Goal: Task Accomplishment & Management: Complete application form

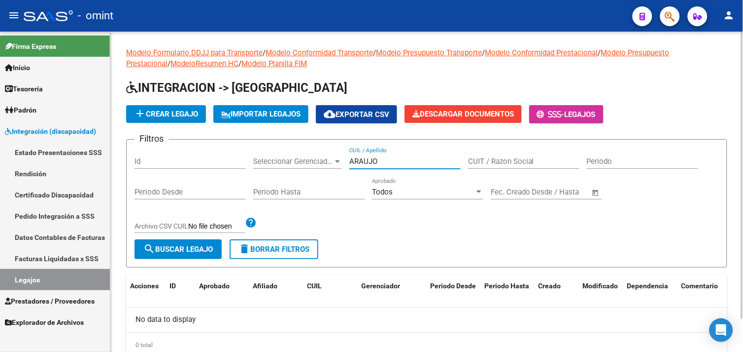
scroll to position [36, 0]
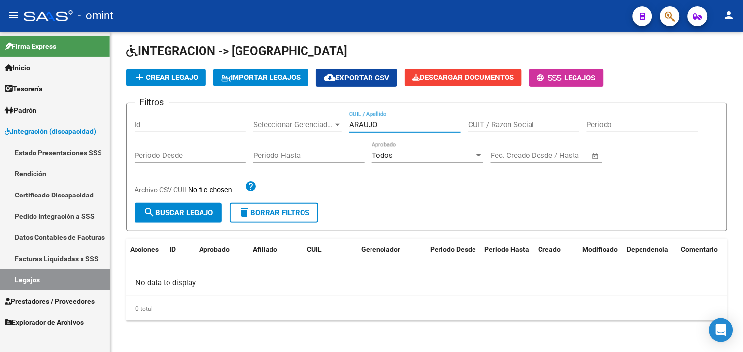
drag, startPoint x: 46, startPoint y: 274, endPoint x: 122, endPoint y: 253, distance: 78.6
click at [47, 274] on link "Legajos" at bounding box center [55, 279] width 110 height 21
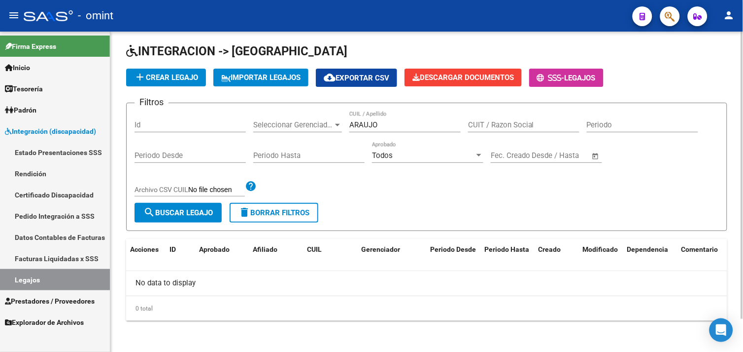
click at [391, 121] on input "ARAUJO" at bounding box center [405, 124] width 111 height 9
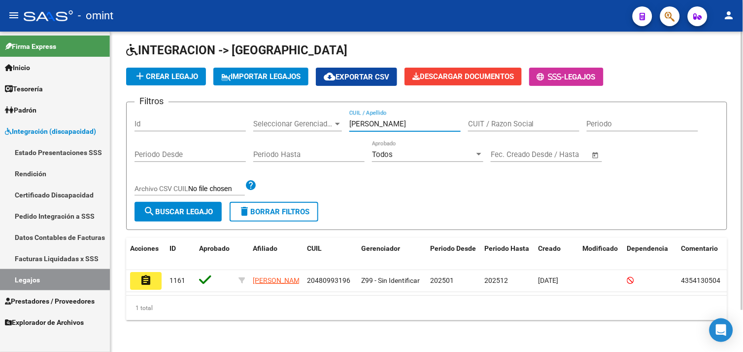
scroll to position [48, 0]
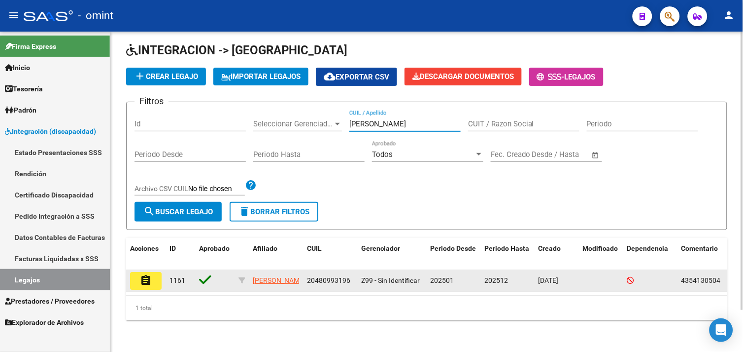
type input "[PERSON_NAME]"
click at [149, 274] on mat-icon "assignment" at bounding box center [146, 280] width 12 height 12
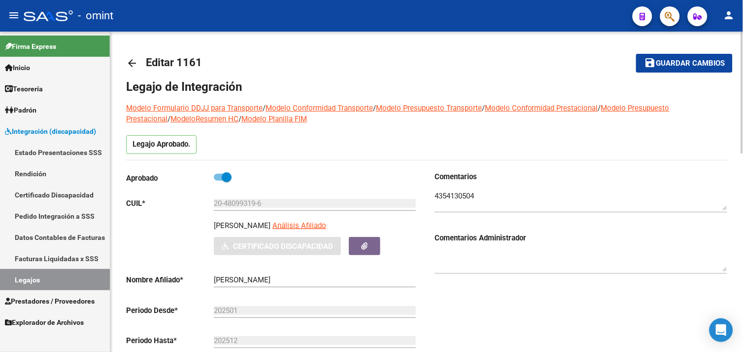
scroll to position [274, 0]
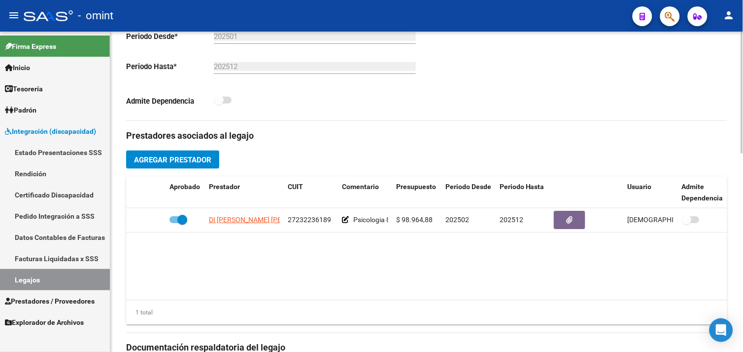
drag, startPoint x: 52, startPoint y: 275, endPoint x: 88, endPoint y: 265, distance: 37.3
click at [52, 275] on link "Legajos" at bounding box center [55, 279] width 110 height 21
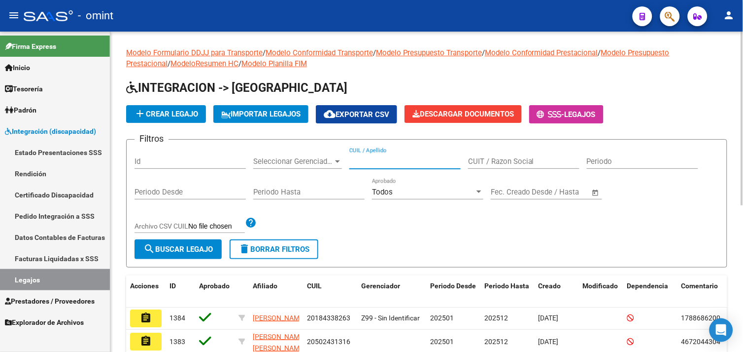
click at [382, 159] on input "CUIL / Apellido" at bounding box center [405, 161] width 111 height 9
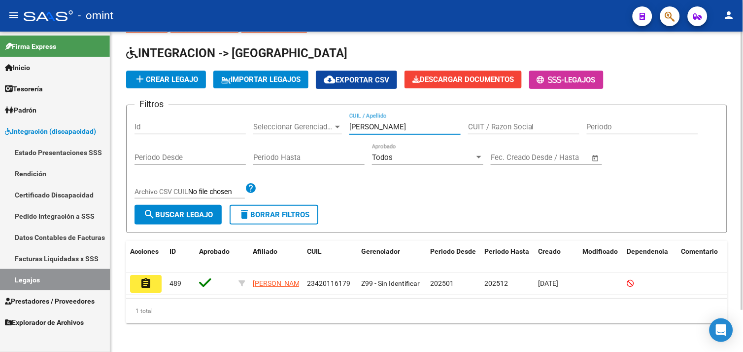
scroll to position [48, 0]
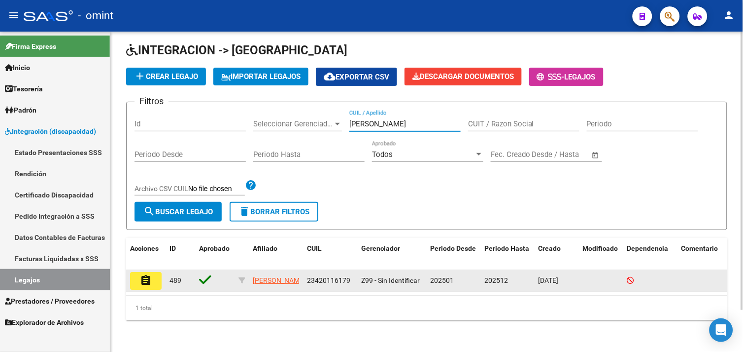
type input "[PERSON_NAME]"
click at [142, 274] on mat-icon "assignment" at bounding box center [146, 280] width 12 height 12
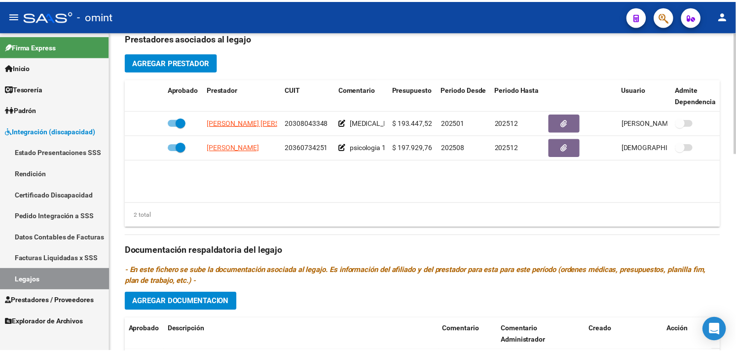
scroll to position [383, 0]
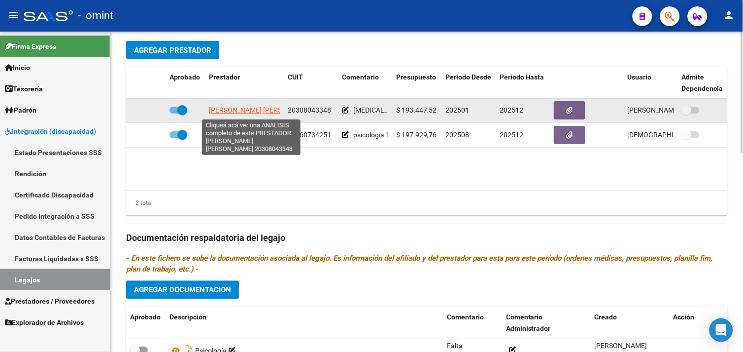
click at [246, 107] on span "[PERSON_NAME] [PERSON_NAME]" at bounding box center [262, 110] width 107 height 8
type textarea "20308043348"
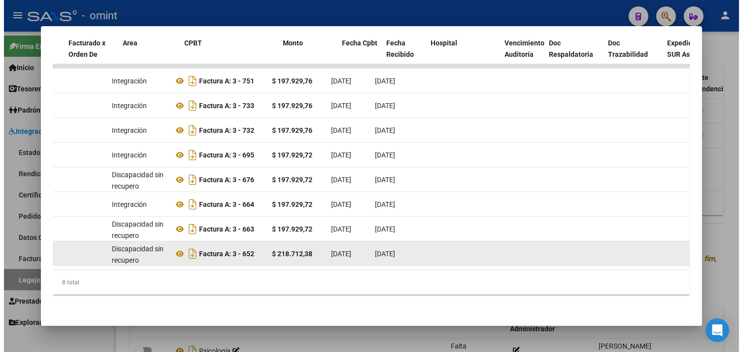
scroll to position [0, 116]
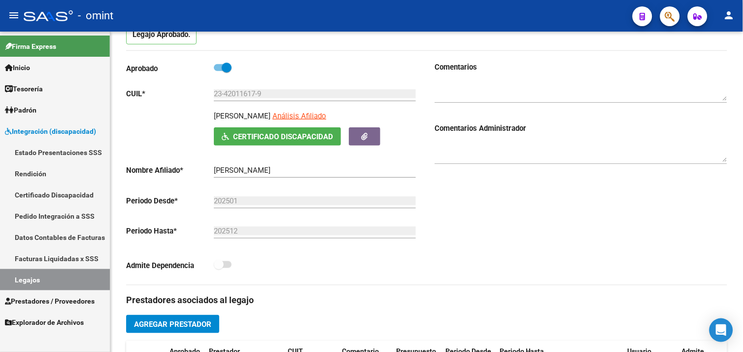
drag, startPoint x: 70, startPoint y: 269, endPoint x: 97, endPoint y: 274, distance: 27.0
click at [70, 269] on link "Legajos" at bounding box center [55, 279] width 110 height 21
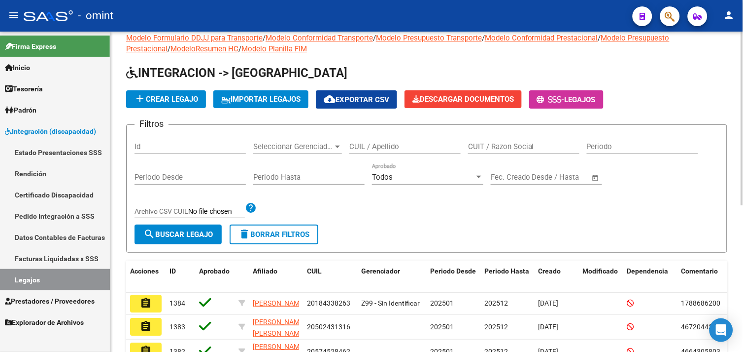
scroll to position [109, 0]
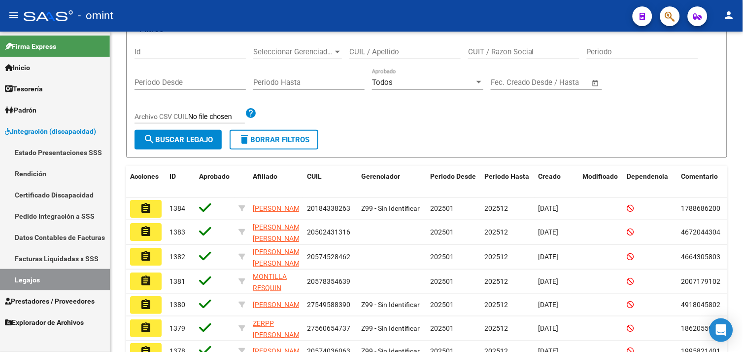
drag, startPoint x: 43, startPoint y: 274, endPoint x: 105, endPoint y: 267, distance: 62.0
click at [43, 274] on link "Legajos" at bounding box center [55, 279] width 110 height 21
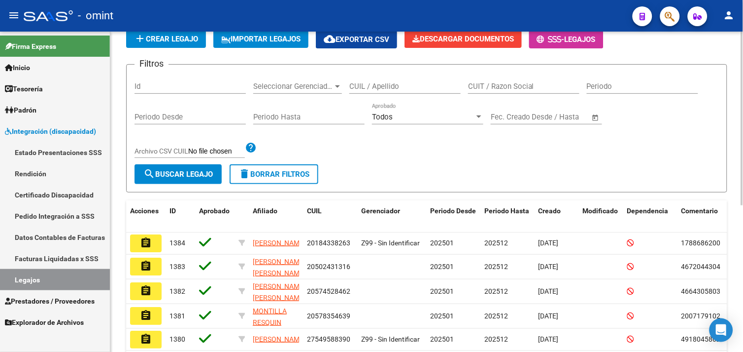
scroll to position [0, 0]
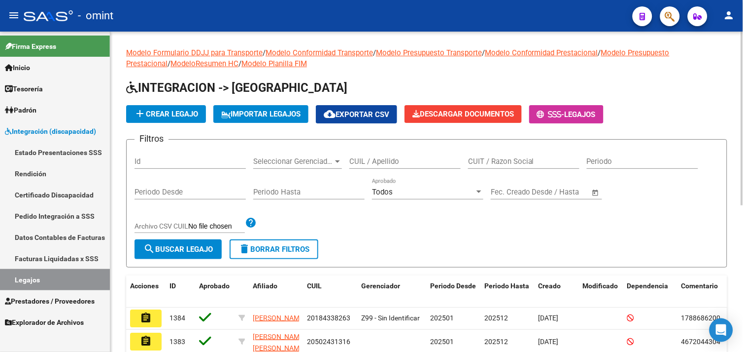
click at [386, 158] on input "CUIL / Apellido" at bounding box center [405, 161] width 111 height 9
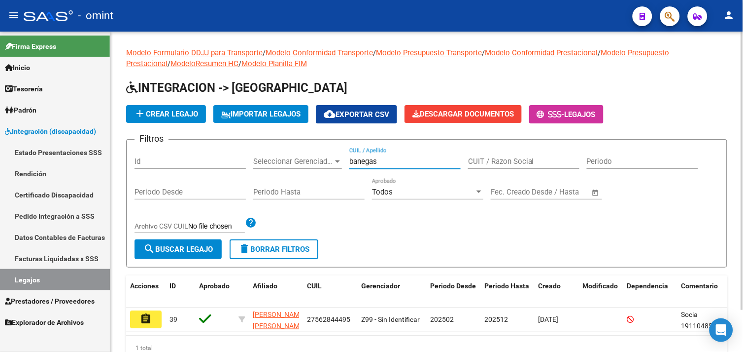
scroll to position [48, 0]
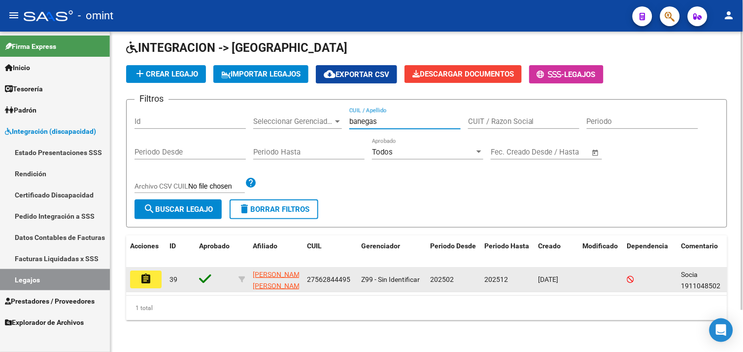
type input "banegas"
click at [145, 273] on mat-icon "assignment" at bounding box center [146, 279] width 12 height 12
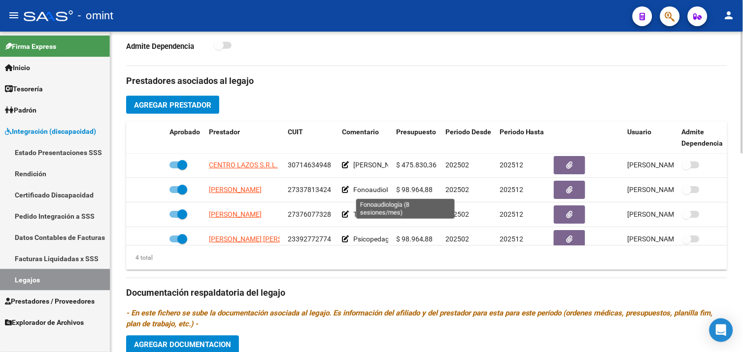
scroll to position [18, 0]
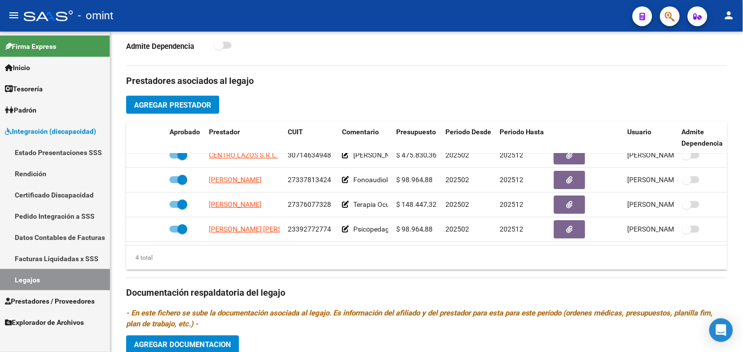
click at [59, 278] on link "Legajos" at bounding box center [55, 279] width 110 height 21
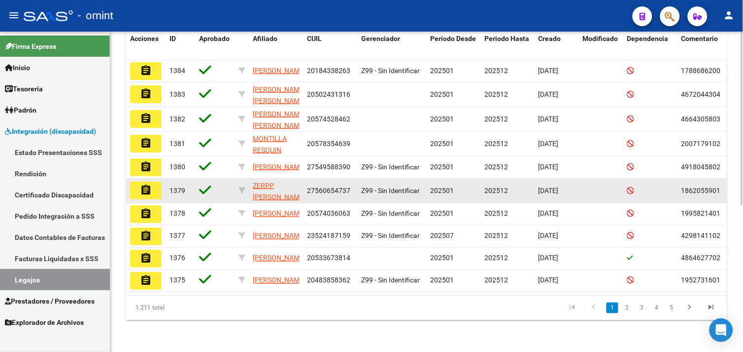
scroll to position [160, 0]
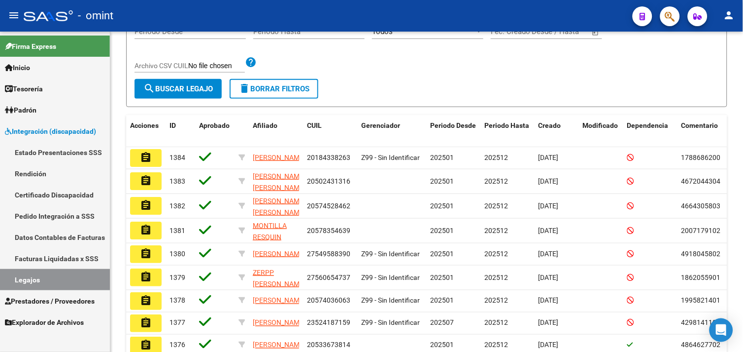
click at [61, 303] on span "Prestadores / Proveedores" at bounding box center [50, 300] width 90 height 11
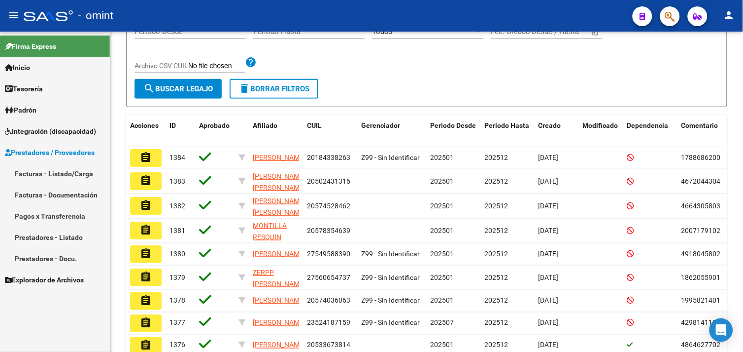
click at [58, 169] on link "Facturas - Listado/Carga" at bounding box center [55, 173] width 110 height 21
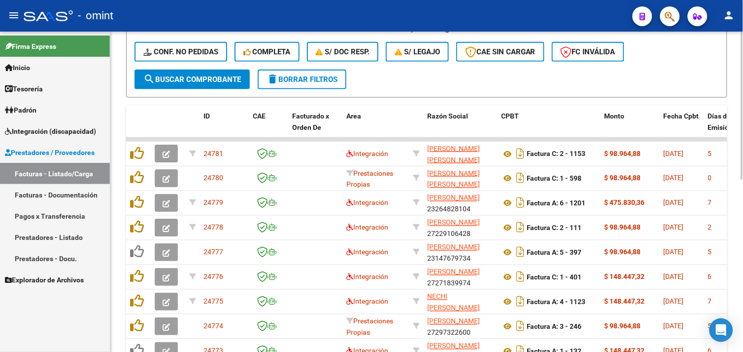
click at [323, 71] on button "delete Borrar Filtros" at bounding box center [302, 80] width 89 height 20
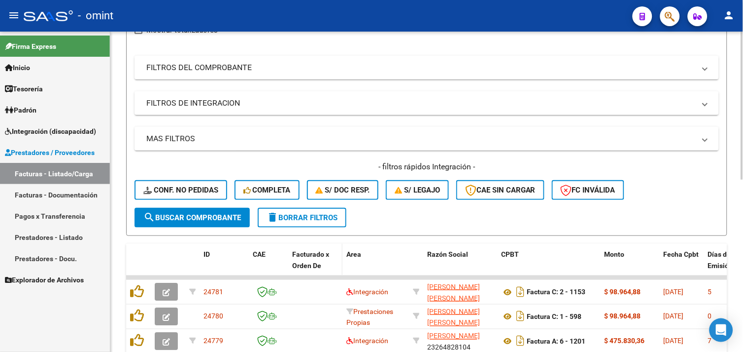
scroll to position [270, 0]
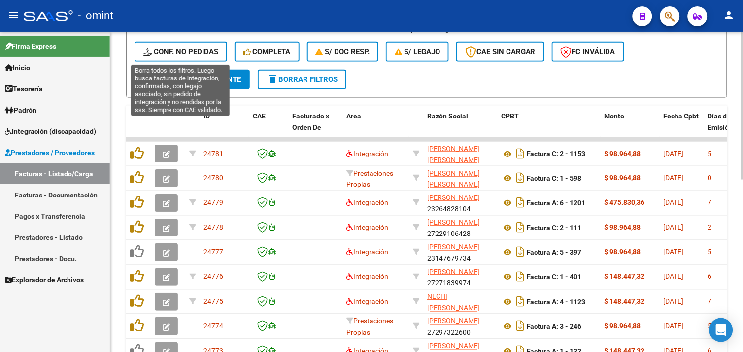
click at [189, 55] on span "Conf. no pedidas" at bounding box center [180, 51] width 75 height 9
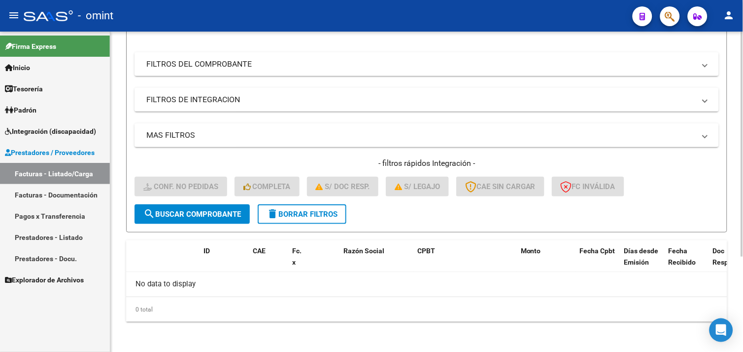
click at [305, 213] on span "delete Borrar Filtros" at bounding box center [302, 214] width 71 height 9
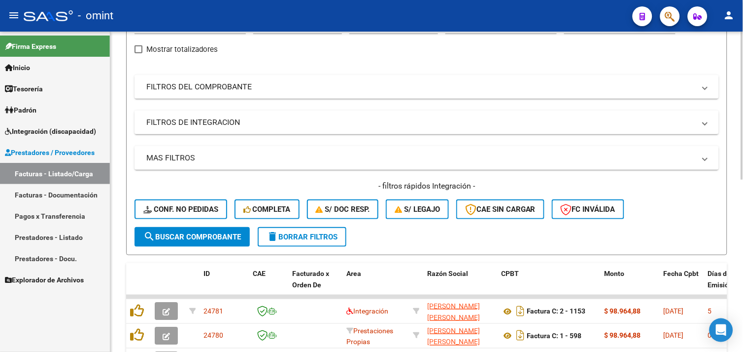
scroll to position [135, 0]
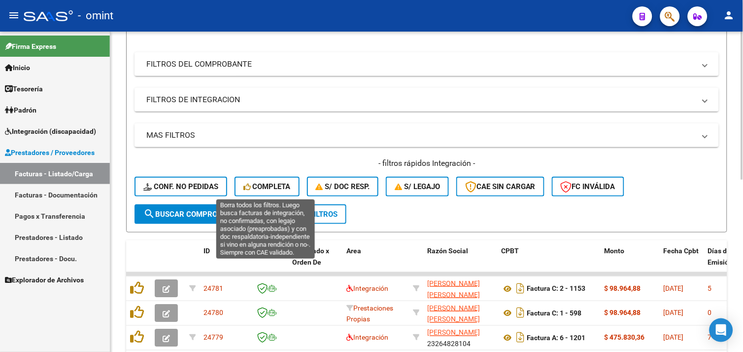
click at [274, 184] on span "Completa" at bounding box center [267, 186] width 47 height 9
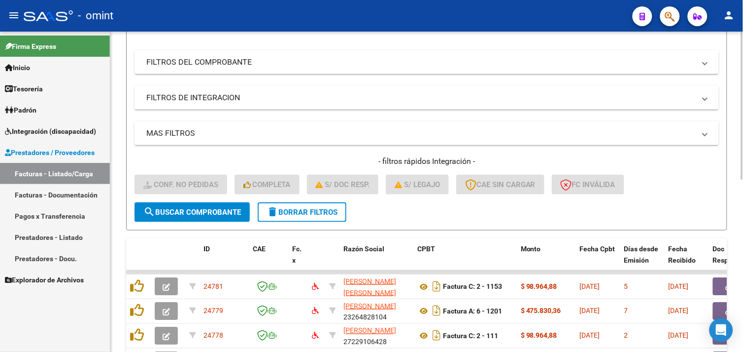
scroll to position [99, 0]
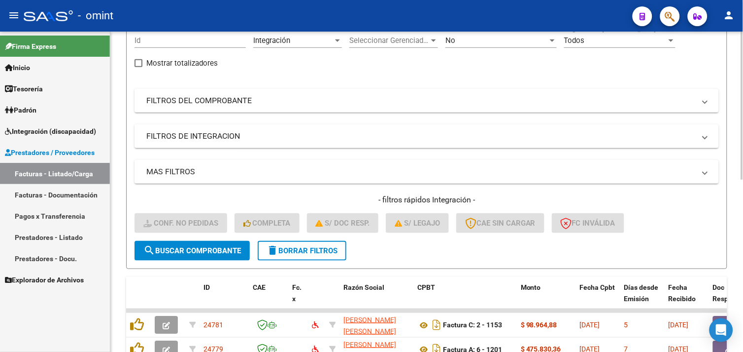
click at [321, 244] on button "delete Borrar Filtros" at bounding box center [302, 251] width 89 height 20
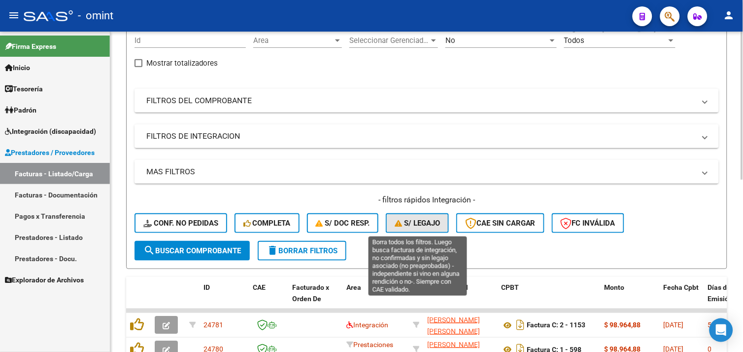
click at [418, 226] on span "S/ legajo" at bounding box center [417, 222] width 45 height 9
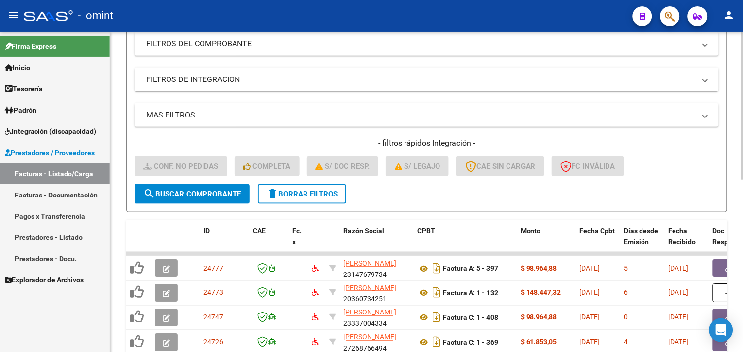
scroll to position [153, 0]
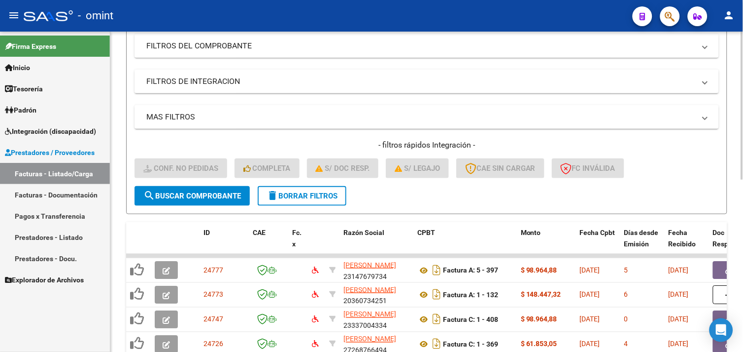
click at [214, 50] on mat-panel-title "FILTROS DEL COMPROBANTE" at bounding box center [420, 45] width 549 height 11
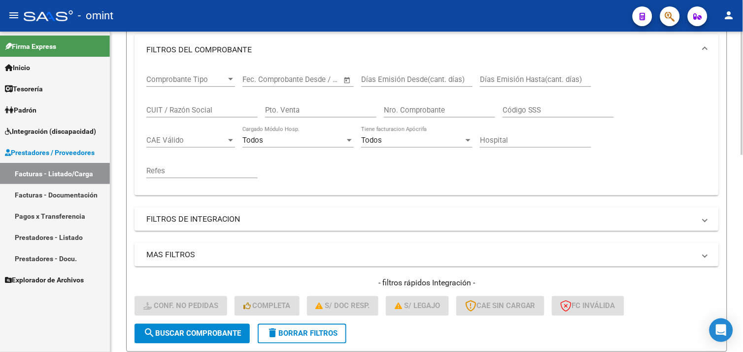
click at [195, 104] on div "CUIT / Razón Social" at bounding box center [201, 106] width 111 height 21
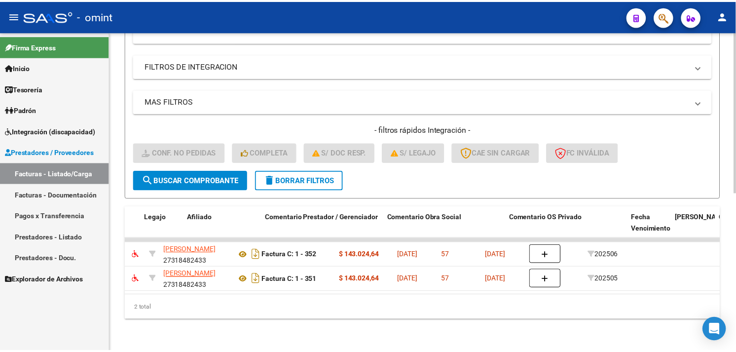
scroll to position [0, 0]
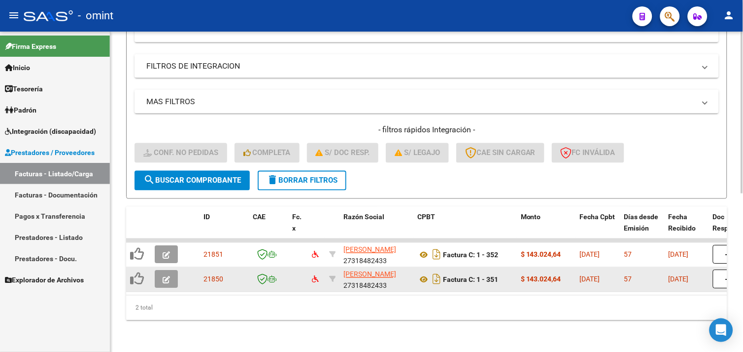
type input "quintana"
click at [168, 276] on icon "button" at bounding box center [166, 279] width 7 height 7
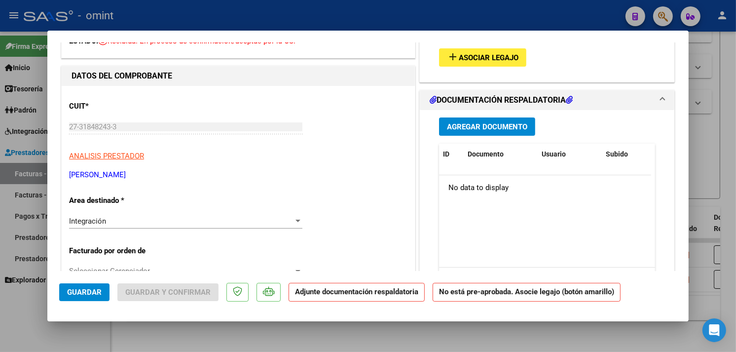
scroll to position [164, 0]
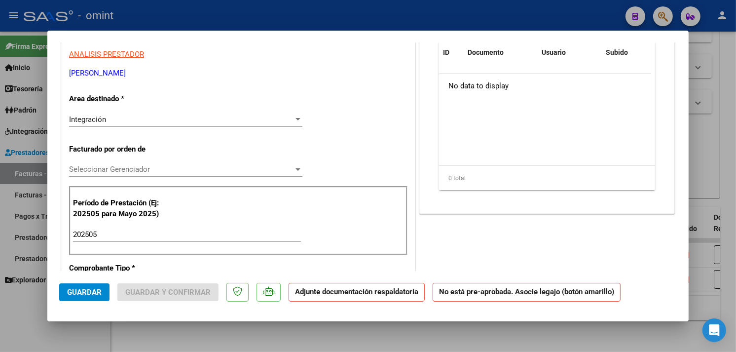
type input "$ 0,00"
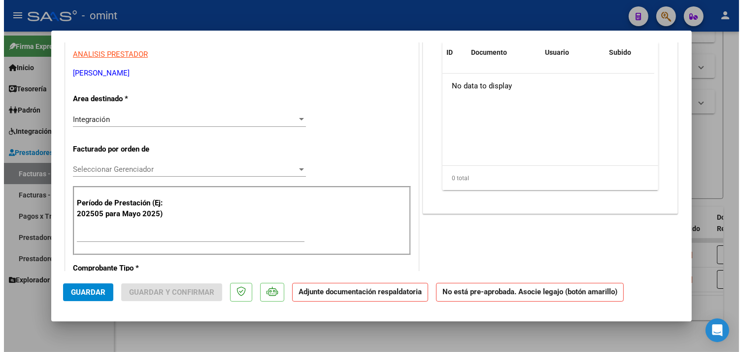
scroll to position [0, 0]
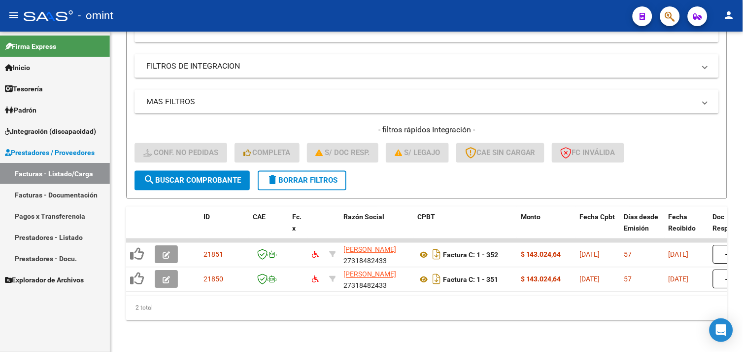
click at [66, 166] on link "Facturas - Listado/Carga" at bounding box center [55, 173] width 110 height 21
click at [280, 177] on button "delete Borrar Filtros" at bounding box center [302, 181] width 89 height 20
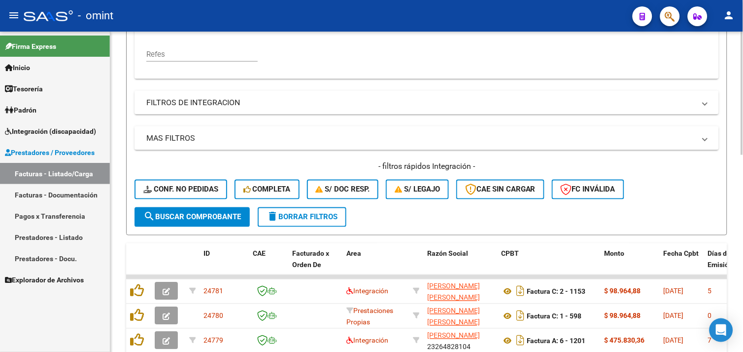
scroll to position [313, 0]
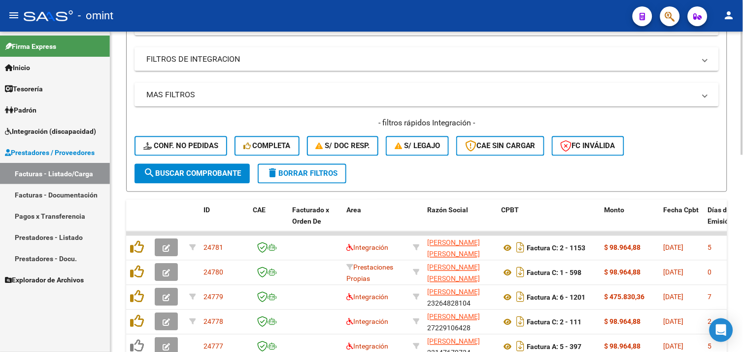
click at [425, 145] on span "S/ legajo" at bounding box center [417, 145] width 45 height 9
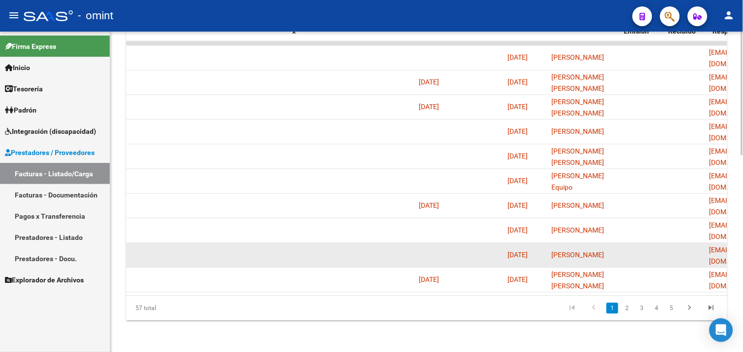
scroll to position [0, 0]
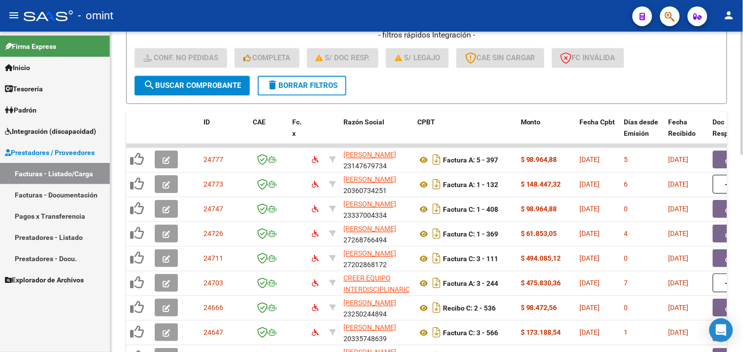
click at [288, 86] on span "delete Borrar Filtros" at bounding box center [302, 85] width 71 height 9
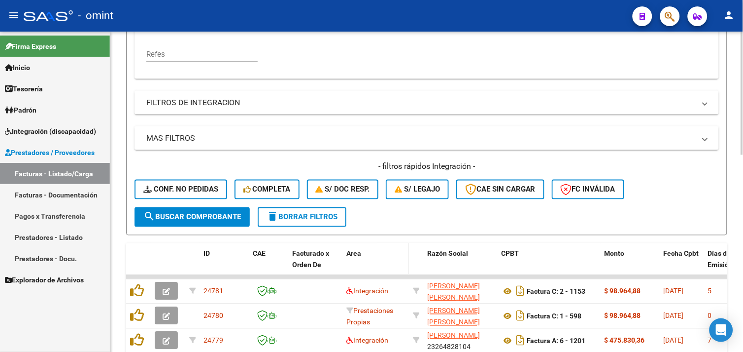
scroll to position [401, 0]
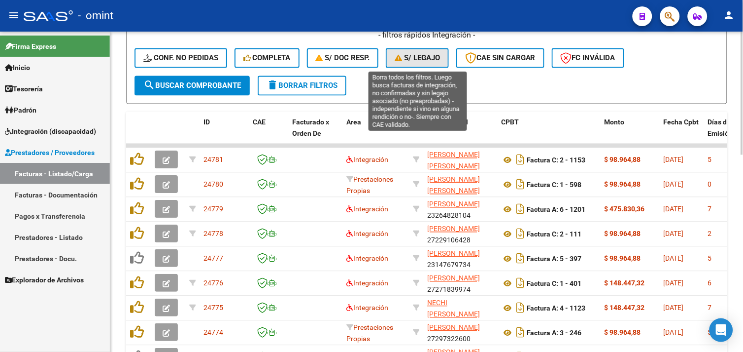
click at [421, 62] on span "S/ legajo" at bounding box center [417, 58] width 45 height 9
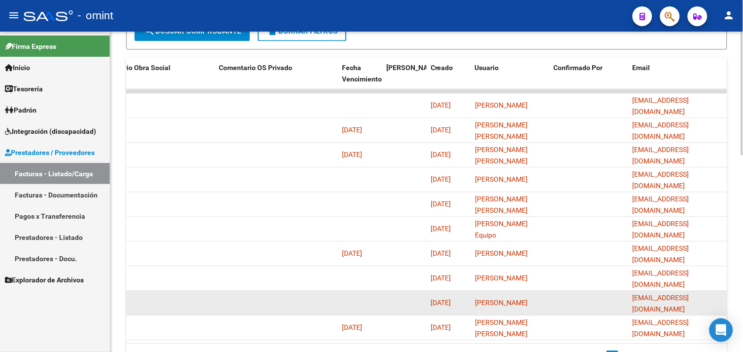
scroll to position [510, 0]
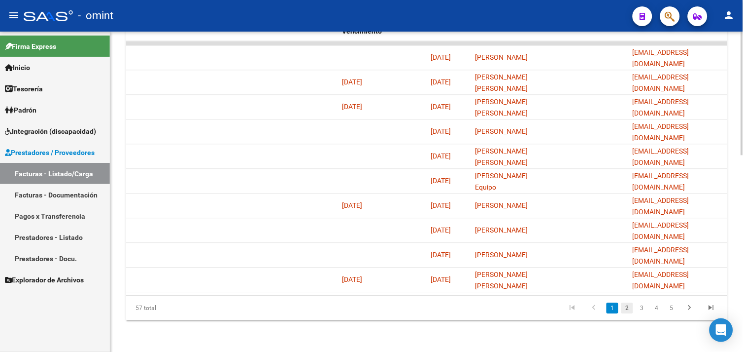
click at [629, 307] on link "2" at bounding box center [628, 307] width 12 height 11
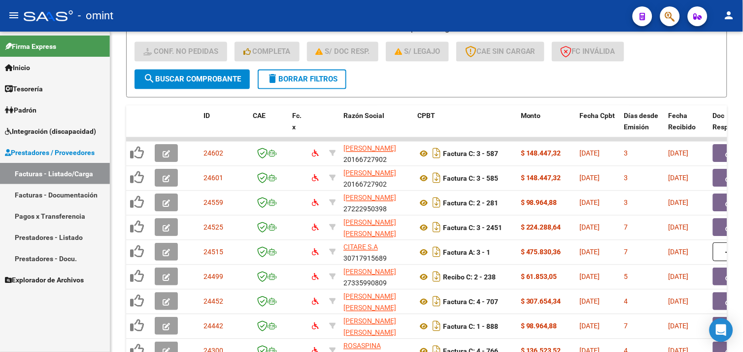
scroll to position [401, 0]
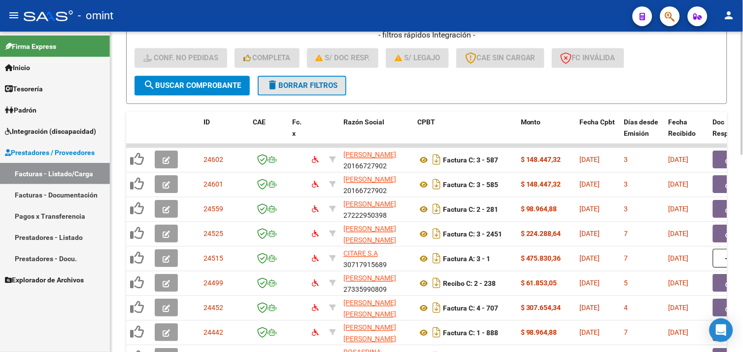
click at [312, 88] on span "delete Borrar Filtros" at bounding box center [302, 85] width 71 height 9
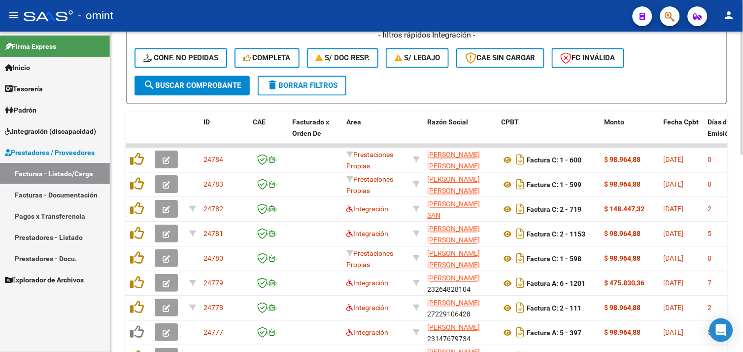
click at [300, 77] on button "delete Borrar Filtros" at bounding box center [302, 86] width 89 height 20
click at [309, 72] on div "- filtros rápidos Integración - Conf. no pedidas Completa S/ Doc Resp. S/ legaj…" at bounding box center [427, 53] width 585 height 46
click at [306, 84] on span "delete Borrar Filtros" at bounding box center [302, 85] width 71 height 9
click at [295, 81] on span "delete Borrar Filtros" at bounding box center [302, 85] width 71 height 9
click at [51, 131] on span "Integración (discapacidad)" at bounding box center [50, 131] width 91 height 11
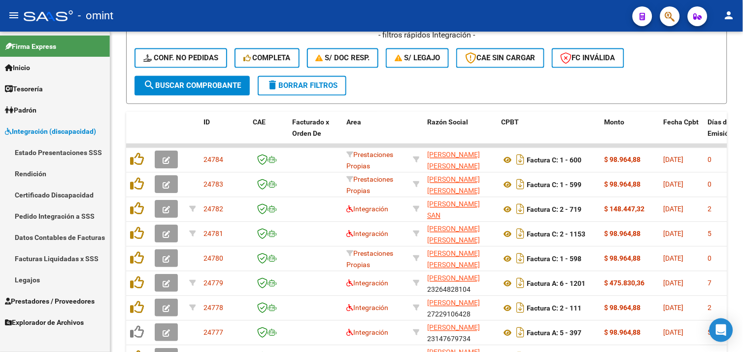
click at [45, 280] on link "Legajos" at bounding box center [55, 279] width 110 height 21
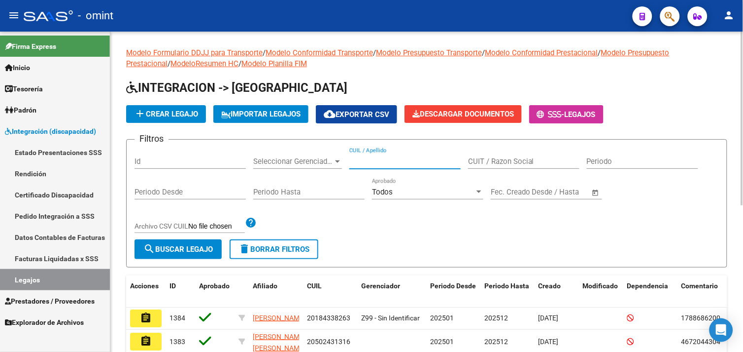
click at [385, 162] on input "CUIL / Apellido" at bounding box center [405, 161] width 111 height 9
paste input "27-52368742-0"
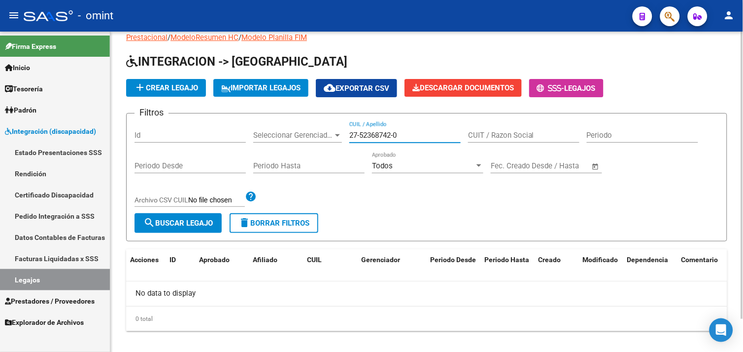
scroll to position [36, 0]
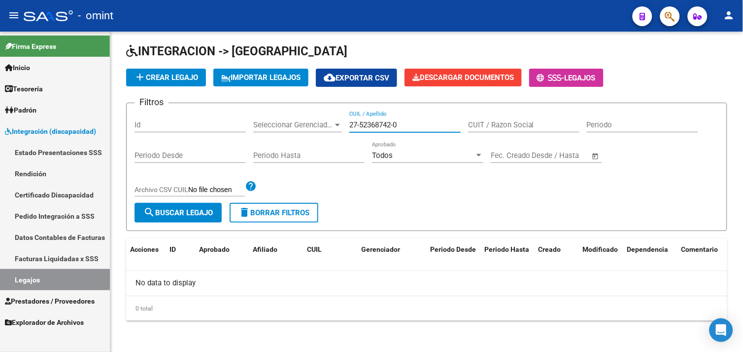
type input "27-52368742-0"
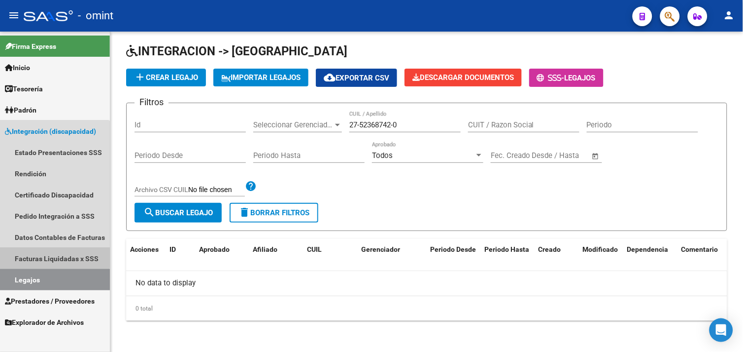
click at [49, 254] on link "Facturas Liquidadas x SSS" at bounding box center [55, 257] width 110 height 21
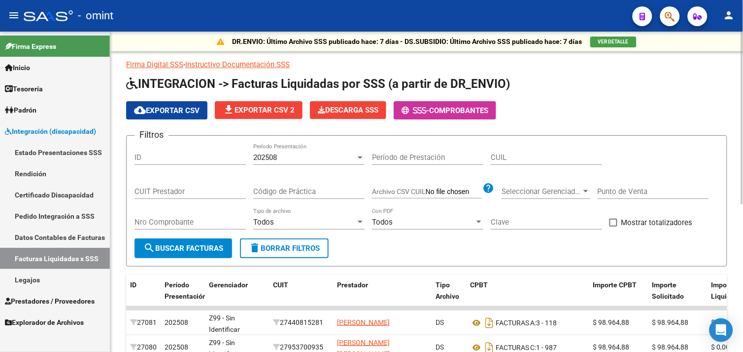
click at [515, 154] on input "CUIL" at bounding box center [546, 157] width 111 height 9
paste input "27-52368742-0"
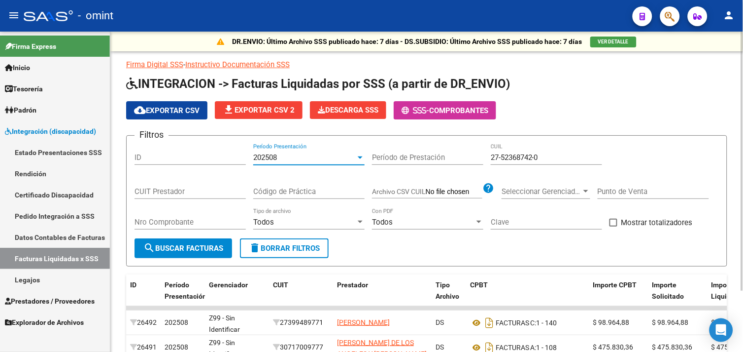
click at [298, 154] on div "202508" at bounding box center [304, 157] width 103 height 9
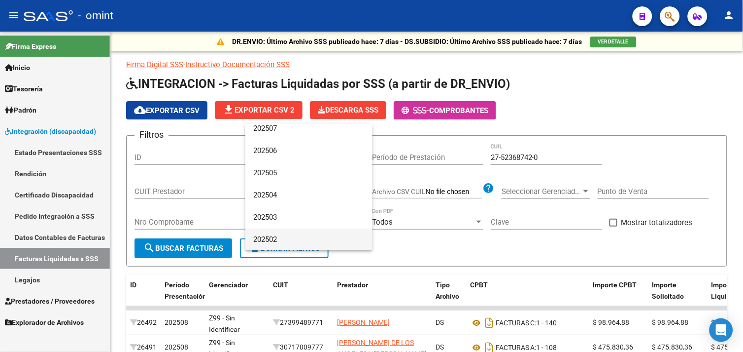
click at [287, 231] on span "202502" at bounding box center [308, 239] width 111 height 22
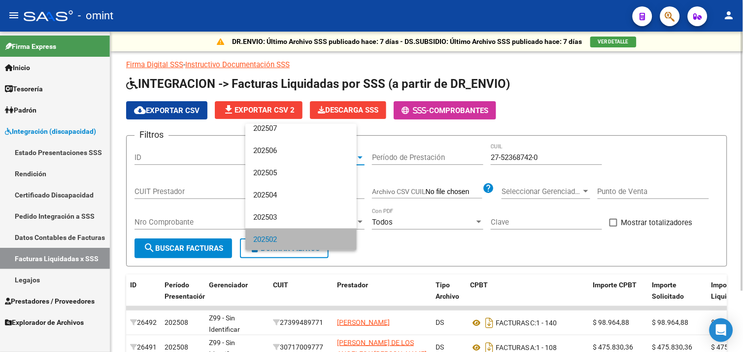
scroll to position [51, 0]
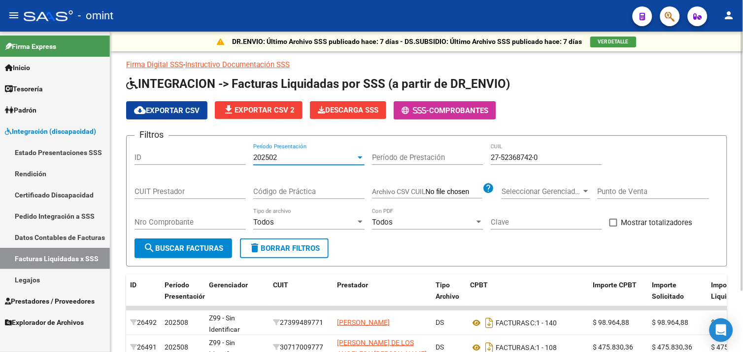
click at [197, 248] on span "search Buscar Facturas" at bounding box center [183, 248] width 80 height 9
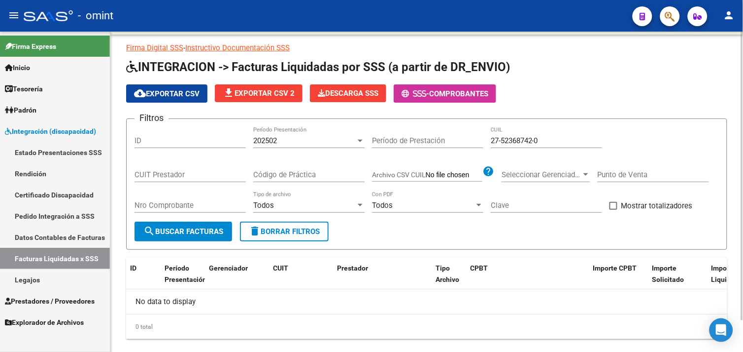
scroll to position [0, 0]
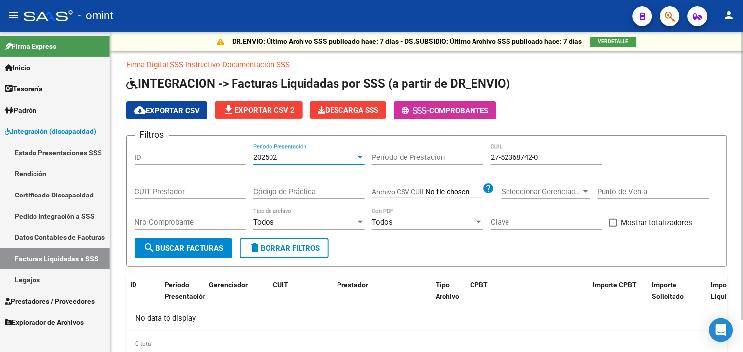
click at [281, 158] on div "202502" at bounding box center [304, 157] width 103 height 9
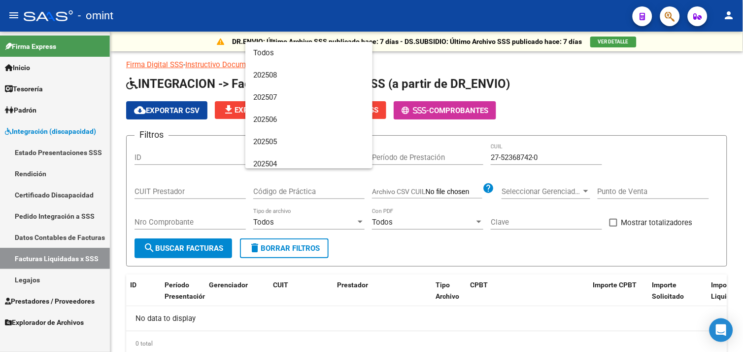
scroll to position [51, 0]
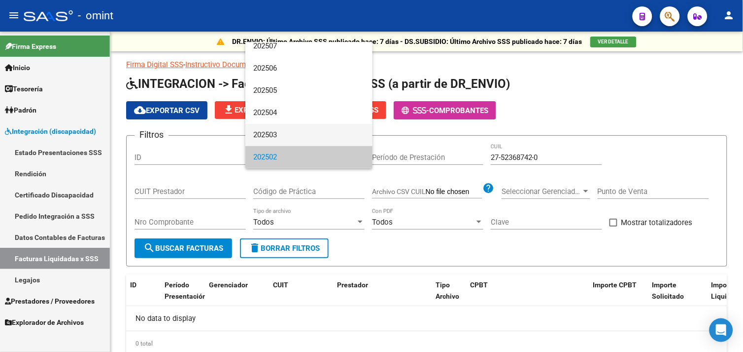
click at [278, 139] on span "202503" at bounding box center [308, 135] width 111 height 22
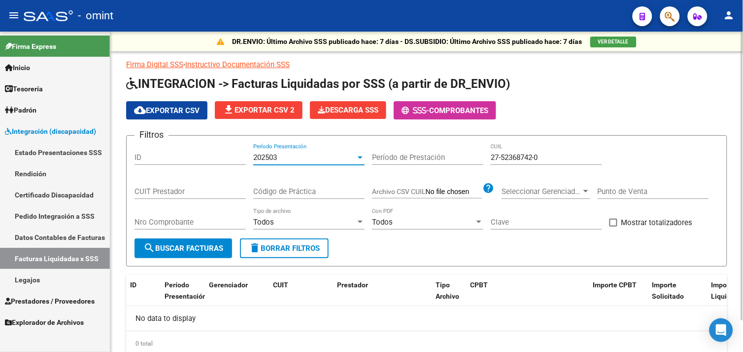
click at [203, 242] on button "search Buscar Facturas" at bounding box center [184, 248] width 98 height 20
click at [273, 156] on span "202503" at bounding box center [265, 157] width 24 height 9
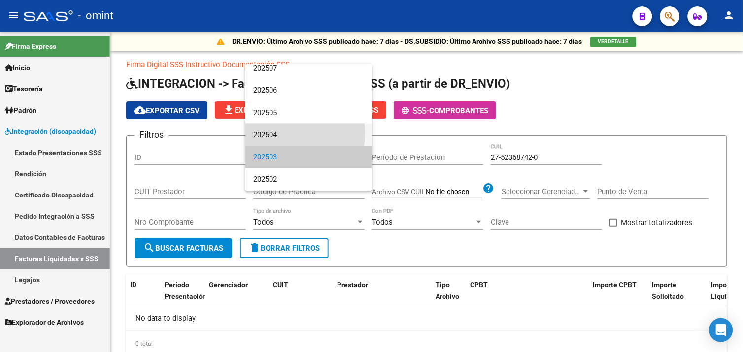
click at [283, 133] on span "202504" at bounding box center [308, 135] width 111 height 22
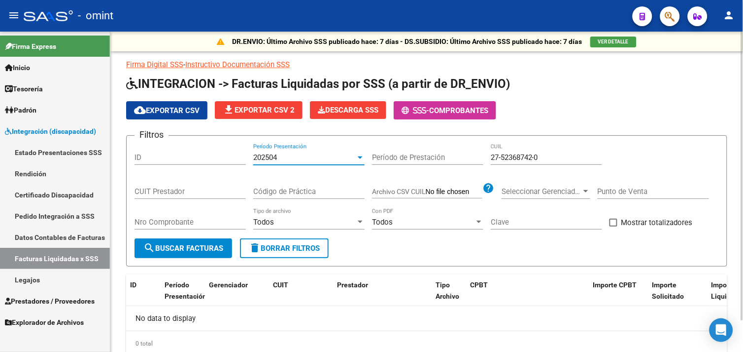
click at [206, 239] on button "search Buscar Facturas" at bounding box center [184, 248] width 98 height 20
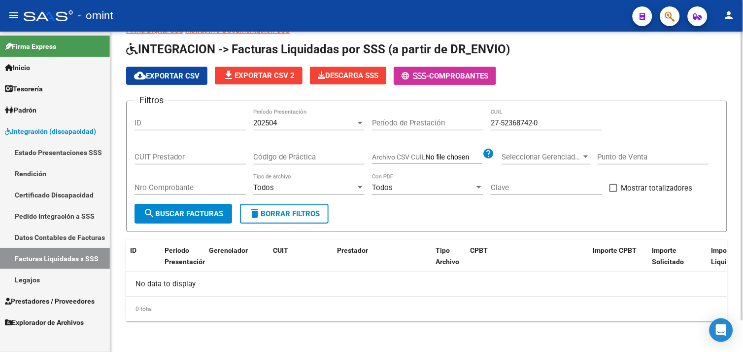
click at [283, 126] on div "202504" at bounding box center [304, 122] width 103 height 9
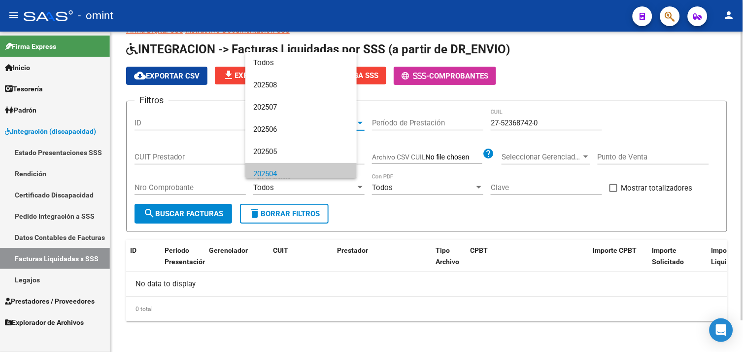
scroll to position [51, 0]
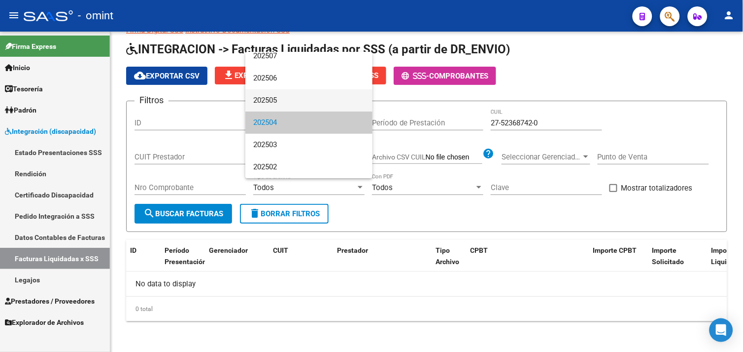
click at [284, 101] on span "202505" at bounding box center [308, 100] width 111 height 22
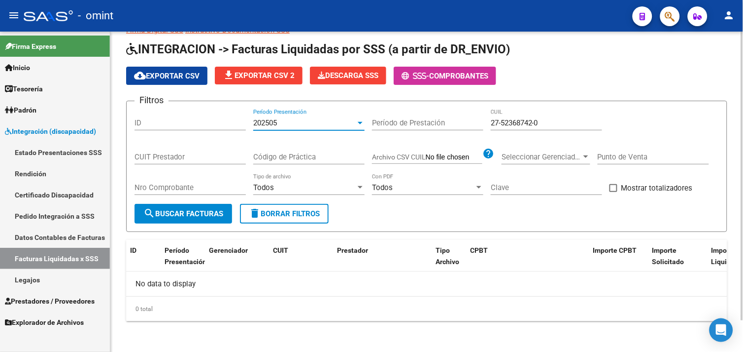
click at [204, 211] on span "search Buscar Facturas" at bounding box center [183, 213] width 80 height 9
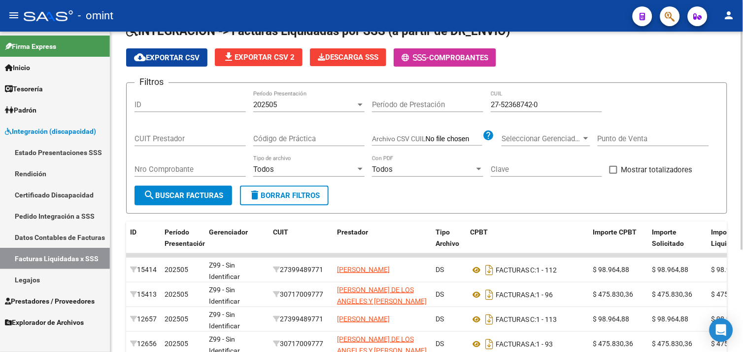
scroll to position [0, 0]
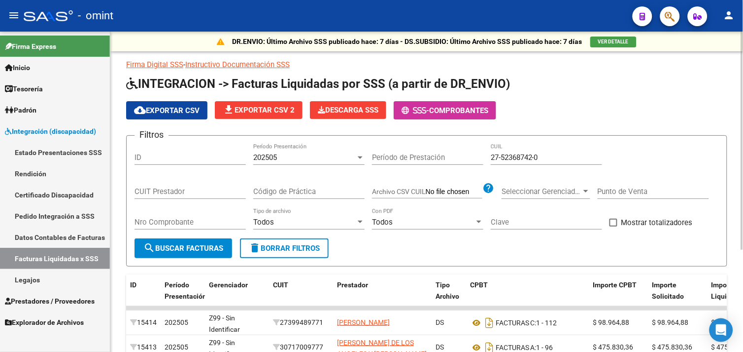
drag, startPoint x: 554, startPoint y: 159, endPoint x: 427, endPoint y: 161, distance: 127.2
click at [427, 161] on div "Filtros ID 202505 Período Presentación Período de Prestación 27-52368742-0 CUIL…" at bounding box center [427, 190] width 585 height 95
paste input "6216033-2"
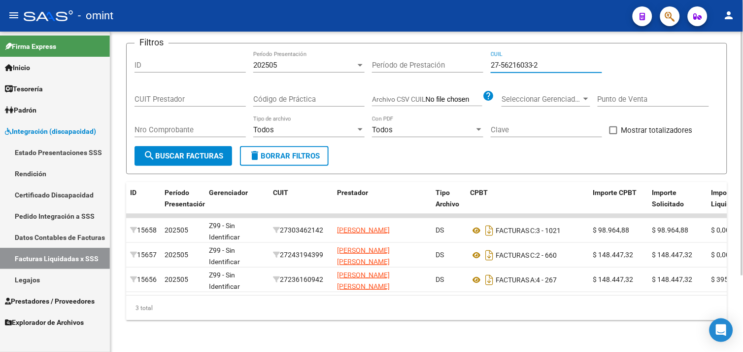
scroll to position [100, 0]
type input "27-56216033-2"
click at [284, 61] on div "202505" at bounding box center [304, 65] width 103 height 9
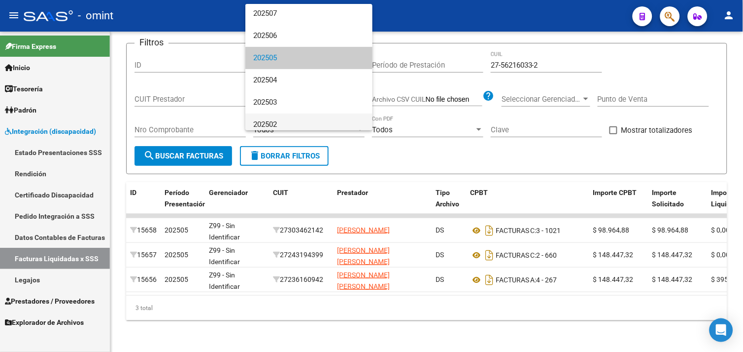
click at [288, 115] on span "202502" at bounding box center [308, 124] width 111 height 22
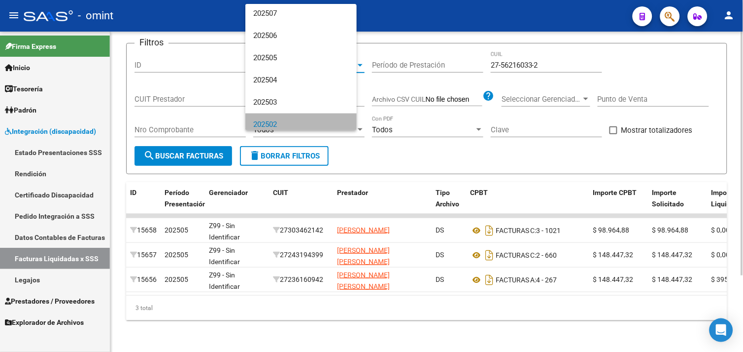
scroll to position [51, 0]
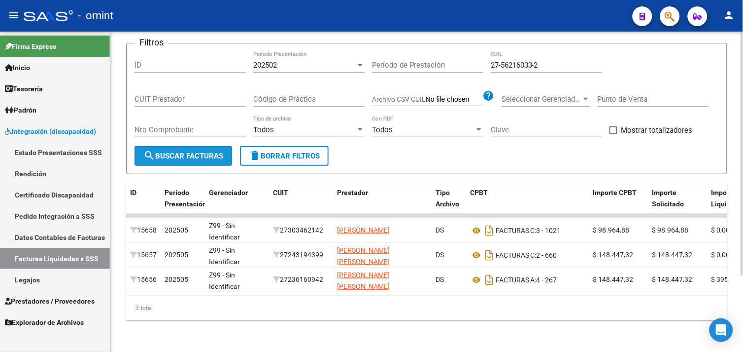
click at [196, 146] on button "search Buscar Facturas" at bounding box center [184, 156] width 98 height 20
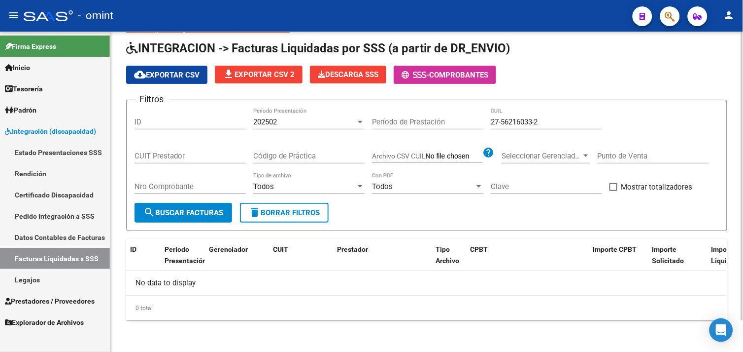
scroll to position [35, 0]
click at [280, 124] on div "202502" at bounding box center [304, 122] width 103 height 9
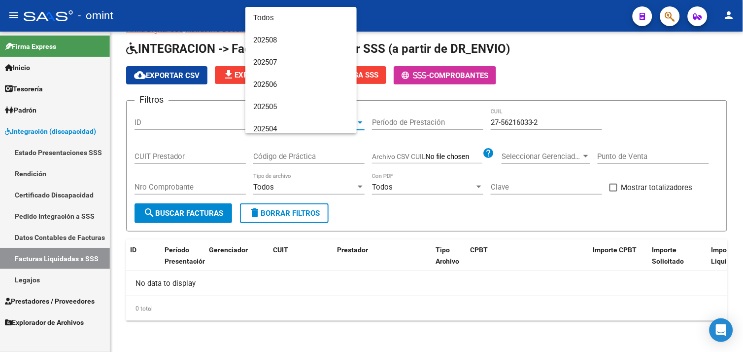
scroll to position [51, 0]
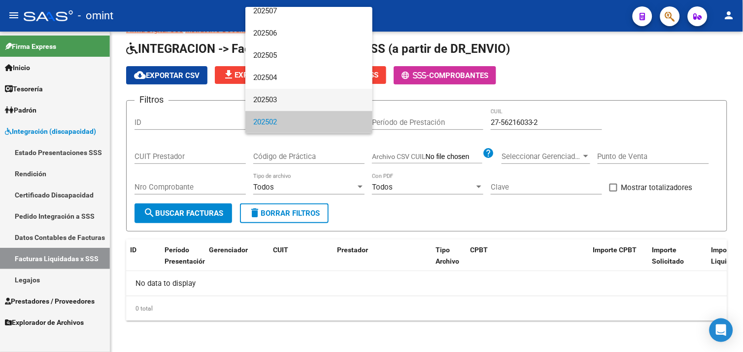
click at [285, 101] on span "202503" at bounding box center [308, 100] width 111 height 22
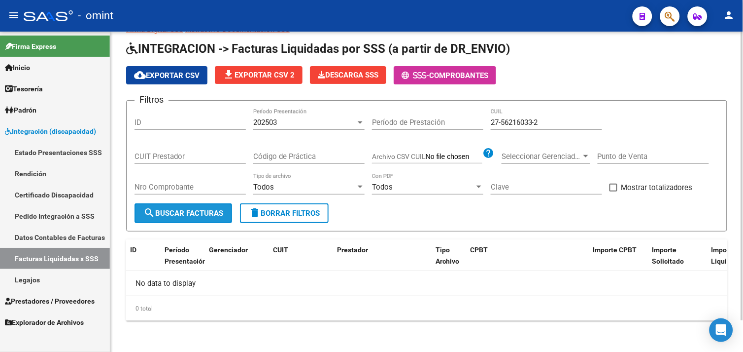
click at [210, 205] on button "search Buscar Facturas" at bounding box center [184, 213] width 98 height 20
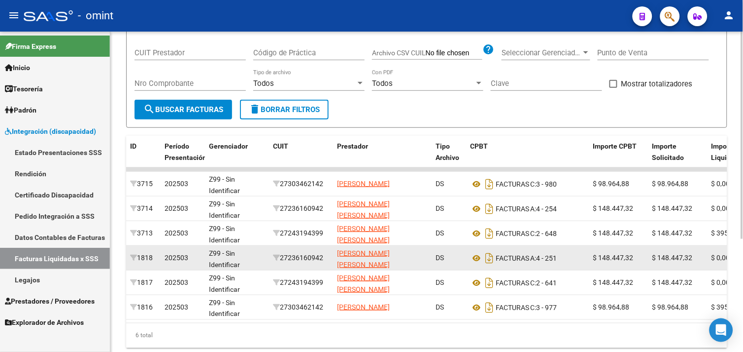
scroll to position [64, 0]
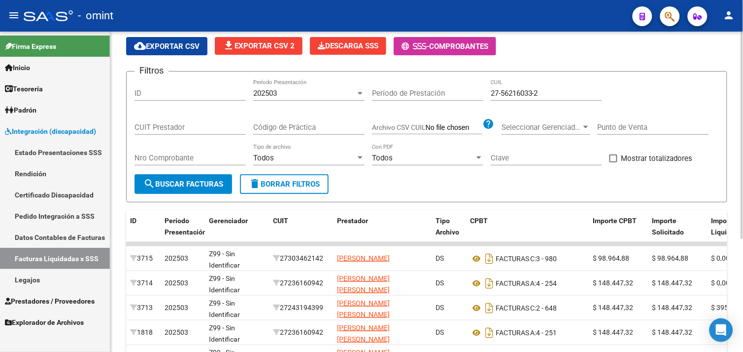
click at [292, 100] on div "202503 Período Presentación" at bounding box center [308, 89] width 111 height 21
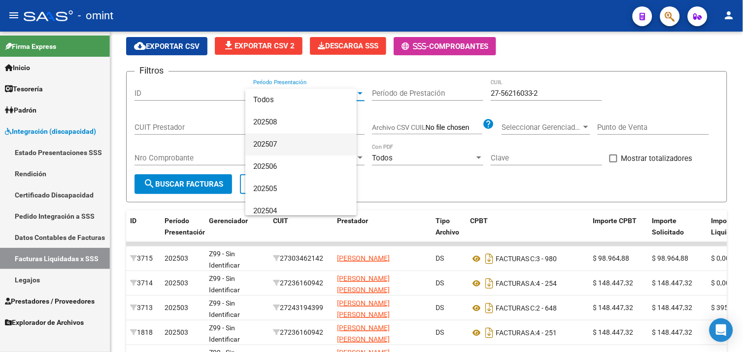
scroll to position [51, 0]
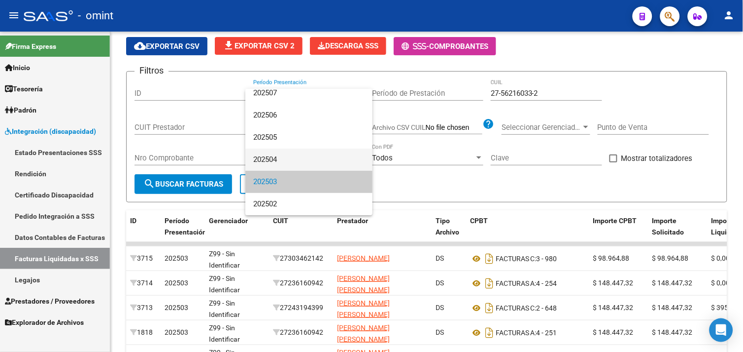
click at [274, 154] on span "202504" at bounding box center [308, 159] width 111 height 22
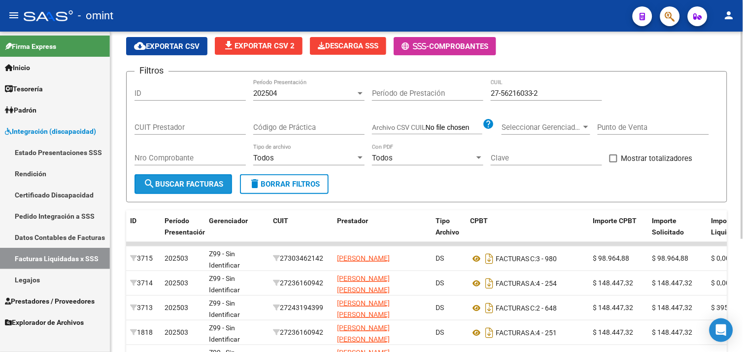
click at [201, 187] on span "search Buscar Facturas" at bounding box center [183, 183] width 80 height 9
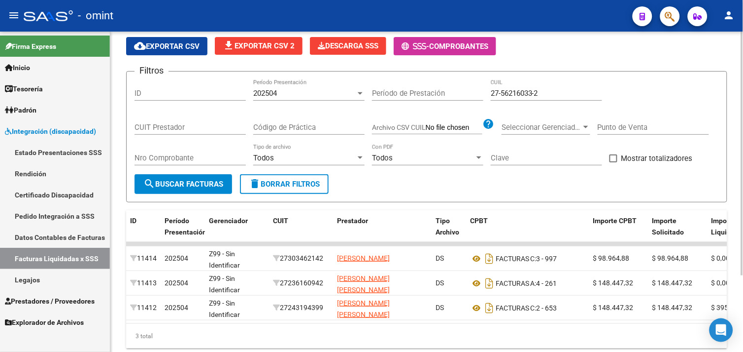
scroll to position [9, 0]
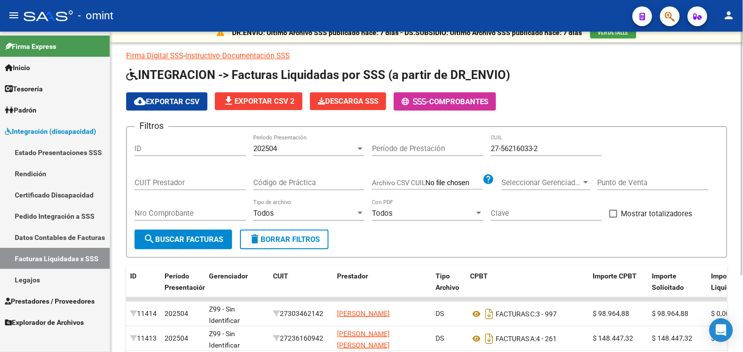
click at [297, 153] on div "202504 Período Presentación" at bounding box center [308, 145] width 111 height 21
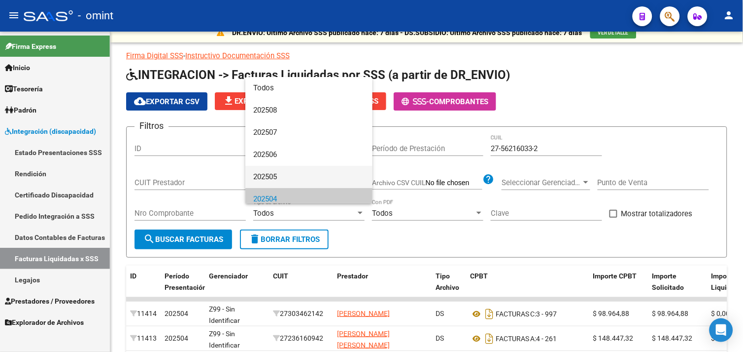
scroll to position [51, 0]
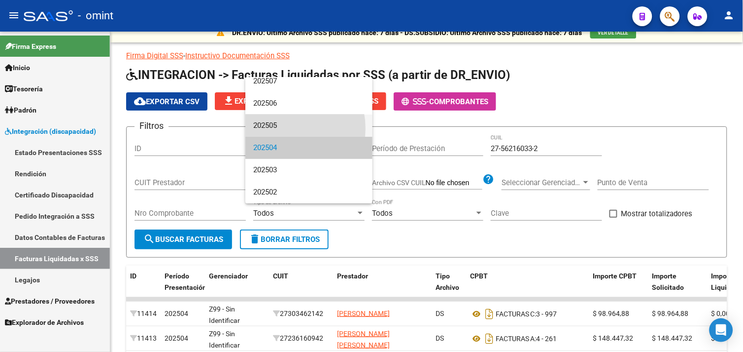
click at [279, 128] on span "202505" at bounding box center [308, 125] width 111 height 22
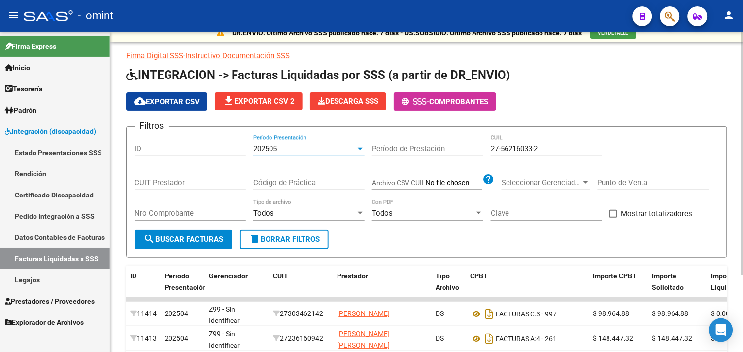
click at [205, 238] on span "search Buscar Facturas" at bounding box center [183, 239] width 80 height 9
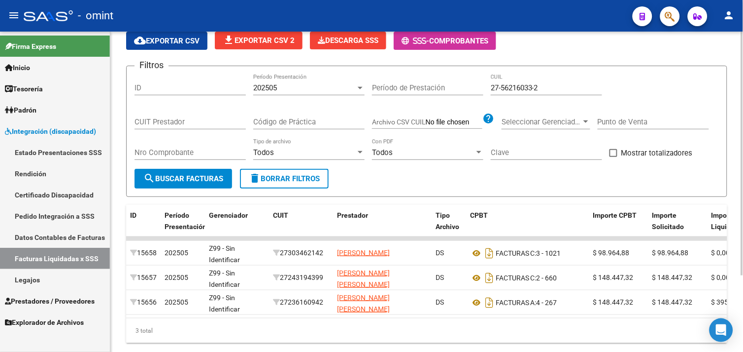
scroll to position [45, 0]
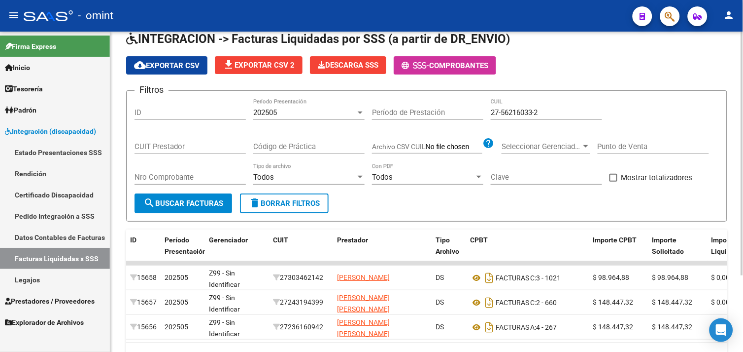
click at [302, 106] on div "202505 Período Presentación" at bounding box center [308, 109] width 111 height 21
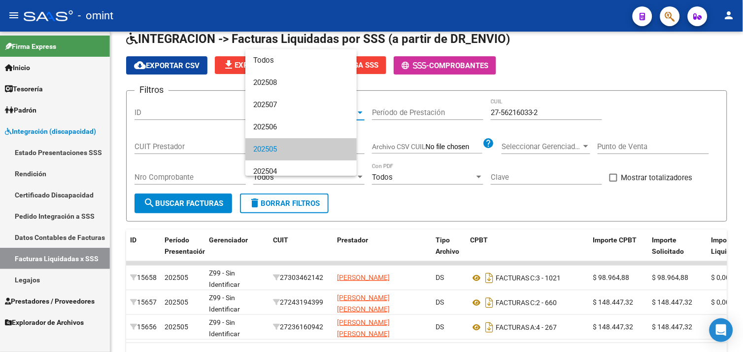
scroll to position [36, 0]
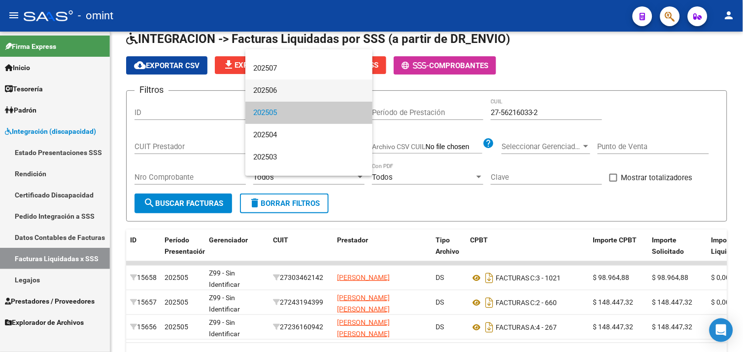
click at [279, 91] on span "202506" at bounding box center [308, 90] width 111 height 22
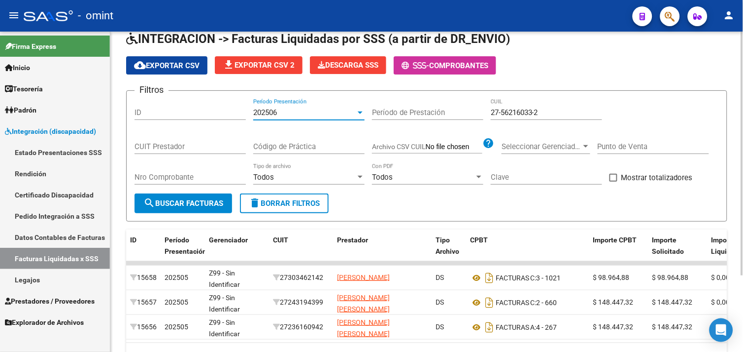
click at [214, 197] on button "search Buscar Facturas" at bounding box center [184, 203] width 98 height 20
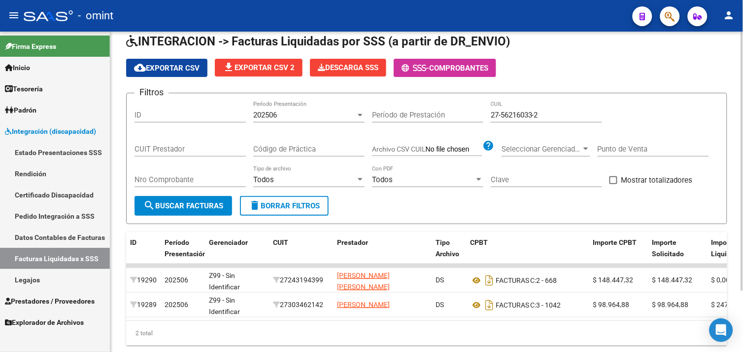
scroll to position [20, 0]
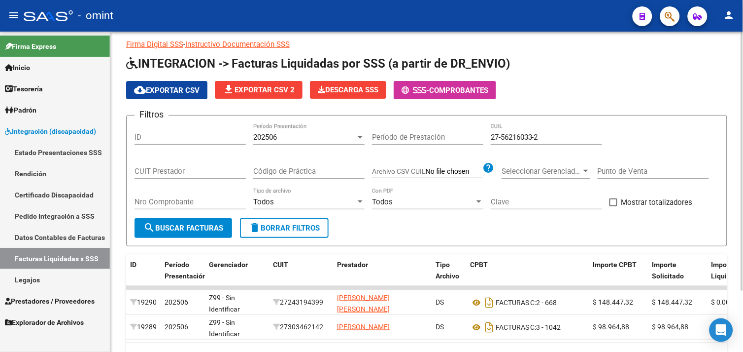
click at [298, 141] on div "202506" at bounding box center [304, 137] width 103 height 9
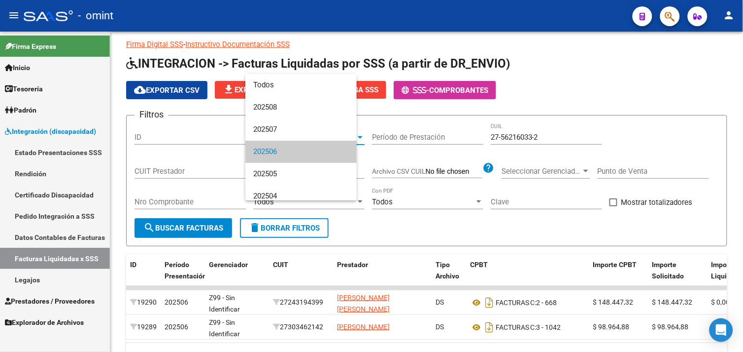
scroll to position [15, 0]
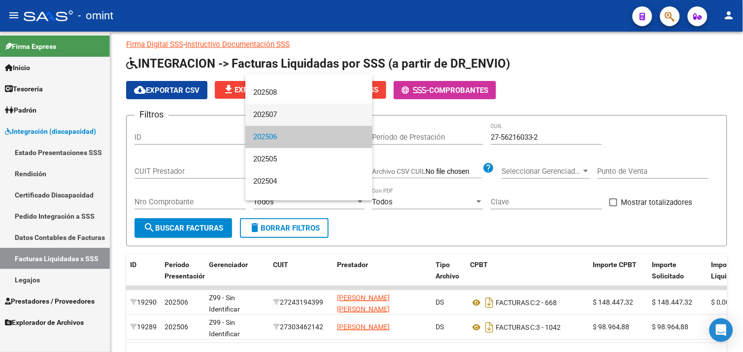
click at [277, 117] on span "202507" at bounding box center [308, 115] width 111 height 22
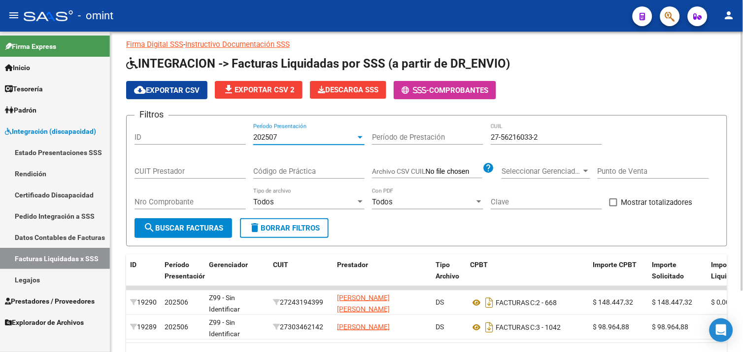
click at [189, 233] on button "search Buscar Facturas" at bounding box center [184, 228] width 98 height 20
click at [292, 132] on div "202507 Período Presentación" at bounding box center [308, 133] width 111 height 21
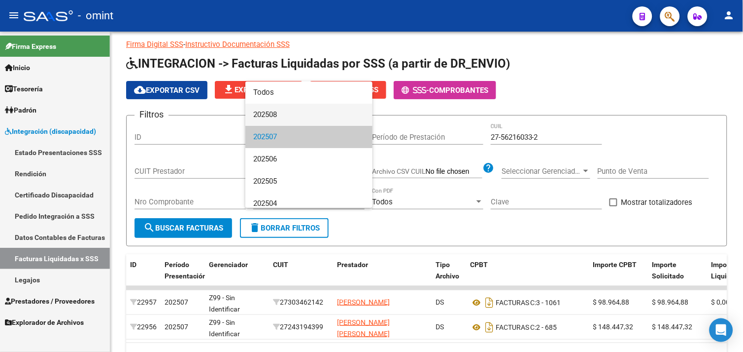
click at [283, 115] on span "202508" at bounding box center [308, 115] width 111 height 22
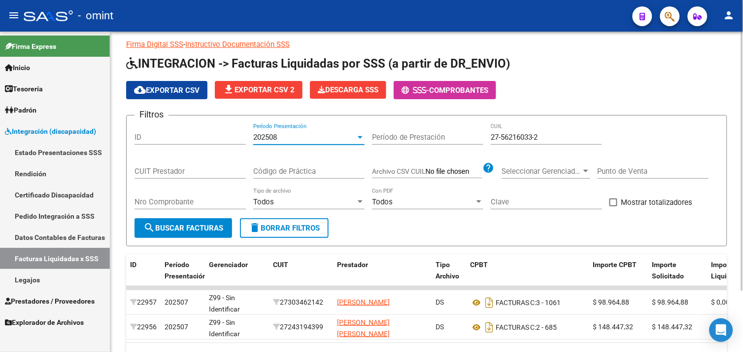
click at [200, 223] on span "search Buscar Facturas" at bounding box center [183, 227] width 80 height 9
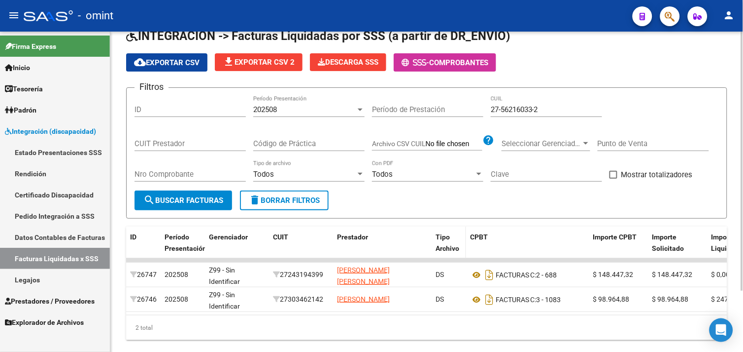
scroll to position [75, 0]
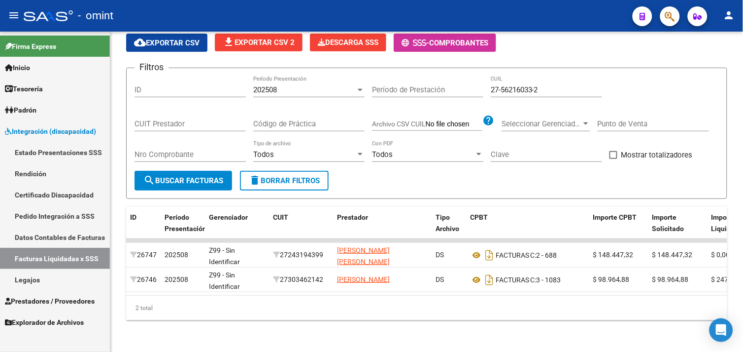
drag, startPoint x: 71, startPoint y: 299, endPoint x: 71, endPoint y: 291, distance: 7.9
click at [71, 299] on span "Prestadores / Proveedores" at bounding box center [50, 300] width 90 height 11
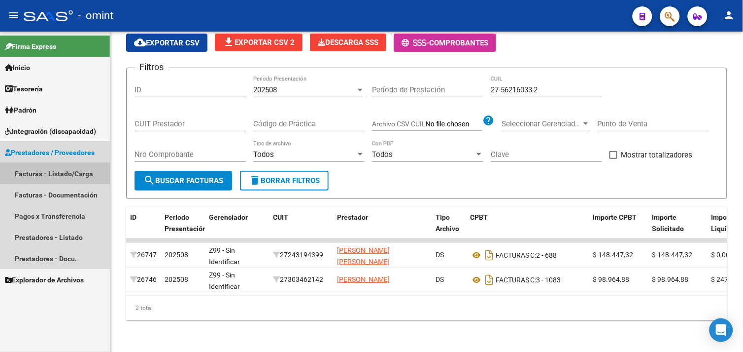
click at [61, 179] on link "Facturas - Listado/Carga" at bounding box center [55, 173] width 110 height 21
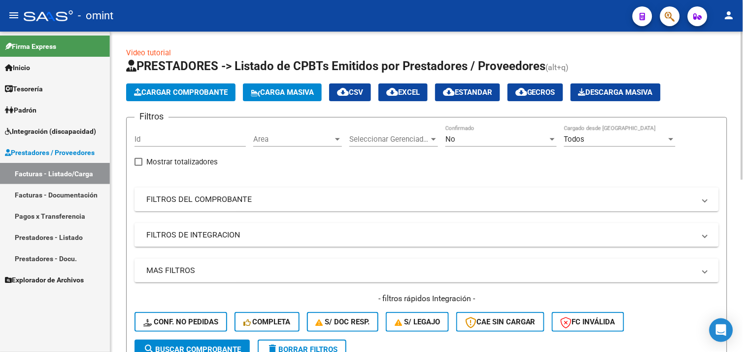
click at [214, 201] on mat-panel-title "FILTROS DEL COMPROBANTE" at bounding box center [420, 199] width 549 height 11
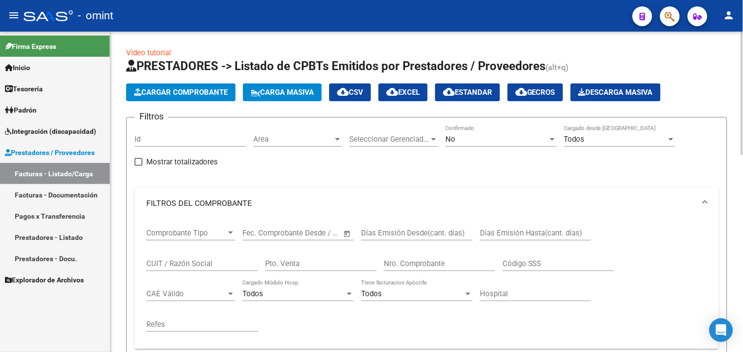
scroll to position [109, 0]
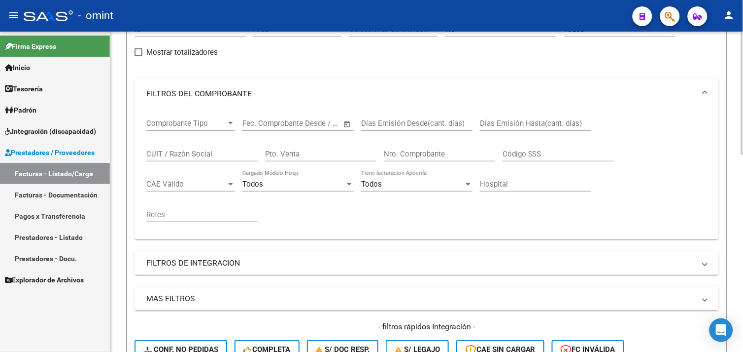
click at [189, 151] on input "CUIT / Razón Social" at bounding box center [201, 153] width 111 height 9
paste input "27318482433"
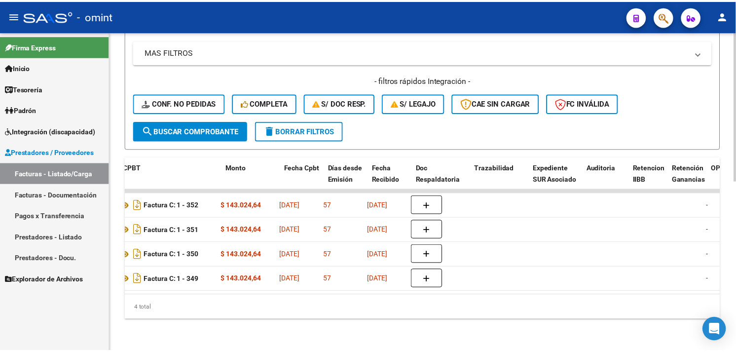
scroll to position [0, 0]
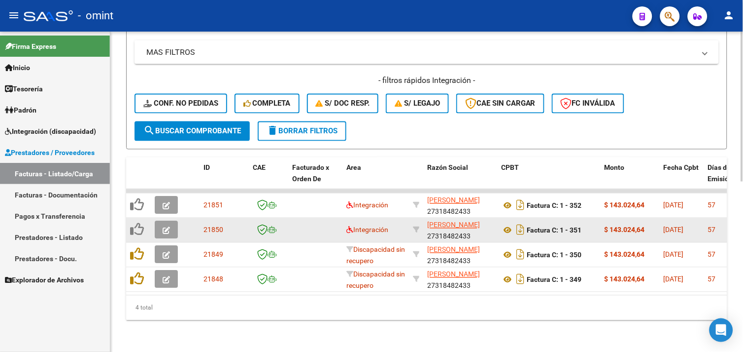
type input "27318482433"
click at [164, 227] on icon "button" at bounding box center [166, 230] width 7 height 7
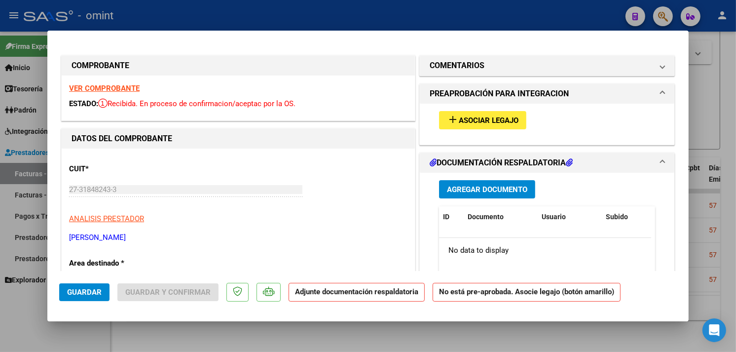
click at [449, 113] on mat-icon "add" at bounding box center [453, 119] width 12 height 12
click at [112, 90] on strong "VER COMPROBANTE" at bounding box center [104, 88] width 71 height 9
type input "$ 0,00"
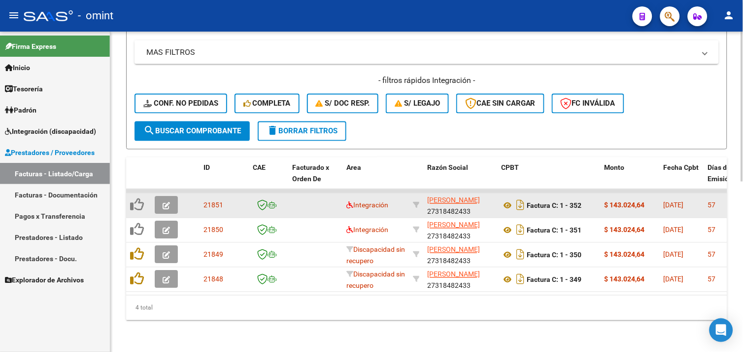
click at [163, 202] on icon "button" at bounding box center [166, 205] width 7 height 7
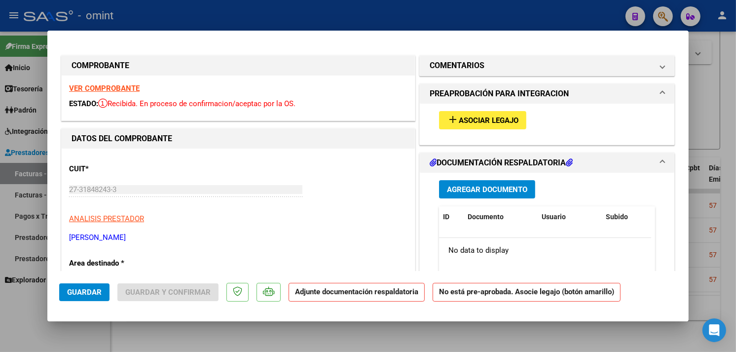
click at [122, 88] on strong "VER COMPROBANTE" at bounding box center [104, 88] width 71 height 9
type input "$ 0,00"
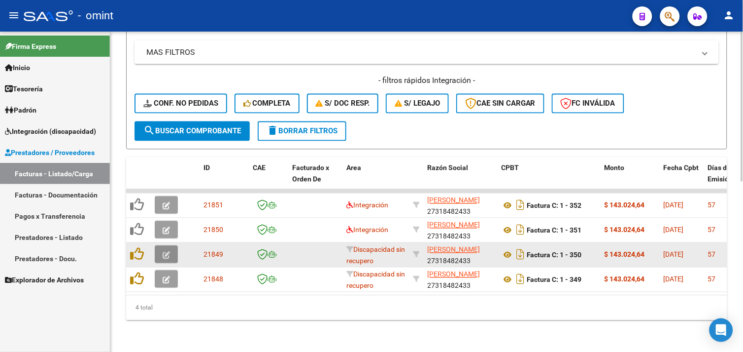
click at [171, 250] on button "button" at bounding box center [166, 255] width 23 height 18
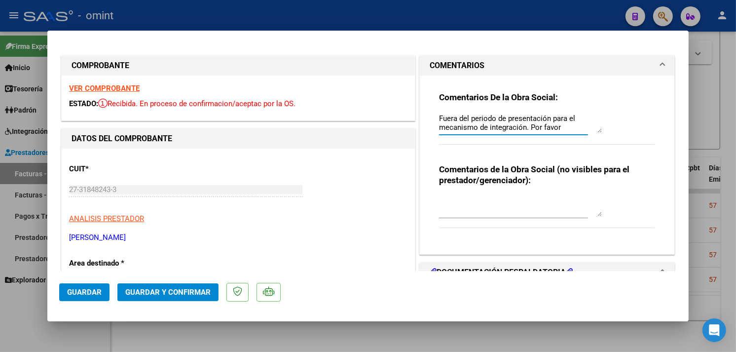
drag, startPoint x: 574, startPoint y: 127, endPoint x: 418, endPoint y: 103, distance: 158.2
click at [420, 103] on div "Comentarios De la Obra Social: Fuera del periodo de presentación para el mecani…" at bounding box center [547, 164] width 254 height 178
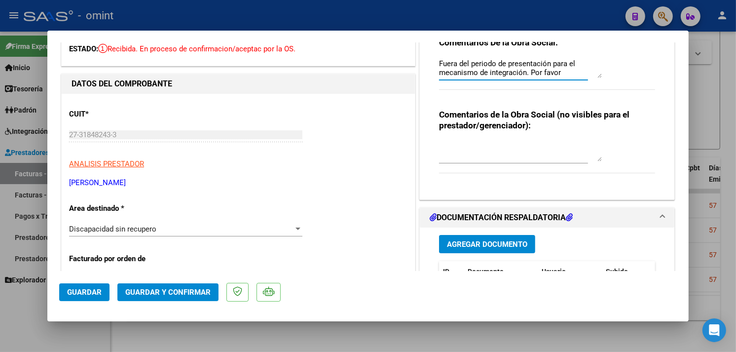
scroll to position [164, 0]
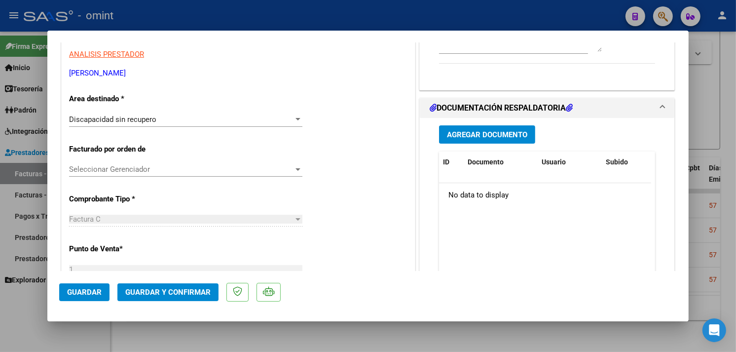
click at [179, 292] on span "Guardar y Confirmar" at bounding box center [167, 291] width 85 height 9
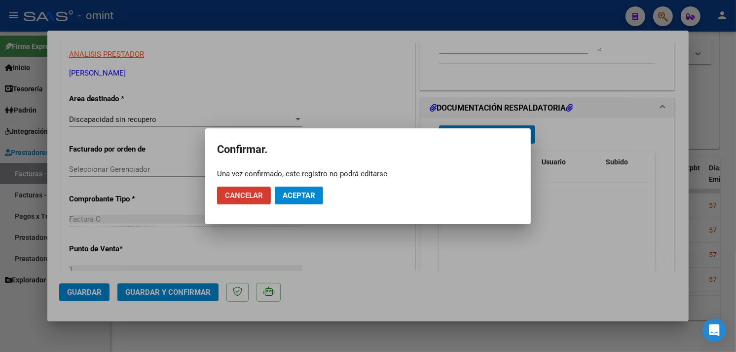
click at [286, 204] on mat-dialog-actions "Cancelar Aceptar" at bounding box center [368, 195] width 302 height 34
click at [286, 201] on button "Aceptar" at bounding box center [299, 195] width 48 height 18
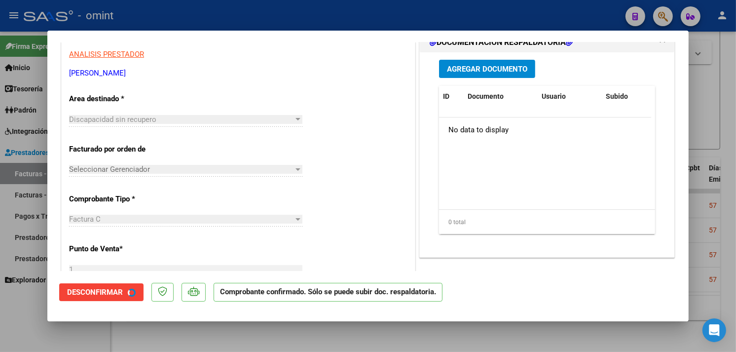
type input "$ 0,00"
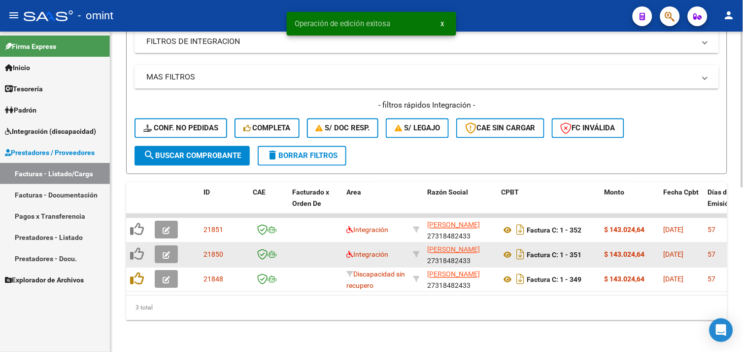
scroll to position [338, 0]
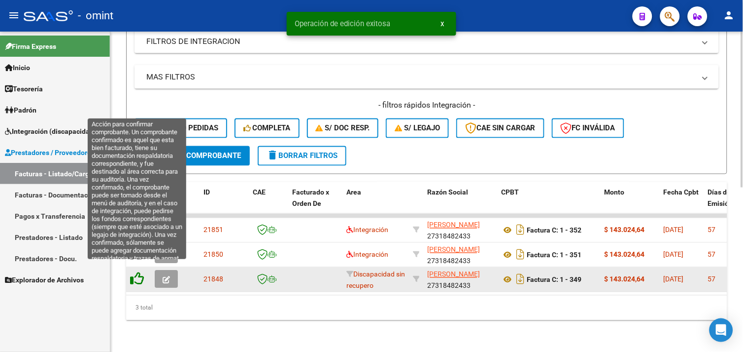
click at [136, 272] on icon at bounding box center [137, 279] width 14 height 14
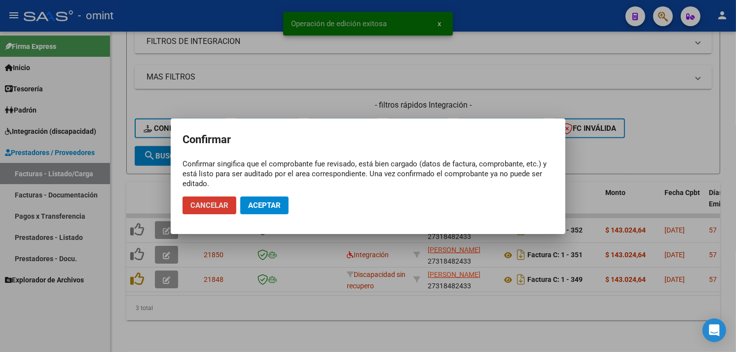
click at [254, 209] on button "Aceptar" at bounding box center [264, 205] width 48 height 18
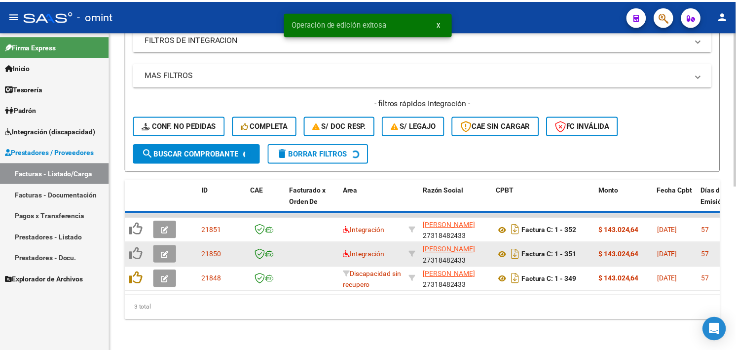
scroll to position [314, 0]
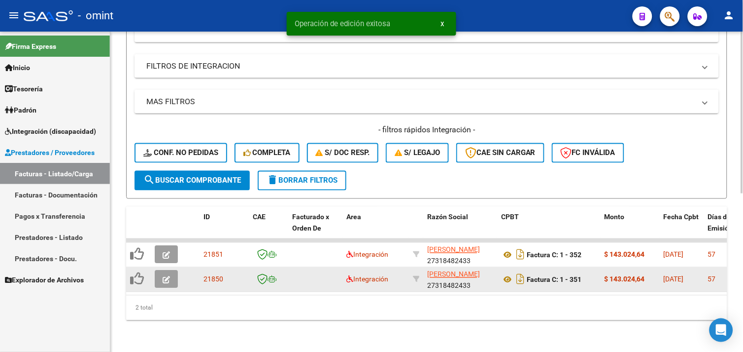
click at [171, 270] on button "button" at bounding box center [166, 279] width 23 height 18
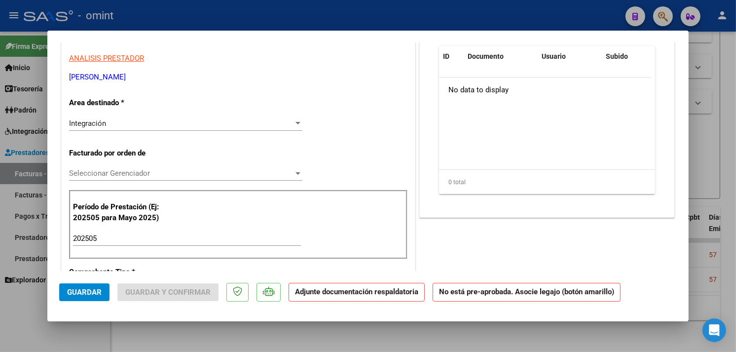
scroll to position [164, 0]
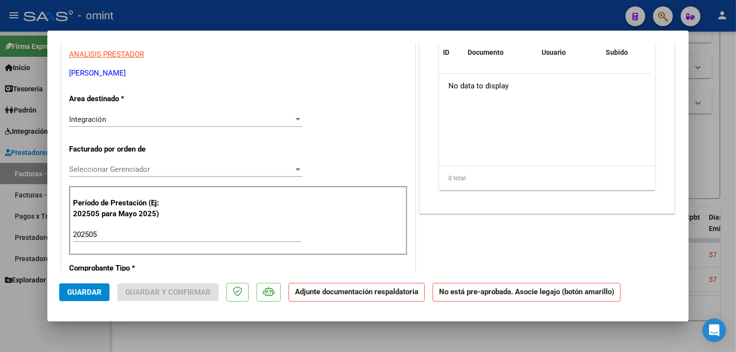
click at [161, 124] on div "Integración Seleccionar Area" at bounding box center [185, 119] width 233 height 15
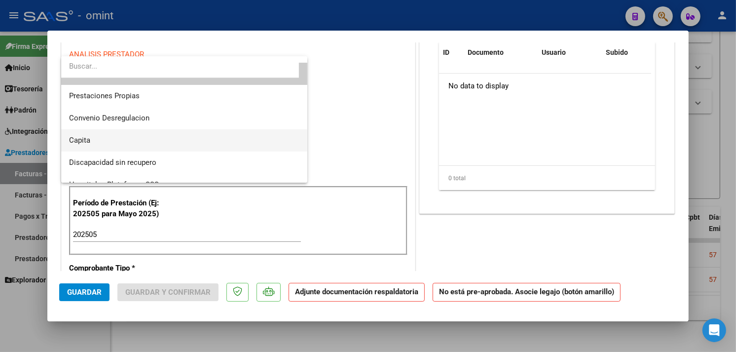
scroll to position [95, 0]
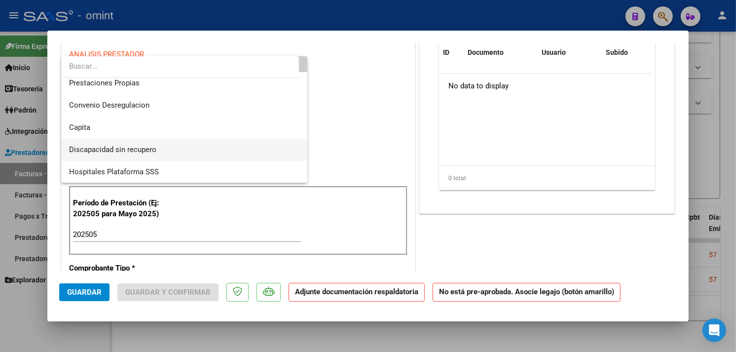
click at [164, 145] on span "Discapacidad sin recupero" at bounding box center [184, 150] width 230 height 22
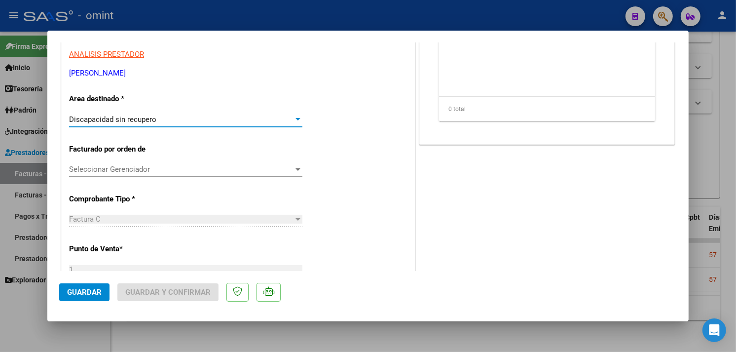
scroll to position [0, 0]
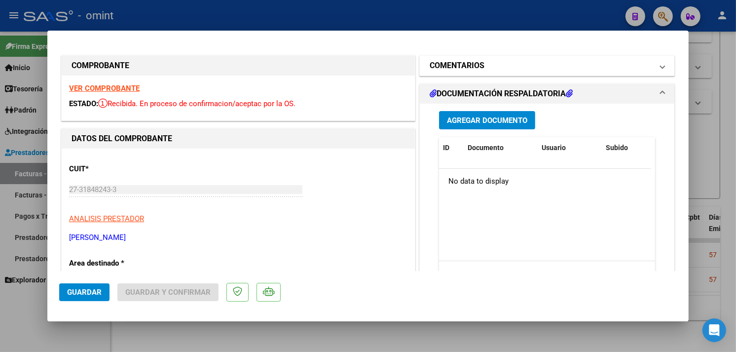
click at [466, 72] on mat-expansion-panel-header "COMENTARIOS" at bounding box center [547, 66] width 254 height 20
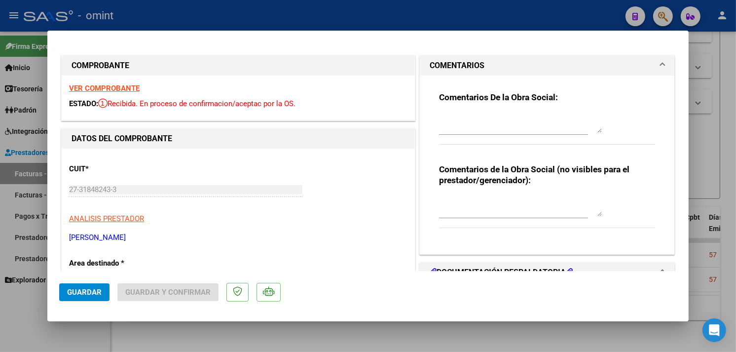
click at [473, 121] on textarea at bounding box center [520, 123] width 163 height 20
paste textarea "Fuera del periodo de presentación para el mecanismo de integración. Por favor c…"
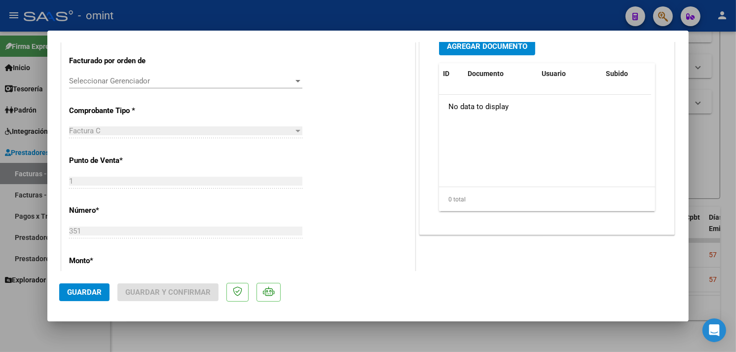
scroll to position [164, 0]
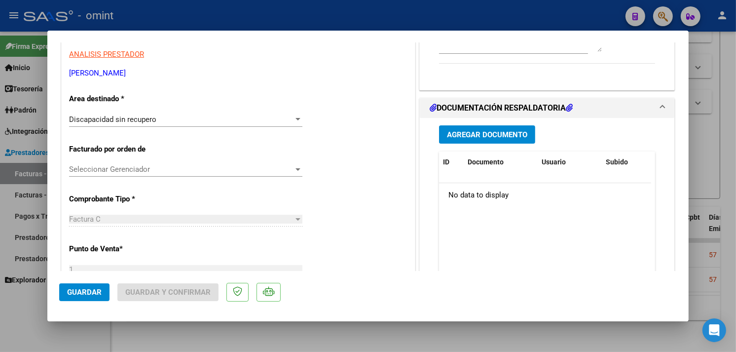
type textarea "Fuera del periodo de presentación para el mecanismo de integración. Por favor c…"
click at [90, 288] on span "Guardar" at bounding box center [84, 291] width 35 height 9
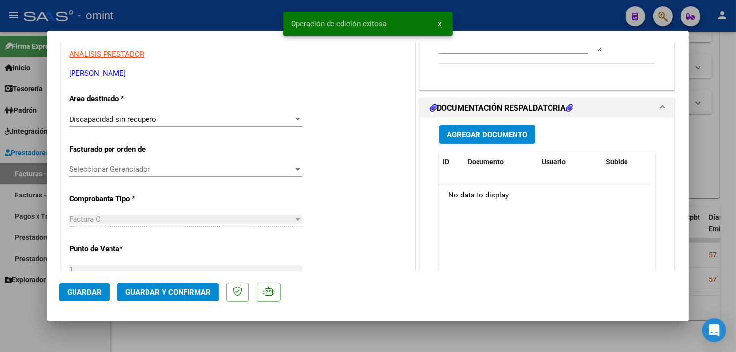
type input "$ 0,00"
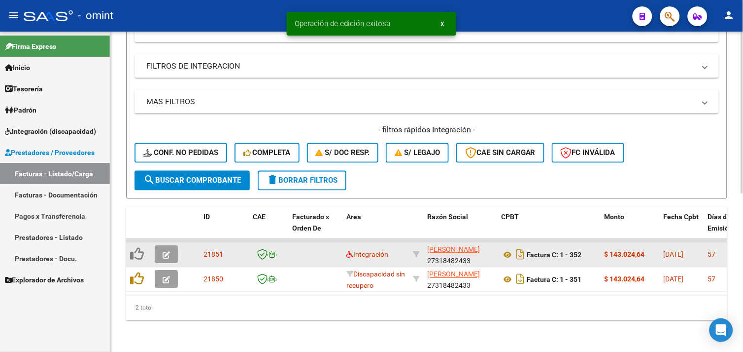
click at [166, 251] on icon "button" at bounding box center [166, 254] width 7 height 7
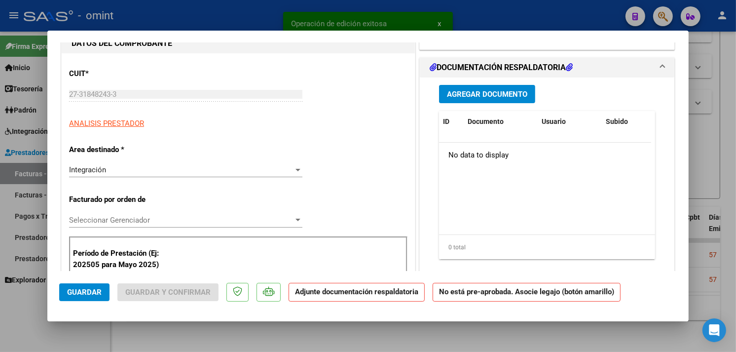
scroll to position [219, 0]
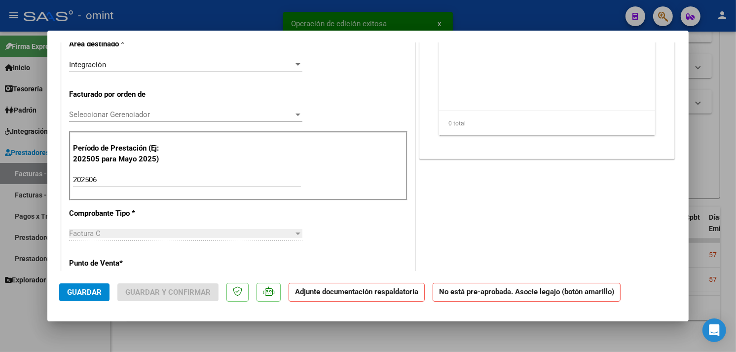
click at [146, 68] on div "Integración" at bounding box center [181, 64] width 224 height 9
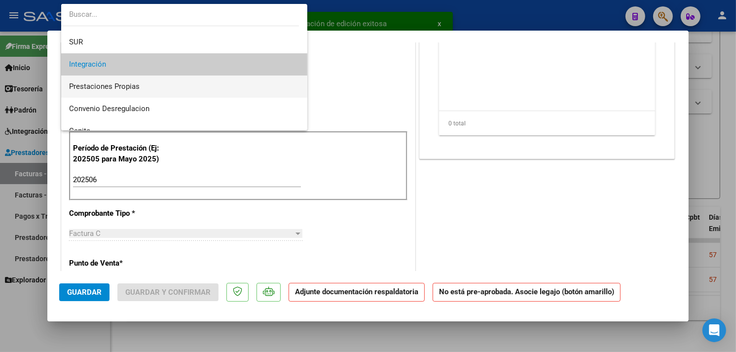
scroll to position [95, 0]
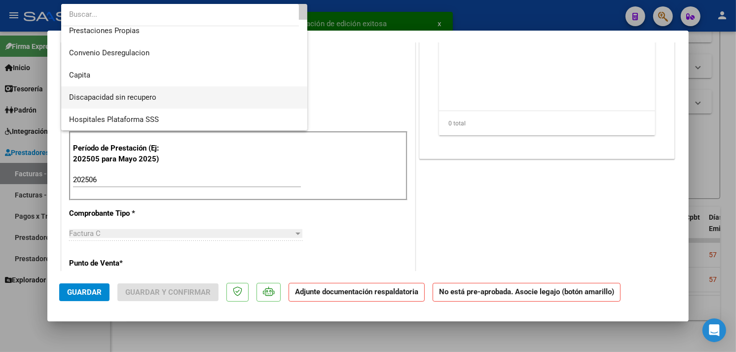
click at [163, 97] on span "Discapacidad sin recupero" at bounding box center [184, 97] width 230 height 22
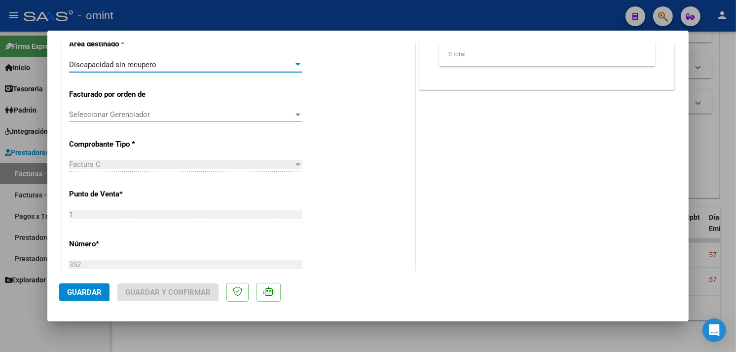
scroll to position [0, 0]
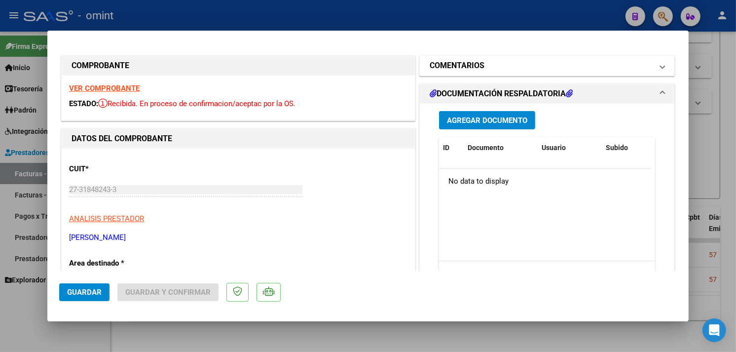
click at [456, 63] on h1 "COMENTARIOS" at bounding box center [456, 66] width 55 height 12
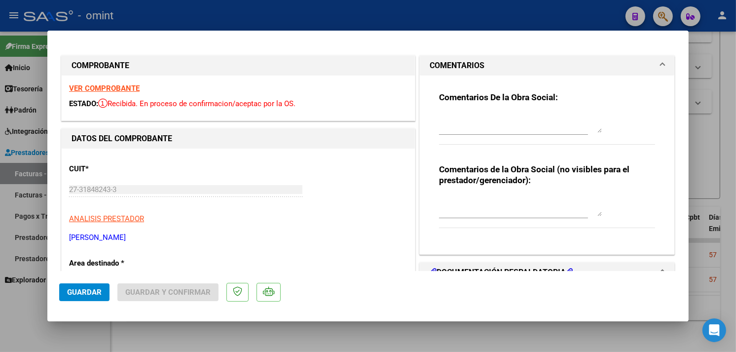
click at [461, 122] on textarea at bounding box center [520, 123] width 163 height 20
paste textarea "Fuera del periodo de presentación para el mecanismo de integración. Por favor c…"
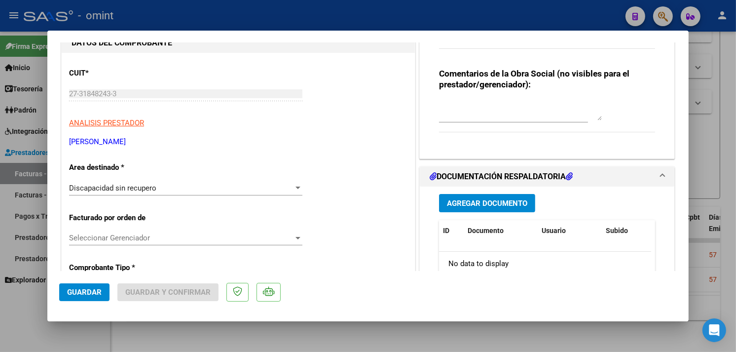
scroll to position [219, 0]
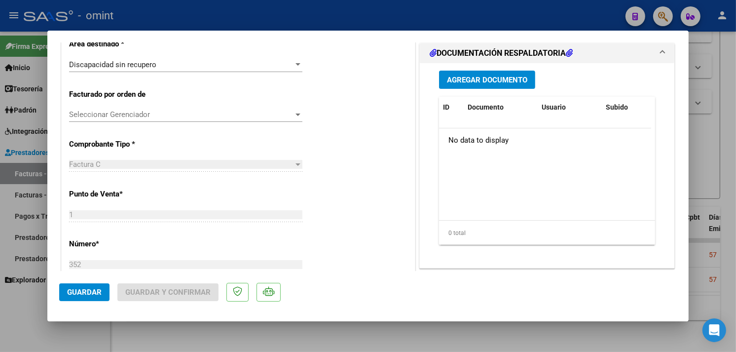
type textarea "Fuera del periodo de presentación para el mecanismo de integración. Por favor c…"
click at [84, 293] on span "Guardar" at bounding box center [84, 291] width 35 height 9
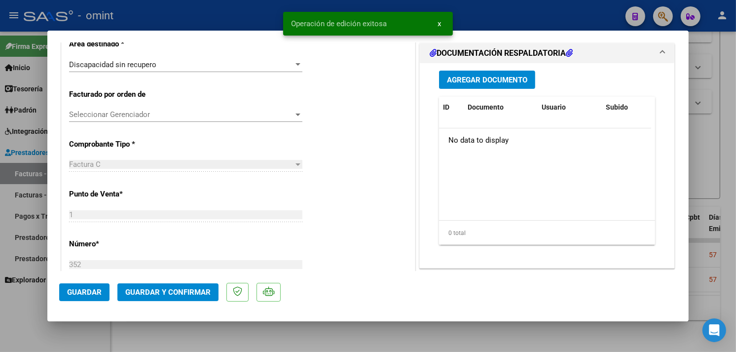
type input "$ 0,00"
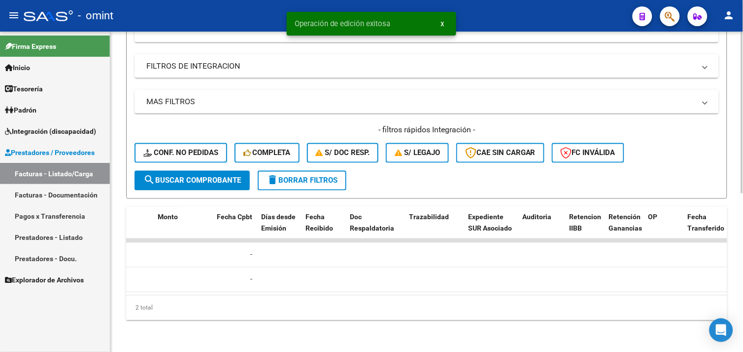
scroll to position [0, 0]
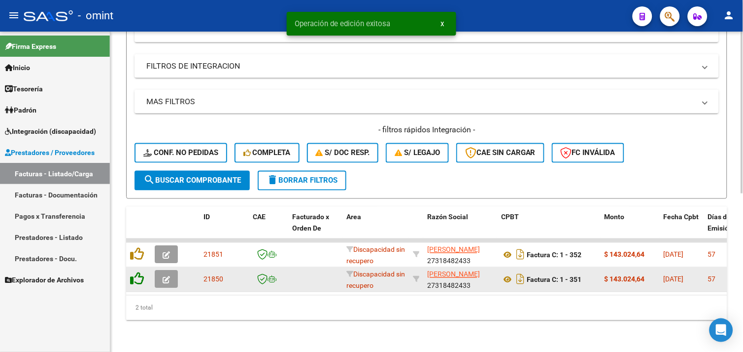
click at [138, 273] on icon at bounding box center [137, 279] width 14 height 14
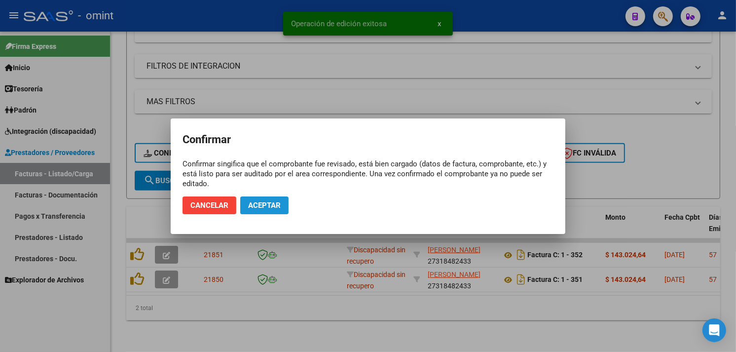
click at [253, 206] on span "Aceptar" at bounding box center [264, 205] width 33 height 9
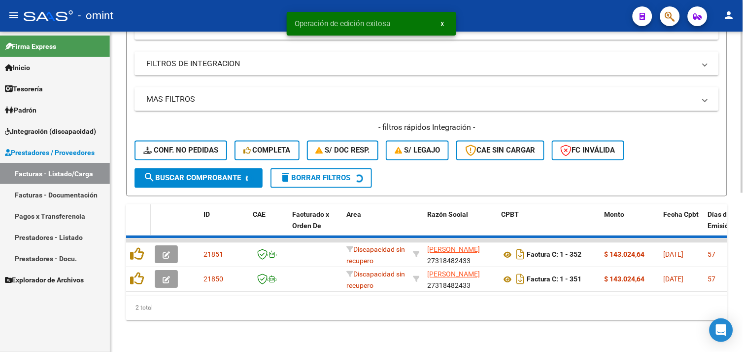
scroll to position [289, 0]
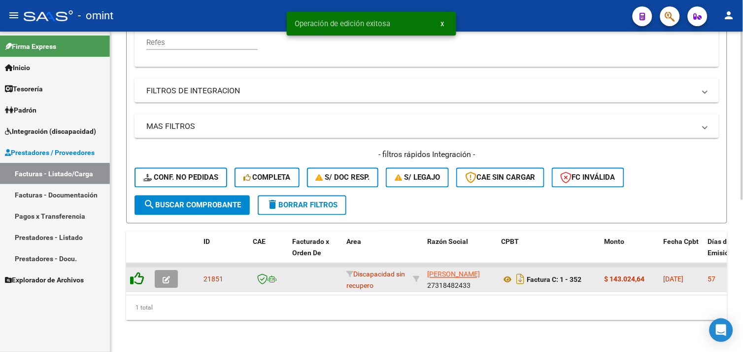
click at [139, 272] on icon at bounding box center [137, 279] width 14 height 14
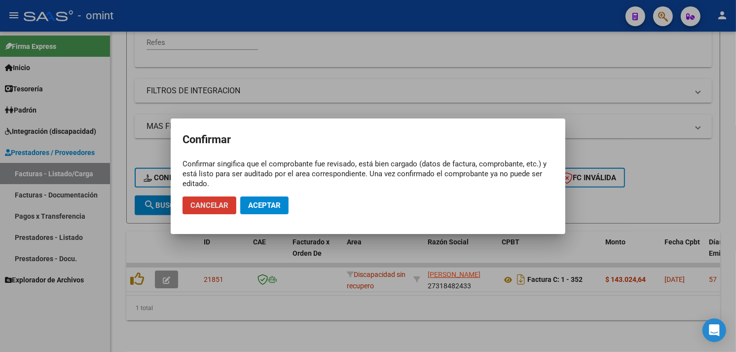
click at [272, 204] on span "Aceptar" at bounding box center [264, 205] width 33 height 9
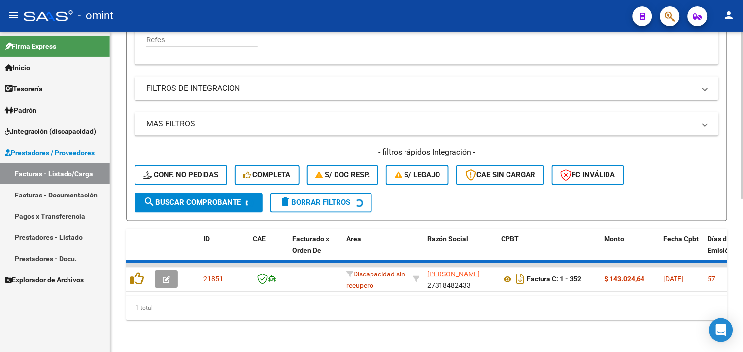
scroll to position [273, 0]
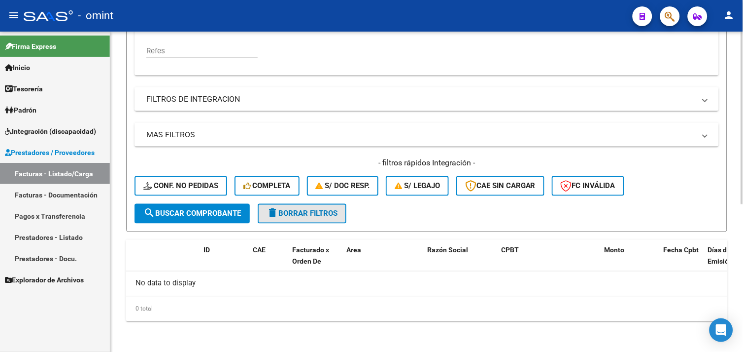
click at [293, 211] on span "delete Borrar Filtros" at bounding box center [302, 213] width 71 height 9
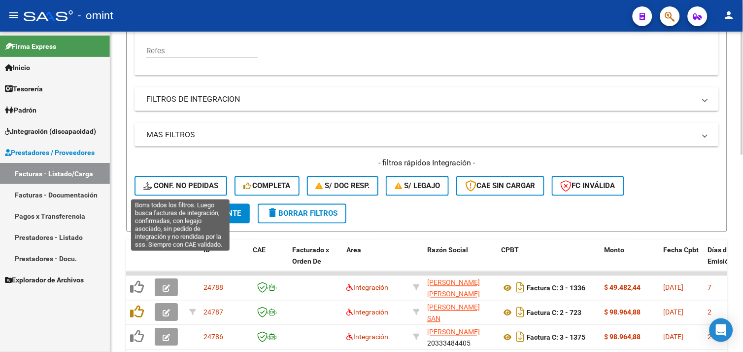
click at [209, 178] on button "Conf. no pedidas" at bounding box center [181, 186] width 93 height 20
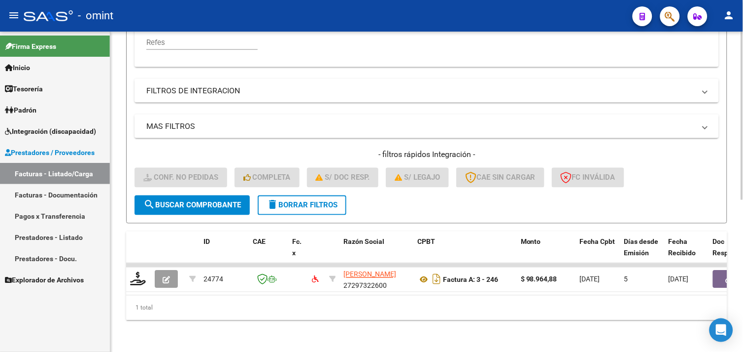
click at [307, 201] on span "delete Borrar Filtros" at bounding box center [302, 205] width 71 height 9
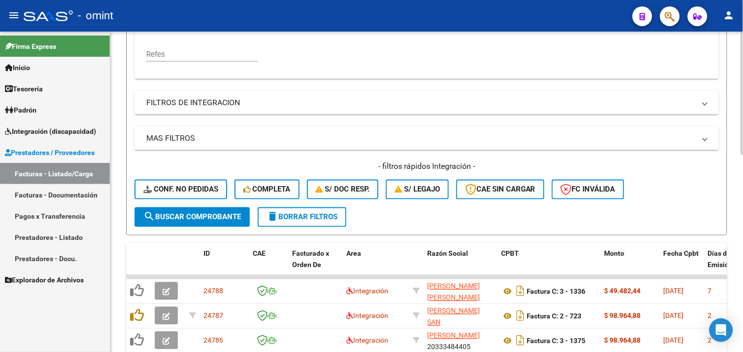
scroll to position [288, 0]
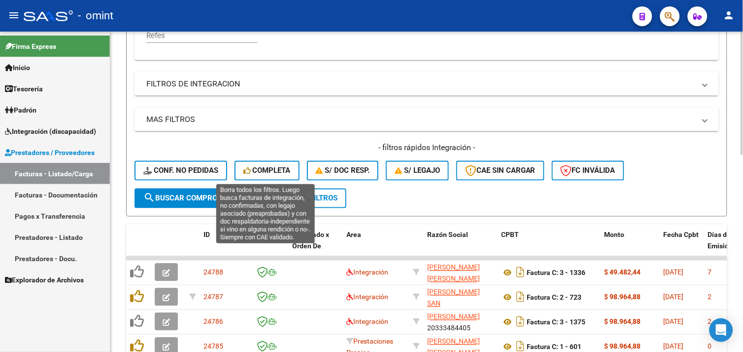
click at [276, 174] on span "Completa" at bounding box center [267, 170] width 47 height 9
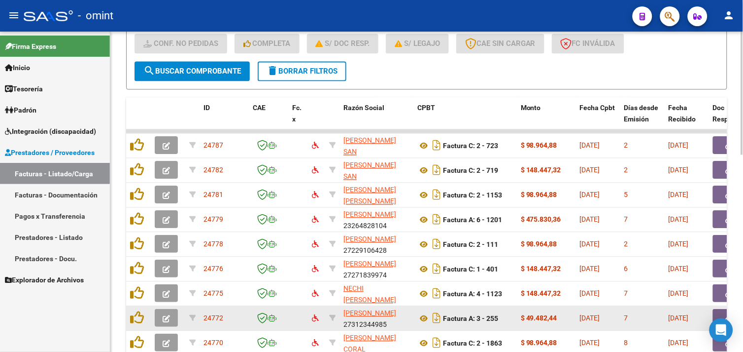
scroll to position [401, 0]
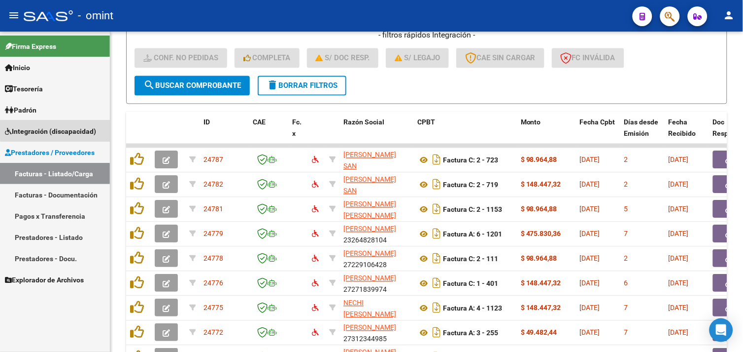
click at [70, 129] on span "Integración (discapacidad)" at bounding box center [50, 131] width 91 height 11
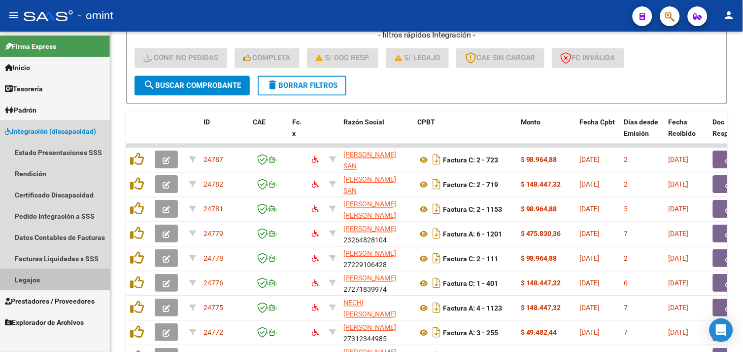
click at [43, 279] on link "Legajos" at bounding box center [55, 279] width 110 height 21
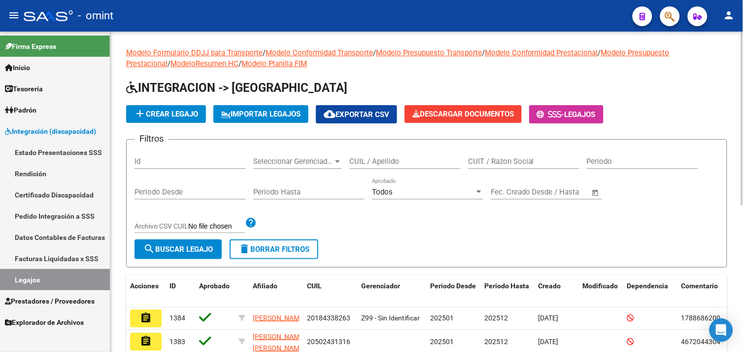
click at [382, 161] on input "CUIL / Apellido" at bounding box center [405, 161] width 111 height 9
paste input "20587501636"
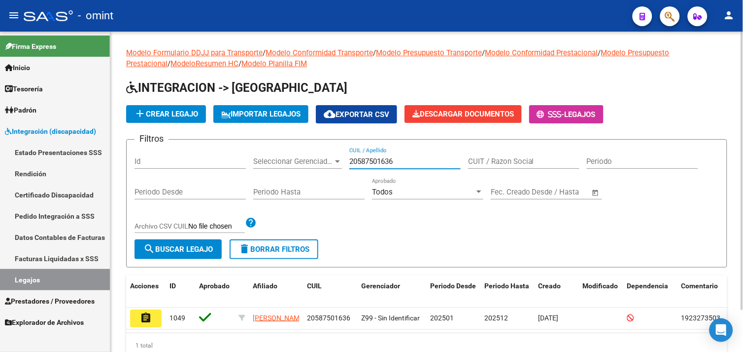
scroll to position [48, 0]
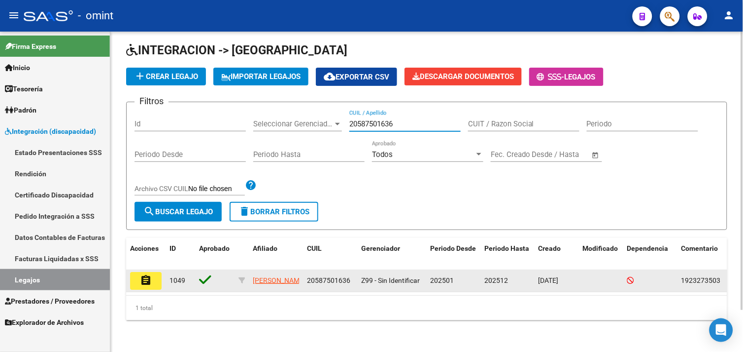
type input "20587501636"
click at [145, 274] on mat-icon "assignment" at bounding box center [146, 280] width 12 height 12
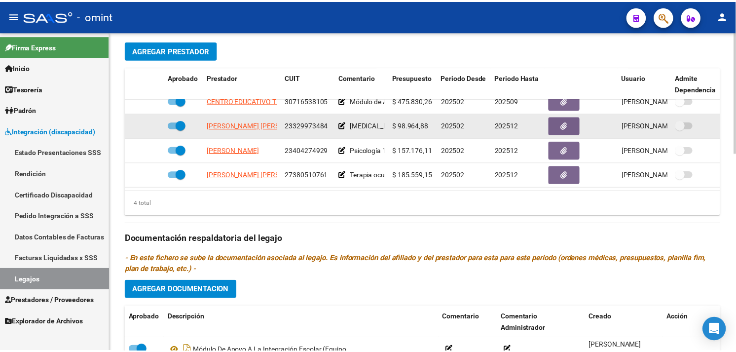
scroll to position [18, 0]
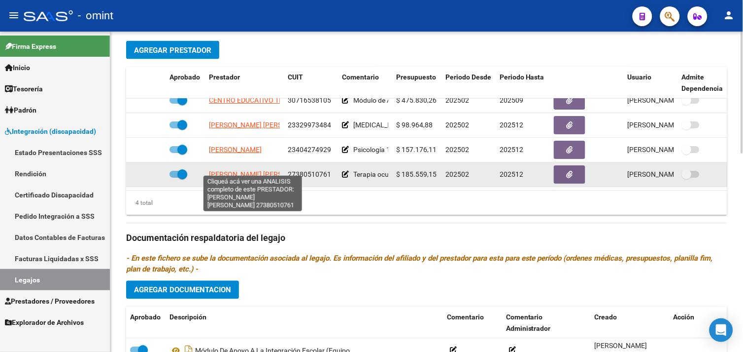
click at [260, 171] on span "TOSCANO MARCELA BELEN" at bounding box center [262, 175] width 107 height 8
type textarea "27380510761"
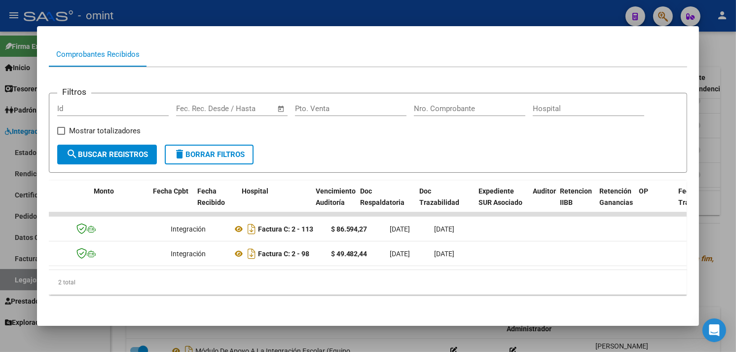
scroll to position [0, 0]
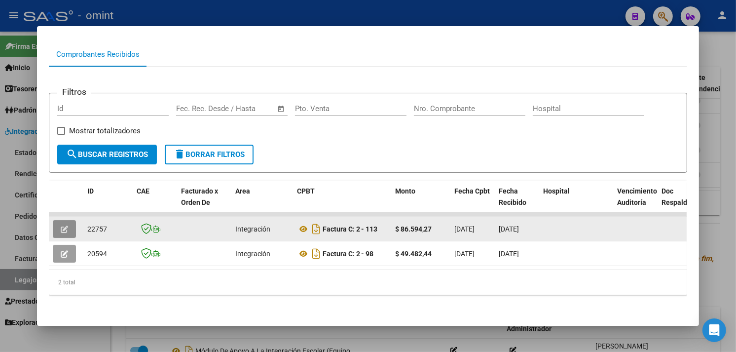
click at [61, 225] on icon "button" at bounding box center [64, 228] width 7 height 7
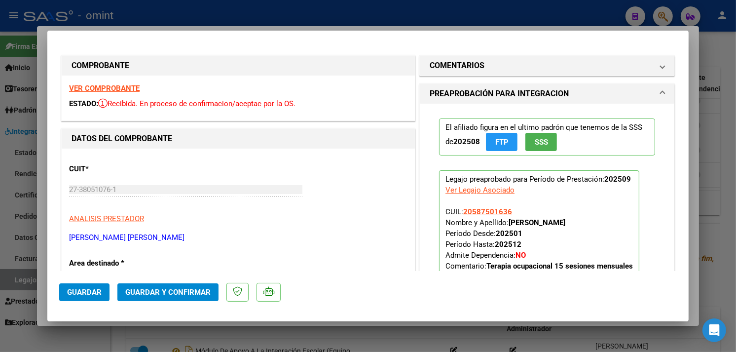
click at [107, 87] on strong "VER COMPROBANTE" at bounding box center [104, 88] width 71 height 9
click at [107, 82] on div "VER COMPROBANTE ESTADO: Recibida. En proceso de confirmacion/aceptac por la OS." at bounding box center [238, 97] width 353 height 45
click at [106, 84] on strong "VER COMPROBANTE" at bounding box center [104, 88] width 71 height 9
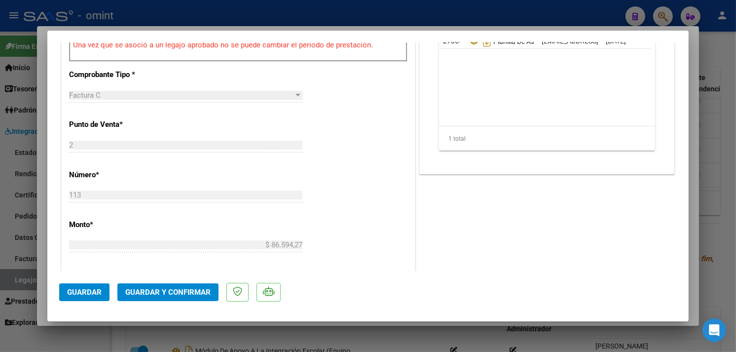
scroll to position [274, 0]
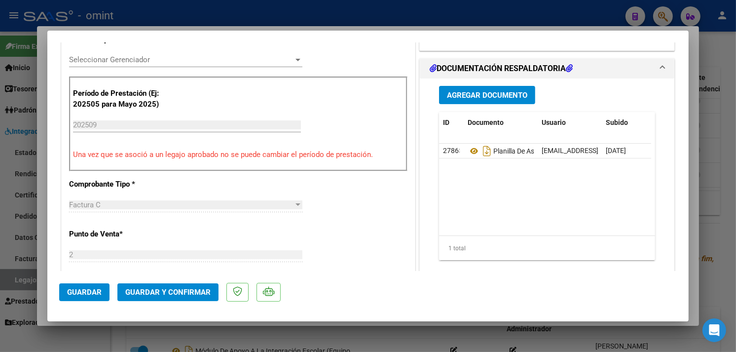
click at [163, 293] on span "Guardar y Confirmar" at bounding box center [167, 291] width 85 height 9
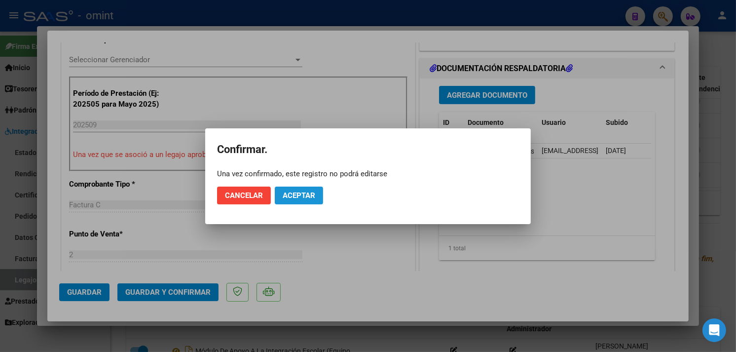
click at [292, 191] on span "Aceptar" at bounding box center [298, 195] width 33 height 9
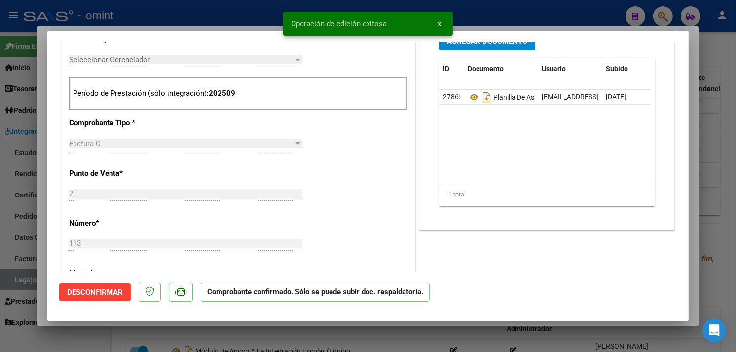
type input "$ 0,00"
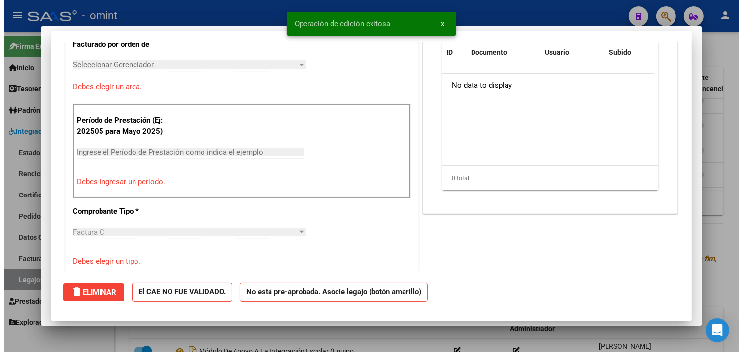
scroll to position [0, 0]
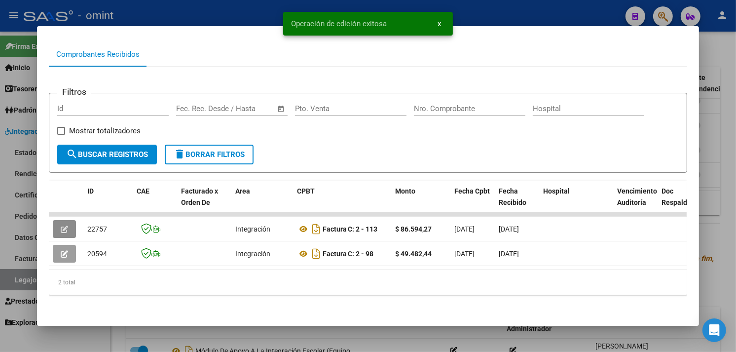
click at [709, 169] on div at bounding box center [368, 176] width 736 height 352
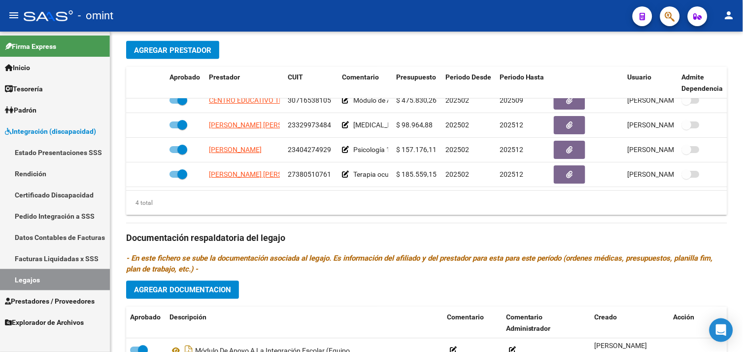
drag, startPoint x: 60, startPoint y: 276, endPoint x: 66, endPoint y: 275, distance: 6.6
click at [60, 276] on link "Legajos" at bounding box center [55, 279] width 110 height 21
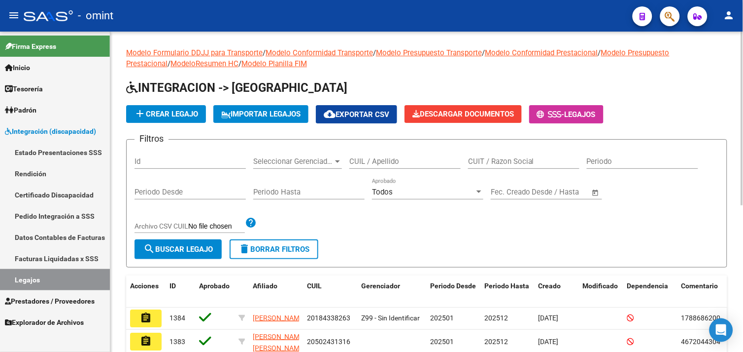
click at [390, 161] on input "CUIL / Apellido" at bounding box center [405, 161] width 111 height 9
paste input "27352228155"
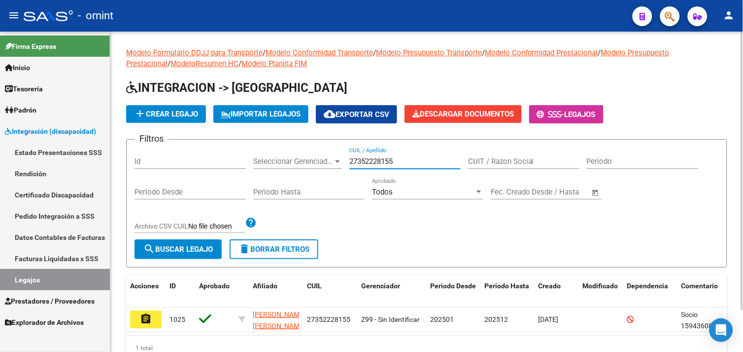
scroll to position [48, 0]
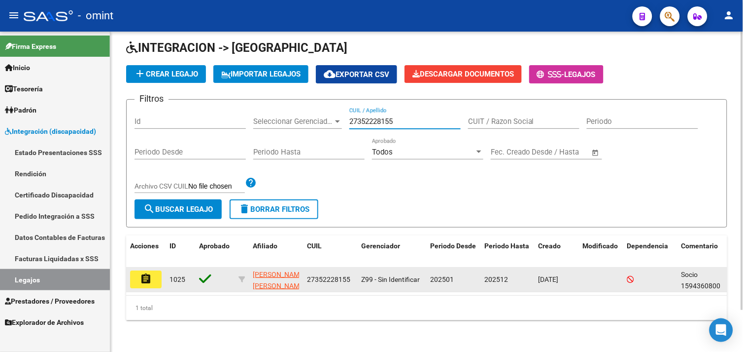
type input "27352228155"
click at [149, 273] on mat-icon "assignment" at bounding box center [146, 279] width 12 height 12
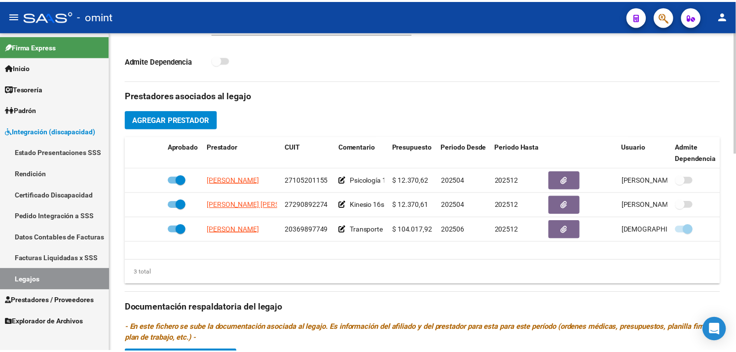
scroll to position [328, 0]
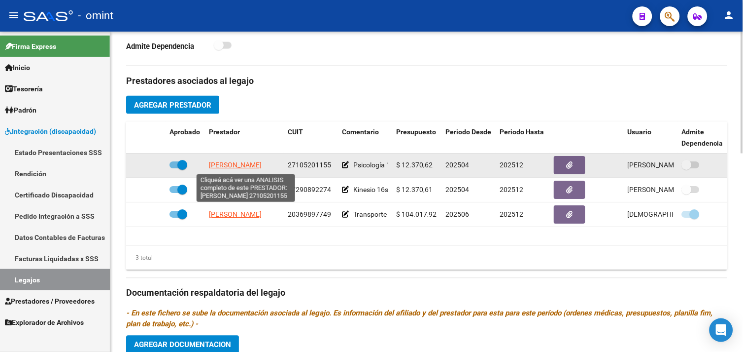
click at [226, 163] on span "LAPIDUS ALICIA CLARA" at bounding box center [235, 165] width 53 height 8
type textarea "27105201155"
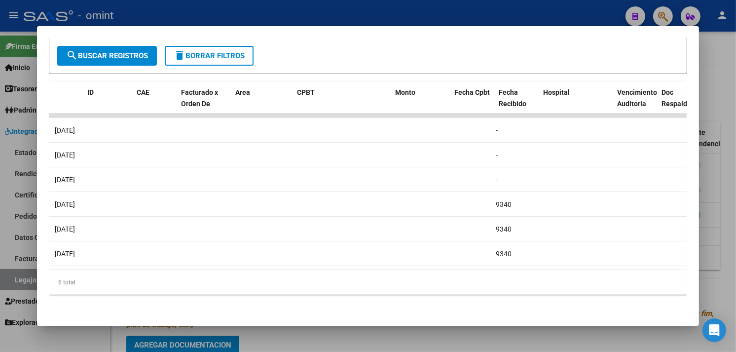
scroll to position [0, 0]
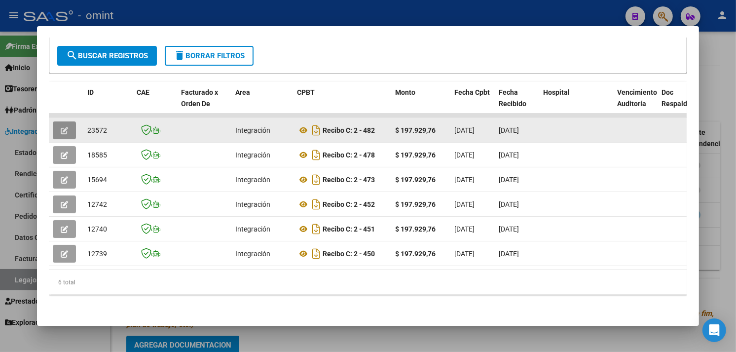
click at [61, 127] on icon "button" at bounding box center [64, 130] width 7 height 7
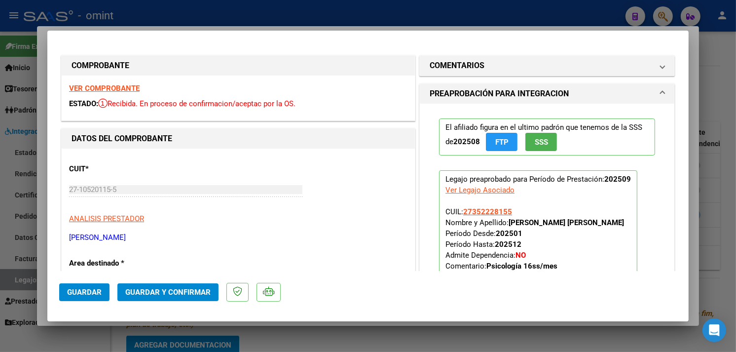
click at [116, 85] on strong "VER COMPROBANTE" at bounding box center [104, 88] width 71 height 9
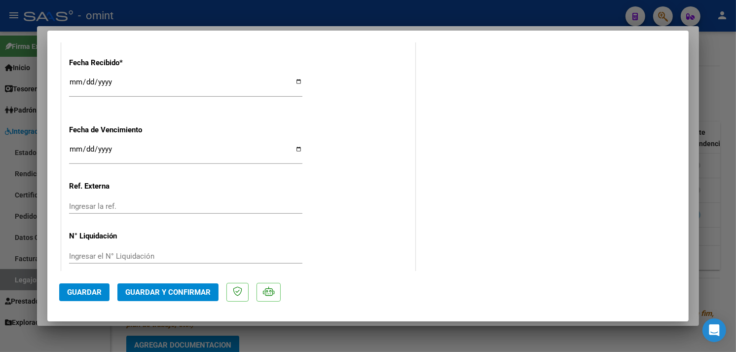
scroll to position [724, 0]
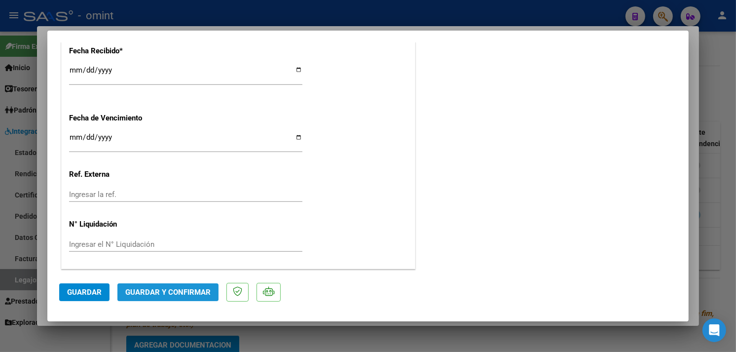
click at [180, 288] on span "Guardar y Confirmar" at bounding box center [167, 291] width 85 height 9
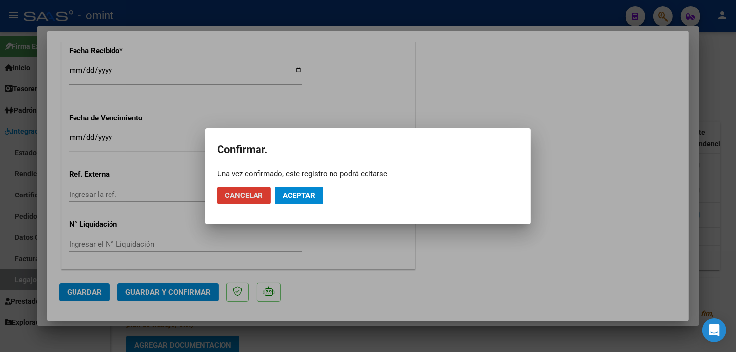
click at [301, 184] on mat-dialog-actions "Cancelar Aceptar" at bounding box center [368, 195] width 302 height 34
click at [300, 191] on span "Aceptar" at bounding box center [298, 195] width 33 height 9
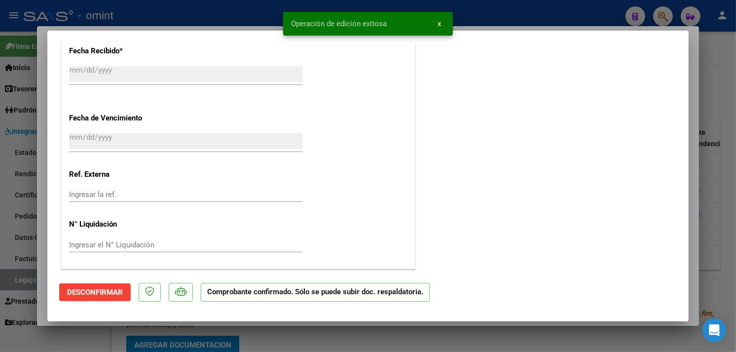
type input "$ 0,00"
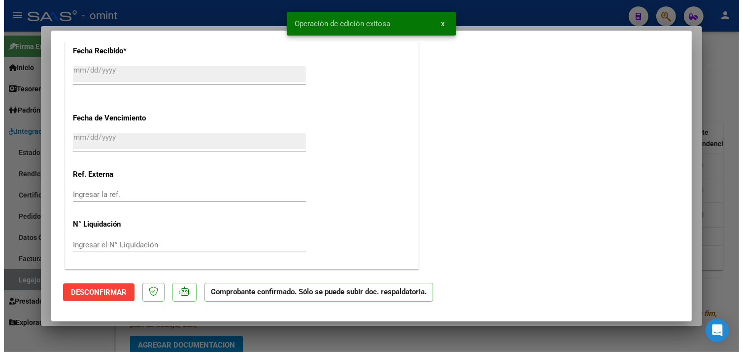
scroll to position [0, 0]
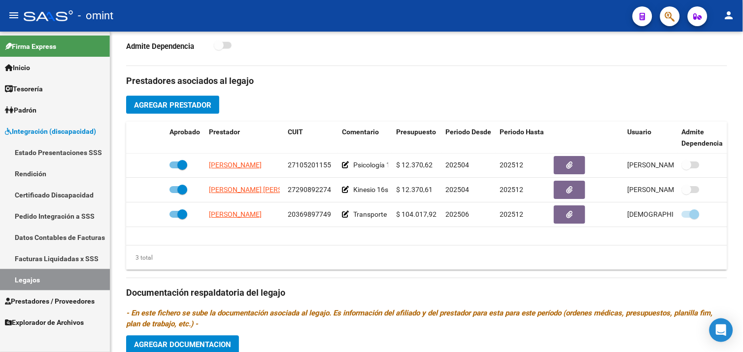
click at [65, 277] on link "Legajos" at bounding box center [55, 279] width 110 height 21
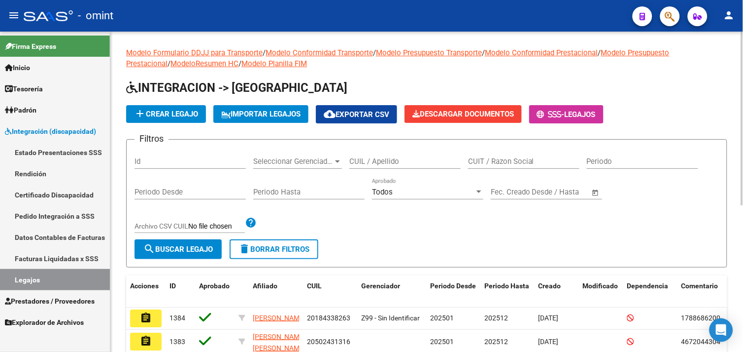
click at [371, 163] on input "CUIL / Apellido" at bounding box center [405, 161] width 111 height 9
paste input "27314923494"
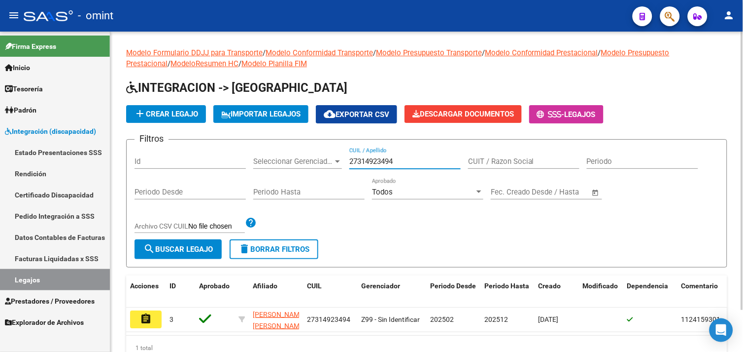
scroll to position [48, 0]
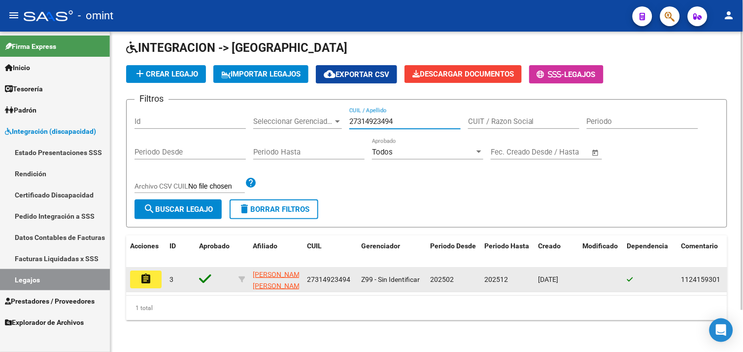
type input "27314923494"
click at [149, 273] on mat-icon "assignment" at bounding box center [146, 279] width 12 height 12
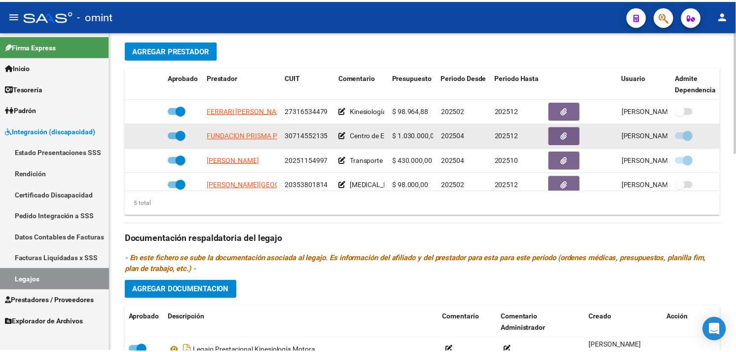
scroll to position [328, 0]
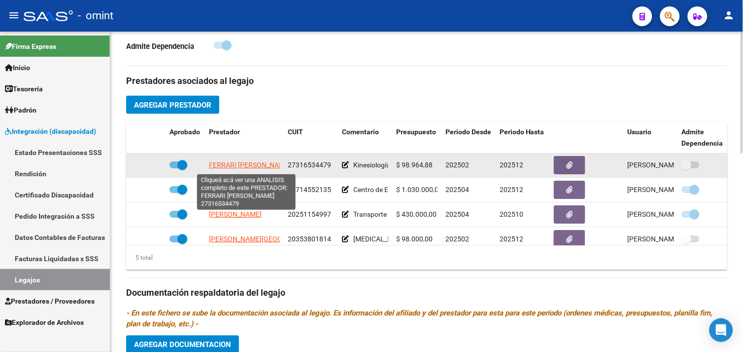
click at [249, 166] on span "FERRARI CINTIA GISELA" at bounding box center [250, 165] width 82 height 8
type textarea "27316534479"
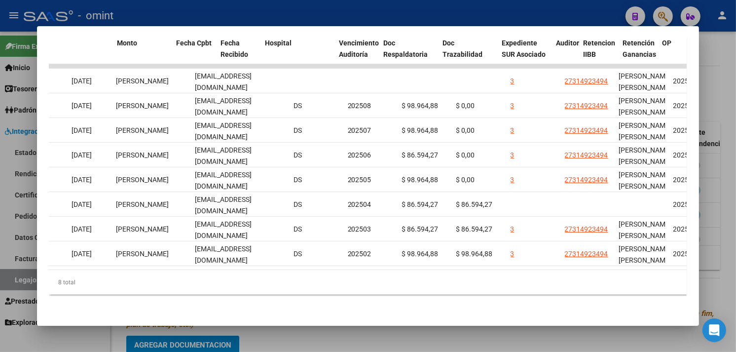
scroll to position [0, 0]
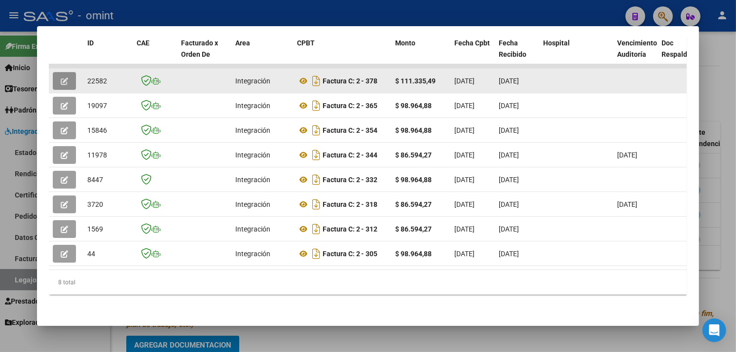
click at [64, 77] on icon "button" at bounding box center [64, 80] width 7 height 7
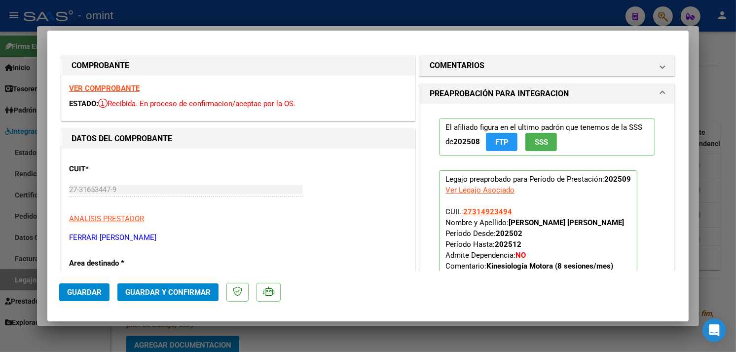
click at [112, 85] on strong "VER COMPROBANTE" at bounding box center [104, 88] width 71 height 9
type input "$ 0,00"
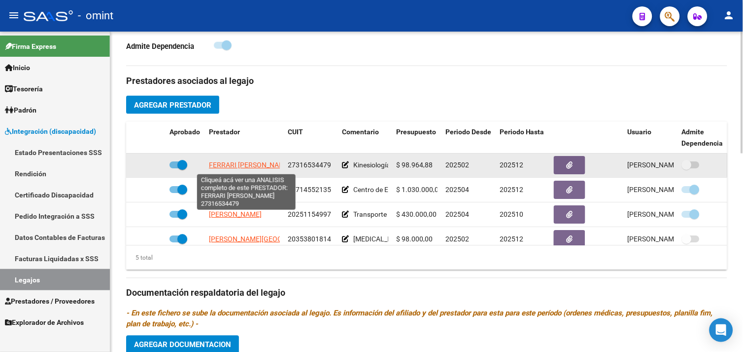
click at [251, 165] on span "FERRARI CINTIA GISELA" at bounding box center [250, 165] width 82 height 8
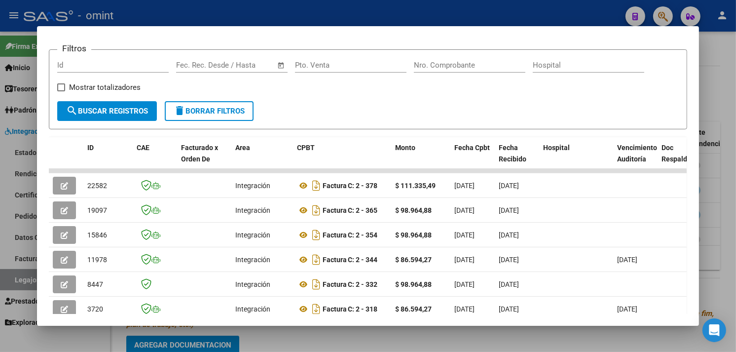
scroll to position [223, 0]
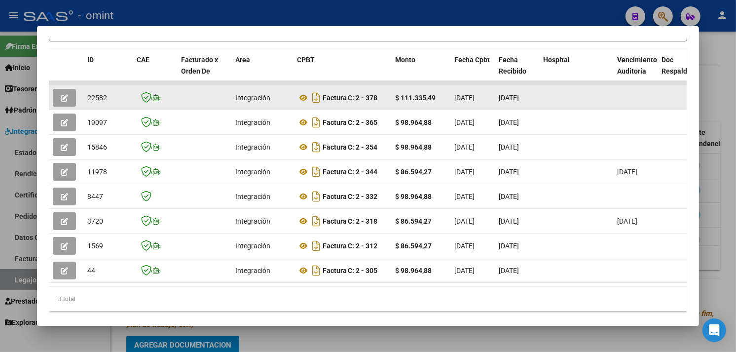
click at [61, 101] on icon "button" at bounding box center [64, 97] width 7 height 7
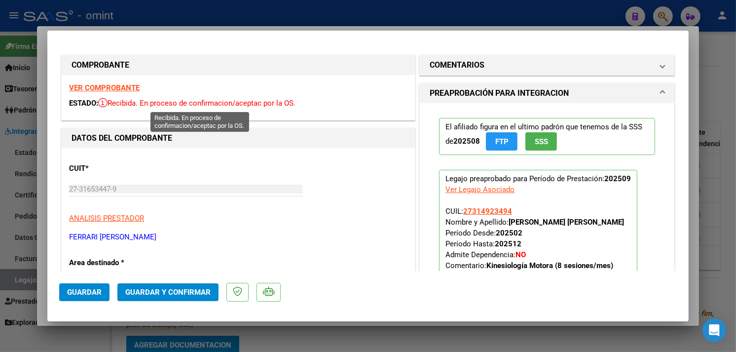
scroll to position [0, 0]
click at [107, 89] on strong "VER COMPROBANTE" at bounding box center [104, 88] width 71 height 9
type input "$ 0,00"
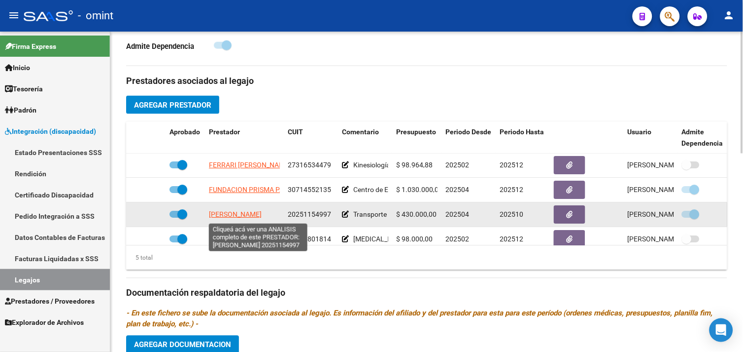
click at [259, 216] on span "GARCIA CHRISTIAN LEONARDO" at bounding box center [235, 215] width 53 height 8
type textarea "20251154997"
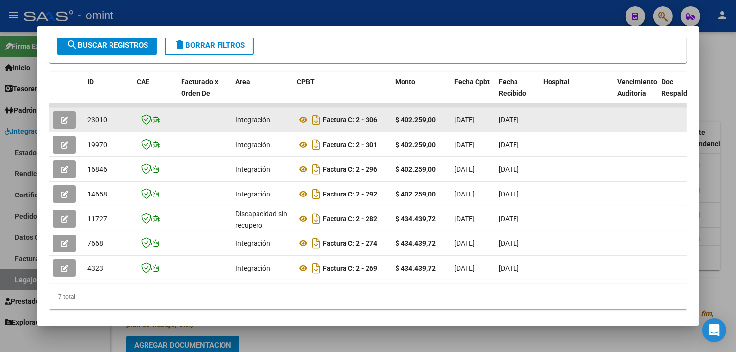
click at [63, 111] on button "button" at bounding box center [64, 120] width 23 height 18
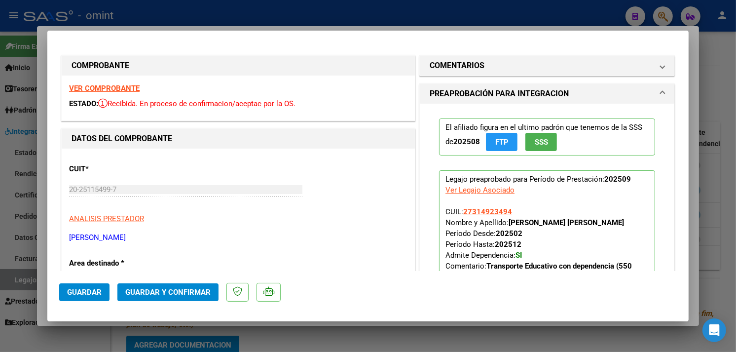
click at [110, 91] on strong "VER COMPROBANTE" at bounding box center [104, 88] width 71 height 9
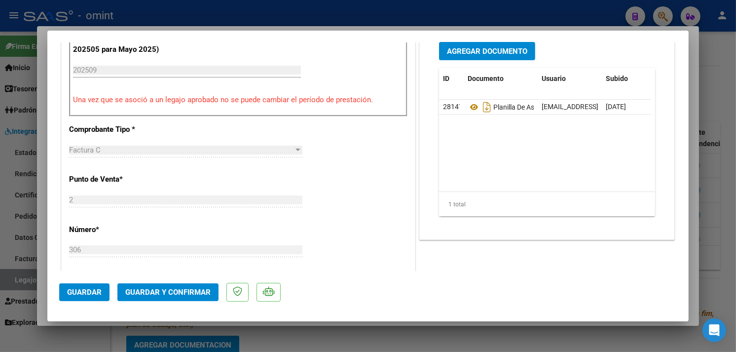
scroll to position [493, 0]
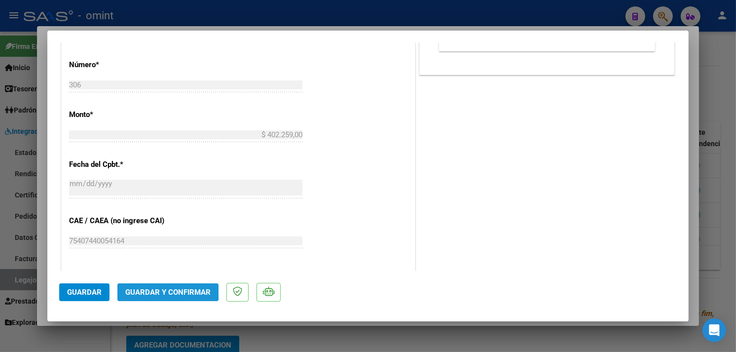
click at [166, 291] on span "Guardar y Confirmar" at bounding box center [167, 291] width 85 height 9
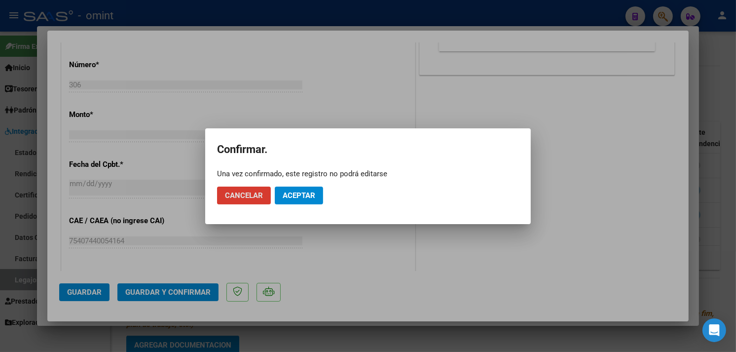
click at [292, 203] on button "Aceptar" at bounding box center [299, 195] width 48 height 18
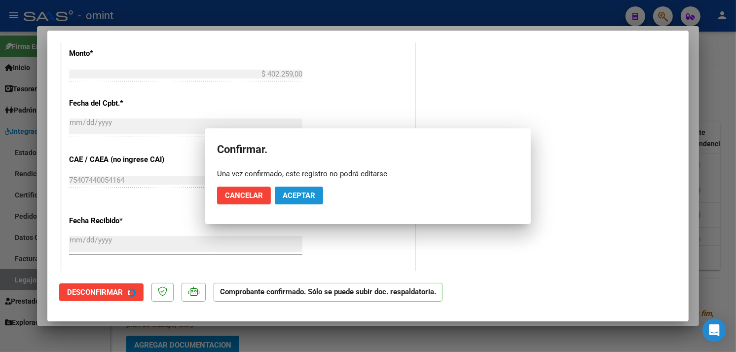
scroll to position [431, 0]
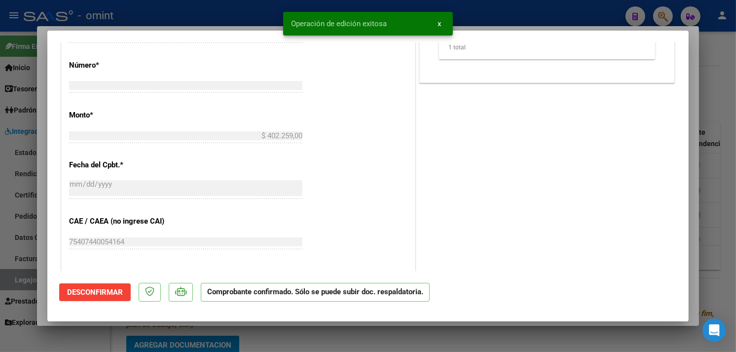
type input "$ 0,00"
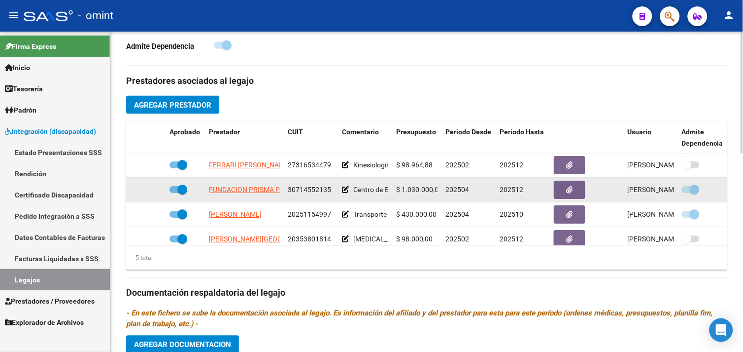
click at [255, 192] on span "FUNDACION PRISMA PARA EL DESARROLLO INTEGRAL DE JOVENES Y ADULTOS NEUROLOGICOS" at bounding box center [360, 190] width 303 height 8
type textarea "30714552135"
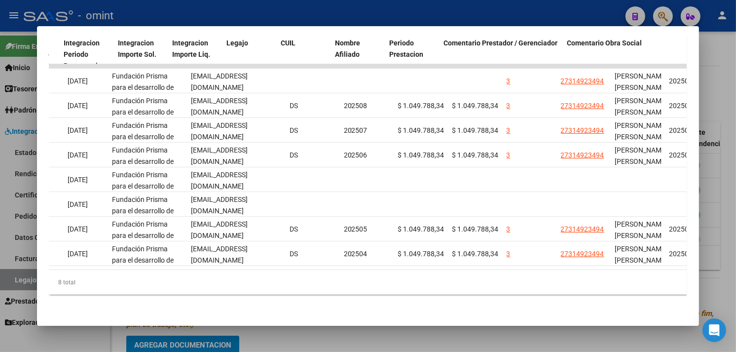
scroll to position [0, 0]
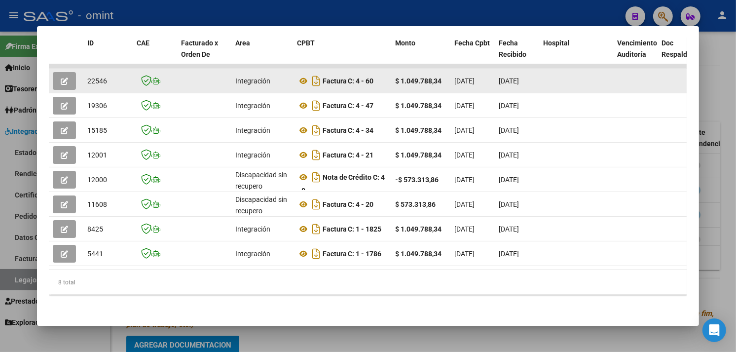
click at [62, 77] on icon "button" at bounding box center [64, 80] width 7 height 7
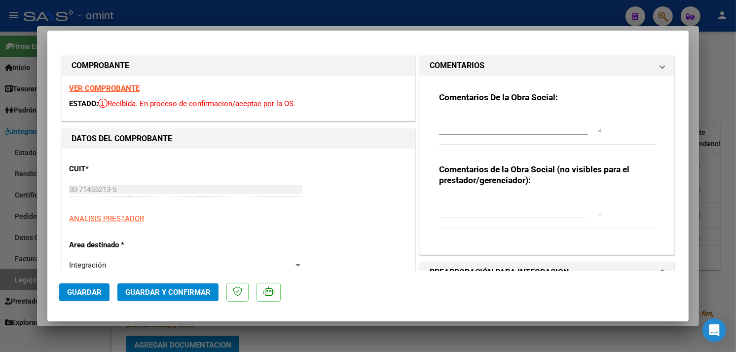
type input "$ 0,00"
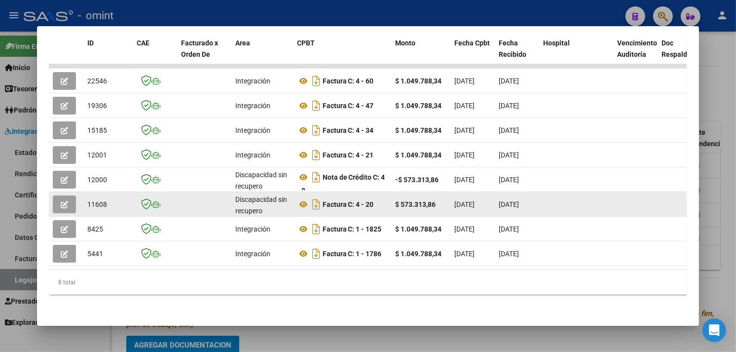
click at [63, 201] on icon "button" at bounding box center [64, 204] width 7 height 7
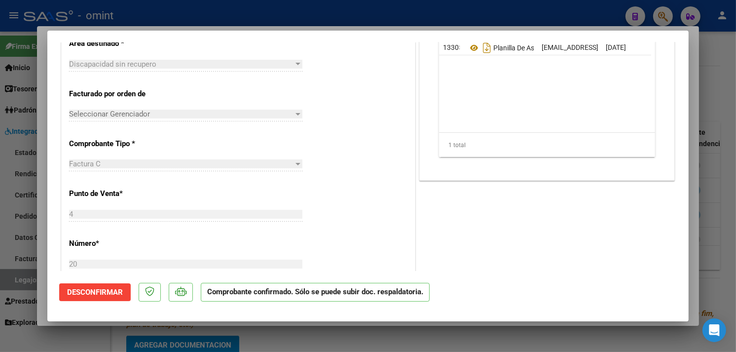
scroll to position [328, 0]
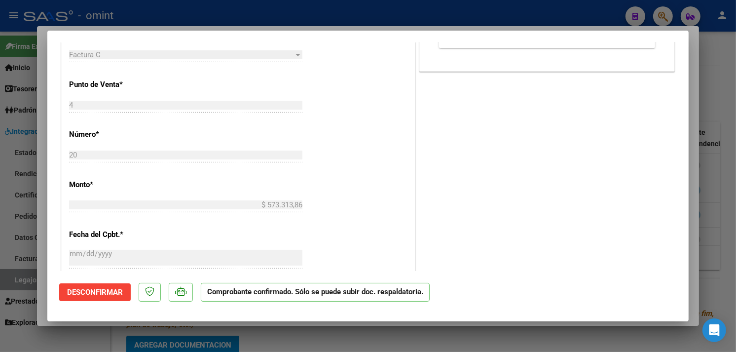
type input "$ 0,00"
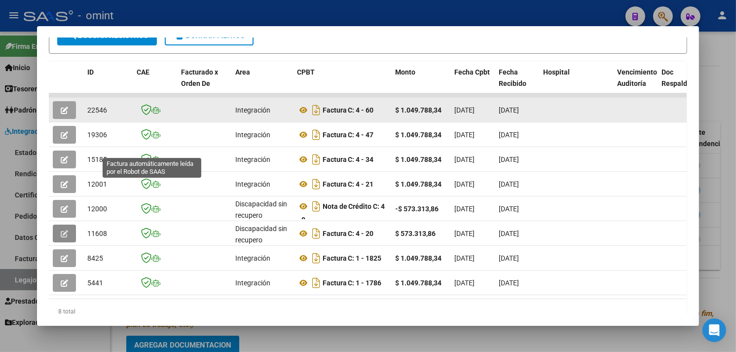
scroll to position [192, 0]
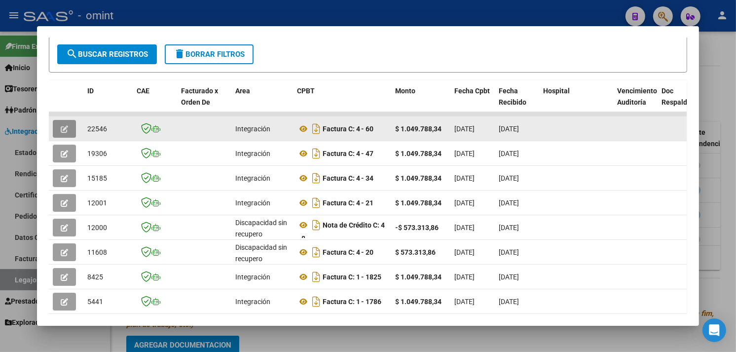
click at [61, 127] on icon "button" at bounding box center [64, 128] width 7 height 7
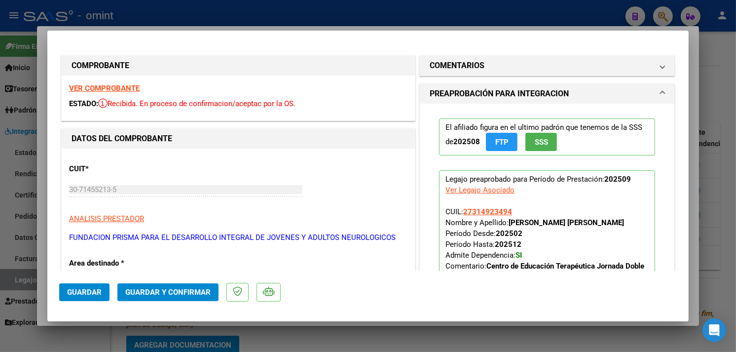
click at [86, 91] on strong "VER COMPROBANTE" at bounding box center [104, 88] width 71 height 9
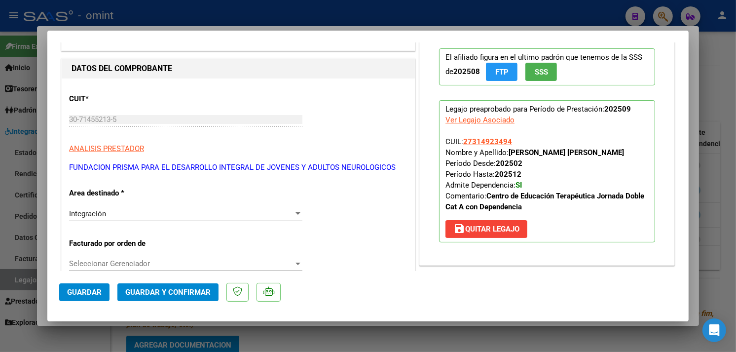
scroll to position [164, 0]
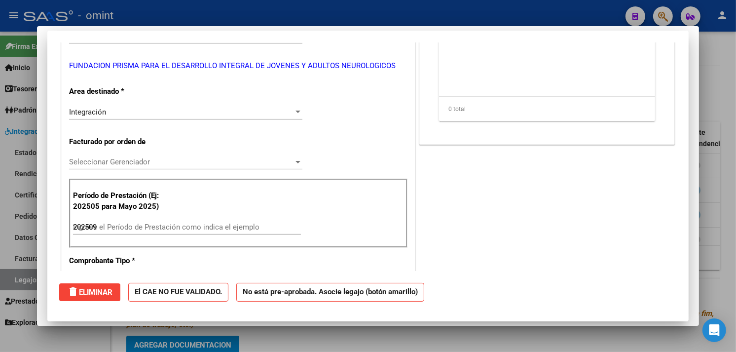
type input "$ 0,00"
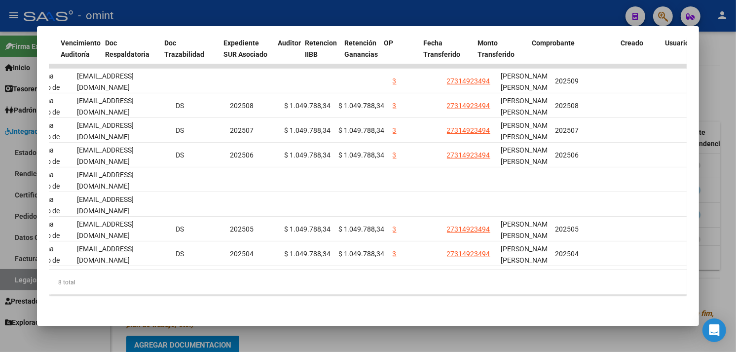
scroll to position [0, 0]
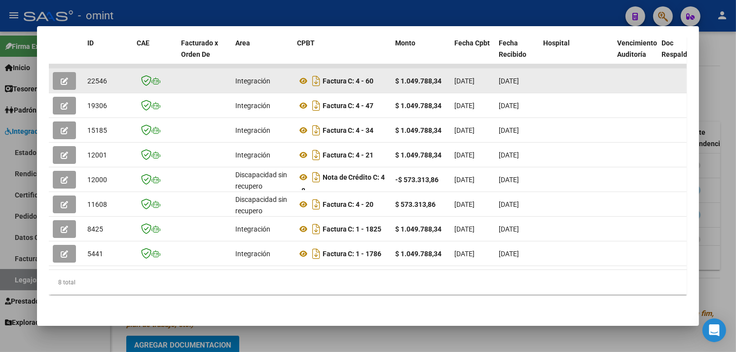
click at [62, 77] on icon "button" at bounding box center [64, 80] width 7 height 7
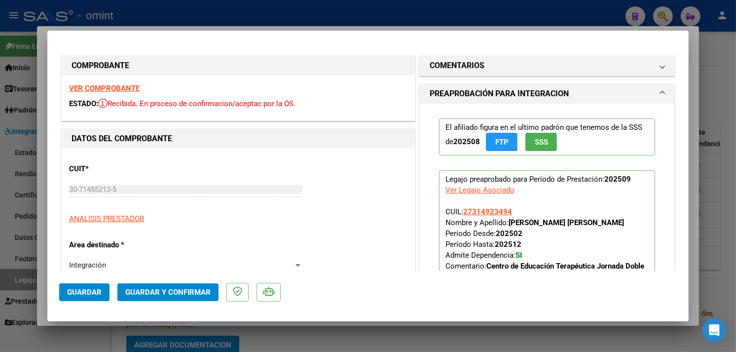
scroll to position [237, 0]
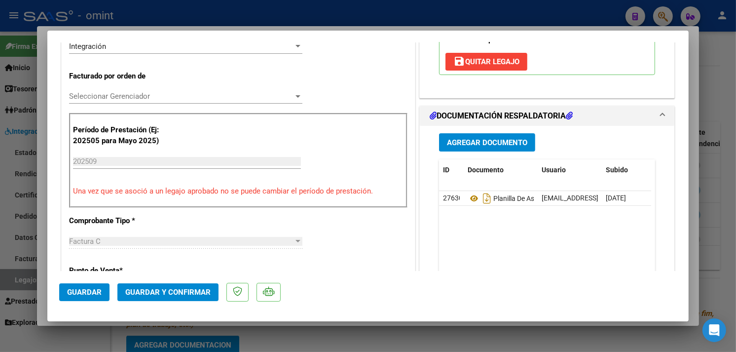
click at [169, 290] on span "Guardar y Confirmar" at bounding box center [167, 291] width 85 height 9
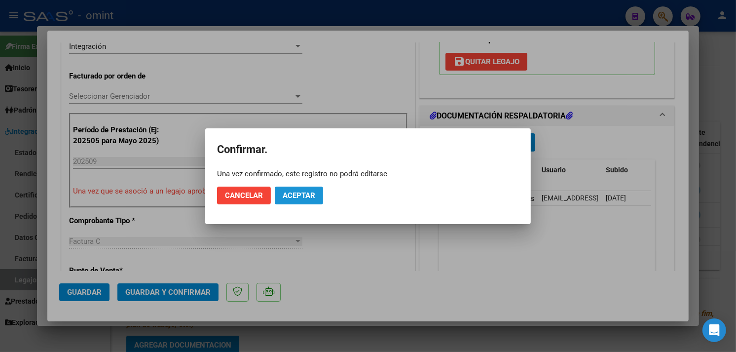
click at [297, 189] on button "Aceptar" at bounding box center [299, 195] width 48 height 18
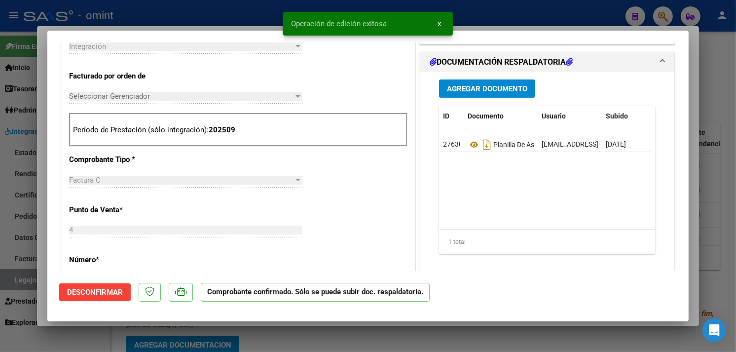
type input "$ 0,00"
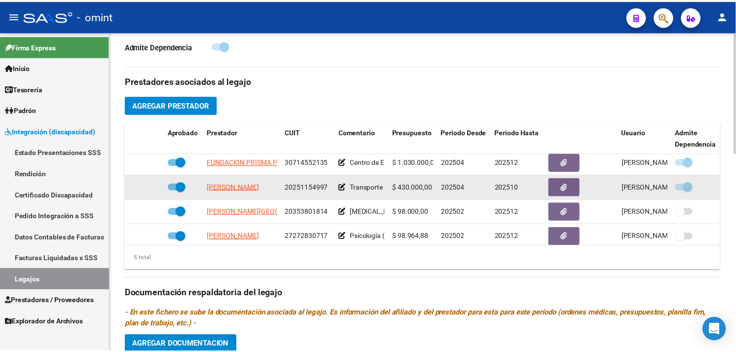
scroll to position [42, 0]
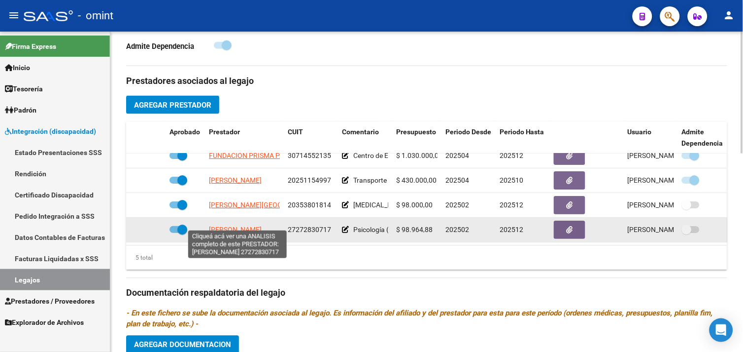
click at [244, 225] on span "ZARETZKY INGRID" at bounding box center [235, 229] width 53 height 8
type textarea "27272830717"
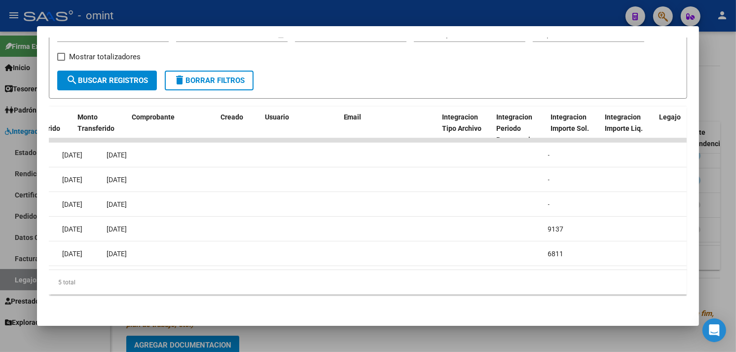
scroll to position [0, 0]
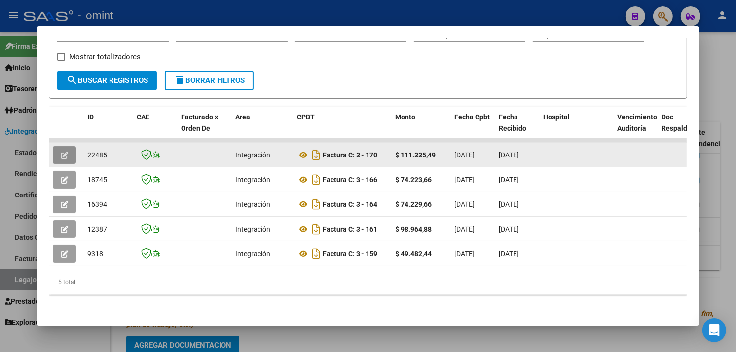
click at [61, 150] on span "button" at bounding box center [64, 154] width 7 height 9
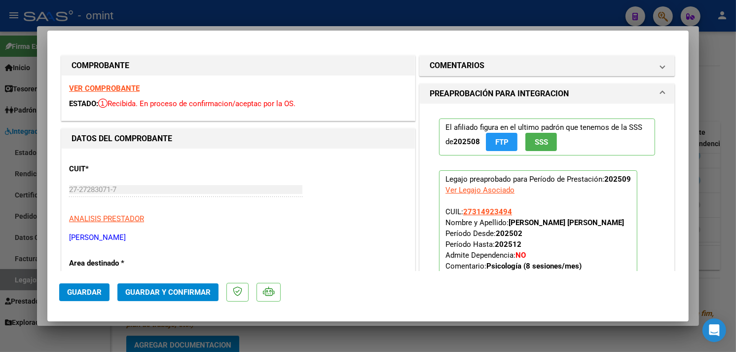
click at [110, 87] on strong "VER COMPROBANTE" at bounding box center [104, 88] width 71 height 9
type input "$ 0,00"
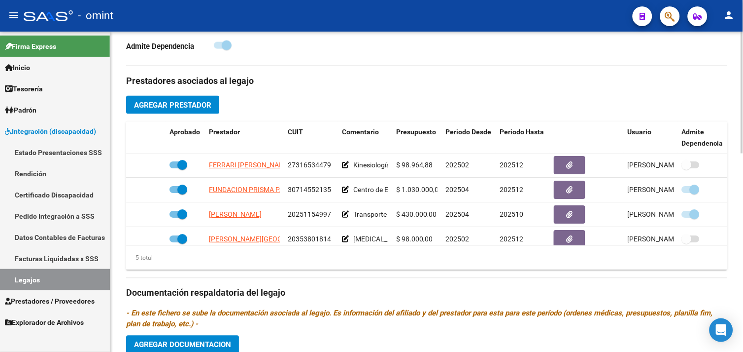
click at [62, 282] on link "Legajos" at bounding box center [55, 279] width 110 height 21
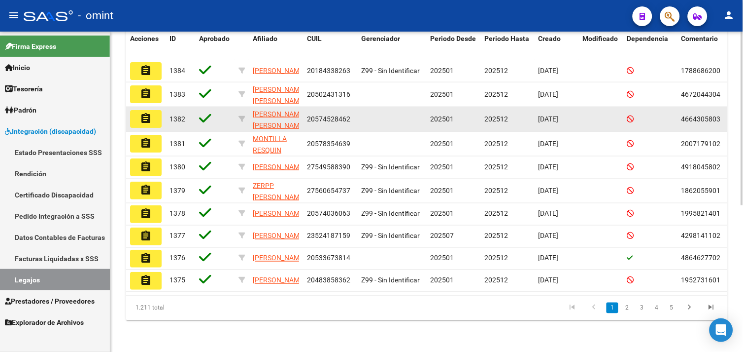
scroll to position [36, 0]
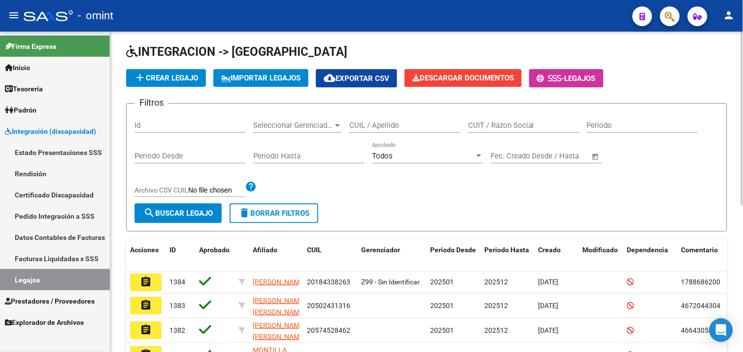
click at [392, 126] on input "CUIL / Apellido" at bounding box center [405, 125] width 111 height 9
paste input "27543617437"
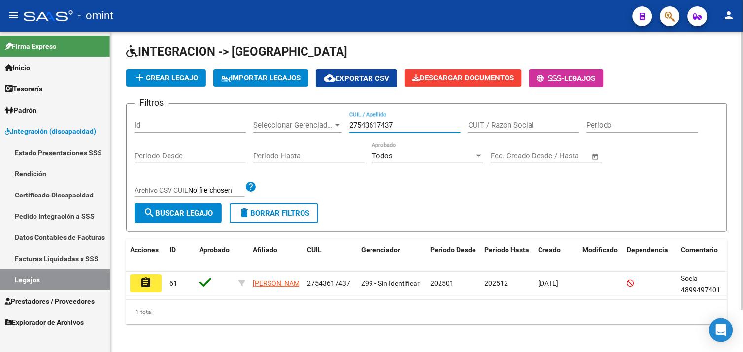
scroll to position [48, 0]
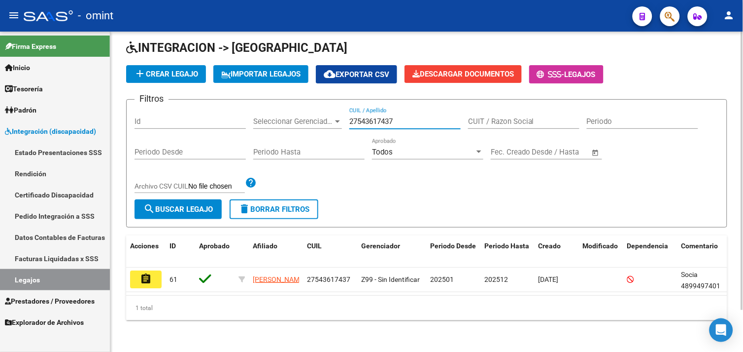
type input "27543617437"
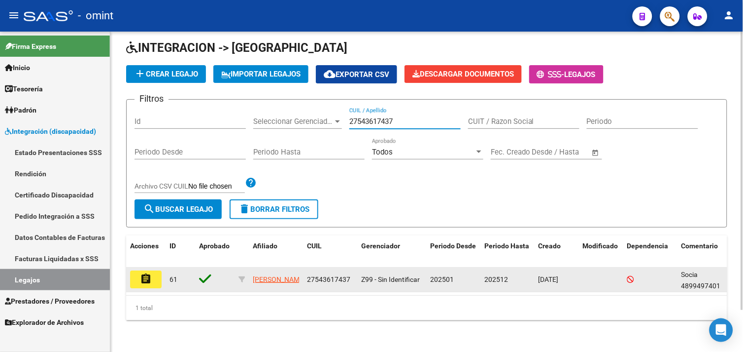
click at [143, 273] on mat-icon "assignment" at bounding box center [146, 279] width 12 height 12
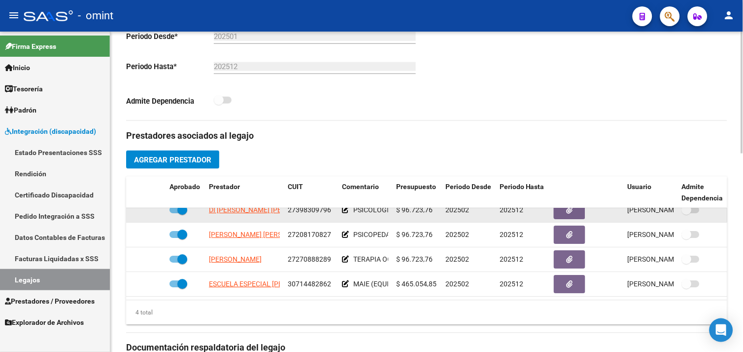
scroll to position [18, 0]
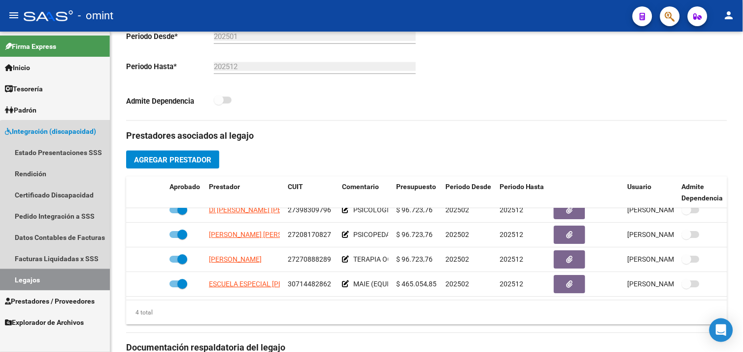
click at [68, 273] on link "Legajos" at bounding box center [55, 279] width 110 height 21
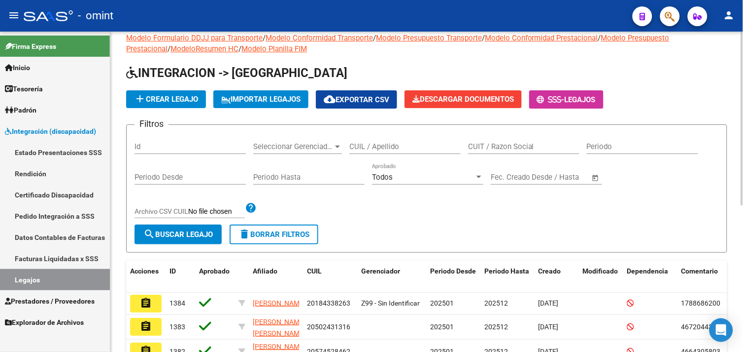
scroll to position [270, 0]
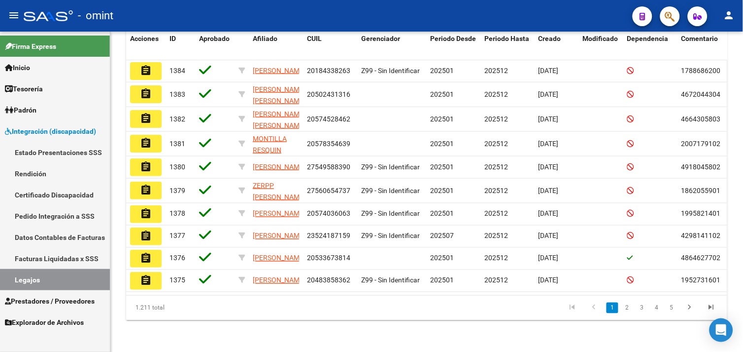
click at [56, 286] on link "Legajos" at bounding box center [55, 279] width 110 height 21
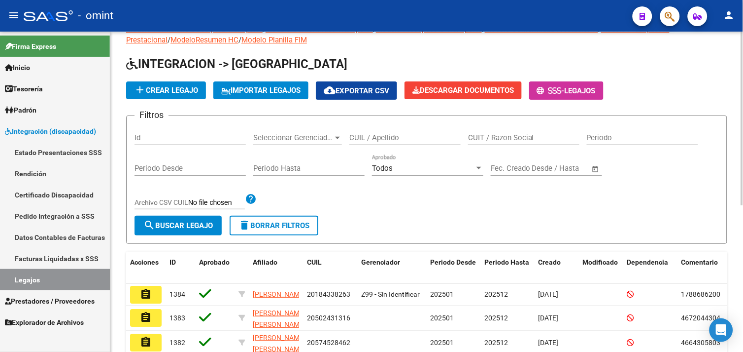
scroll to position [0, 0]
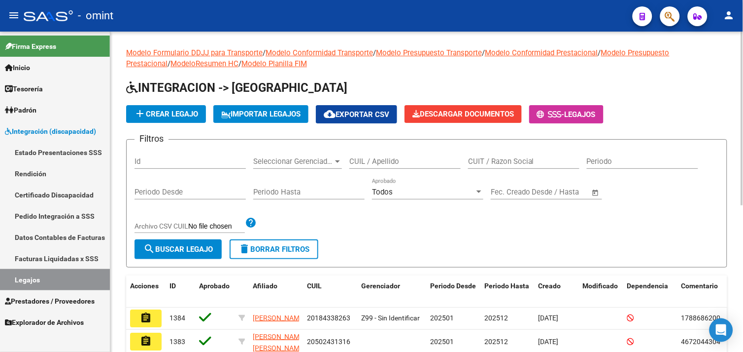
click at [371, 160] on input "CUIL / Apellido" at bounding box center [405, 161] width 111 height 9
paste input "23478831404"
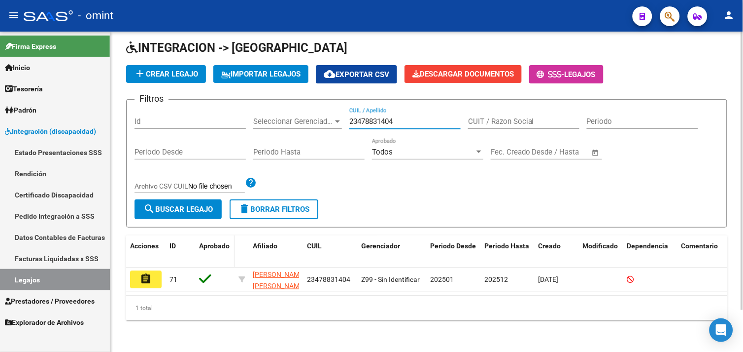
scroll to position [48, 0]
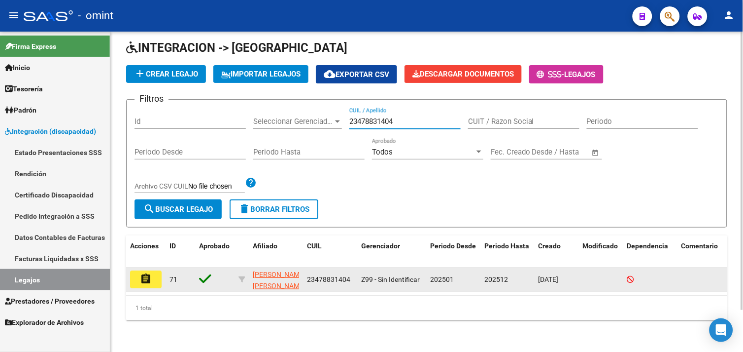
type input "23478831404"
click at [140, 274] on mat-icon "assignment" at bounding box center [146, 279] width 12 height 12
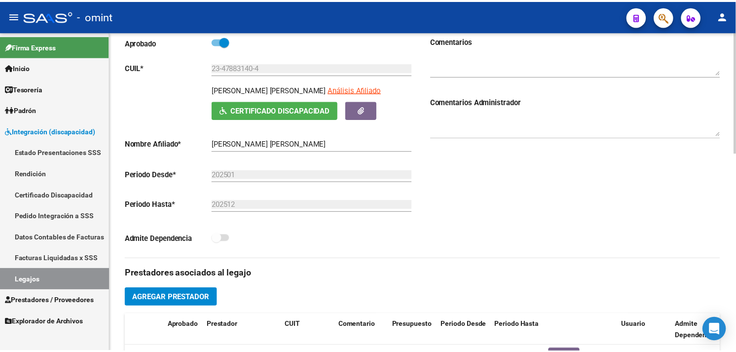
scroll to position [274, 0]
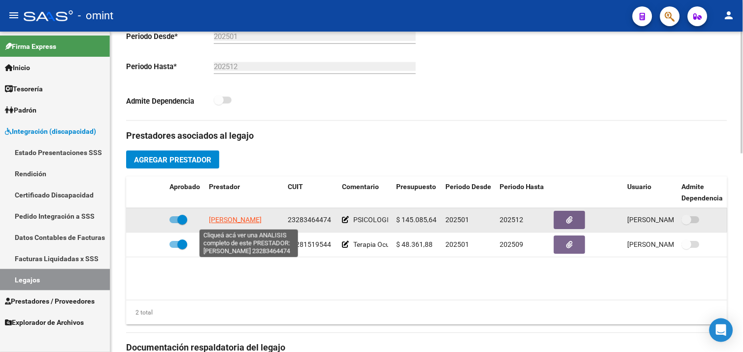
click at [230, 223] on span "GUILLEN GISELA MARINA" at bounding box center [235, 220] width 53 height 8
type textarea "23283464474"
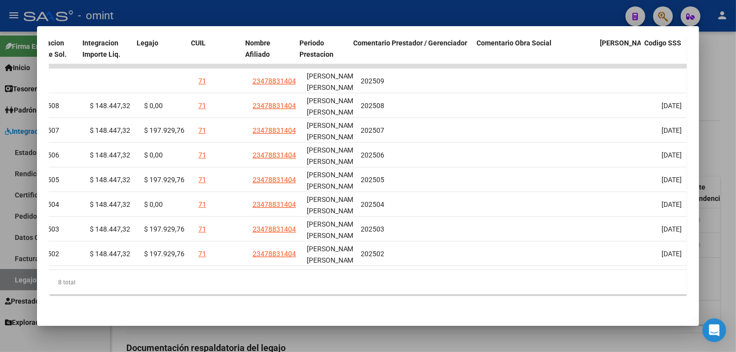
scroll to position [0, 1479]
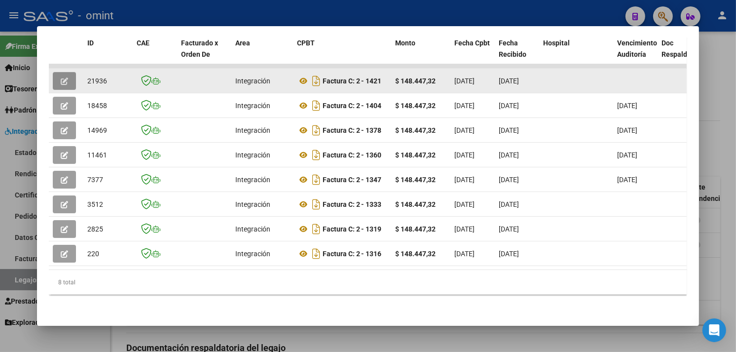
click at [61, 76] on span "button" at bounding box center [64, 80] width 7 height 9
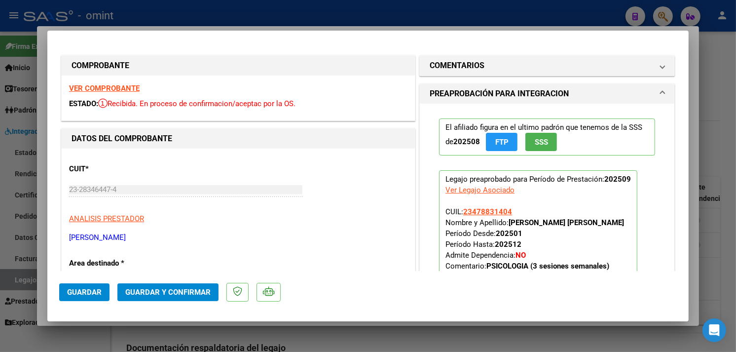
click at [117, 82] on div "VER COMPROBANTE ESTADO: Recibida. En proceso de confirmacion/aceptac por la OS." at bounding box center [238, 97] width 353 height 45
click at [124, 82] on div "VER COMPROBANTE ESTADO: Recibida. En proceso de confirmacion/aceptac por la OS." at bounding box center [238, 97] width 353 height 45
click at [122, 87] on strong "VER COMPROBANTE" at bounding box center [104, 88] width 71 height 9
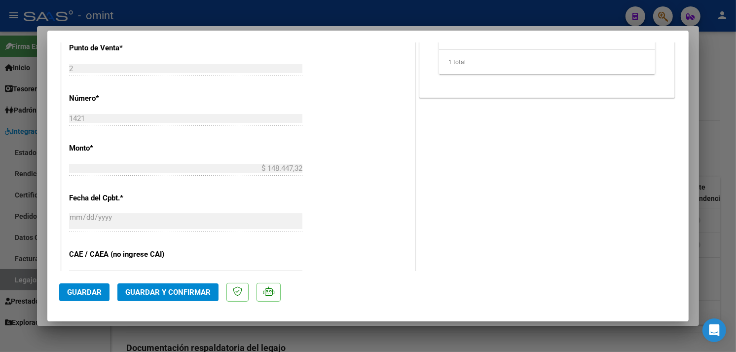
scroll to position [548, 0]
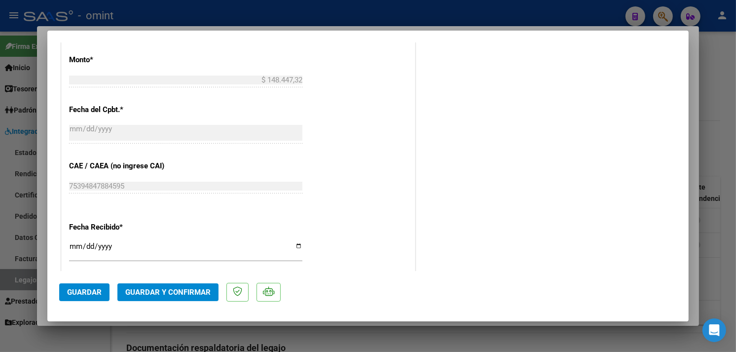
click at [167, 288] on span "Guardar y Confirmar" at bounding box center [167, 291] width 85 height 9
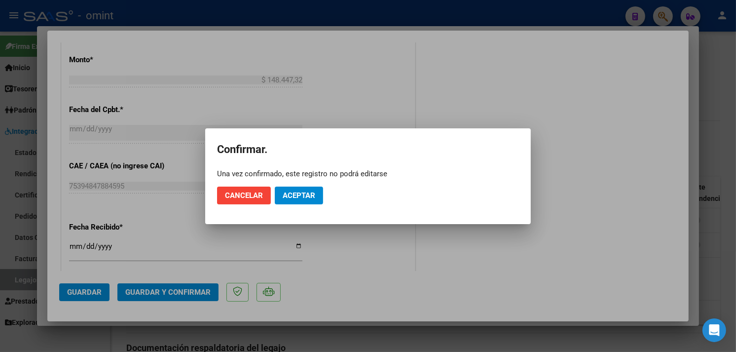
click at [312, 182] on mat-dialog-actions "Cancelar Aceptar" at bounding box center [368, 195] width 302 height 34
click at [296, 196] on span "Aceptar" at bounding box center [298, 195] width 33 height 9
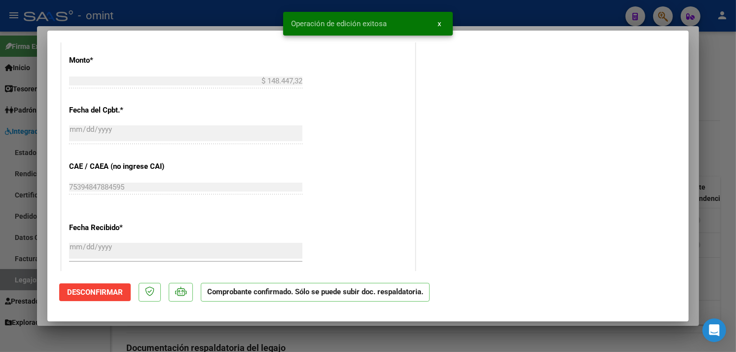
type input "$ 0,00"
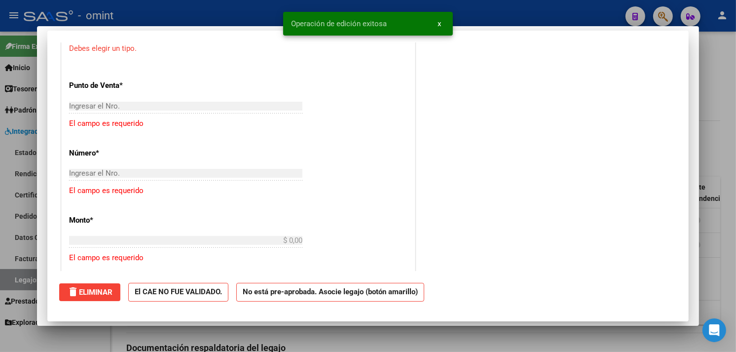
scroll to position [0, 0]
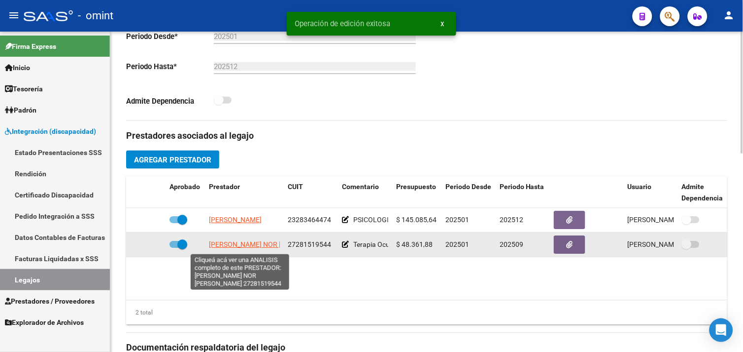
click at [231, 246] on span "[PERSON_NAME] NOR [PERSON_NAME]" at bounding box center [270, 245] width 123 height 8
type textarea "27281519544"
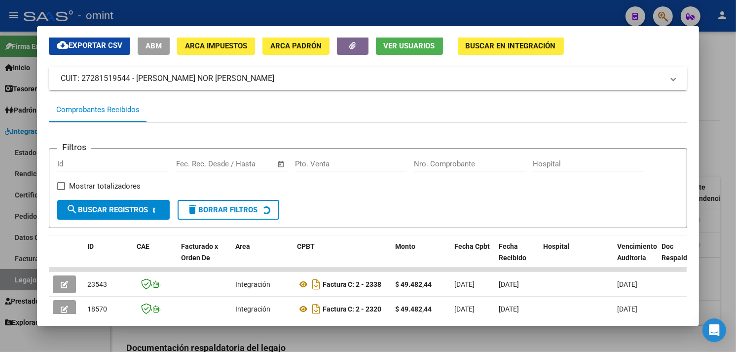
scroll to position [201, 0]
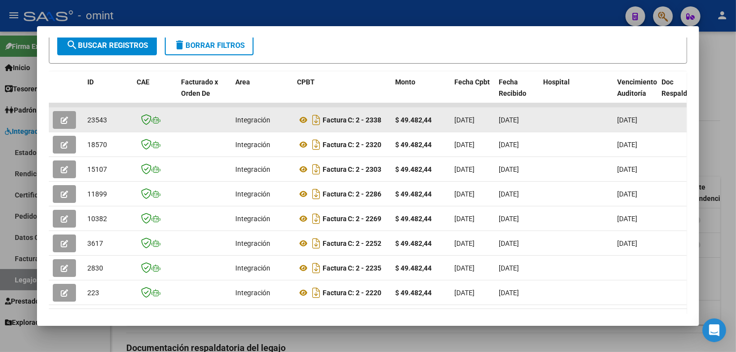
click at [49, 119] on datatable-body-cell at bounding box center [66, 119] width 35 height 24
click at [61, 119] on icon "button" at bounding box center [64, 119] width 7 height 7
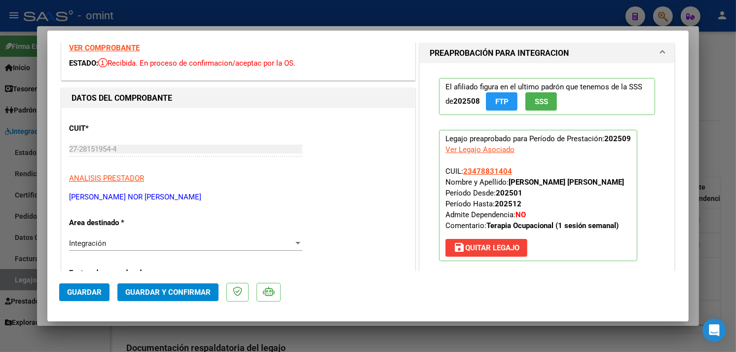
scroll to position [0, 0]
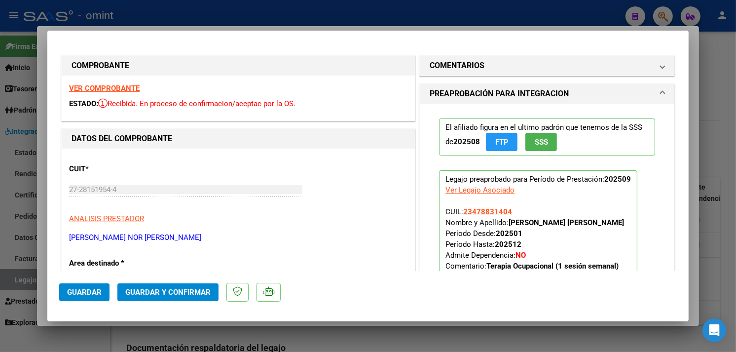
click at [122, 93] on div "VER COMPROBANTE ESTADO: Recibida. En proceso de confirmacion/aceptac por la OS." at bounding box center [238, 97] width 353 height 45
click at [124, 87] on strong "VER COMPROBANTE" at bounding box center [104, 88] width 71 height 9
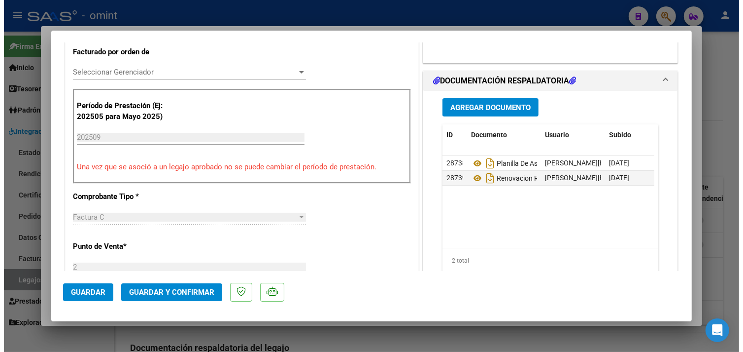
scroll to position [274, 0]
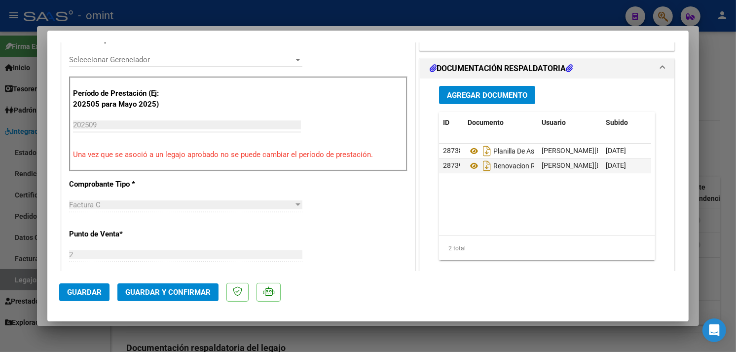
click at [170, 290] on span "Guardar y Confirmar" at bounding box center [167, 291] width 85 height 9
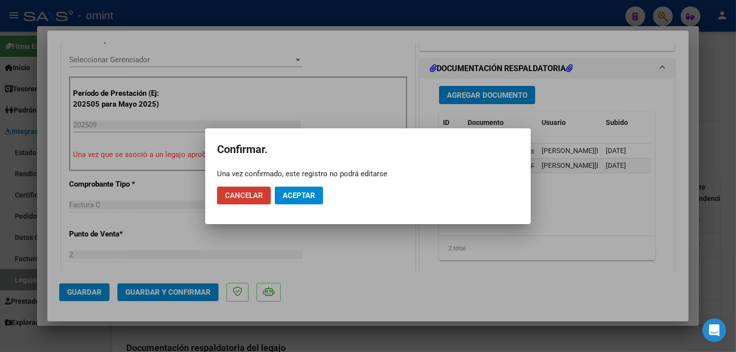
click at [294, 191] on span "Aceptar" at bounding box center [298, 195] width 33 height 9
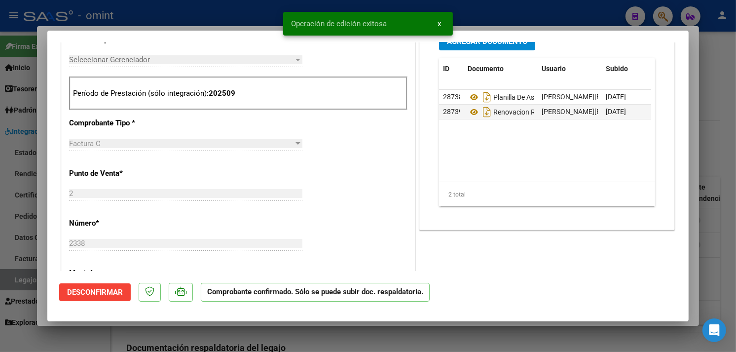
type input "$ 0,00"
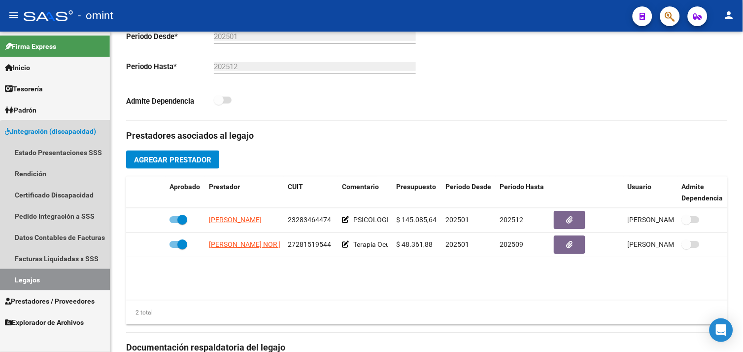
click at [59, 281] on link "Legajos" at bounding box center [55, 279] width 110 height 21
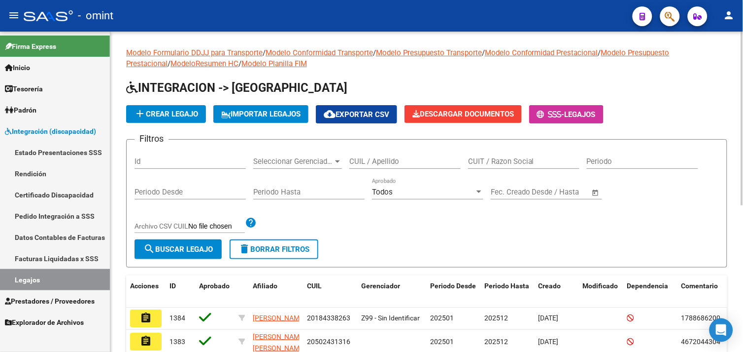
click at [390, 156] on div "CUIL / Apellido" at bounding box center [405, 157] width 111 height 21
paste input "20589656629"
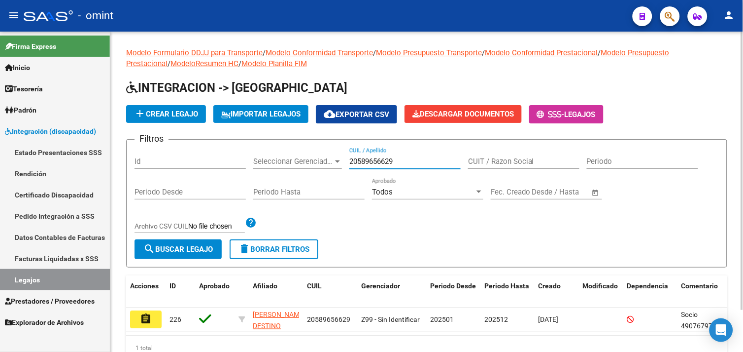
scroll to position [48, 0]
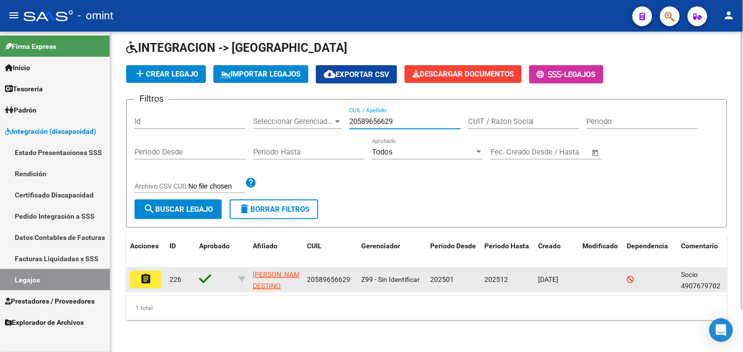
type input "20589656629"
click at [160, 270] on button "assignment" at bounding box center [146, 279] width 32 height 18
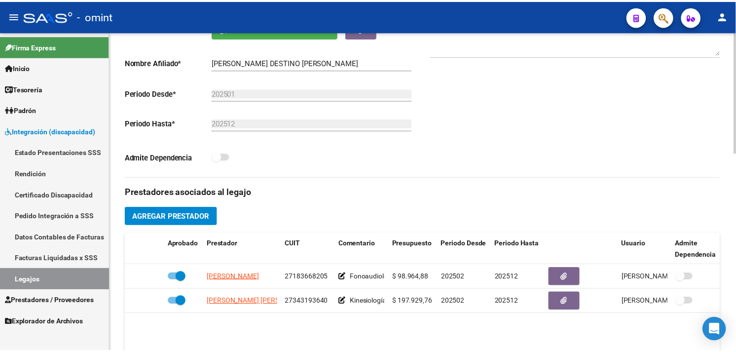
scroll to position [219, 0]
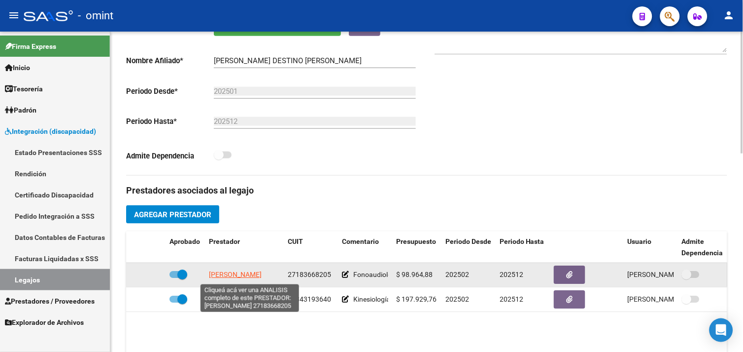
click at [231, 277] on span "RAMIREZ MARIA EUGENIA" at bounding box center [235, 275] width 53 height 8
type textarea "27183668205"
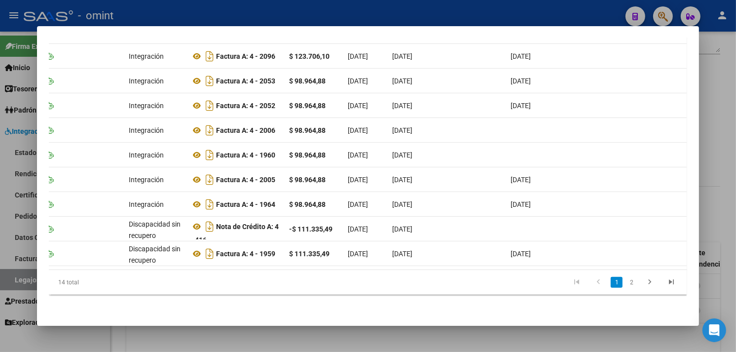
scroll to position [0, 0]
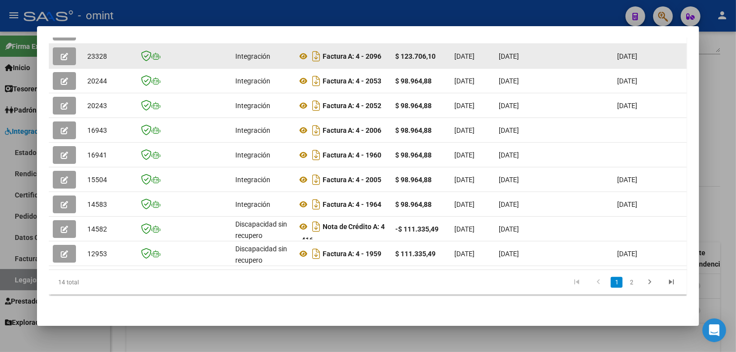
click at [61, 53] on icon "button" at bounding box center [64, 56] width 7 height 7
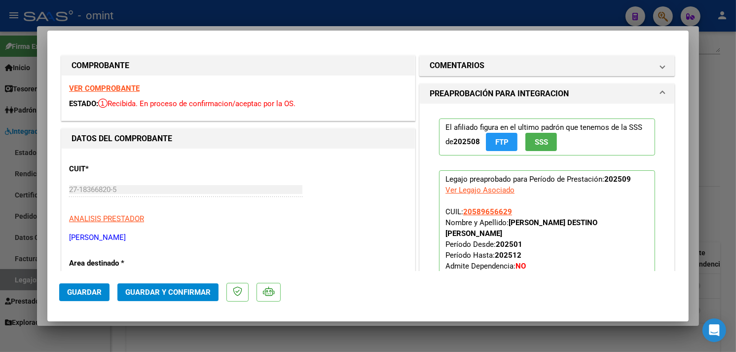
click at [94, 84] on strong "VER COMPROBANTE" at bounding box center [104, 88] width 71 height 9
type input "$ 0,00"
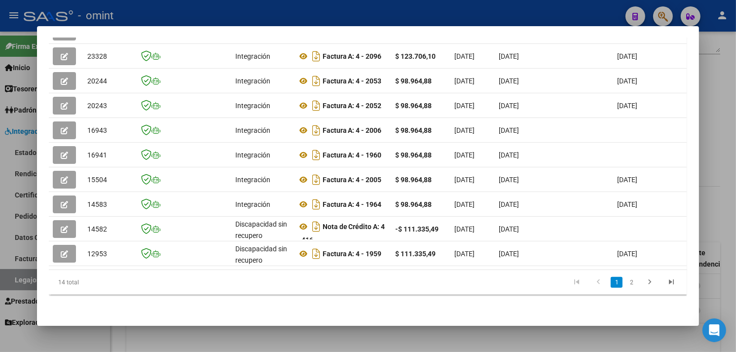
click at [723, 135] on div at bounding box center [368, 176] width 736 height 352
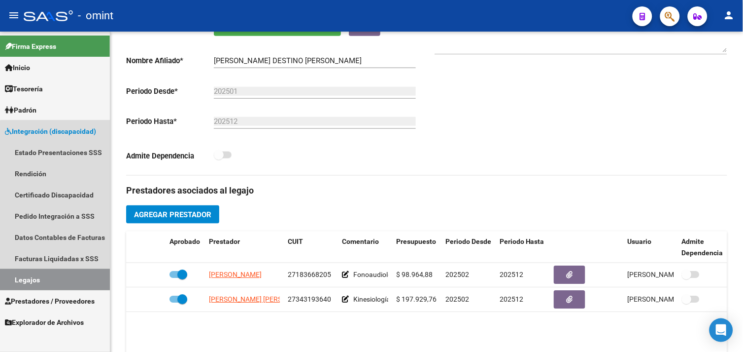
click at [60, 277] on link "Legajos" at bounding box center [55, 279] width 110 height 21
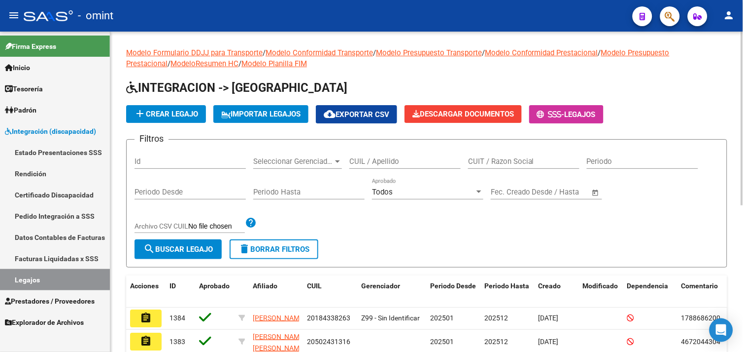
click at [378, 161] on input "CUIL / Apellido" at bounding box center [405, 161] width 111 height 9
paste input "20569398771"
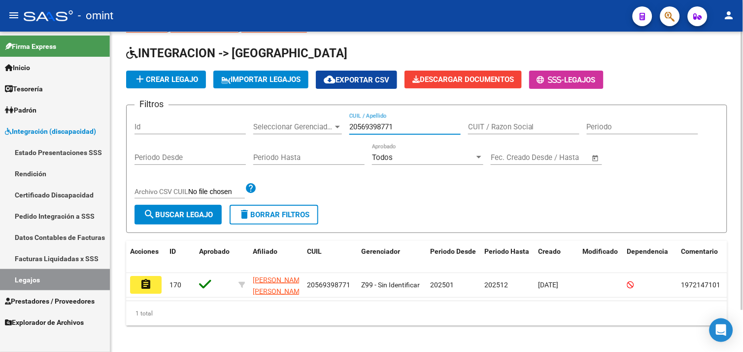
scroll to position [48, 0]
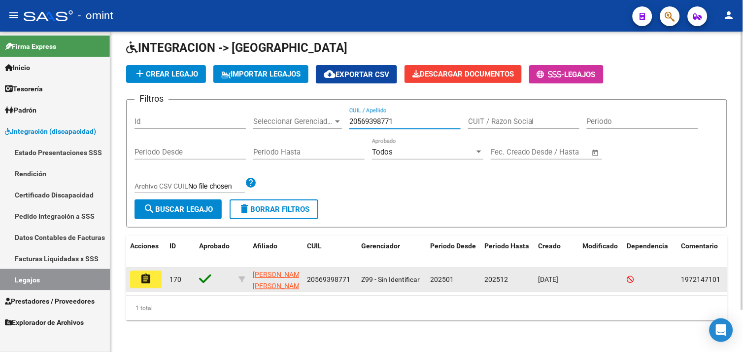
type input "20569398771"
click at [152, 272] on button "assignment" at bounding box center [146, 279] width 32 height 18
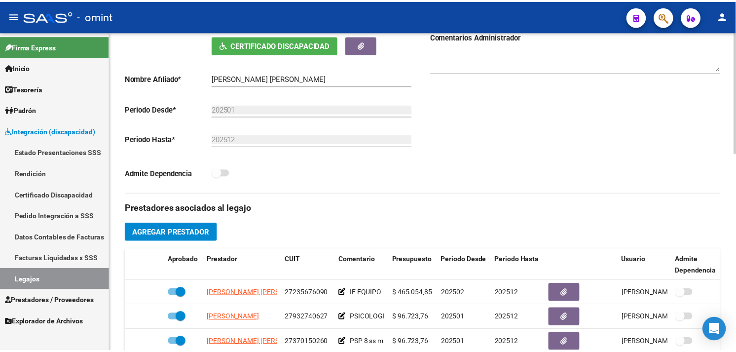
scroll to position [274, 0]
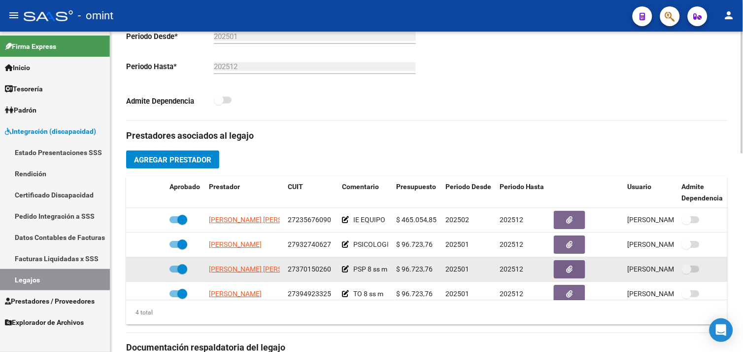
click at [247, 268] on span "WEBER GABRIELA AYELEN" at bounding box center [262, 269] width 107 height 8
type textarea "27370150260"
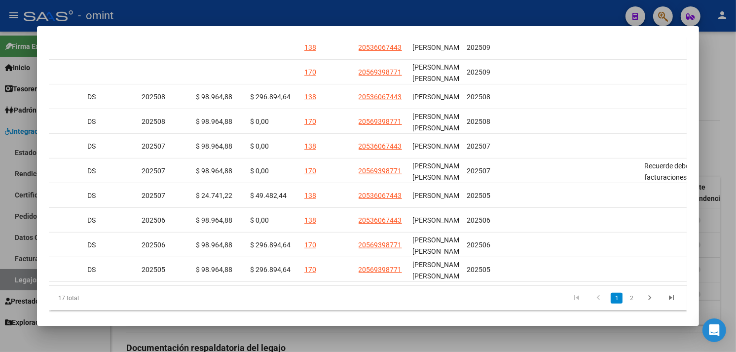
scroll to position [0, 0]
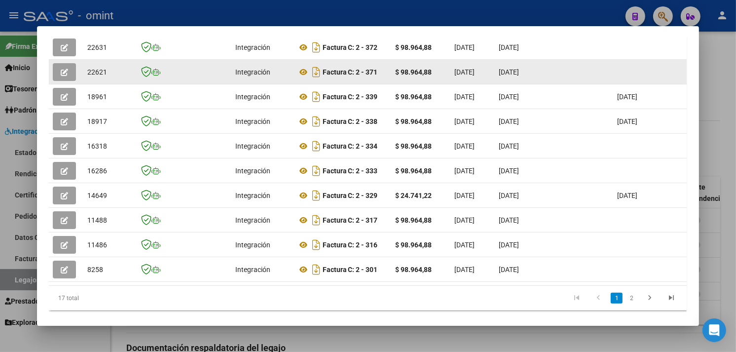
click at [68, 73] on button "button" at bounding box center [64, 72] width 23 height 18
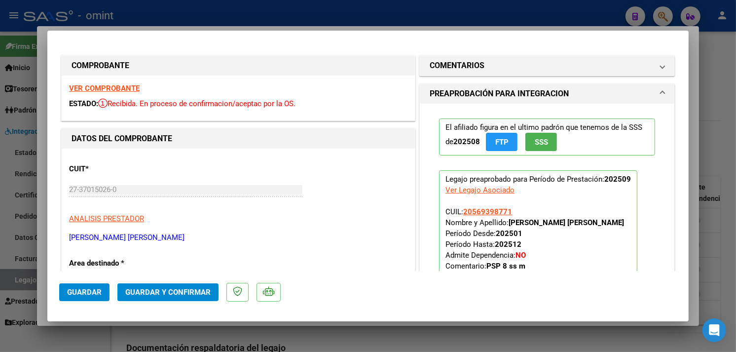
click at [124, 86] on strong "VER COMPROBANTE" at bounding box center [104, 88] width 71 height 9
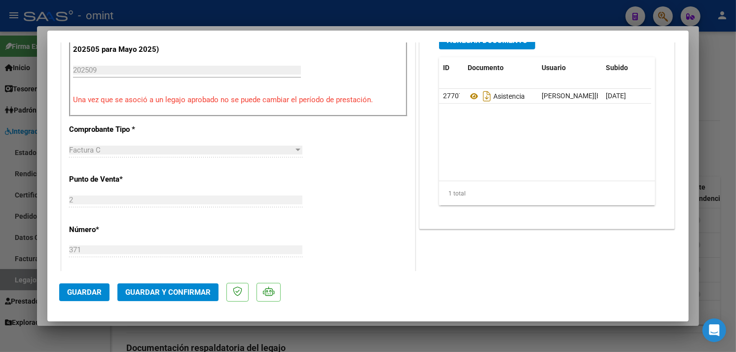
scroll to position [438, 0]
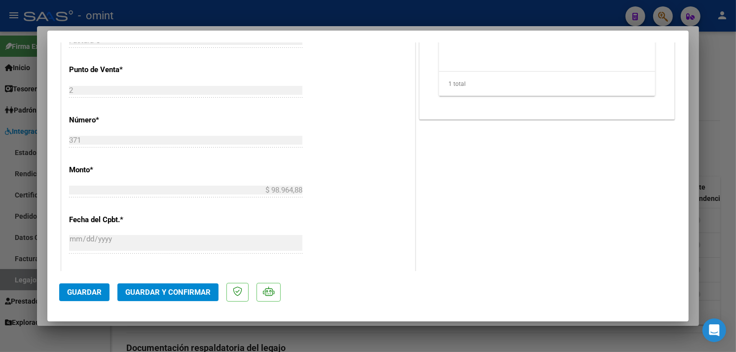
click at [181, 292] on span "Guardar y Confirmar" at bounding box center [167, 291] width 85 height 9
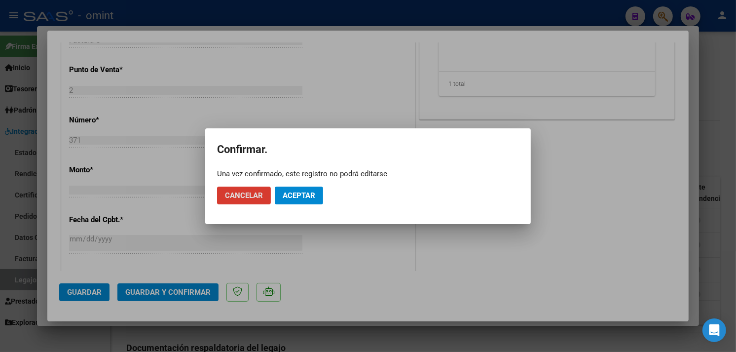
click at [307, 183] on mat-dialog-actions "Cancelar Aceptar" at bounding box center [368, 195] width 302 height 34
click at [307, 194] on span "Aceptar" at bounding box center [298, 195] width 33 height 9
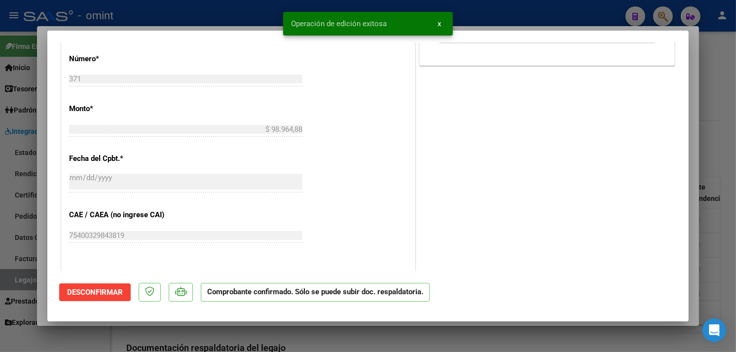
type input "$ 0,00"
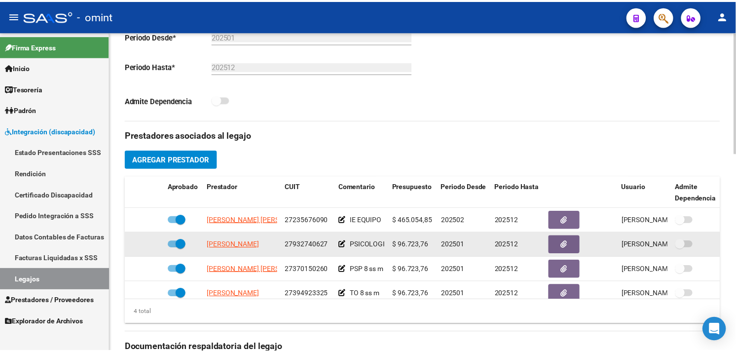
scroll to position [18, 0]
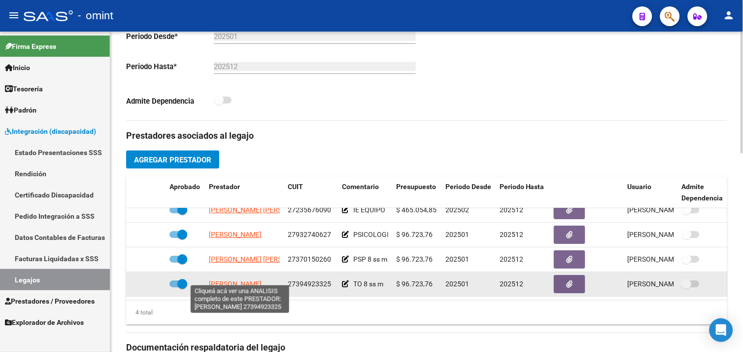
click at [229, 280] on span "VALERIO CAROLINA" at bounding box center [235, 284] width 53 height 8
type textarea "27394923325"
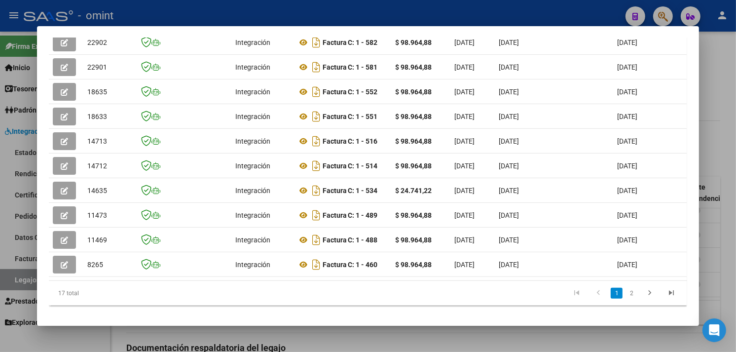
scroll to position [284, 0]
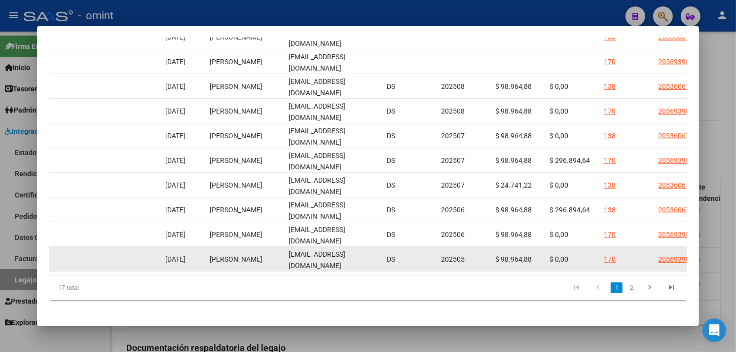
drag, startPoint x: 176, startPoint y: 260, endPoint x: 473, endPoint y: 257, distance: 297.3
click at [473, 257] on datatable-body "22902 Integración Factura C: 1 - 582 $ 98.964,88 02/10/2025 02/10/2025 02/10/20…" at bounding box center [367, 147] width 637 height 254
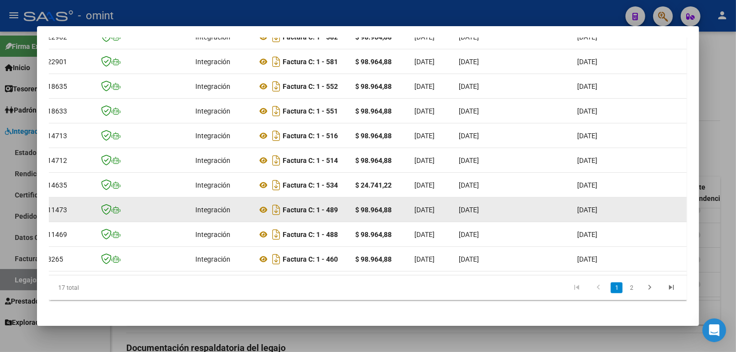
scroll to position [0, 0]
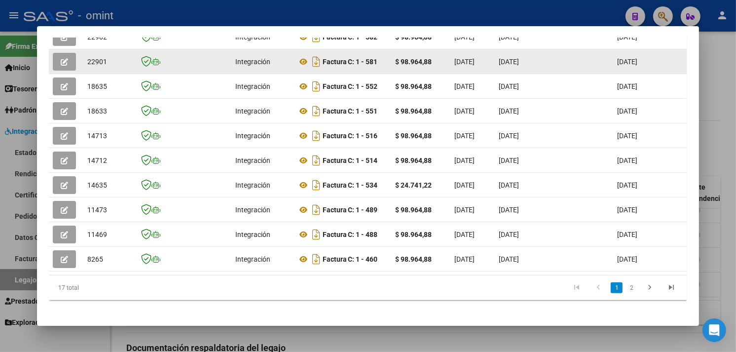
click at [63, 62] on icon "button" at bounding box center [64, 61] width 7 height 7
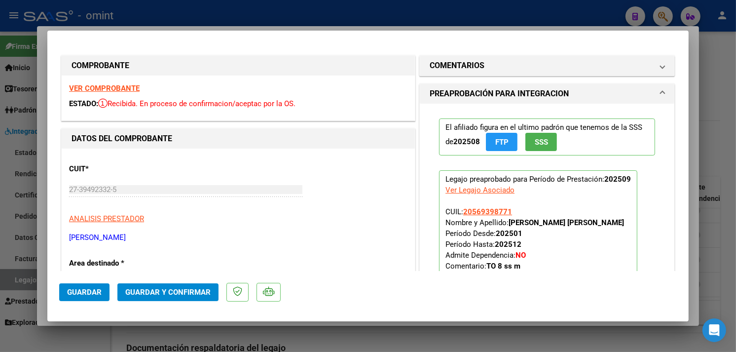
click at [100, 88] on strong "VER COMPROBANTE" at bounding box center [104, 88] width 71 height 9
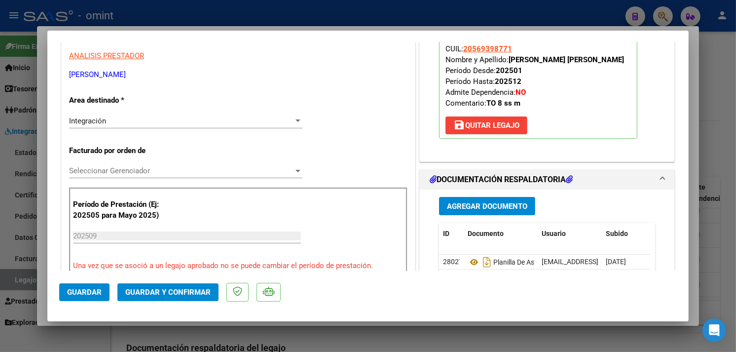
scroll to position [164, 0]
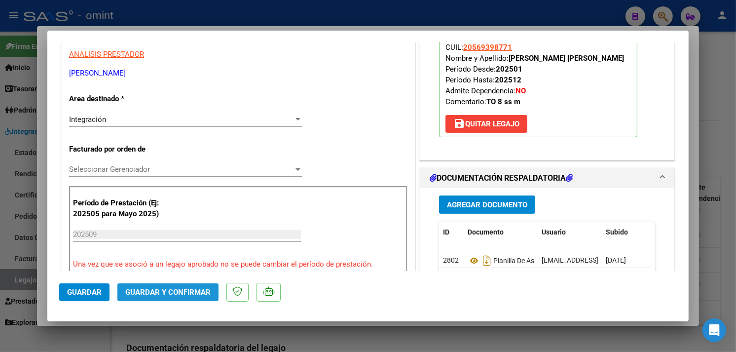
click at [178, 290] on span "Guardar y Confirmar" at bounding box center [167, 291] width 85 height 9
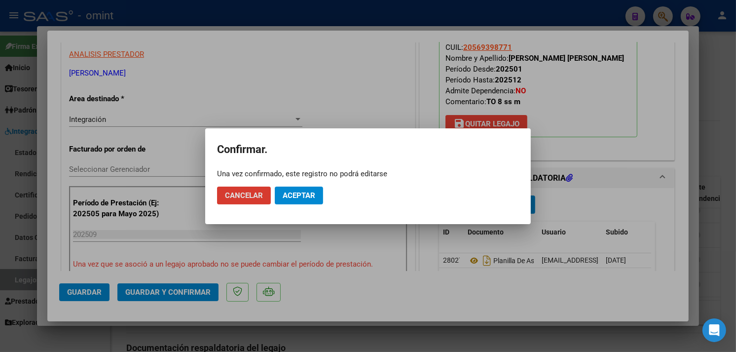
click at [292, 198] on span "Aceptar" at bounding box center [298, 195] width 33 height 9
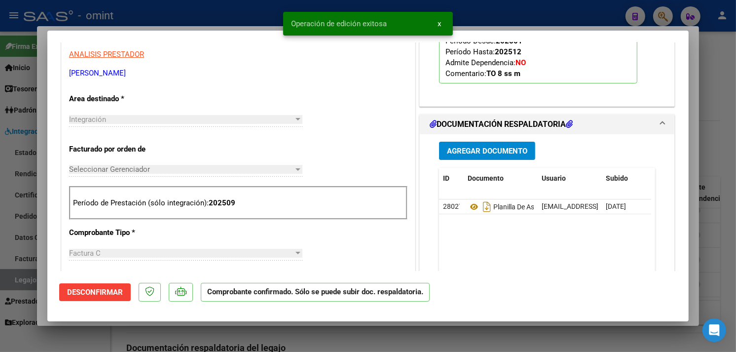
type input "$ 0,00"
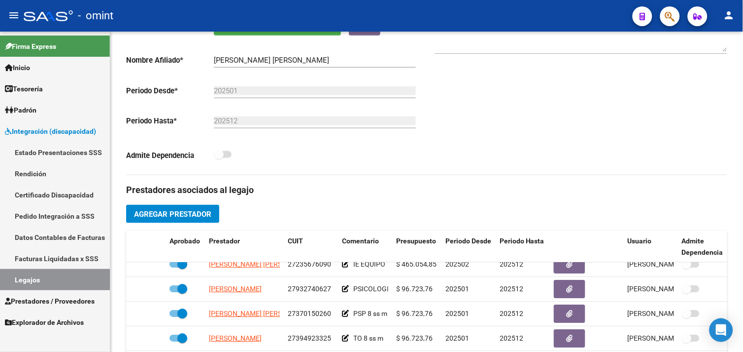
scroll to position [0, 0]
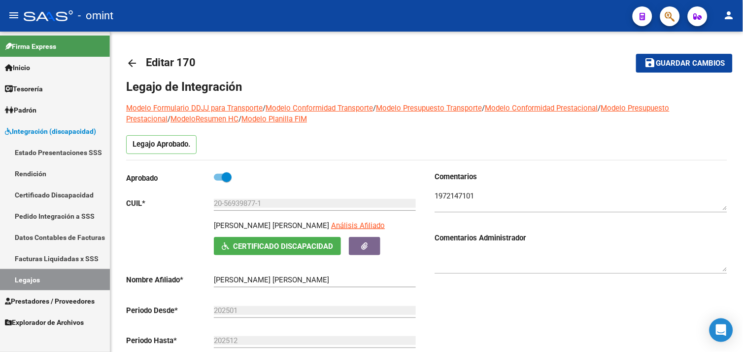
click at [50, 274] on link "Legajos" at bounding box center [55, 279] width 110 height 21
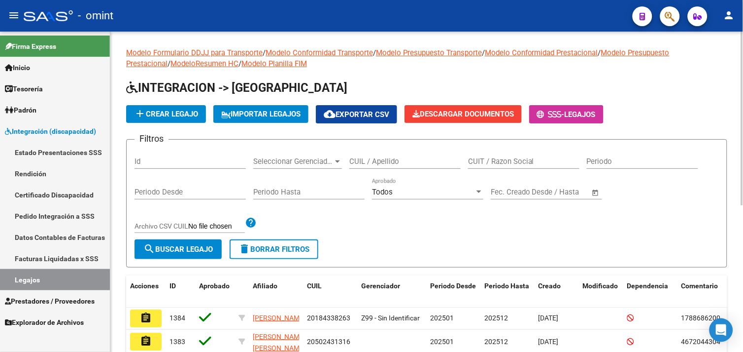
click at [383, 165] on input "CUIL / Apellido" at bounding box center [405, 161] width 111 height 9
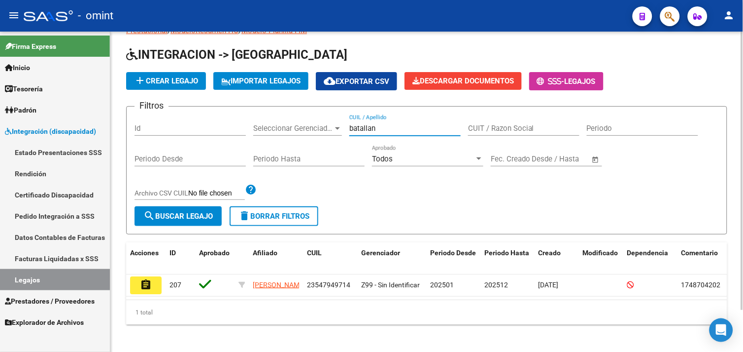
scroll to position [48, 0]
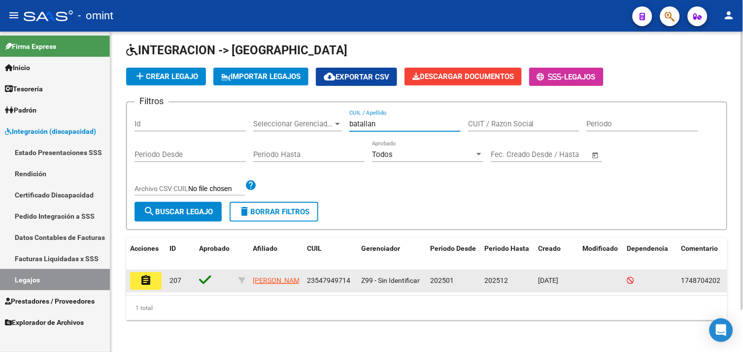
type input "batallan"
click at [153, 272] on button "assignment" at bounding box center [146, 281] width 32 height 18
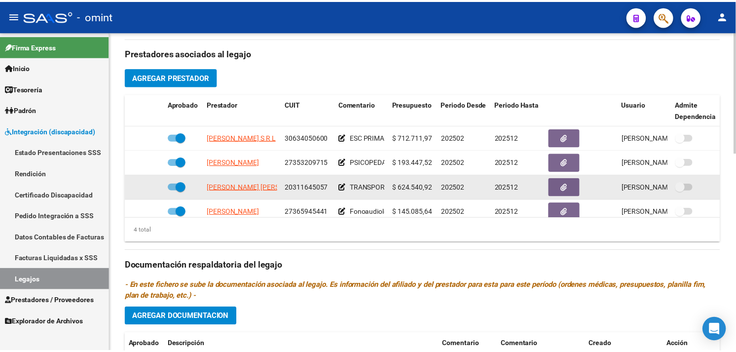
scroll to position [355, 0]
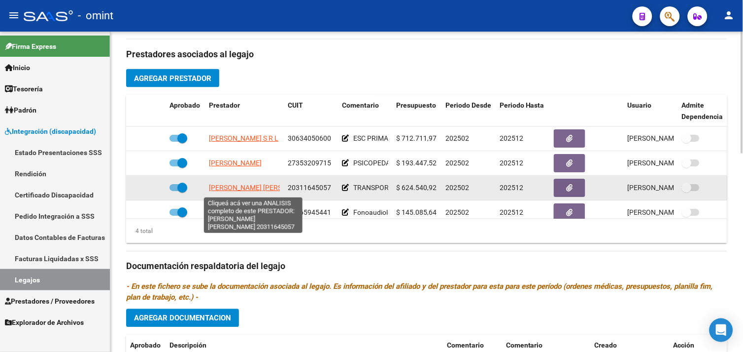
click at [264, 188] on span "ALVAREZ LAUTARO ANDRES" at bounding box center [262, 188] width 107 height 8
type textarea "20311645057"
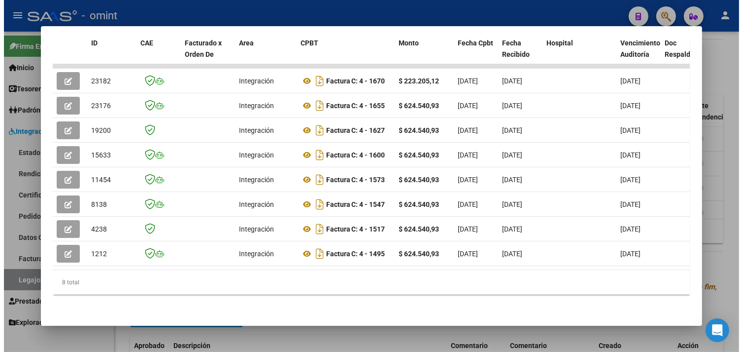
scroll to position [0, 404]
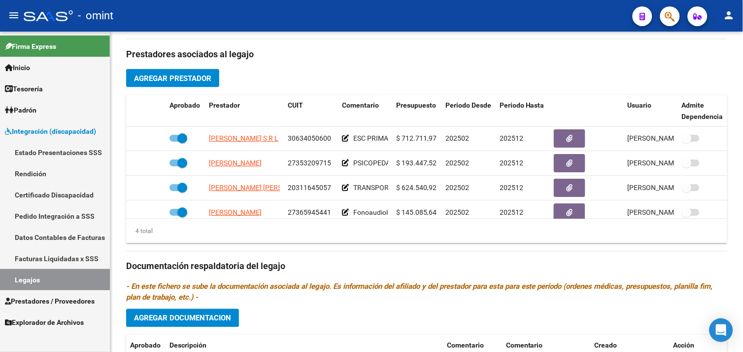
click at [46, 298] on span "Prestadores / Proveedores" at bounding box center [50, 300] width 90 height 11
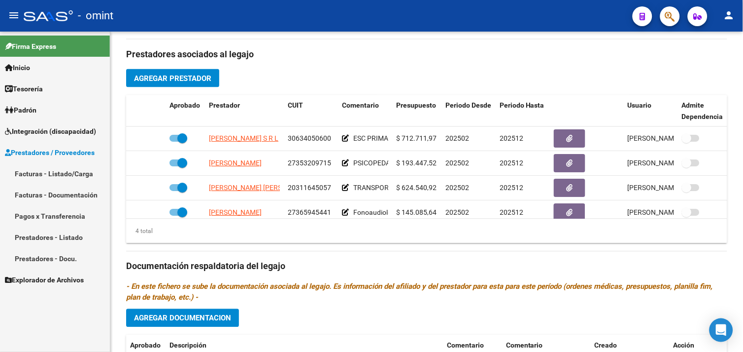
click at [47, 174] on link "Facturas - Listado/Carga" at bounding box center [55, 173] width 110 height 21
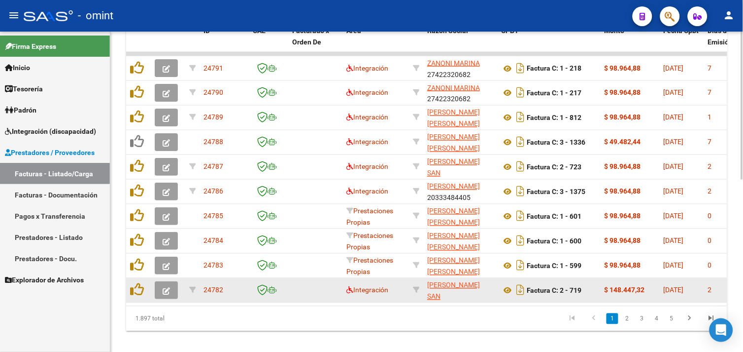
scroll to position [190, 0]
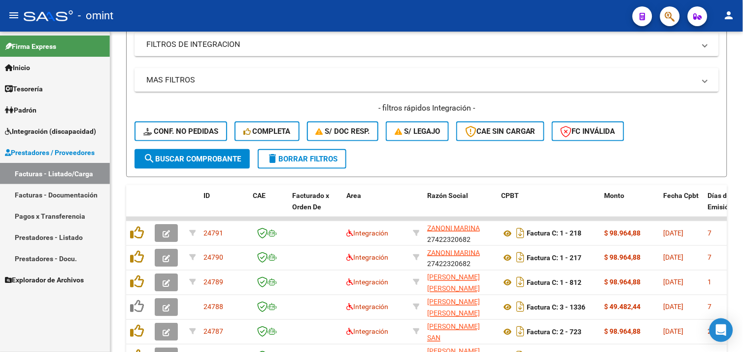
click at [55, 140] on link "Integración (discapacidad)" at bounding box center [55, 130] width 110 height 21
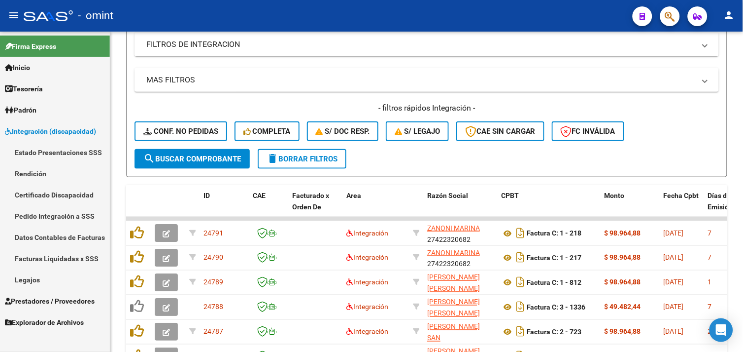
click at [47, 277] on link "Legajos" at bounding box center [55, 279] width 110 height 21
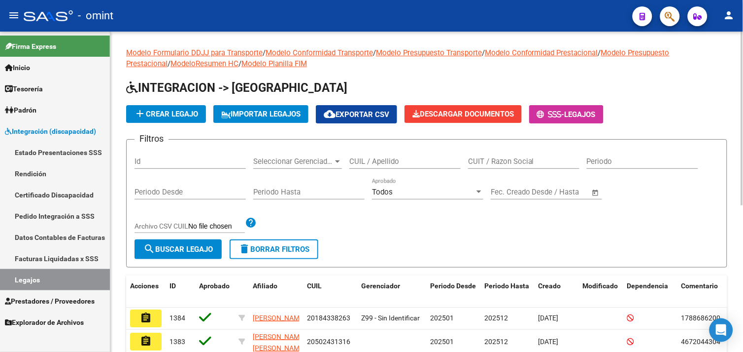
click at [391, 165] on div "CUIL / Apellido" at bounding box center [405, 157] width 111 height 21
paste input "27524064206"
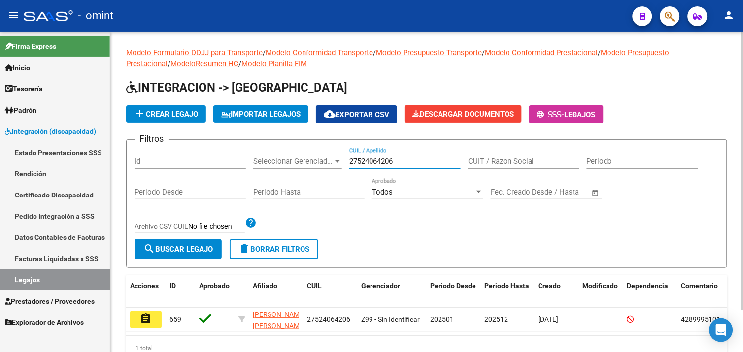
scroll to position [48, 0]
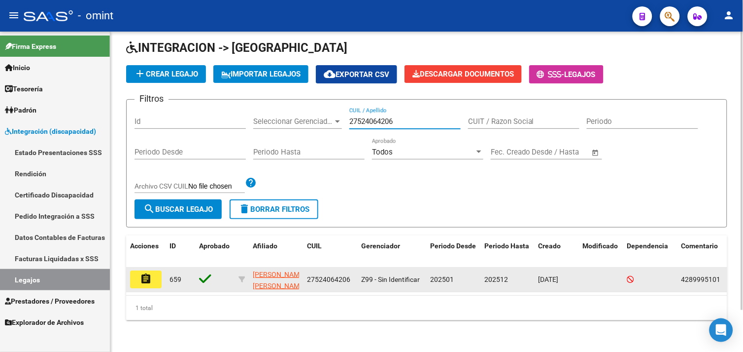
type input "27524064206"
click at [138, 272] on button "assignment" at bounding box center [146, 279] width 32 height 18
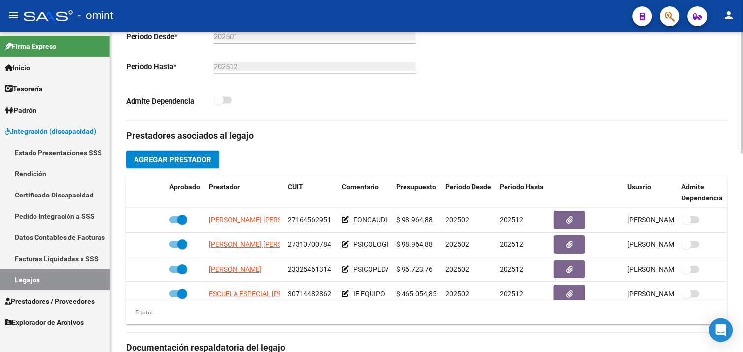
drag, startPoint x: 342, startPoint y: 302, endPoint x: 423, endPoint y: 302, distance: 81.3
click at [423, 302] on div "5 total" at bounding box center [426, 312] width 601 height 25
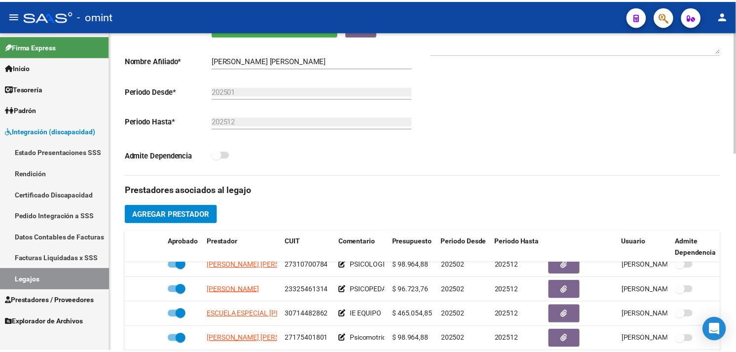
scroll to position [274, 0]
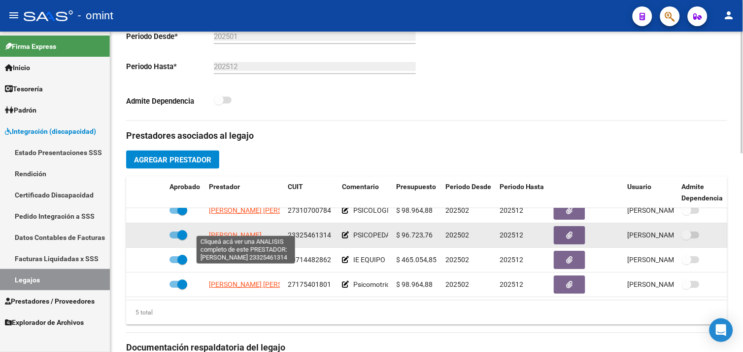
click at [262, 231] on span "MACCHI GISELA MARIA" at bounding box center [235, 235] width 53 height 8
type textarea "23325461314"
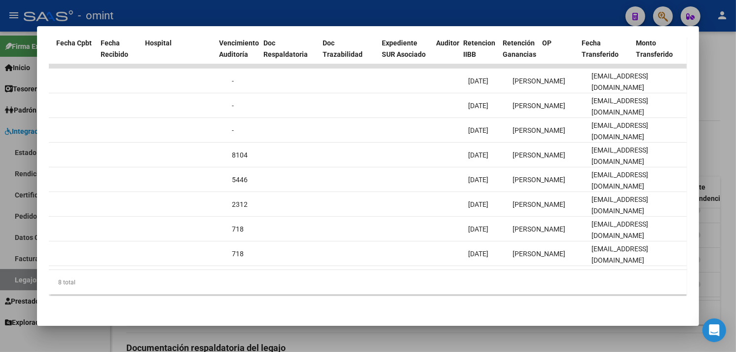
scroll to position [0, 0]
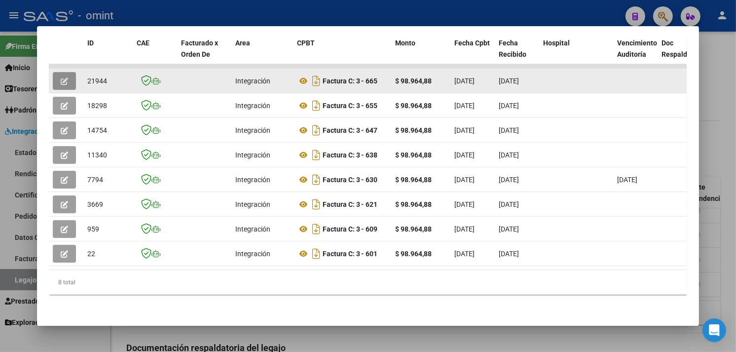
click at [68, 75] on button "button" at bounding box center [64, 81] width 23 height 18
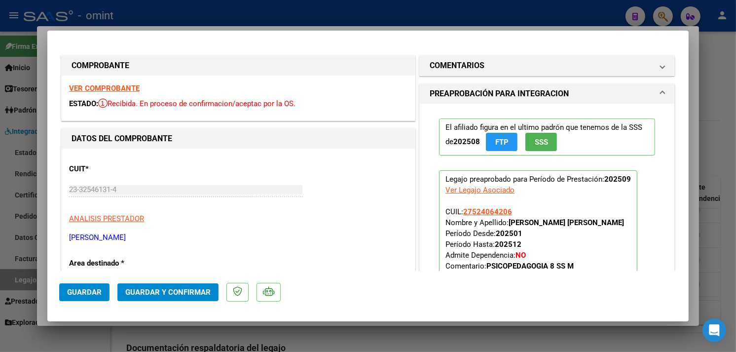
click at [120, 86] on strong "VER COMPROBANTE" at bounding box center [104, 88] width 71 height 9
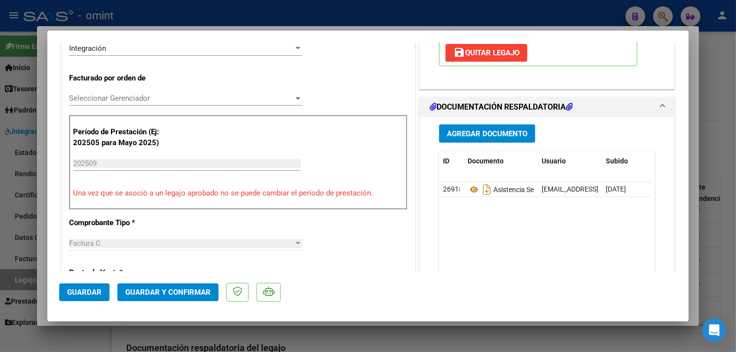
scroll to position [164, 0]
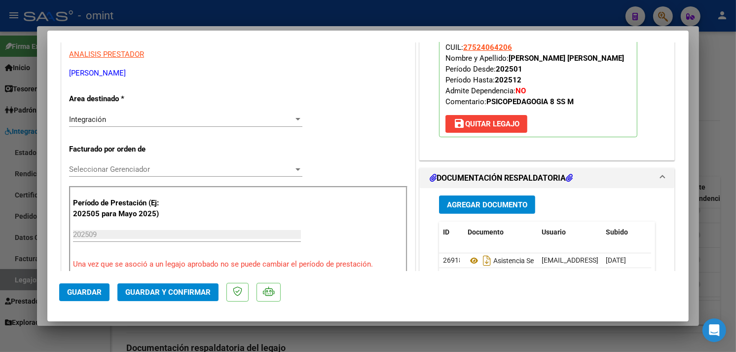
click at [170, 297] on button "Guardar y Confirmar" at bounding box center [167, 292] width 101 height 18
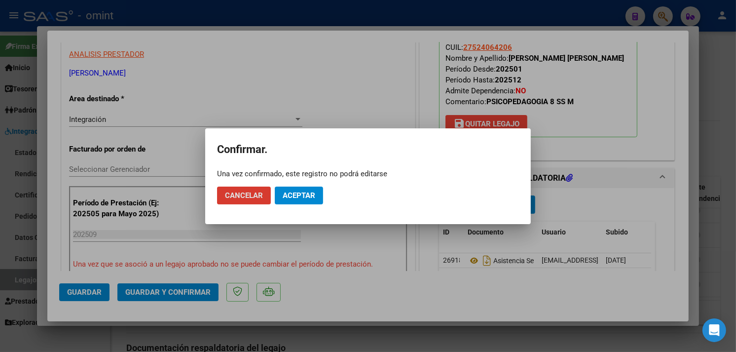
click at [296, 191] on span "Aceptar" at bounding box center [298, 195] width 33 height 9
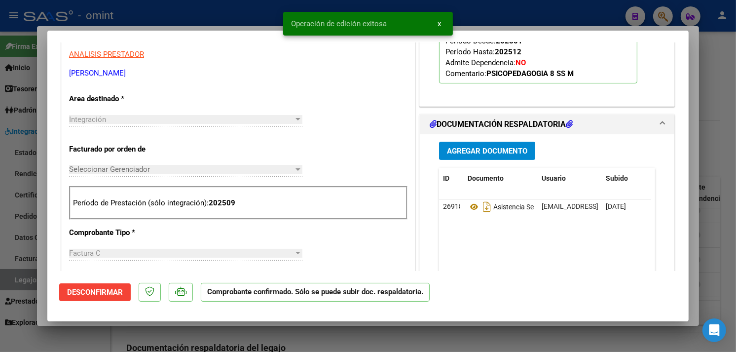
type input "$ 0,00"
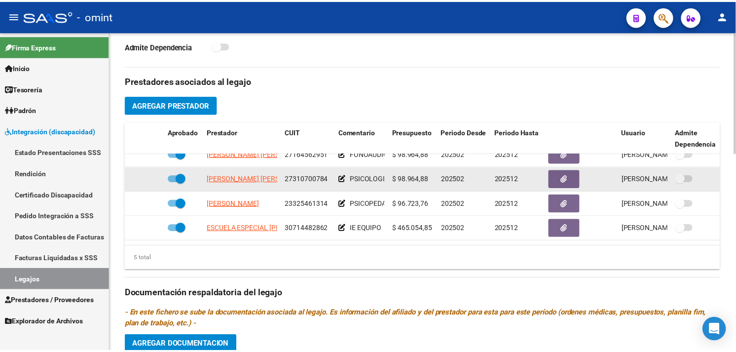
scroll to position [42, 0]
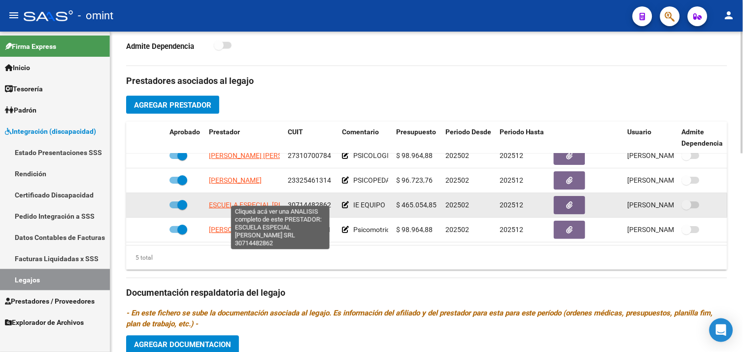
click at [261, 201] on span "ESCUELA ESPECIAL [PERSON_NAME] SRL" at bounding box center [274, 205] width 130 height 8
type textarea "30714482862"
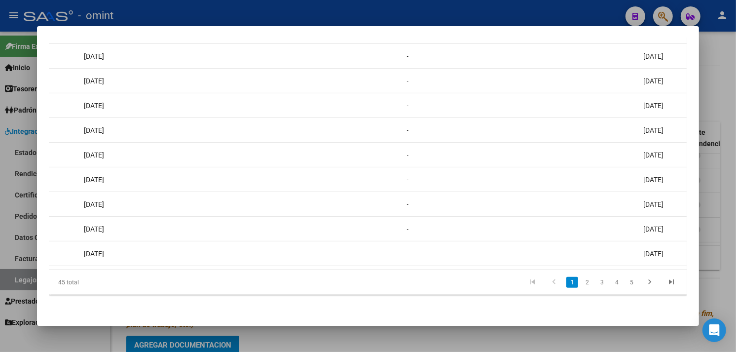
scroll to position [0, 0]
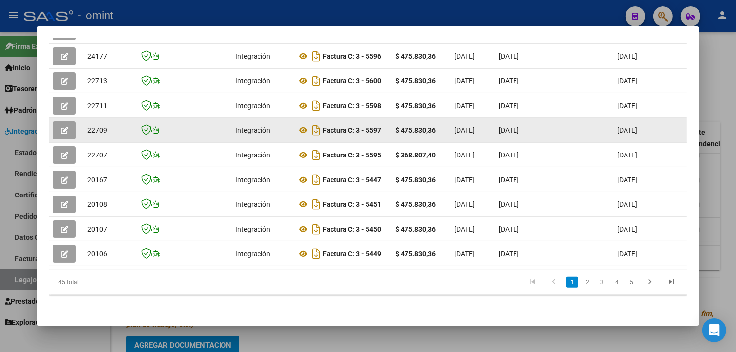
click at [61, 127] on icon "button" at bounding box center [64, 130] width 7 height 7
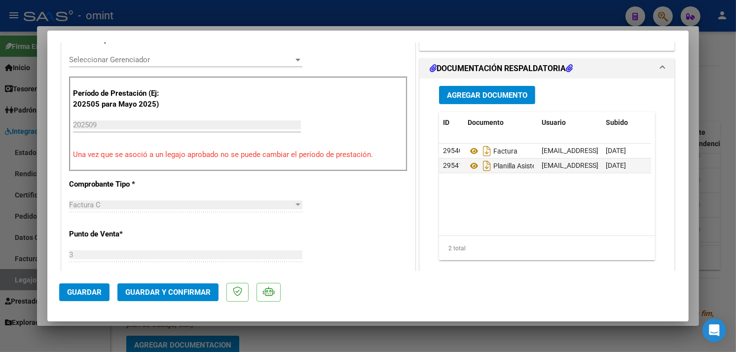
scroll to position [383, 0]
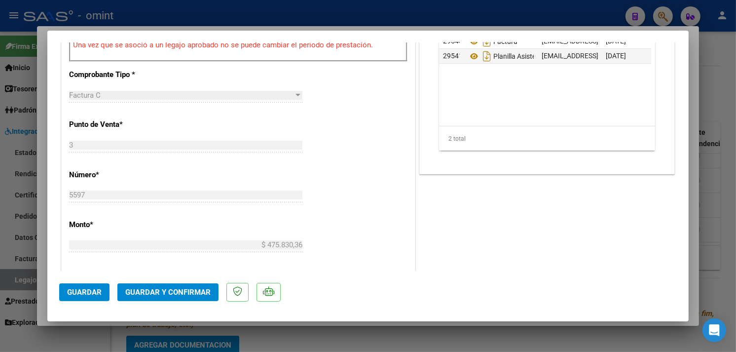
click at [178, 292] on span "Guardar y Confirmar" at bounding box center [167, 291] width 85 height 9
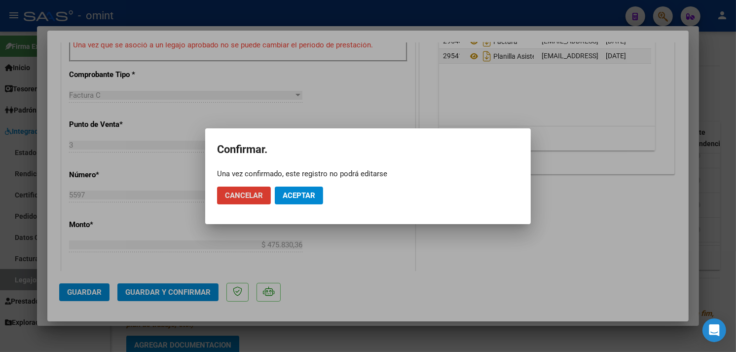
click at [316, 195] on button "Aceptar" at bounding box center [299, 195] width 48 height 18
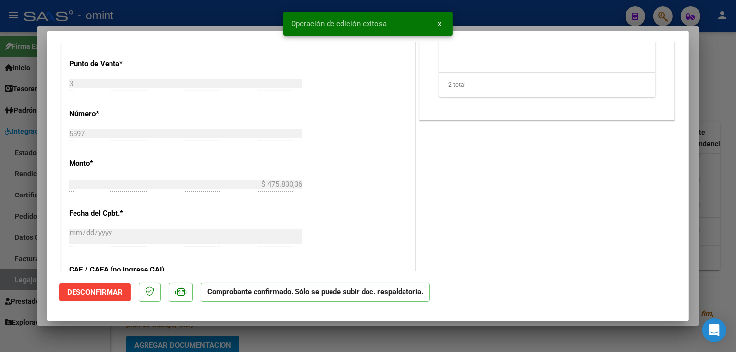
type input "$ 0,00"
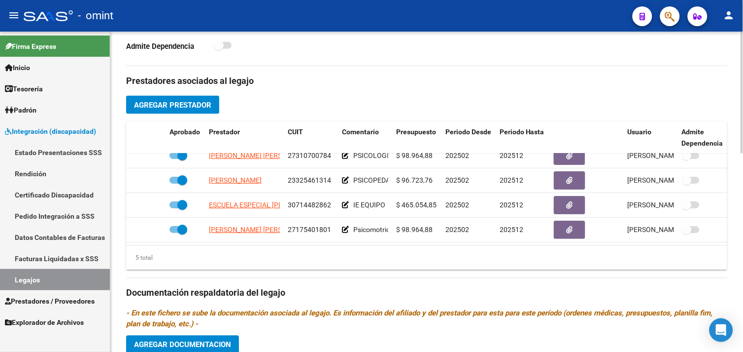
scroll to position [0, 0]
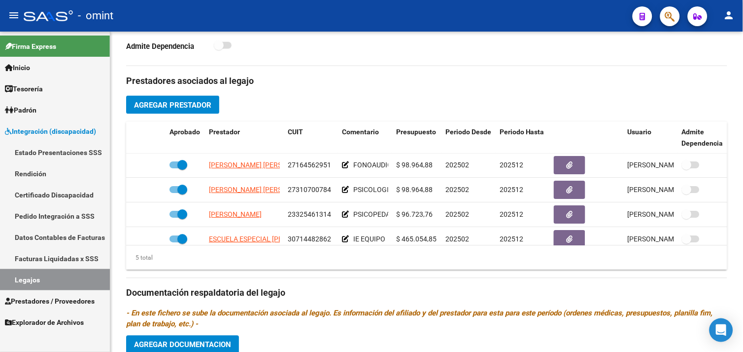
click at [53, 271] on link "Legajos" at bounding box center [55, 279] width 110 height 21
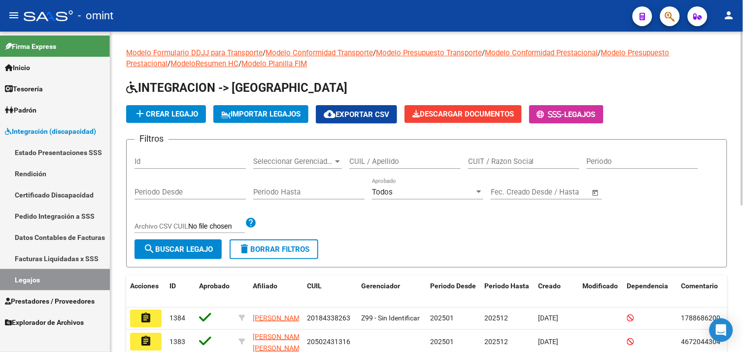
click at [376, 156] on div "CUIL / Apellido" at bounding box center [405, 157] width 111 height 21
paste input "27570823316"
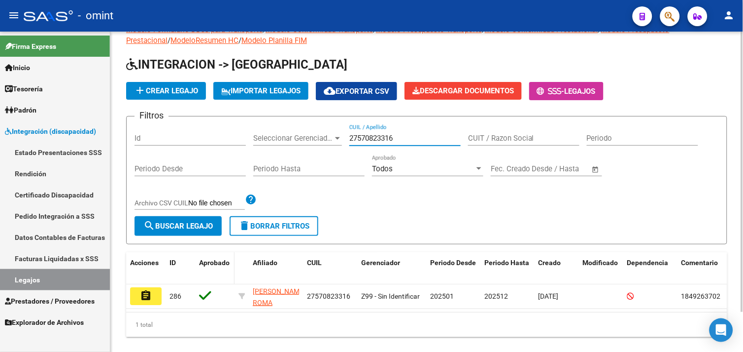
scroll to position [45, 0]
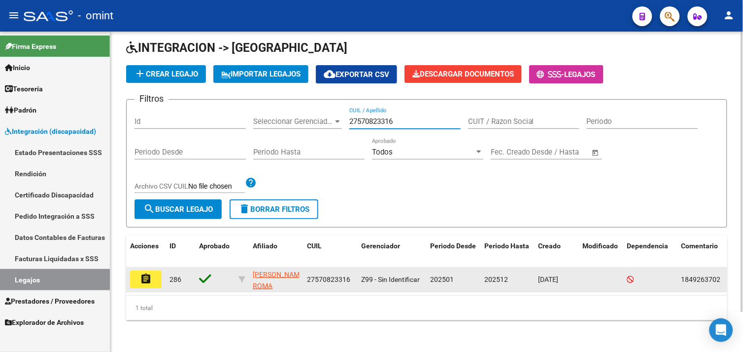
type input "27570823316"
click at [150, 273] on mat-icon "assignment" at bounding box center [146, 279] width 12 height 12
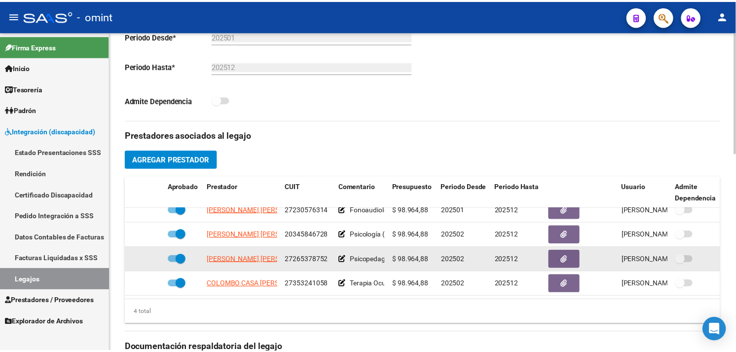
scroll to position [18, 0]
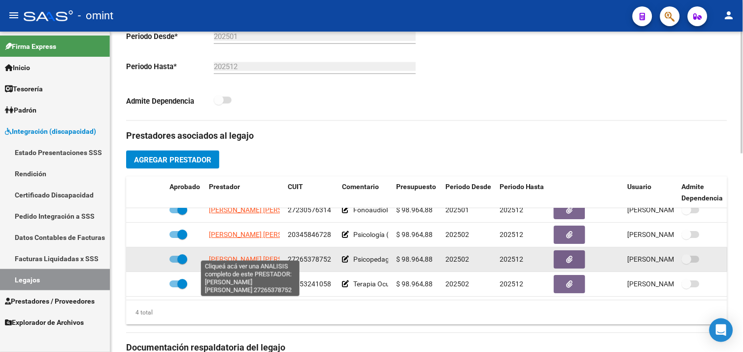
click at [224, 255] on span "LATTANZIO GISELA IVANA" at bounding box center [262, 259] width 107 height 8
type textarea "27265378752"
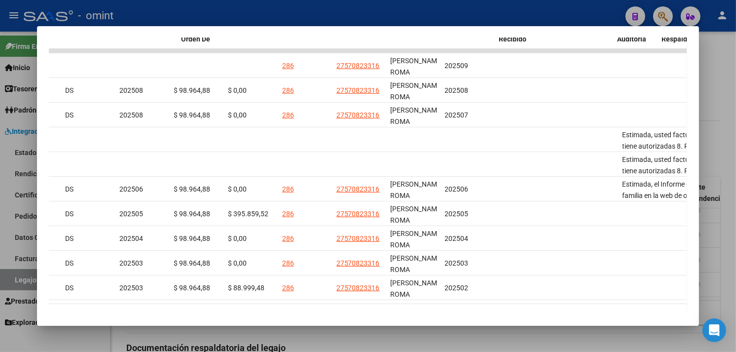
scroll to position [0, 0]
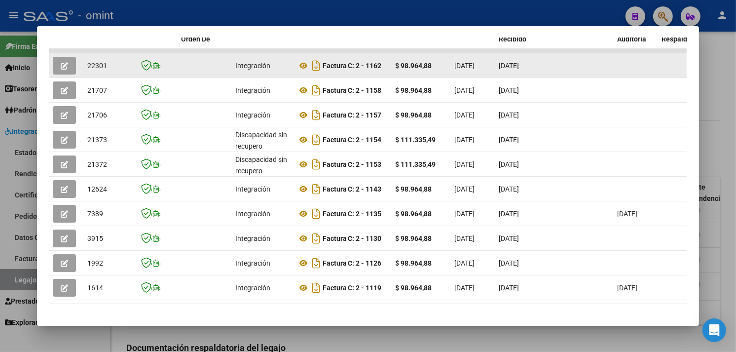
click at [61, 57] on button "button" at bounding box center [64, 66] width 23 height 18
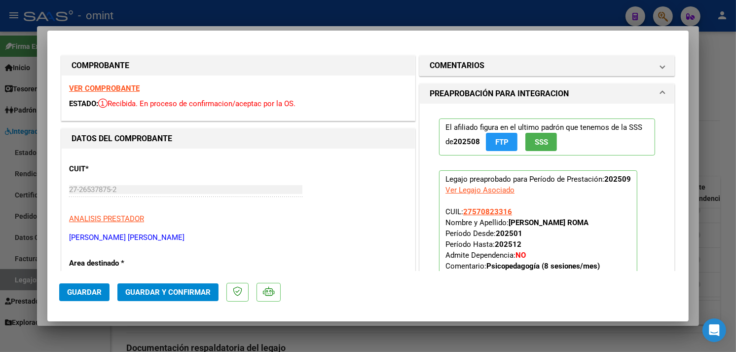
click at [83, 87] on strong "VER COMPROBANTE" at bounding box center [104, 88] width 71 height 9
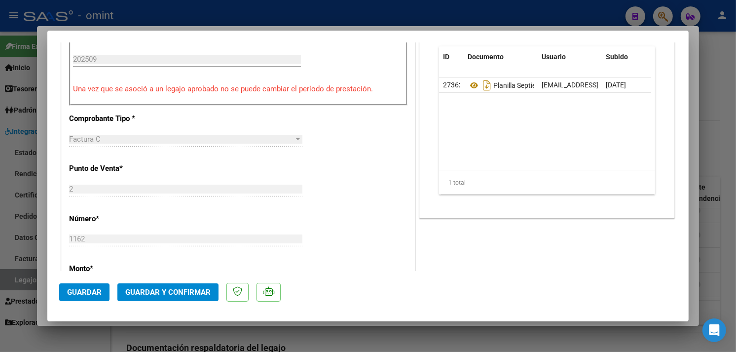
scroll to position [383, 0]
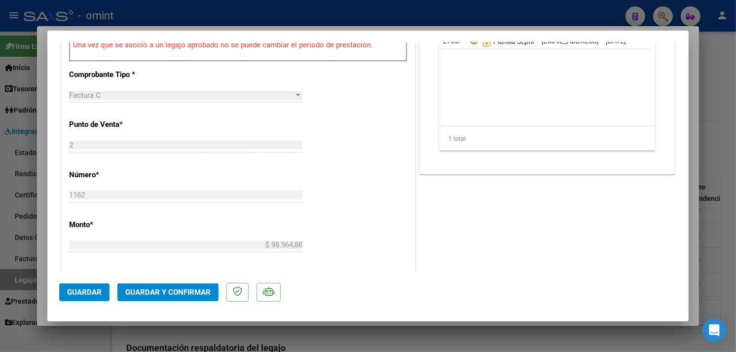
click at [181, 297] on button "Guardar y Confirmar" at bounding box center [167, 292] width 101 height 18
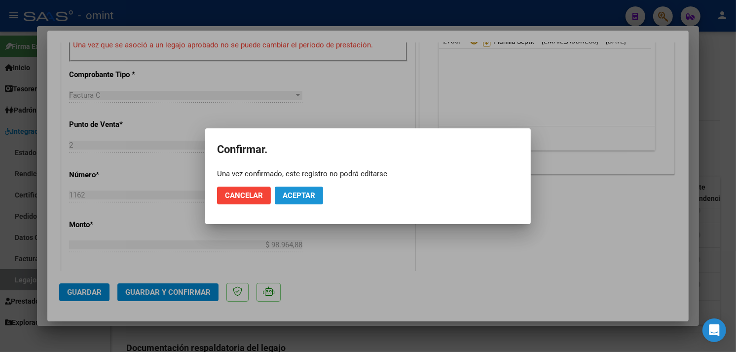
click at [299, 191] on span "Aceptar" at bounding box center [298, 195] width 33 height 9
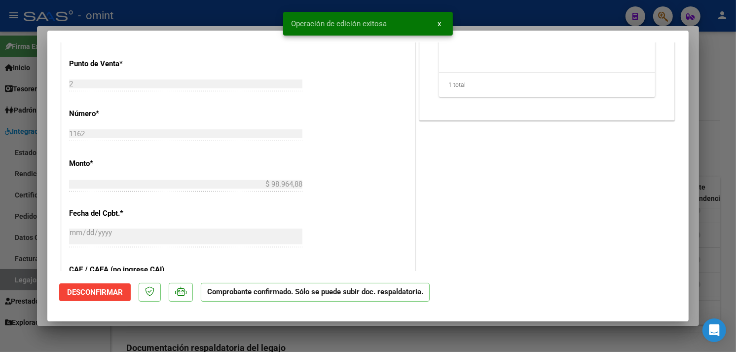
type input "$ 0,00"
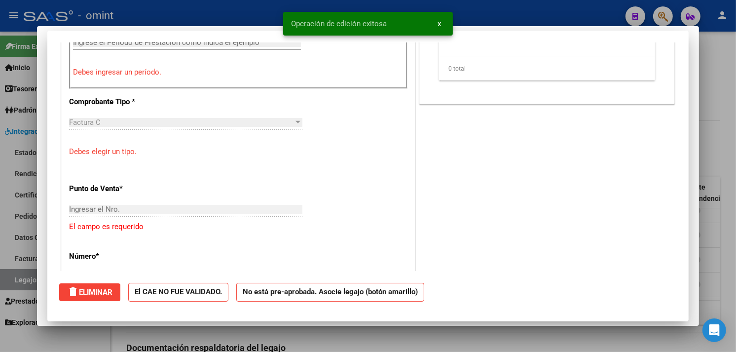
scroll to position [0, 0]
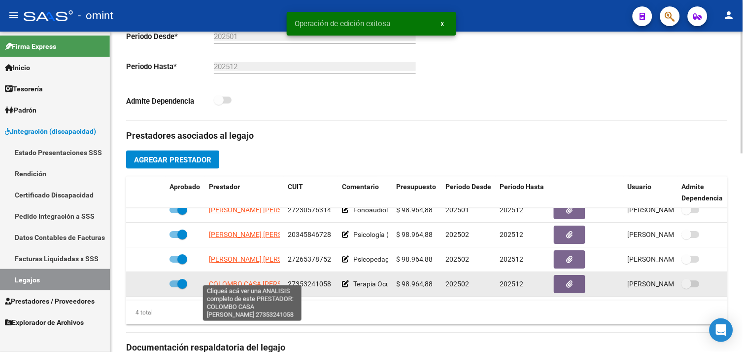
click at [228, 280] on span "COLOMBO CASA AGOSTINA" at bounding box center [262, 284] width 106 height 8
type textarea "27353241058"
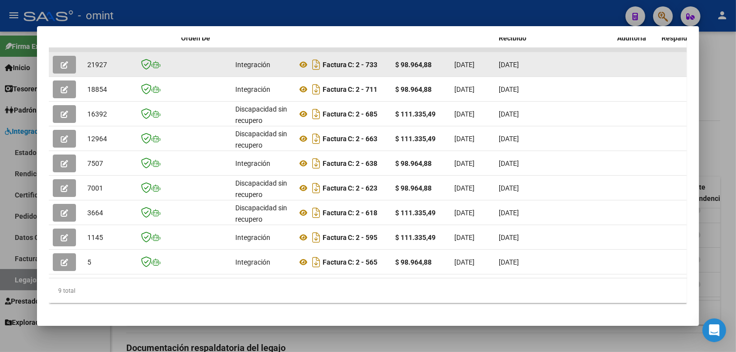
click at [55, 57] on button "button" at bounding box center [64, 65] width 23 height 18
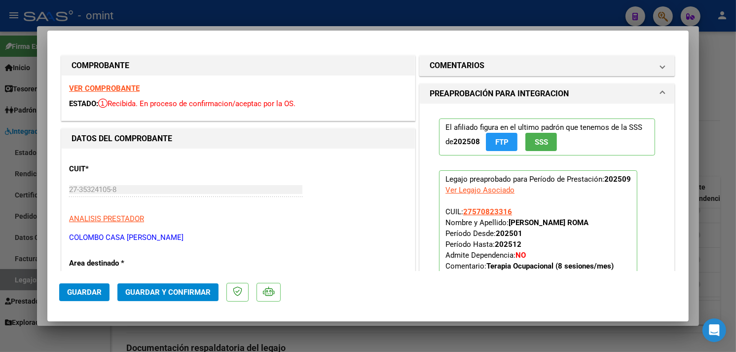
click at [115, 90] on strong "VER COMPROBANTE" at bounding box center [104, 88] width 71 height 9
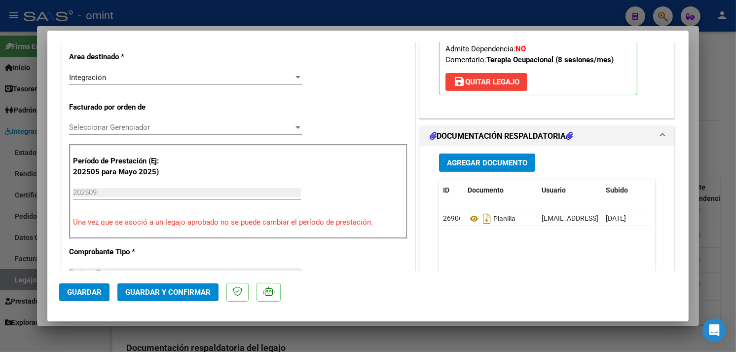
scroll to position [328, 0]
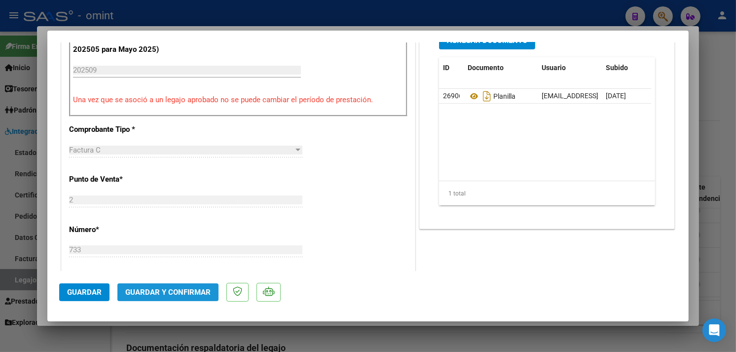
click at [187, 291] on span "Guardar y Confirmar" at bounding box center [167, 291] width 85 height 9
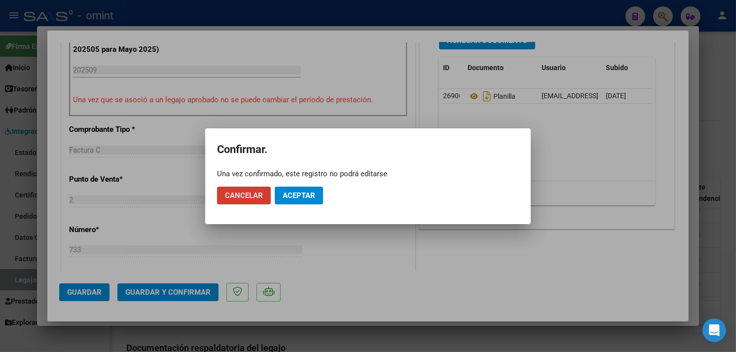
click at [293, 200] on button "Aceptar" at bounding box center [299, 195] width 48 height 18
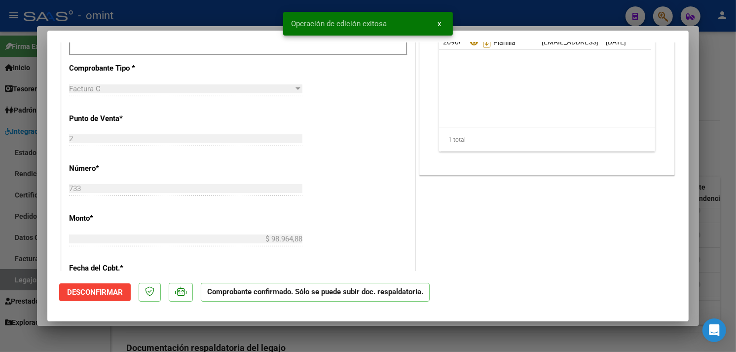
type input "$ 0,00"
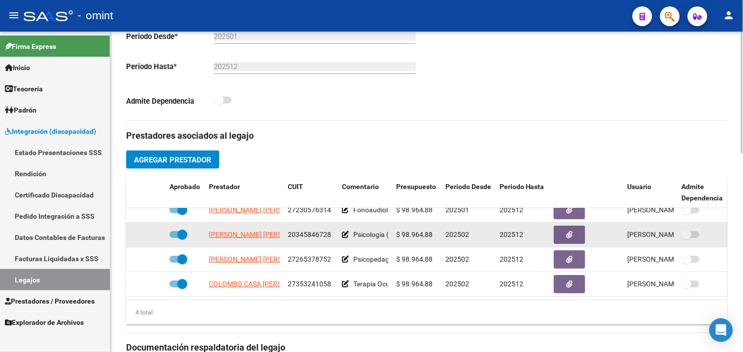
scroll to position [0, 0]
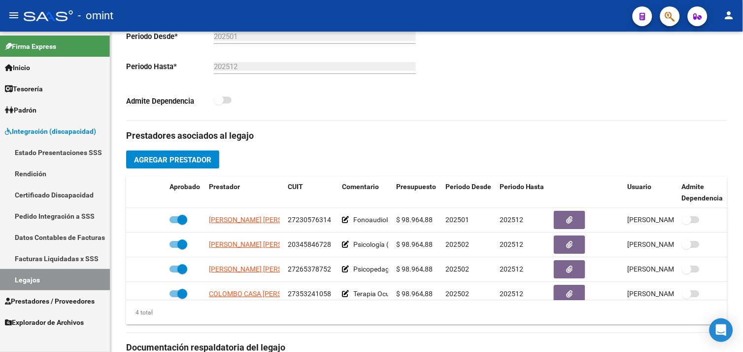
click at [58, 283] on link "Legajos" at bounding box center [55, 279] width 110 height 21
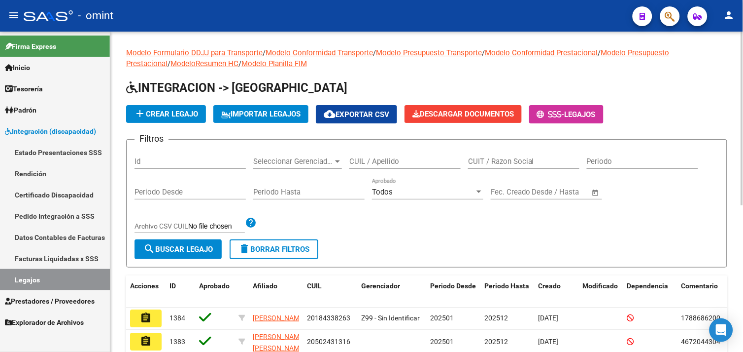
click at [386, 165] on input "CUIL / Apellido" at bounding box center [405, 161] width 111 height 9
paste input "20959667013"
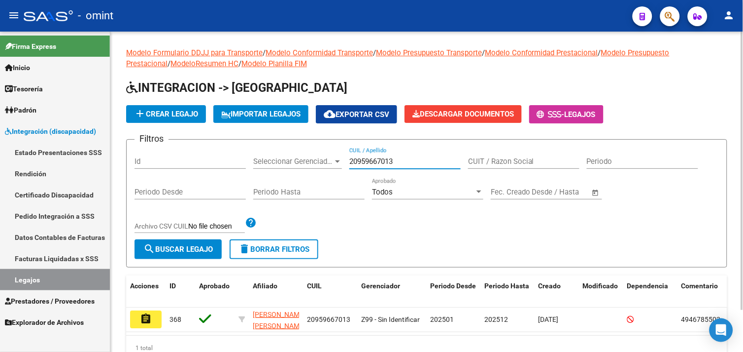
scroll to position [48, 0]
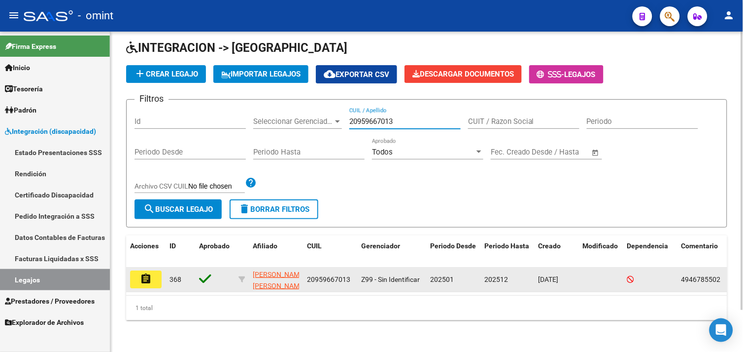
type input "20959667013"
click at [149, 273] on mat-icon "assignment" at bounding box center [146, 279] width 12 height 12
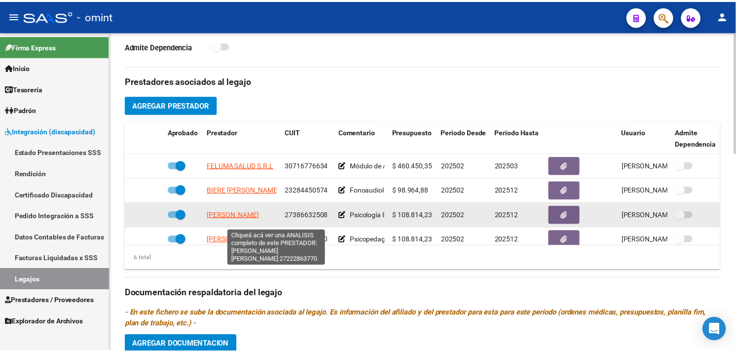
scroll to position [67, 0]
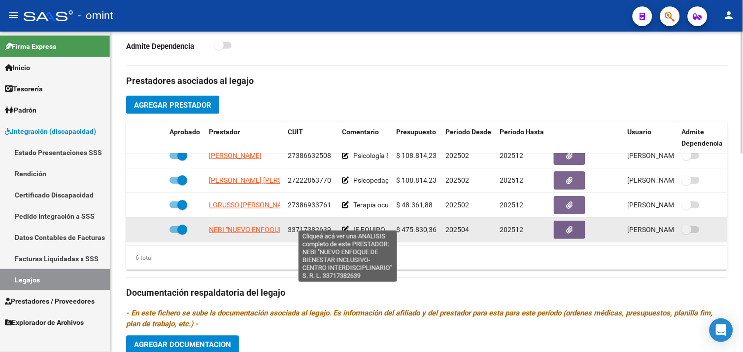
click at [245, 225] on span "NEBI "NUEVO ENFOQUE DE BIENESTAR INCLUSIVO-CENTRO INTERDISCIPLINARIO" S. R. L." at bounding box center [348, 229] width 279 height 8
type textarea "33717382639"
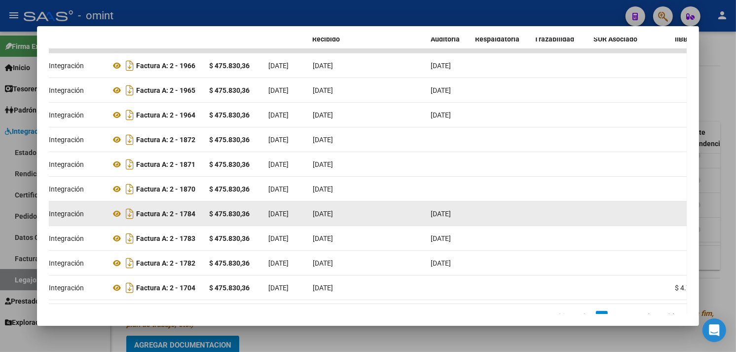
scroll to position [0, 0]
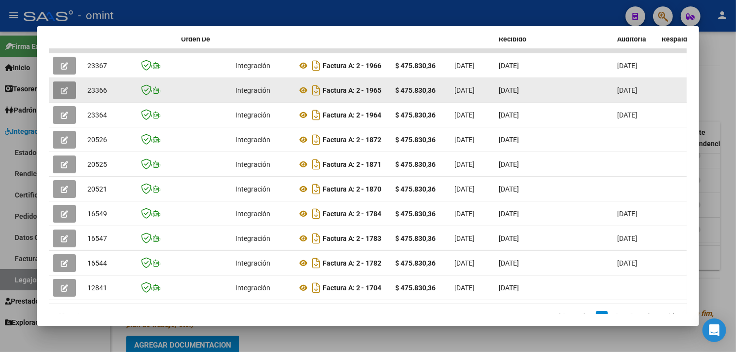
click at [62, 87] on icon "button" at bounding box center [64, 90] width 7 height 7
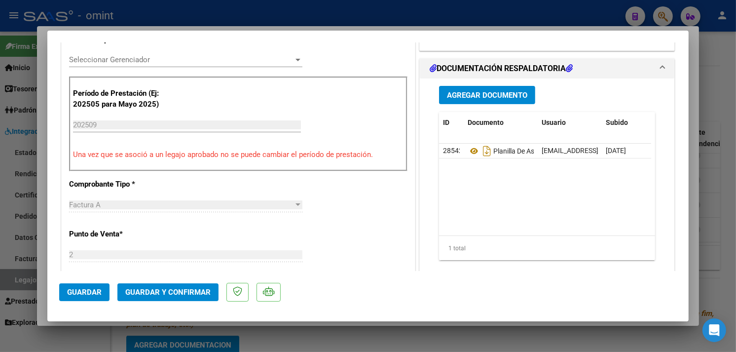
scroll to position [493, 0]
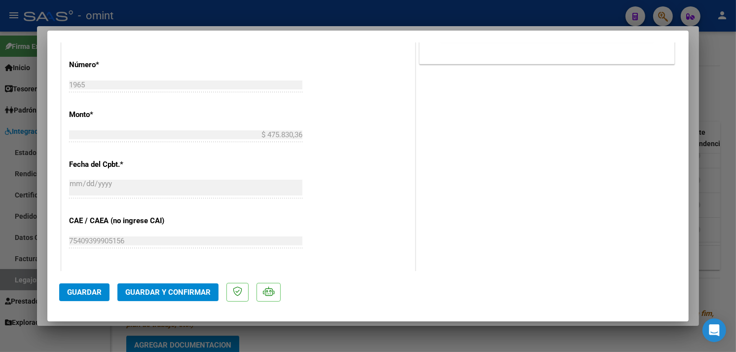
click at [178, 297] on button "Guardar y Confirmar" at bounding box center [167, 292] width 101 height 18
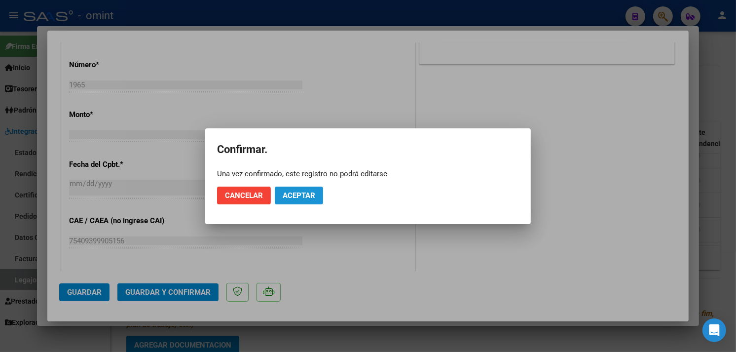
click at [301, 195] on span "Aceptar" at bounding box center [298, 195] width 33 height 9
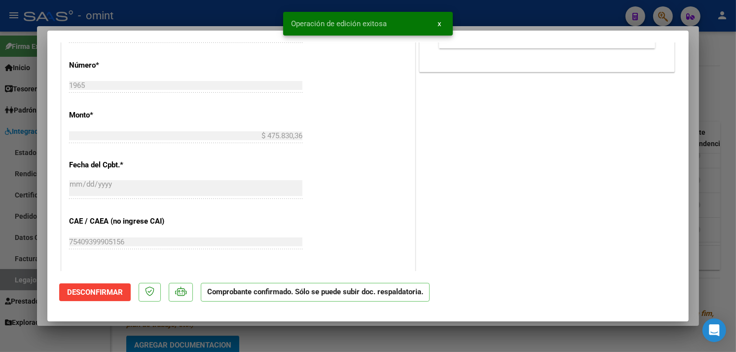
type input "$ 0,00"
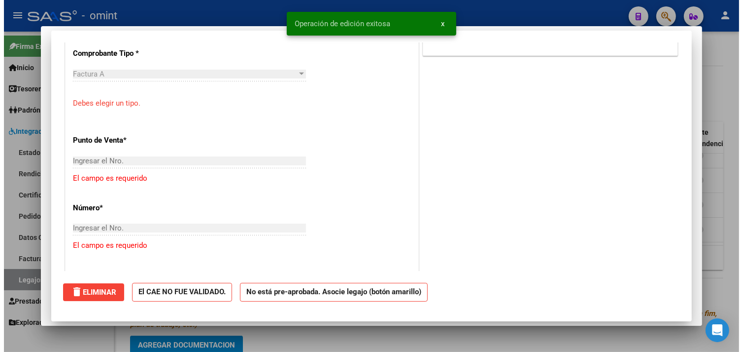
scroll to position [0, 0]
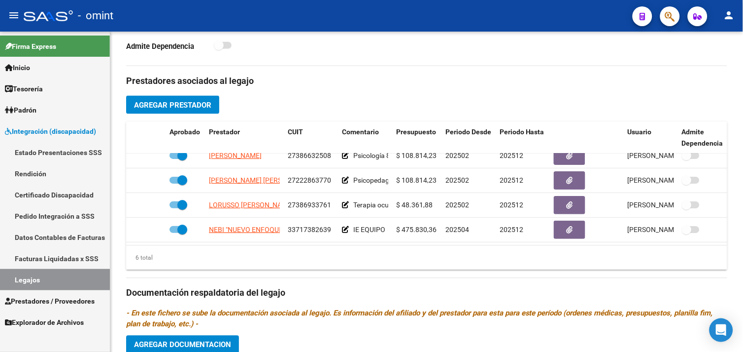
click at [63, 158] on link "Estado Presentaciones SSS" at bounding box center [55, 151] width 110 height 21
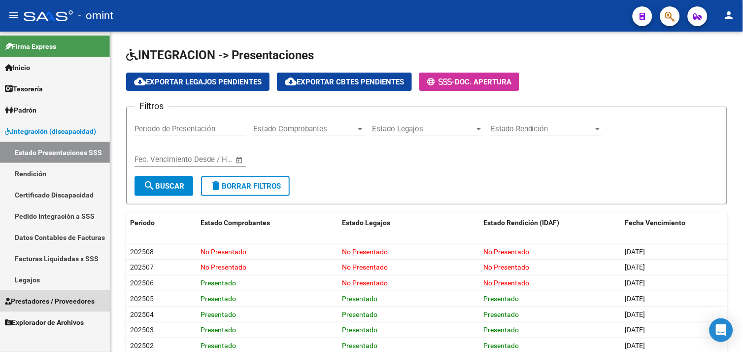
click at [89, 303] on span "Prestadores / Proveedores" at bounding box center [50, 300] width 90 height 11
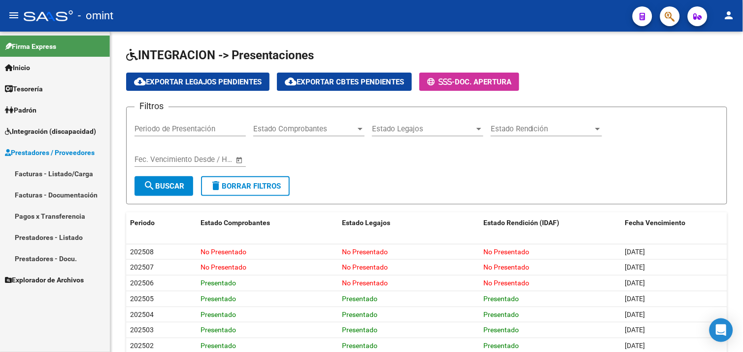
click at [58, 179] on link "Facturas - Listado/Carga" at bounding box center [55, 173] width 110 height 21
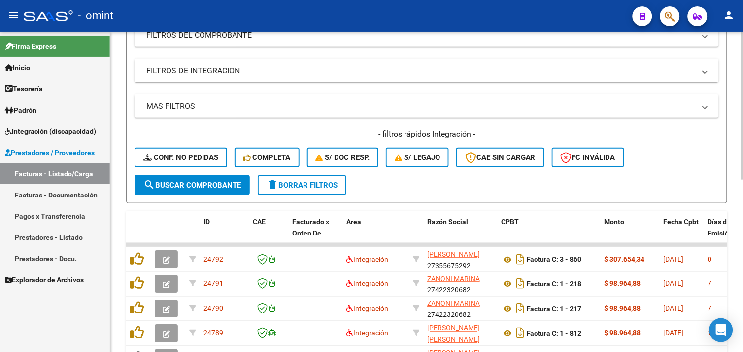
click at [312, 184] on span "delete Borrar Filtros" at bounding box center [302, 184] width 71 height 9
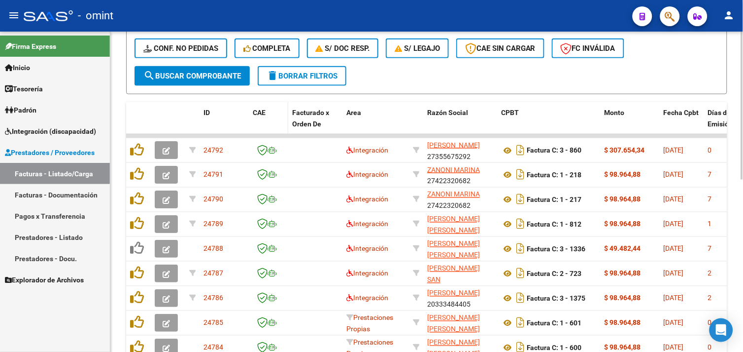
scroll to position [274, 0]
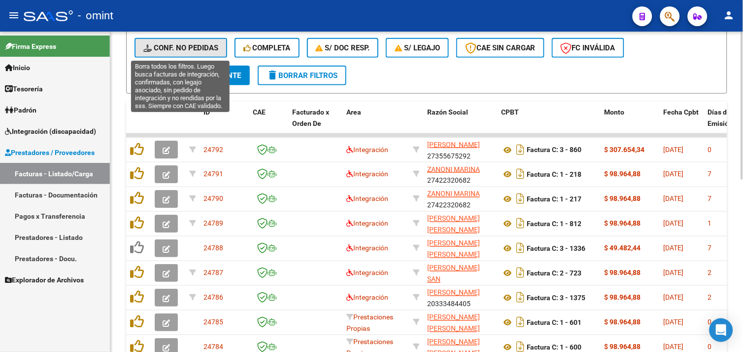
click at [191, 52] on button "Conf. no pedidas" at bounding box center [181, 48] width 93 height 20
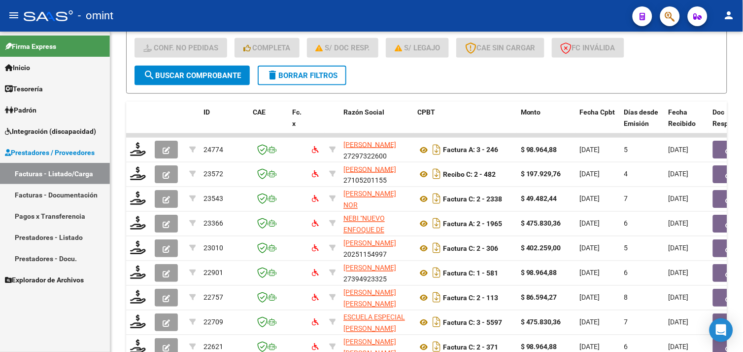
scroll to position [372, 0]
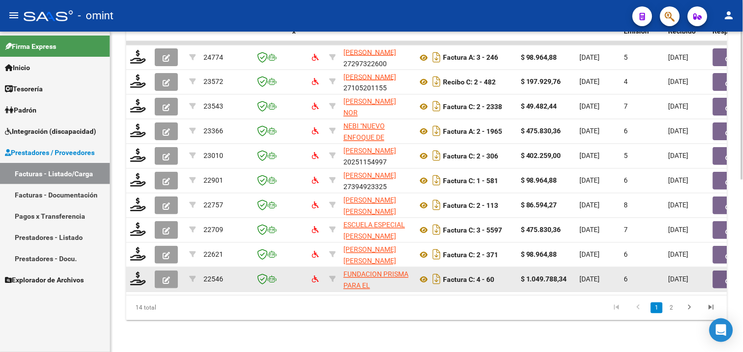
drag, startPoint x: 297, startPoint y: 286, endPoint x: 562, endPoint y: 283, distance: 265.3
click at [657, 287] on datatable-body "24774 RAPISARDA LAURA MARCELA 27297322600 Factura A: 3 - 246 $ 98.964,88 03/10/…" at bounding box center [426, 168] width 601 height 254
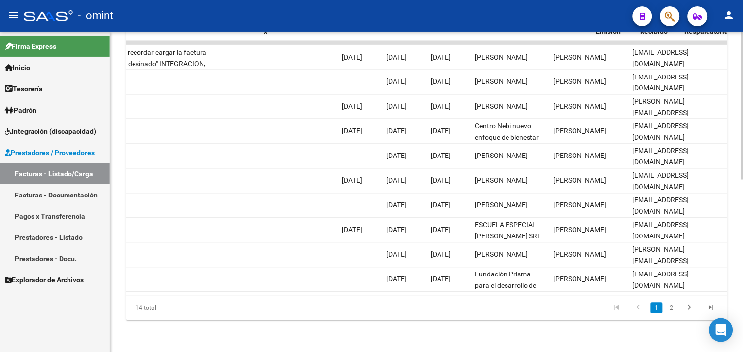
scroll to position [0, 0]
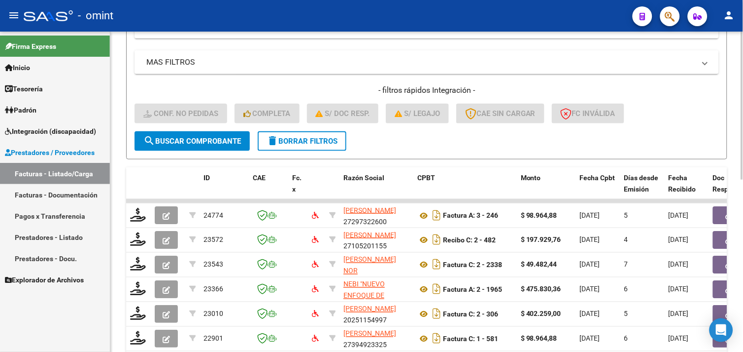
click at [274, 145] on mat-icon "delete" at bounding box center [273, 141] width 12 height 12
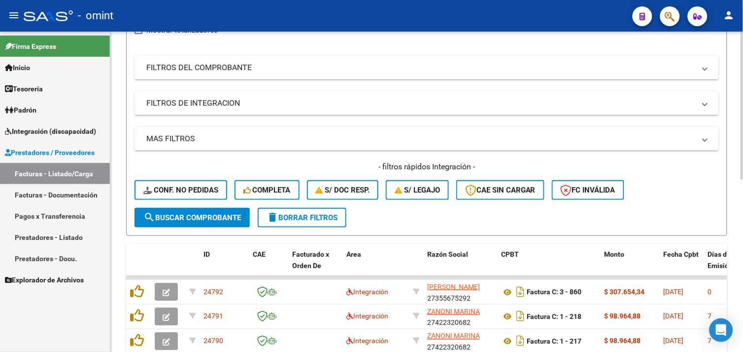
scroll to position [208, 0]
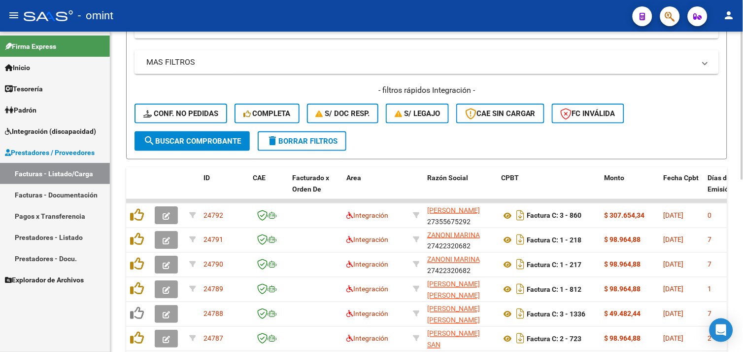
click at [196, 117] on span "Conf. no pedidas" at bounding box center [180, 113] width 75 height 9
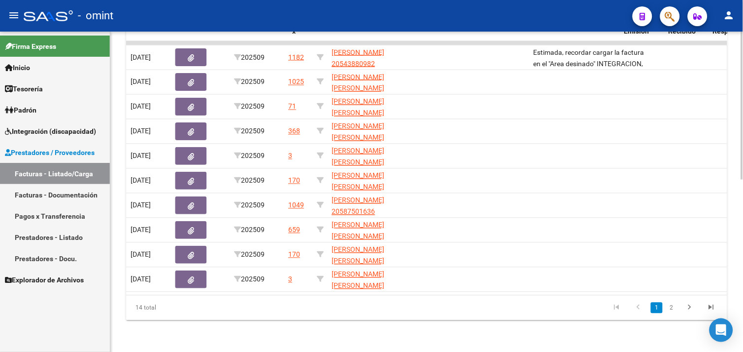
scroll to position [0, 0]
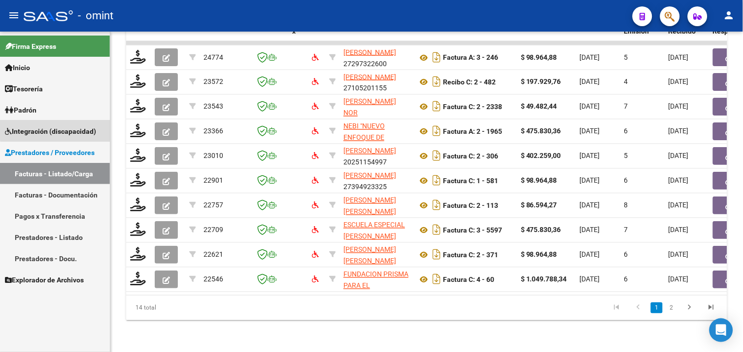
click at [70, 126] on span "Integración (discapacidad)" at bounding box center [50, 131] width 91 height 11
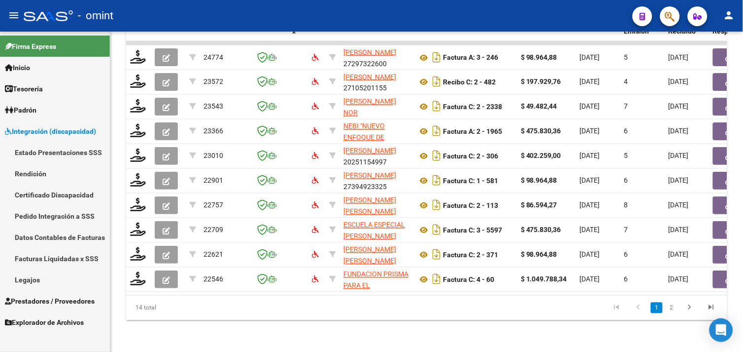
click at [45, 273] on link "Legajos" at bounding box center [55, 279] width 110 height 21
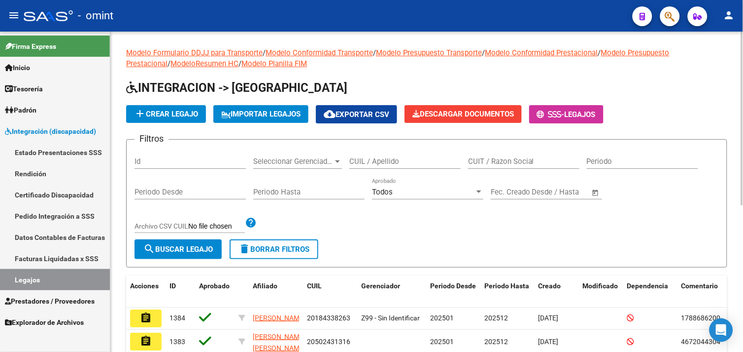
click at [350, 164] on input "CUIL / Apellido" at bounding box center [405, 161] width 111 height 9
paste input "27586596476"
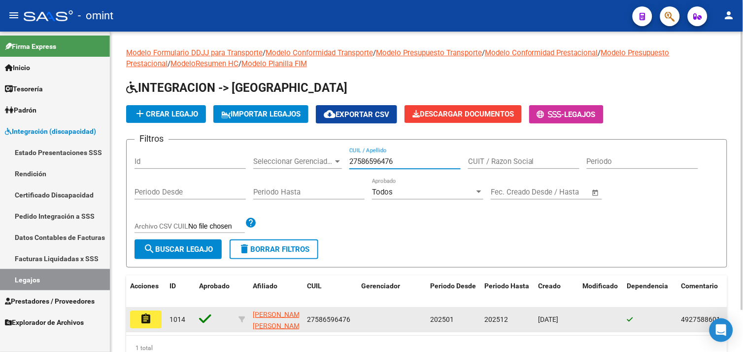
type input "27586596476"
click at [144, 323] on mat-icon "assignment" at bounding box center [146, 319] width 12 height 12
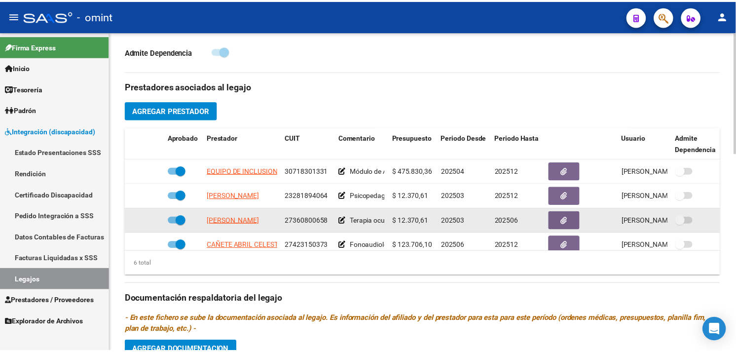
scroll to position [328, 0]
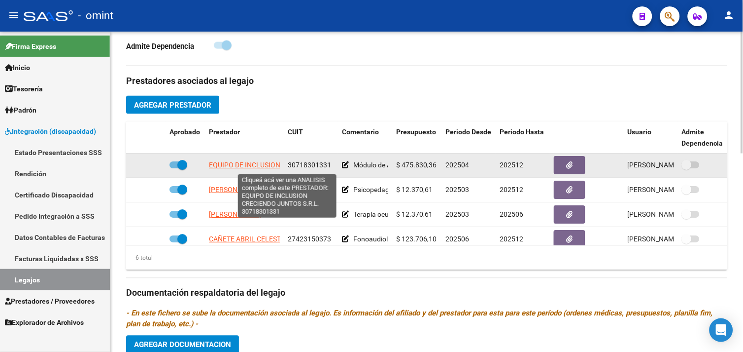
click at [240, 164] on span "EQUIPO DE INCLUSION CRECIENDO JUNTOS S.R.L." at bounding box center [288, 165] width 158 height 8
type textarea "30718301331"
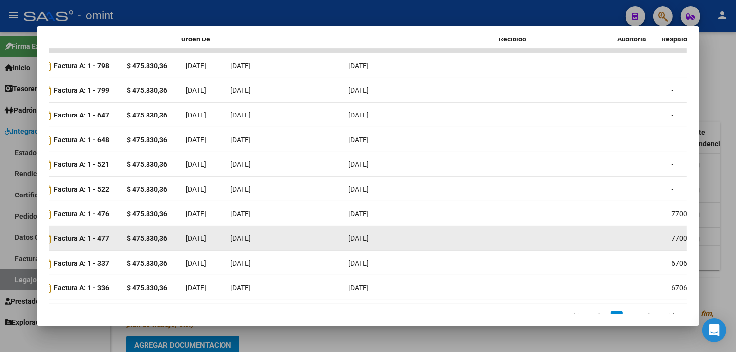
scroll to position [0, 0]
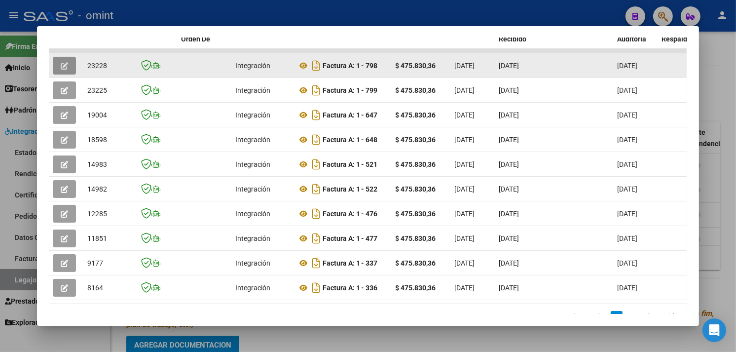
click at [55, 65] on button "button" at bounding box center [64, 66] width 23 height 18
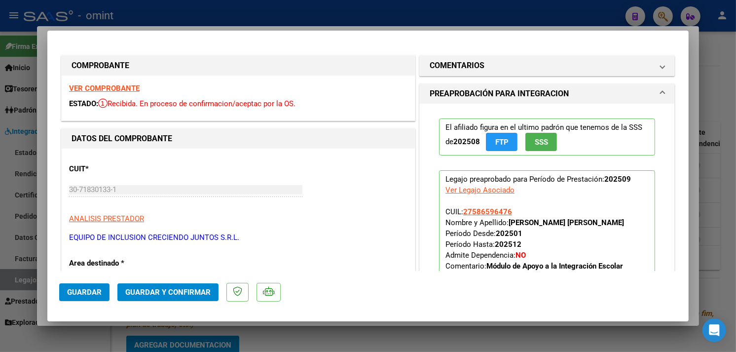
click at [106, 88] on strong "VER COMPROBANTE" at bounding box center [104, 88] width 71 height 9
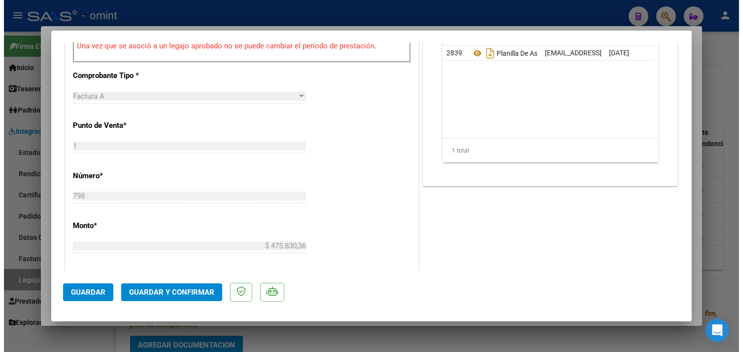
scroll to position [383, 0]
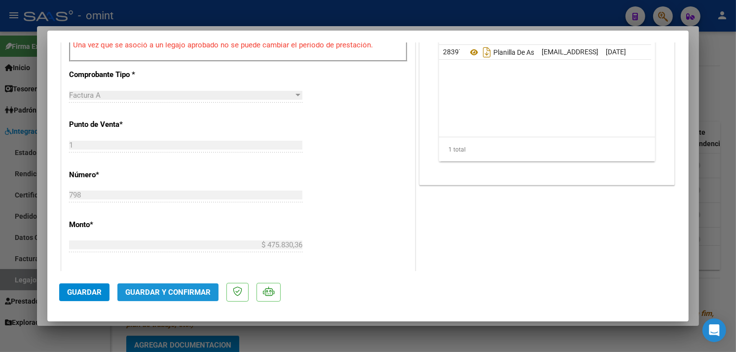
click at [199, 289] on span "Guardar y Confirmar" at bounding box center [167, 291] width 85 height 9
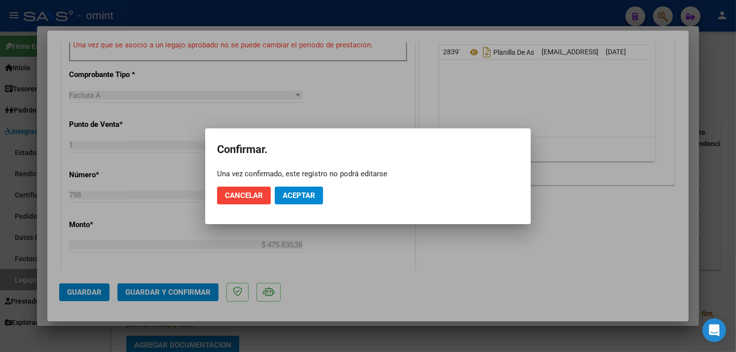
click at [306, 185] on mat-dialog-actions "Cancelar Aceptar" at bounding box center [368, 195] width 302 height 34
click at [302, 194] on span "Aceptar" at bounding box center [298, 195] width 33 height 9
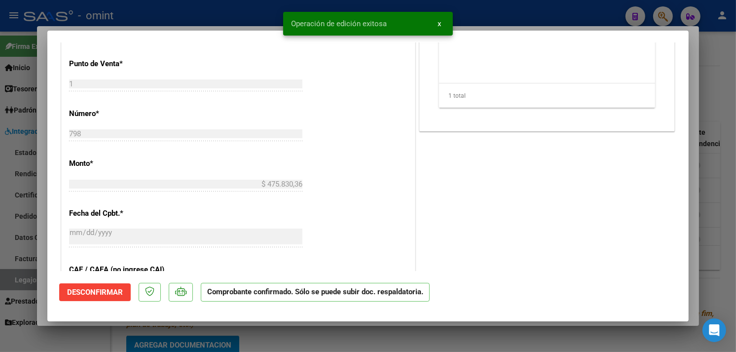
type input "$ 0,00"
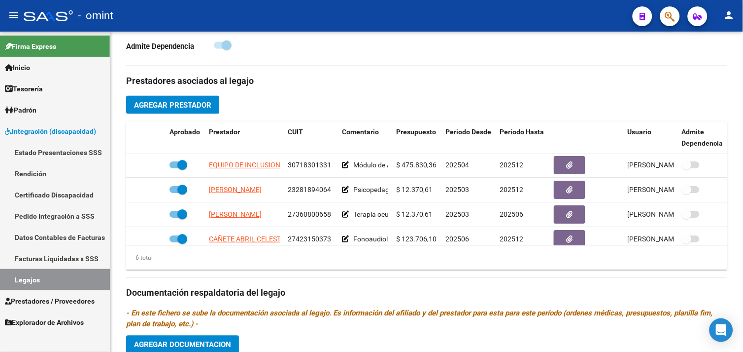
click at [26, 277] on link "Legajos" at bounding box center [55, 279] width 110 height 21
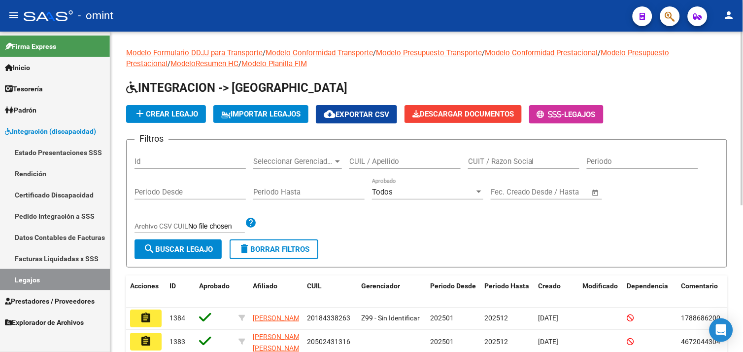
click at [400, 159] on input "CUIL / Apellido" at bounding box center [405, 161] width 111 height 9
paste input "20574232792"
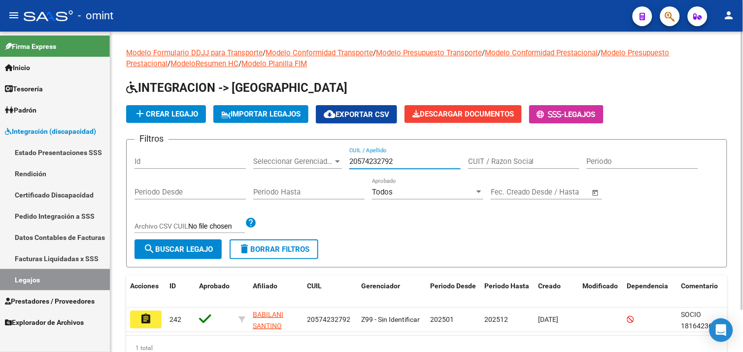
scroll to position [48, 0]
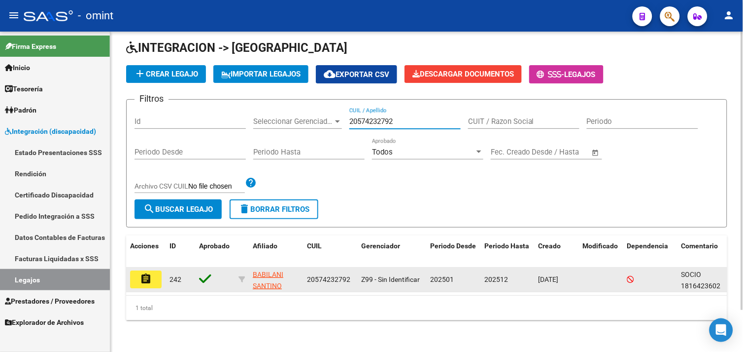
type input "20574232792"
click at [147, 274] on mat-icon "assignment" at bounding box center [146, 279] width 12 height 12
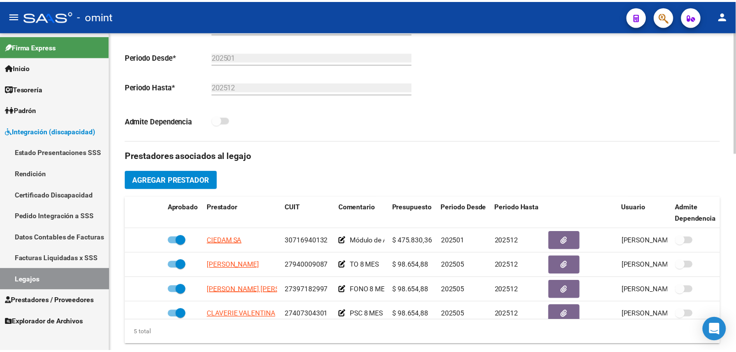
scroll to position [274, 0]
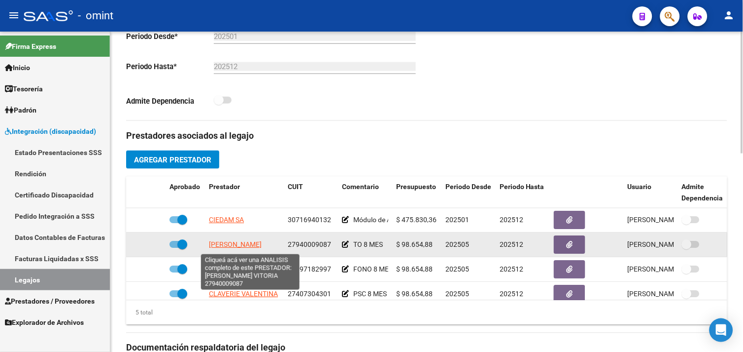
click at [262, 244] on span "GRACIANI BASILE VITORIA" at bounding box center [235, 245] width 53 height 8
type textarea "27940009087"
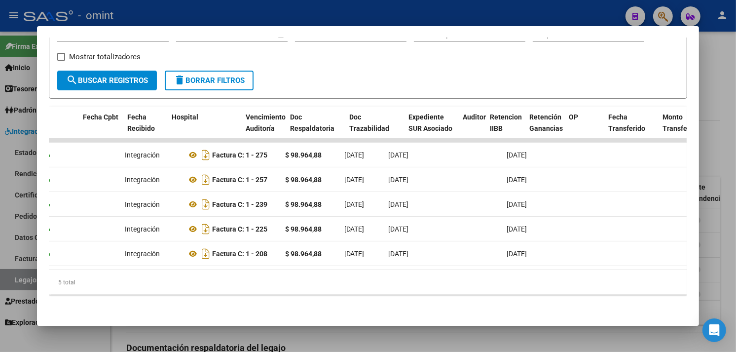
scroll to position [0, 0]
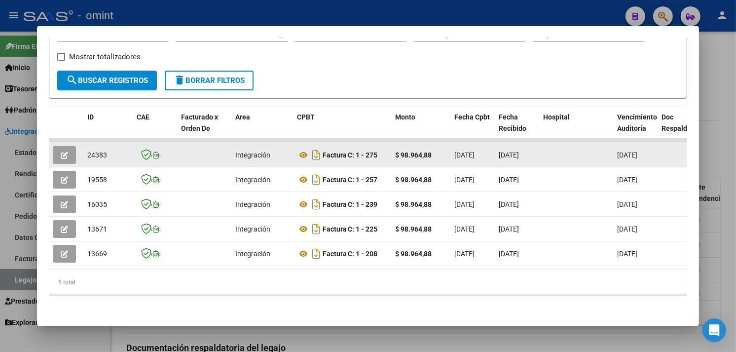
click at [54, 146] on button "button" at bounding box center [64, 155] width 23 height 18
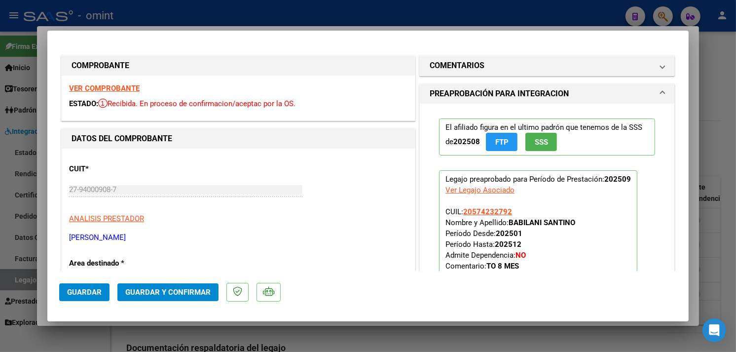
click at [124, 87] on strong "VER COMPROBANTE" at bounding box center [104, 88] width 71 height 9
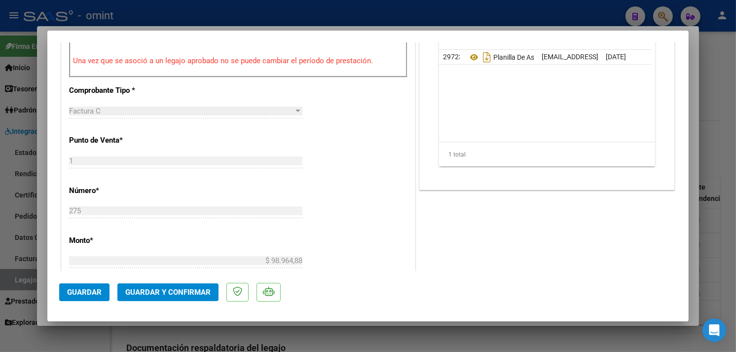
scroll to position [438, 0]
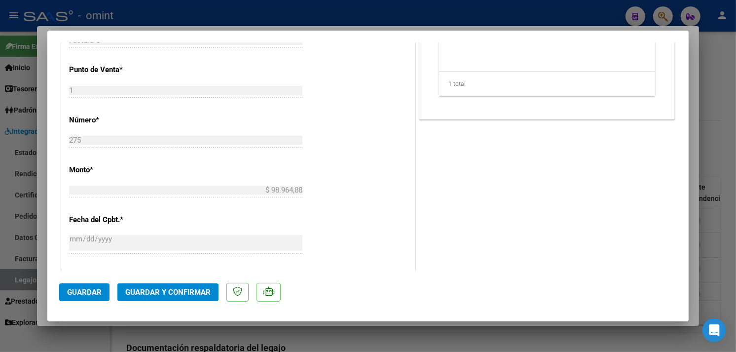
click at [190, 298] on button "Guardar y Confirmar" at bounding box center [167, 292] width 101 height 18
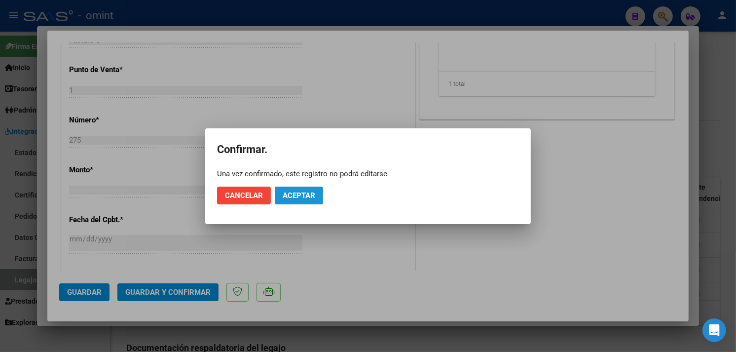
click at [303, 194] on span "Aceptar" at bounding box center [298, 195] width 33 height 9
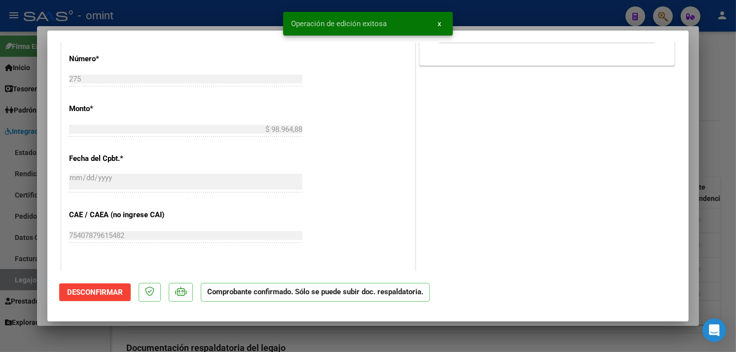
type input "$ 0,00"
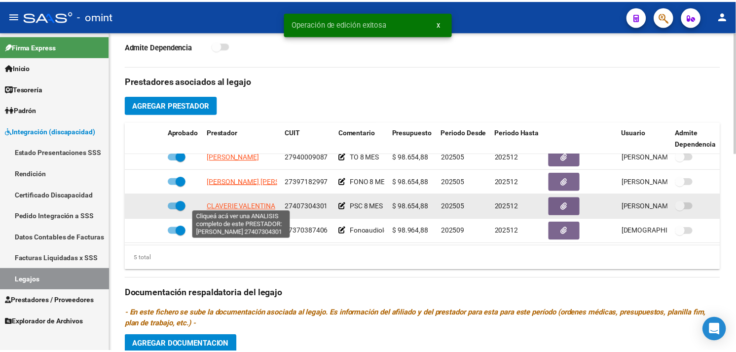
scroll to position [42, 0]
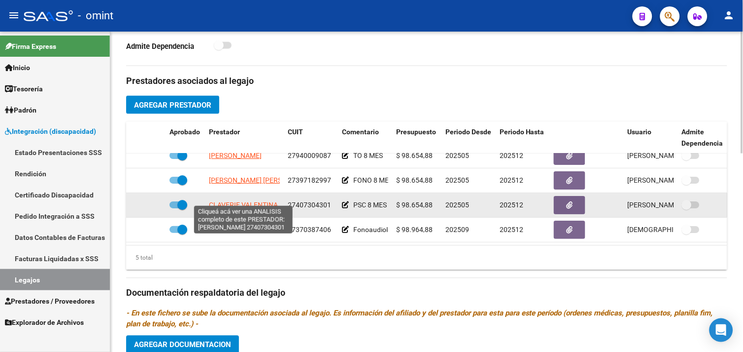
click at [266, 201] on span "CLAVERIE VALENTINA" at bounding box center [243, 205] width 69 height 8
type textarea "27407304301"
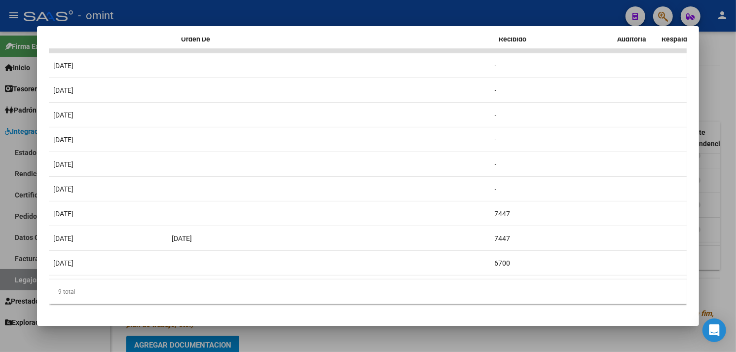
scroll to position [0, 0]
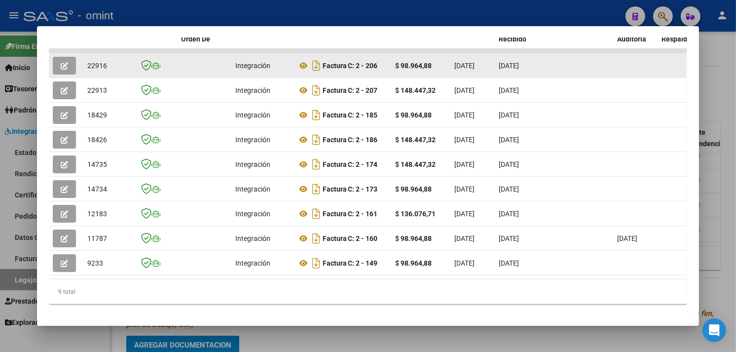
click at [67, 71] on button "button" at bounding box center [64, 66] width 23 height 18
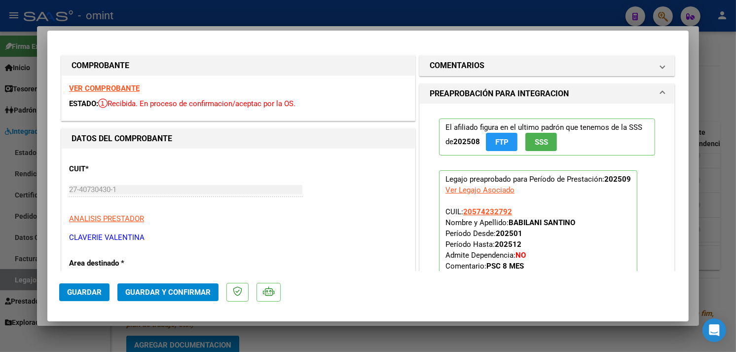
click at [103, 87] on strong "VER COMPROBANTE" at bounding box center [104, 88] width 71 height 9
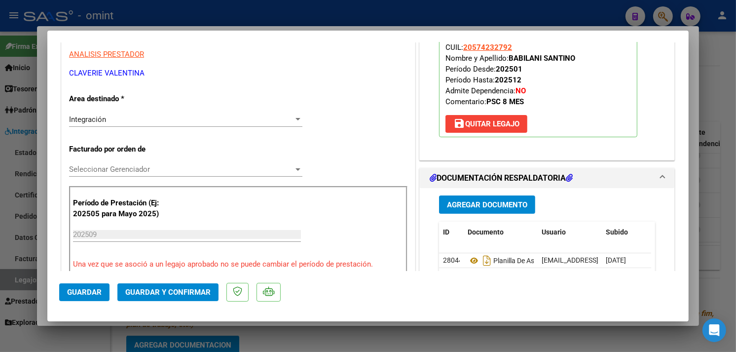
scroll to position [328, 0]
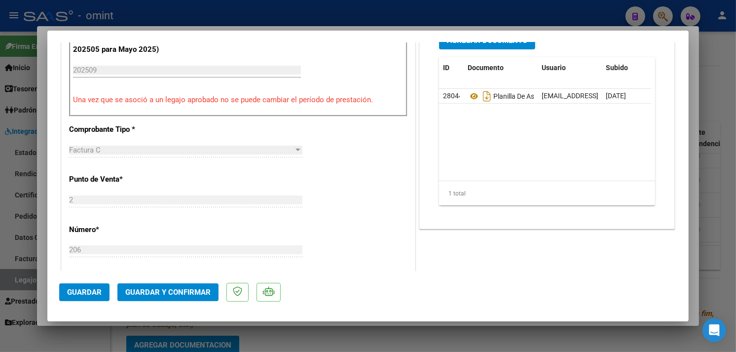
click at [187, 289] on span "Guardar y Confirmar" at bounding box center [167, 291] width 85 height 9
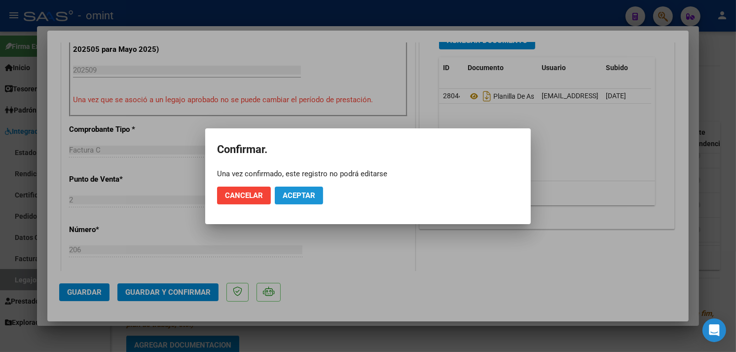
click at [286, 195] on span "Aceptar" at bounding box center [298, 195] width 33 height 9
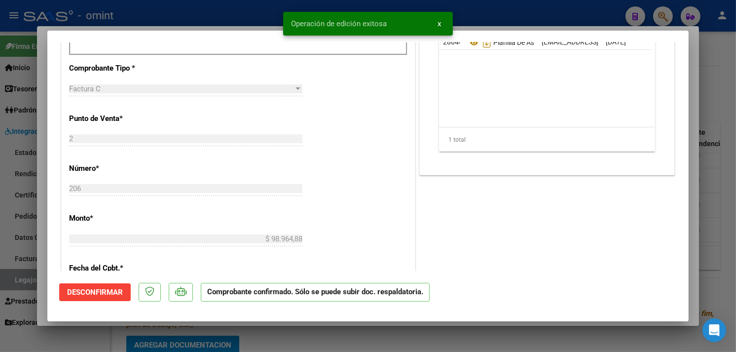
type input "$ 0,00"
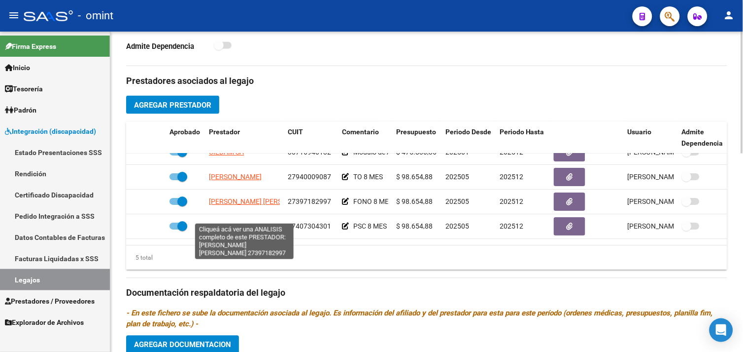
scroll to position [0, 0]
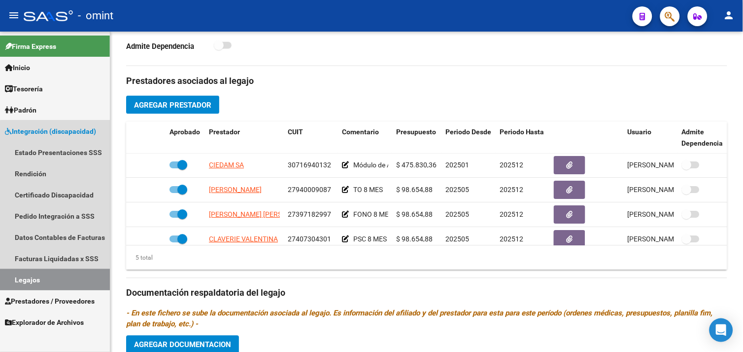
click at [66, 279] on link "Legajos" at bounding box center [55, 279] width 110 height 21
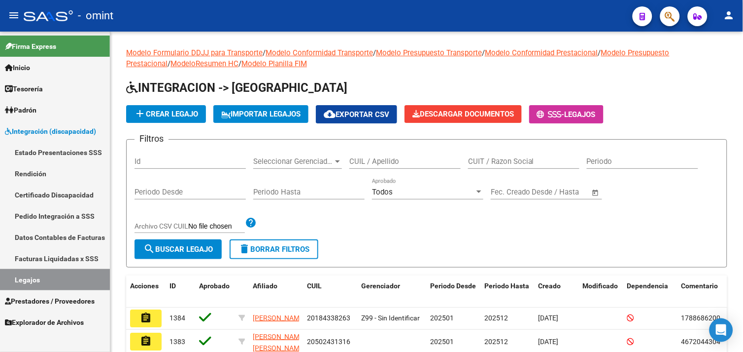
click at [41, 279] on link "Legajos" at bounding box center [55, 279] width 110 height 21
click at [418, 162] on input "CUIL / Apellido" at bounding box center [405, 161] width 111 height 9
paste input "20491923955"
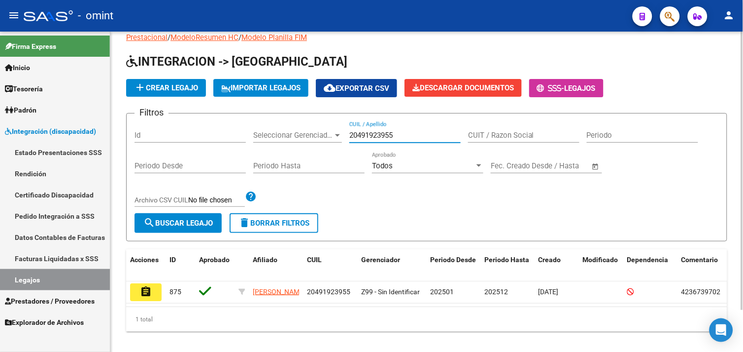
scroll to position [48, 0]
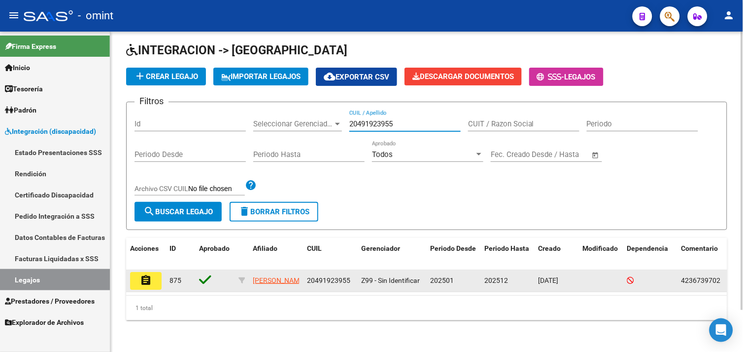
type input "20491923955"
click at [153, 272] on button "assignment" at bounding box center [146, 281] width 32 height 18
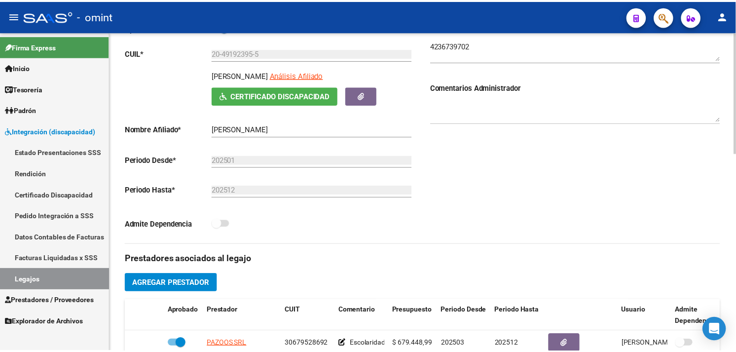
scroll to position [274, 0]
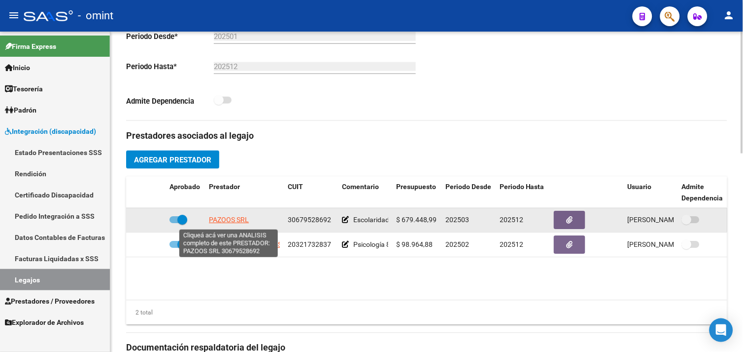
click at [222, 218] on span "PAZOOS SRL" at bounding box center [229, 220] width 40 height 8
type textarea "30679528692"
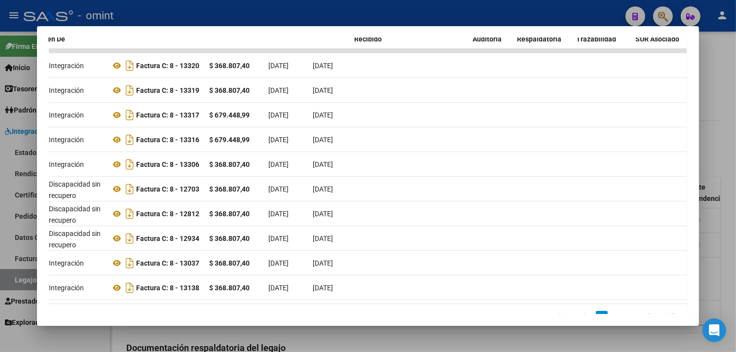
scroll to position [0, 0]
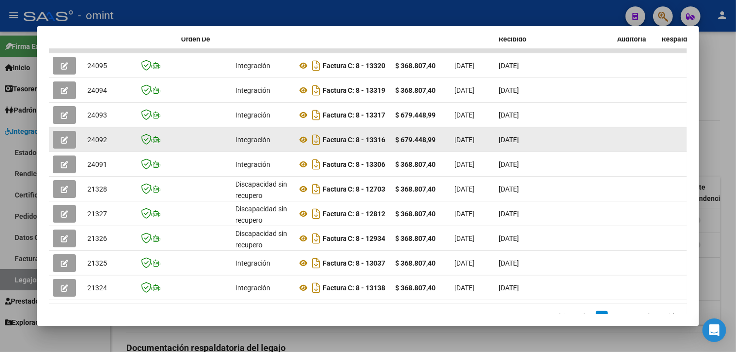
click at [61, 137] on icon "button" at bounding box center [64, 139] width 7 height 7
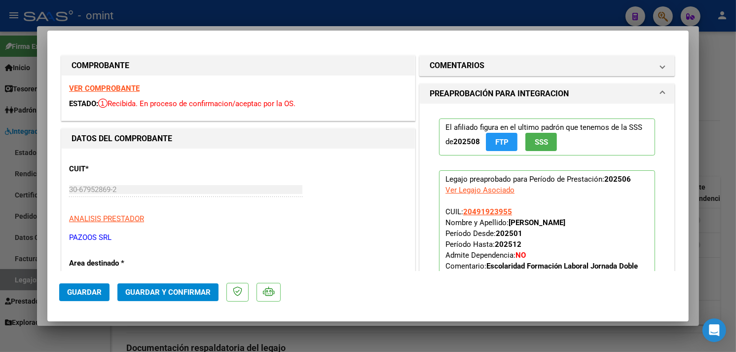
click at [114, 85] on strong "VER COMPROBANTE" at bounding box center [104, 88] width 71 height 9
click at [469, 72] on mat-expansion-panel-header "COMENTARIOS" at bounding box center [547, 66] width 254 height 20
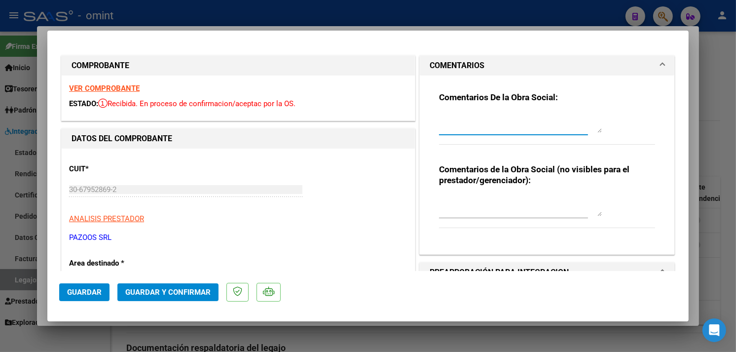
click at [481, 120] on textarea at bounding box center [520, 123] width 163 height 20
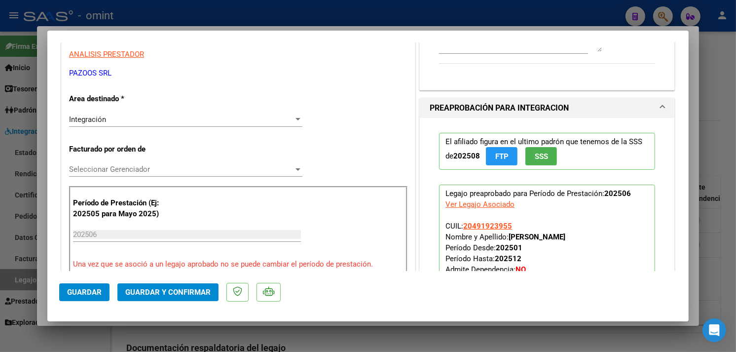
type textarea "Factura vencida. Fuera del plazo de presentación. Comunicarse a integracion@omi…"
click at [117, 124] on div "Integración Seleccionar Area" at bounding box center [185, 119] width 233 height 15
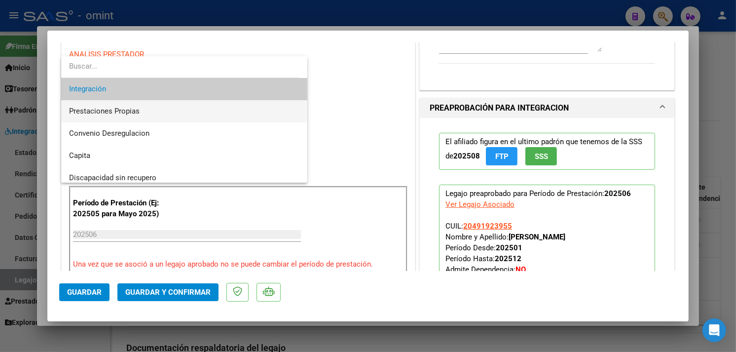
scroll to position [95, 0]
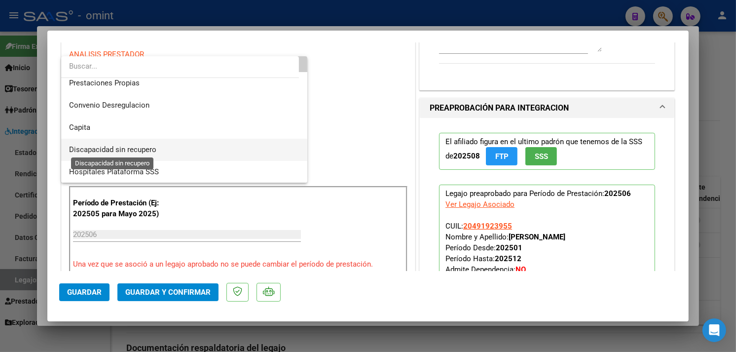
click at [145, 147] on span "Discapacidad sin recupero" at bounding box center [112, 149] width 87 height 9
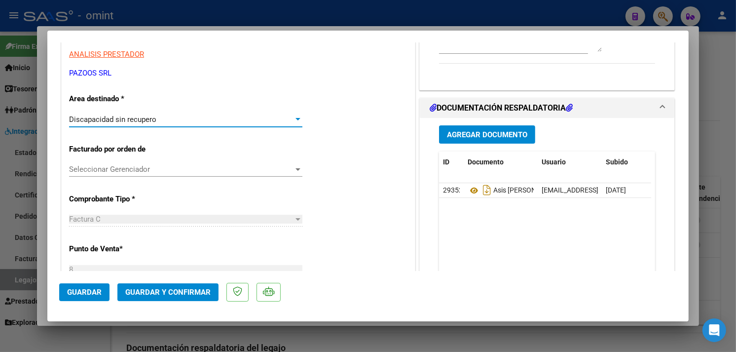
click at [166, 292] on span "Guardar y Confirmar" at bounding box center [167, 291] width 85 height 9
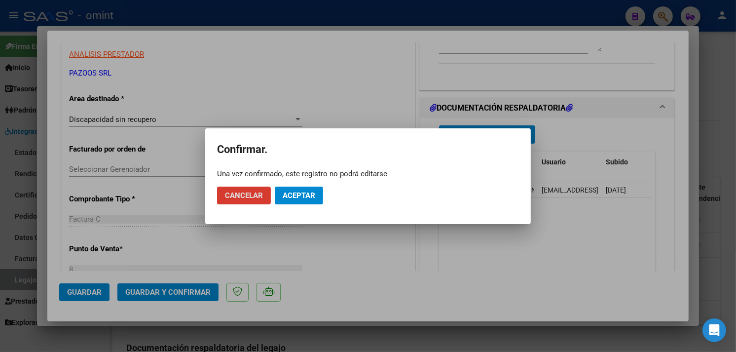
click at [282, 202] on button "Aceptar" at bounding box center [299, 195] width 48 height 18
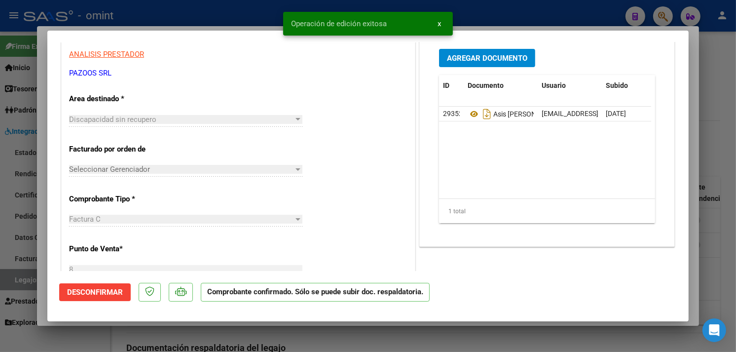
type input "$ 0,00"
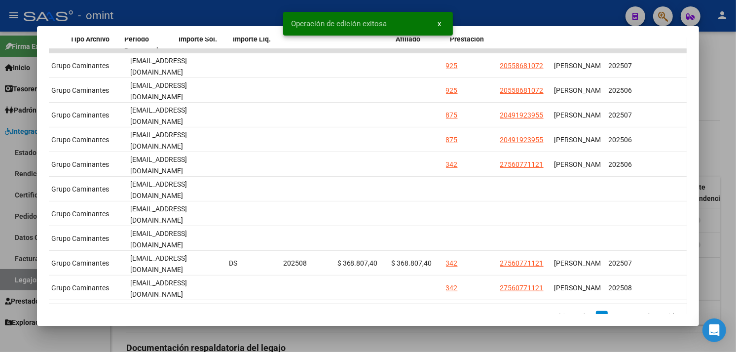
scroll to position [0, 1420]
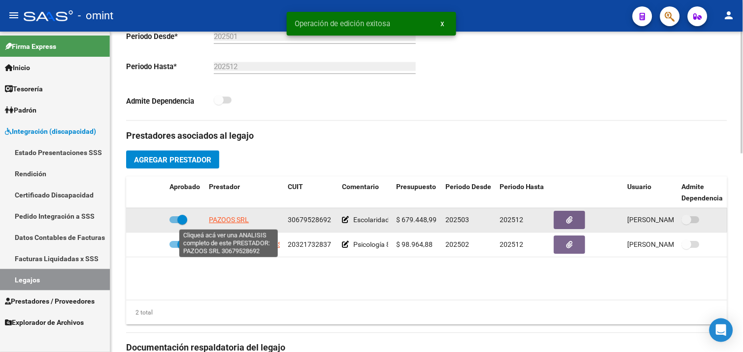
click at [220, 223] on span "PAZOOS SRL" at bounding box center [229, 220] width 40 height 8
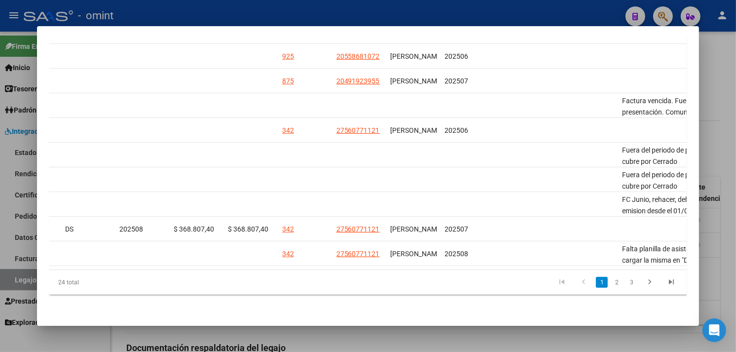
scroll to position [0, 1387]
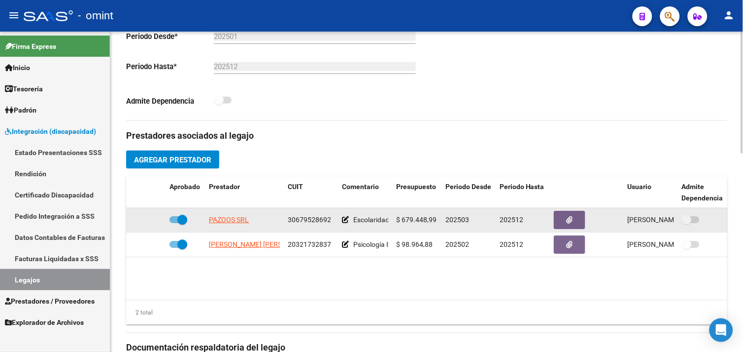
click at [228, 222] on span "PAZOOS SRL" at bounding box center [229, 220] width 40 height 8
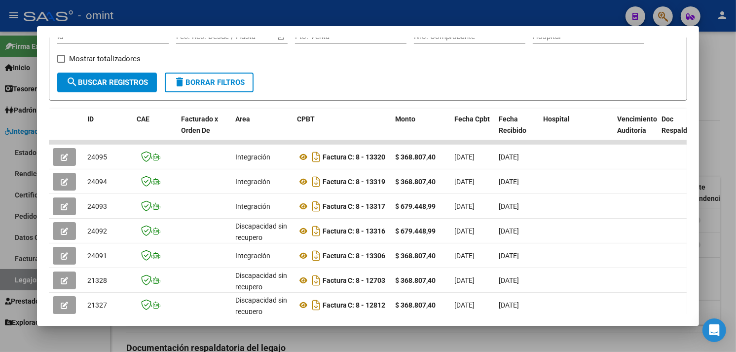
scroll to position [219, 0]
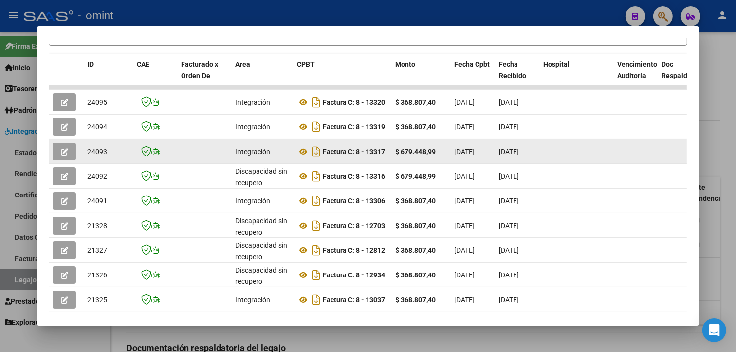
click at [66, 148] on button "button" at bounding box center [64, 151] width 23 height 18
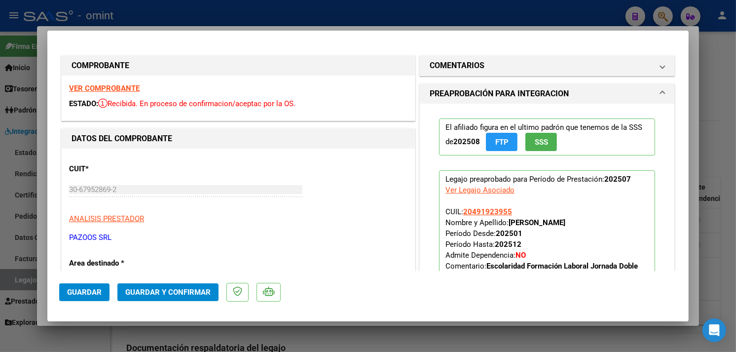
click at [124, 91] on strong "VER COMPROBANTE" at bounding box center [104, 88] width 71 height 9
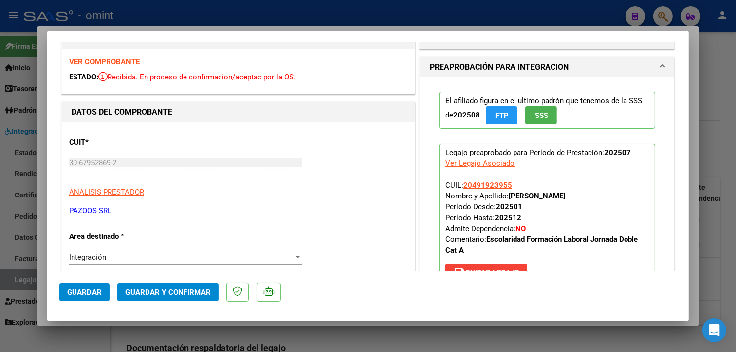
scroll to position [0, 0]
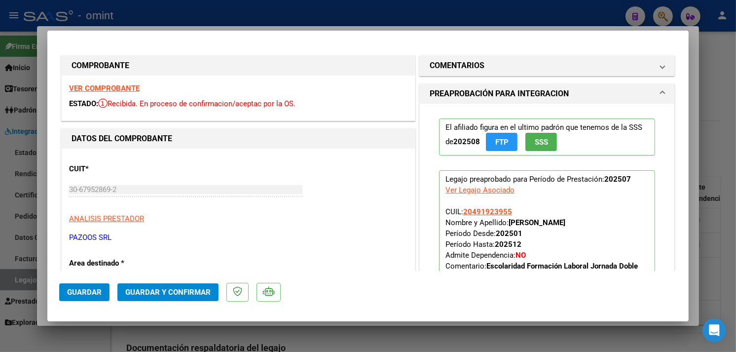
click at [101, 82] on div "VER COMPROBANTE ESTADO: Recibida. En proceso de confirmacion/aceptac por la OS." at bounding box center [238, 97] width 353 height 45
click at [102, 87] on strong "VER COMPROBANTE" at bounding box center [104, 88] width 71 height 9
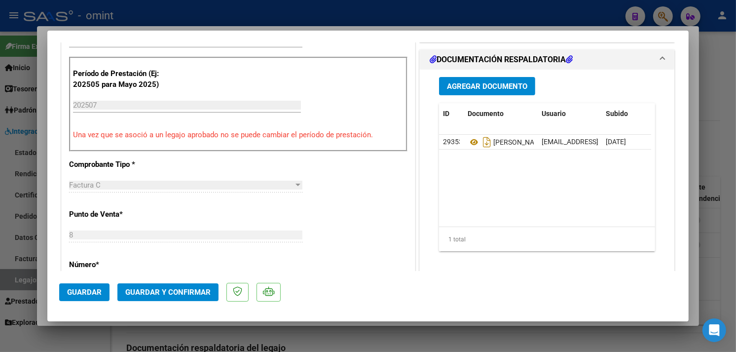
scroll to position [274, 0]
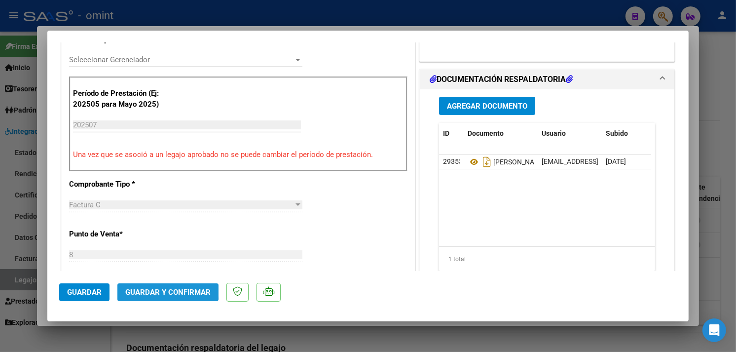
click at [166, 289] on span "Guardar y Confirmar" at bounding box center [167, 291] width 85 height 9
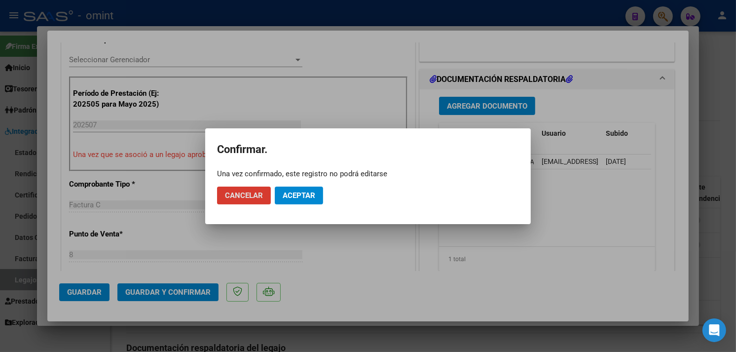
drag, startPoint x: 282, startPoint y: 208, endPoint x: 294, endPoint y: 197, distance: 16.8
click at [282, 208] on mat-dialog-actions "Cancelar Aceptar" at bounding box center [368, 195] width 302 height 34
click at [294, 197] on span "Aceptar" at bounding box center [298, 195] width 33 height 9
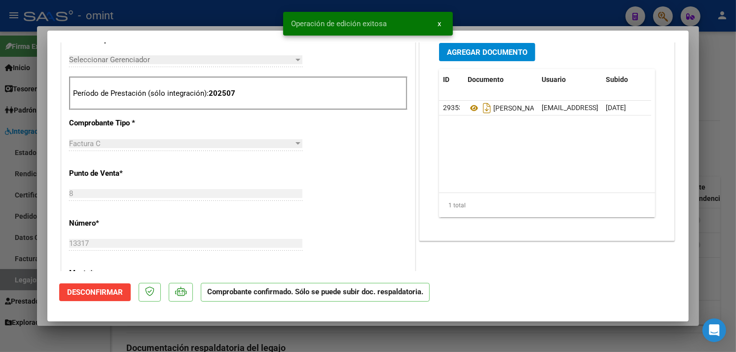
type input "$ 0,00"
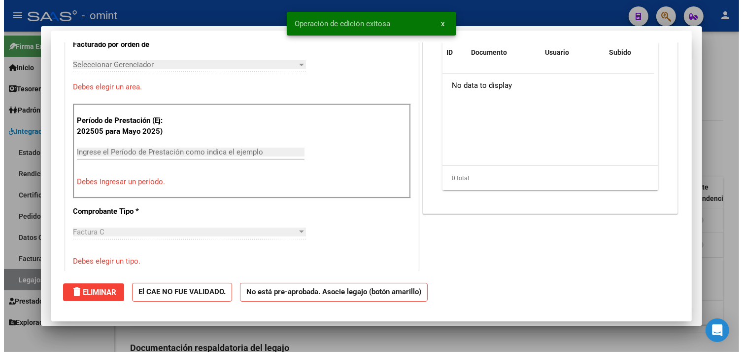
scroll to position [0, 0]
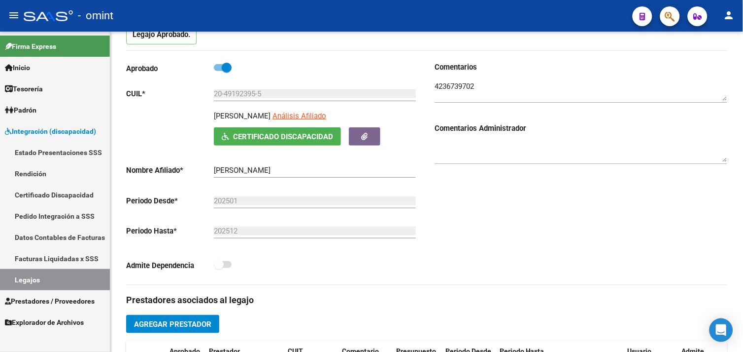
drag, startPoint x: 60, startPoint y: 274, endPoint x: 67, endPoint y: 271, distance: 7.5
click at [60, 274] on link "Legajos" at bounding box center [55, 279] width 110 height 21
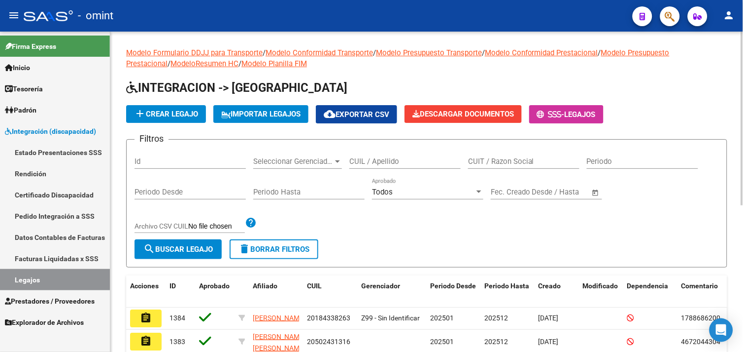
click at [380, 167] on div "CUIL / Apellido" at bounding box center [405, 157] width 111 height 21
paste input "20577511463"
type input "20577511463"
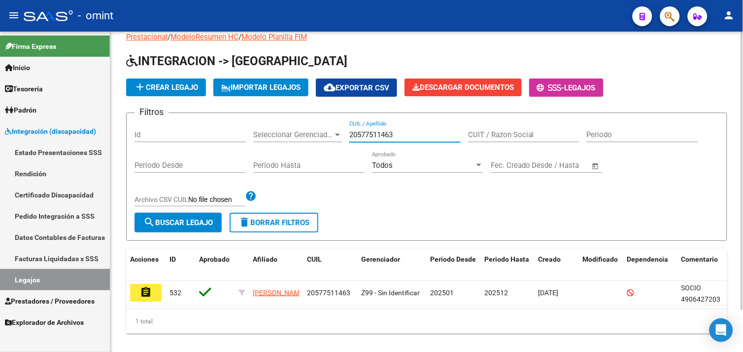
scroll to position [48, 0]
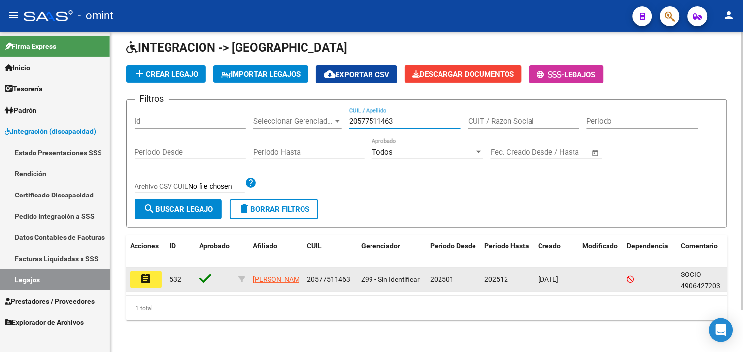
click at [141, 273] on mat-icon "assignment" at bounding box center [146, 279] width 12 height 12
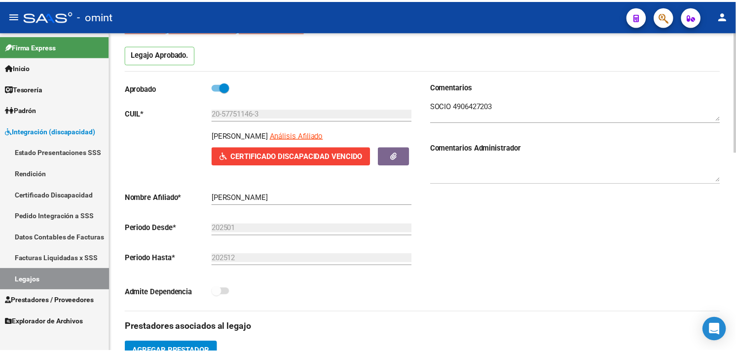
scroll to position [219, 0]
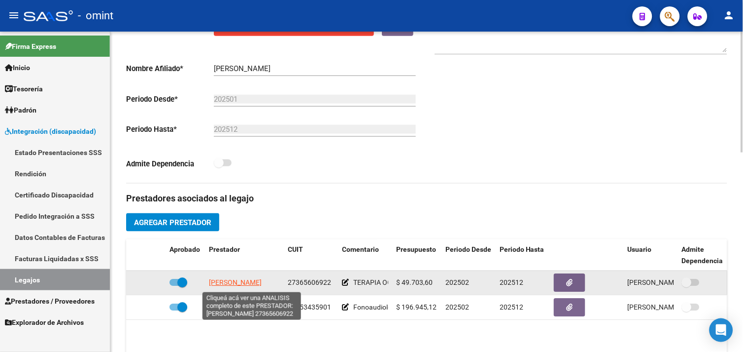
click at [229, 284] on span "POIDOMANI ROCIO CECILIA" at bounding box center [235, 283] width 53 height 8
type textarea "27365606922"
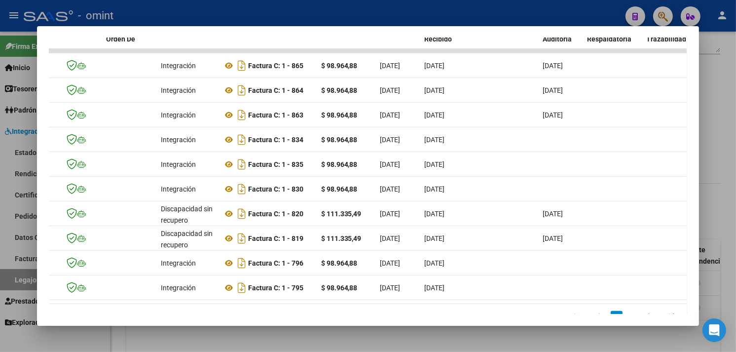
scroll to position [0, 0]
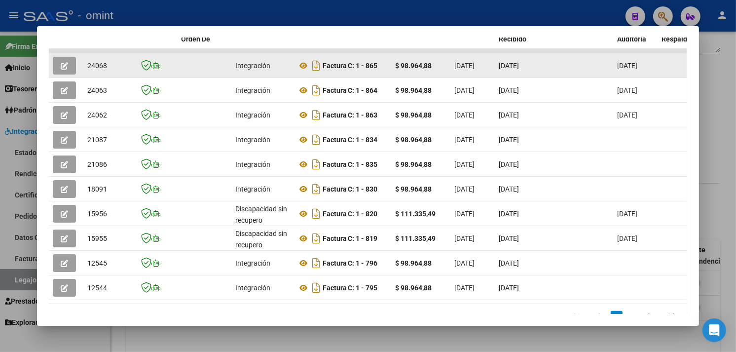
click at [63, 64] on icon "button" at bounding box center [64, 65] width 7 height 7
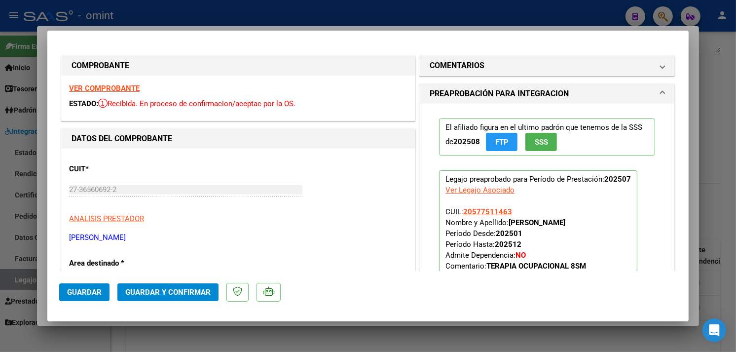
click at [115, 84] on strong "VER COMPROBANTE" at bounding box center [104, 88] width 71 height 9
click at [95, 85] on strong "VER COMPROBANTE" at bounding box center [104, 88] width 71 height 9
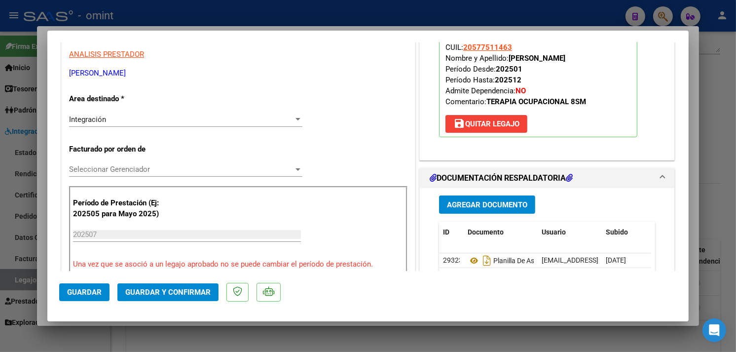
scroll to position [328, 0]
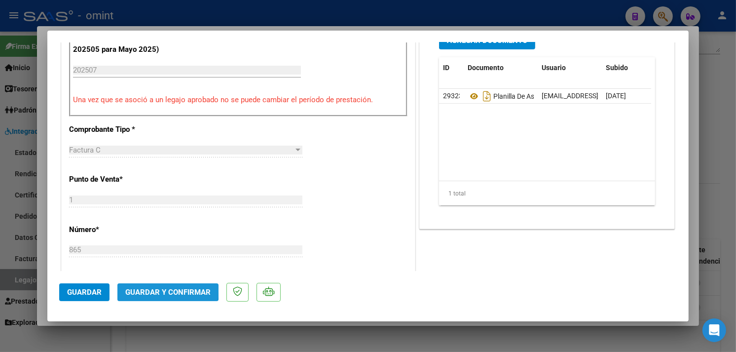
click at [163, 291] on span "Guardar y Confirmar" at bounding box center [167, 291] width 85 height 9
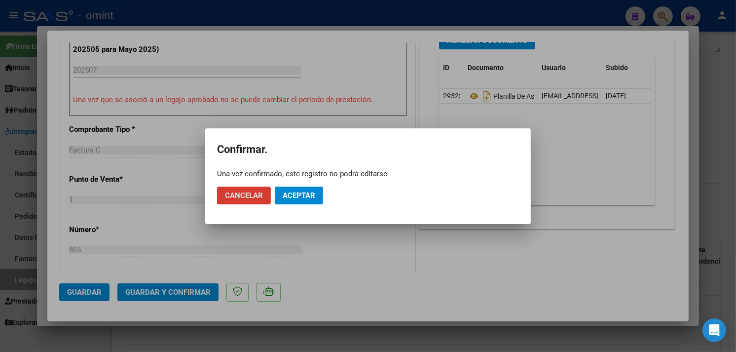
click at [307, 196] on span "Aceptar" at bounding box center [298, 195] width 33 height 9
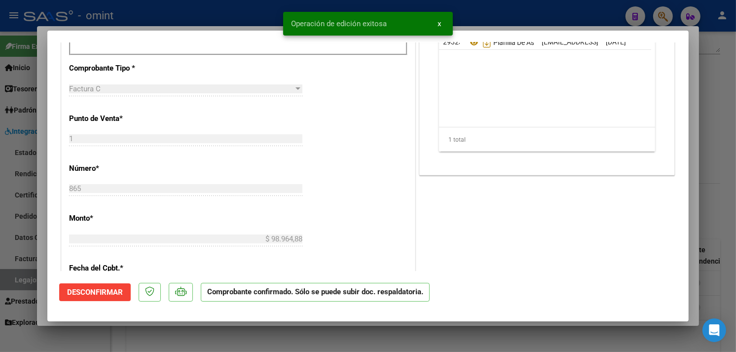
type input "$ 0,00"
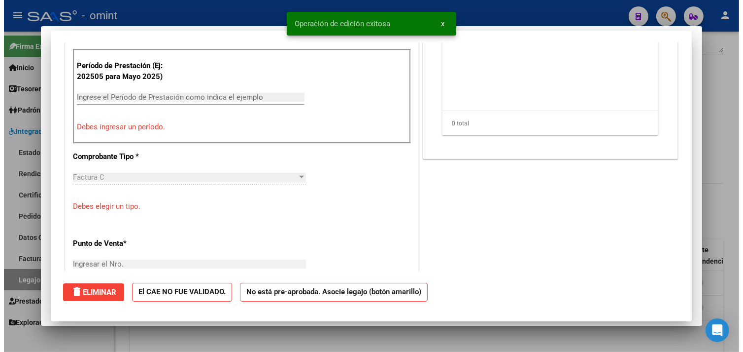
scroll to position [0, 0]
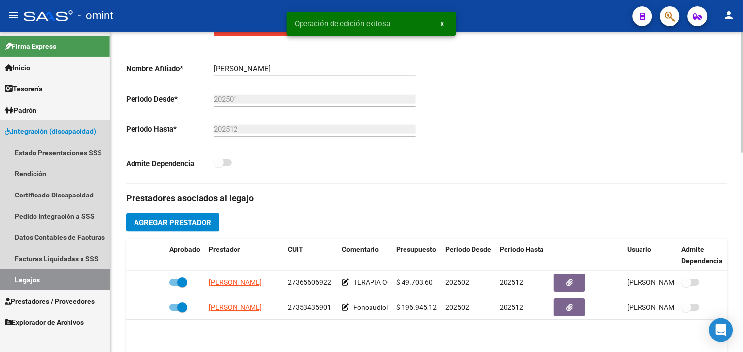
drag, startPoint x: 60, startPoint y: 274, endPoint x: 119, endPoint y: 270, distance: 59.3
click at [60, 274] on link "Legajos" at bounding box center [55, 279] width 110 height 21
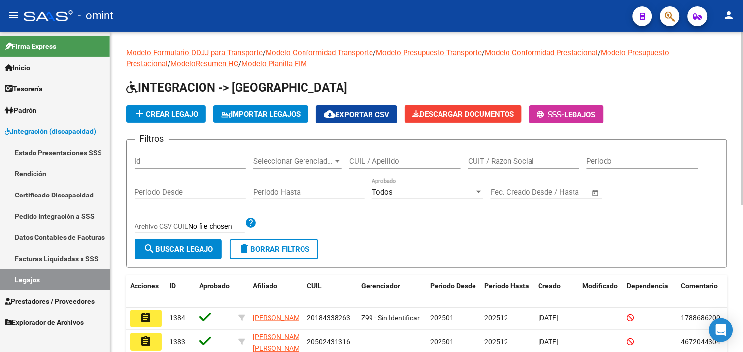
click at [475, 157] on input "CUIT / Razon Social" at bounding box center [523, 161] width 111 height 9
click at [427, 157] on input "CUIL / Apellido" at bounding box center [405, 161] width 111 height 9
paste input "20587356156"
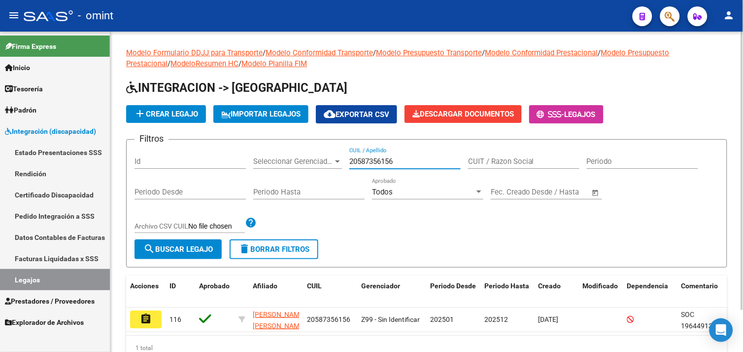
scroll to position [48, 0]
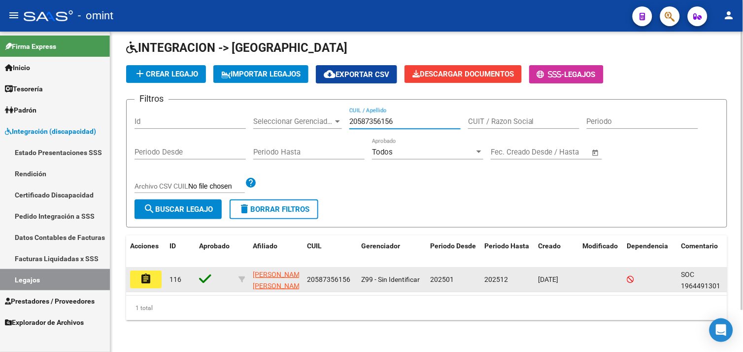
type input "20587356156"
click at [158, 270] on button "assignment" at bounding box center [146, 279] width 32 height 18
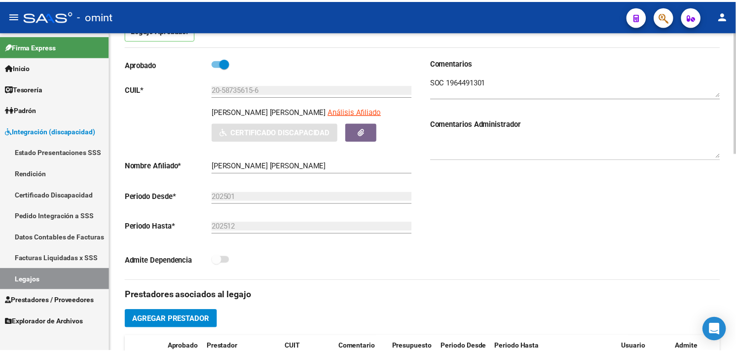
scroll to position [274, 0]
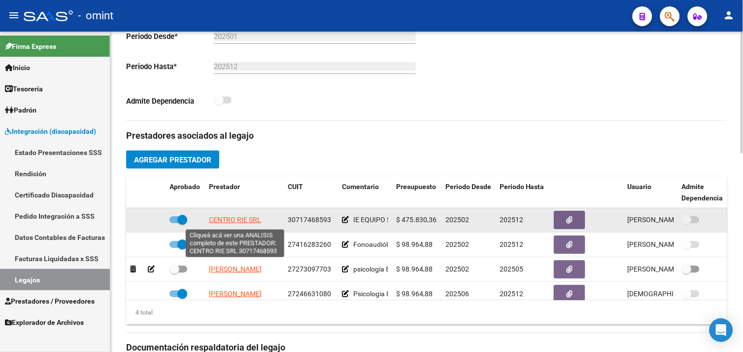
click at [232, 219] on span "CENTRO RIE SRL" at bounding box center [235, 220] width 52 height 8
type textarea "30717468593"
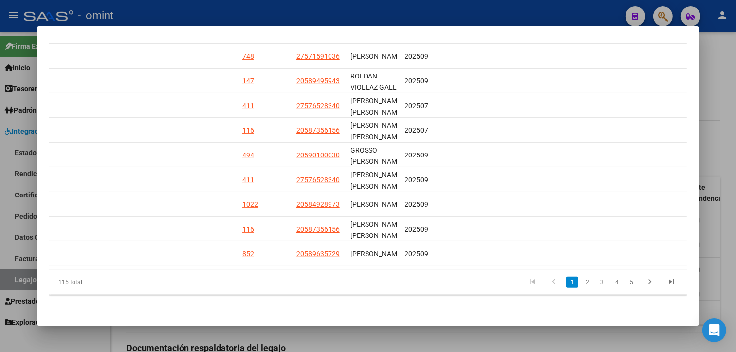
scroll to position [0, 1492]
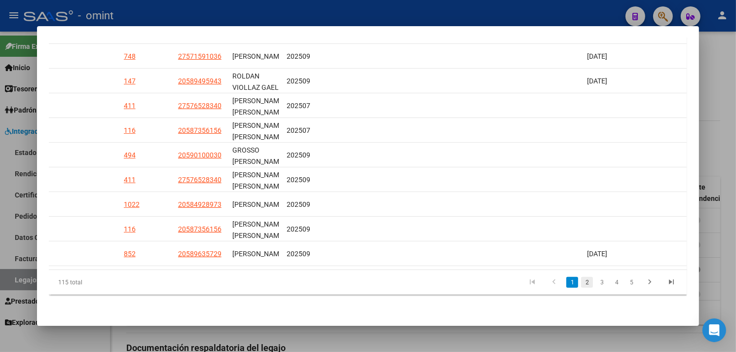
click at [585, 282] on link "2" at bounding box center [587, 282] width 12 height 11
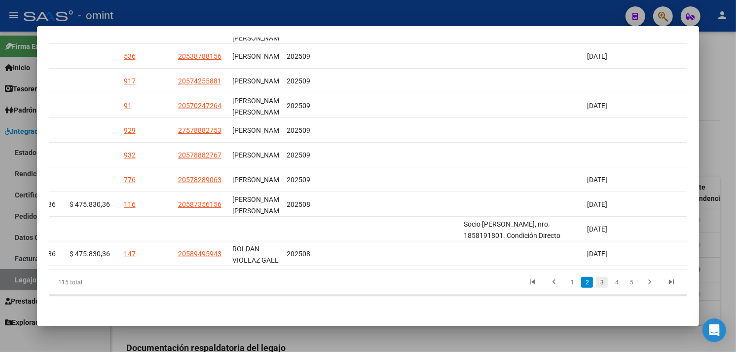
click at [596, 284] on link "3" at bounding box center [602, 282] width 12 height 11
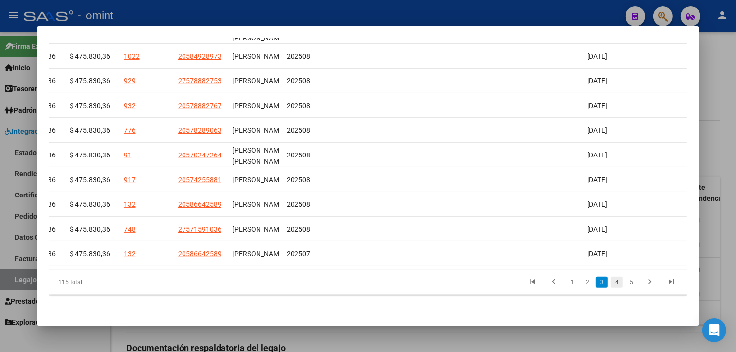
click at [610, 284] on link "4" at bounding box center [616, 282] width 12 height 11
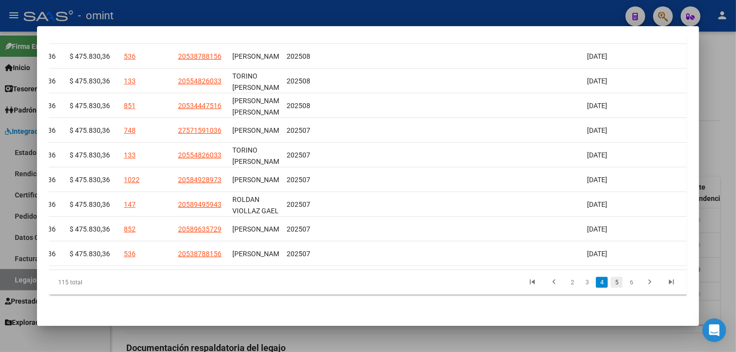
click at [614, 280] on link "5" at bounding box center [616, 282] width 12 height 11
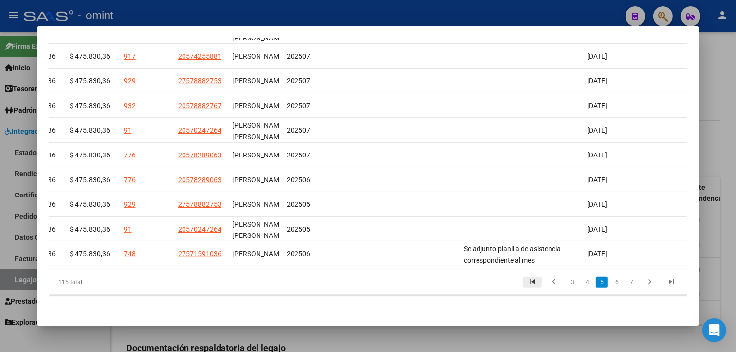
click at [534, 282] on link "go to first page" at bounding box center [532, 282] width 19 height 11
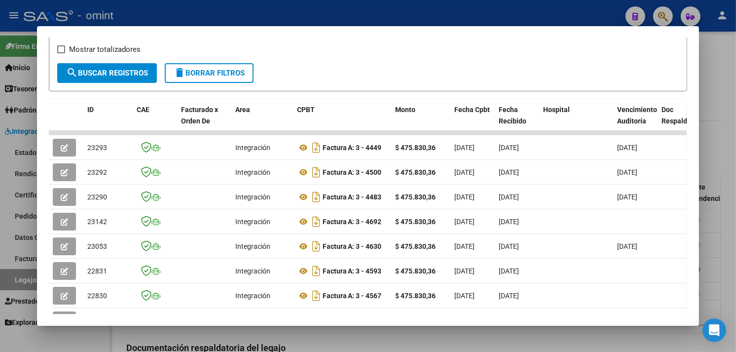
scroll to position [130, 0]
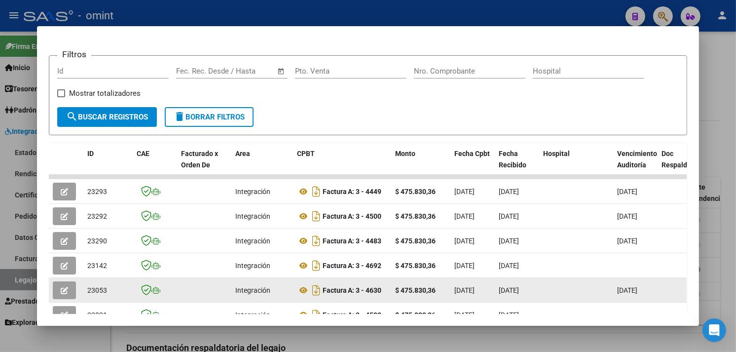
click at [66, 283] on button "button" at bounding box center [64, 290] width 23 height 18
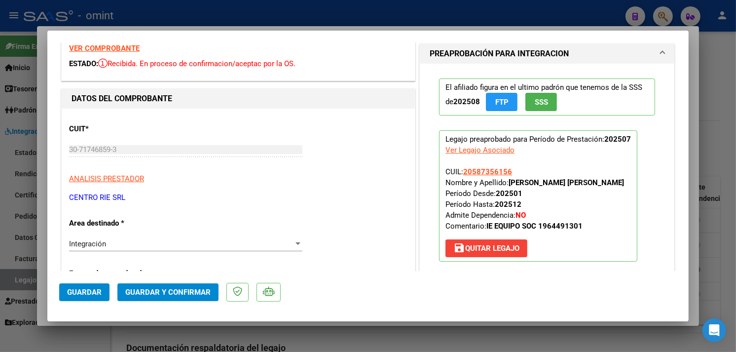
scroll to position [0, 0]
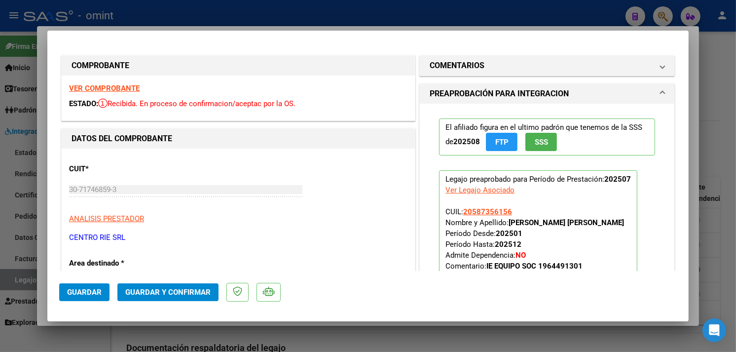
click at [101, 89] on strong "VER COMPROBANTE" at bounding box center [104, 88] width 71 height 9
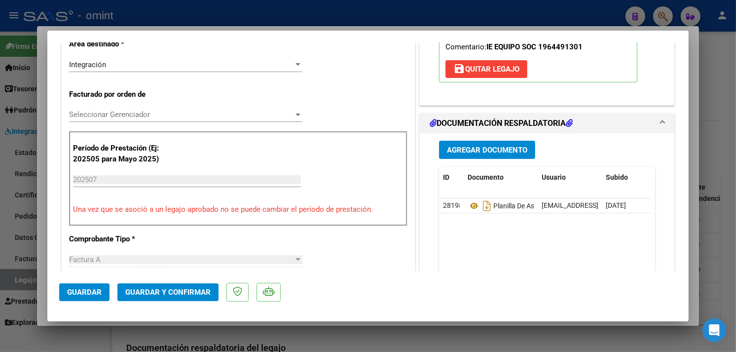
scroll to position [383, 0]
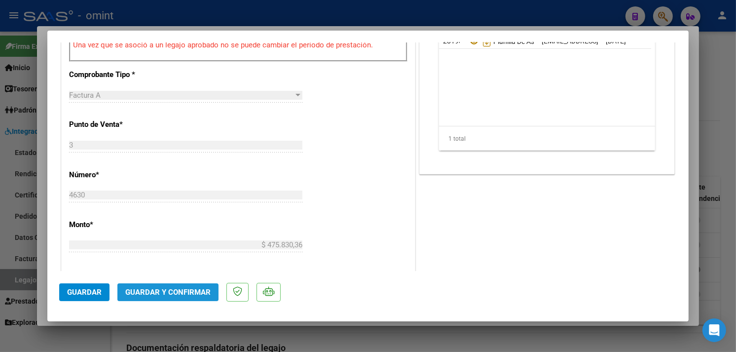
click at [176, 292] on span "Guardar y Confirmar" at bounding box center [167, 291] width 85 height 9
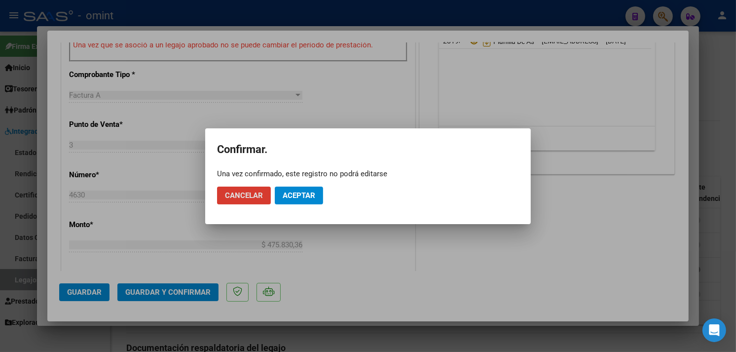
click at [297, 189] on button "Aceptar" at bounding box center [299, 195] width 48 height 18
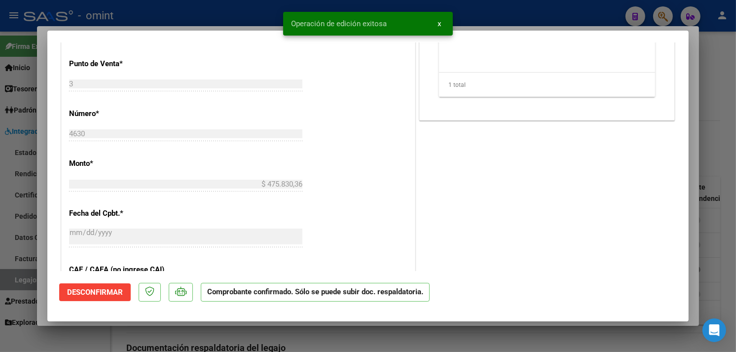
type input "$ 0,00"
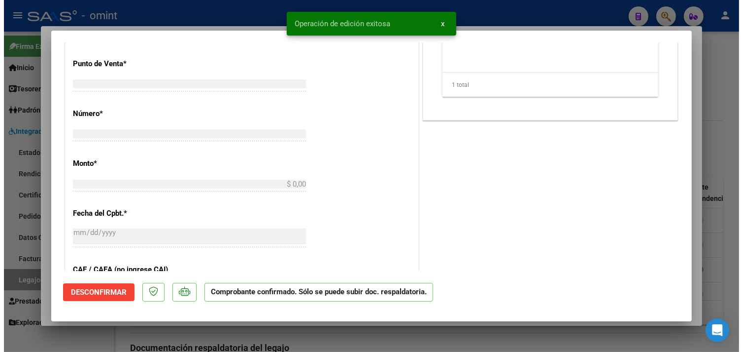
scroll to position [0, 0]
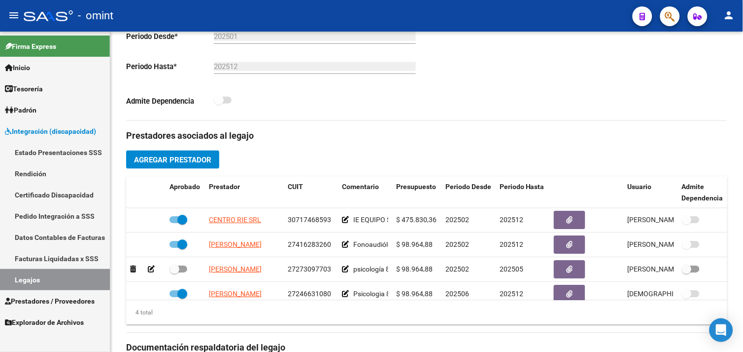
click at [50, 275] on link "Legajos" at bounding box center [55, 279] width 110 height 21
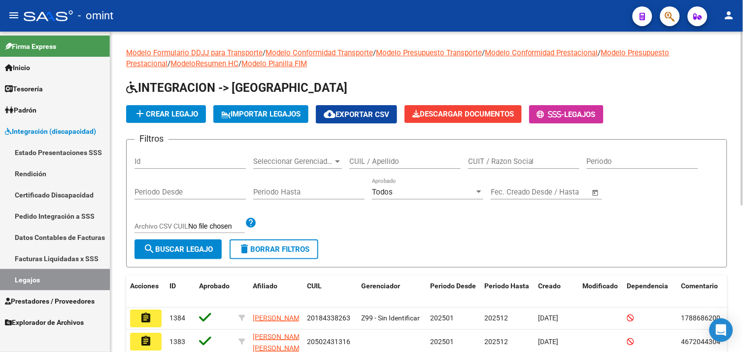
click at [360, 161] on input "CUIL / Apellido" at bounding box center [405, 161] width 111 height 9
paste input "20499489804"
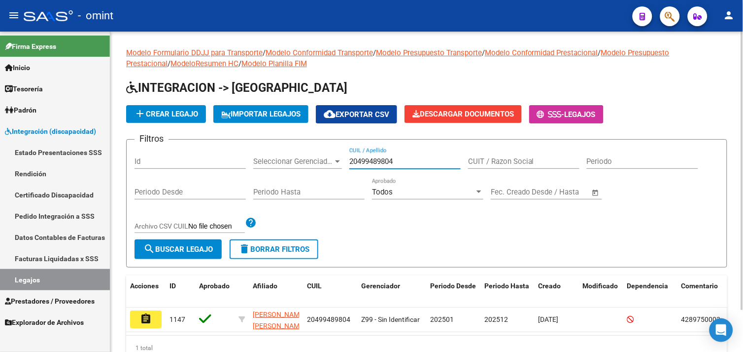
scroll to position [48, 0]
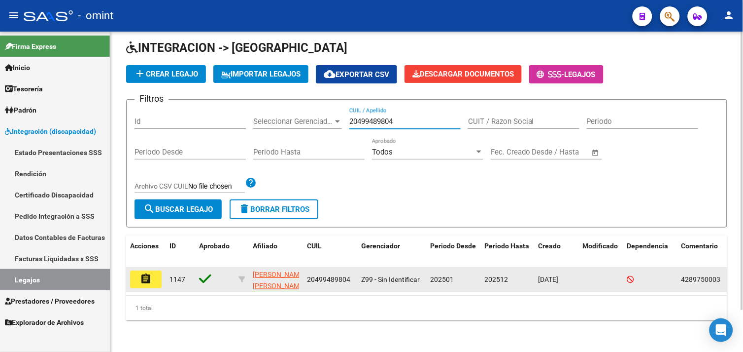
type input "20499489804"
click at [153, 270] on button "assignment" at bounding box center [146, 279] width 32 height 18
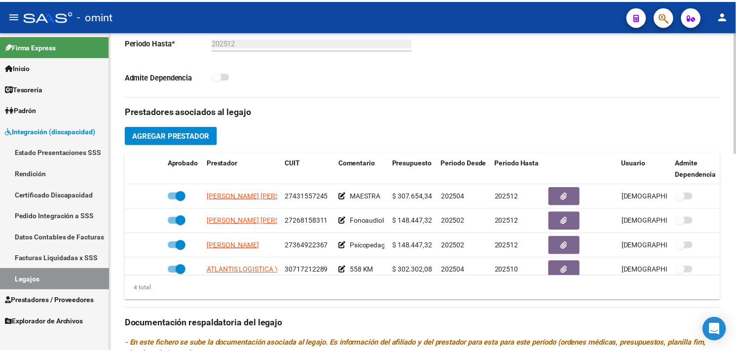
scroll to position [274, 0]
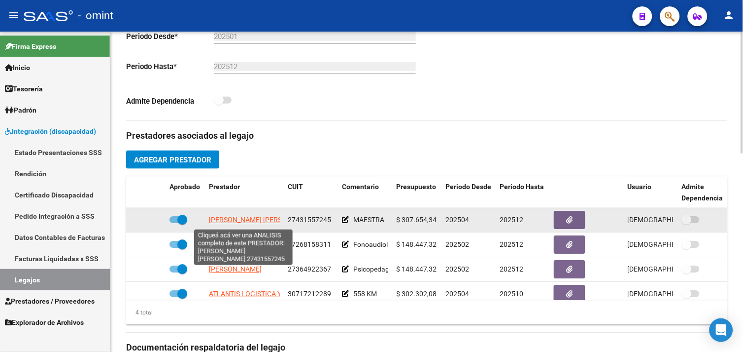
click at [247, 217] on span "[PERSON_NAME] [PERSON_NAME]" at bounding box center [262, 220] width 107 height 8
type textarea "27431557245"
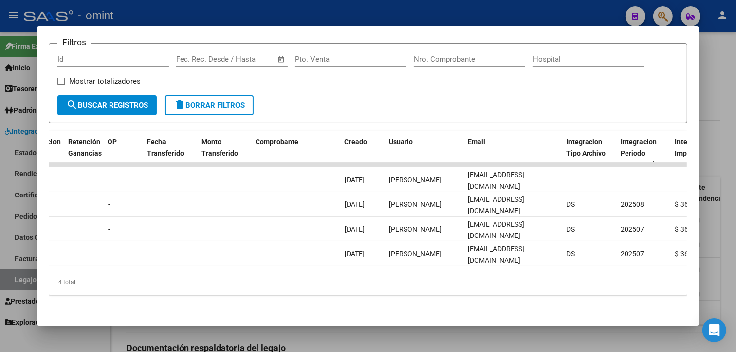
scroll to position [0, 0]
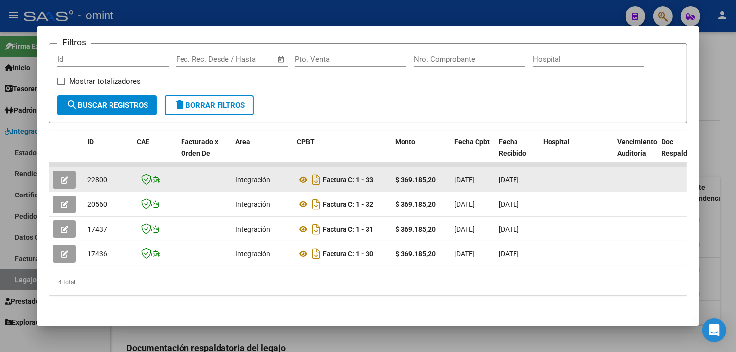
click at [53, 171] on button "button" at bounding box center [64, 180] width 23 height 18
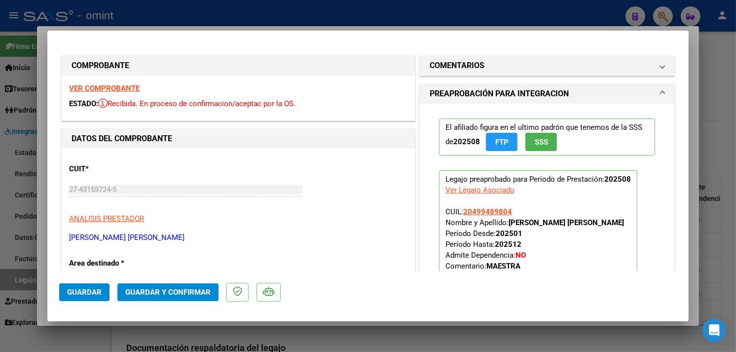
click at [121, 82] on div "VER COMPROBANTE ESTADO: Recibida. En proceso de confirmacion/aceptac por la OS." at bounding box center [238, 97] width 353 height 45
click at [118, 87] on strong "VER COMPROBANTE" at bounding box center [104, 88] width 71 height 9
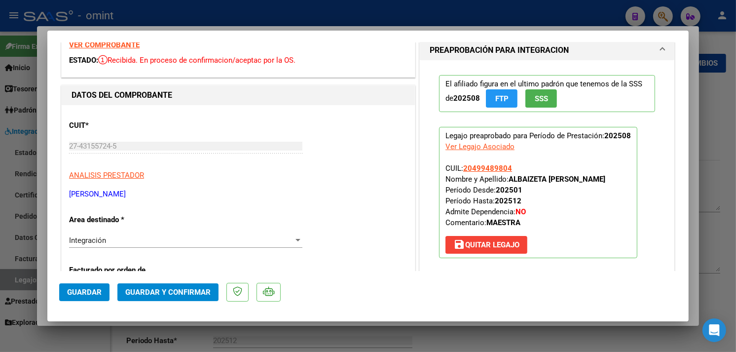
scroll to position [55, 0]
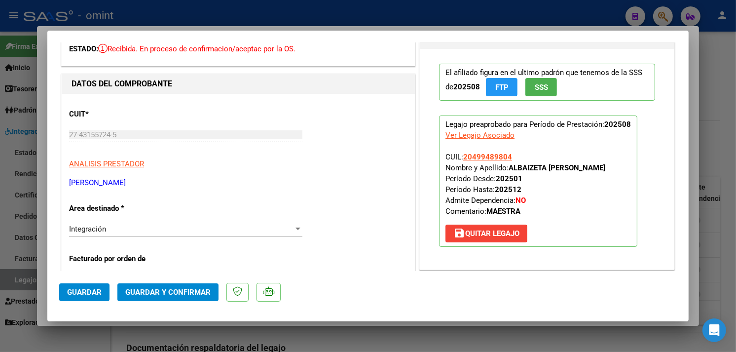
click at [460, 234] on span "save Quitar Legajo" at bounding box center [486, 233] width 66 height 9
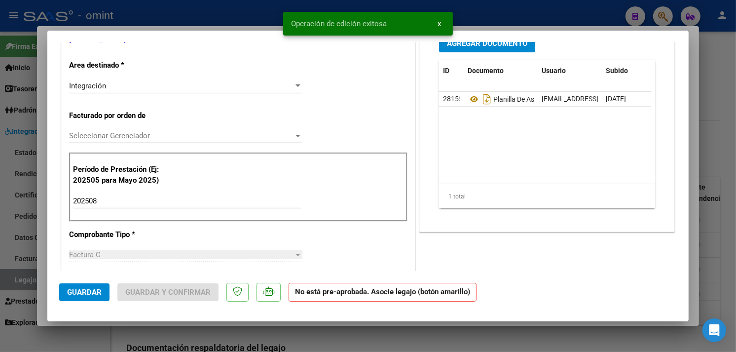
scroll to position [219, 0]
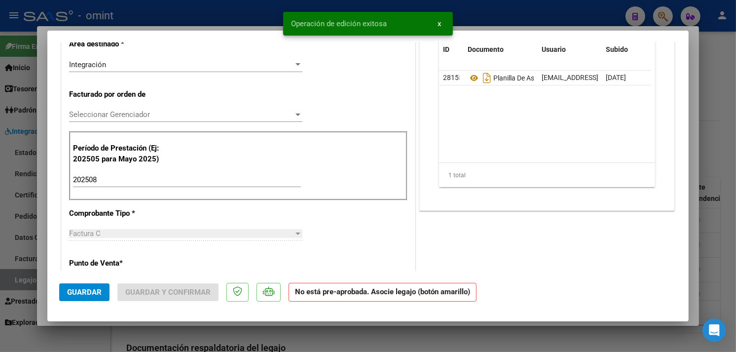
click at [103, 176] on input "202508" at bounding box center [187, 179] width 228 height 9
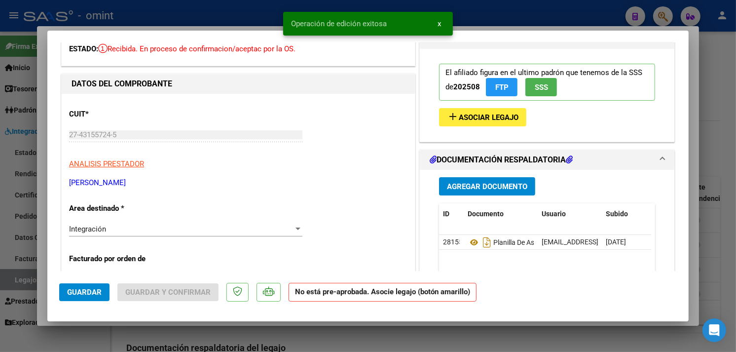
type input "202509"
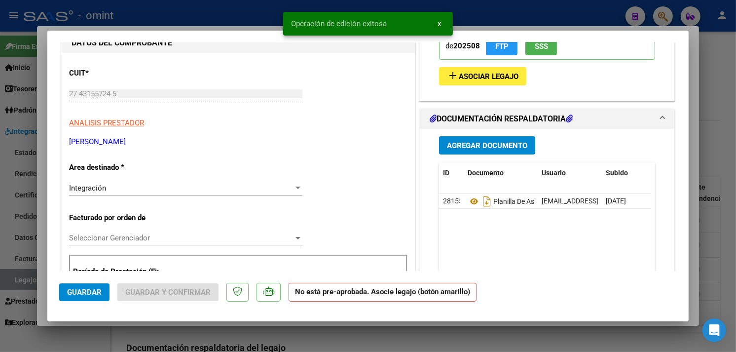
scroll to position [0, 0]
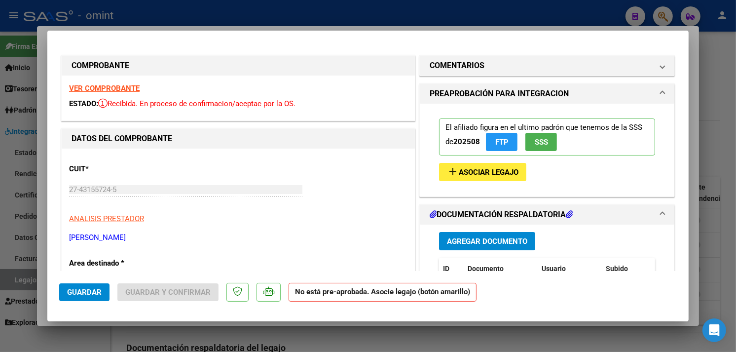
click at [459, 171] on span "Asociar Legajo" at bounding box center [488, 172] width 60 height 9
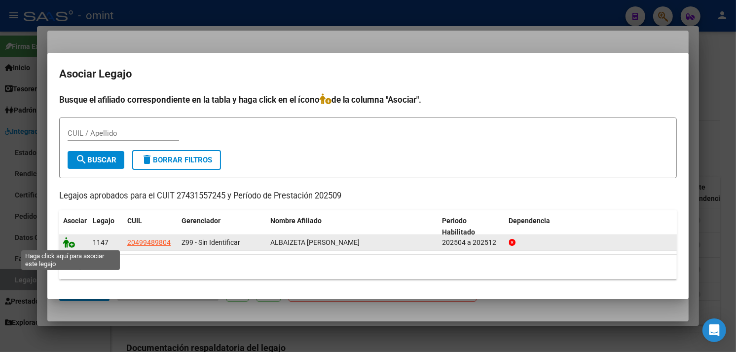
click at [70, 244] on icon at bounding box center [69, 242] width 12 height 11
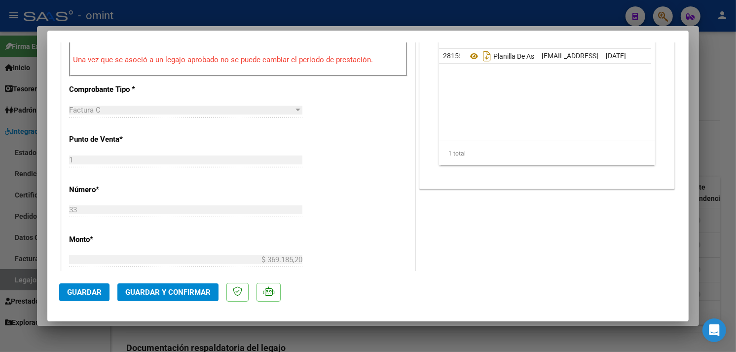
scroll to position [383, 0]
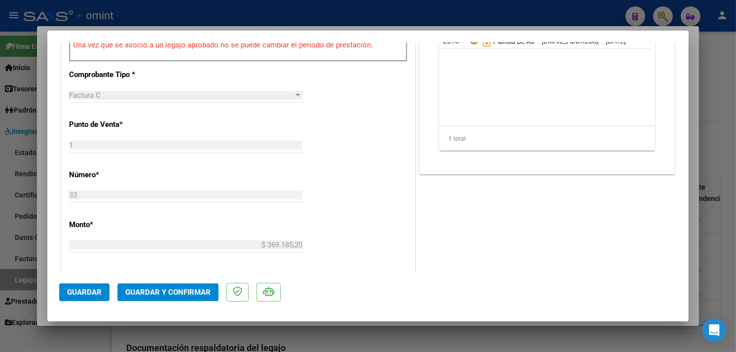
click at [173, 290] on span "Guardar y Confirmar" at bounding box center [167, 291] width 85 height 9
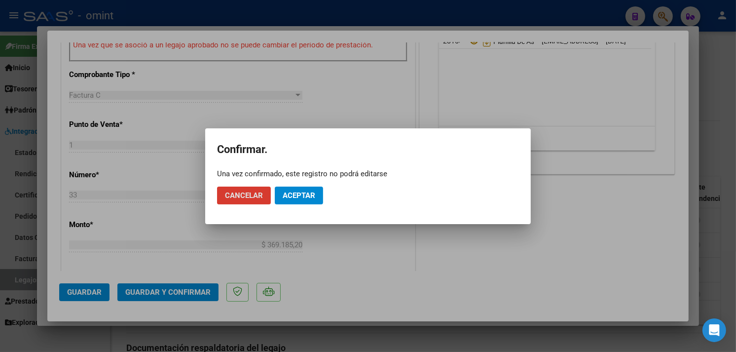
click at [300, 199] on button "Aceptar" at bounding box center [299, 195] width 48 height 18
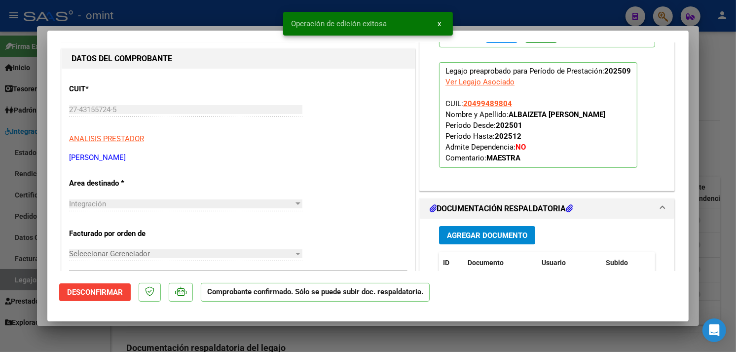
scroll to position [0, 0]
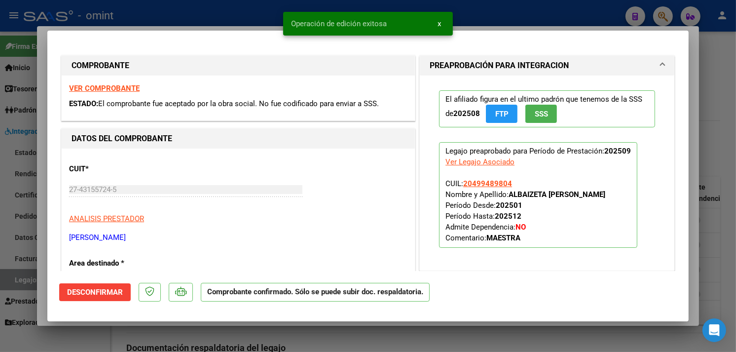
click at [103, 89] on strong "VER COMPROBANTE" at bounding box center [104, 88] width 71 height 9
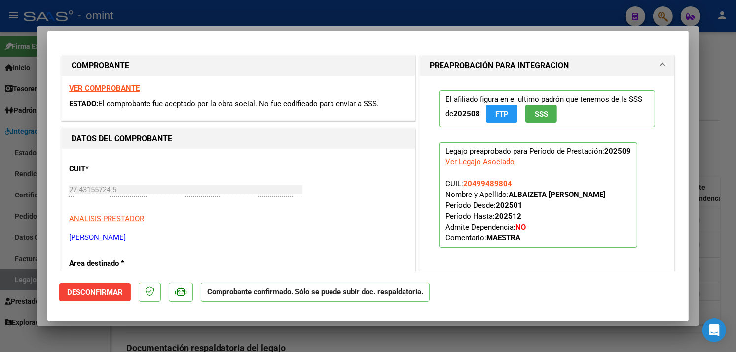
click at [109, 288] on span "Desconfirmar" at bounding box center [95, 291] width 56 height 9
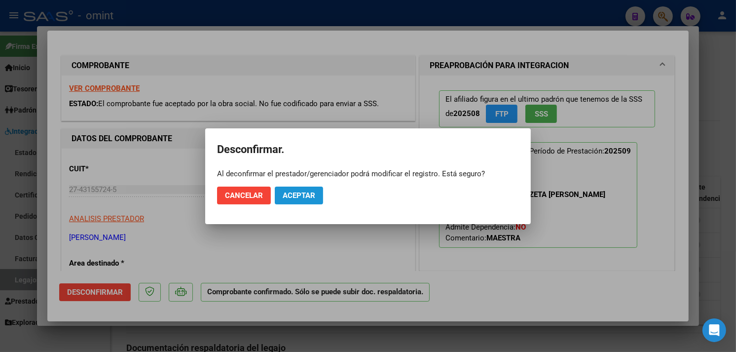
click at [306, 197] on span "Aceptar" at bounding box center [298, 195] width 33 height 9
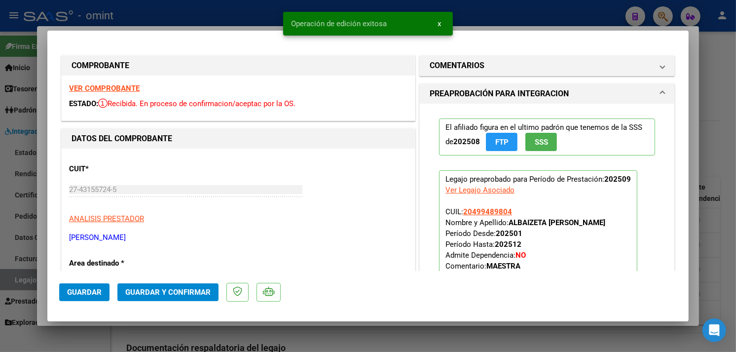
type input "$ 0,00"
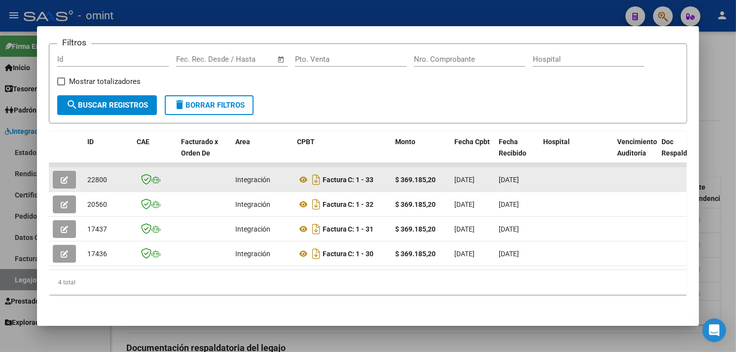
click at [62, 176] on icon "button" at bounding box center [64, 179] width 7 height 7
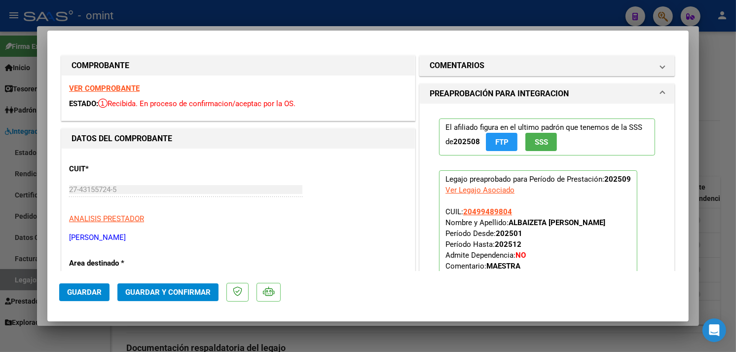
click at [101, 88] on strong "VER COMPROBANTE" at bounding box center [104, 88] width 71 height 9
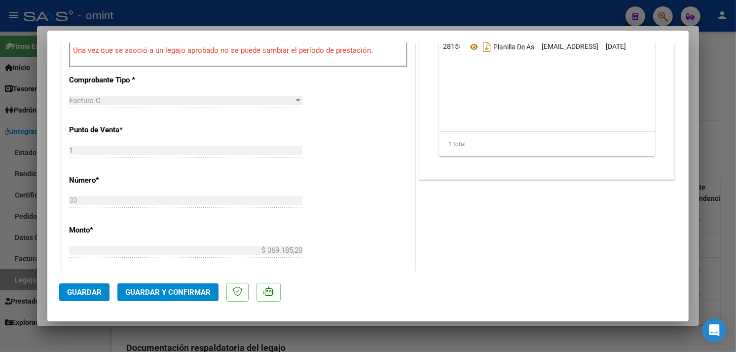
scroll to position [383, 0]
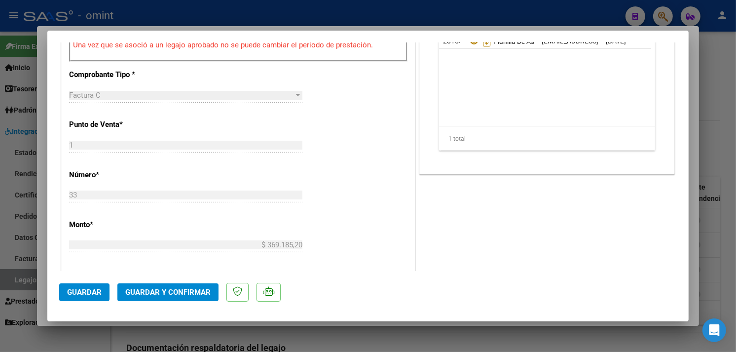
click at [176, 284] on button "Guardar y Confirmar" at bounding box center [167, 292] width 101 height 18
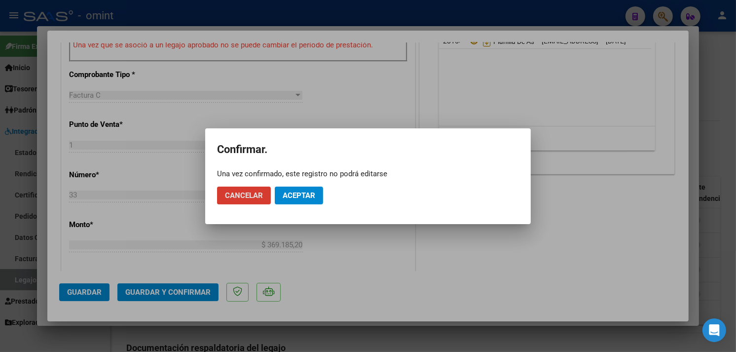
click at [280, 196] on button "Aceptar" at bounding box center [299, 195] width 48 height 18
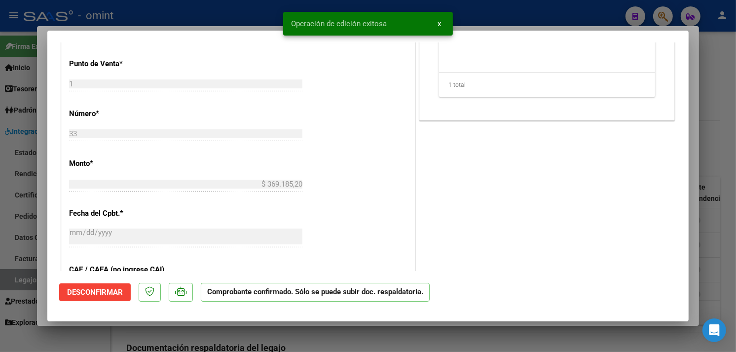
type input "$ 0,00"
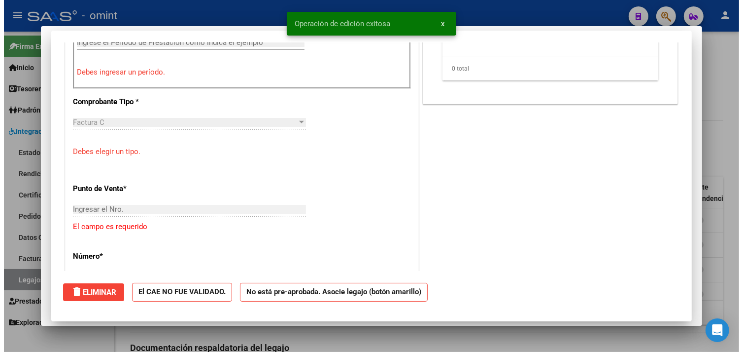
scroll to position [0, 0]
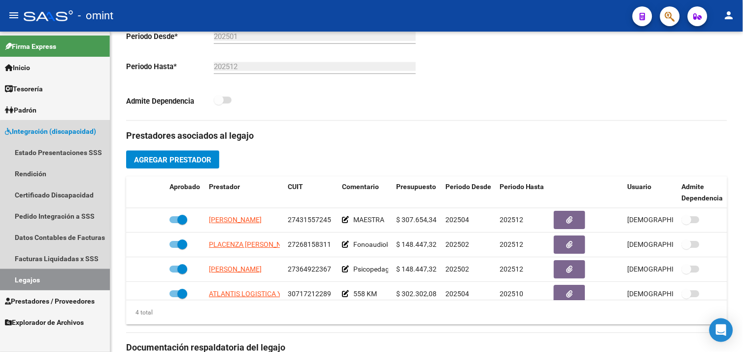
click at [73, 278] on link "Legajos" at bounding box center [55, 279] width 110 height 21
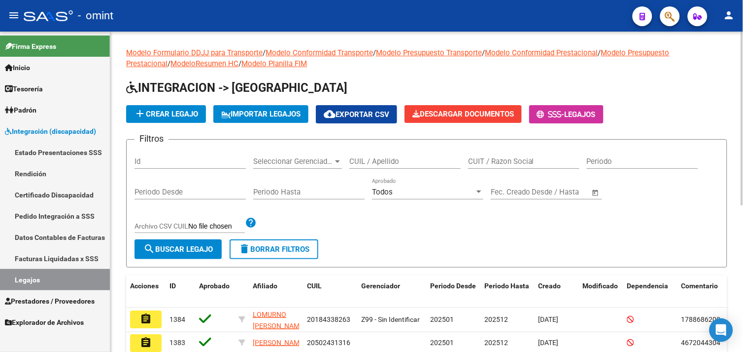
click at [377, 170] on div "CUIL / Apellido" at bounding box center [405, 162] width 111 height 31
click at [374, 165] on input "CUIL / Apellido" at bounding box center [405, 161] width 111 height 9
paste input "27554204711"
type input "27554204711"
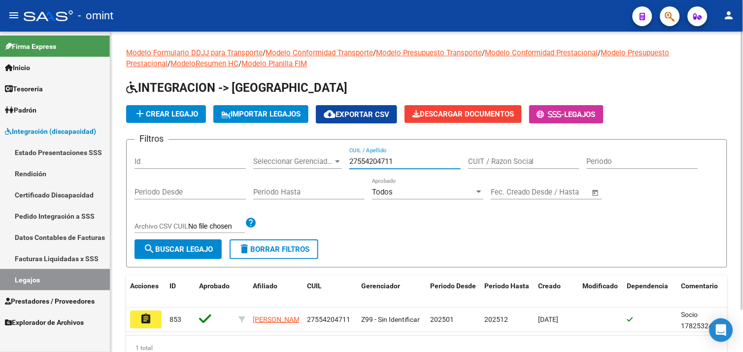
scroll to position [48, 0]
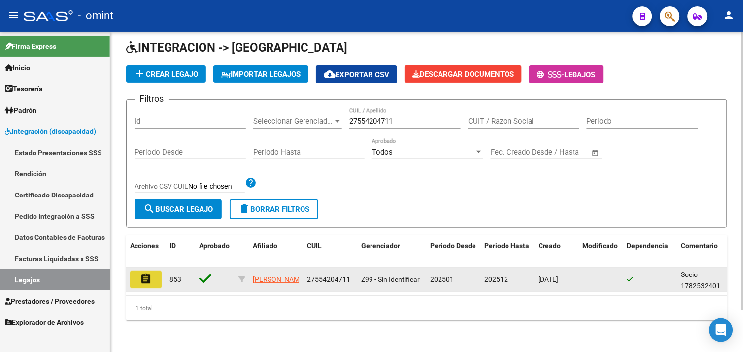
click at [134, 270] on button "assignment" at bounding box center [146, 279] width 32 height 18
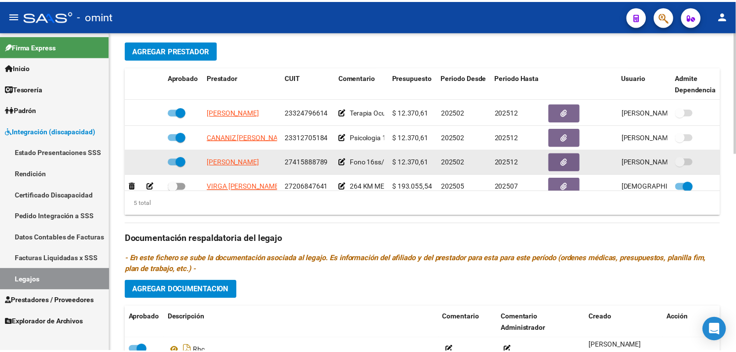
scroll to position [42, 0]
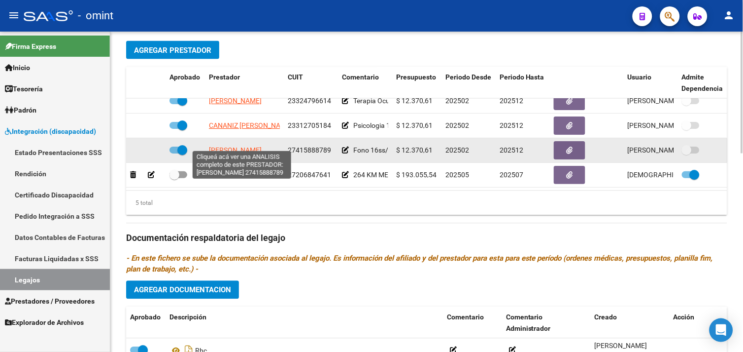
click at [253, 146] on span "LEONHARDT CAMILA" at bounding box center [235, 150] width 53 height 8
type textarea "27415888789"
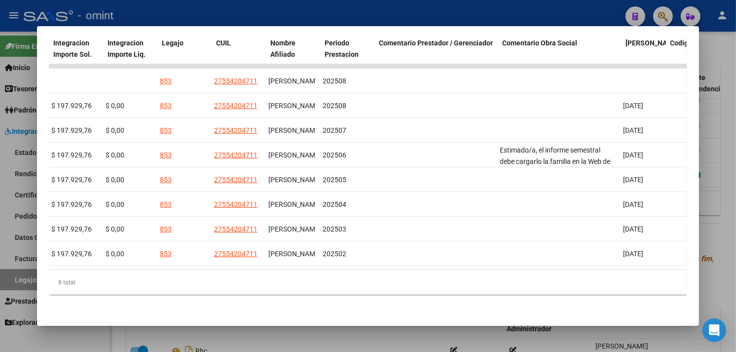
scroll to position [0, 0]
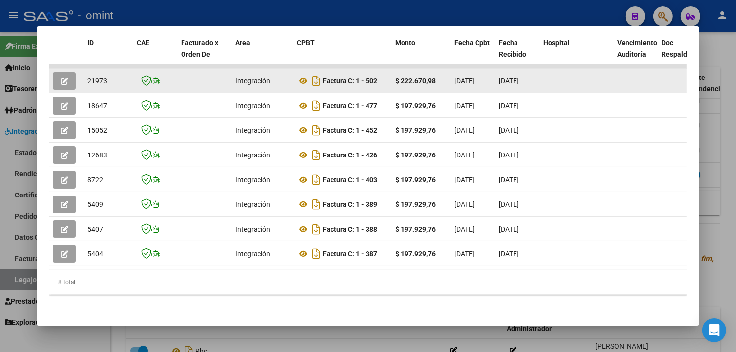
click at [64, 83] on datatable-body-cell at bounding box center [66, 81] width 35 height 24
click at [62, 77] on icon "button" at bounding box center [64, 80] width 7 height 7
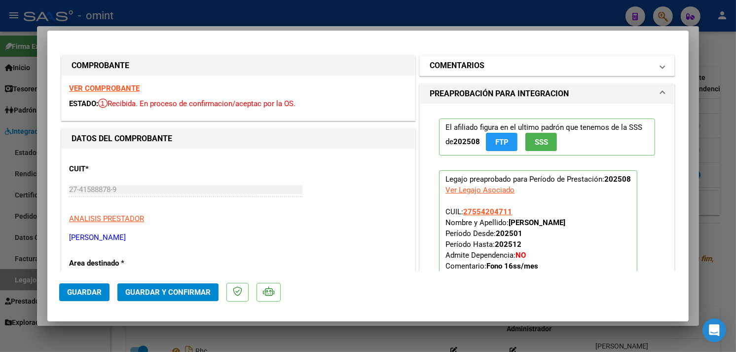
click at [457, 71] on h1 "COMENTARIOS" at bounding box center [456, 66] width 55 height 12
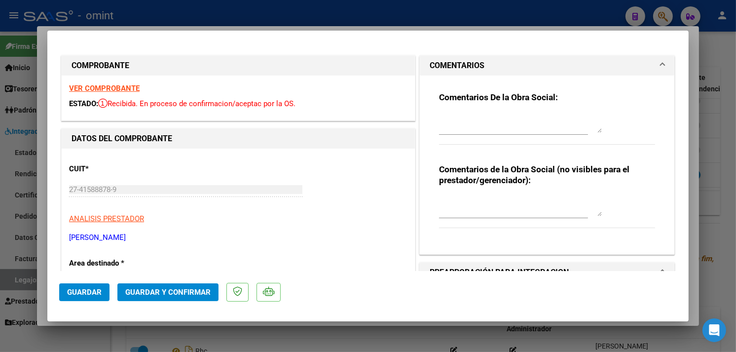
click at [99, 88] on strong "VER COMPROBANTE" at bounding box center [104, 88] width 71 height 9
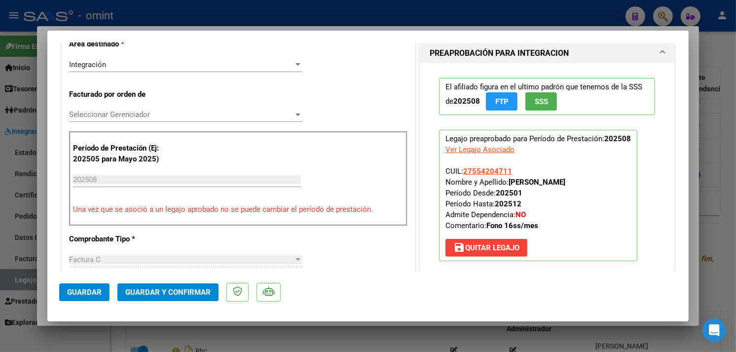
click at [466, 244] on span "save Quitar Legajo" at bounding box center [486, 247] width 66 height 9
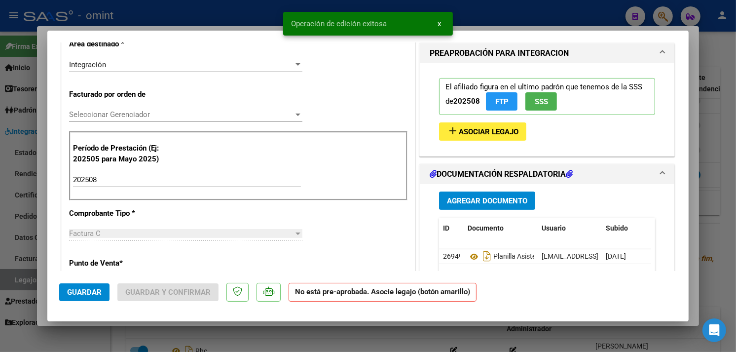
click at [151, 180] on input "202508" at bounding box center [187, 179] width 228 height 9
type input "202509"
click at [447, 132] on mat-icon "add" at bounding box center [453, 131] width 12 height 12
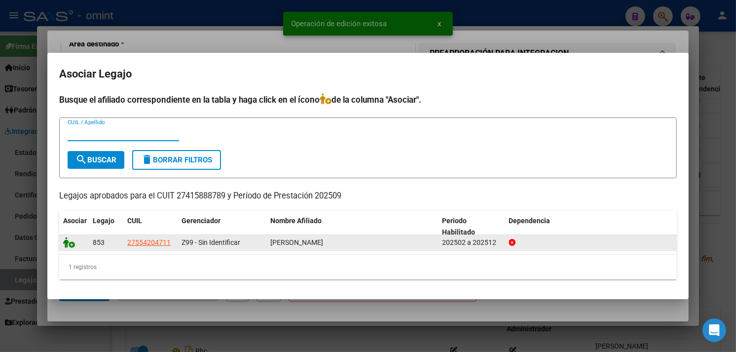
click at [72, 237] on icon at bounding box center [69, 242] width 12 height 11
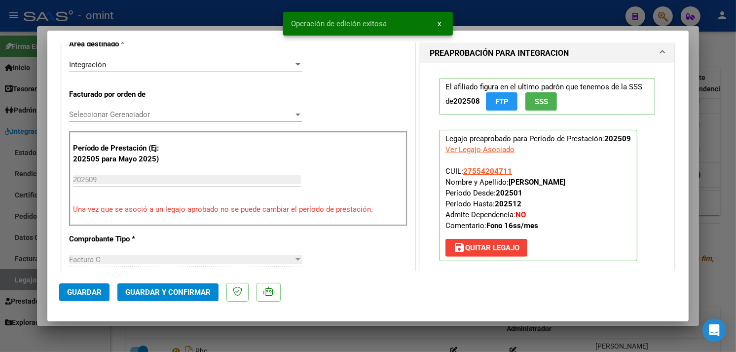
click at [90, 288] on span "Guardar" at bounding box center [84, 291] width 35 height 9
type input "$ 0,00"
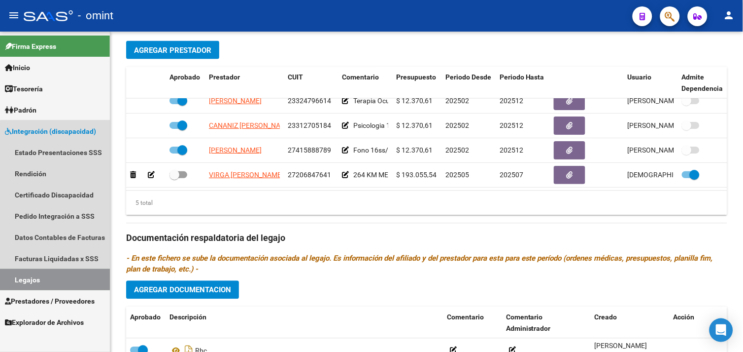
click at [77, 276] on link "Legajos" at bounding box center [55, 279] width 110 height 21
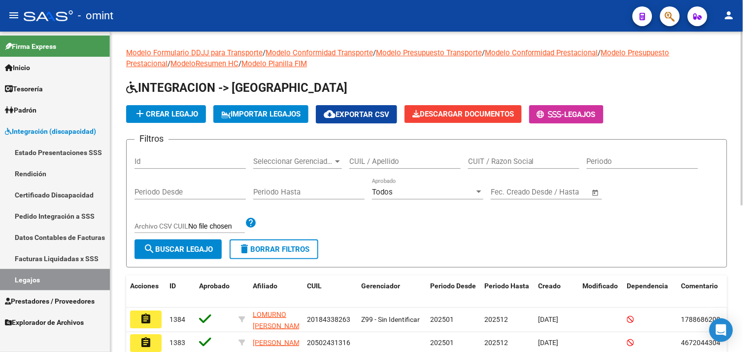
click at [356, 165] on input "CUIL / Apellido" at bounding box center [405, 161] width 111 height 9
paste input "30716066823"
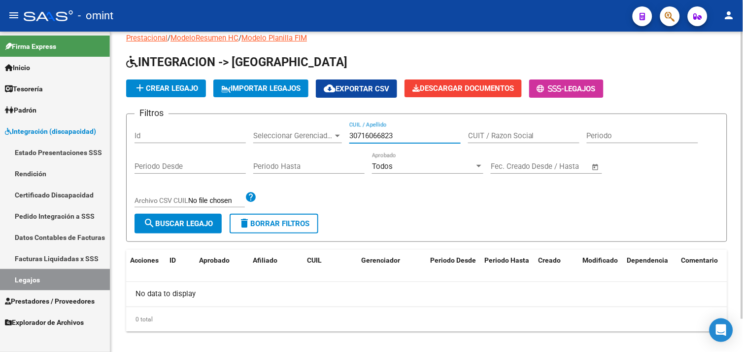
scroll to position [36, 0]
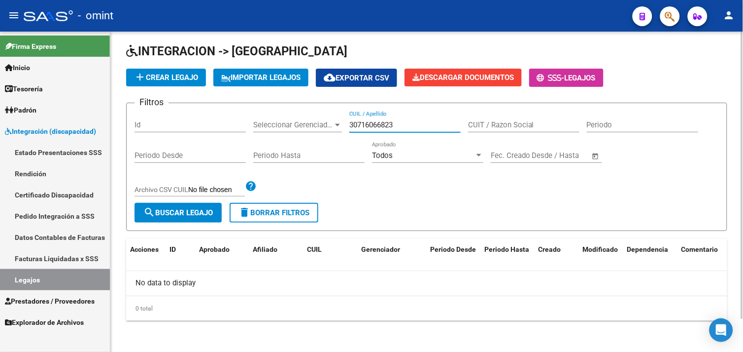
drag, startPoint x: 408, startPoint y: 126, endPoint x: 249, endPoint y: 112, distance: 159.3
click at [249, 112] on div "Filtros Id Seleccionar Gerenciador Seleccionar Gerenciador 30716066823 CUIL / A…" at bounding box center [427, 157] width 585 height 92
paste input "23591288504"
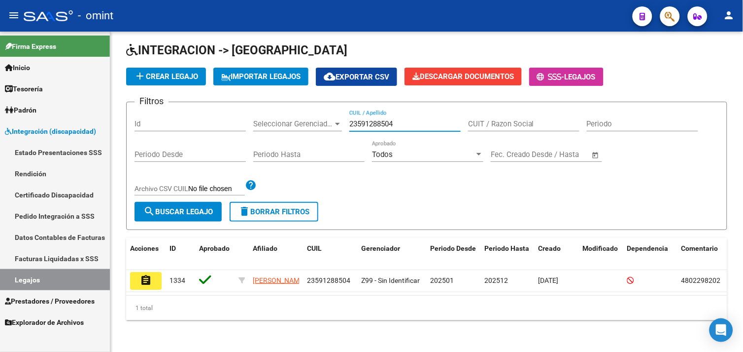
scroll to position [48, 0]
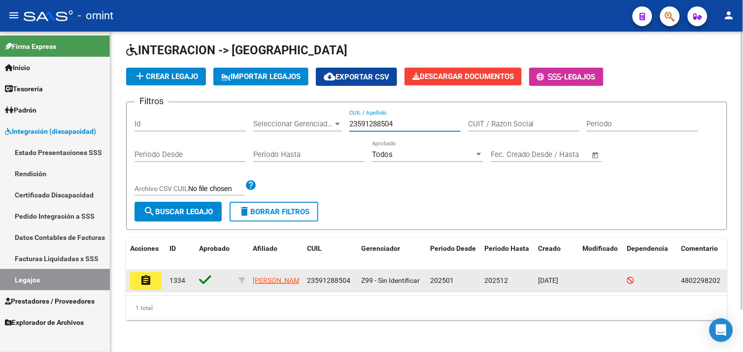
type input "23591288504"
click at [154, 272] on button "assignment" at bounding box center [146, 281] width 32 height 18
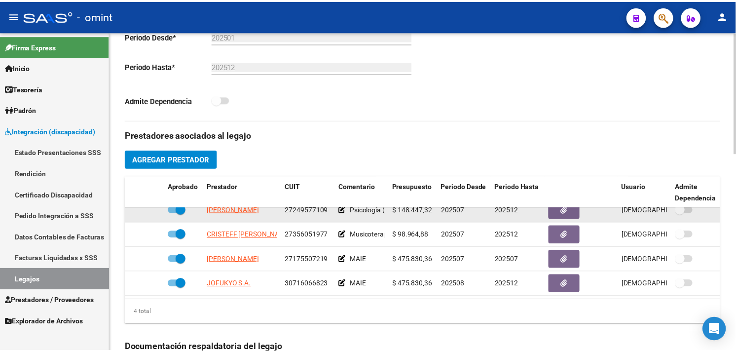
scroll to position [18, 0]
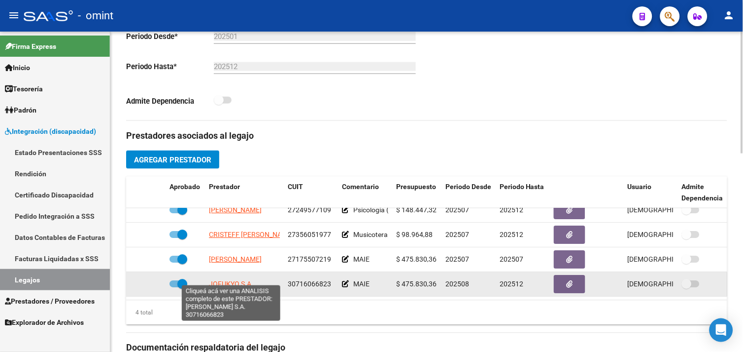
click at [234, 280] on span "JOFUKYO S.A." at bounding box center [231, 284] width 44 height 8
type textarea "30716066823"
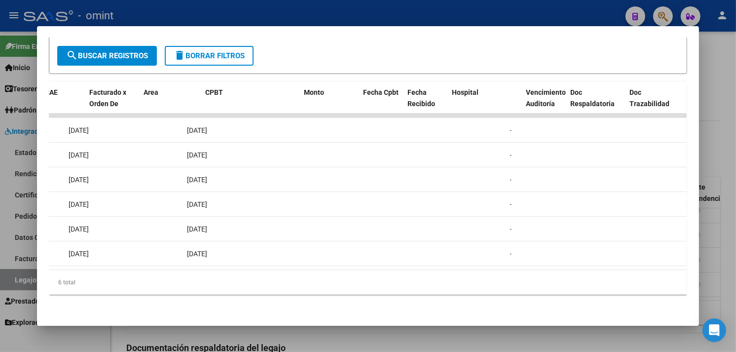
scroll to position [0, 0]
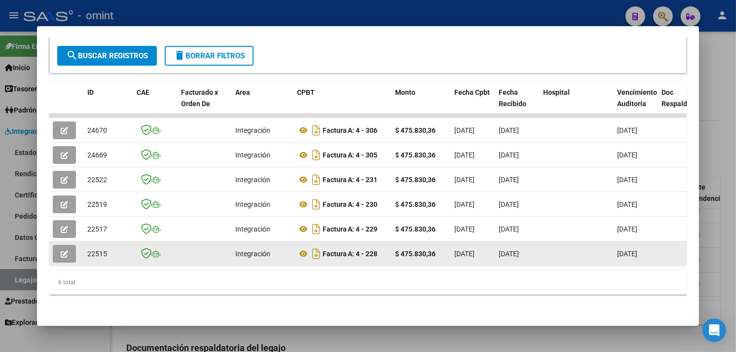
click at [53, 245] on button "button" at bounding box center [64, 254] width 23 height 18
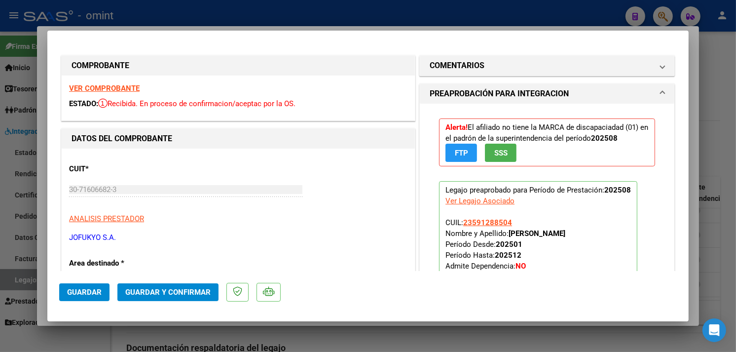
click at [116, 89] on strong "VER COMPROBANTE" at bounding box center [104, 88] width 71 height 9
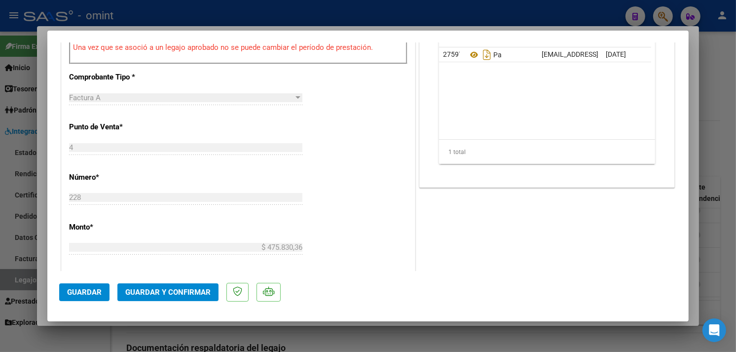
scroll to position [438, 0]
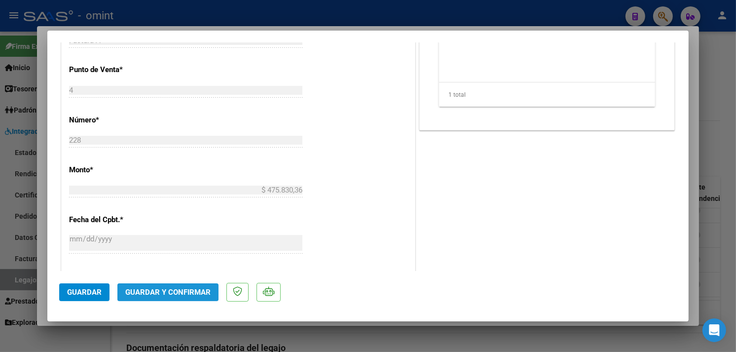
click at [186, 289] on span "Guardar y Confirmar" at bounding box center [167, 291] width 85 height 9
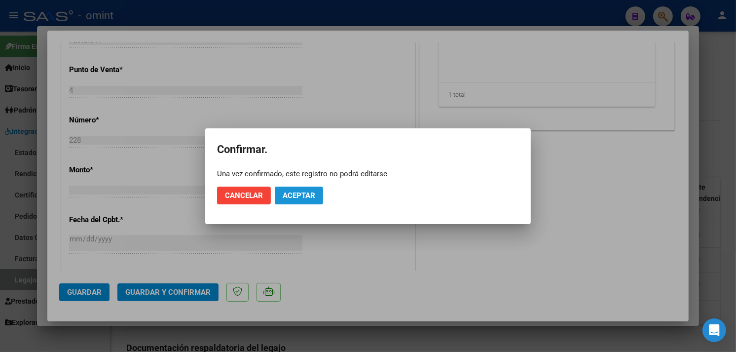
click at [298, 191] on span "Aceptar" at bounding box center [298, 195] width 33 height 9
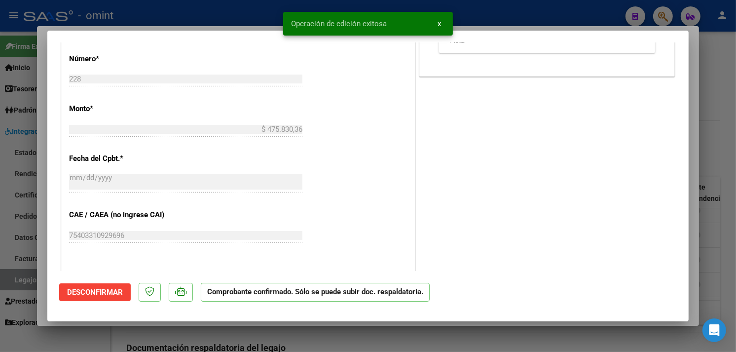
type input "$ 0,00"
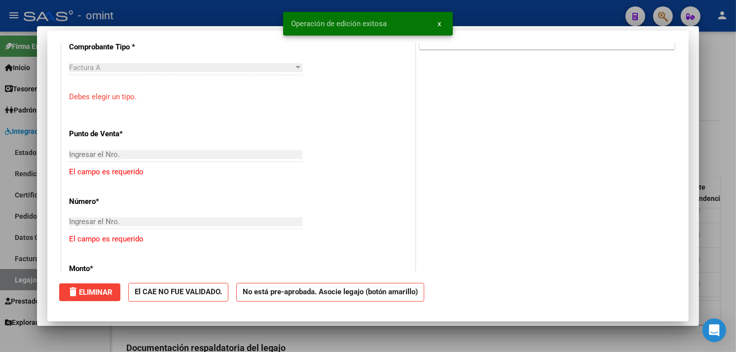
scroll to position [0, 0]
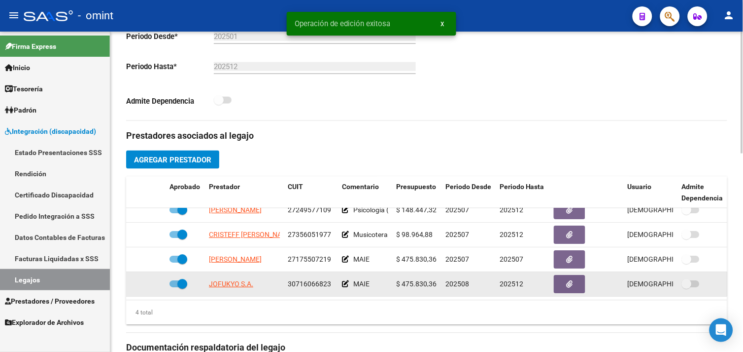
click at [231, 280] on span "JOFUKYO S.A." at bounding box center [231, 284] width 44 height 8
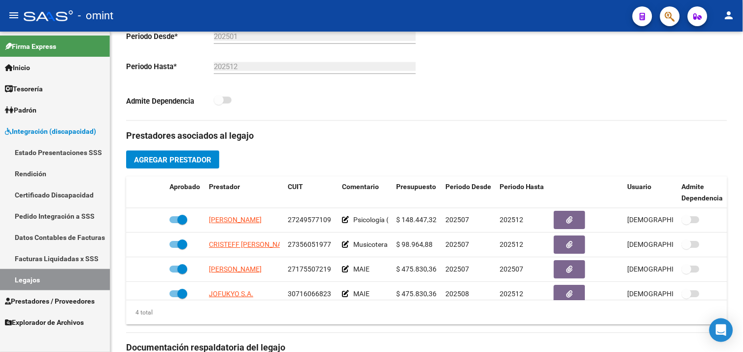
drag, startPoint x: 64, startPoint y: 273, endPoint x: 101, endPoint y: 268, distance: 36.9
click at [64, 273] on link "Legajos" at bounding box center [55, 279] width 110 height 21
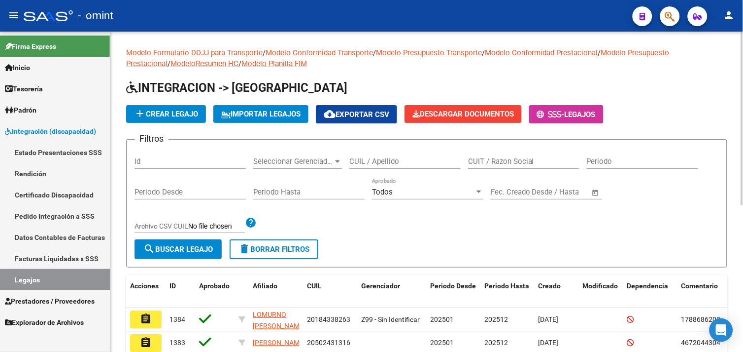
click at [420, 161] on input "CUIL / Apellido" at bounding box center [405, 161] width 111 height 9
paste input "27575570971"
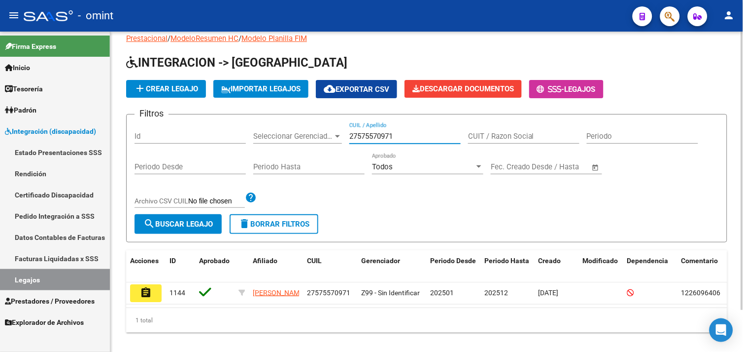
scroll to position [48, 0]
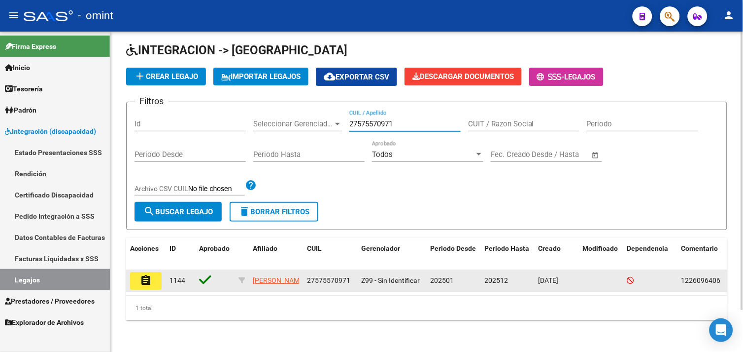
type input "27575570971"
click at [142, 274] on mat-icon "assignment" at bounding box center [146, 280] width 12 height 12
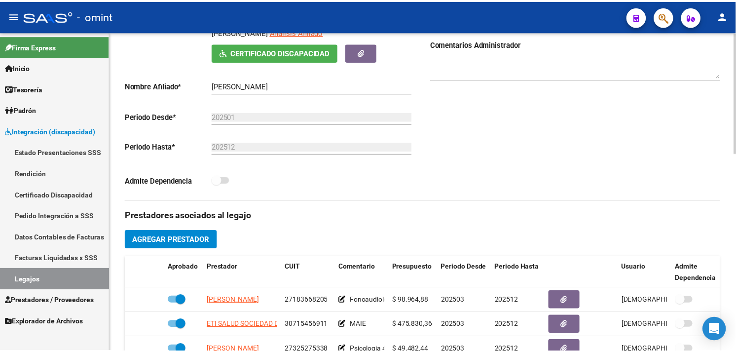
scroll to position [274, 0]
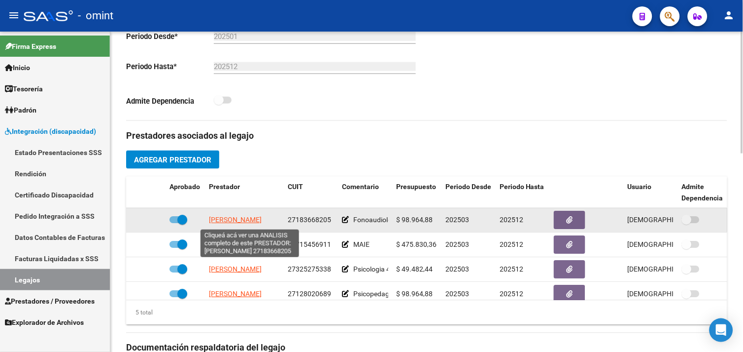
click at [240, 220] on span "RAMIREZ MARIA EUGENIA" at bounding box center [235, 220] width 53 height 8
type textarea "27183668205"
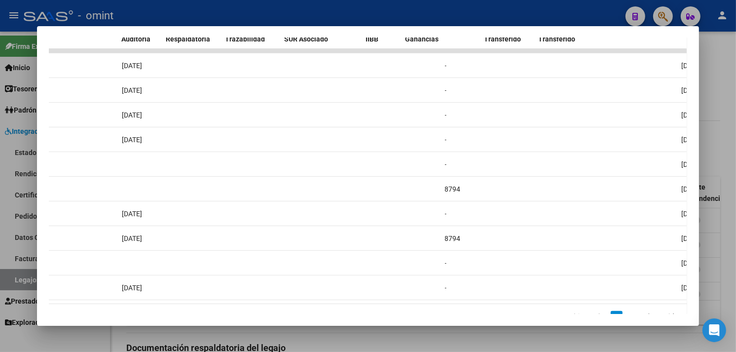
scroll to position [0, 0]
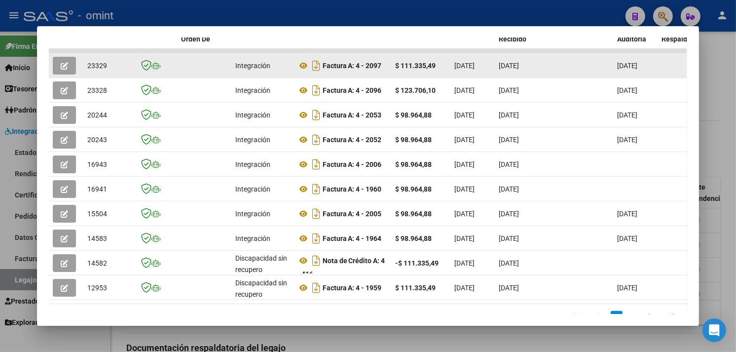
click at [67, 60] on button "button" at bounding box center [64, 66] width 23 height 18
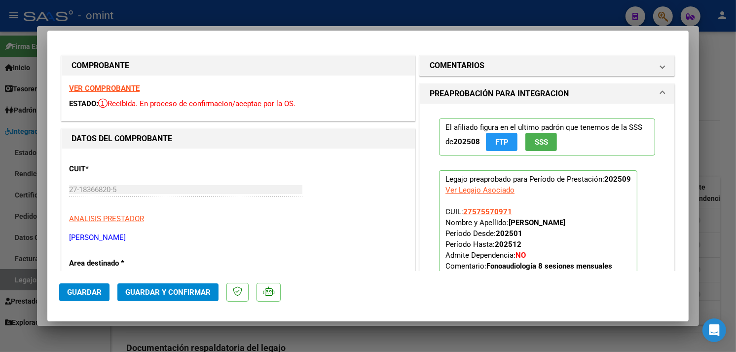
click at [105, 87] on strong "VER COMPROBANTE" at bounding box center [104, 88] width 71 height 9
type input "$ 0,00"
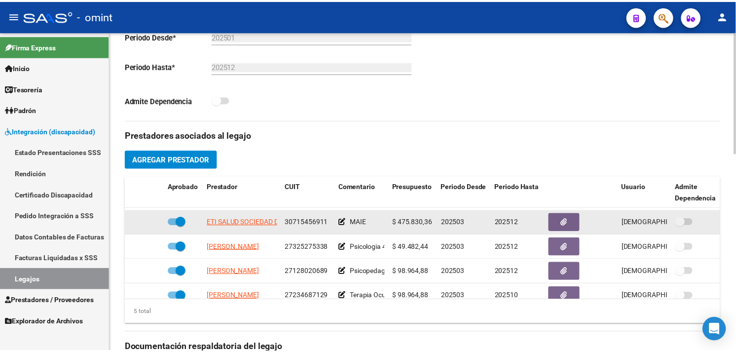
scroll to position [42, 0]
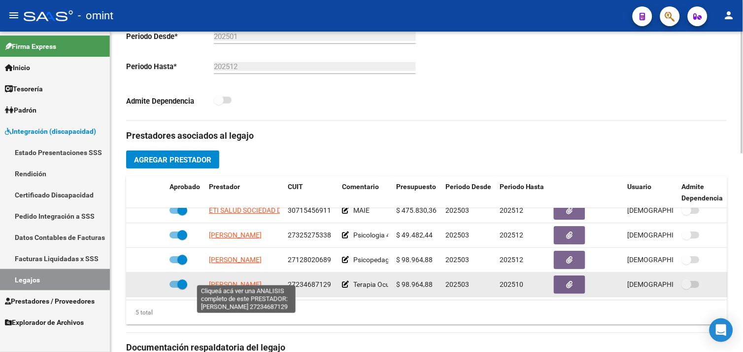
click at [250, 280] on span "ZARATE SILVIA ANDREA" at bounding box center [235, 284] width 53 height 8
type textarea "27234687129"
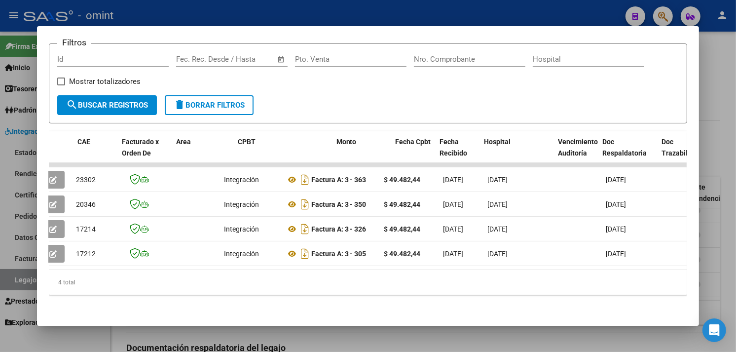
scroll to position [0, 0]
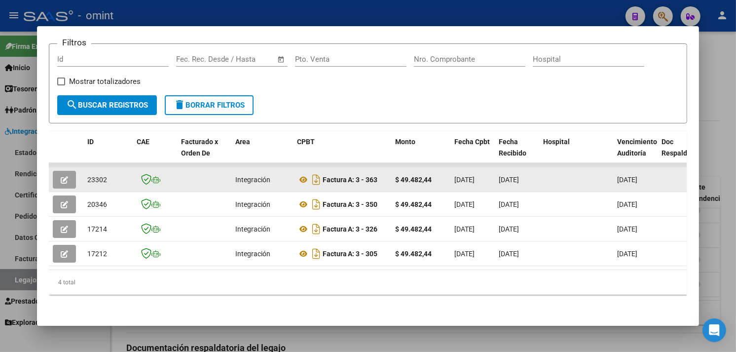
click at [61, 176] on icon "button" at bounding box center [64, 179] width 7 height 7
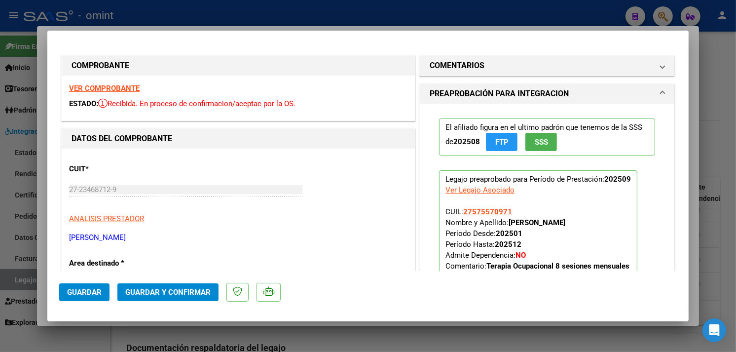
click at [117, 88] on strong "VER COMPROBANTE" at bounding box center [104, 88] width 71 height 9
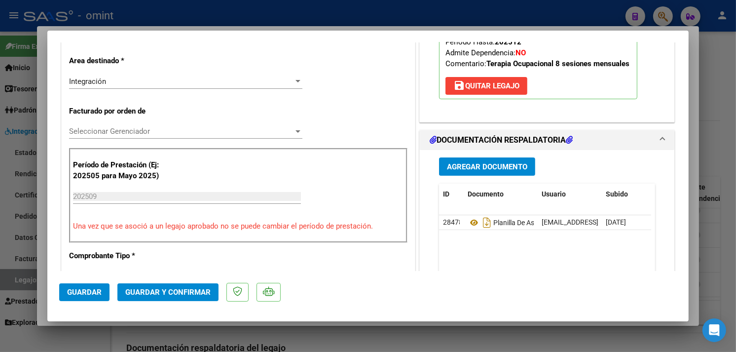
scroll to position [274, 0]
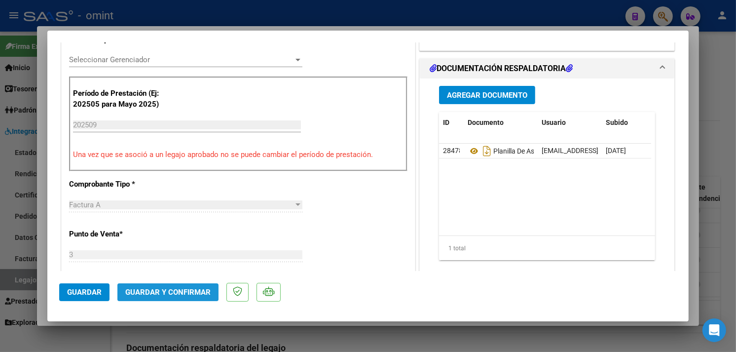
click at [180, 291] on span "Guardar y Confirmar" at bounding box center [167, 291] width 85 height 9
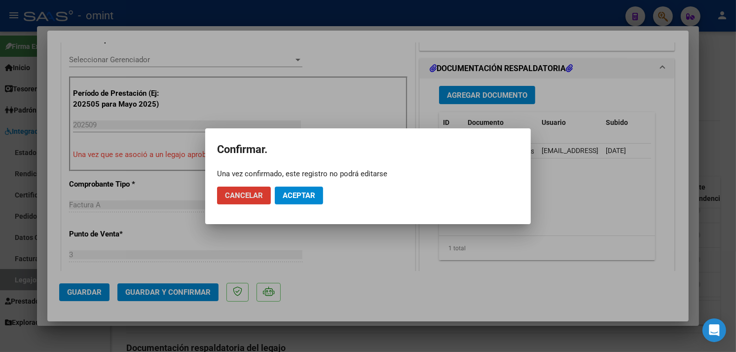
click at [293, 196] on span "Aceptar" at bounding box center [298, 195] width 33 height 9
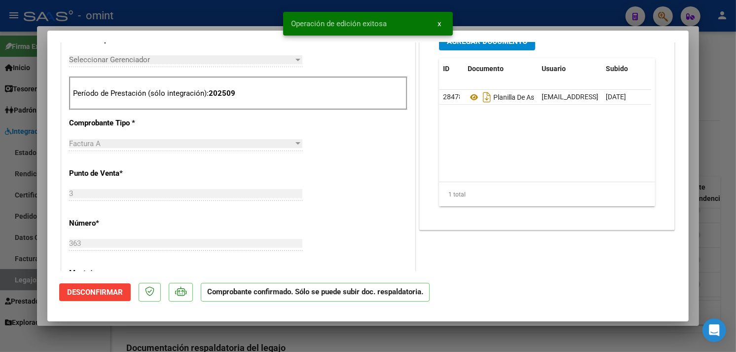
type input "$ 0,00"
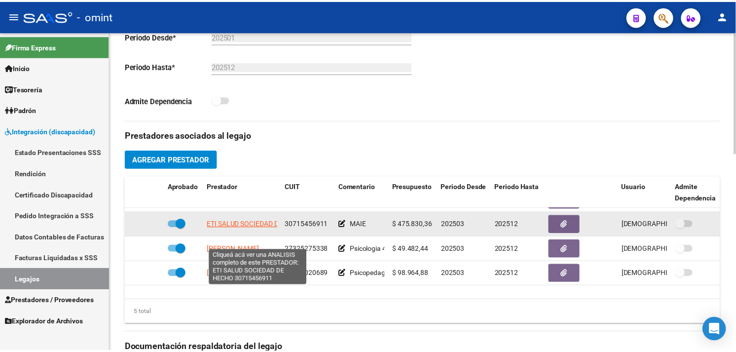
scroll to position [0, 0]
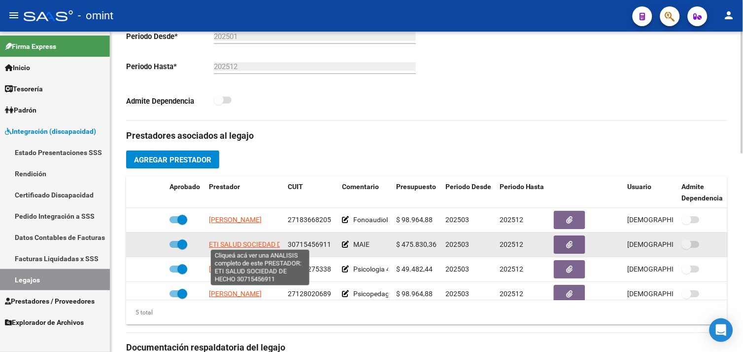
click at [251, 246] on span "ETI SALUD SOCIEDAD DE HECHO" at bounding box center [259, 245] width 101 height 8
type textarea "30715456911"
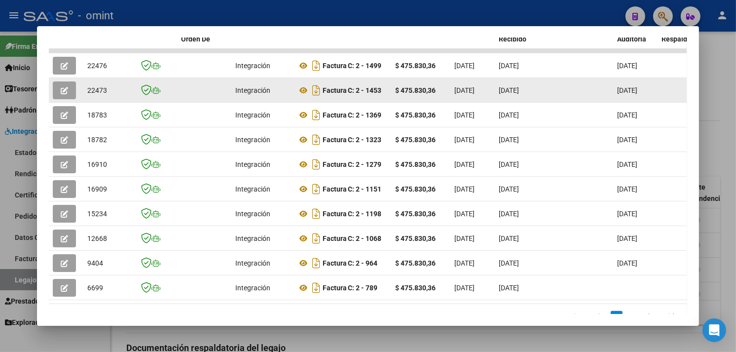
click at [68, 89] on button "button" at bounding box center [64, 90] width 23 height 18
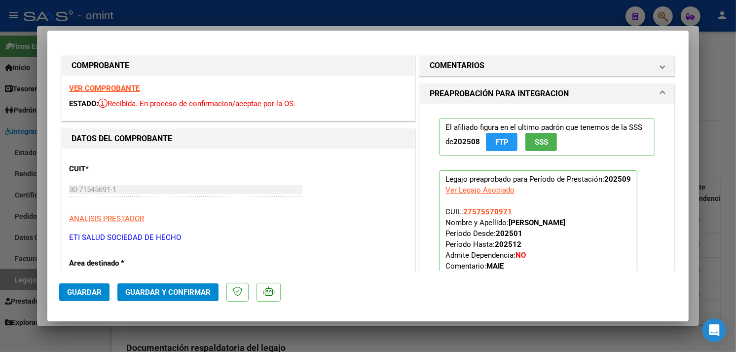
click at [104, 86] on strong "VER COMPROBANTE" at bounding box center [104, 88] width 71 height 9
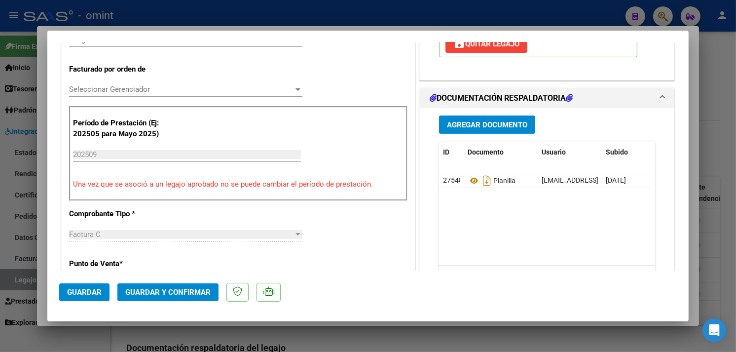
scroll to position [328, 0]
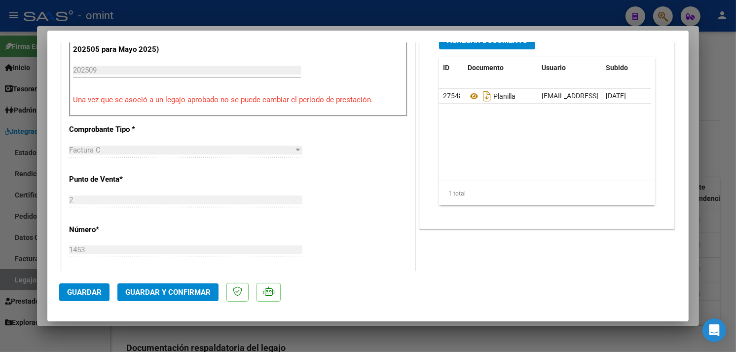
click at [162, 296] on span "Guardar y Confirmar" at bounding box center [167, 291] width 85 height 9
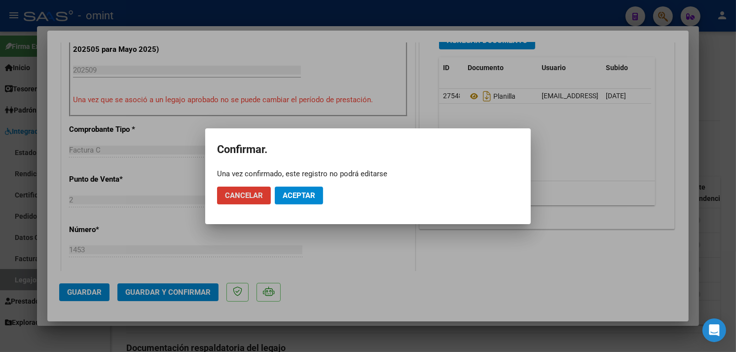
click at [297, 189] on button "Aceptar" at bounding box center [299, 195] width 48 height 18
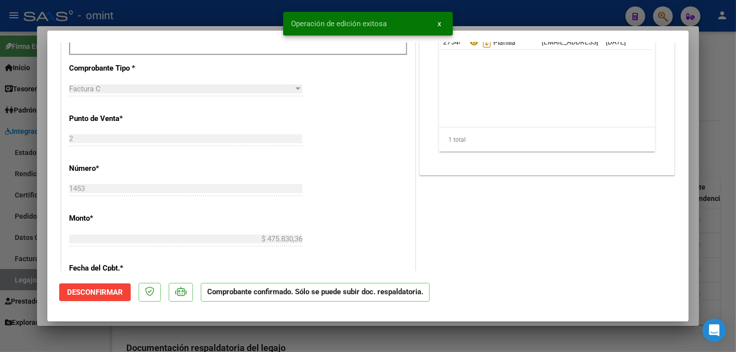
type input "$ 0,00"
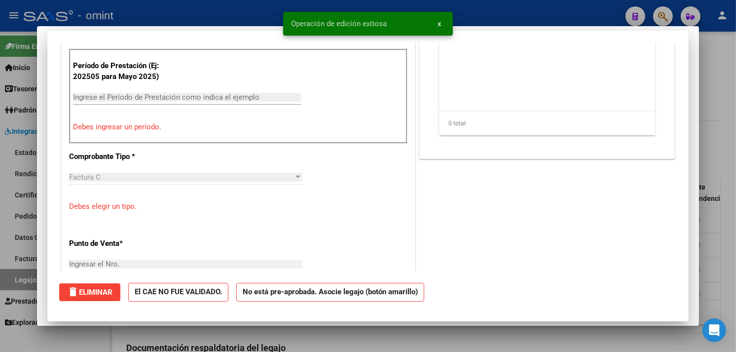
scroll to position [0, 0]
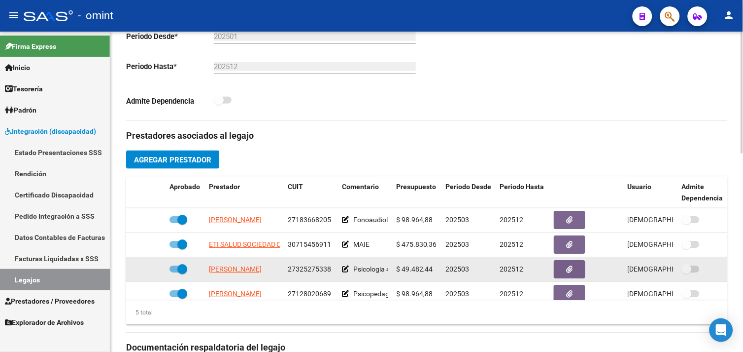
click at [231, 266] on span "LARA ROCIO" at bounding box center [235, 269] width 53 height 8
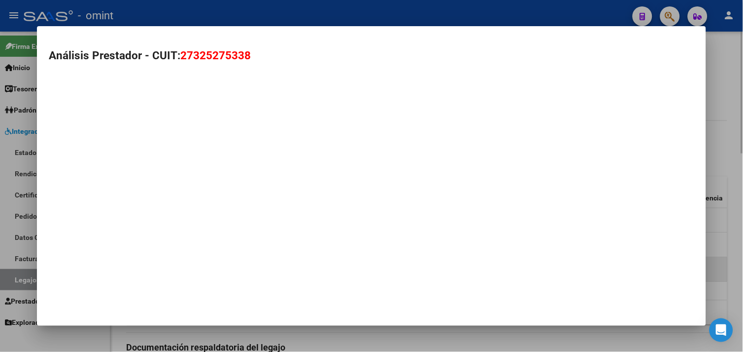
type textarea "27325275338"
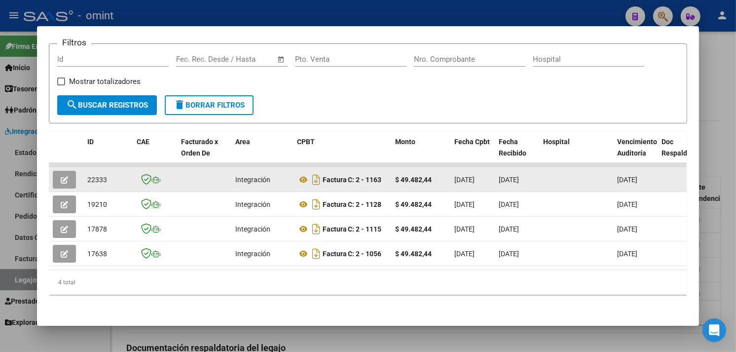
click at [53, 173] on button "button" at bounding box center [64, 180] width 23 height 18
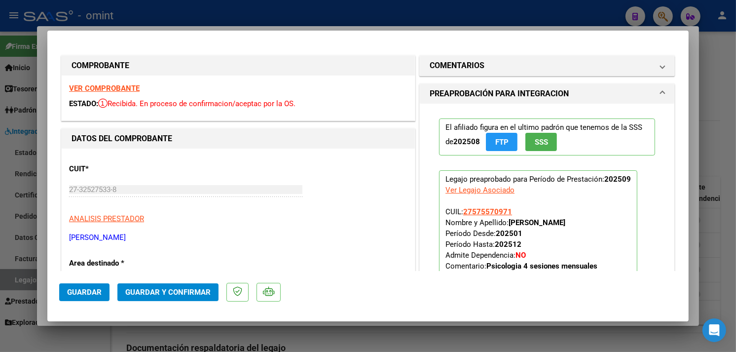
click at [95, 86] on strong "VER COMPROBANTE" at bounding box center [104, 88] width 71 height 9
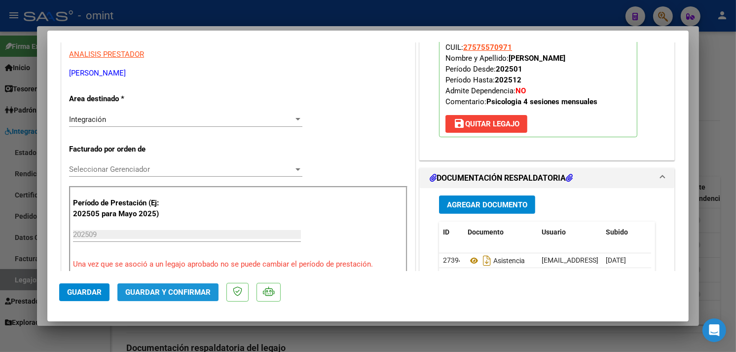
click at [192, 287] on span "Guardar y Confirmar" at bounding box center [167, 291] width 85 height 9
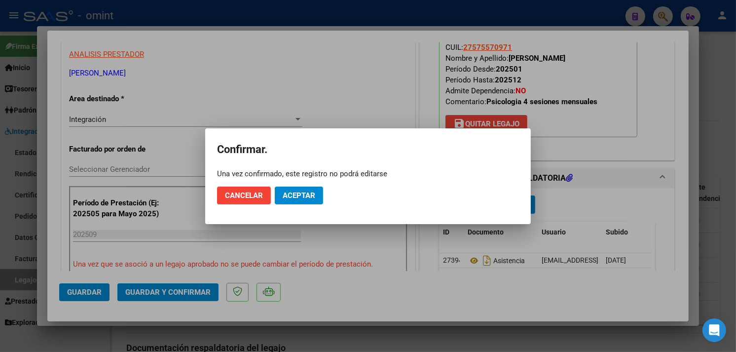
click at [286, 204] on mat-dialog-actions "Cancelar Aceptar" at bounding box center [368, 195] width 302 height 34
click at [301, 194] on span "Aceptar" at bounding box center [298, 195] width 33 height 9
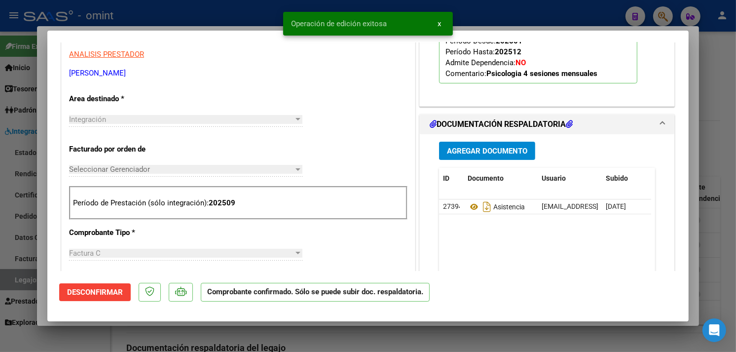
type input "$ 0,00"
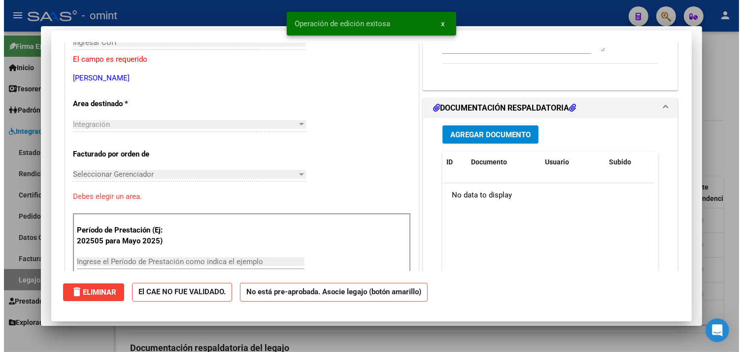
scroll to position [0, 0]
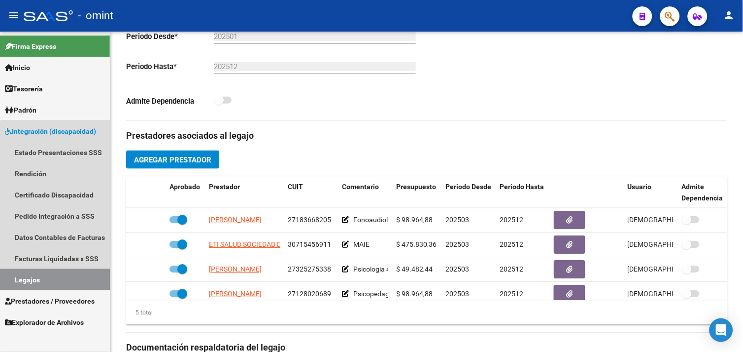
click at [86, 271] on link "Legajos" at bounding box center [55, 279] width 110 height 21
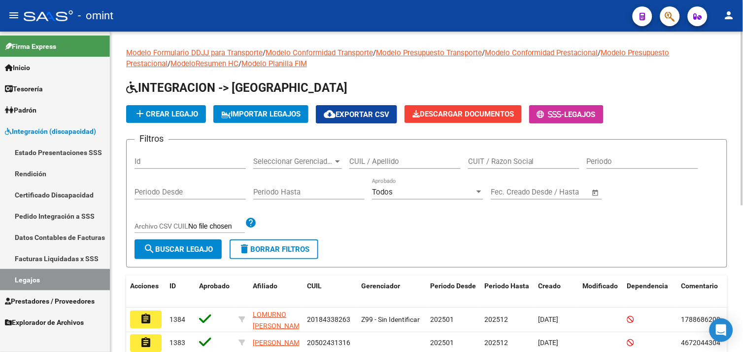
click at [370, 161] on input "CUIL / Apellido" at bounding box center [405, 161] width 111 height 9
paste input "27582032446"
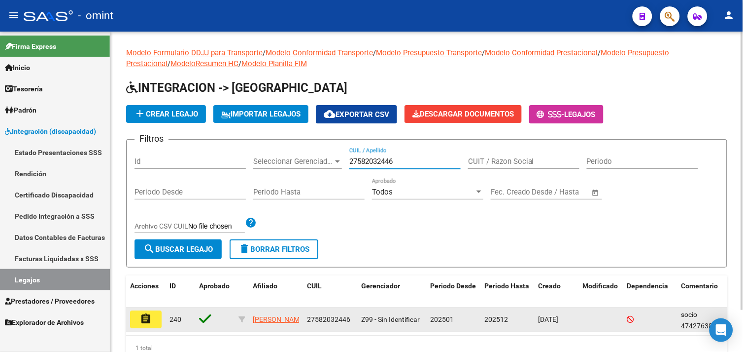
type input "27582032446"
click at [153, 319] on button "assignment" at bounding box center [146, 319] width 32 height 18
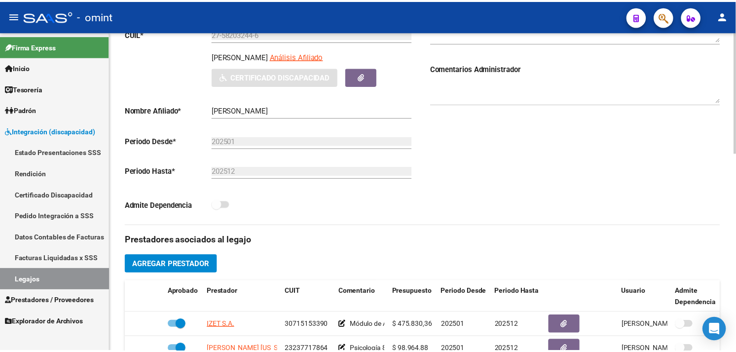
scroll to position [274, 0]
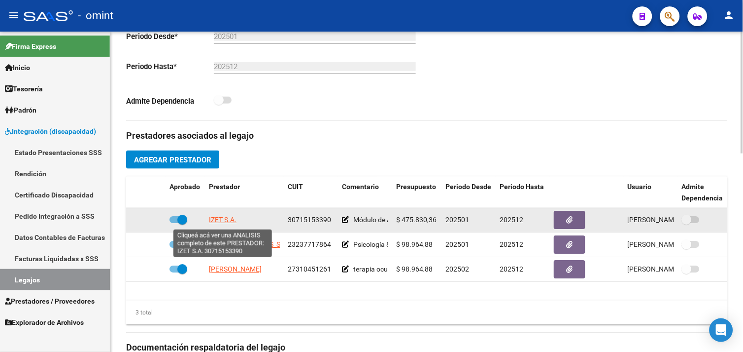
click at [215, 222] on span "IZET S.A." at bounding box center [223, 220] width 28 height 8
type textarea "30715153390"
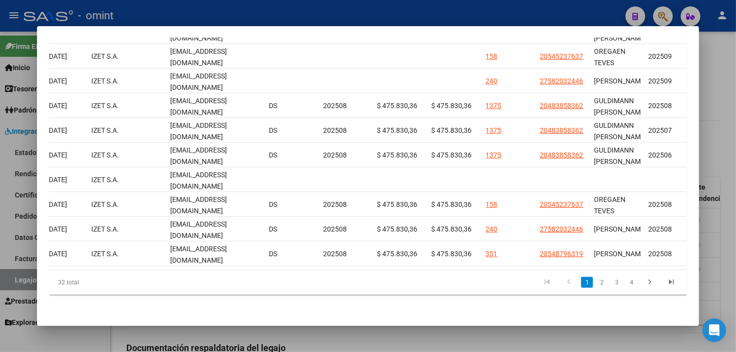
scroll to position [0, 0]
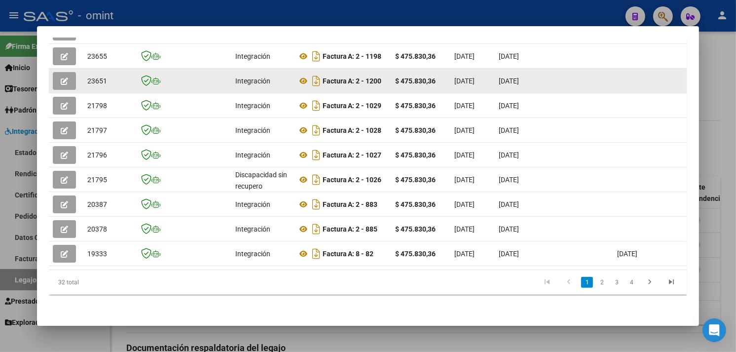
click at [66, 76] on button "button" at bounding box center [64, 81] width 23 height 18
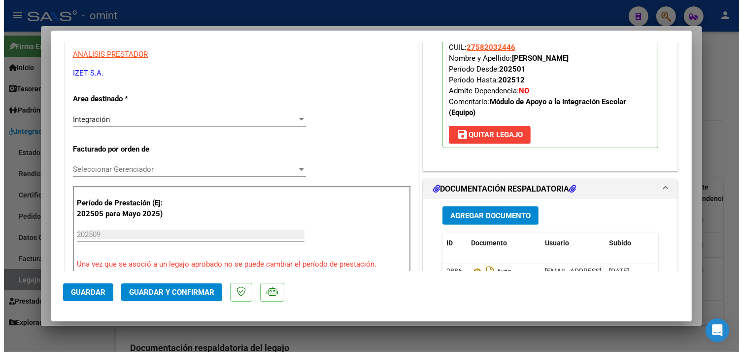
scroll to position [328, 0]
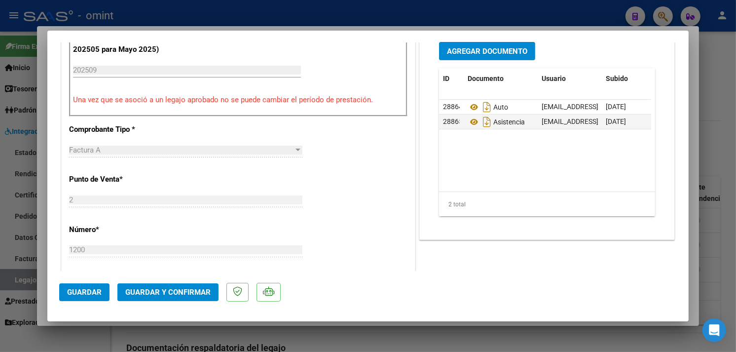
click at [174, 291] on span "Guardar y Confirmar" at bounding box center [167, 291] width 85 height 9
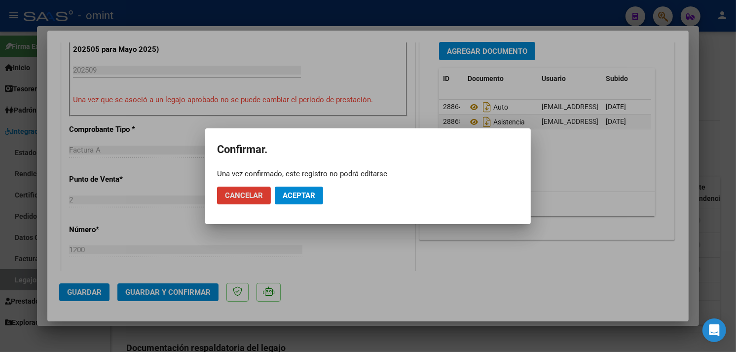
click at [291, 198] on span "Aceptar" at bounding box center [298, 195] width 33 height 9
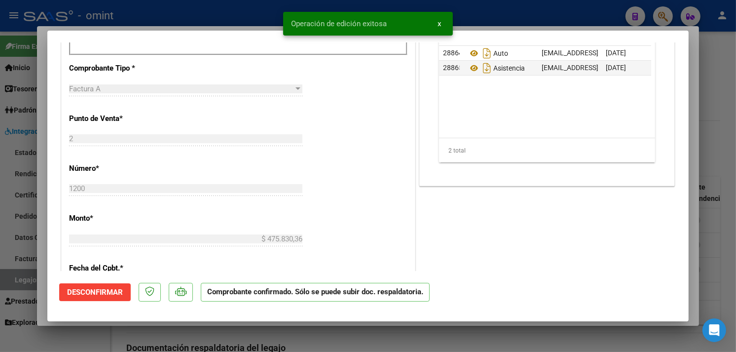
type input "$ 0,00"
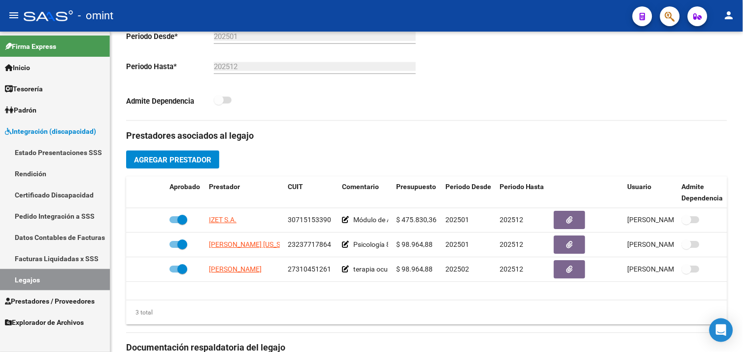
click at [58, 279] on link "Legajos" at bounding box center [55, 279] width 110 height 21
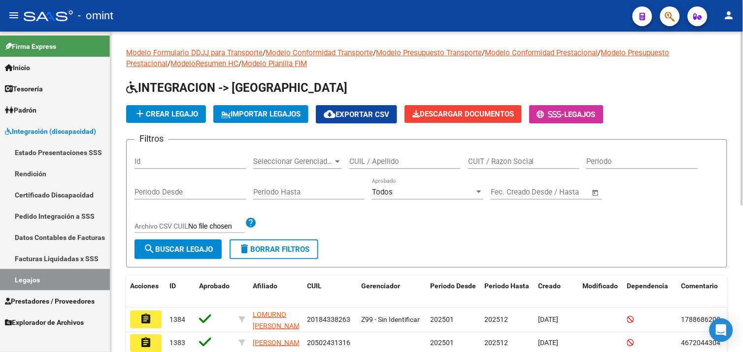
click at [401, 163] on input "CUIL / Apellido" at bounding box center [405, 161] width 111 height 9
paste input "20547230656"
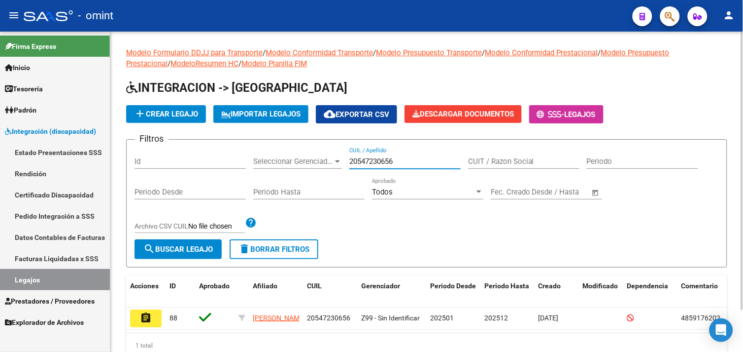
scroll to position [48, 0]
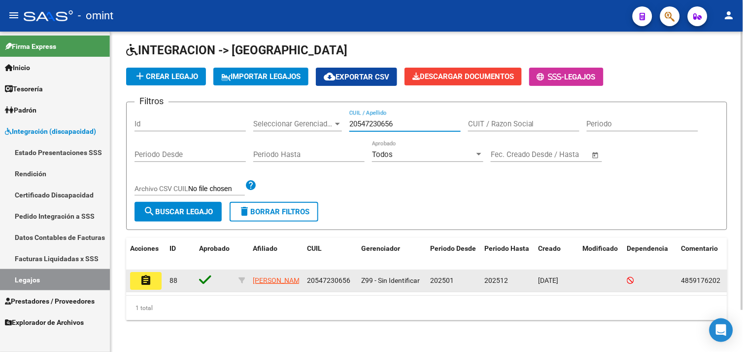
type input "20547230656"
click at [148, 274] on mat-icon "assignment" at bounding box center [146, 280] width 12 height 12
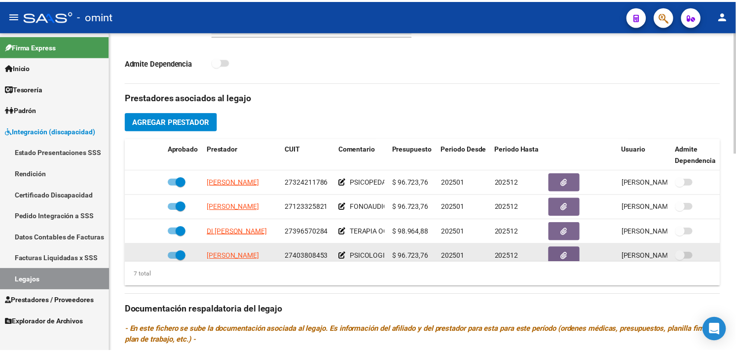
scroll to position [383, 0]
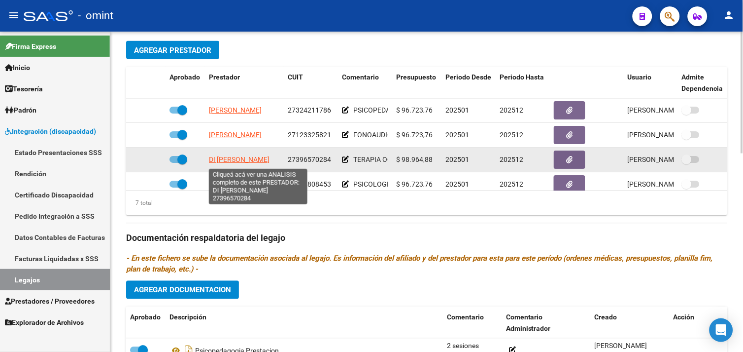
click at [257, 155] on datatable-body-cell "DI LORENZO LUISINA GABRIELA" at bounding box center [244, 160] width 79 height 24
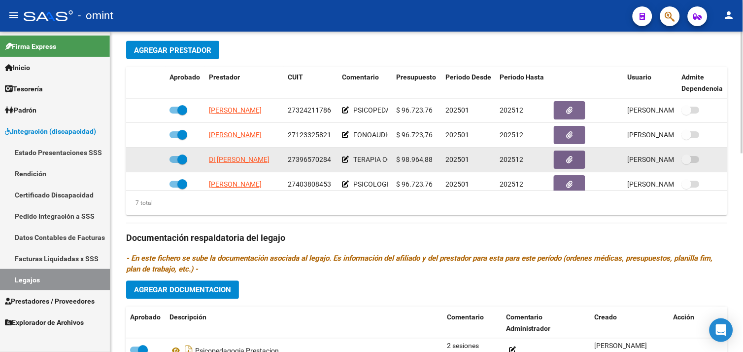
click at [256, 159] on span "DI LORENZO LUISINA GABRIELA" at bounding box center [239, 160] width 61 height 8
type textarea "27396570284"
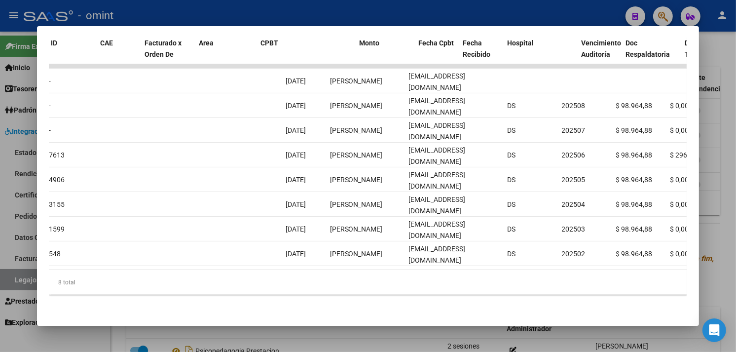
scroll to position [0, 0]
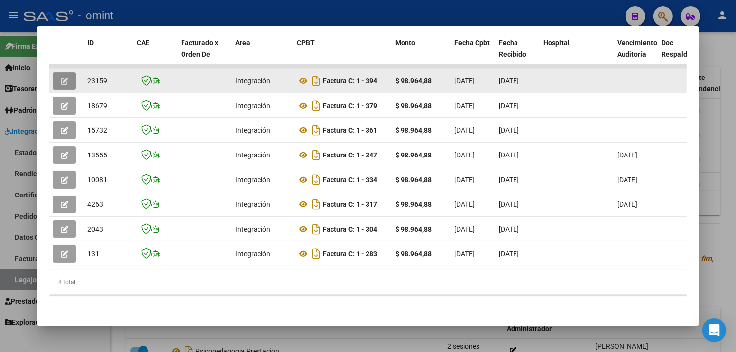
click at [61, 77] on icon "button" at bounding box center [64, 80] width 7 height 7
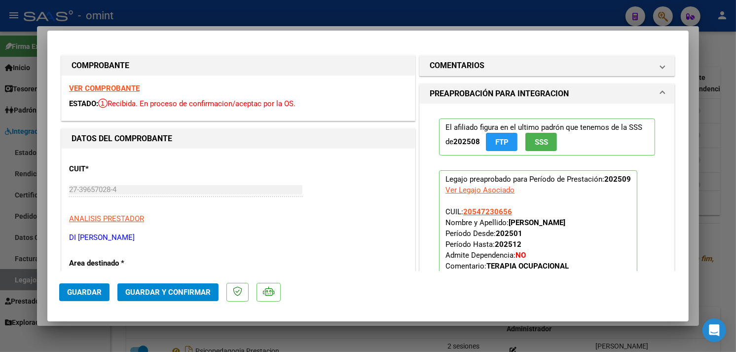
click at [112, 85] on strong "VER COMPROBANTE" at bounding box center [104, 88] width 71 height 9
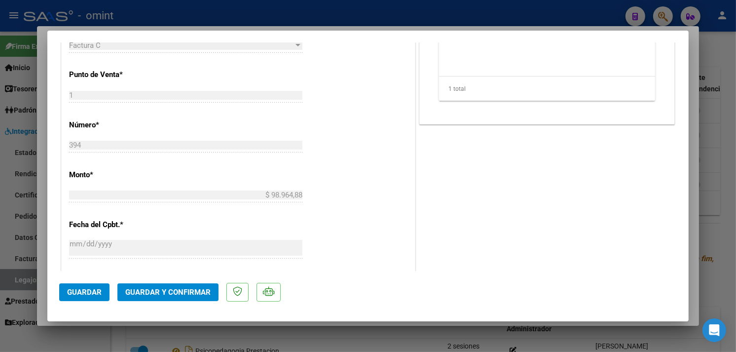
scroll to position [438, 0]
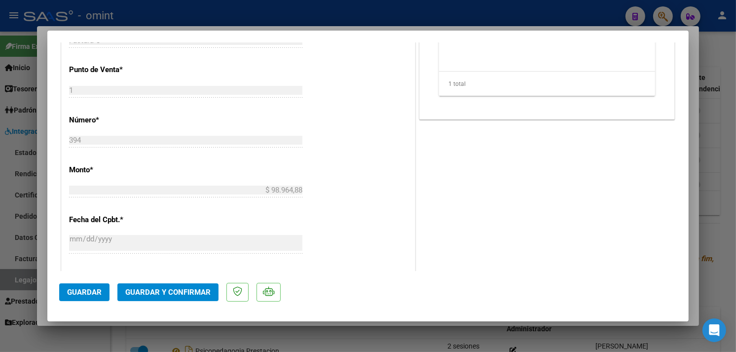
click at [185, 291] on span "Guardar y Confirmar" at bounding box center [167, 291] width 85 height 9
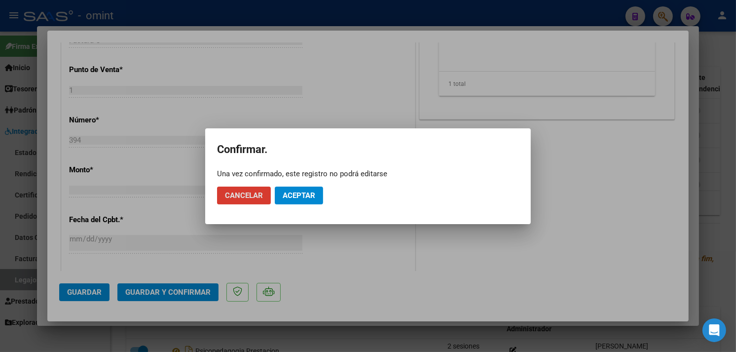
click at [307, 201] on button "Aceptar" at bounding box center [299, 195] width 48 height 18
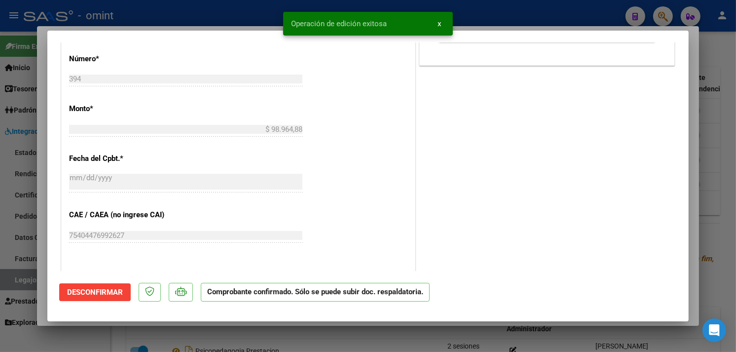
type input "$ 0,00"
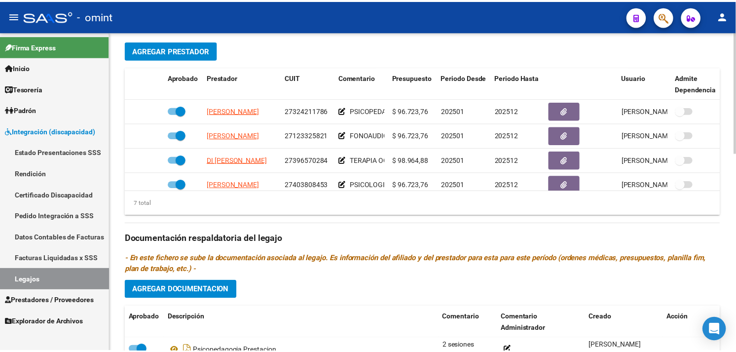
scroll to position [92, 0]
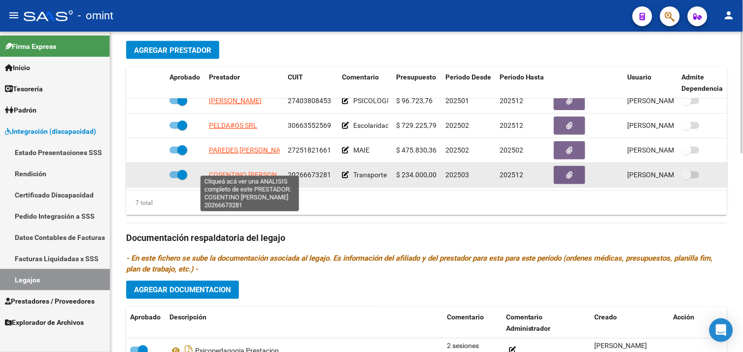
click at [265, 171] on span "COSENTINO JUAN DANIEL" at bounding box center [255, 175] width 92 height 8
type textarea "20266673281"
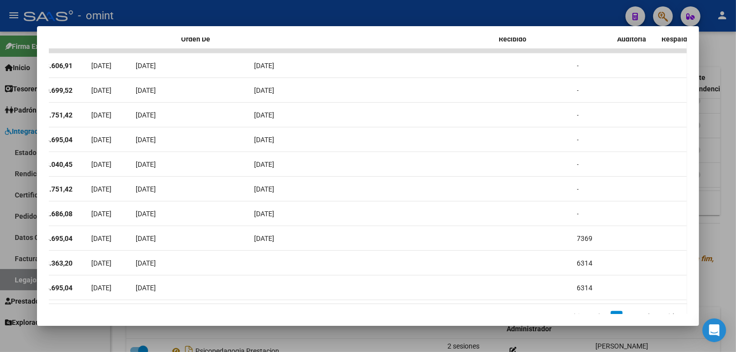
scroll to position [0, 0]
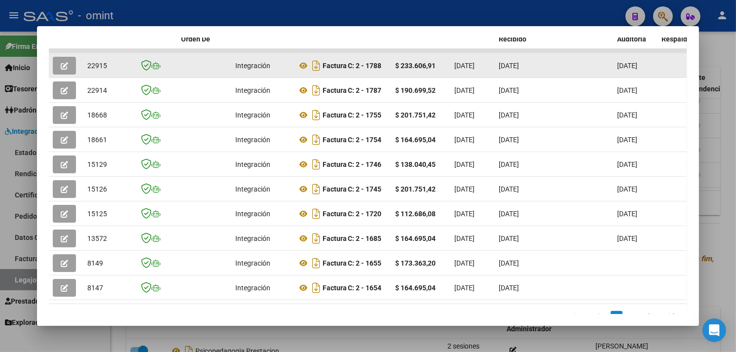
click at [53, 64] on button "button" at bounding box center [64, 66] width 23 height 18
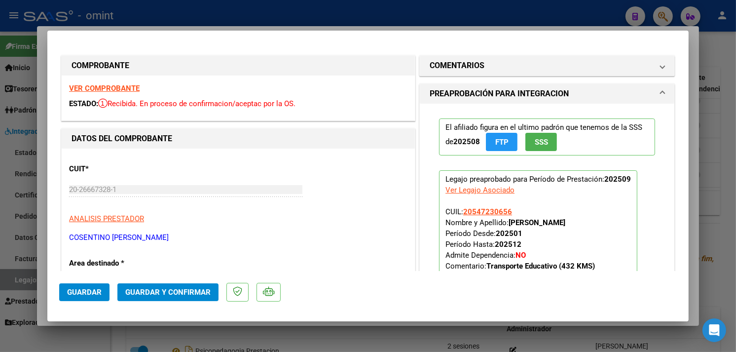
click at [111, 85] on strong "VER COMPROBANTE" at bounding box center [104, 88] width 71 height 9
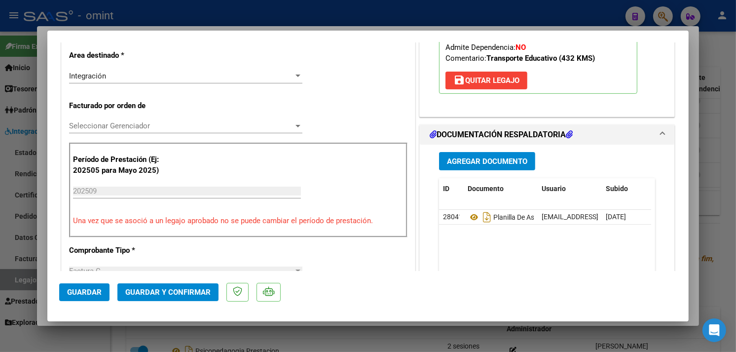
scroll to position [328, 0]
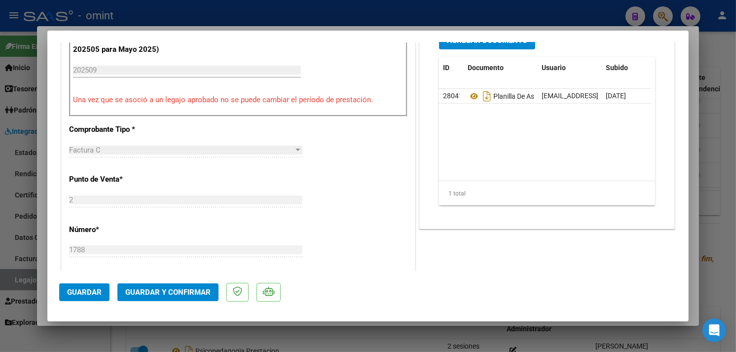
click at [178, 295] on span "Guardar y Confirmar" at bounding box center [167, 291] width 85 height 9
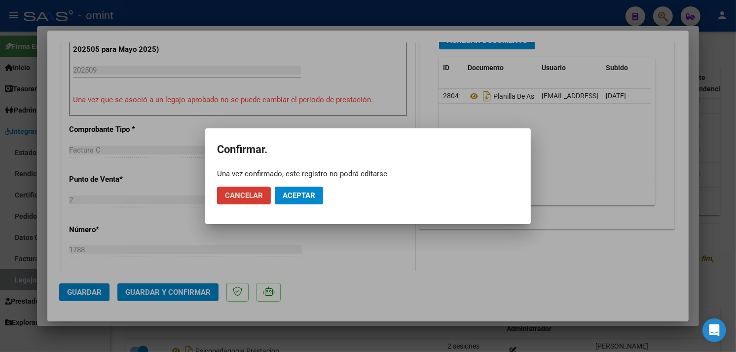
click at [291, 195] on span "Aceptar" at bounding box center [298, 195] width 33 height 9
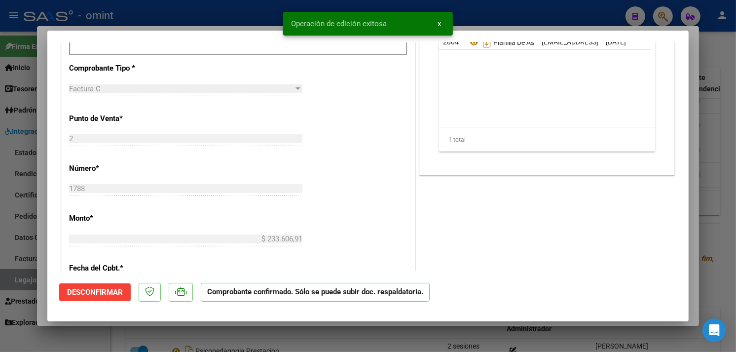
type input "$ 0,00"
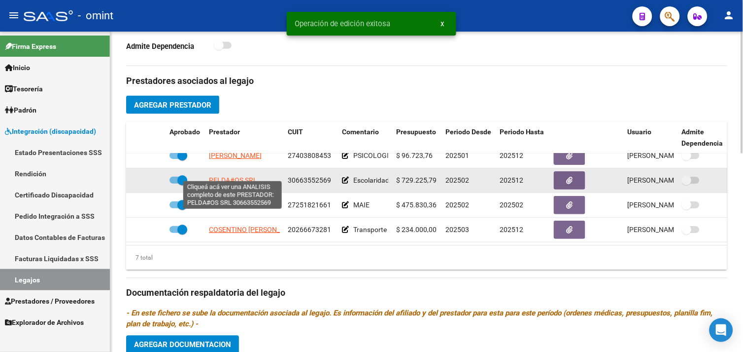
click at [229, 176] on span "PELDA#OS SRL" at bounding box center [233, 180] width 48 height 8
type textarea "30663552569"
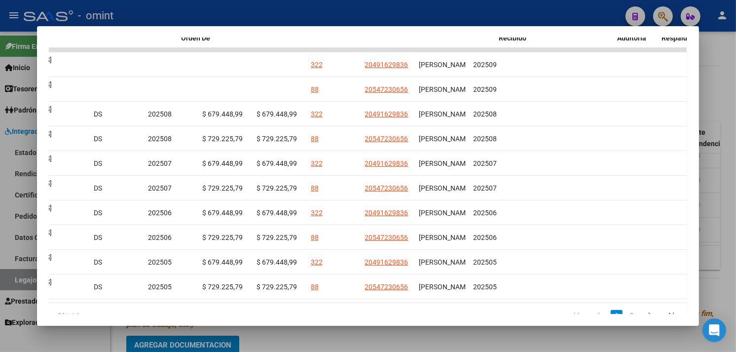
scroll to position [0, 0]
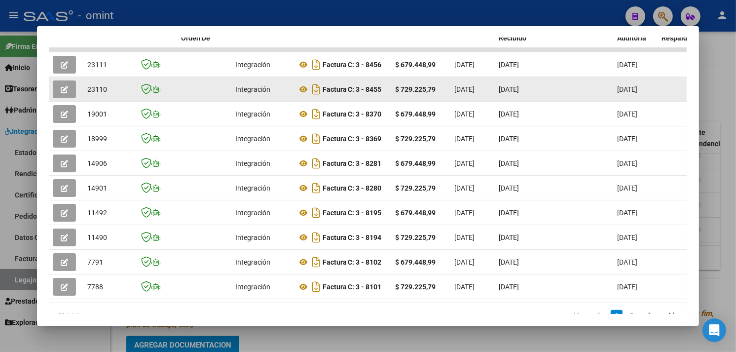
click at [68, 91] on button "button" at bounding box center [64, 89] width 23 height 18
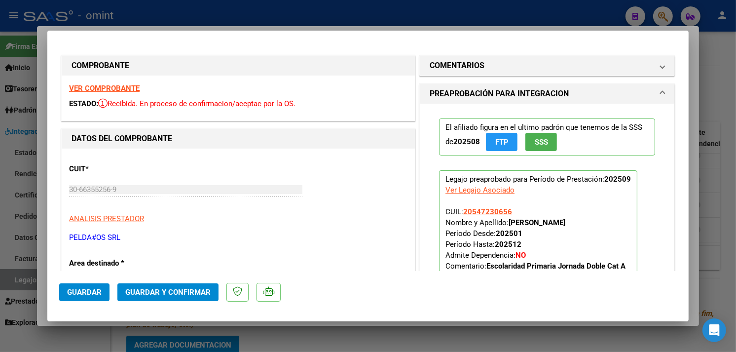
click at [123, 87] on strong "VER COMPROBANTE" at bounding box center [104, 88] width 71 height 9
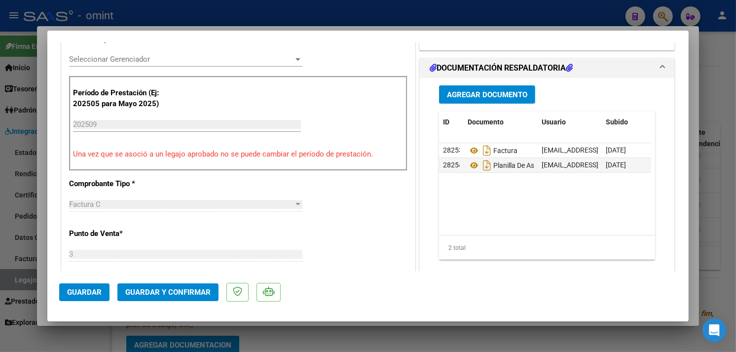
scroll to position [274, 0]
click at [166, 289] on span "Guardar y Confirmar" at bounding box center [167, 291] width 85 height 9
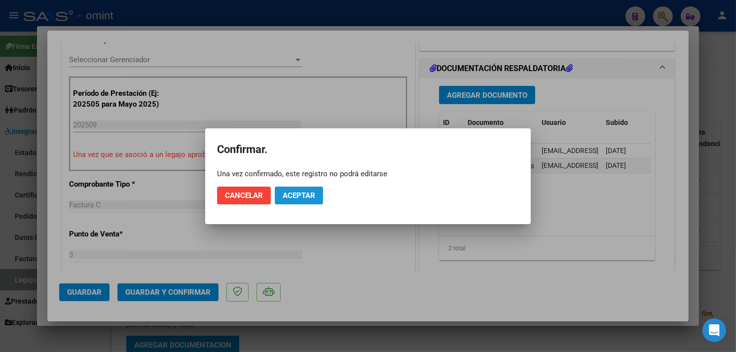
click at [301, 191] on span "Aceptar" at bounding box center [298, 195] width 33 height 9
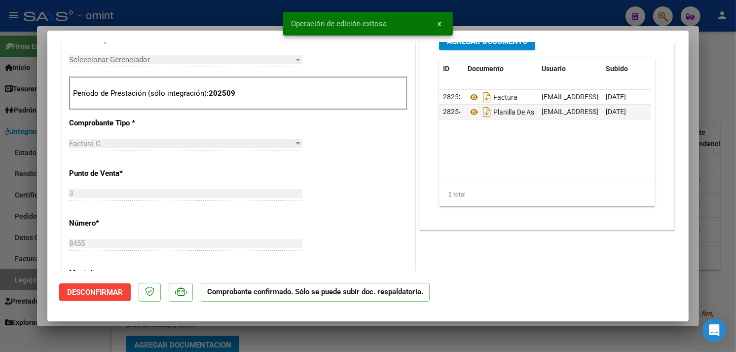
type input "$ 0,00"
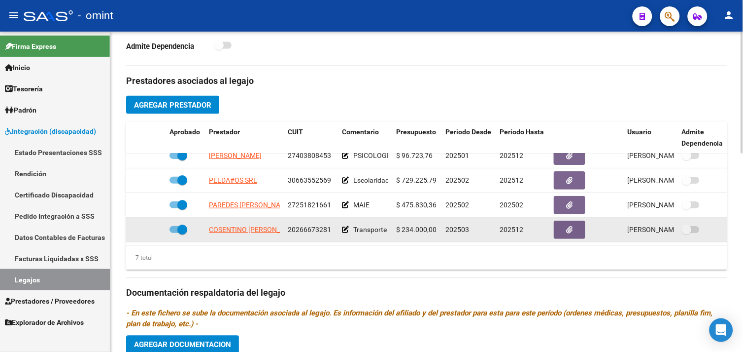
scroll to position [0, 0]
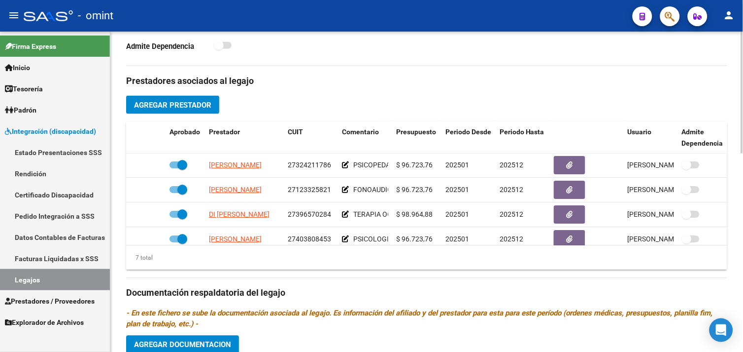
click at [57, 269] on link "Legajos" at bounding box center [55, 279] width 110 height 21
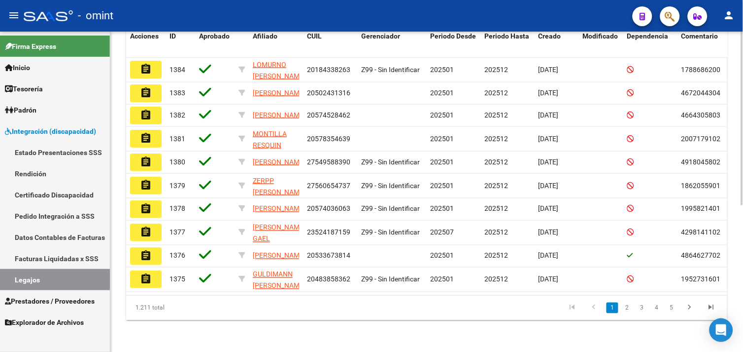
scroll to position [51, 0]
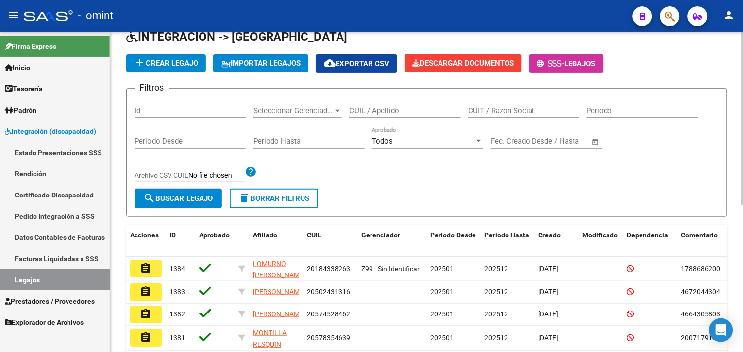
click at [395, 110] on input "CUIL / Apellido" at bounding box center [405, 110] width 111 height 9
paste input "20548151539"
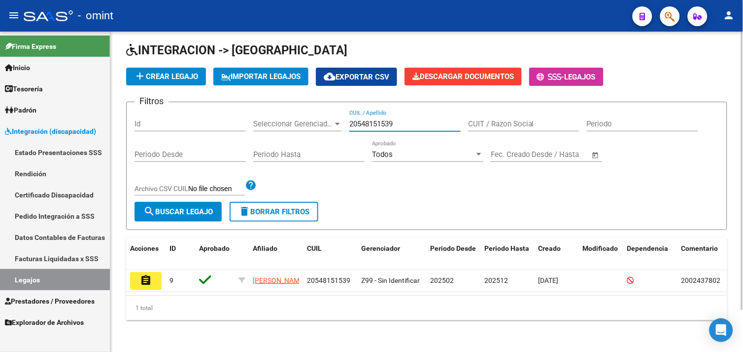
scroll to position [48, 0]
type input "20548151539"
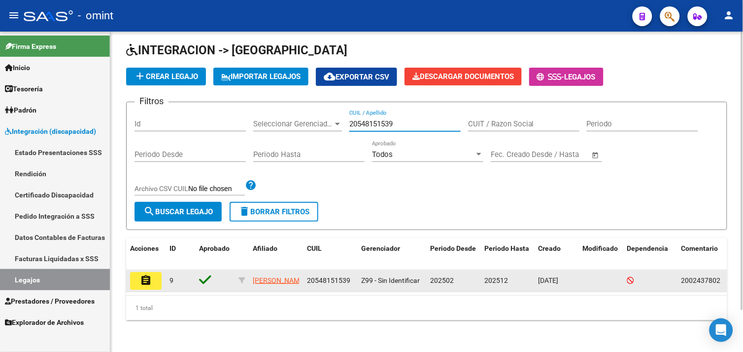
click at [144, 275] on mat-icon "assignment" at bounding box center [146, 280] width 12 height 12
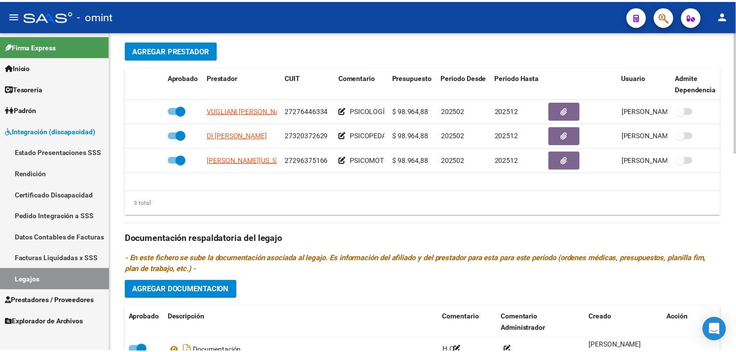
scroll to position [274, 0]
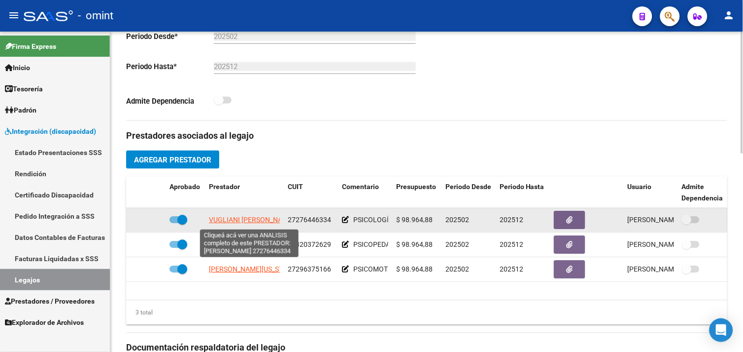
click at [241, 219] on span "VUGLIANI LORENA LUJAN" at bounding box center [251, 220] width 85 height 8
type textarea "27276446334"
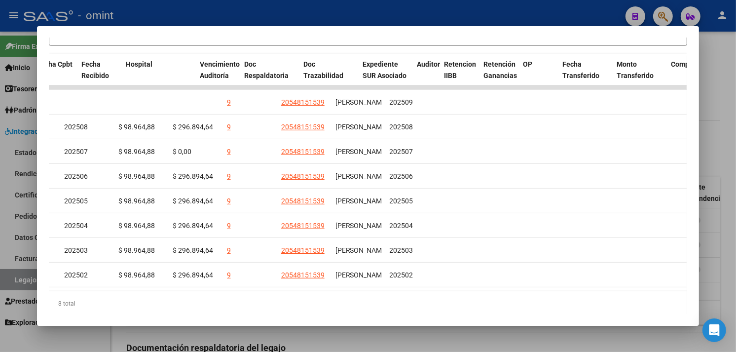
scroll to position [0, 0]
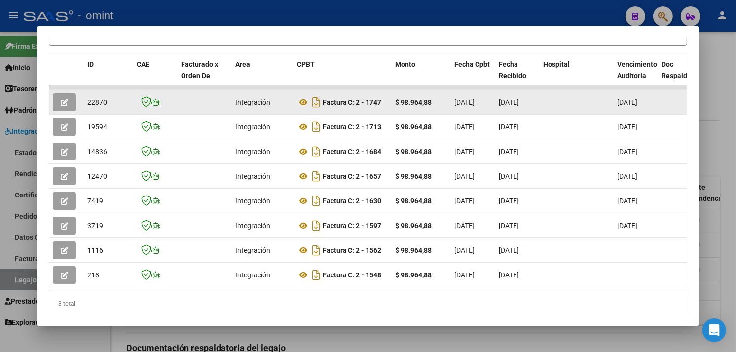
click at [61, 100] on icon "button" at bounding box center [64, 102] width 7 height 7
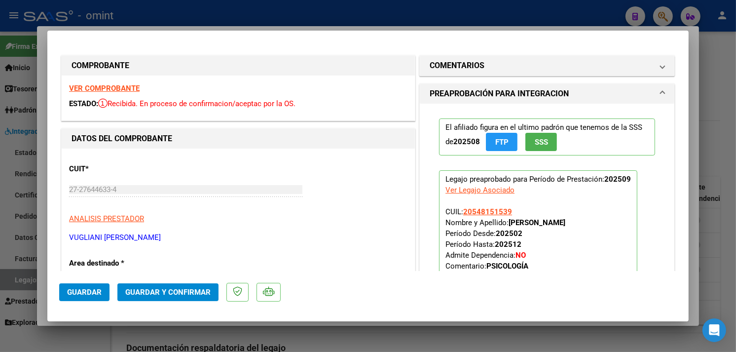
click at [117, 90] on strong "VER COMPROBANTE" at bounding box center [104, 88] width 71 height 9
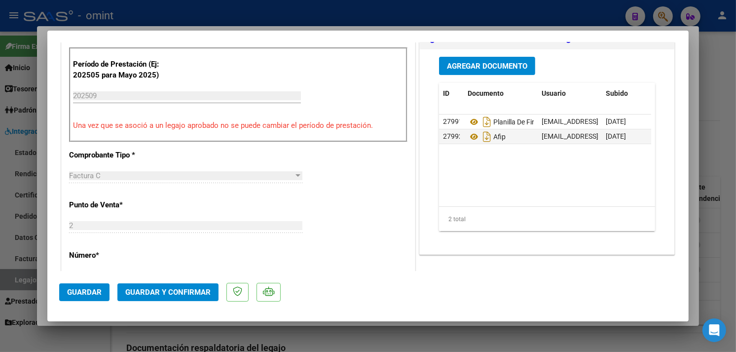
scroll to position [328, 0]
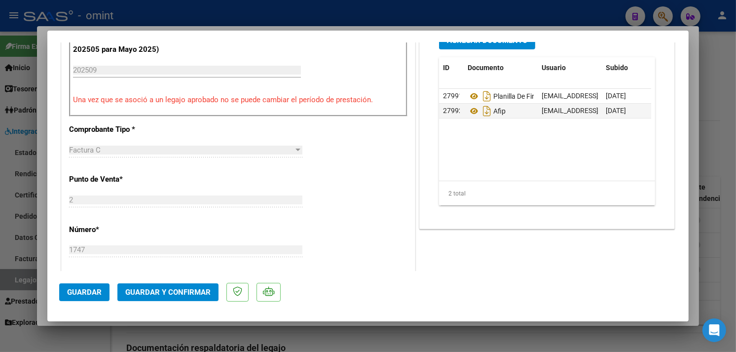
click at [179, 285] on button "Guardar y Confirmar" at bounding box center [167, 292] width 101 height 18
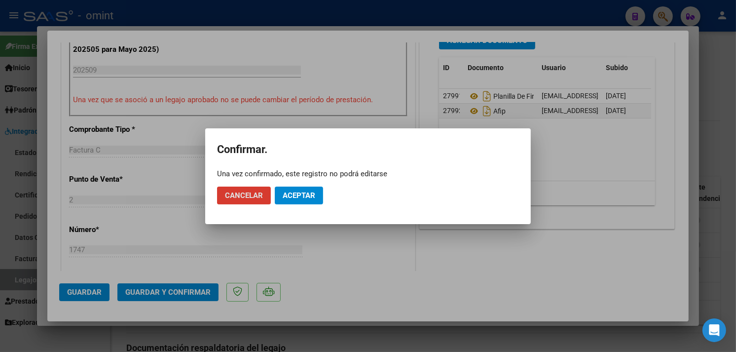
click at [282, 198] on span "Aceptar" at bounding box center [298, 195] width 33 height 9
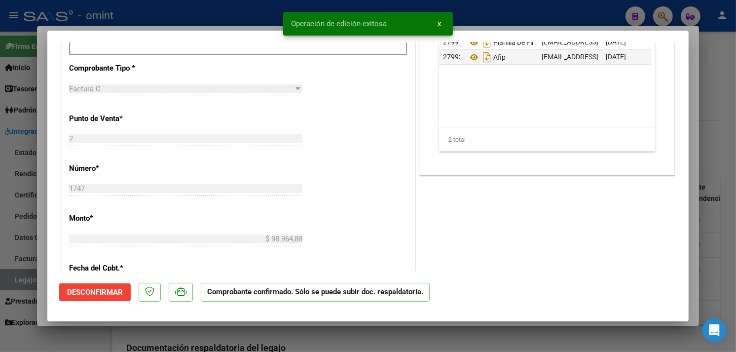
type input "$ 0,00"
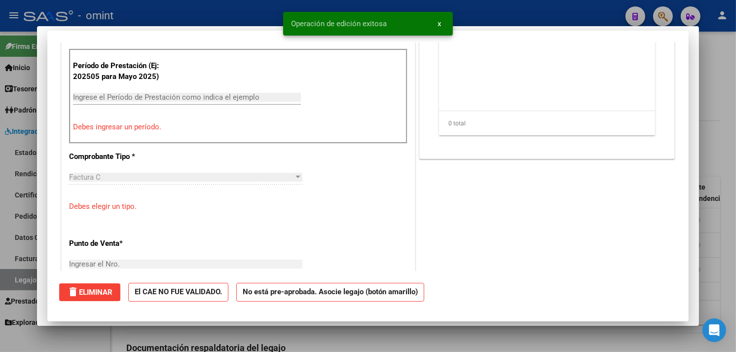
scroll to position [0, 0]
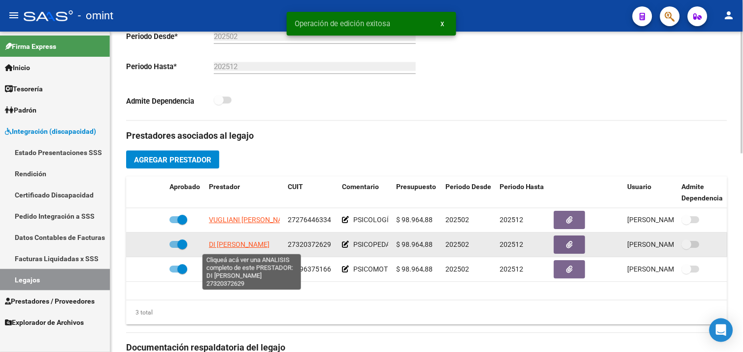
click at [239, 247] on span "DI PAOLO VANESA ROXANA" at bounding box center [239, 245] width 61 height 8
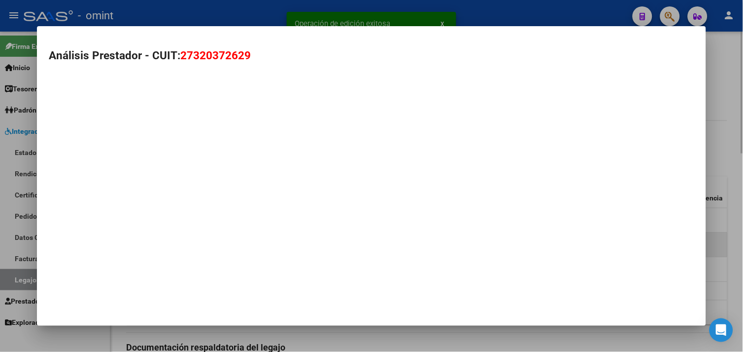
type textarea "27320372629"
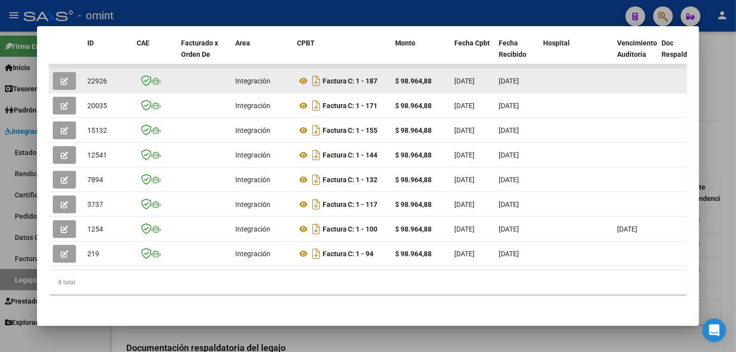
click at [61, 76] on span "button" at bounding box center [64, 80] width 7 height 9
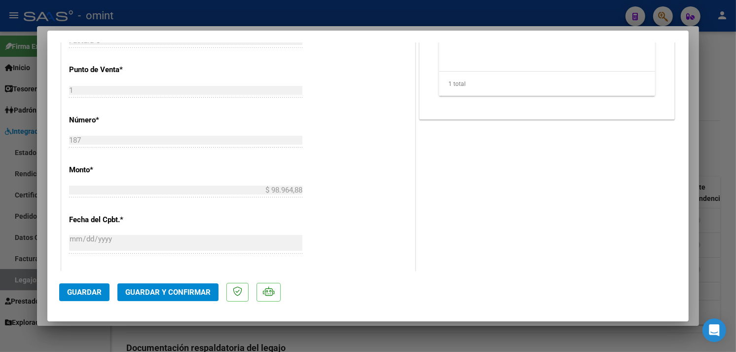
scroll to position [548, 0]
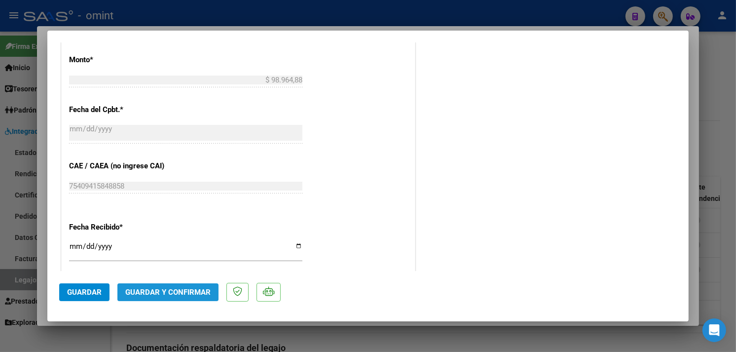
click at [174, 289] on span "Guardar y Confirmar" at bounding box center [167, 291] width 85 height 9
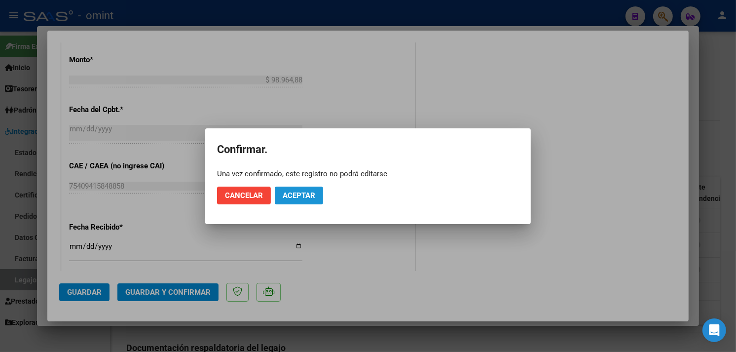
click at [307, 199] on span "Aceptar" at bounding box center [298, 195] width 33 height 9
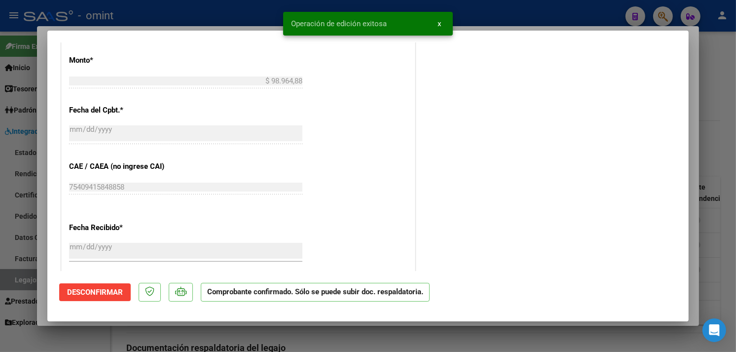
type input "$ 0,00"
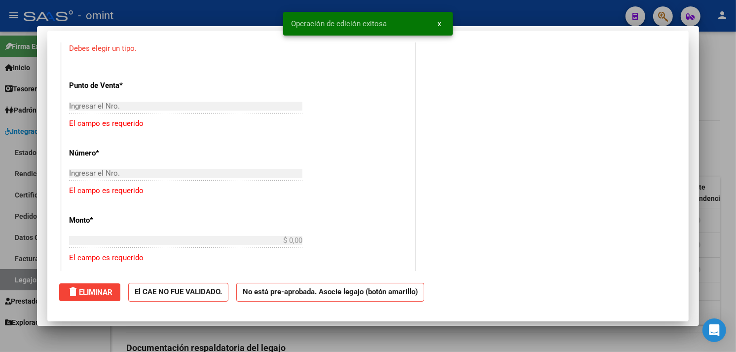
scroll to position [0, 0]
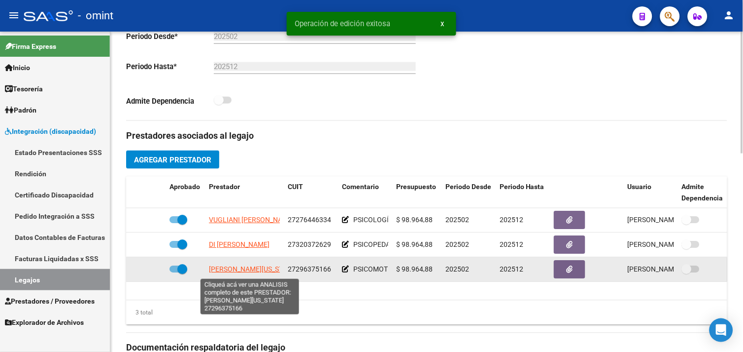
click at [232, 273] on span "GUZMAN VIRGINIA PAOLA" at bounding box center [252, 269] width 87 height 8
type textarea "27296375166"
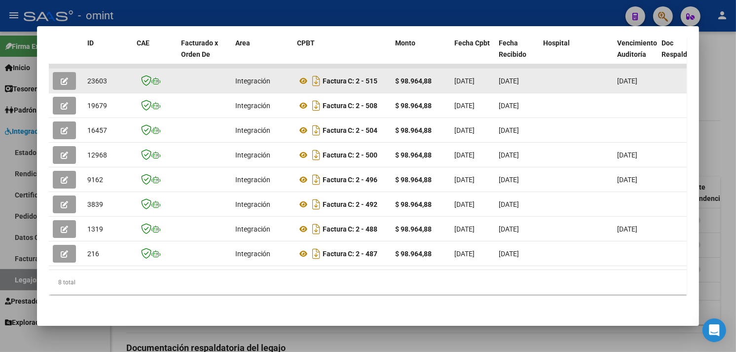
click at [53, 72] on button "button" at bounding box center [64, 81] width 23 height 18
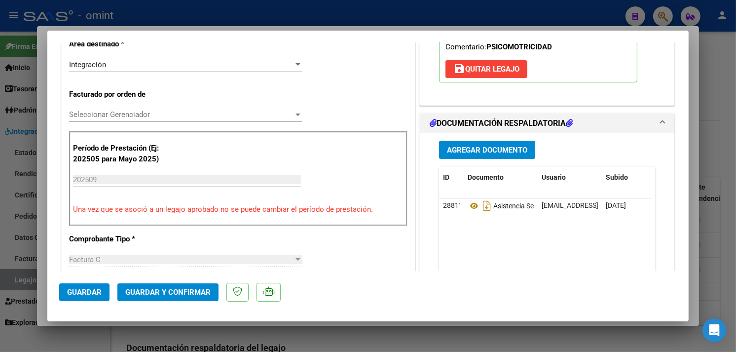
scroll to position [383, 0]
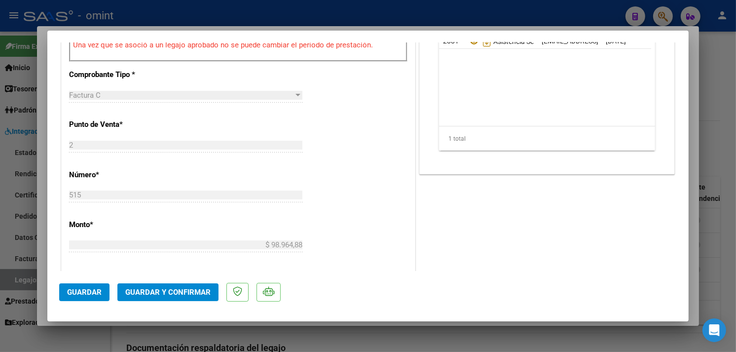
click at [193, 288] on span "Guardar y Confirmar" at bounding box center [167, 291] width 85 height 9
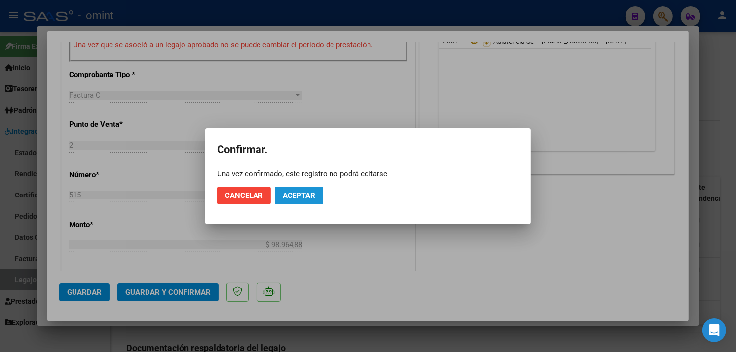
click at [311, 191] on span "Aceptar" at bounding box center [298, 195] width 33 height 9
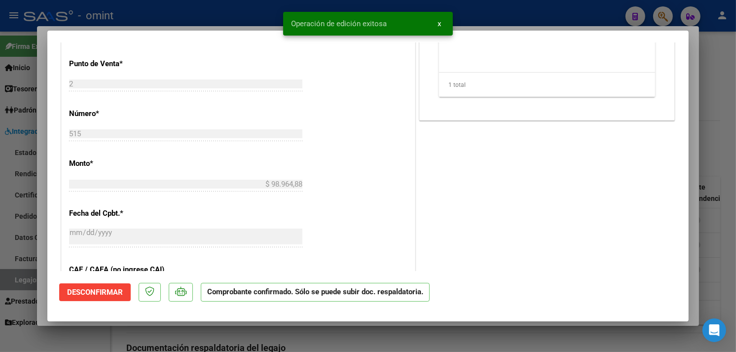
type input "$ 0,00"
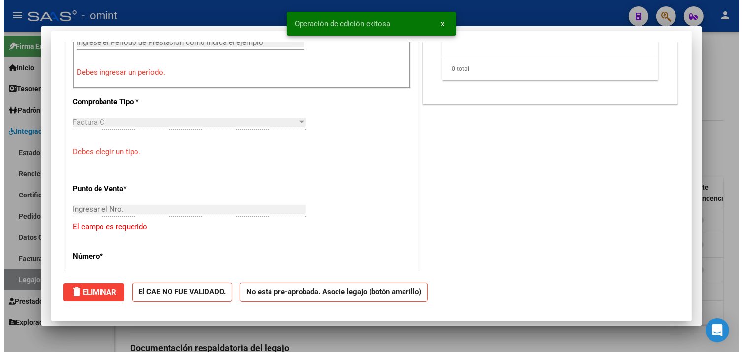
scroll to position [0, 0]
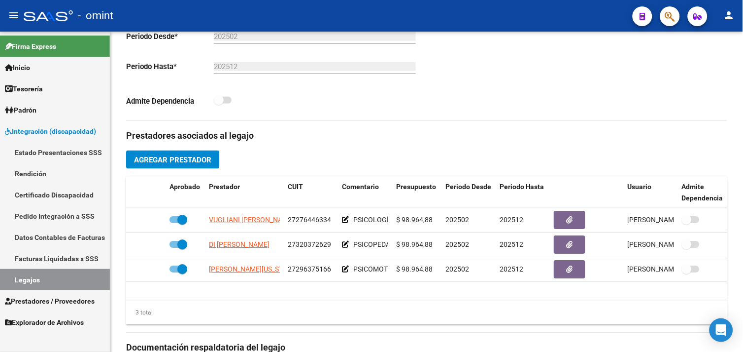
click at [82, 278] on link "Legajos" at bounding box center [55, 279] width 110 height 21
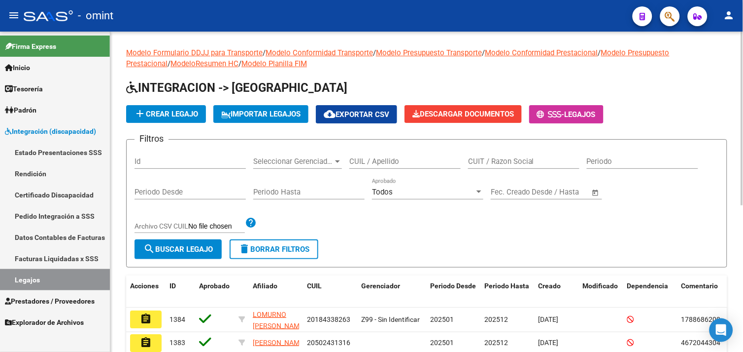
click at [405, 165] on input "CUIL / Apellido" at bounding box center [405, 161] width 111 height 9
paste input "20536512781"
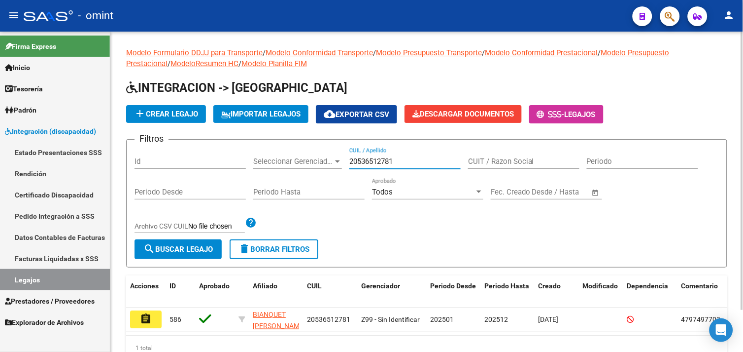
scroll to position [48, 0]
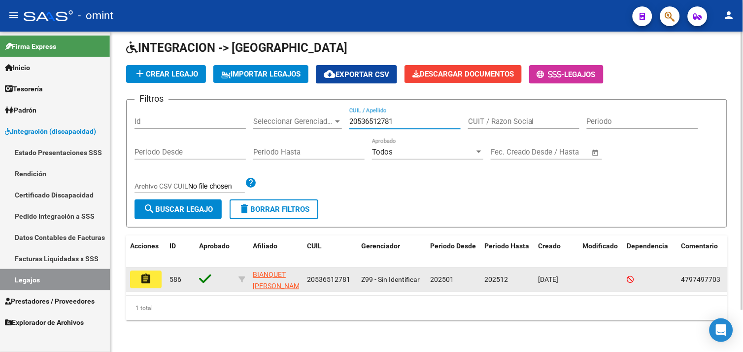
type input "20536512781"
click at [149, 273] on mat-icon "assignment" at bounding box center [146, 279] width 12 height 12
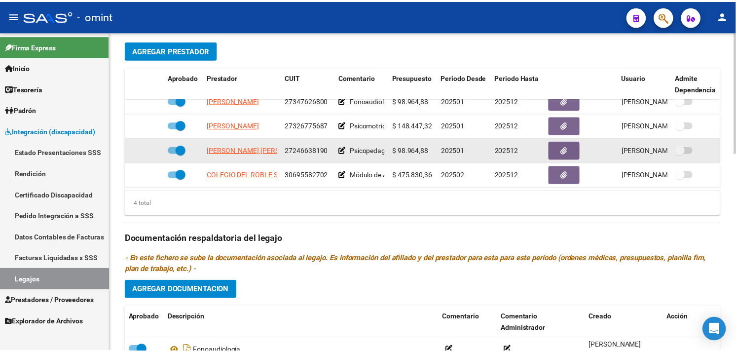
scroll to position [18, 0]
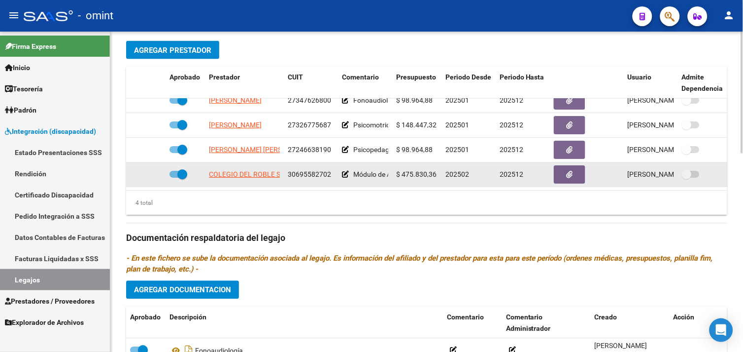
click at [260, 171] on span "COLEGIO DEL ROBLE S R L" at bounding box center [250, 175] width 83 height 8
type textarea "30695582702"
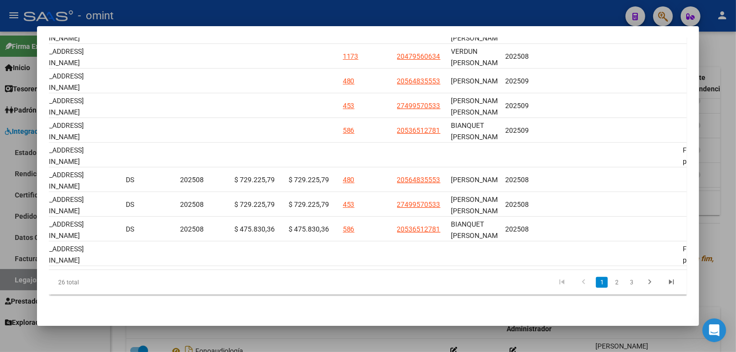
scroll to position [0, 0]
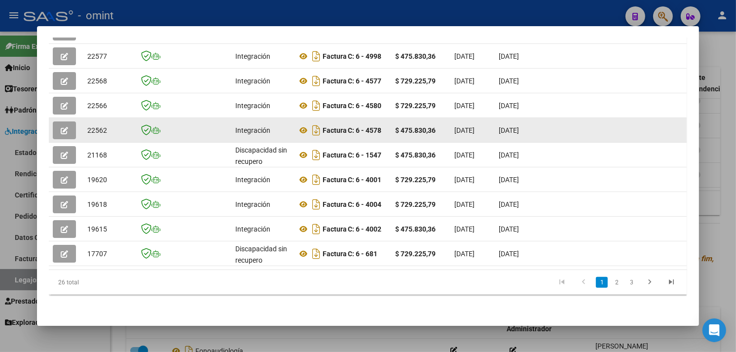
drag, startPoint x: 74, startPoint y: 121, endPoint x: 65, endPoint y: 124, distance: 9.7
click at [74, 122] on div at bounding box center [66, 130] width 27 height 18
click at [65, 124] on button "button" at bounding box center [64, 130] width 23 height 18
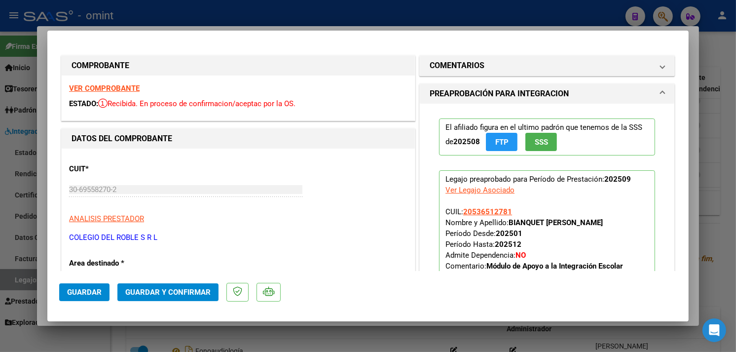
click at [86, 90] on strong "VER COMPROBANTE" at bounding box center [104, 88] width 71 height 9
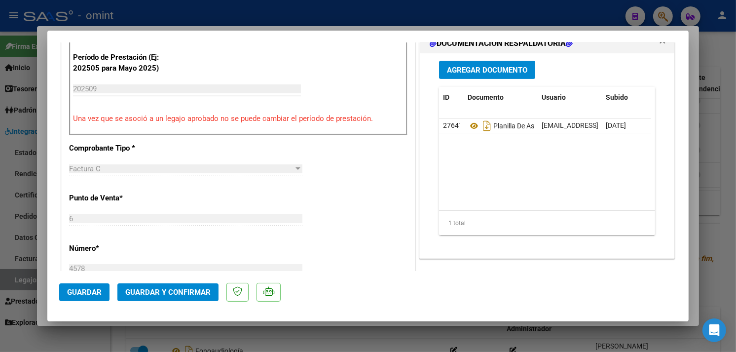
scroll to position [383, 0]
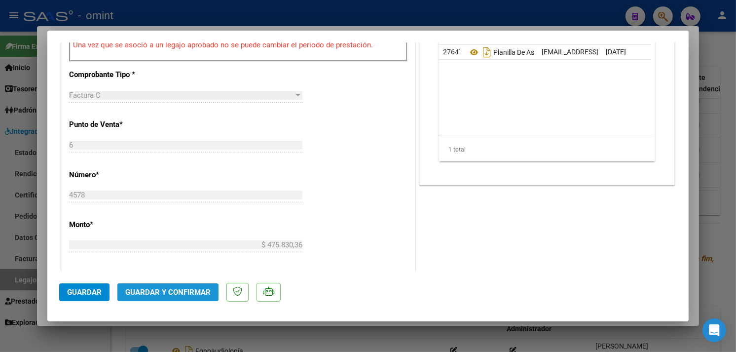
click at [180, 292] on span "Guardar y Confirmar" at bounding box center [167, 291] width 85 height 9
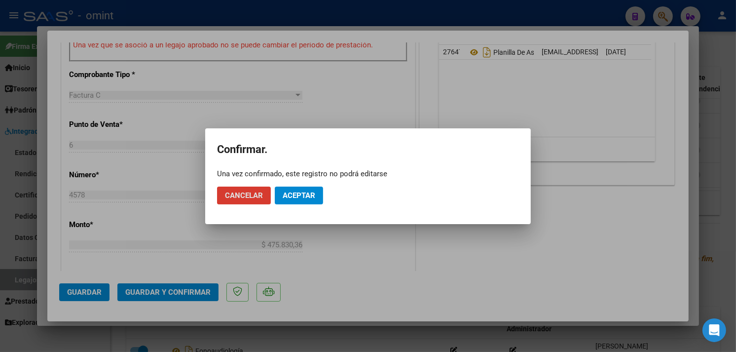
click at [319, 191] on button "Aceptar" at bounding box center [299, 195] width 48 height 18
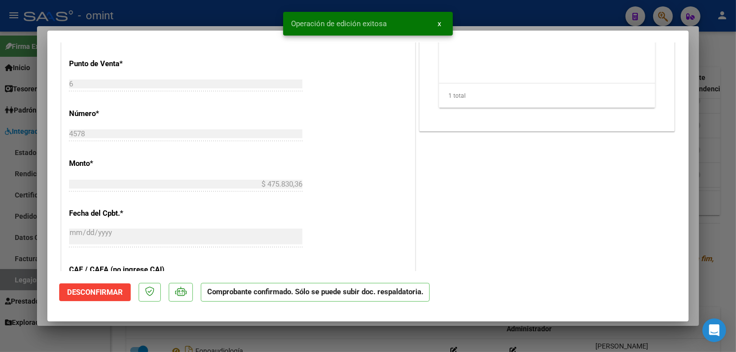
type input "$ 0,00"
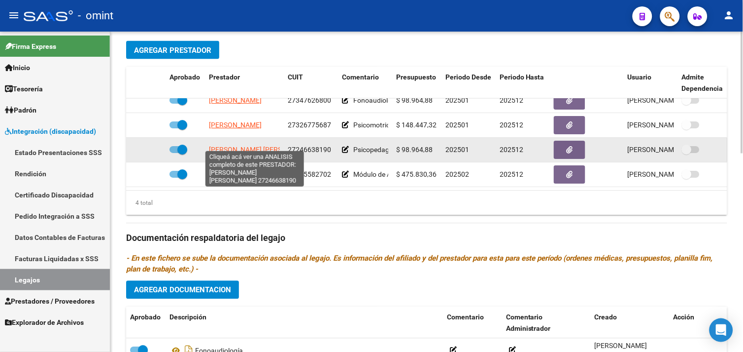
click at [249, 146] on span "CUTTICA ANDREA VERONICA" at bounding box center [262, 150] width 107 height 8
type textarea "27246638190"
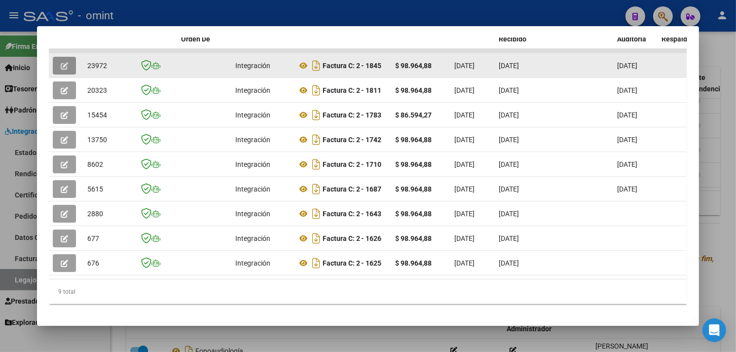
click at [53, 62] on button "button" at bounding box center [64, 66] width 23 height 18
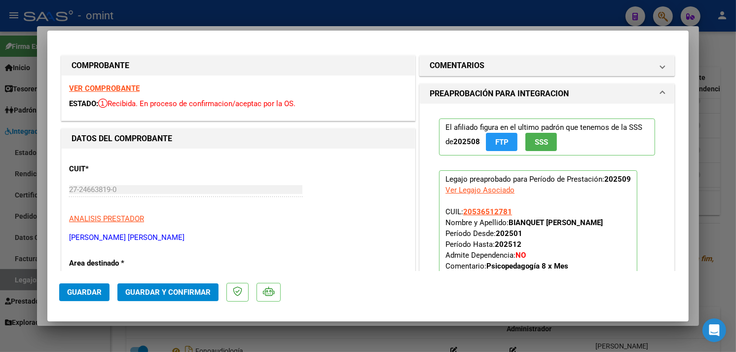
click at [138, 86] on strong "VER COMPROBANTE" at bounding box center [104, 88] width 71 height 9
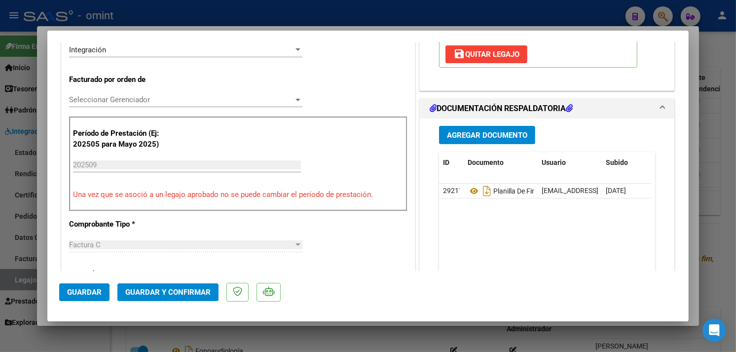
scroll to position [274, 0]
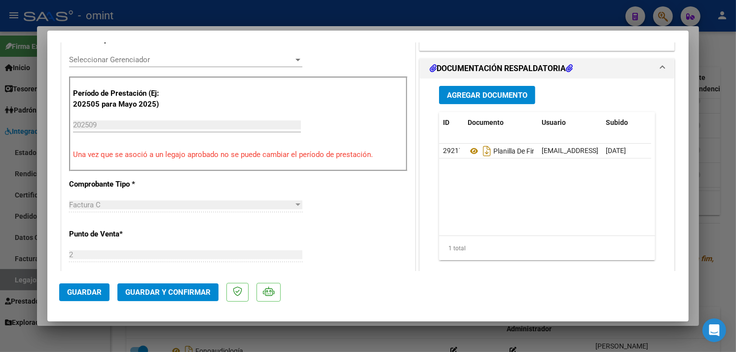
click at [183, 288] on span "Guardar y Confirmar" at bounding box center [167, 291] width 85 height 9
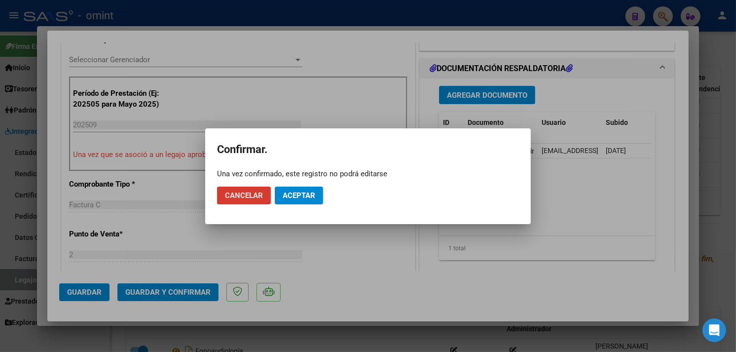
click at [314, 191] on span "Aceptar" at bounding box center [298, 195] width 33 height 9
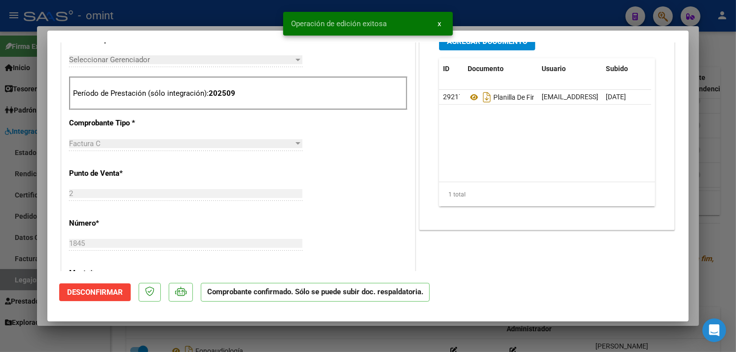
type input "$ 0,00"
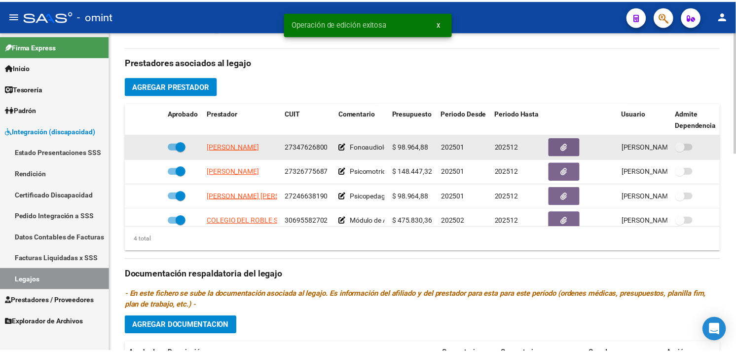
scroll to position [328, 0]
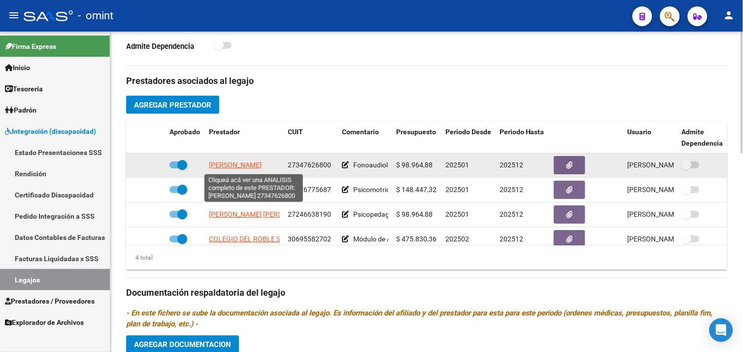
click at [250, 164] on span "VERARDI ESTEFANIA NOELIA" at bounding box center [235, 165] width 53 height 8
type textarea "27347626800"
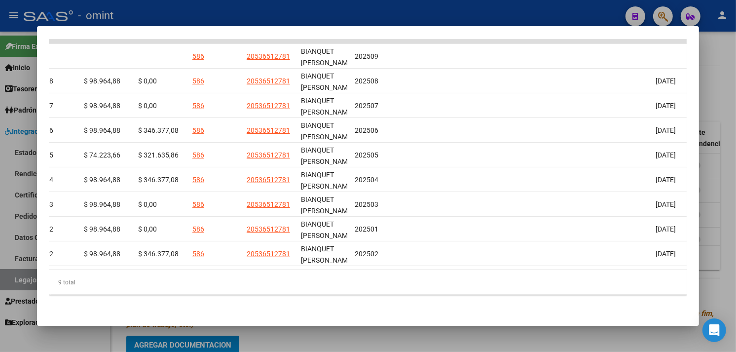
scroll to position [0, 0]
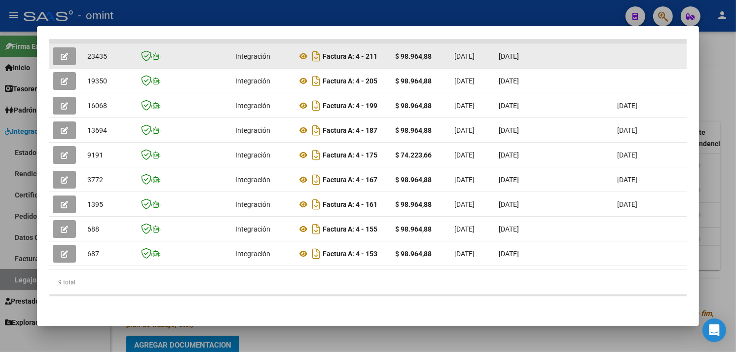
click at [61, 53] on icon "button" at bounding box center [64, 56] width 7 height 7
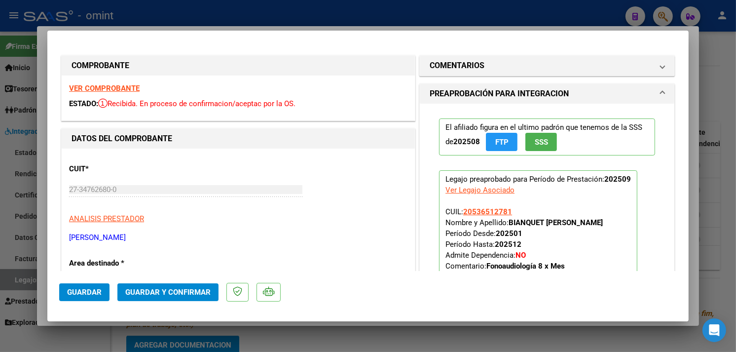
click at [99, 86] on strong "VER COMPROBANTE" at bounding box center [104, 88] width 71 height 9
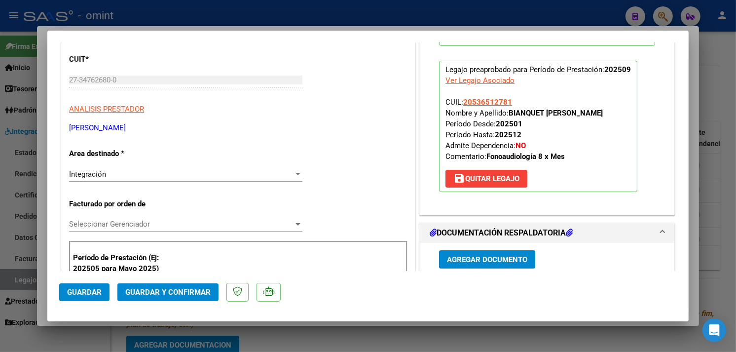
click at [195, 292] on span "Guardar y Confirmar" at bounding box center [167, 291] width 85 height 9
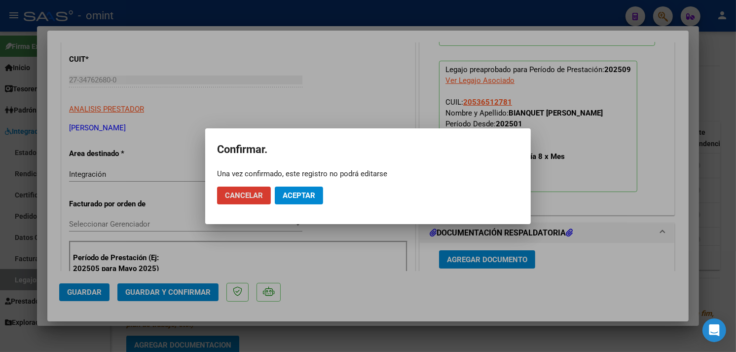
click at [297, 195] on span "Aceptar" at bounding box center [298, 195] width 33 height 9
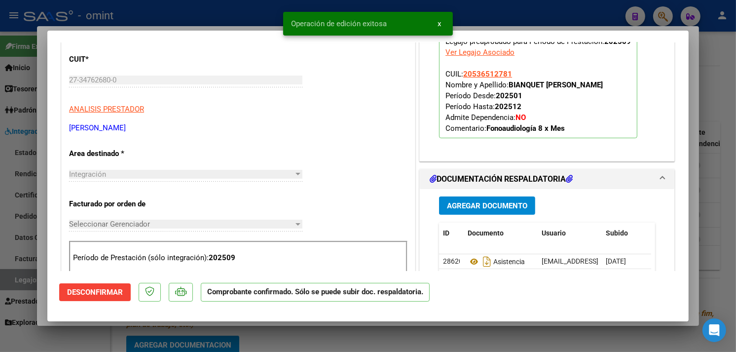
type input "$ 0,00"
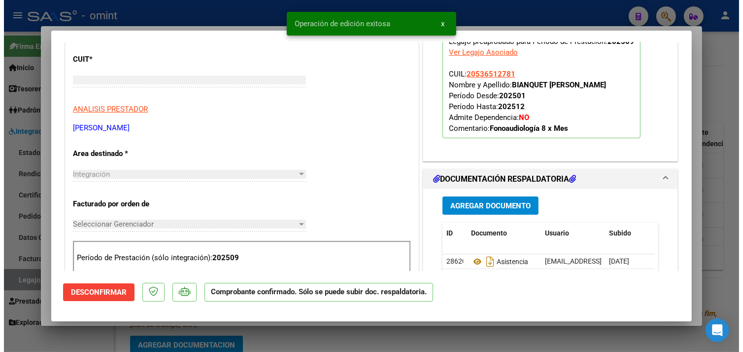
scroll to position [0, 0]
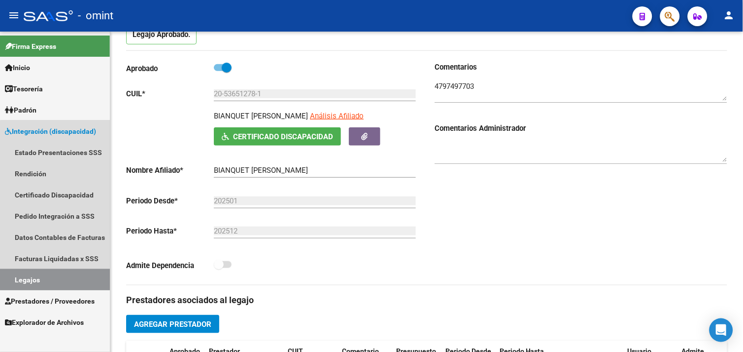
click at [58, 274] on link "Legajos" at bounding box center [55, 279] width 110 height 21
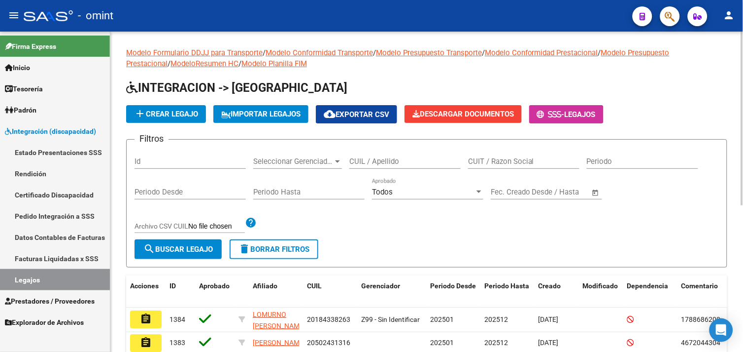
click at [482, 163] on input "CUIT / Razon Social" at bounding box center [523, 161] width 111 height 9
click at [410, 164] on input "CUIL / Apellido" at bounding box center [405, 161] width 111 height 9
paste input "20527641374"
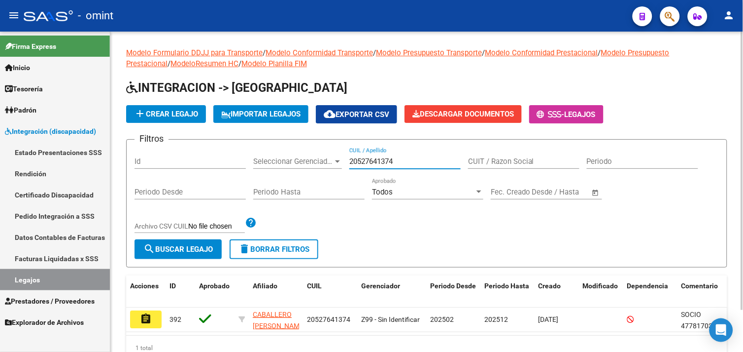
scroll to position [48, 0]
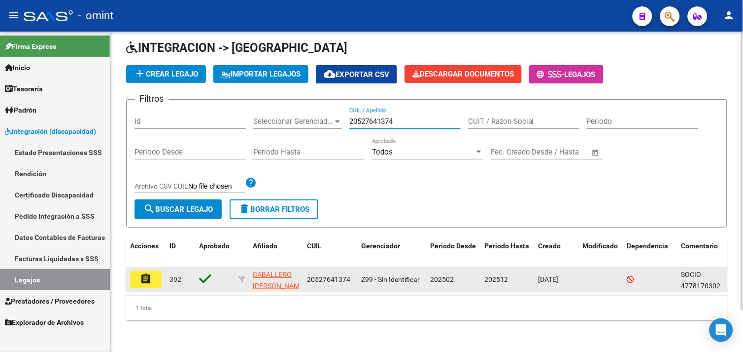
type input "20527641374"
click at [148, 273] on mat-icon "assignment" at bounding box center [146, 279] width 12 height 12
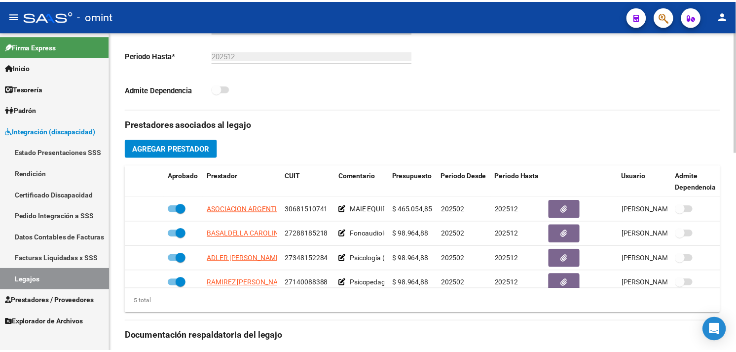
scroll to position [383, 0]
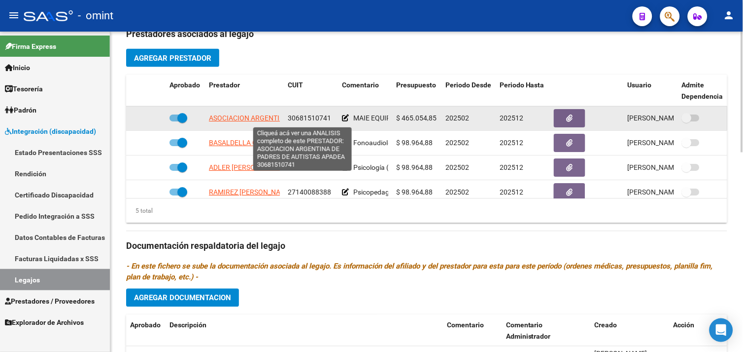
click at [255, 117] on span "ASOCIACION ARGENTINA DE PADRES DE AUTISTAS APADEA" at bounding box center [301, 118] width 185 height 8
type textarea "30681510741"
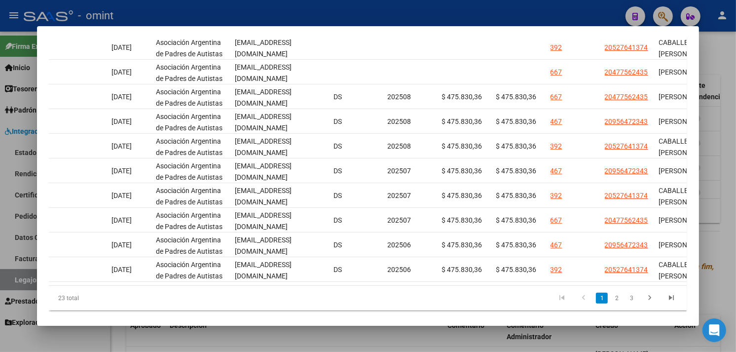
scroll to position [0, 0]
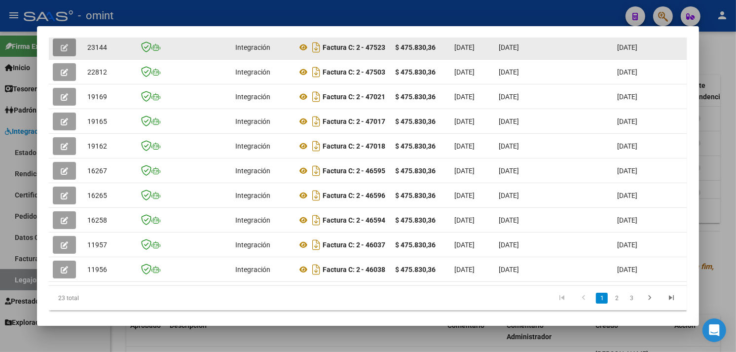
click at [61, 45] on icon "button" at bounding box center [64, 47] width 7 height 7
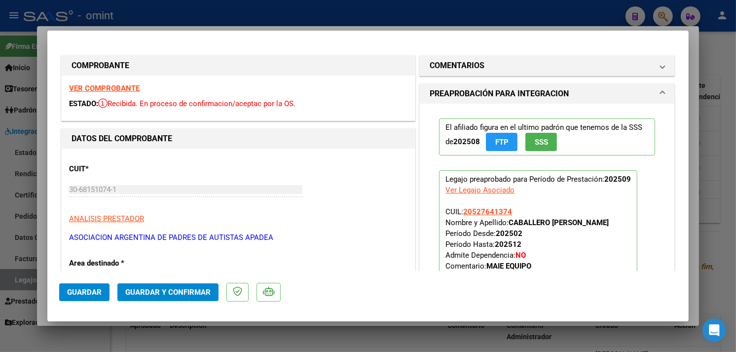
click at [127, 87] on strong "VER COMPROBANTE" at bounding box center [104, 88] width 71 height 9
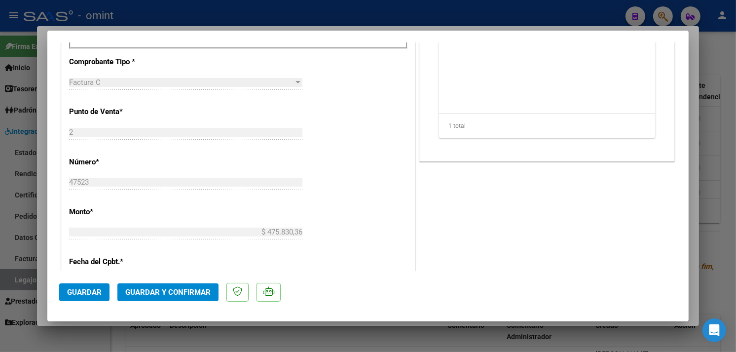
scroll to position [493, 0]
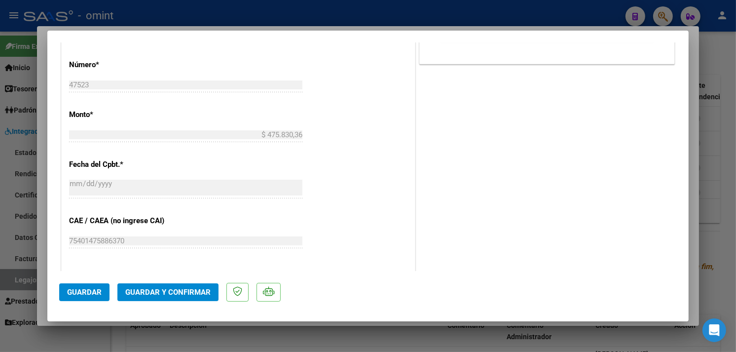
click at [179, 289] on span "Guardar y Confirmar" at bounding box center [167, 291] width 85 height 9
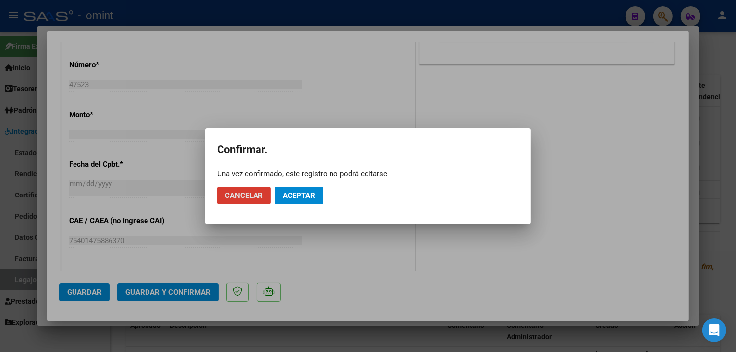
click at [286, 199] on span "Aceptar" at bounding box center [298, 195] width 33 height 9
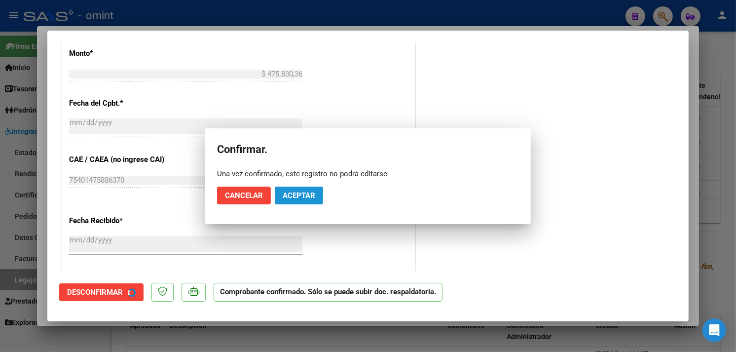
scroll to position [431, 0]
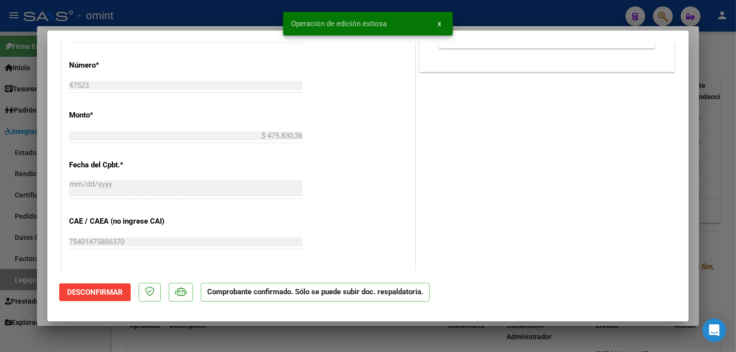
type input "$ 0,00"
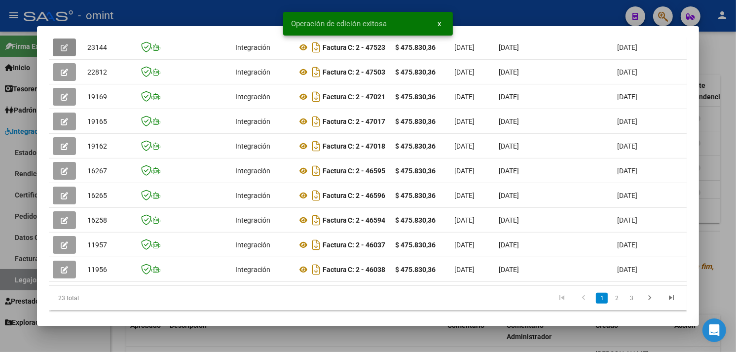
scroll to position [273, 0]
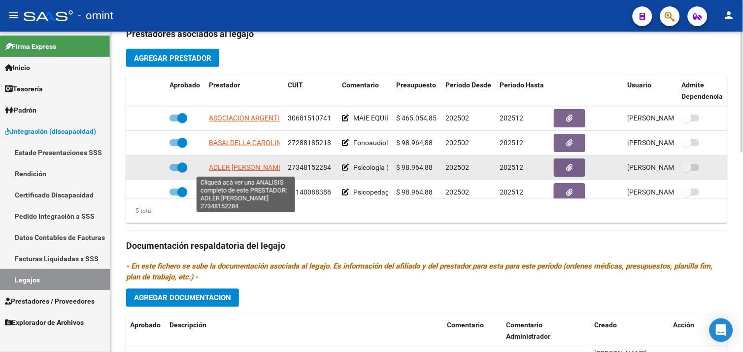
click at [252, 172] on span "ADLER JULIETA ELIANA" at bounding box center [246, 168] width 75 height 8
type textarea "27348152284"
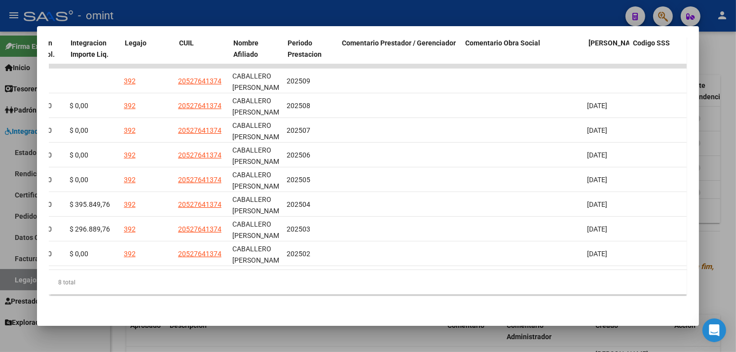
scroll to position [0, 0]
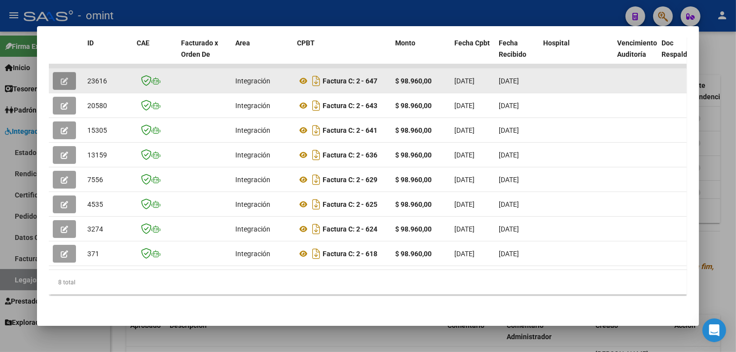
click at [62, 77] on icon "button" at bounding box center [64, 80] width 7 height 7
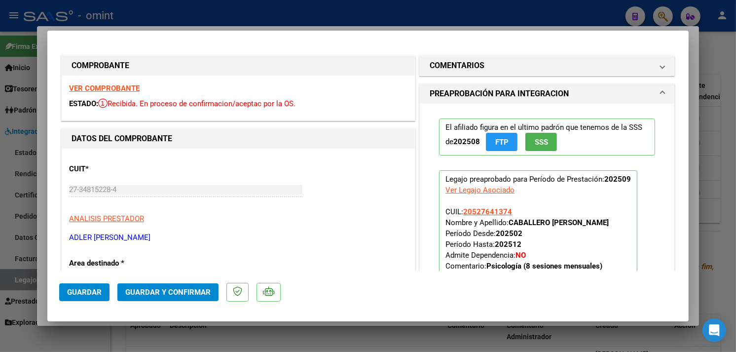
click at [114, 86] on strong "VER COMPROBANTE" at bounding box center [104, 88] width 71 height 9
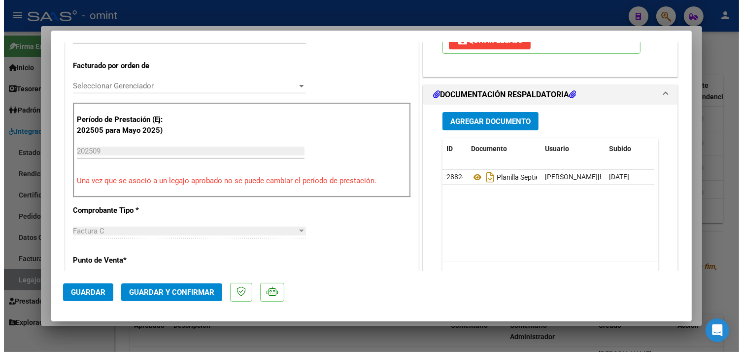
scroll to position [274, 0]
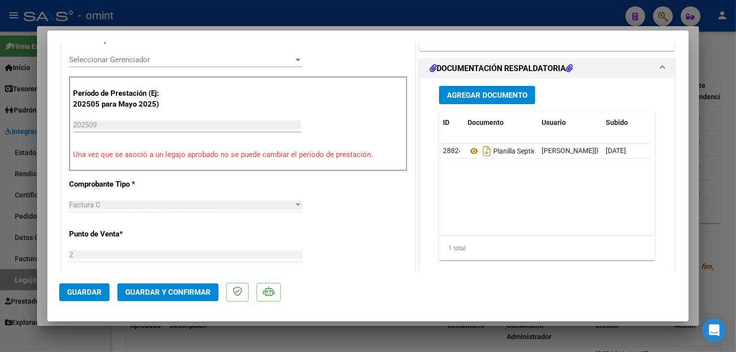
click at [163, 294] on span "Guardar y Confirmar" at bounding box center [167, 291] width 85 height 9
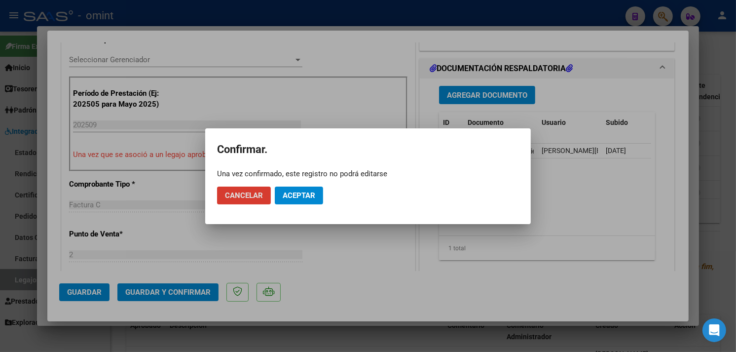
click at [292, 192] on span "Aceptar" at bounding box center [298, 195] width 33 height 9
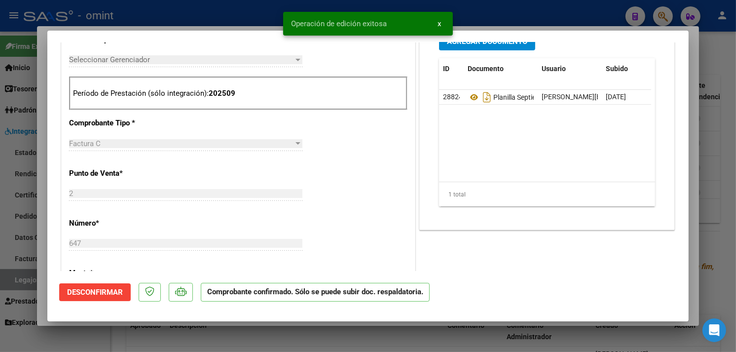
type input "$ 0,00"
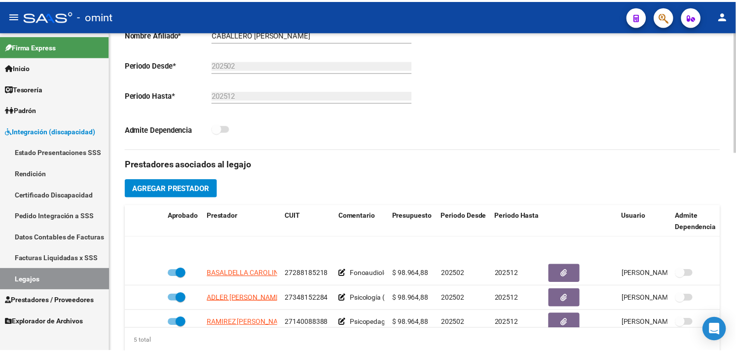
scroll to position [43, 0]
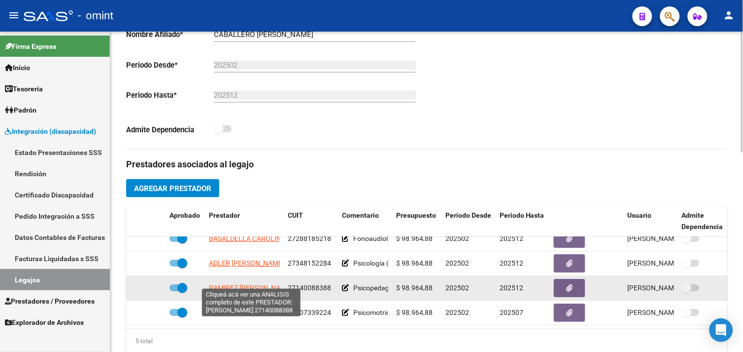
click at [240, 284] on span "RAMIREZ MIRTA GRACIELA" at bounding box center [250, 288] width 83 height 8
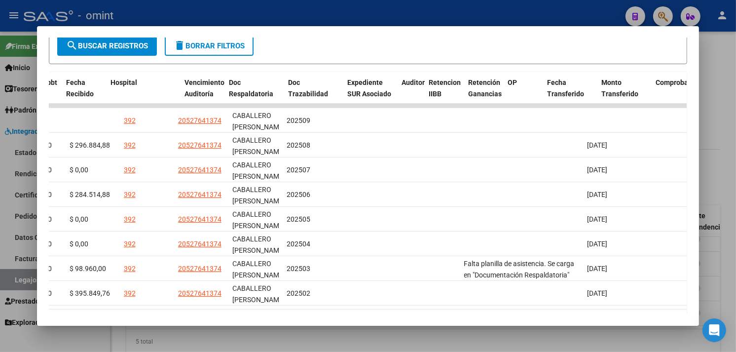
scroll to position [0, 0]
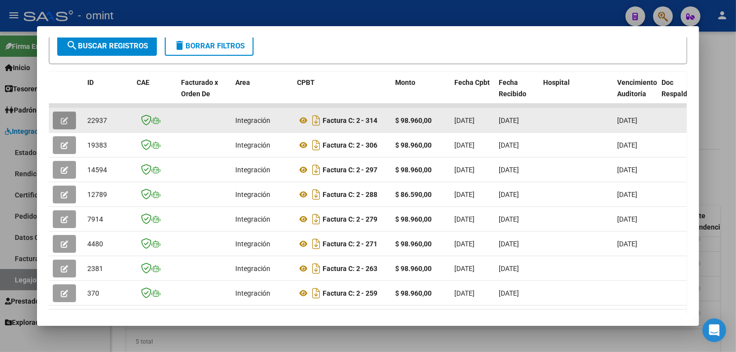
click at [54, 117] on button "button" at bounding box center [64, 120] width 23 height 18
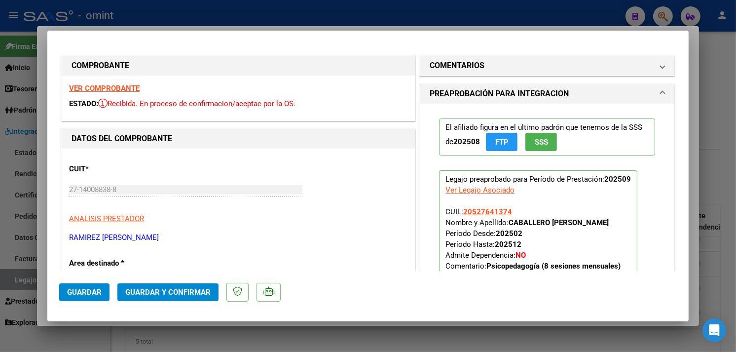
click at [103, 88] on strong "VER COMPROBANTE" at bounding box center [104, 88] width 71 height 9
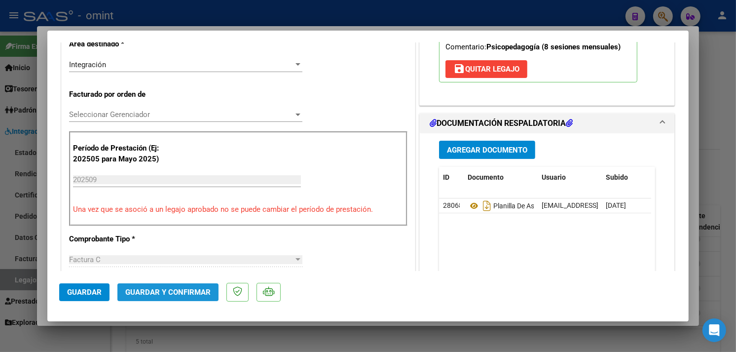
click at [179, 290] on span "Guardar y Confirmar" at bounding box center [167, 291] width 85 height 9
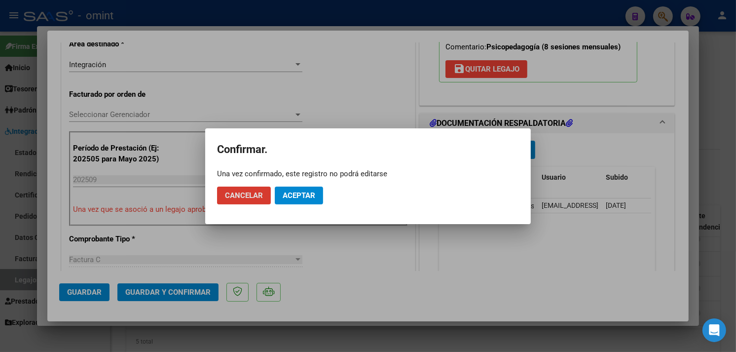
click at [285, 203] on button "Aceptar" at bounding box center [299, 195] width 48 height 18
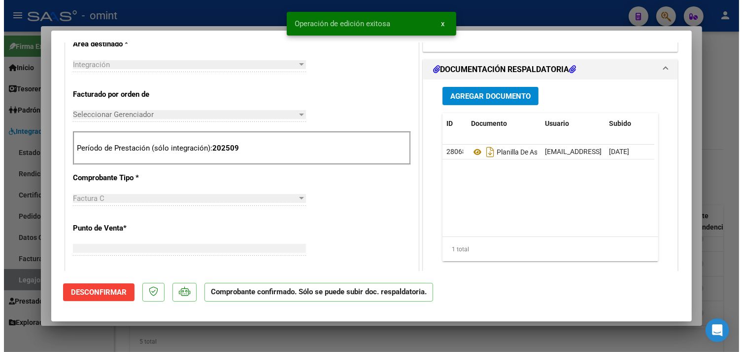
scroll to position [0, 0]
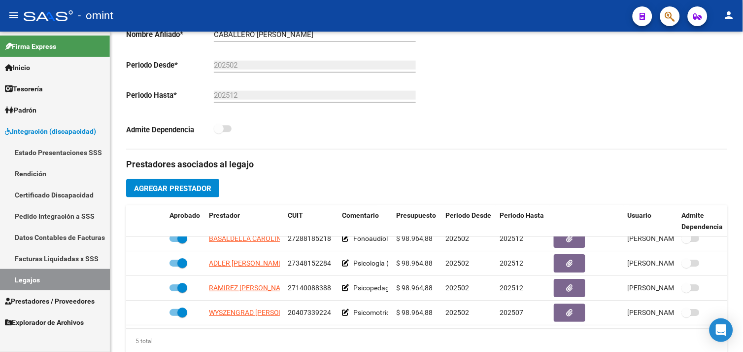
drag, startPoint x: 68, startPoint y: 278, endPoint x: 94, endPoint y: 272, distance: 26.3
click at [68, 279] on link "Legajos" at bounding box center [55, 279] width 110 height 21
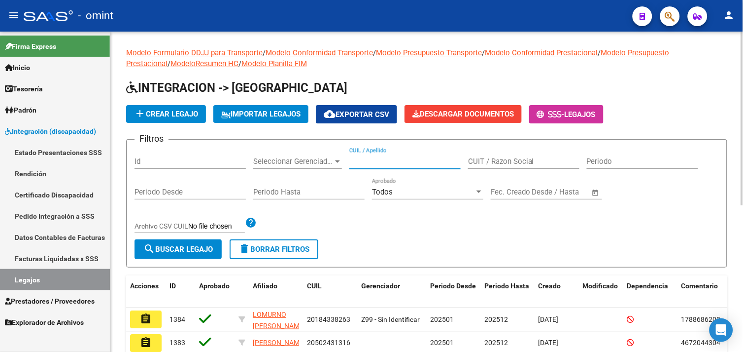
click at [417, 158] on input "CUIL / Apellido" at bounding box center [405, 161] width 111 height 9
paste input "20509848069"
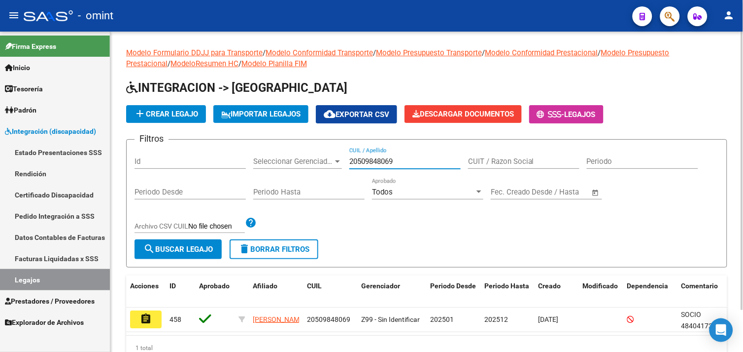
scroll to position [48, 0]
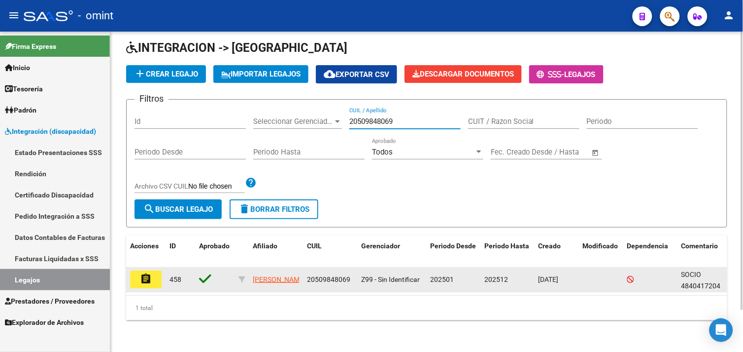
click at [151, 273] on mat-icon "assignment" at bounding box center [146, 279] width 12 height 12
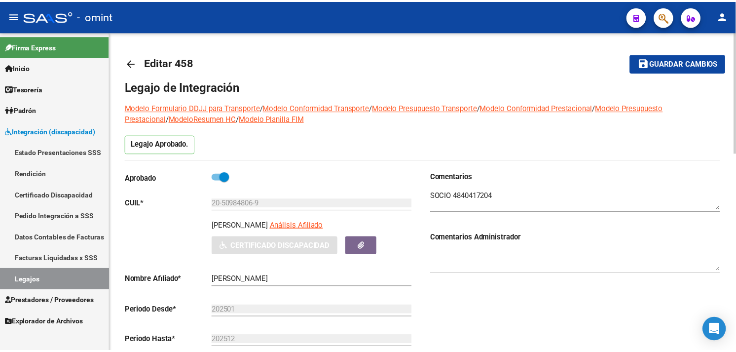
scroll to position [328, 0]
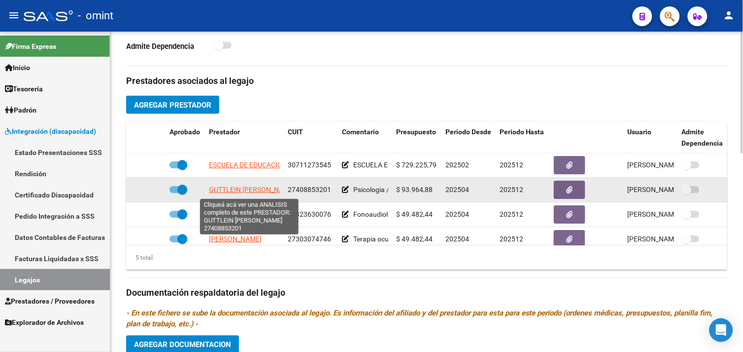
click at [256, 190] on span "GUTTLEIN CAMILA BELEN" at bounding box center [252, 190] width 86 height 8
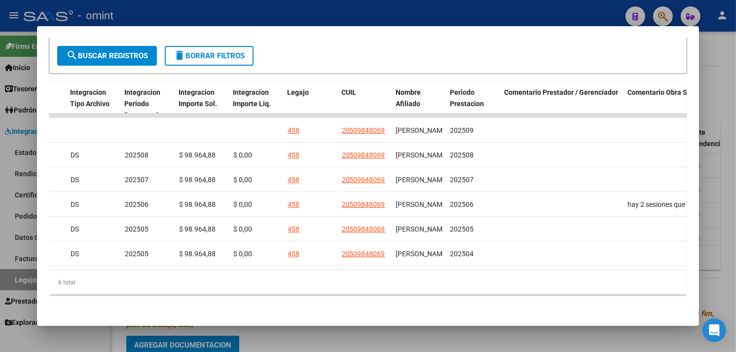
scroll to position [0, 0]
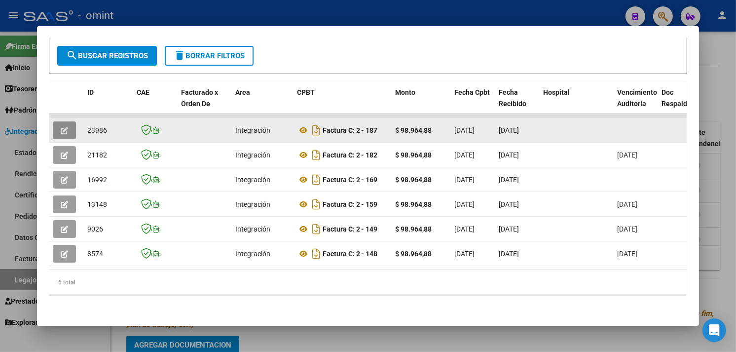
click at [64, 127] on icon "button" at bounding box center [64, 130] width 7 height 7
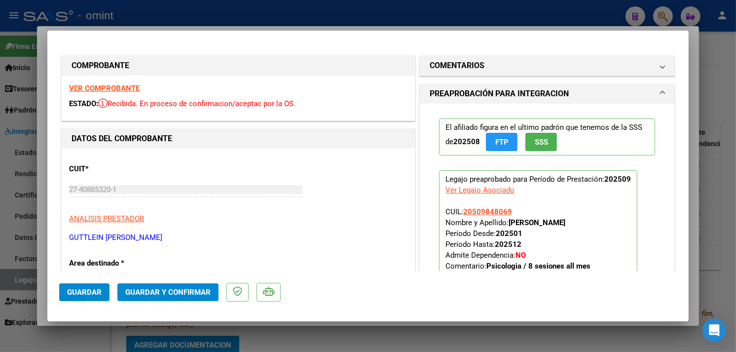
click at [126, 93] on div "VER COMPROBANTE ESTADO: Recibida. En proceso de confirmacion/aceptac por la OS." at bounding box center [238, 97] width 353 height 45
click at [126, 91] on strong "VER COMPROBANTE" at bounding box center [104, 88] width 71 height 9
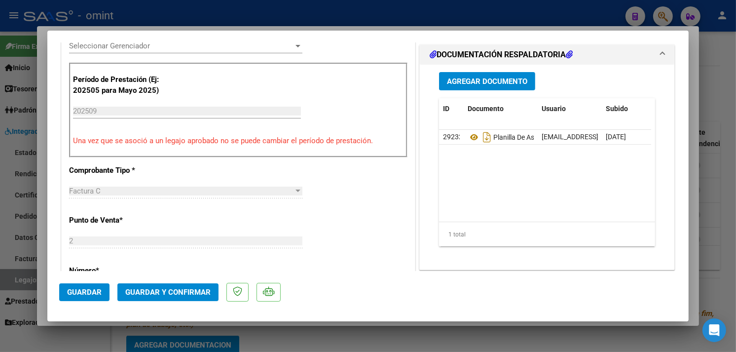
scroll to position [383, 0]
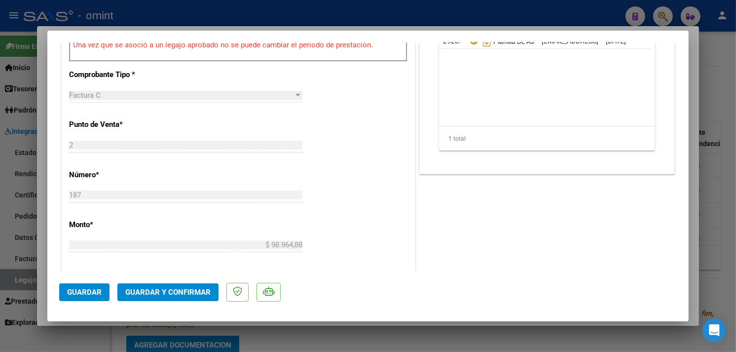
click at [194, 293] on span "Guardar y Confirmar" at bounding box center [167, 291] width 85 height 9
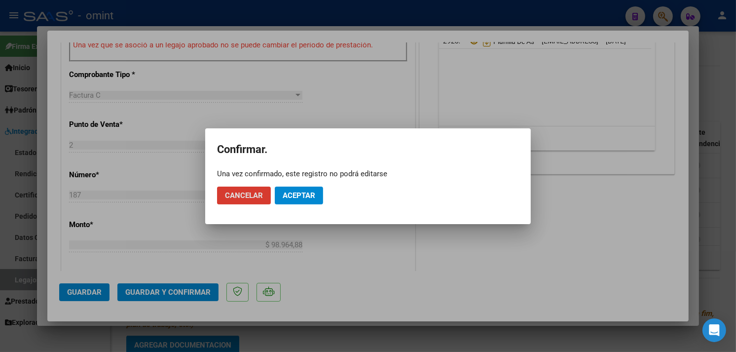
click at [312, 193] on span "Aceptar" at bounding box center [298, 195] width 33 height 9
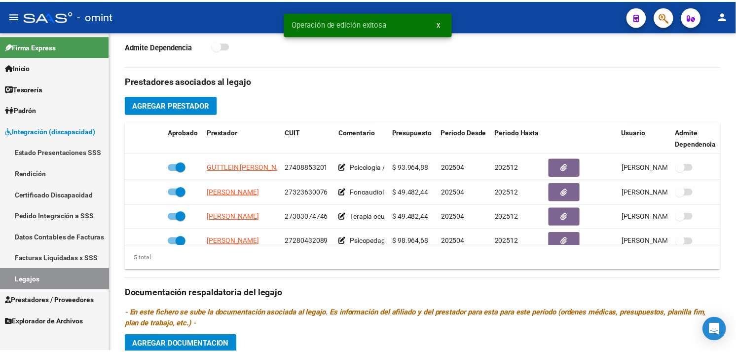
scroll to position [42, 0]
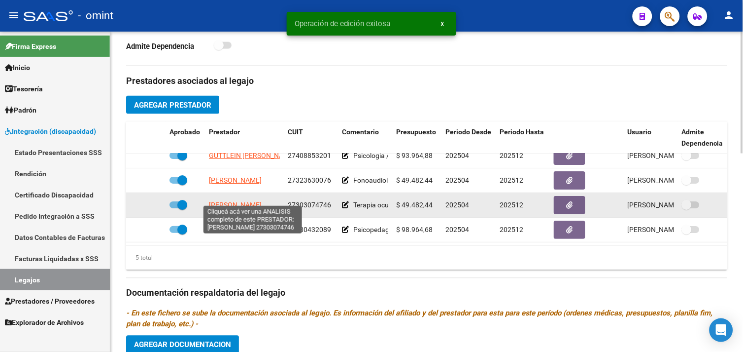
click at [252, 201] on span "ROMERO SILVANA ESTAURA" at bounding box center [235, 205] width 53 height 8
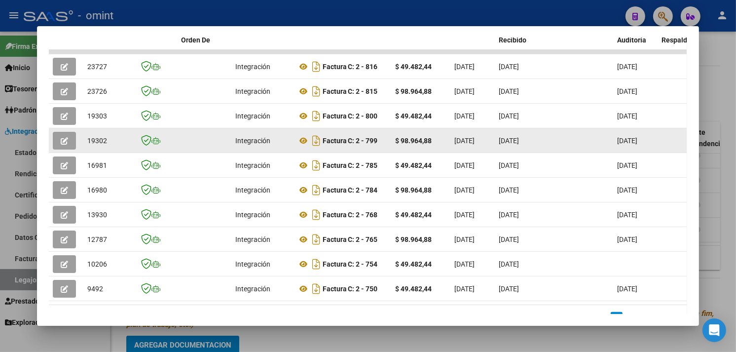
scroll to position [186, 0]
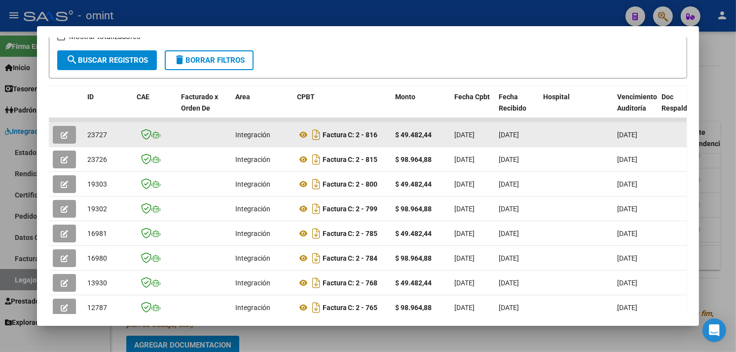
click at [61, 134] on icon "button" at bounding box center [64, 134] width 7 height 7
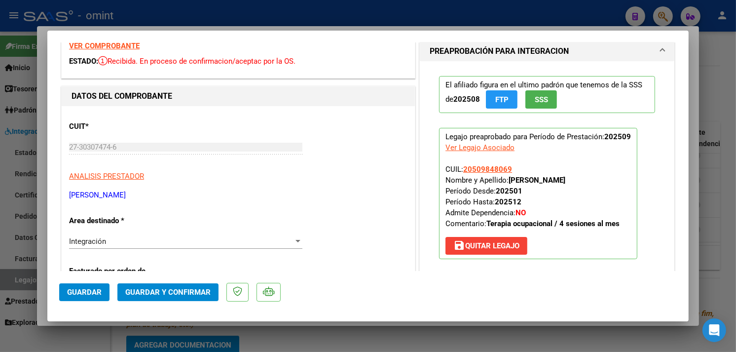
scroll to position [0, 0]
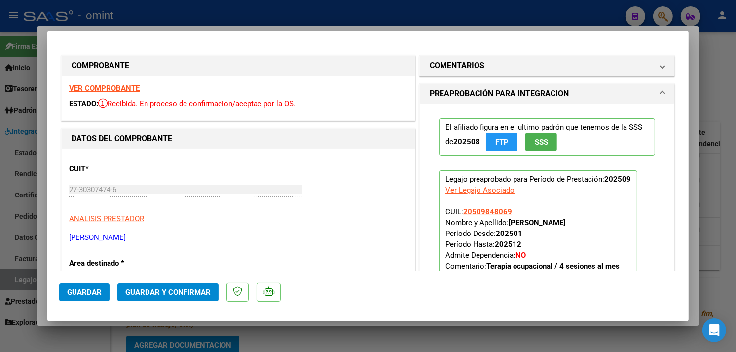
click at [116, 89] on strong "VER COMPROBANTE" at bounding box center [104, 88] width 71 height 9
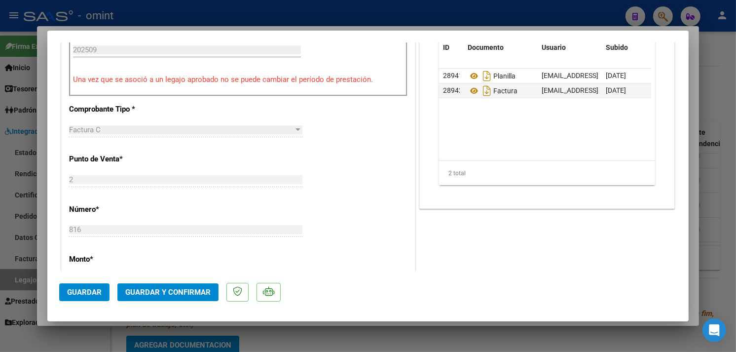
scroll to position [438, 0]
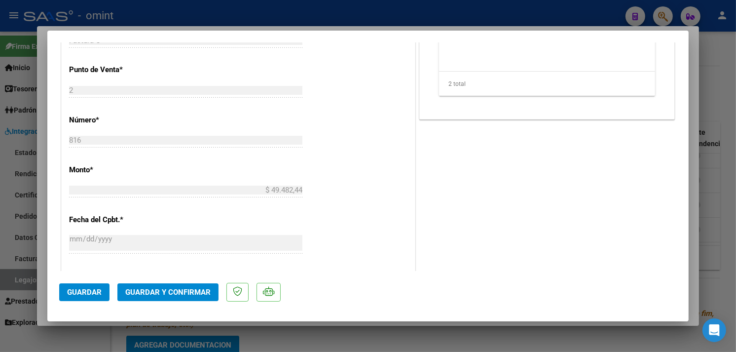
click at [181, 282] on mat-dialog-actions "Guardar Guardar y Confirmar" at bounding box center [367, 290] width 617 height 39
click at [181, 283] on button "Guardar y Confirmar" at bounding box center [167, 292] width 101 height 18
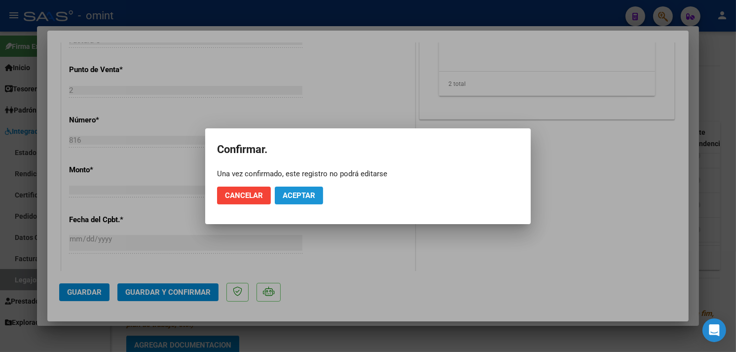
click at [294, 203] on button "Aceptar" at bounding box center [299, 195] width 48 height 18
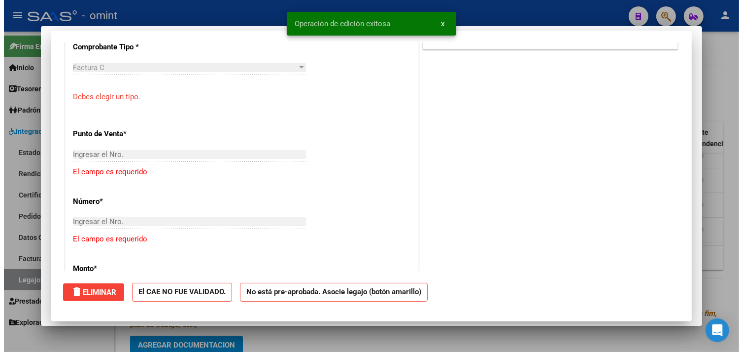
scroll to position [0, 0]
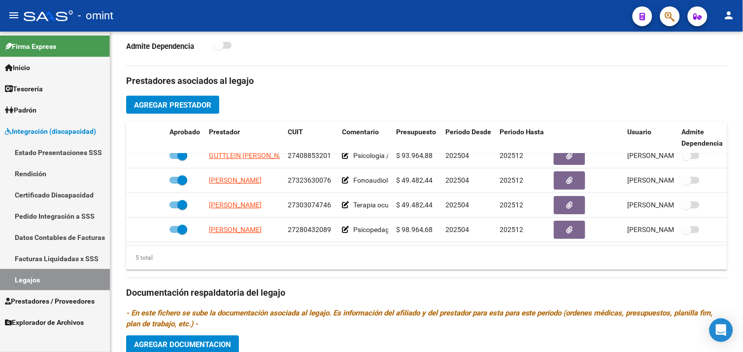
click at [46, 279] on link "Legajos" at bounding box center [55, 279] width 110 height 21
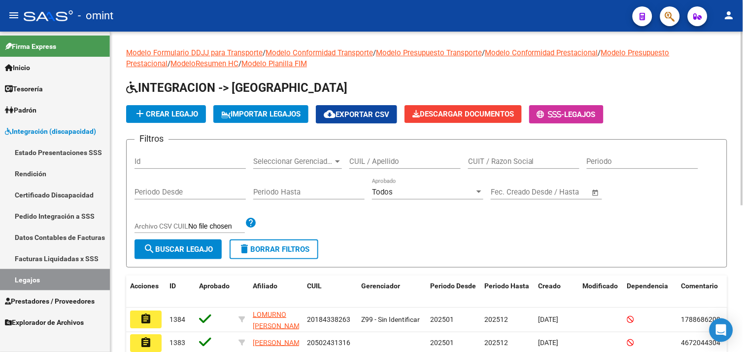
click at [387, 166] on input "CUIL / Apellido" at bounding box center [405, 161] width 111 height 9
paste input "20325923963"
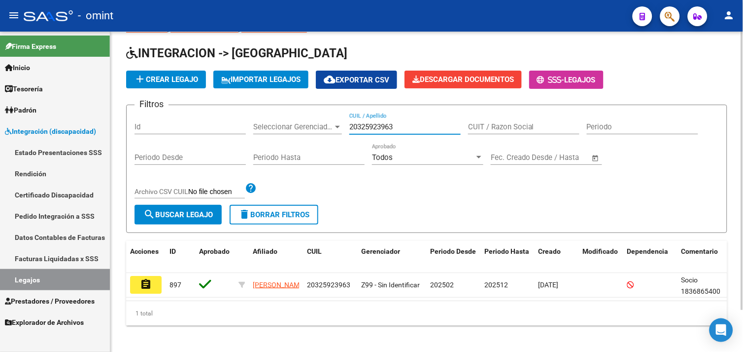
scroll to position [48, 0]
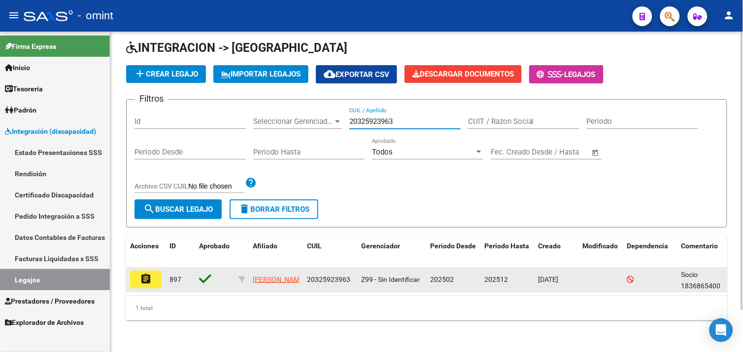
click at [146, 275] on mat-icon "assignment" at bounding box center [146, 279] width 12 height 12
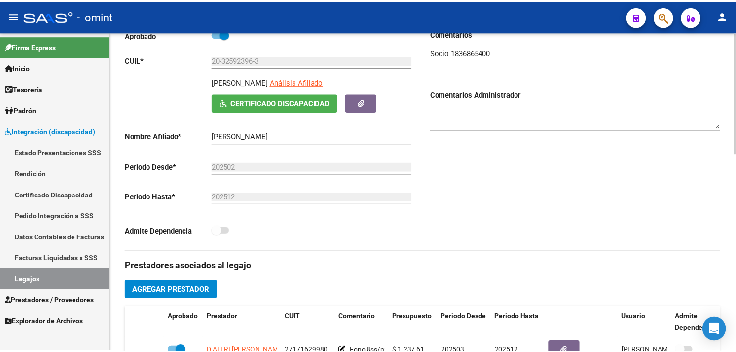
scroll to position [328, 0]
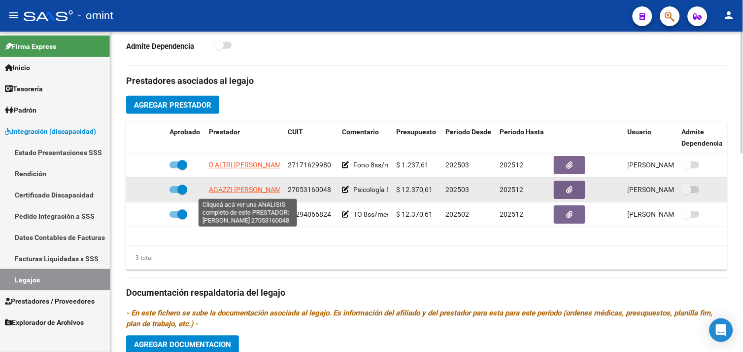
click at [248, 188] on span "AGAZZI GRACIELA LUISA" at bounding box center [248, 190] width 78 height 8
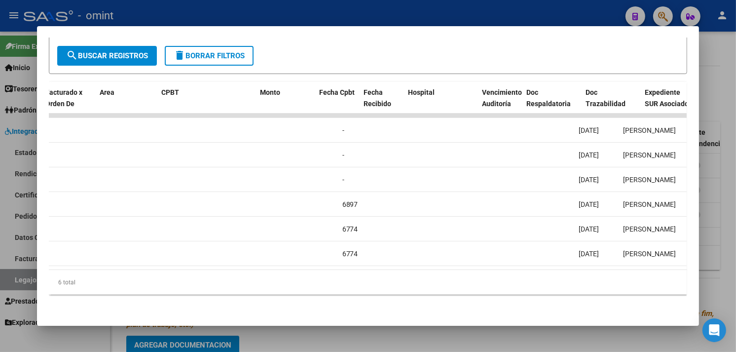
scroll to position [0, 0]
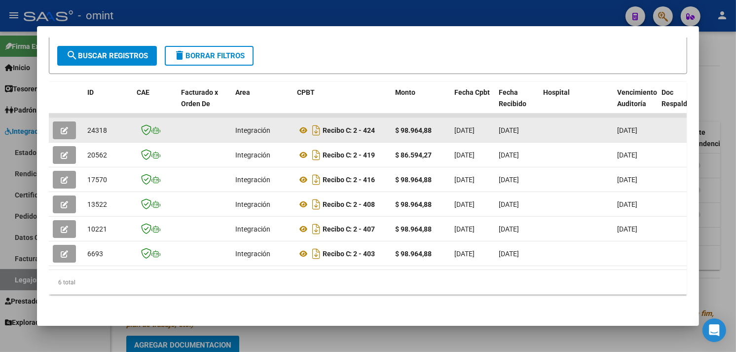
click at [61, 127] on icon "button" at bounding box center [64, 130] width 7 height 7
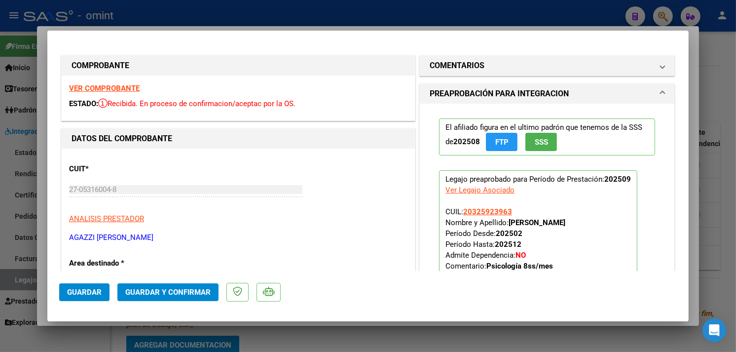
click at [123, 89] on strong "VER COMPROBANTE" at bounding box center [104, 88] width 71 height 9
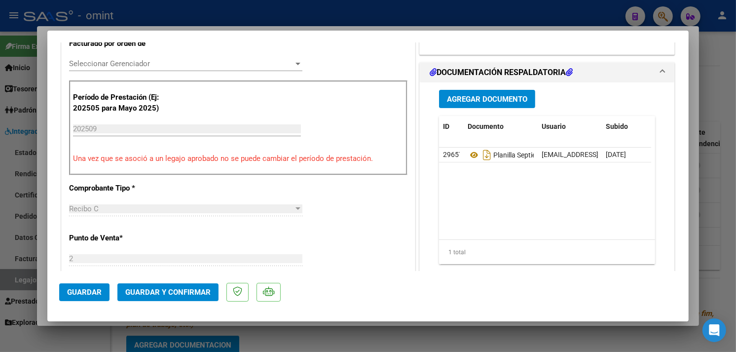
scroll to position [274, 0]
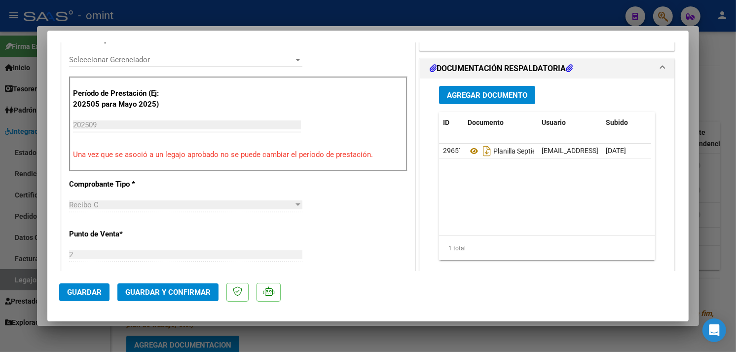
click at [170, 280] on mat-dialog-actions "Guardar Guardar y Confirmar" at bounding box center [367, 290] width 617 height 39
click at [172, 288] on span "Guardar y Confirmar" at bounding box center [167, 291] width 85 height 9
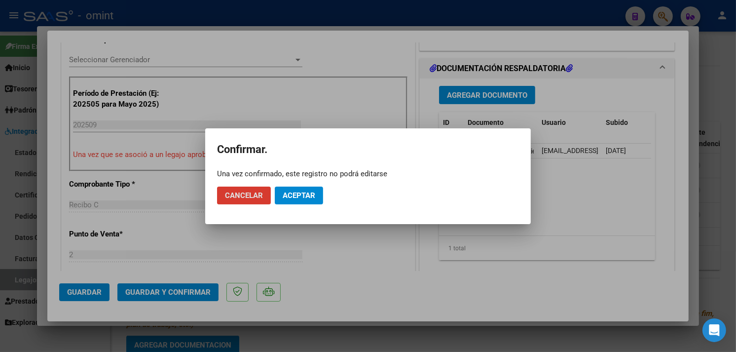
click at [304, 189] on button "Aceptar" at bounding box center [299, 195] width 48 height 18
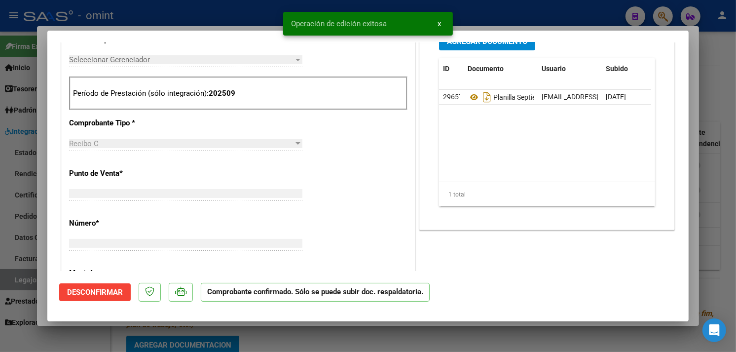
scroll to position [0, 0]
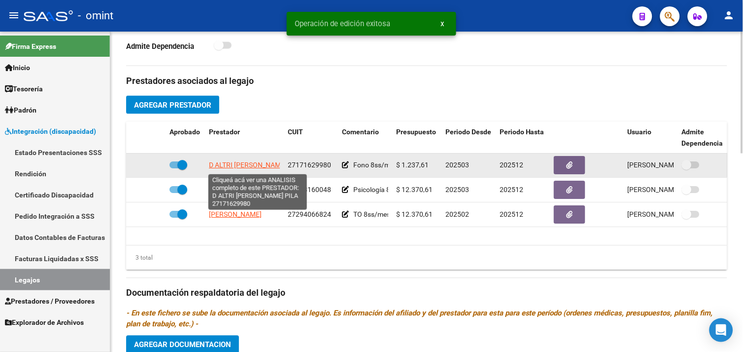
click at [253, 166] on span "D ALTRI FABIANA BEATRIZ PILA" at bounding box center [248, 165] width 78 height 8
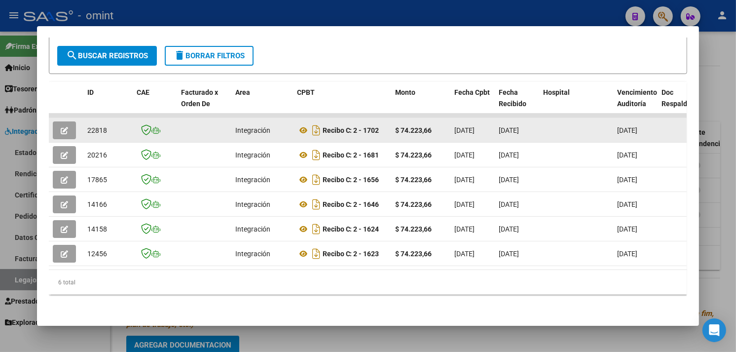
click at [71, 121] on button "button" at bounding box center [64, 130] width 23 height 18
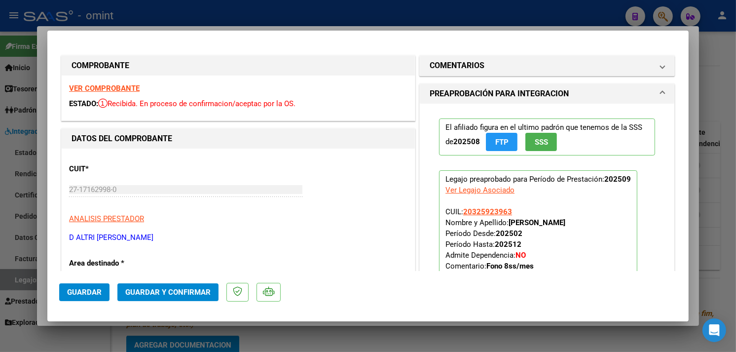
click at [106, 86] on strong "VER COMPROBANTE" at bounding box center [104, 88] width 71 height 9
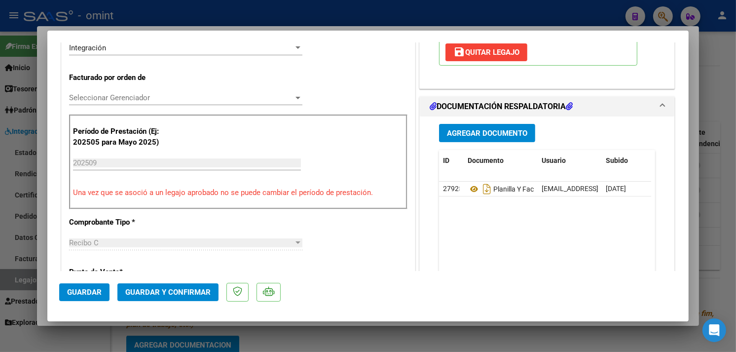
scroll to position [328, 0]
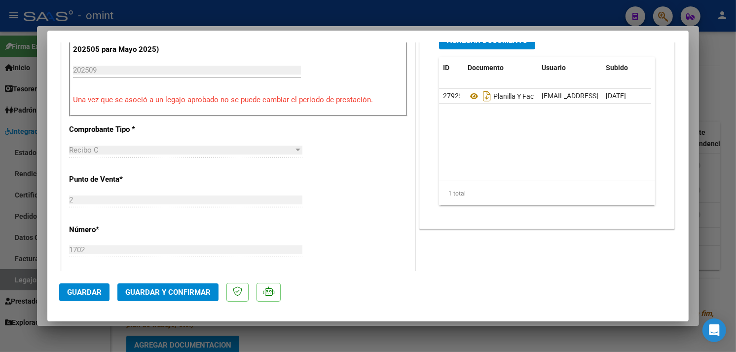
click at [173, 287] on button "Guardar y Confirmar" at bounding box center [167, 292] width 101 height 18
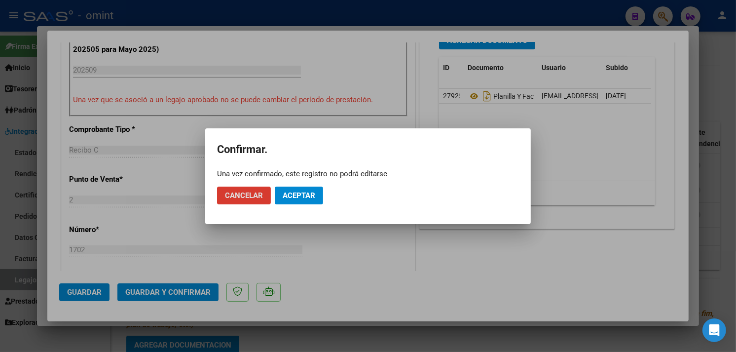
click at [293, 193] on span "Aceptar" at bounding box center [298, 195] width 33 height 9
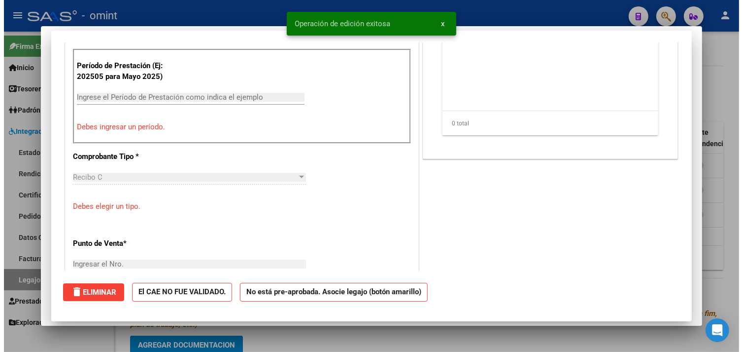
scroll to position [0, 0]
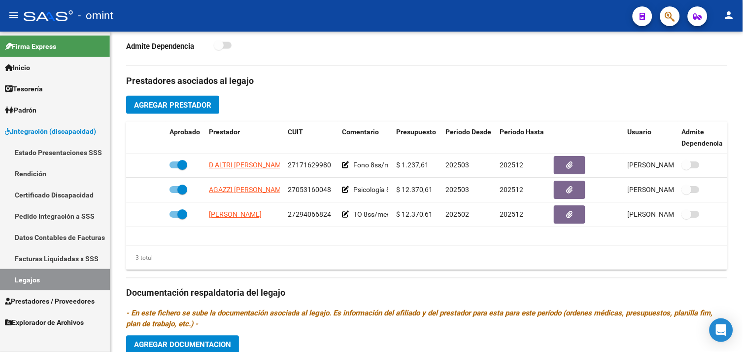
click at [50, 283] on link "Legajos" at bounding box center [55, 279] width 110 height 21
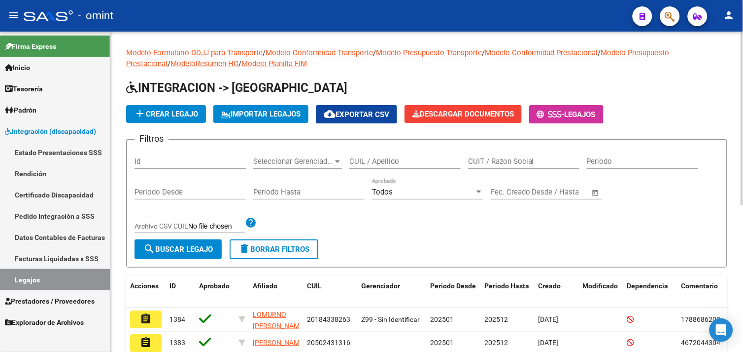
click at [366, 164] on input "CUIL / Apellido" at bounding box center [405, 161] width 111 height 9
paste input "20416458597"
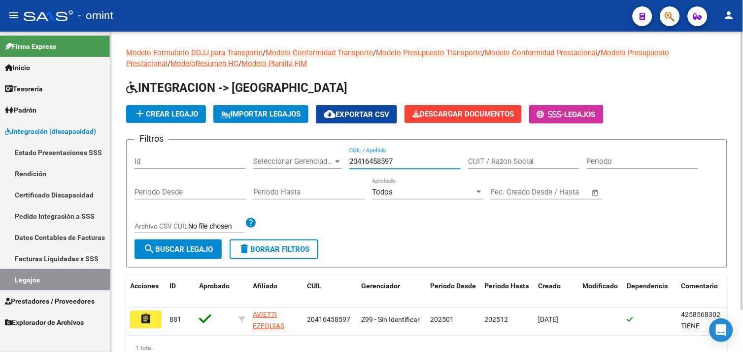
scroll to position [48, 0]
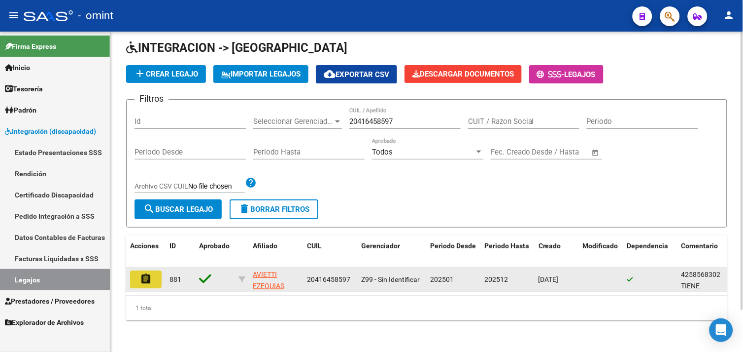
click at [145, 273] on mat-icon "assignment" at bounding box center [146, 279] width 12 height 12
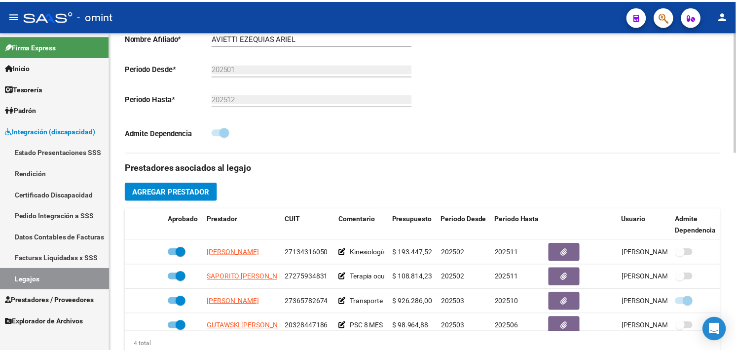
scroll to position [274, 0]
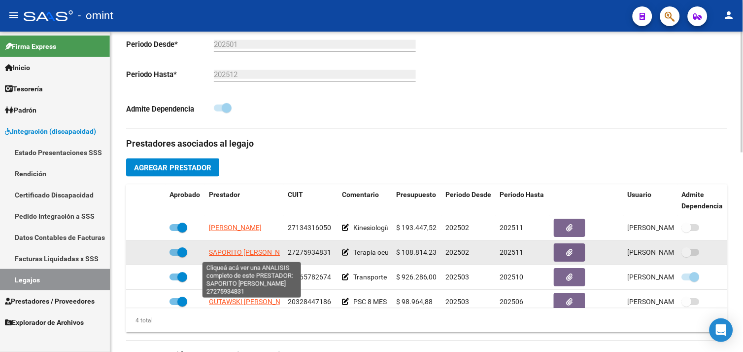
click at [253, 255] on span "SAPORITO LUCIANA CARLA" at bounding box center [252, 252] width 87 height 8
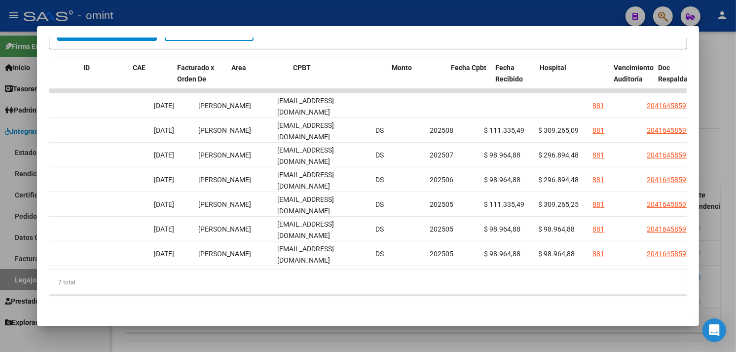
scroll to position [0, 1290]
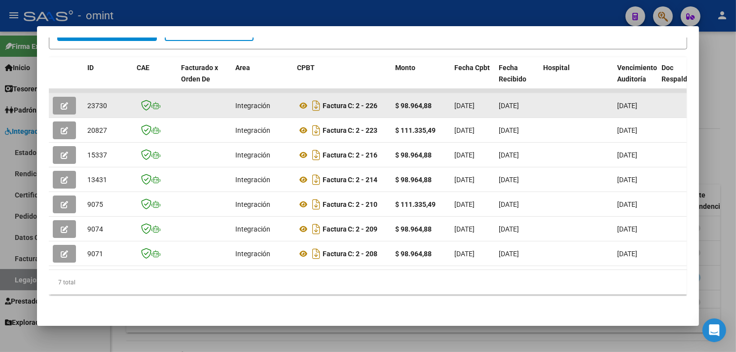
click at [62, 105] on button "button" at bounding box center [64, 106] width 23 height 18
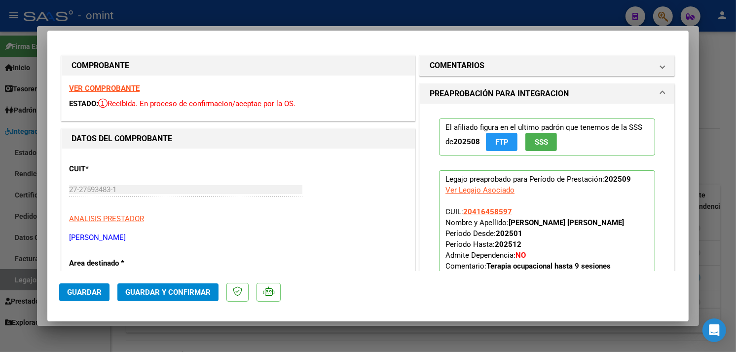
click at [83, 89] on strong "VER COMPROBANTE" at bounding box center [104, 88] width 71 height 9
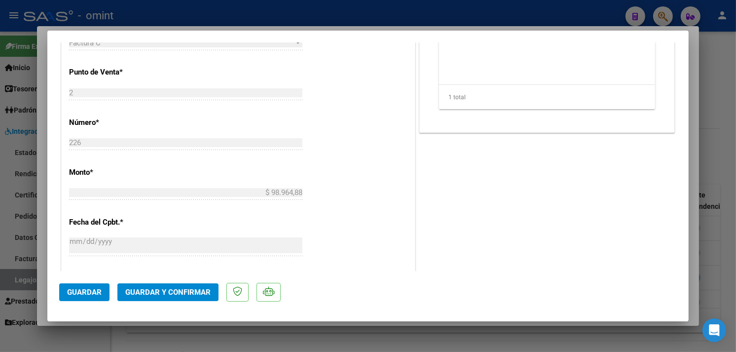
scroll to position [438, 0]
click at [181, 293] on span "Guardar y Confirmar" at bounding box center [167, 291] width 85 height 9
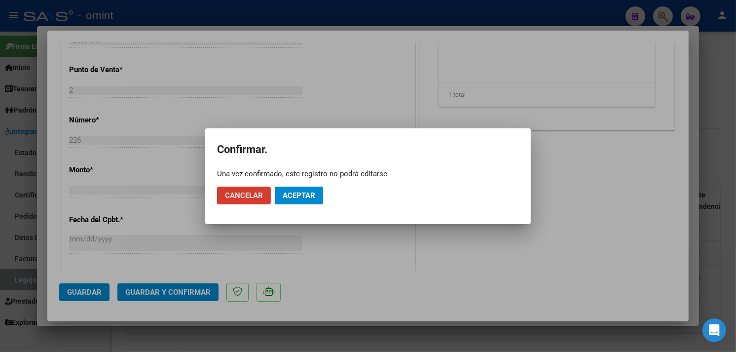
click at [286, 201] on button "Aceptar" at bounding box center [299, 195] width 48 height 18
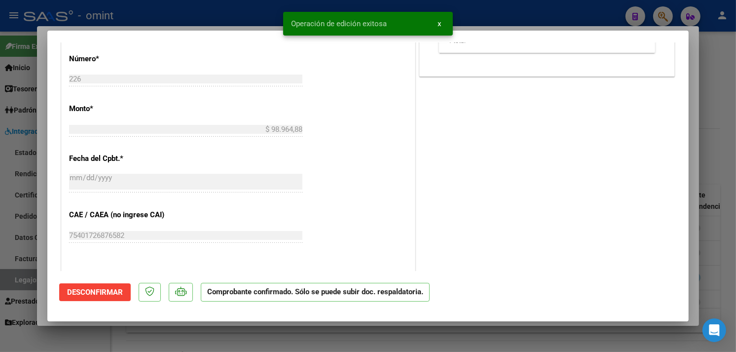
type input "$ 0,00"
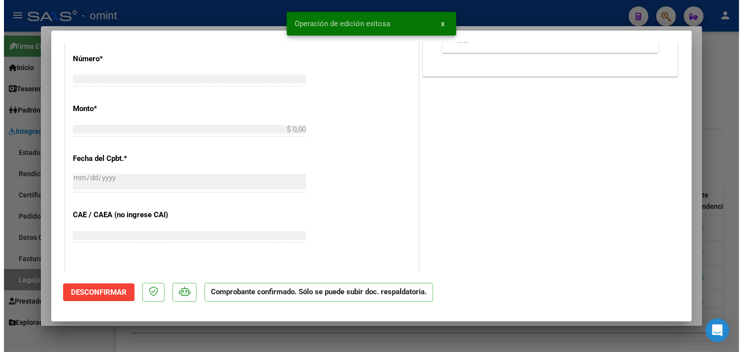
scroll to position [0, 0]
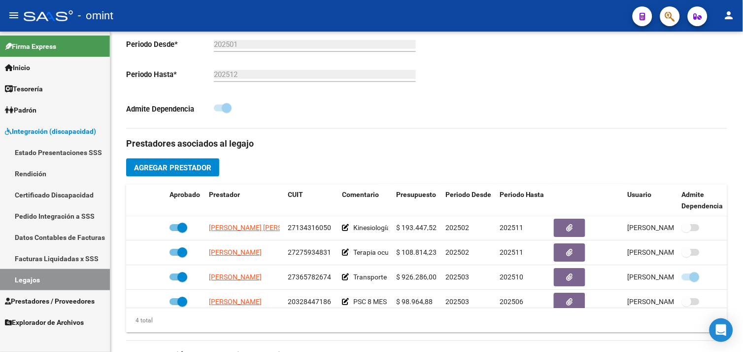
click at [48, 296] on span "Prestadores / Proveedores" at bounding box center [50, 300] width 90 height 11
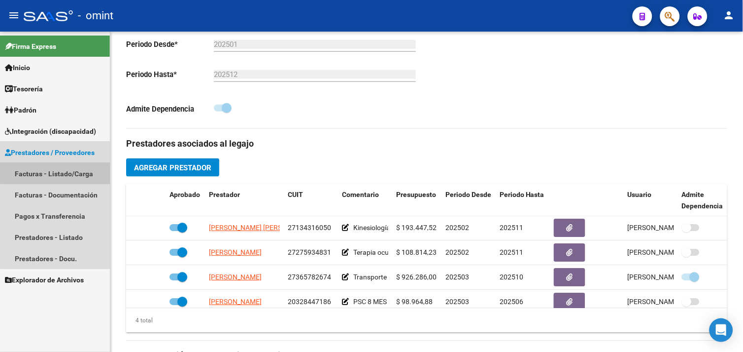
click at [62, 169] on link "Facturas - Listado/Carga" at bounding box center [55, 173] width 110 height 21
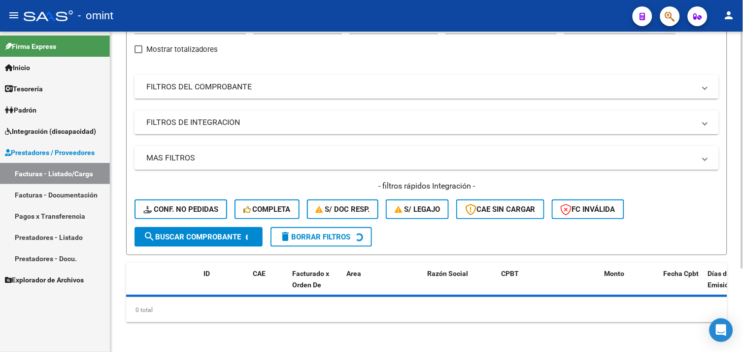
scroll to position [274, 0]
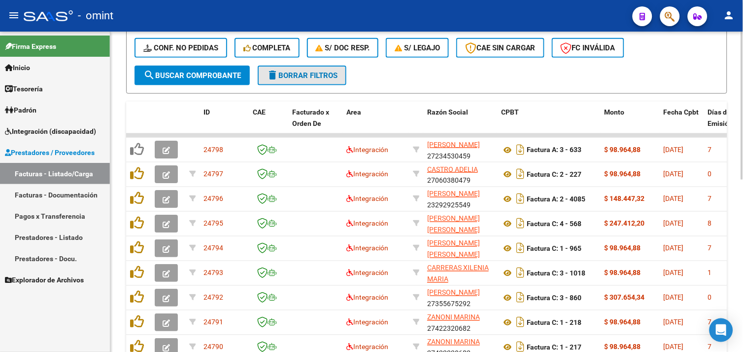
click at [272, 76] on mat-icon "delete" at bounding box center [273, 75] width 12 height 12
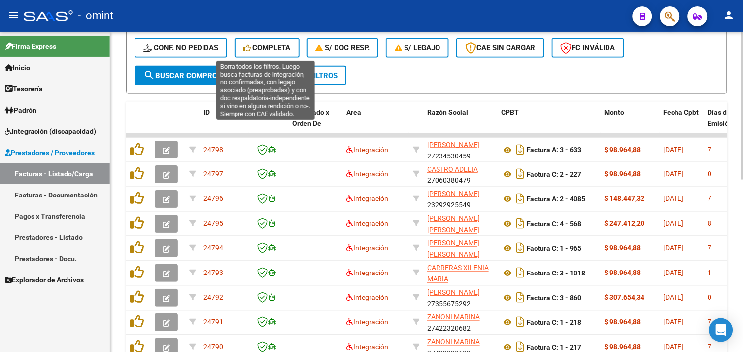
click at [260, 50] on span "Completa" at bounding box center [267, 47] width 47 height 9
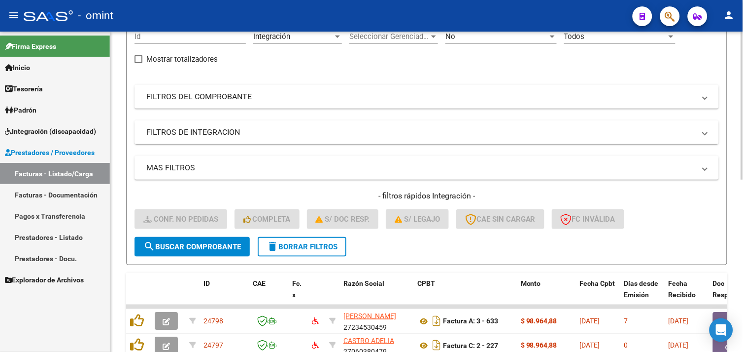
scroll to position [99, 0]
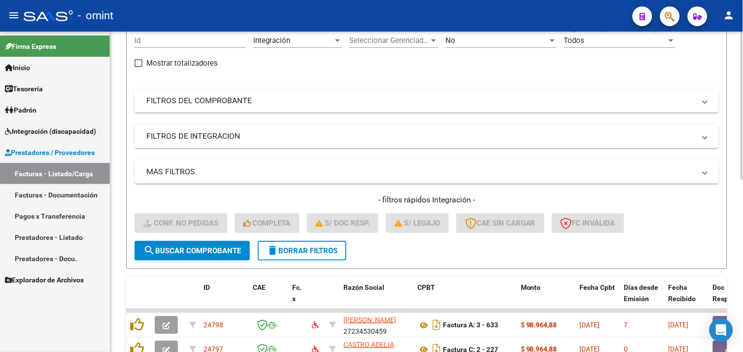
click at [306, 250] on span "delete Borrar Filtros" at bounding box center [302, 250] width 71 height 9
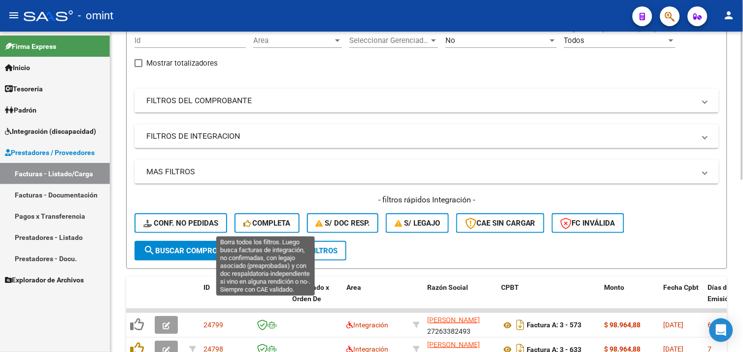
click at [200, 218] on span "Conf. no pedidas" at bounding box center [180, 222] width 75 height 9
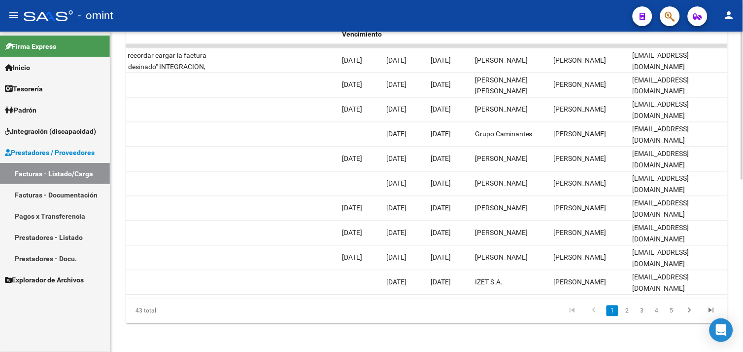
scroll to position [372, 0]
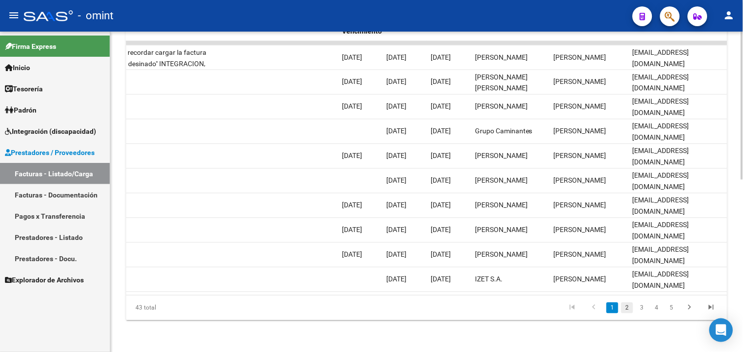
click at [630, 310] on link "2" at bounding box center [628, 307] width 12 height 11
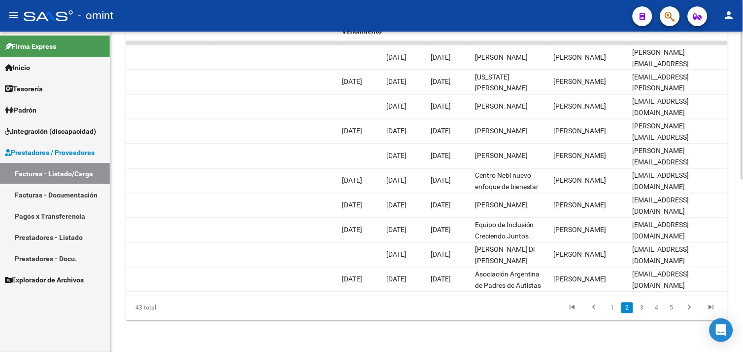
click at [649, 308] on li "3" at bounding box center [642, 307] width 15 height 17
click at [645, 308] on link "3" at bounding box center [642, 307] width 12 height 11
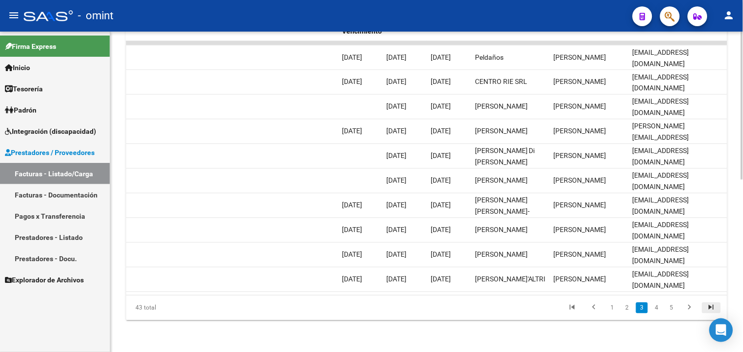
click at [708, 307] on icon "go to last page" at bounding box center [711, 309] width 13 height 12
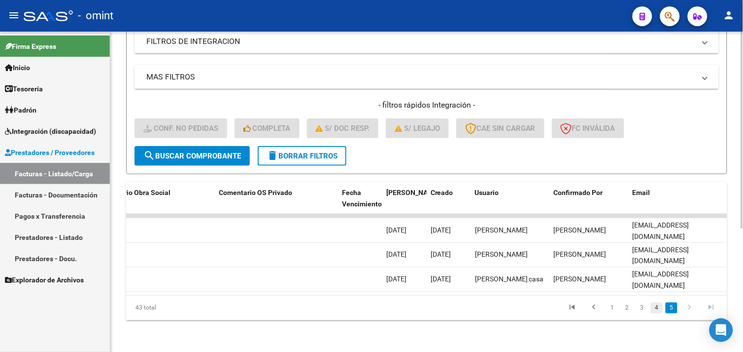
click at [657, 308] on link "4" at bounding box center [657, 307] width 12 height 11
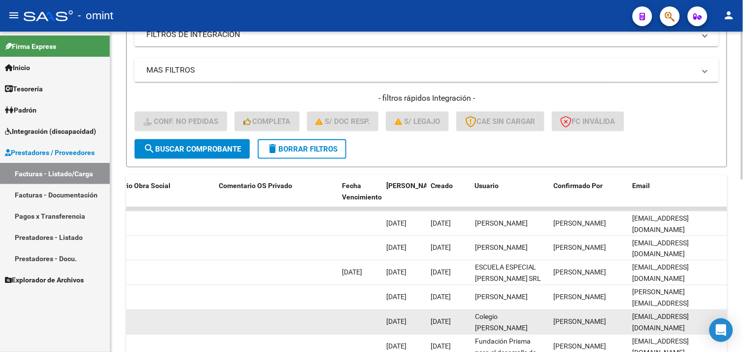
scroll to position [372, 0]
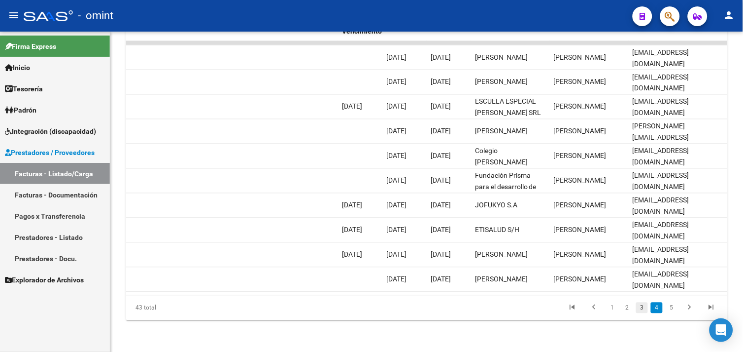
click at [644, 308] on link "3" at bounding box center [642, 307] width 12 height 11
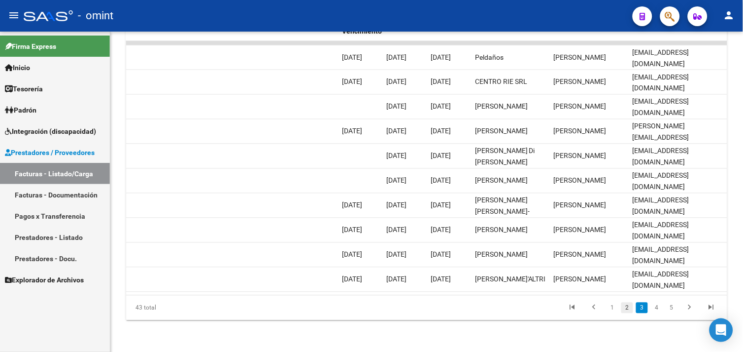
click at [629, 310] on link "2" at bounding box center [628, 307] width 12 height 11
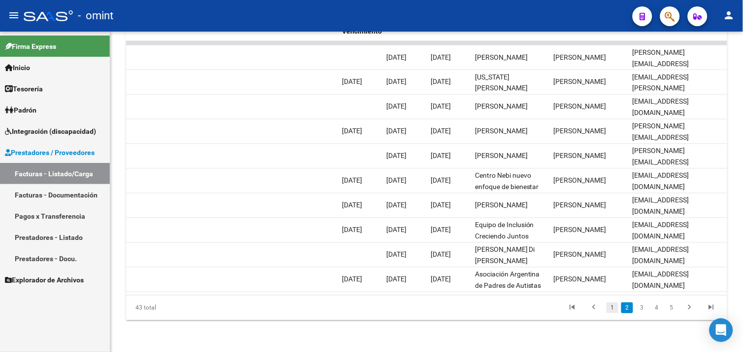
click at [617, 311] on link "1" at bounding box center [613, 307] width 12 height 11
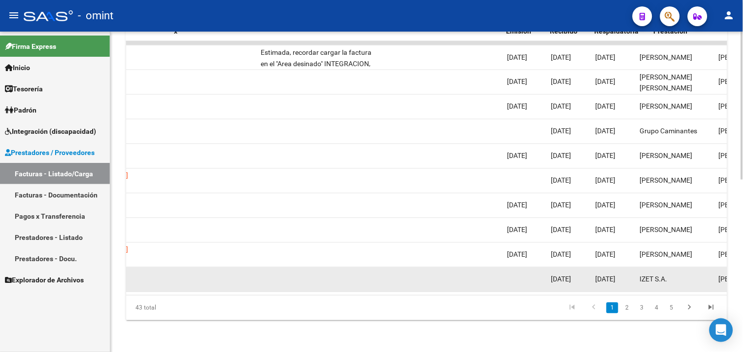
scroll to position [0, 118]
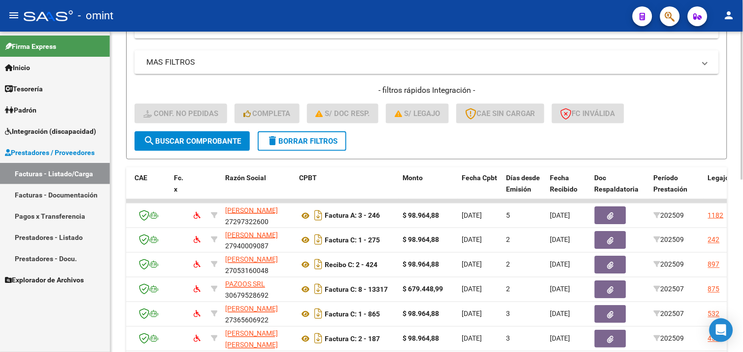
click at [272, 147] on button "delete Borrar Filtros" at bounding box center [302, 141] width 89 height 20
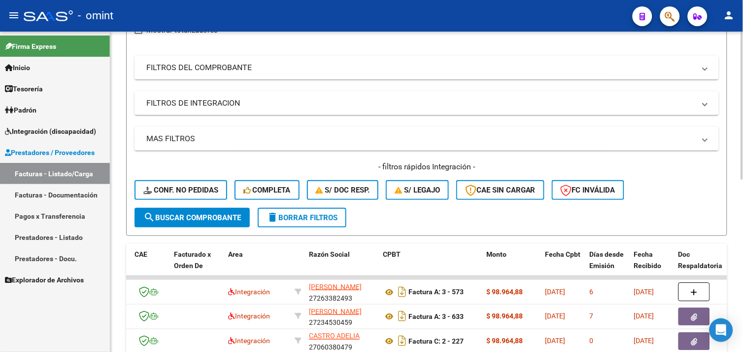
scroll to position [208, 0]
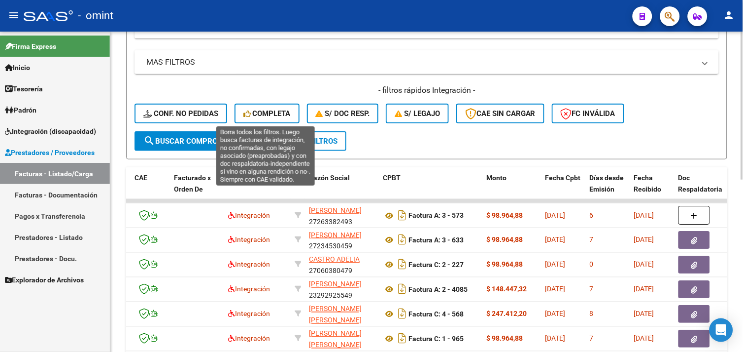
click at [273, 116] on span "Completa" at bounding box center [267, 113] width 47 height 9
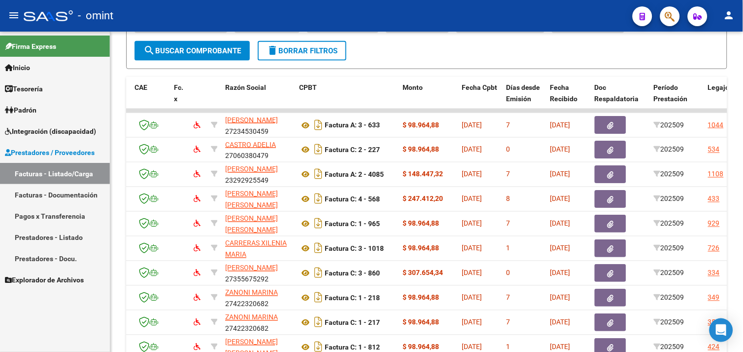
scroll to position [372, 0]
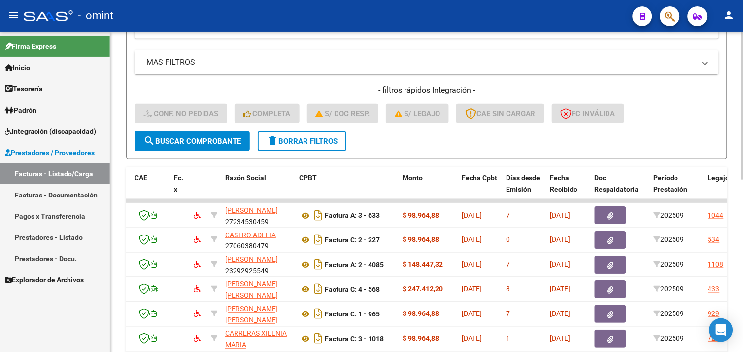
click at [307, 138] on span "delete Borrar Filtros" at bounding box center [302, 141] width 71 height 9
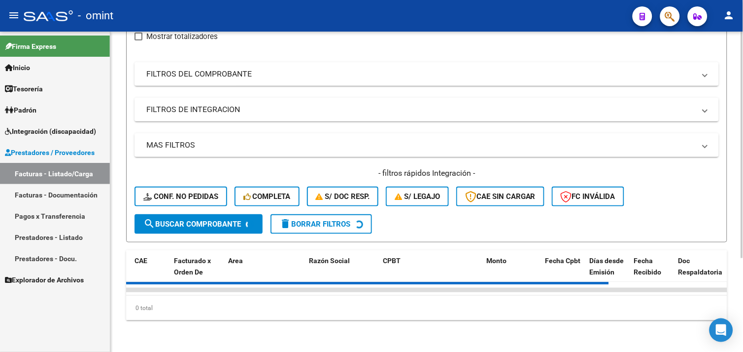
scroll to position [208, 0]
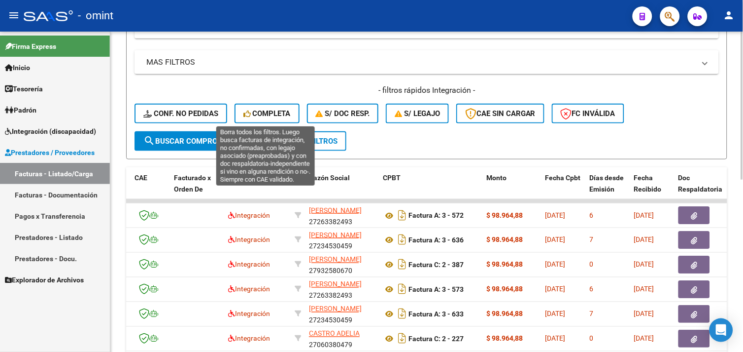
click at [255, 110] on span "Completa" at bounding box center [267, 113] width 47 height 9
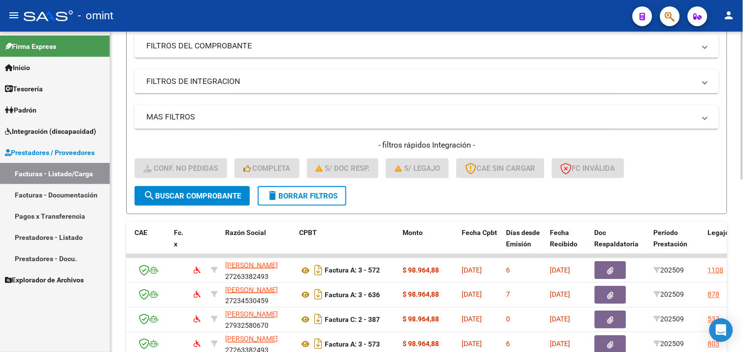
click at [297, 195] on span "delete Borrar Filtros" at bounding box center [302, 195] width 71 height 9
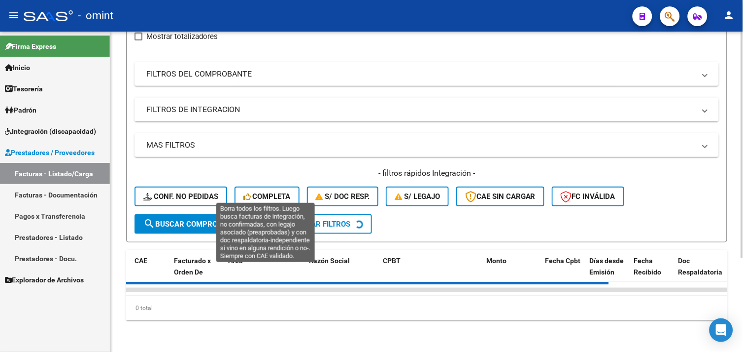
scroll to position [153, 0]
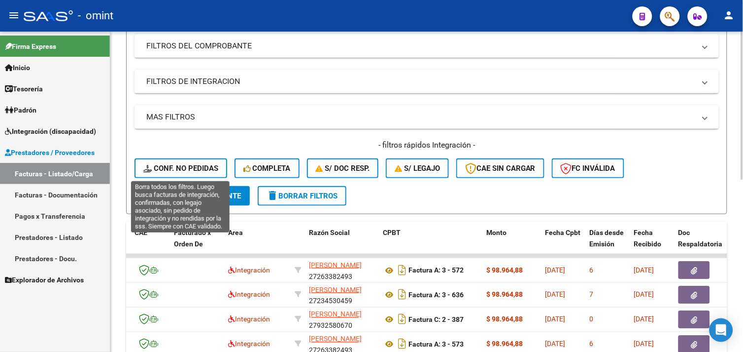
click at [191, 164] on span "Conf. no pedidas" at bounding box center [180, 168] width 75 height 9
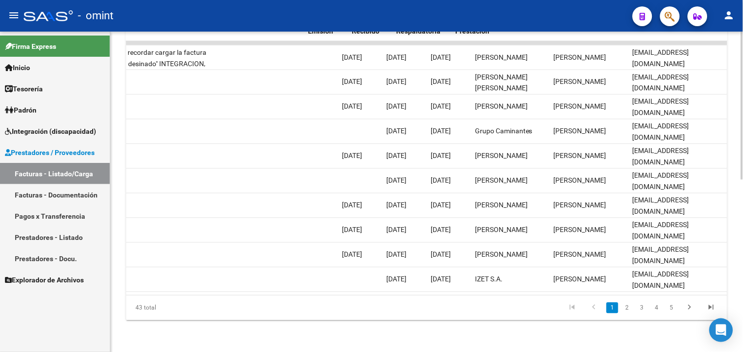
scroll to position [0, 0]
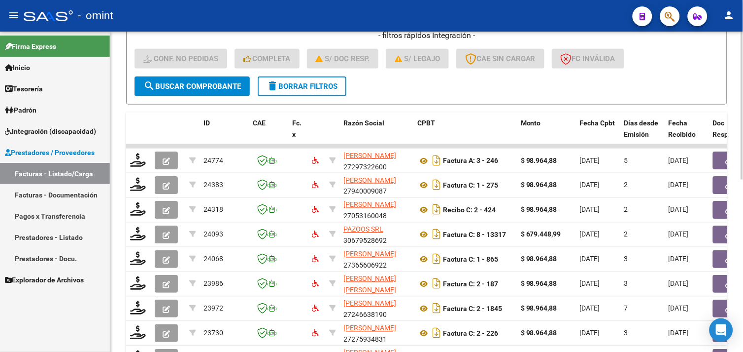
click at [278, 82] on mat-icon "delete" at bounding box center [273, 86] width 12 height 12
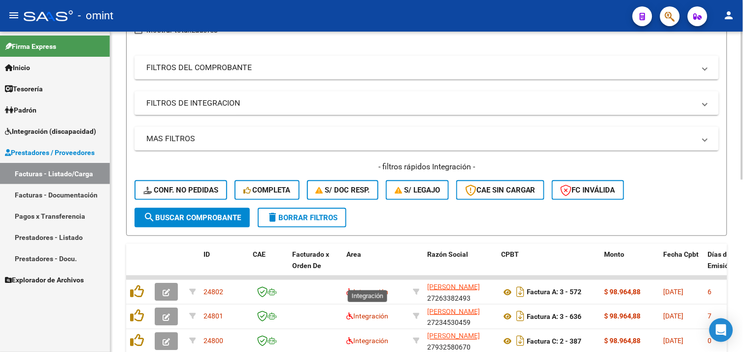
scroll to position [263, 0]
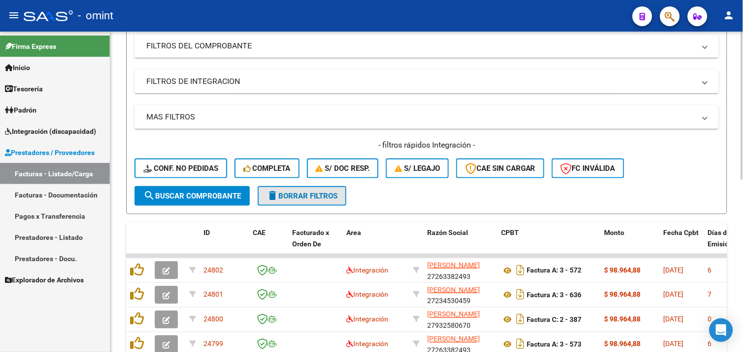
click at [318, 198] on span "delete Borrar Filtros" at bounding box center [302, 195] width 71 height 9
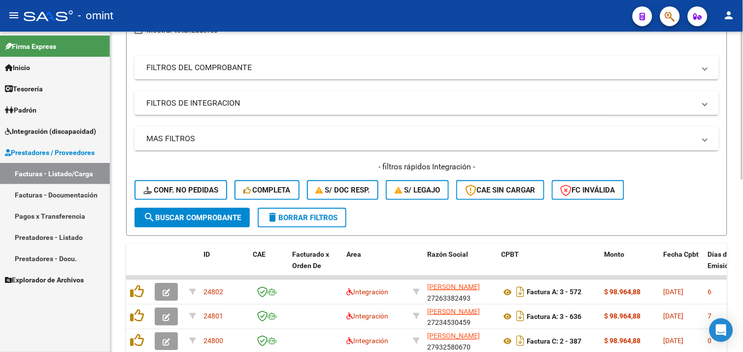
scroll to position [153, 0]
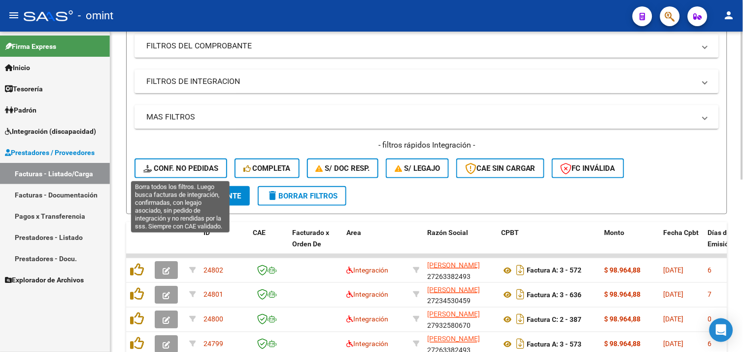
click at [208, 165] on span "Conf. no pedidas" at bounding box center [180, 168] width 75 height 9
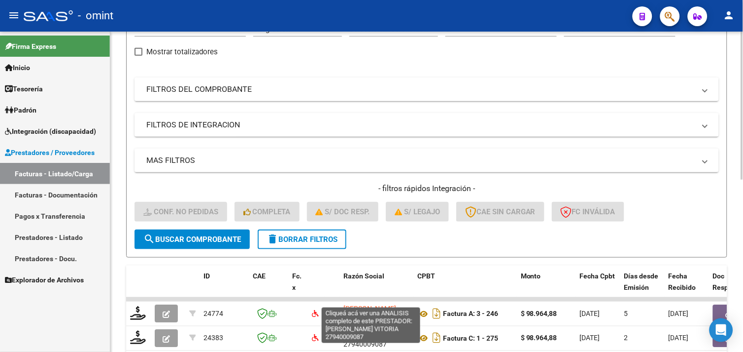
scroll to position [43, 0]
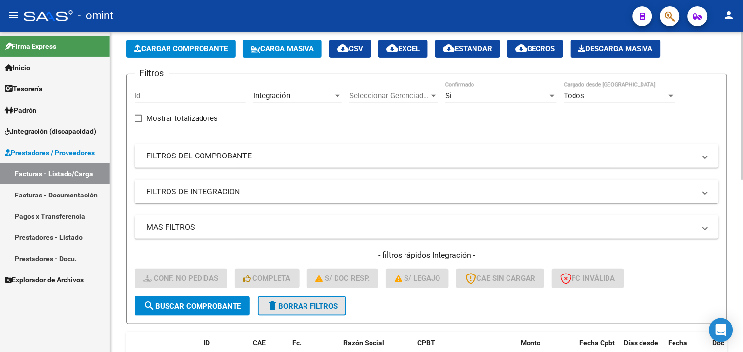
click at [292, 301] on span "delete Borrar Filtros" at bounding box center [302, 305] width 71 height 9
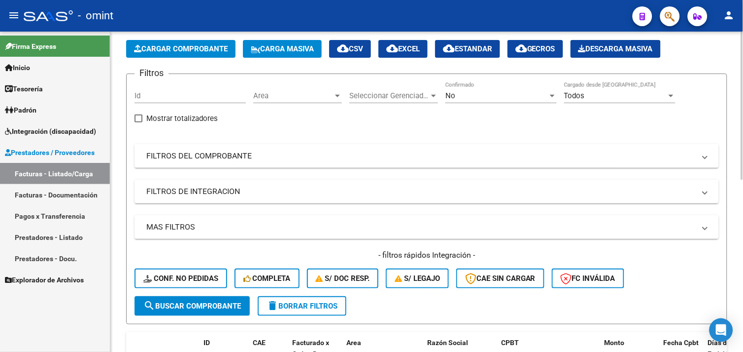
click at [328, 277] on span "S/ Doc Resp." at bounding box center [343, 278] width 54 height 9
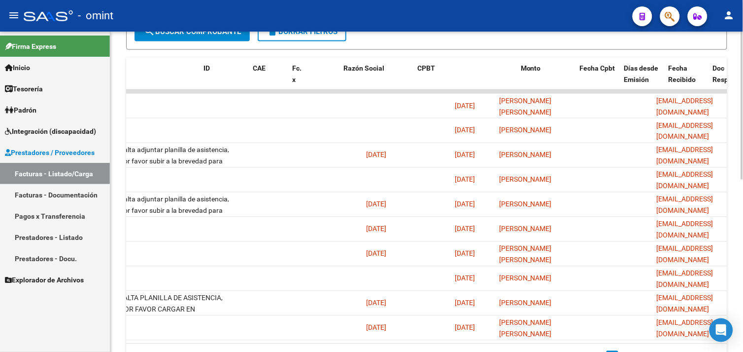
scroll to position [0, 0]
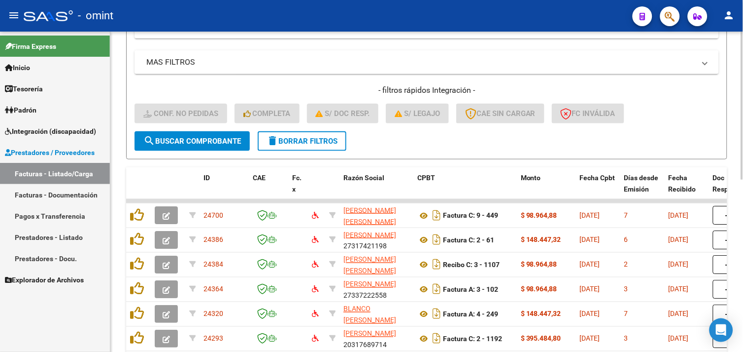
click at [286, 138] on span "delete Borrar Filtros" at bounding box center [302, 141] width 71 height 9
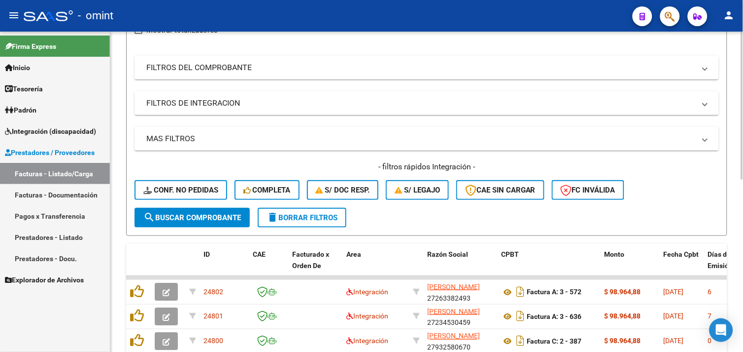
scroll to position [208, 0]
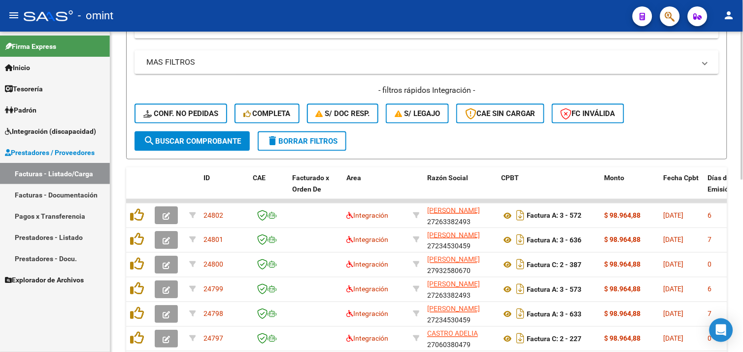
click at [412, 117] on button "S/ legajo" at bounding box center [417, 114] width 63 height 20
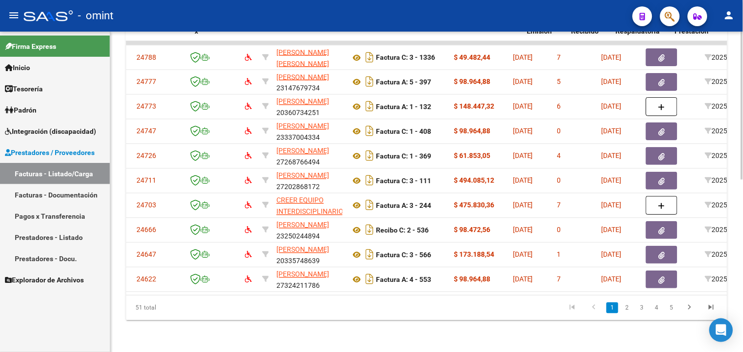
scroll to position [0, 18]
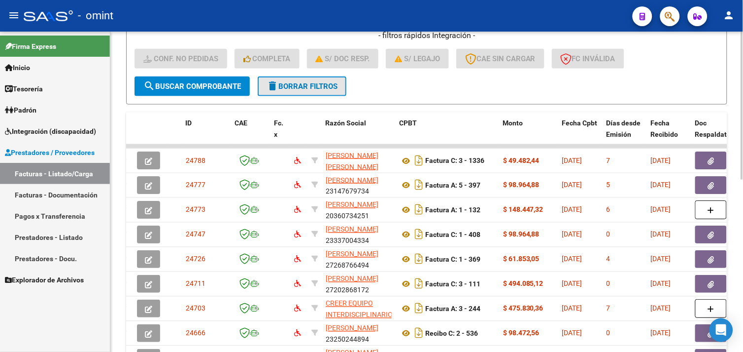
click at [308, 85] on span "delete Borrar Filtros" at bounding box center [302, 86] width 71 height 9
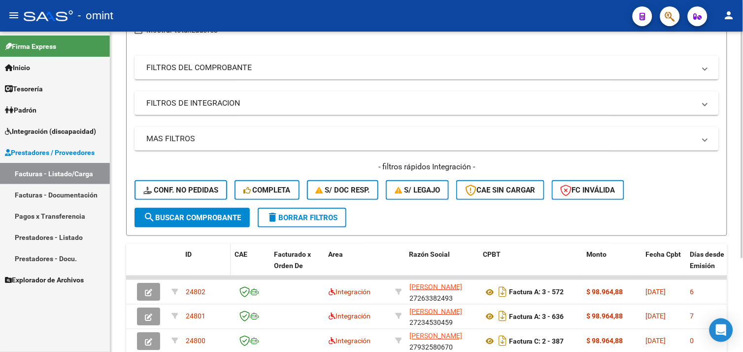
scroll to position [263, 0]
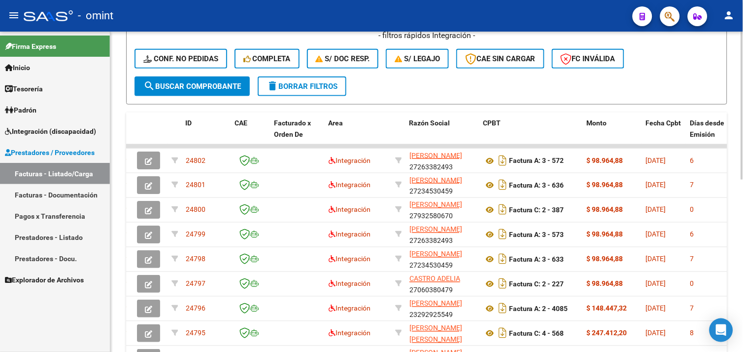
click at [185, 58] on span "Conf. no pedidas" at bounding box center [180, 58] width 75 height 9
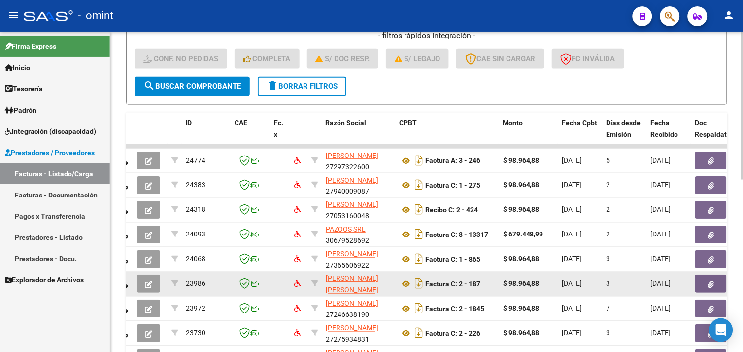
scroll to position [12, 0]
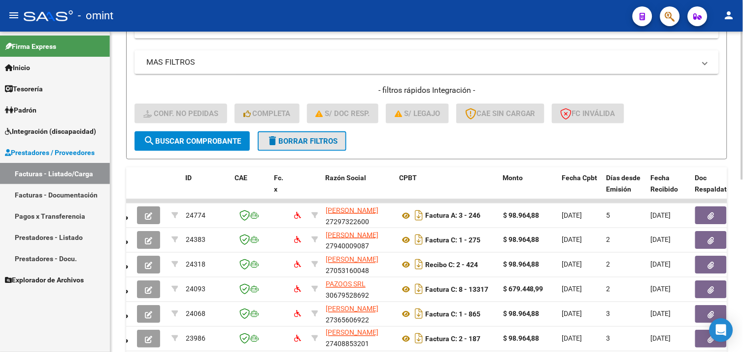
click at [289, 138] on span "delete Borrar Filtros" at bounding box center [302, 141] width 71 height 9
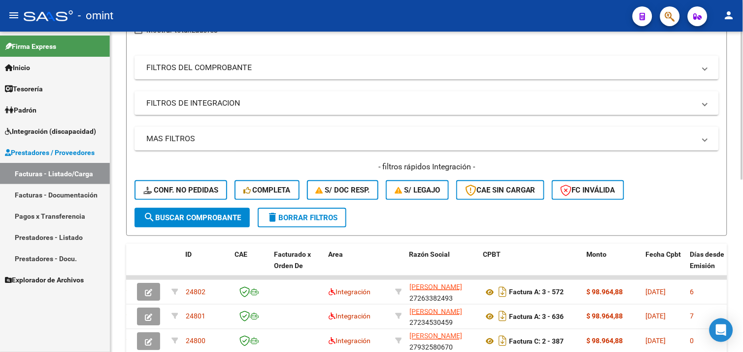
scroll to position [208, 0]
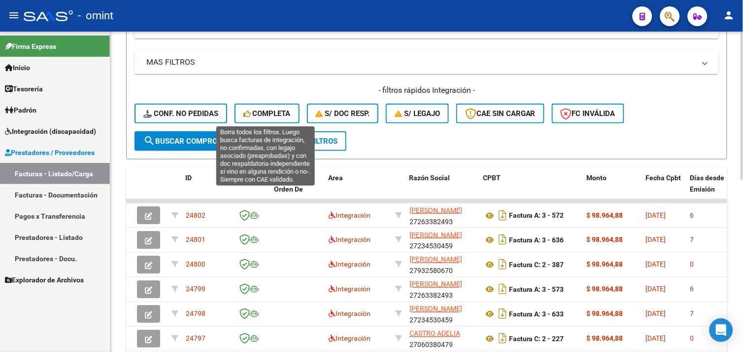
click at [262, 114] on span "Completa" at bounding box center [267, 113] width 47 height 9
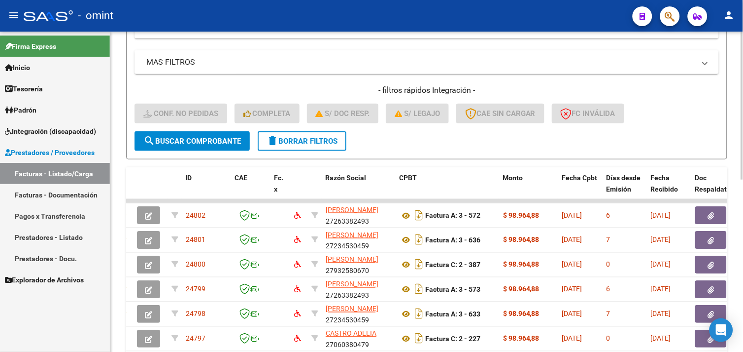
scroll to position [0, 0]
click at [288, 130] on div "- filtros rápidos Integración - Conf. no pedidas Completa S/ Doc Resp. S/ legaj…" at bounding box center [427, 108] width 585 height 46
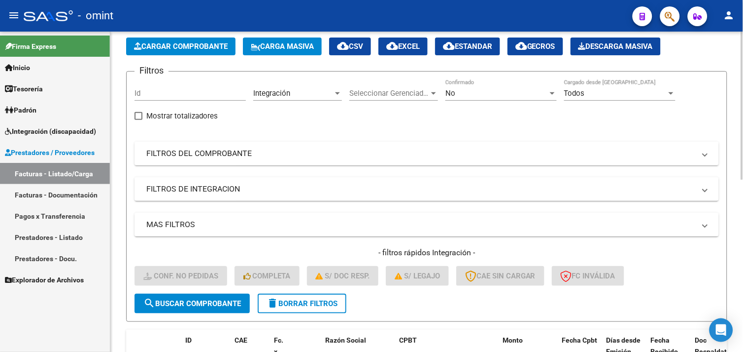
scroll to position [43, 0]
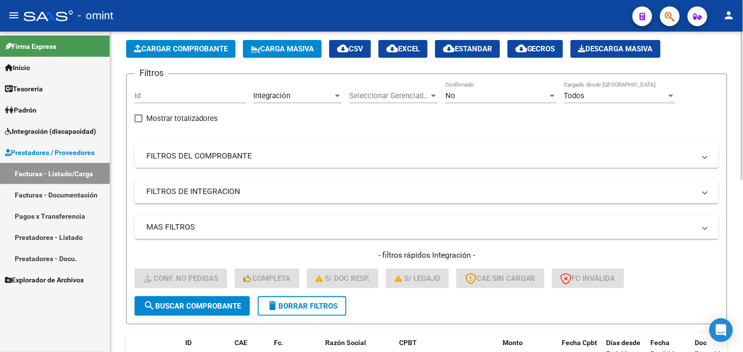
click at [212, 161] on mat-panel-title "FILTROS DEL COMPROBANTE" at bounding box center [420, 155] width 549 height 11
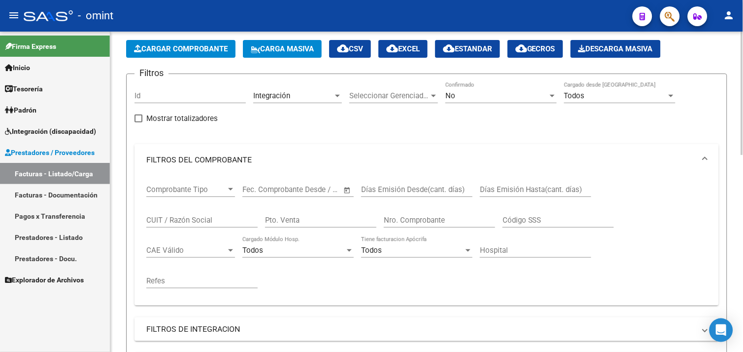
scroll to position [153, 0]
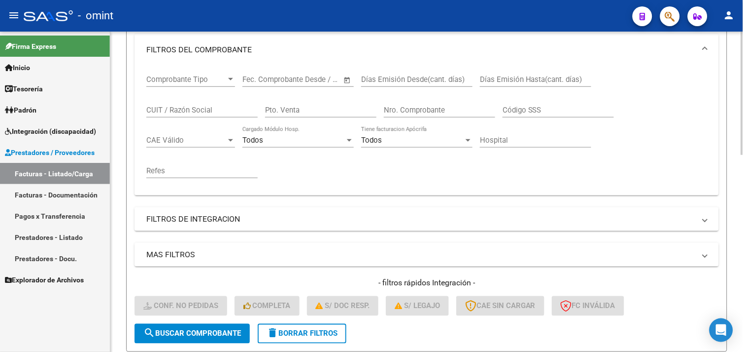
click at [189, 116] on div "CUIT / Razón Social" at bounding box center [201, 111] width 111 height 31
click at [189, 114] on input "CUIT / Razón Social" at bounding box center [201, 110] width 111 height 9
paste input "27569474529"
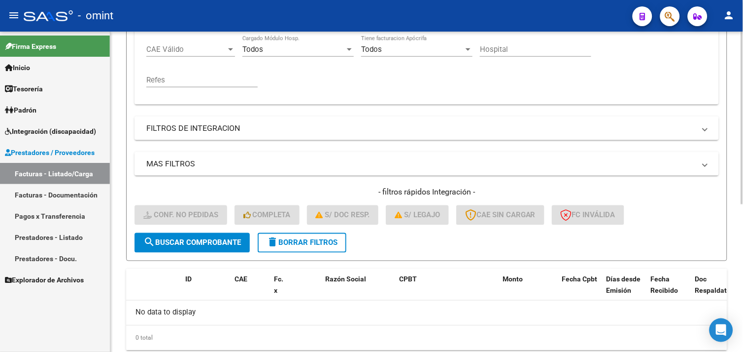
scroll to position [218, 0]
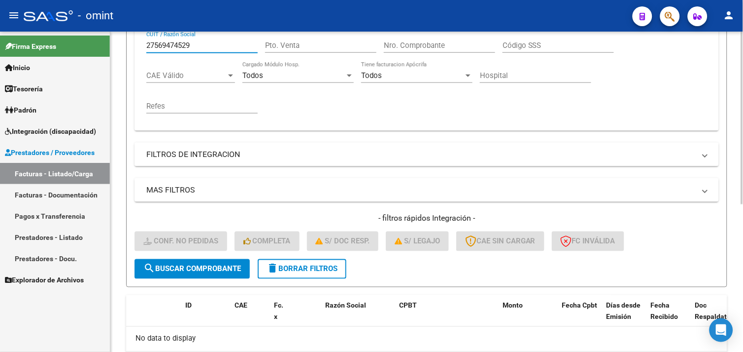
type input "27569474529"
click at [302, 275] on button "delete Borrar Filtros" at bounding box center [302, 269] width 89 height 20
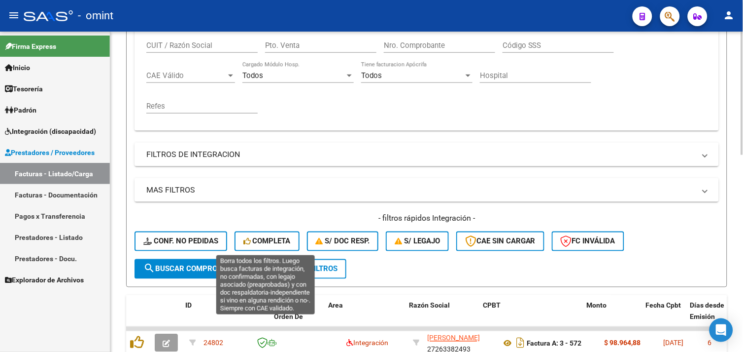
scroll to position [108, 0]
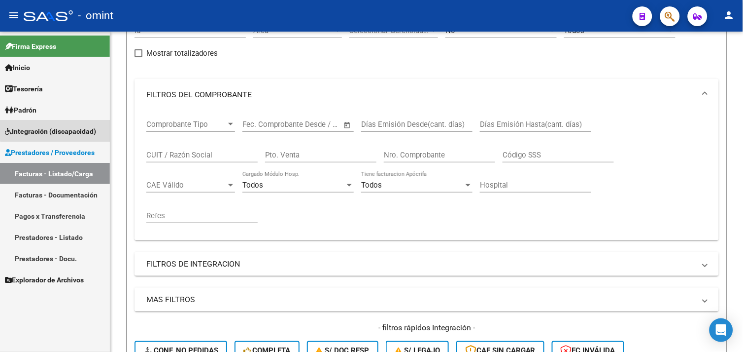
click at [62, 130] on span "Integración (discapacidad)" at bounding box center [50, 131] width 91 height 11
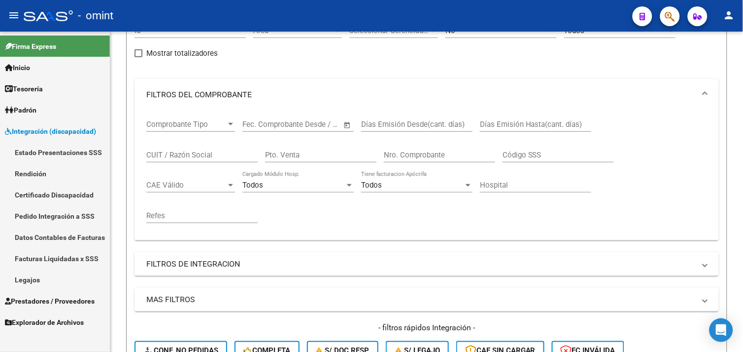
click at [32, 279] on link "Legajos" at bounding box center [55, 279] width 110 height 21
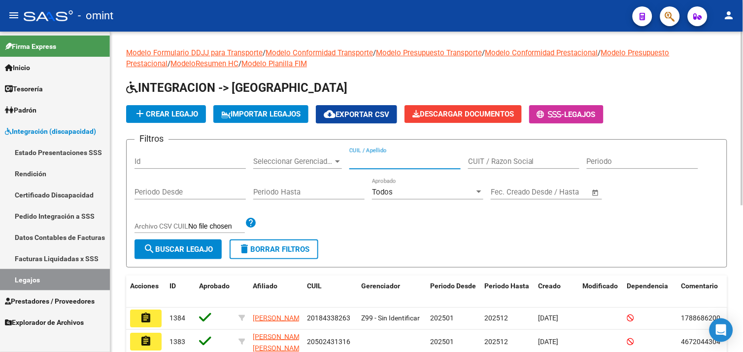
click at [421, 166] on input "CUIL / Apellido" at bounding box center [405, 161] width 111 height 9
type input "v"
paste input "27569474529"
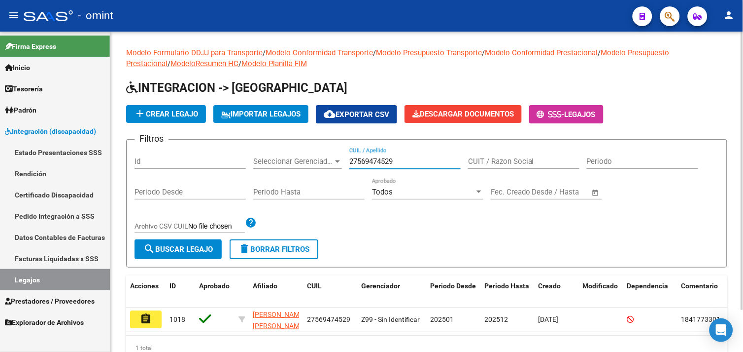
scroll to position [48, 0]
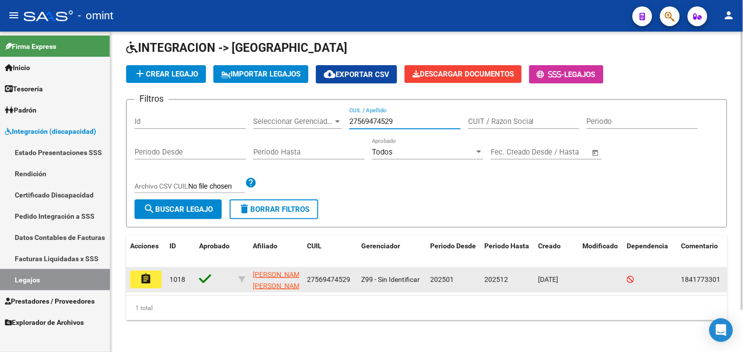
type input "27569474529"
click at [144, 274] on mat-icon "assignment" at bounding box center [146, 279] width 12 height 12
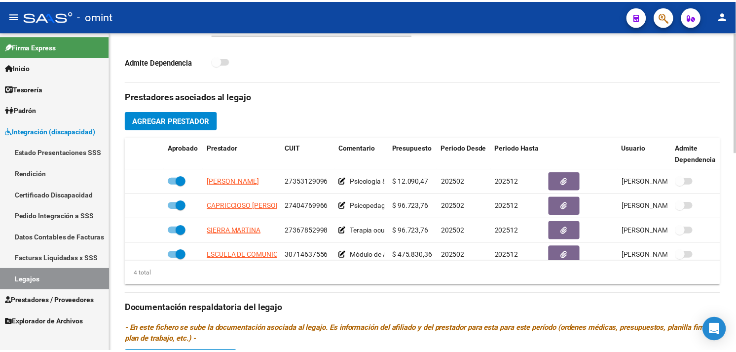
scroll to position [328, 0]
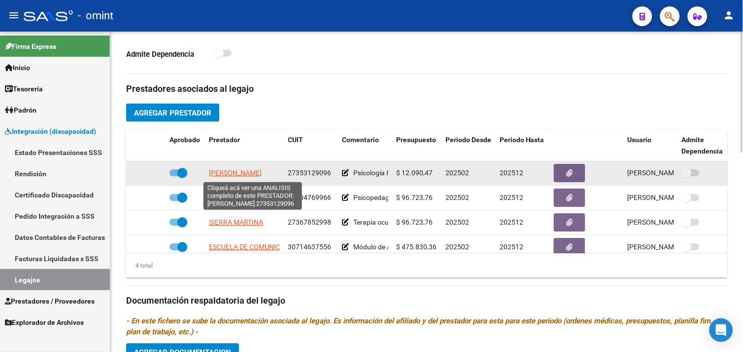
click at [244, 171] on span "MEDINA MAYDA ELIZABETH" at bounding box center [235, 173] width 53 height 8
type textarea "27353129096"
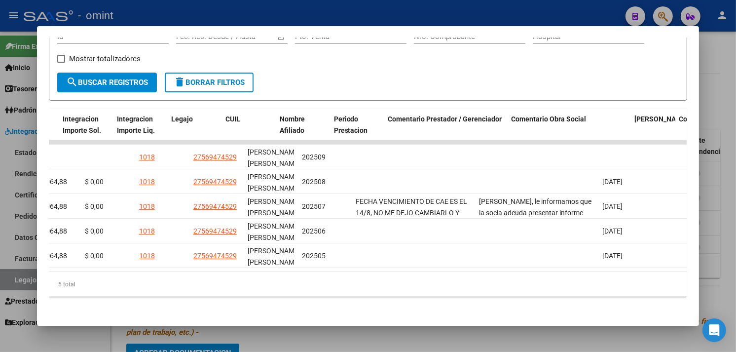
scroll to position [0, 0]
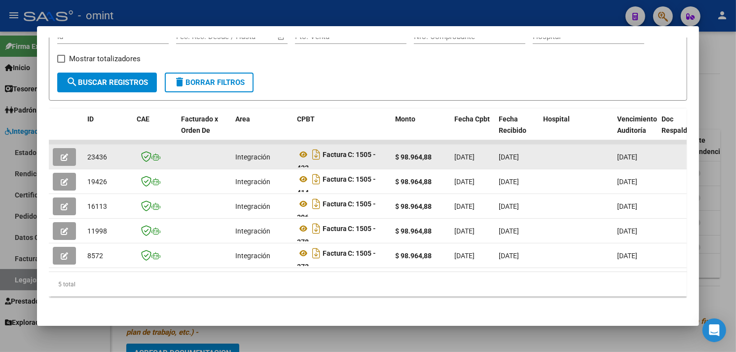
click at [55, 153] on button "button" at bounding box center [64, 157] width 23 height 18
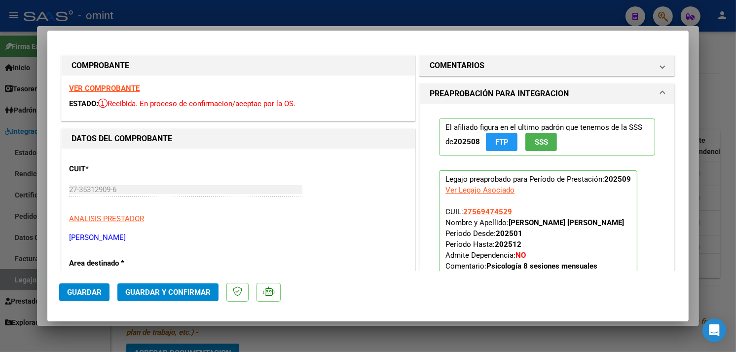
click at [119, 86] on strong "VER COMPROBANTE" at bounding box center [104, 88] width 71 height 9
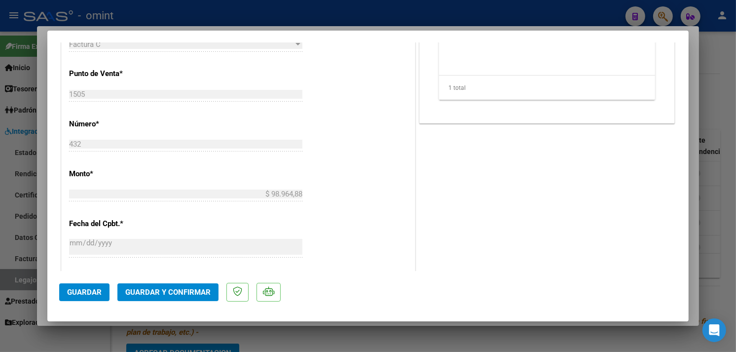
scroll to position [438, 0]
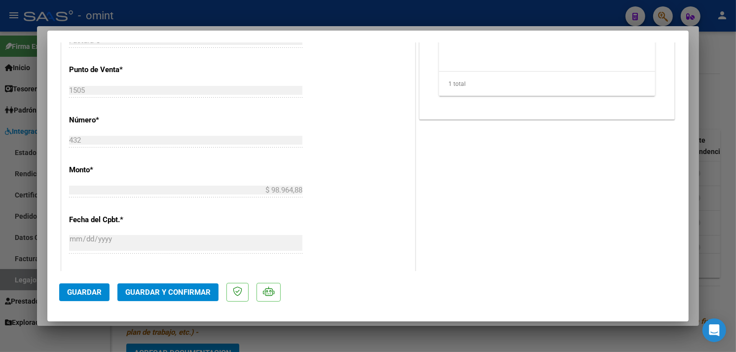
click at [176, 297] on button "Guardar y Confirmar" at bounding box center [167, 292] width 101 height 18
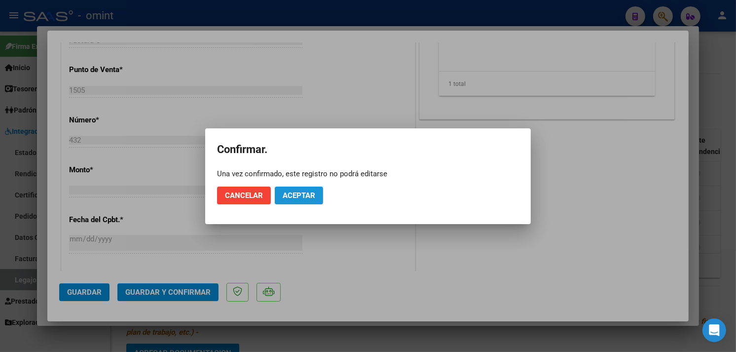
click at [287, 196] on span "Aceptar" at bounding box center [298, 195] width 33 height 9
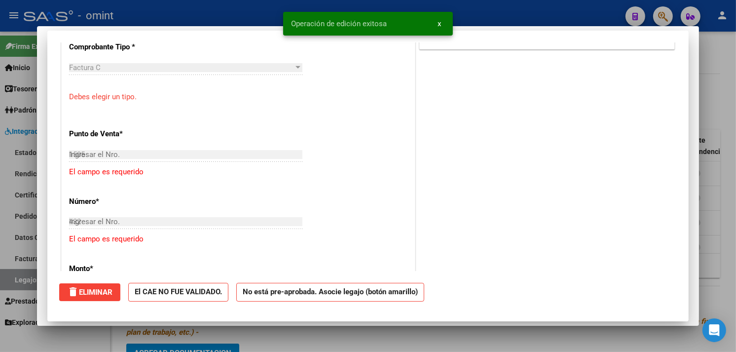
type input "$ 0,00"
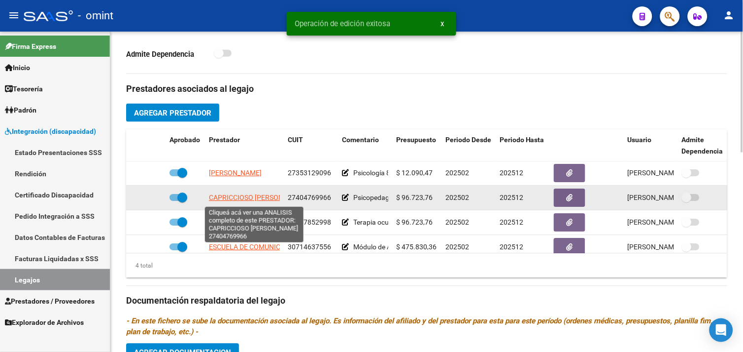
click at [254, 198] on span "CAPRICCIOSO AILEN DAIANA" at bounding box center [258, 198] width 99 height 8
type textarea "27404769966"
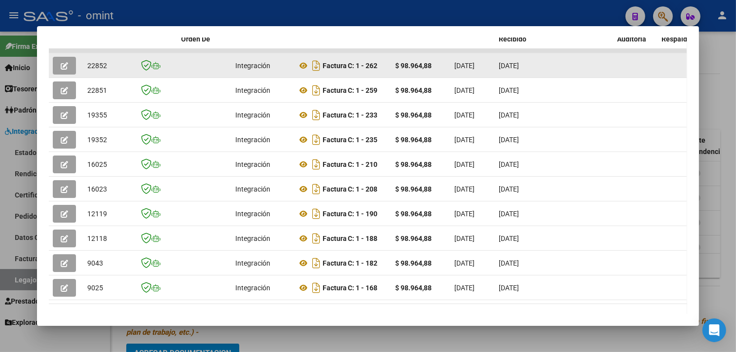
click at [65, 67] on button "button" at bounding box center [64, 66] width 23 height 18
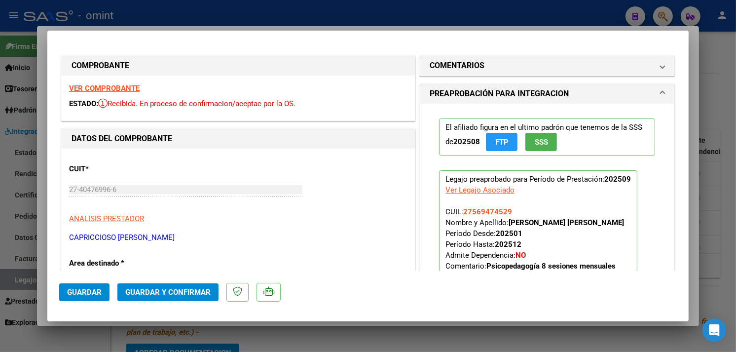
click at [114, 81] on div "VER COMPROBANTE ESTADO: Recibida. En proceso de confirmacion/aceptac por la OS." at bounding box center [238, 97] width 353 height 45
click at [111, 85] on strong "VER COMPROBANTE" at bounding box center [104, 88] width 71 height 9
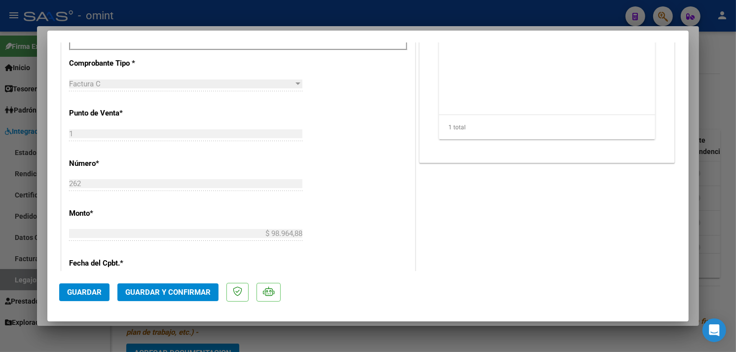
scroll to position [438, 0]
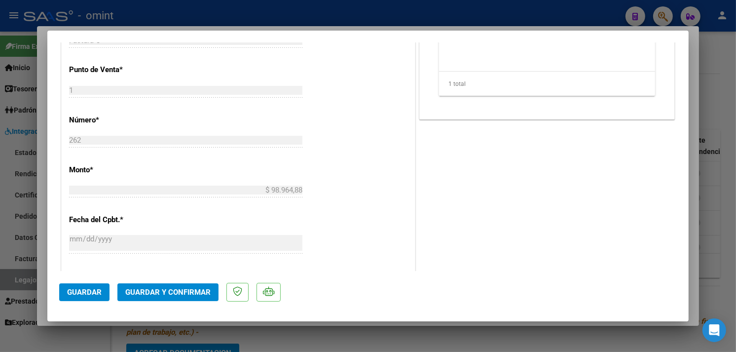
click at [183, 291] on span "Guardar y Confirmar" at bounding box center [167, 291] width 85 height 9
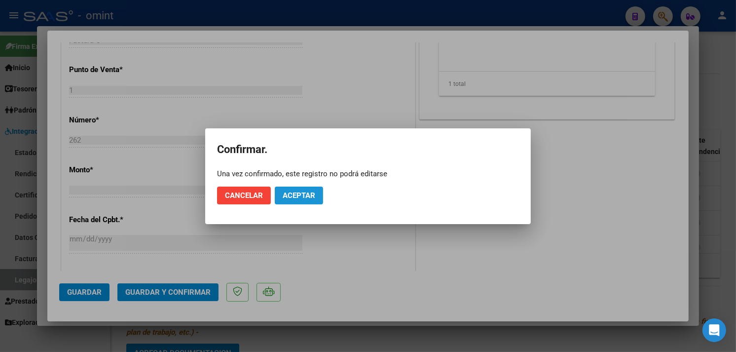
click at [296, 198] on span "Aceptar" at bounding box center [298, 195] width 33 height 9
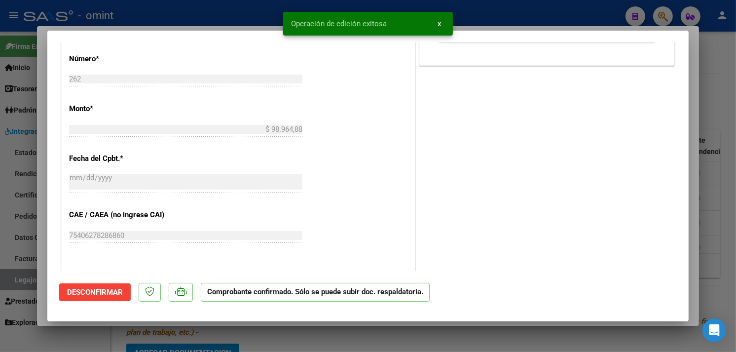
type input "$ 0,00"
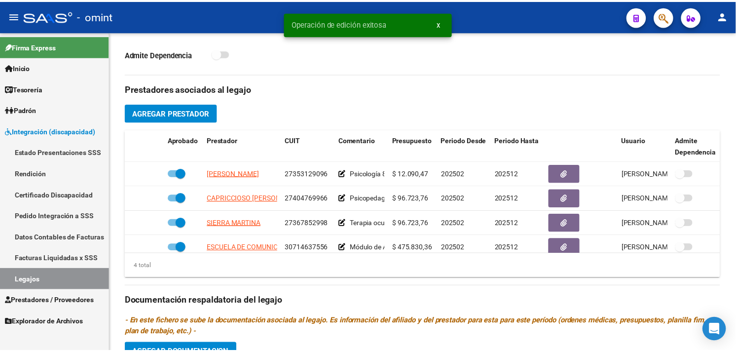
scroll to position [18, 0]
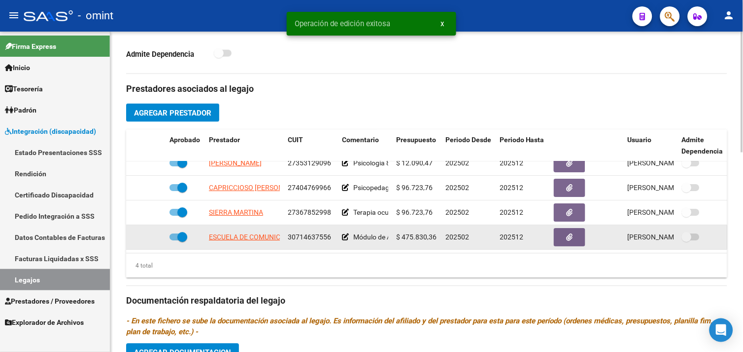
click at [225, 233] on span "ESCUELA DE COMUNICACION Y LENGUAJE SIEMBRA S.A." at bounding box center [298, 237] width 178 height 8
type textarea "30714637556"
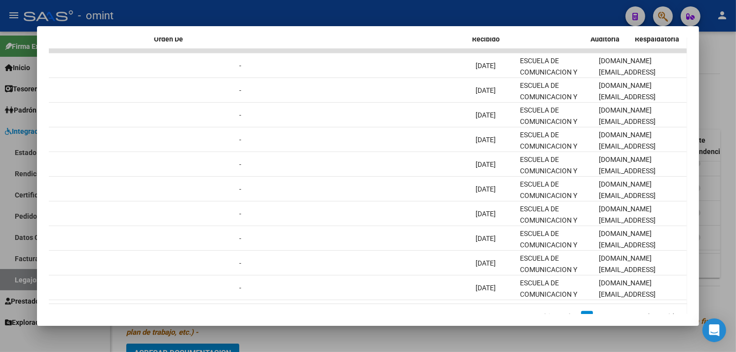
scroll to position [0, 0]
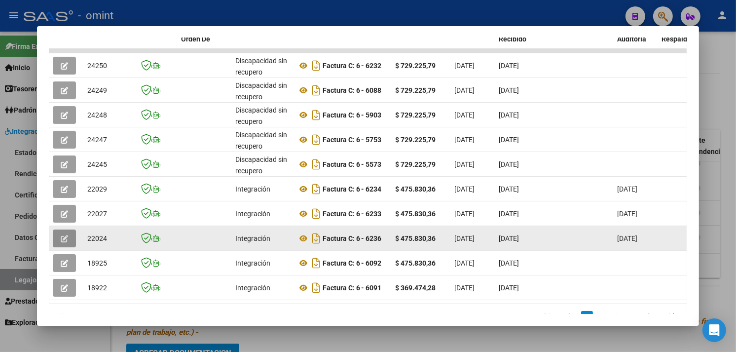
click at [61, 235] on icon "button" at bounding box center [64, 238] width 7 height 7
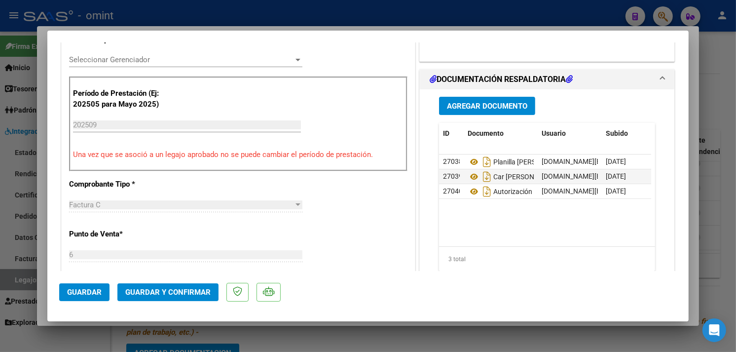
scroll to position [383, 0]
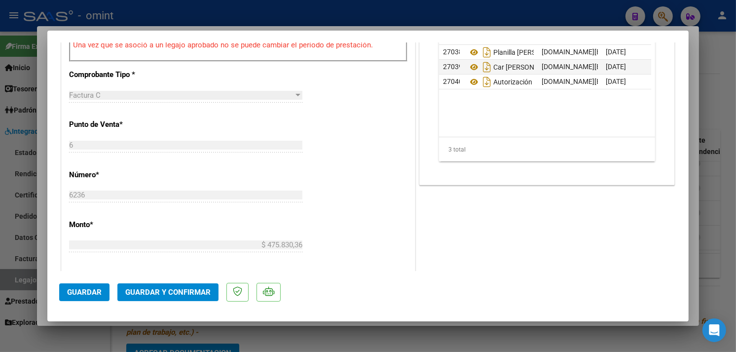
click at [178, 286] on button "Guardar y Confirmar" at bounding box center [167, 292] width 101 height 18
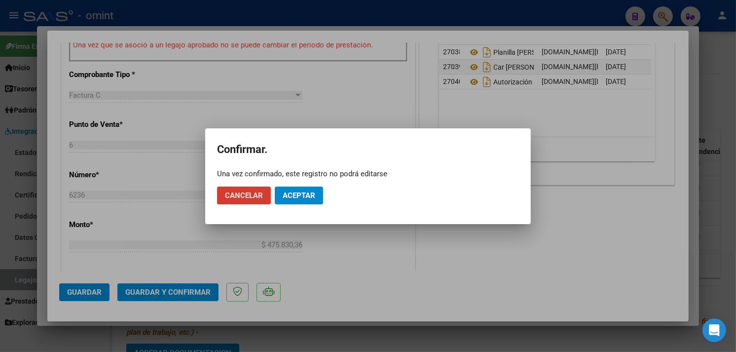
click at [298, 194] on span "Aceptar" at bounding box center [298, 195] width 33 height 9
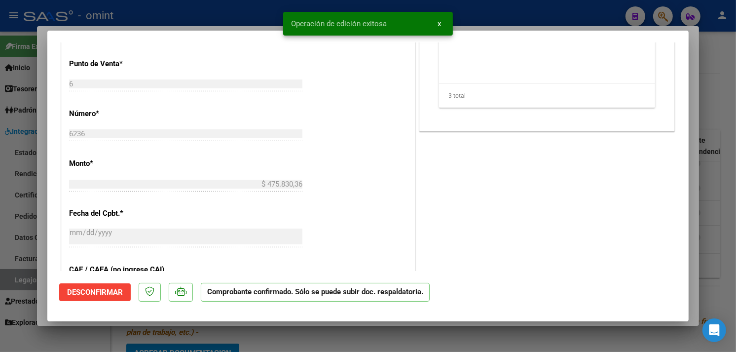
type input "$ 0,00"
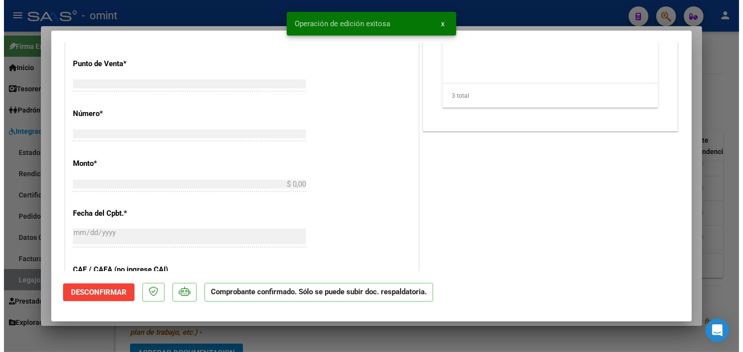
scroll to position [401, 0]
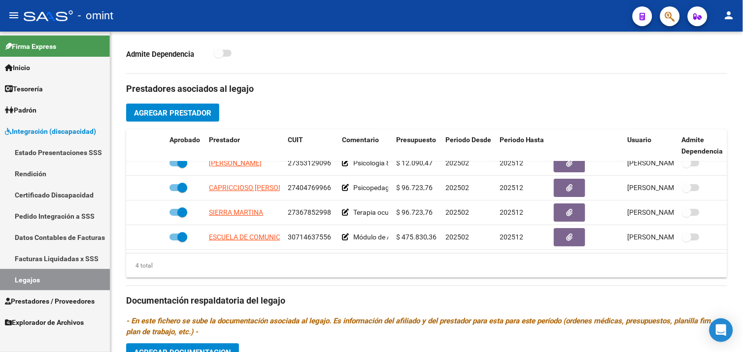
drag, startPoint x: 56, startPoint y: 279, endPoint x: 107, endPoint y: 268, distance: 52.4
click at [56, 279] on link "Legajos" at bounding box center [55, 279] width 110 height 21
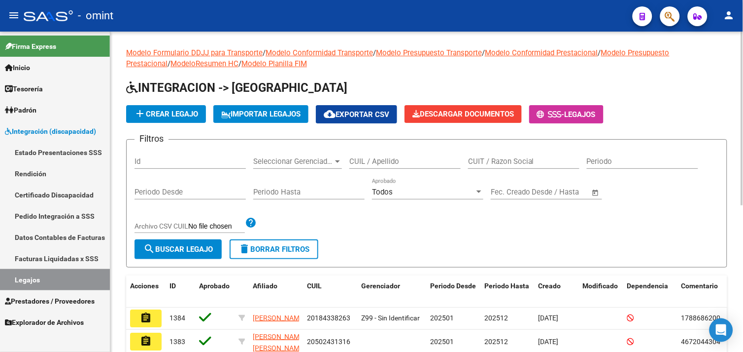
click at [372, 161] on input "CUIL / Apellido" at bounding box center [405, 161] width 111 height 9
paste input "27583968917"
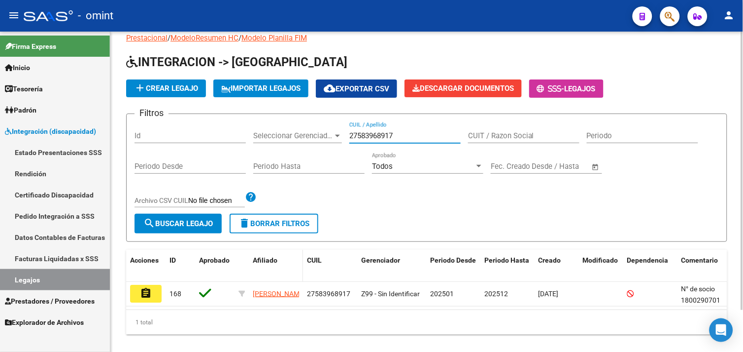
scroll to position [48, 0]
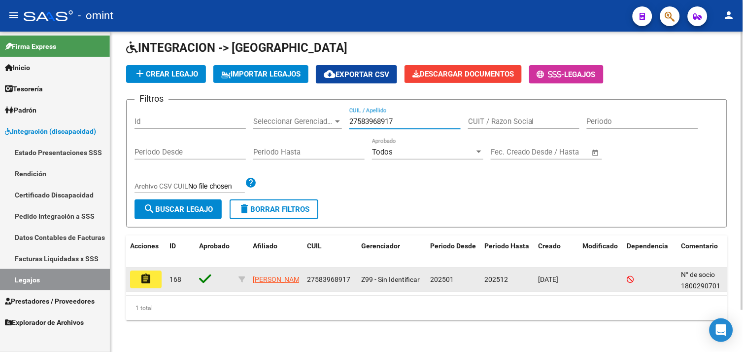
type input "27583968917"
click at [141, 273] on mat-icon "assignment" at bounding box center [146, 279] width 12 height 12
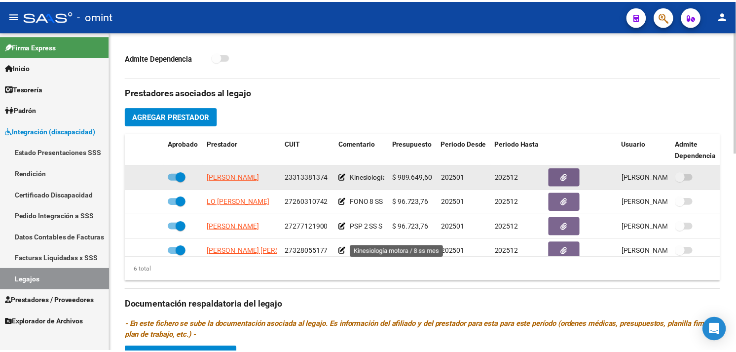
scroll to position [328, 0]
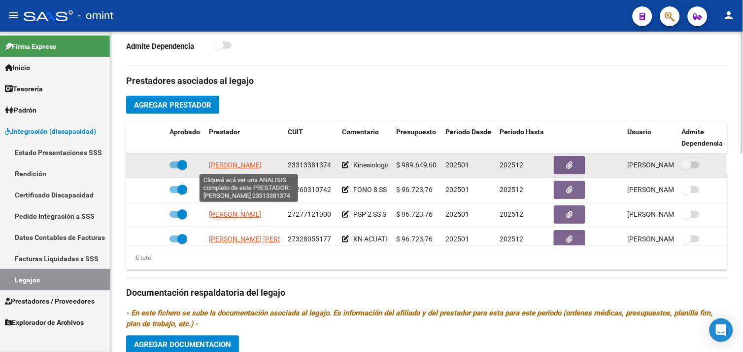
click at [246, 167] on span "TOLABA ROMINA NOELIA" at bounding box center [235, 165] width 53 height 8
type textarea "23313381374"
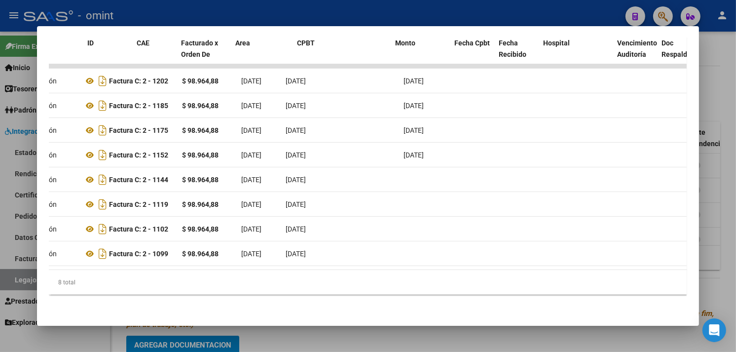
scroll to position [0, 0]
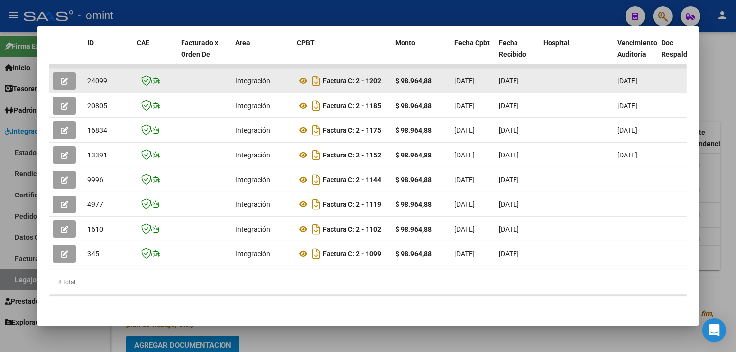
click at [53, 72] on button "button" at bounding box center [64, 81] width 23 height 18
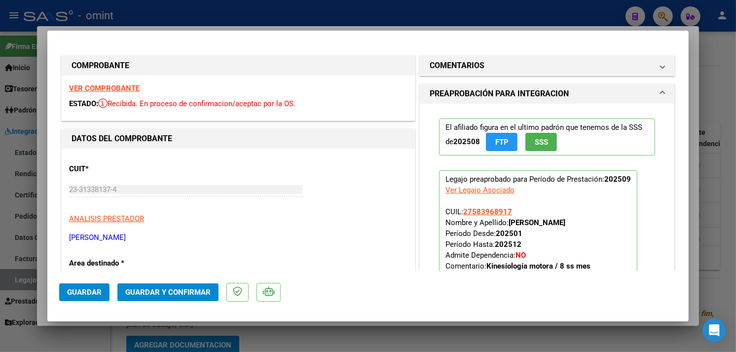
click at [108, 88] on strong "VER COMPROBANTE" at bounding box center [104, 88] width 71 height 9
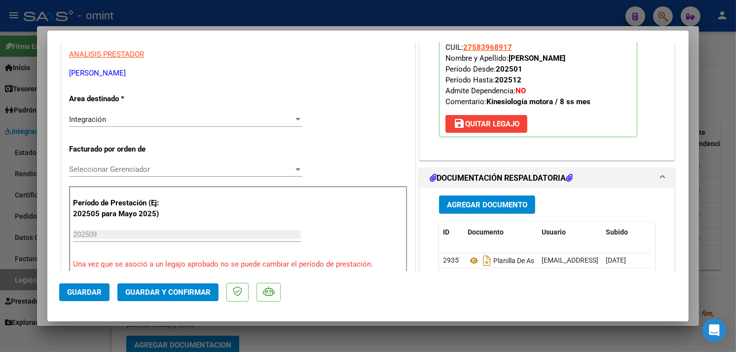
scroll to position [328, 0]
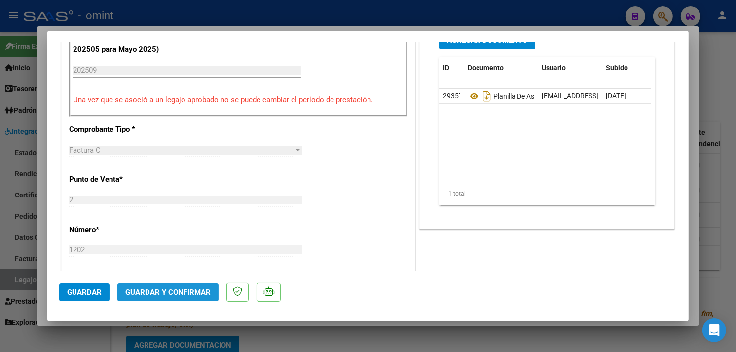
click at [180, 293] on span "Guardar y Confirmar" at bounding box center [167, 291] width 85 height 9
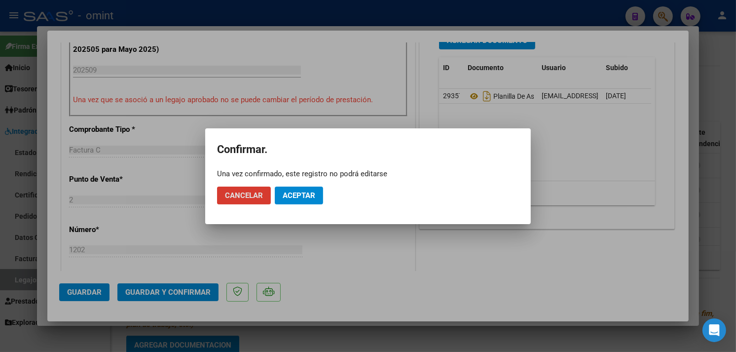
click at [291, 196] on span "Aceptar" at bounding box center [298, 195] width 33 height 9
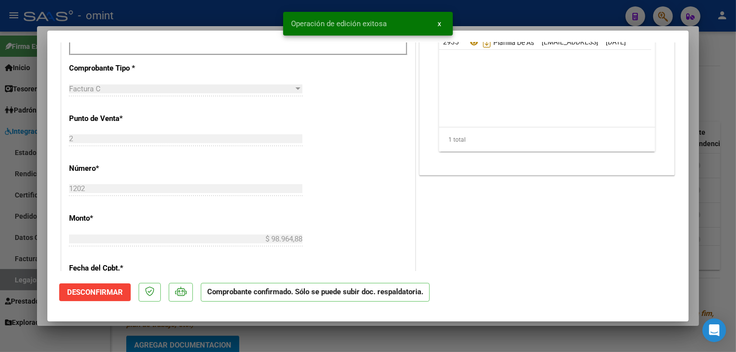
type input "$ 0,00"
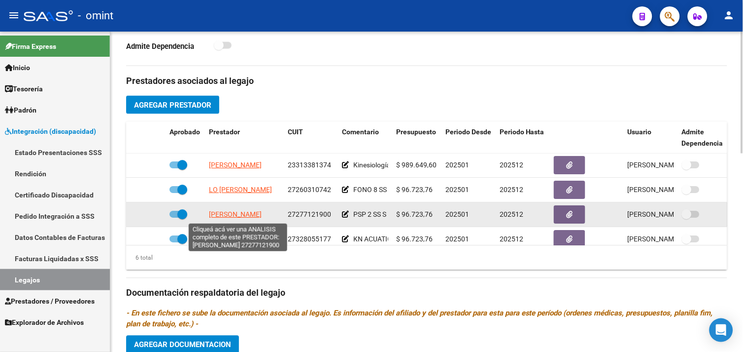
click at [258, 212] on span "AGUIRRE CLAUDIA" at bounding box center [235, 215] width 53 height 8
type textarea "27277121900"
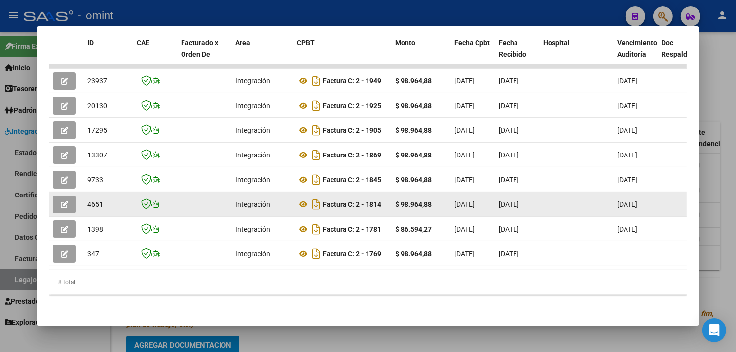
scroll to position [247, 0]
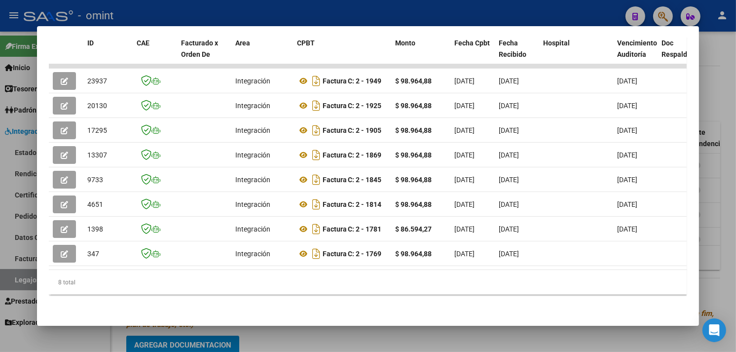
drag, startPoint x: 181, startPoint y: 272, endPoint x: 239, endPoint y: 267, distance: 57.4
click at [239, 267] on div "ID CAE Facturado x Orden De Area CPBT Monto Fecha Cpbt Fecha Recibido Hospital …" at bounding box center [368, 164] width 638 height 262
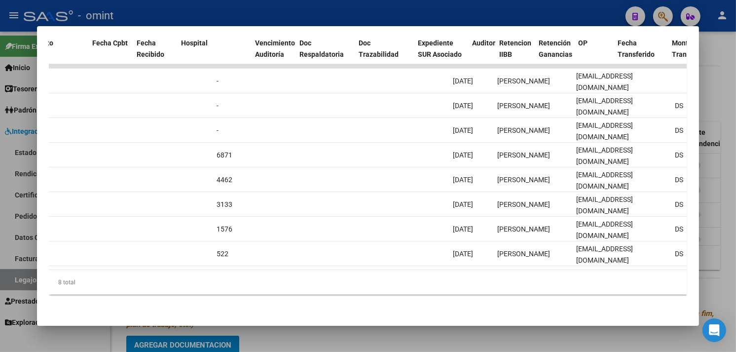
scroll to position [0, 0]
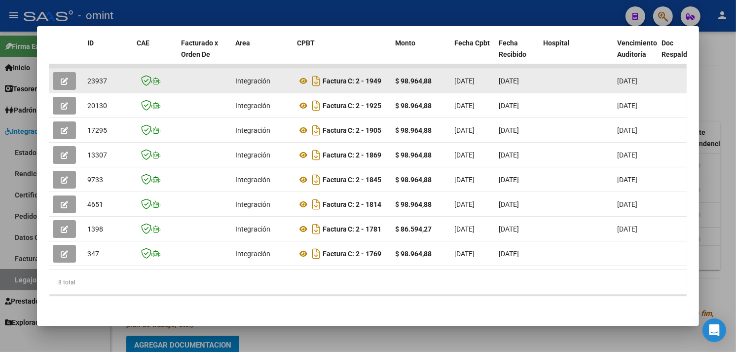
click at [55, 72] on button "button" at bounding box center [64, 81] width 23 height 18
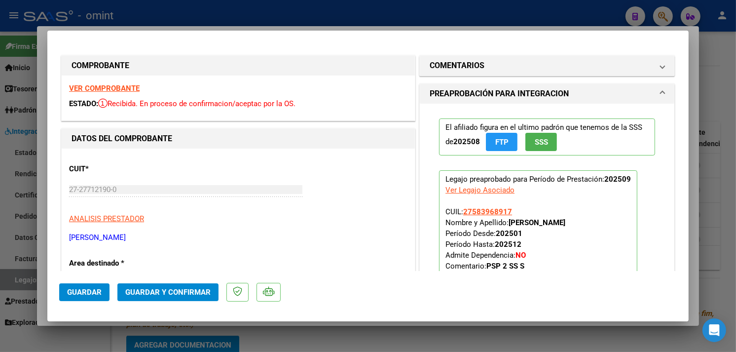
click at [108, 83] on div "VER COMPROBANTE ESTADO: Recibida. En proceso de confirmacion/aceptac por la OS." at bounding box center [238, 97] width 353 height 45
click at [106, 84] on strong "VER COMPROBANTE" at bounding box center [104, 88] width 71 height 9
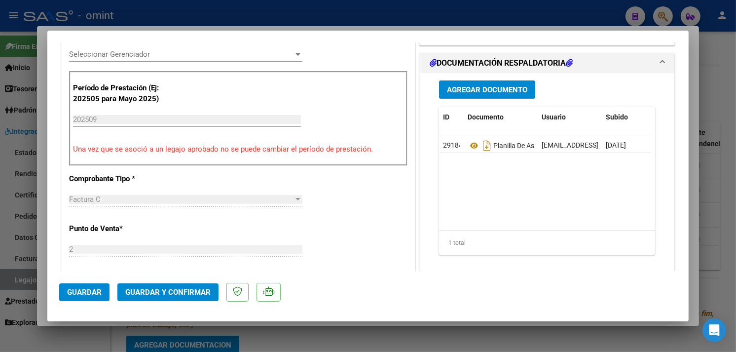
scroll to position [383, 0]
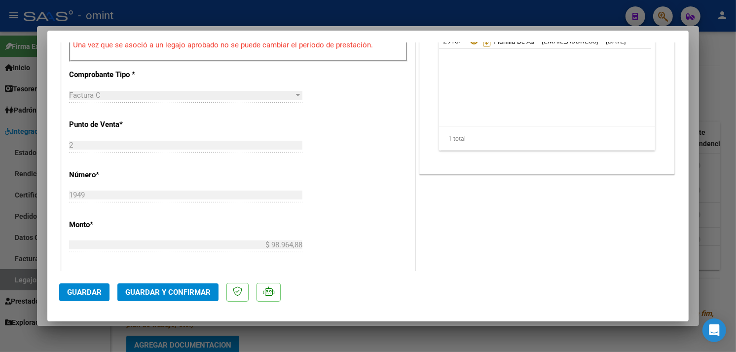
click at [179, 292] on span "Guardar y Confirmar" at bounding box center [167, 291] width 85 height 9
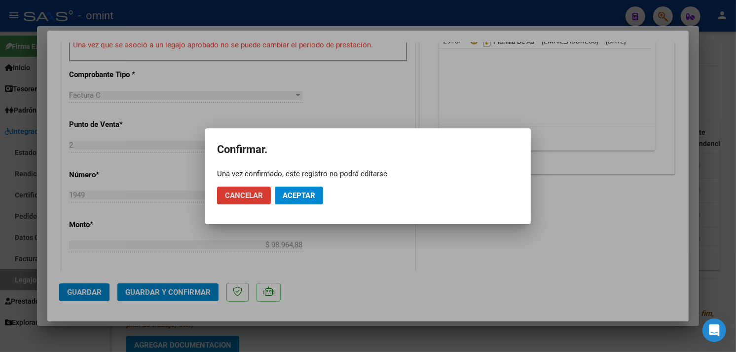
click at [299, 189] on button "Aceptar" at bounding box center [299, 195] width 48 height 18
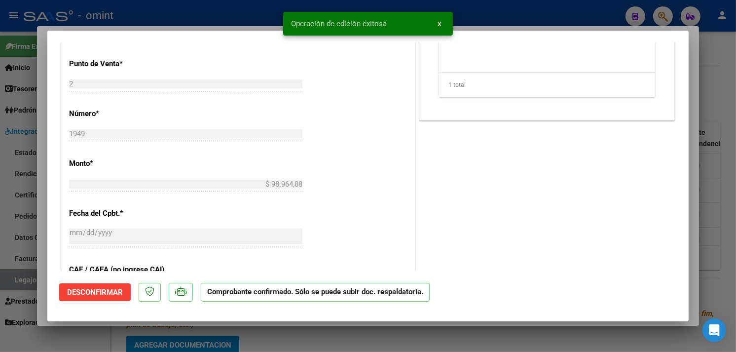
type input "$ 0,00"
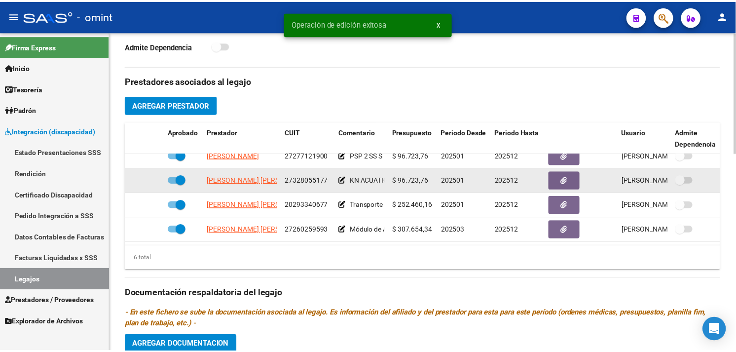
scroll to position [67, 0]
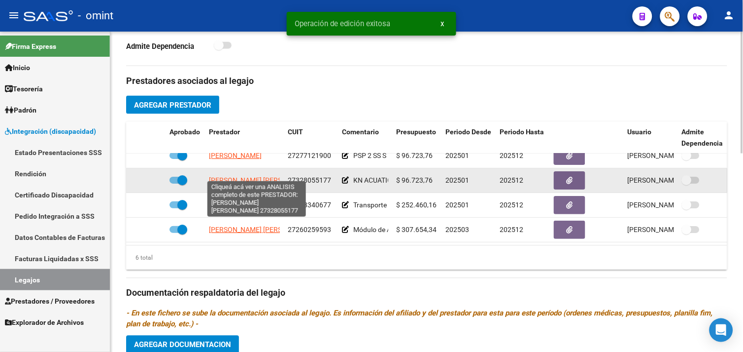
click at [248, 176] on span "CARRAZANA ELIANA MARIBEL" at bounding box center [262, 180] width 107 height 8
type textarea "27328055177"
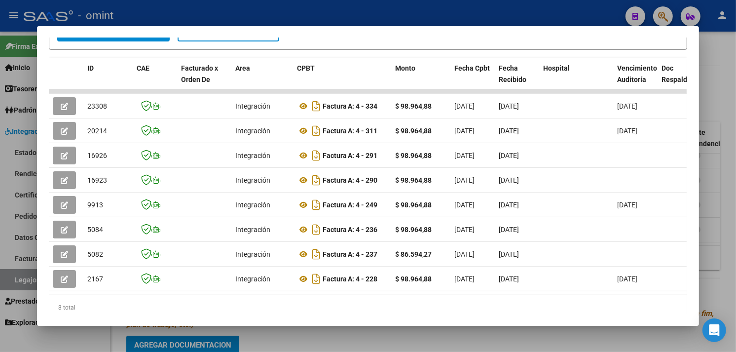
scroll to position [247, 0]
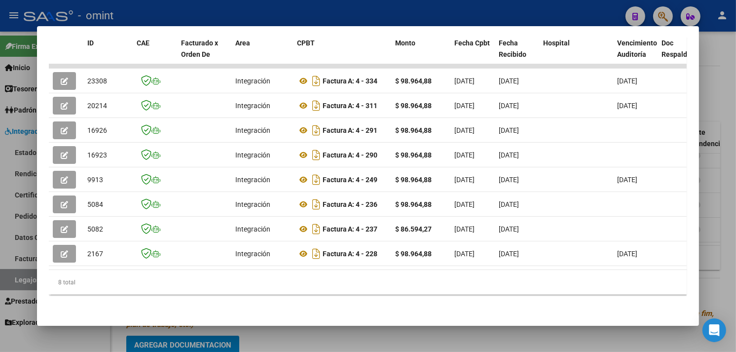
drag, startPoint x: 185, startPoint y: 260, endPoint x: 312, endPoint y: 272, distance: 127.7
click at [312, 272] on div "ID CAE Facturado x Orden De Area CPBT Monto Fecha Cpbt Fecha Recibido Hospital …" at bounding box center [368, 164] width 638 height 262
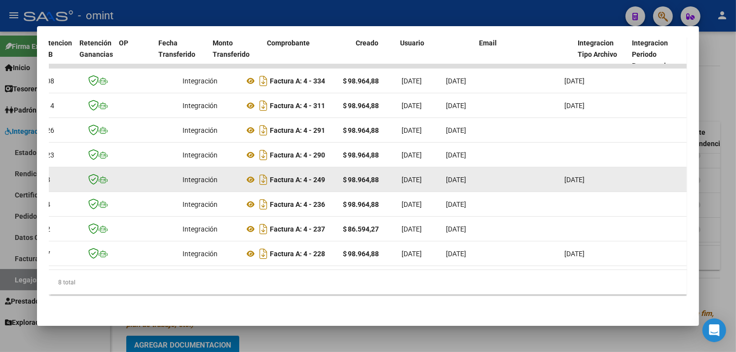
scroll to position [0, 0]
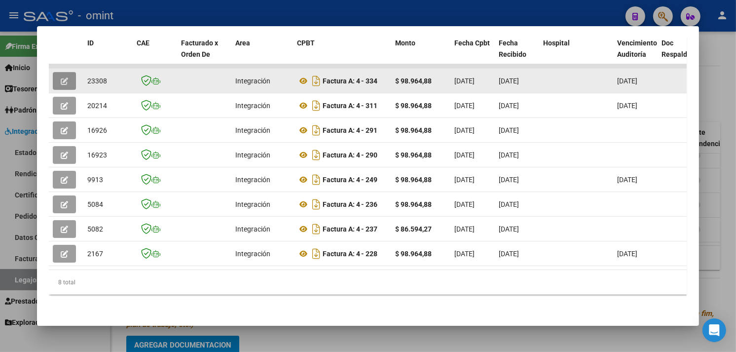
click at [65, 74] on button "button" at bounding box center [64, 81] width 23 height 18
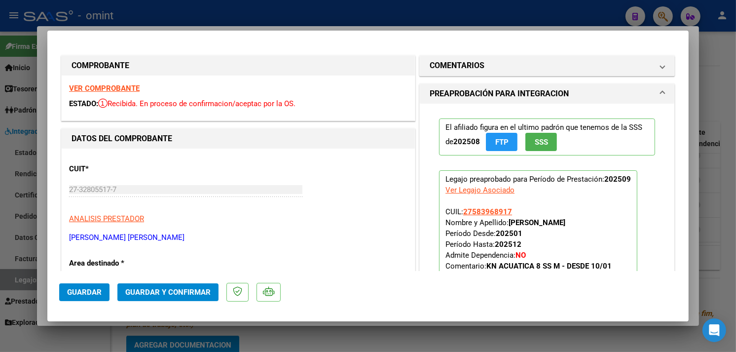
click at [111, 83] on div "VER COMPROBANTE ESTADO: Recibida. En proceso de confirmacion/aceptac por la OS." at bounding box center [238, 97] width 353 height 45
click at [116, 84] on strong "VER COMPROBANTE" at bounding box center [104, 88] width 71 height 9
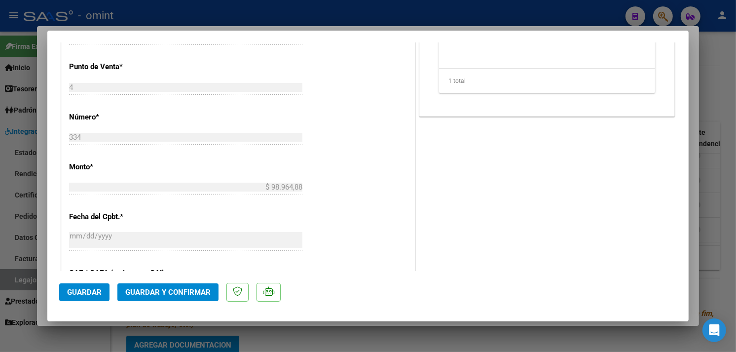
scroll to position [548, 0]
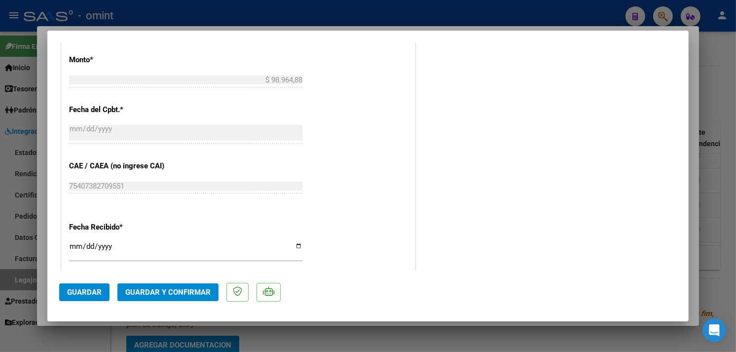
click at [176, 289] on span "Guardar y Confirmar" at bounding box center [167, 291] width 85 height 9
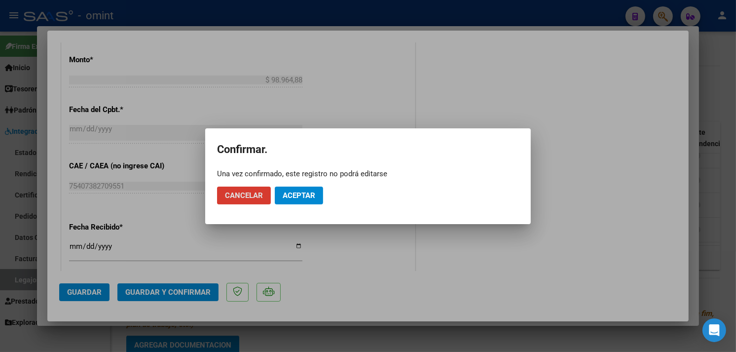
click at [287, 194] on span "Aceptar" at bounding box center [298, 195] width 33 height 9
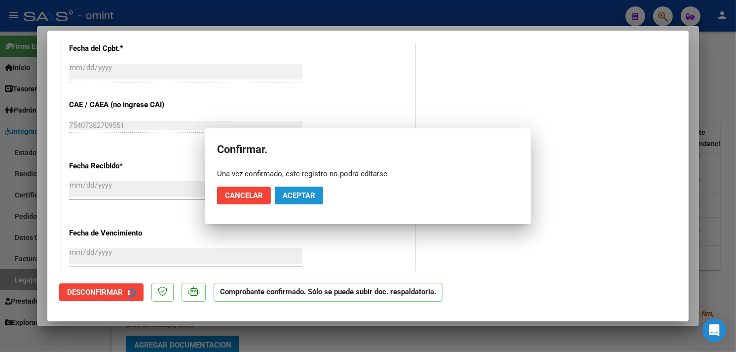
scroll to position [486, 0]
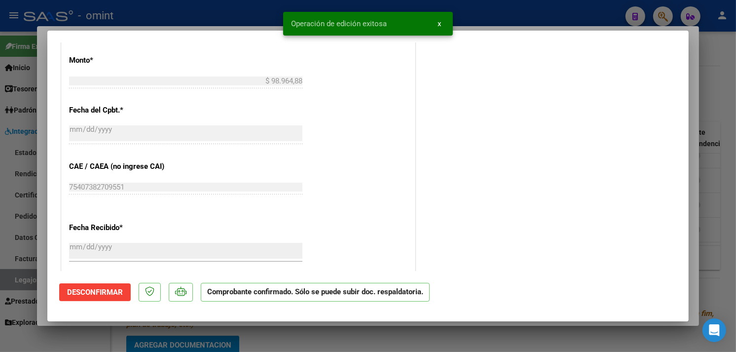
type input "$ 0,00"
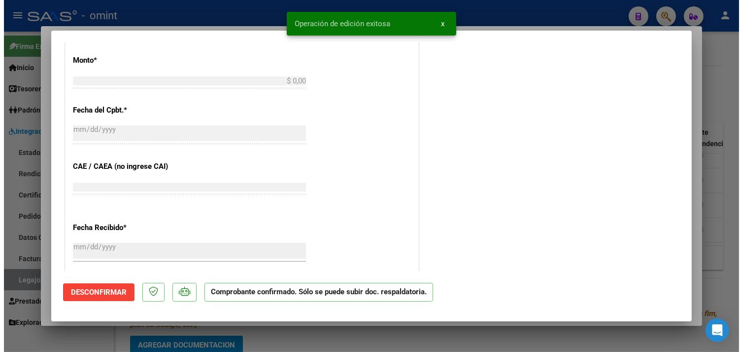
scroll to position [0, 0]
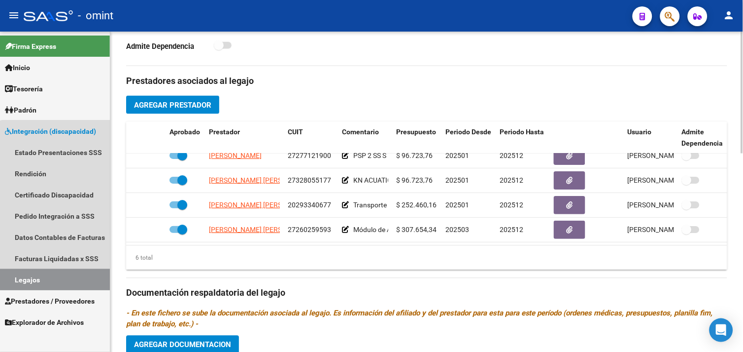
drag, startPoint x: 60, startPoint y: 278, endPoint x: 112, endPoint y: 272, distance: 52.2
click at [60, 278] on link "Legajos" at bounding box center [55, 279] width 110 height 21
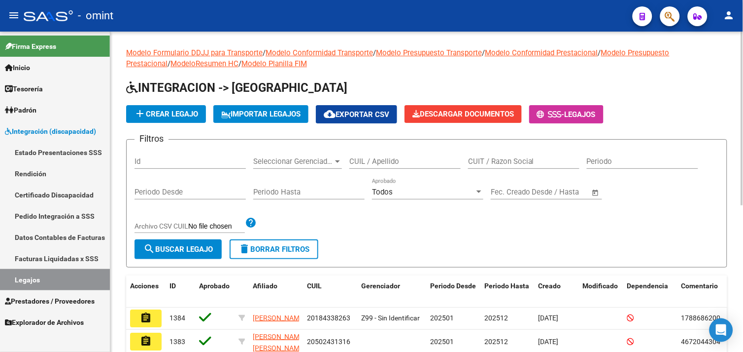
click at [379, 163] on input "CUIL / Apellido" at bounding box center [405, 161] width 111 height 9
paste input "27954568135"
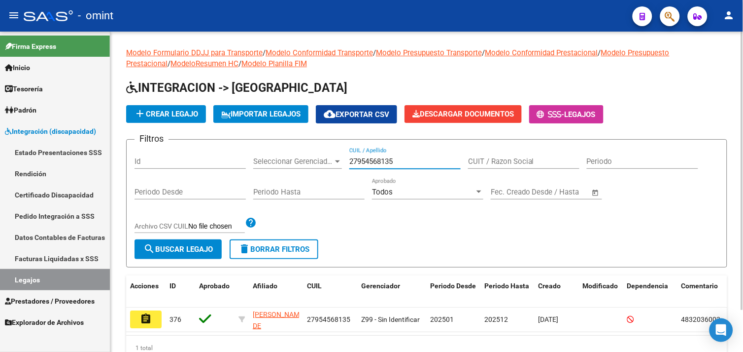
scroll to position [48, 0]
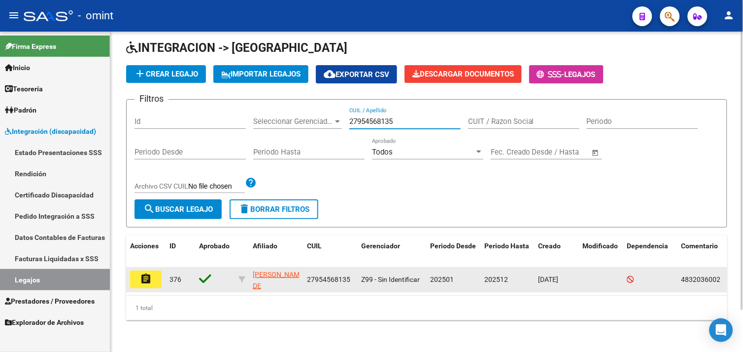
type input "27954568135"
click at [159, 275] on button "assignment" at bounding box center [146, 279] width 32 height 18
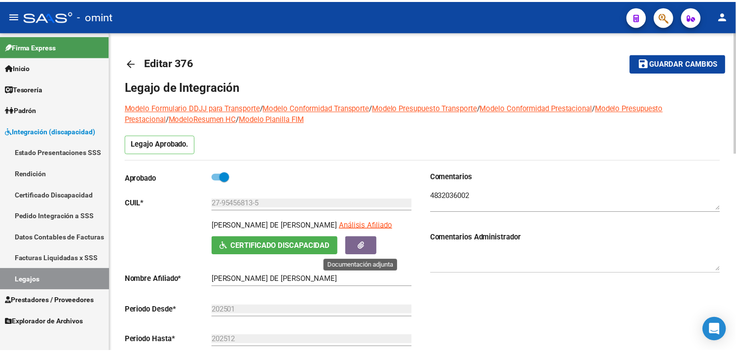
scroll to position [274, 0]
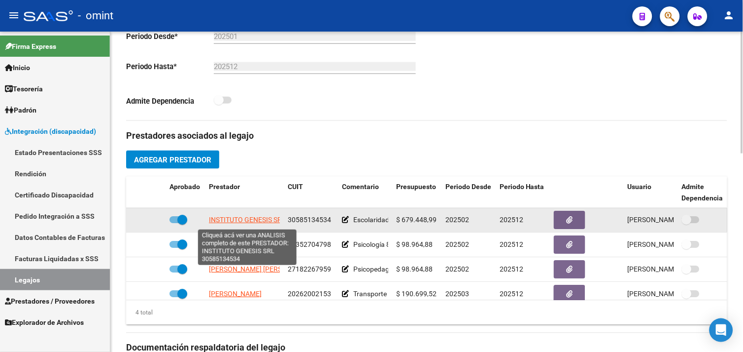
click at [257, 219] on span "INSTITUTO GENESIS SRL" at bounding box center [247, 220] width 77 height 8
type textarea "30585134534"
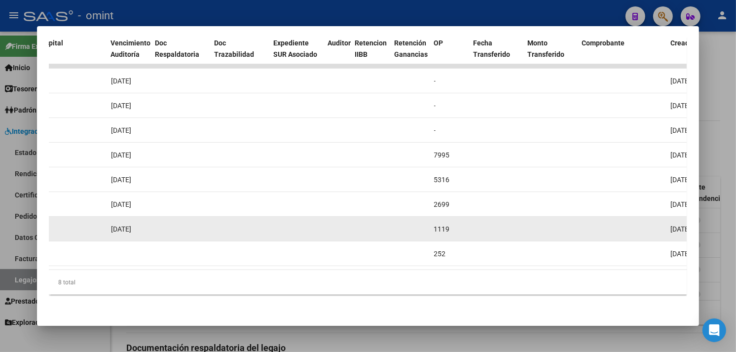
scroll to position [0, 0]
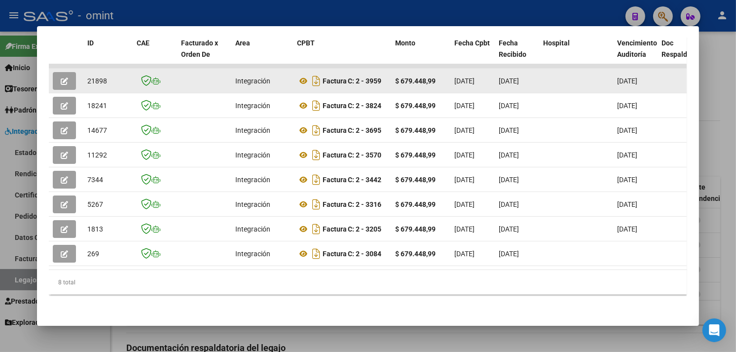
click at [65, 72] on button "button" at bounding box center [64, 81] width 23 height 18
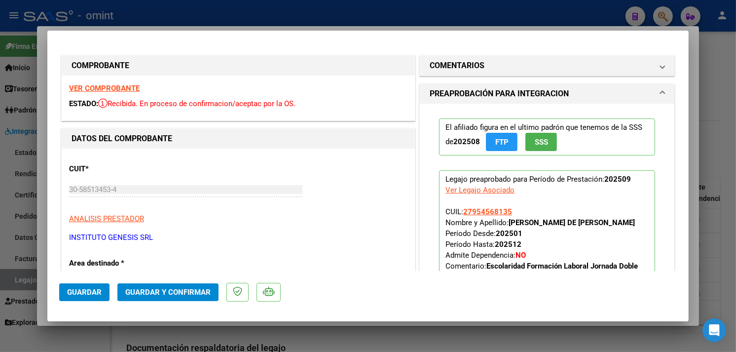
click at [119, 86] on strong "VER COMPROBANTE" at bounding box center [104, 88] width 71 height 9
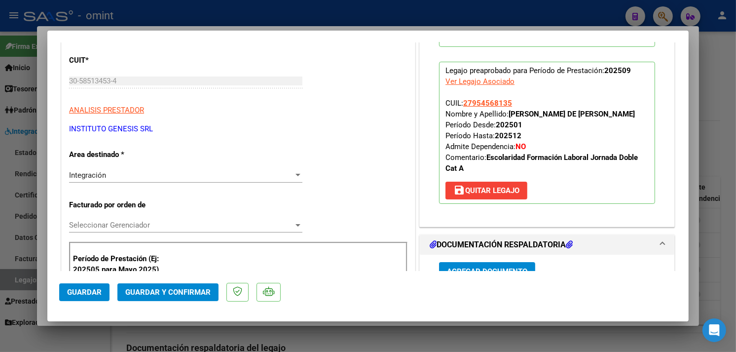
scroll to position [219, 0]
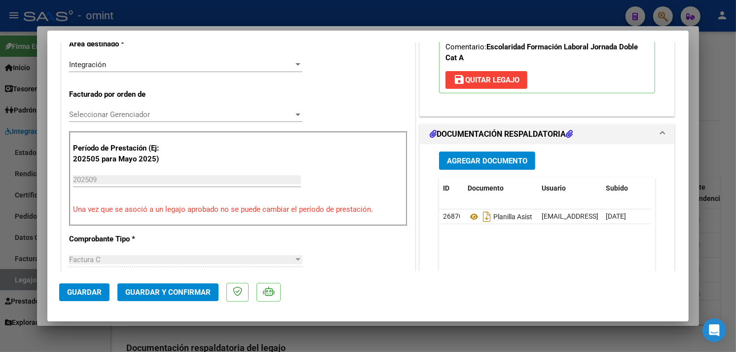
click at [182, 292] on span "Guardar y Confirmar" at bounding box center [167, 291] width 85 height 9
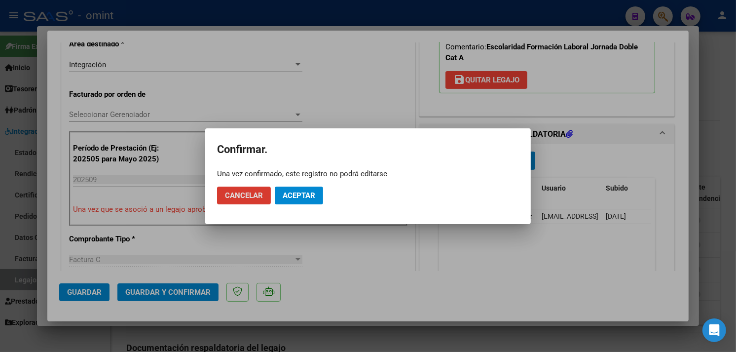
click at [302, 195] on span "Aceptar" at bounding box center [298, 195] width 33 height 9
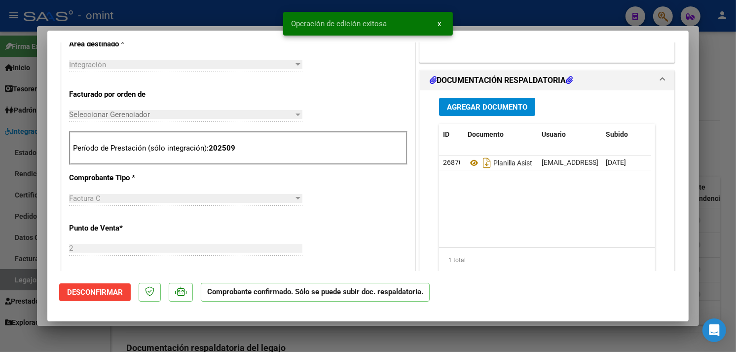
type input "$ 0,00"
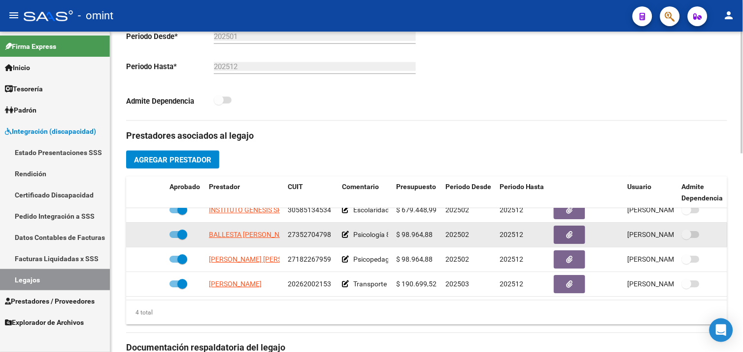
scroll to position [0, 0]
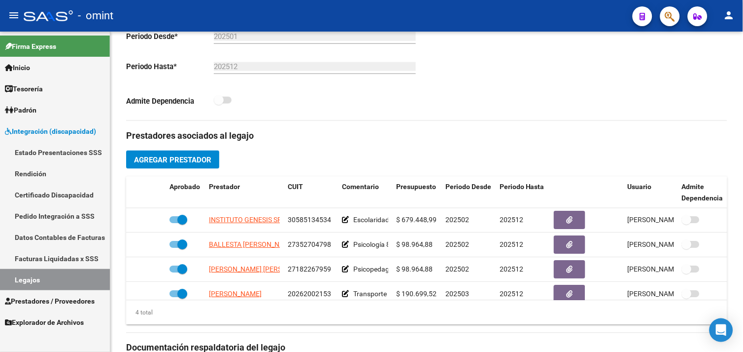
drag, startPoint x: 56, startPoint y: 278, endPoint x: 61, endPoint y: 275, distance: 5.5
click at [56, 278] on link "Legajos" at bounding box center [55, 279] width 110 height 21
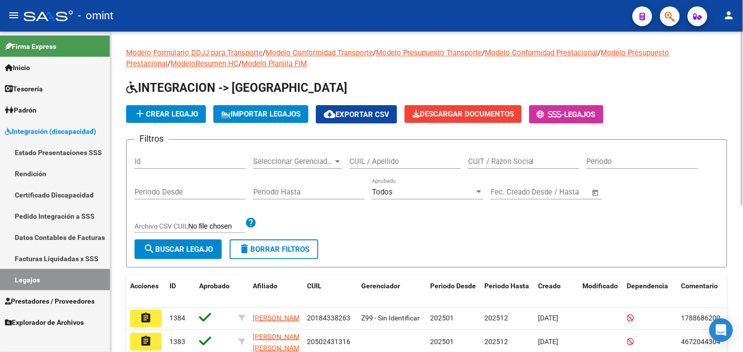
click at [388, 165] on input "CUIL / Apellido" at bounding box center [405, 161] width 111 height 9
paste input "20448920500"
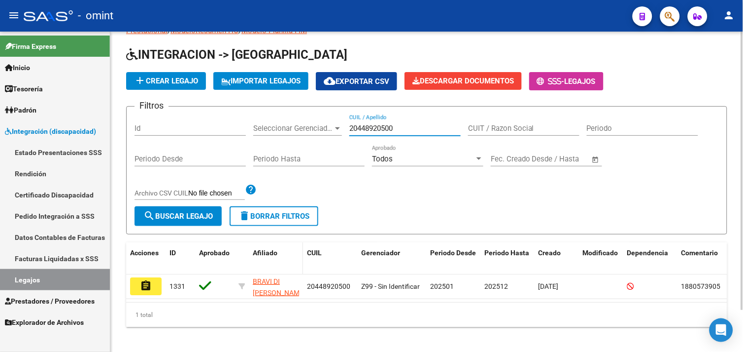
scroll to position [48, 0]
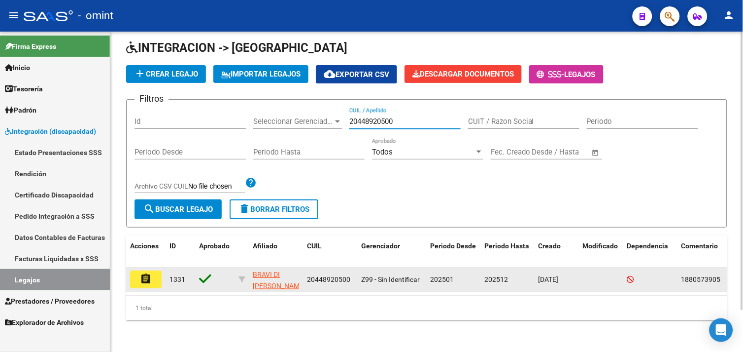
type input "20448920500"
click at [145, 273] on mat-icon "assignment" at bounding box center [146, 279] width 12 height 12
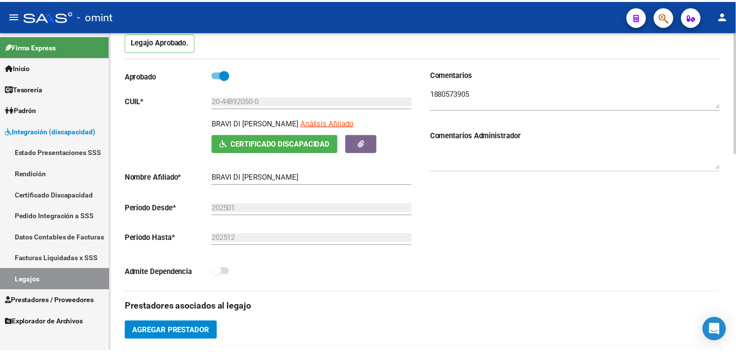
scroll to position [219, 0]
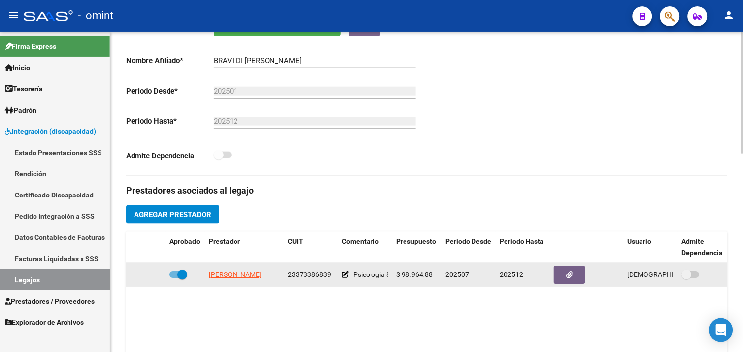
click at [220, 275] on span "CASELLA FRANCO AUGUSTO" at bounding box center [235, 275] width 53 height 8
type textarea "23373386839"
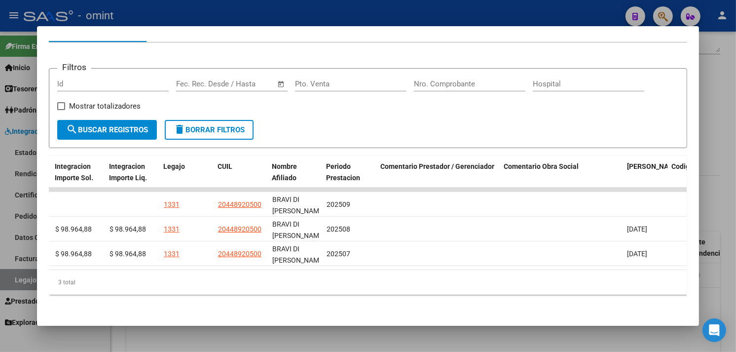
scroll to position [0, 0]
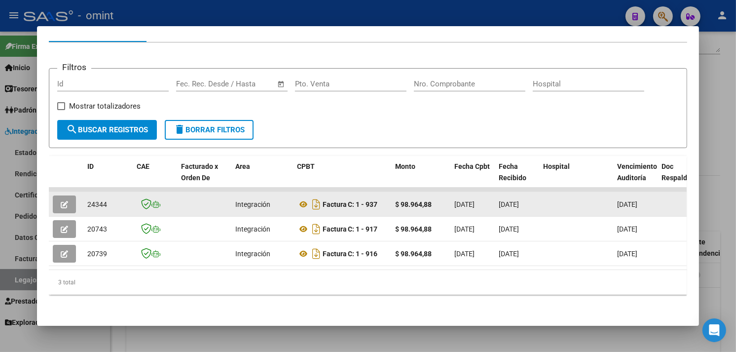
click at [61, 201] on icon "button" at bounding box center [64, 204] width 7 height 7
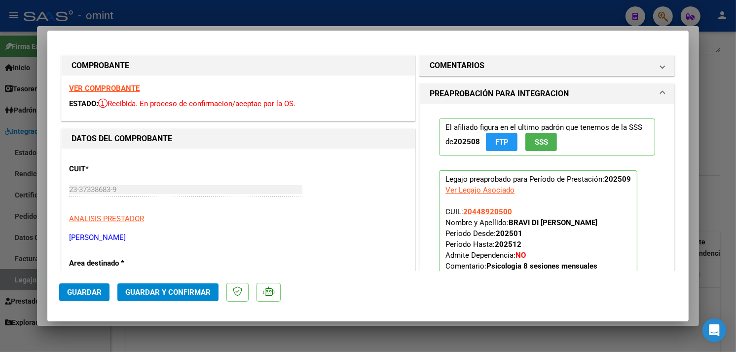
click at [117, 90] on strong "VER COMPROBANTE" at bounding box center [104, 88] width 71 height 9
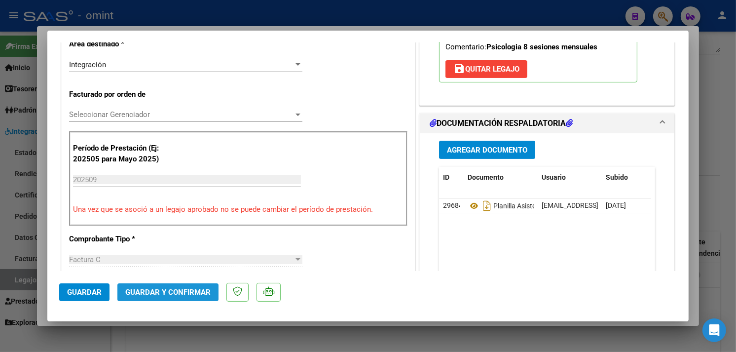
click at [176, 293] on span "Guardar y Confirmar" at bounding box center [167, 291] width 85 height 9
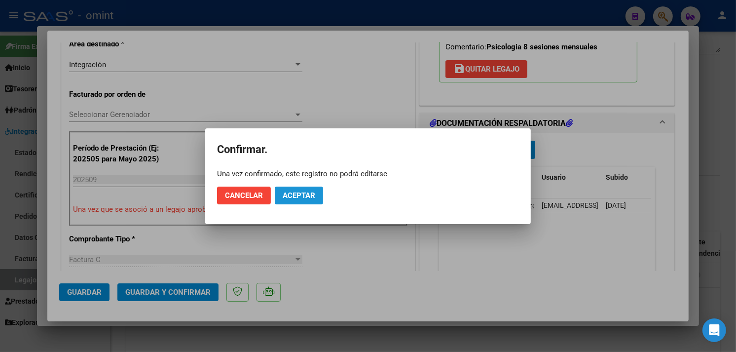
click at [287, 191] on span "Aceptar" at bounding box center [298, 195] width 33 height 9
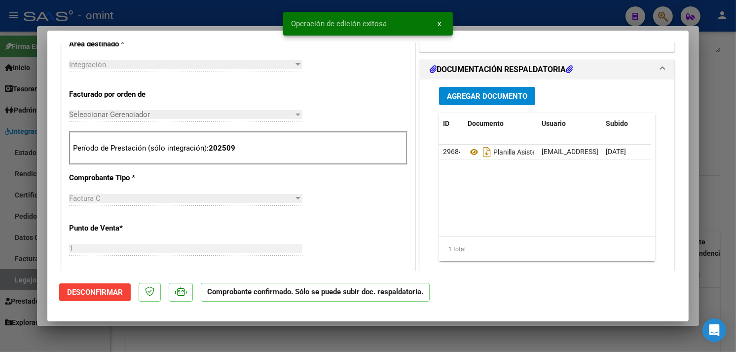
type input "$ 0,00"
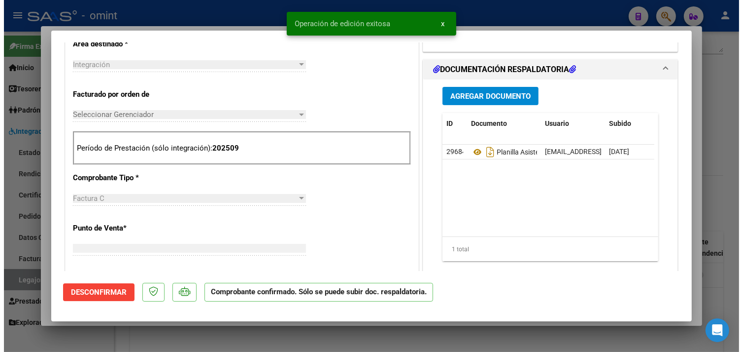
scroll to position [0, 0]
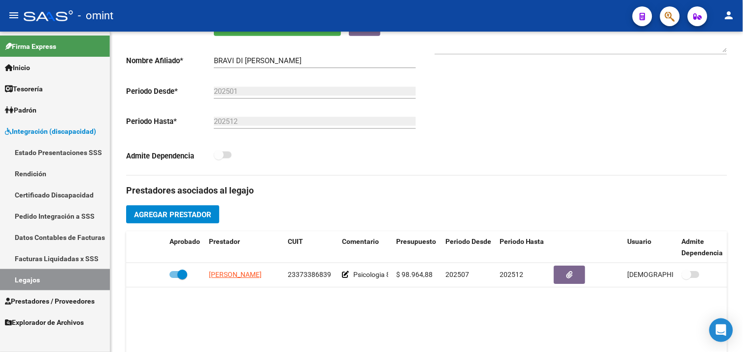
click at [66, 274] on link "Legajos" at bounding box center [55, 279] width 110 height 21
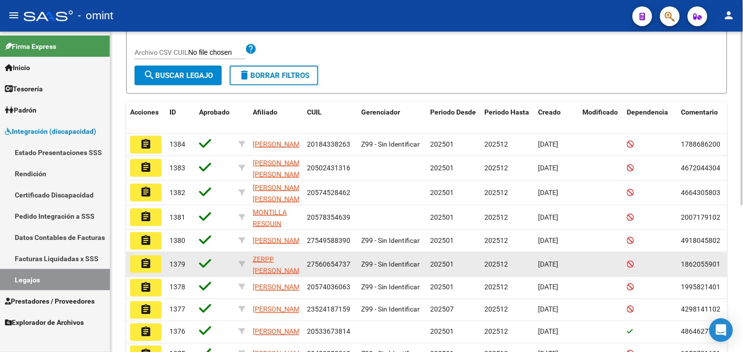
scroll to position [55, 0]
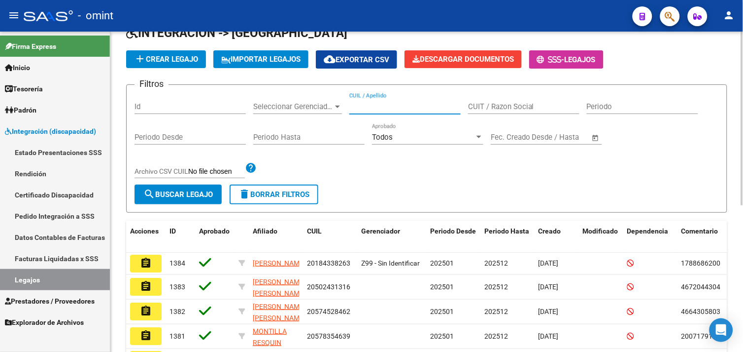
click at [361, 105] on input "CUIL / Apellido" at bounding box center [405, 106] width 111 height 9
paste input "20485912372"
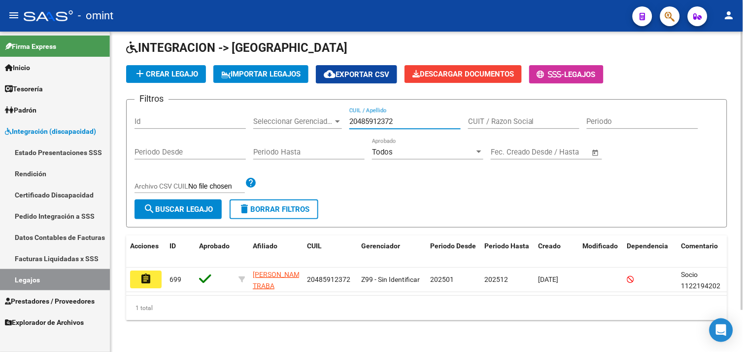
scroll to position [48, 0]
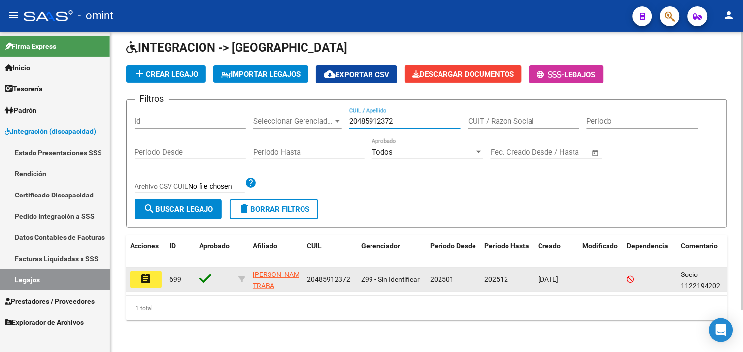
type input "20485912372"
click at [141, 273] on mat-icon "assignment" at bounding box center [146, 279] width 12 height 12
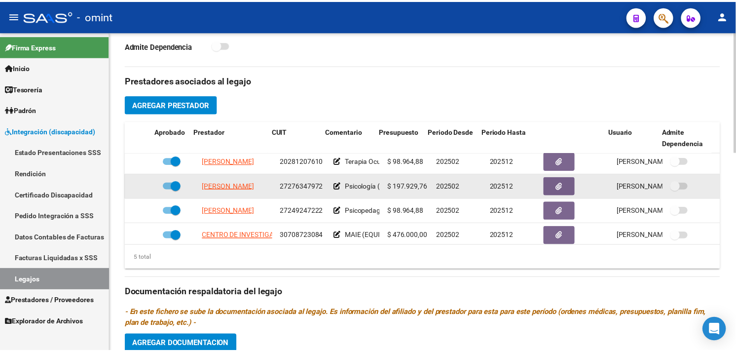
scroll to position [43, 13]
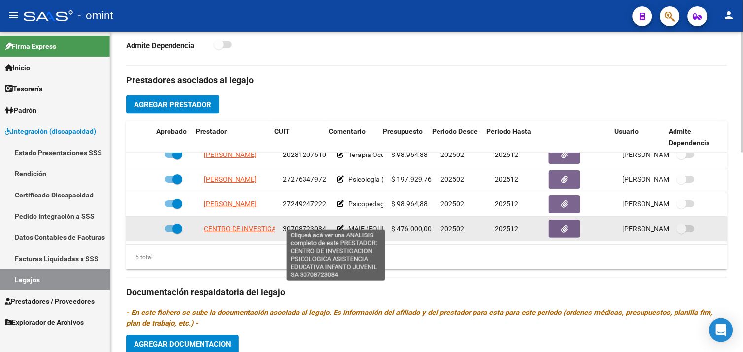
click at [239, 225] on span "CENTRO DE INVESTIGACION PSICOLOGICA ASISTENCIA EDUCATIVA INFANTO JUVENIL SA" at bounding box center [344, 229] width 280 height 8
type textarea "30708723084"
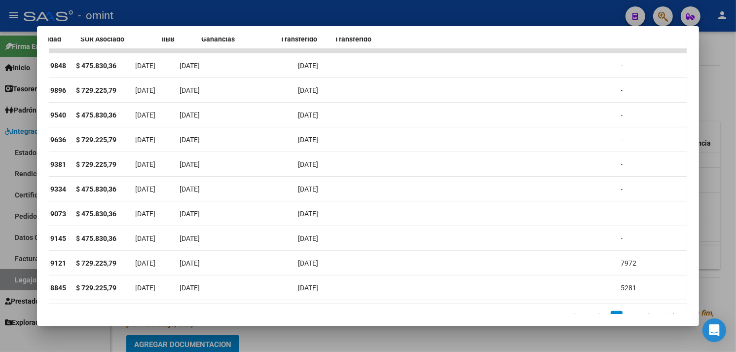
scroll to position [0, 0]
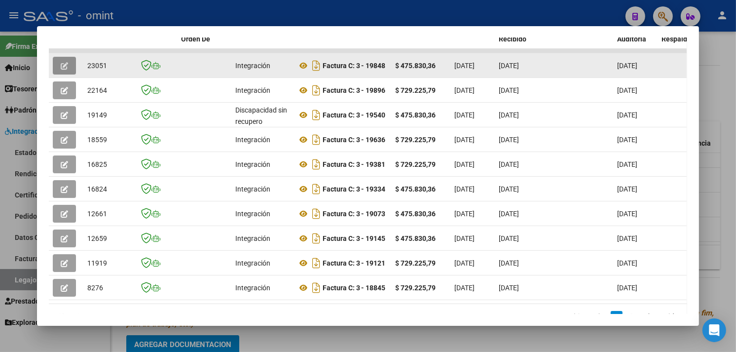
click at [67, 63] on button "button" at bounding box center [64, 66] width 23 height 18
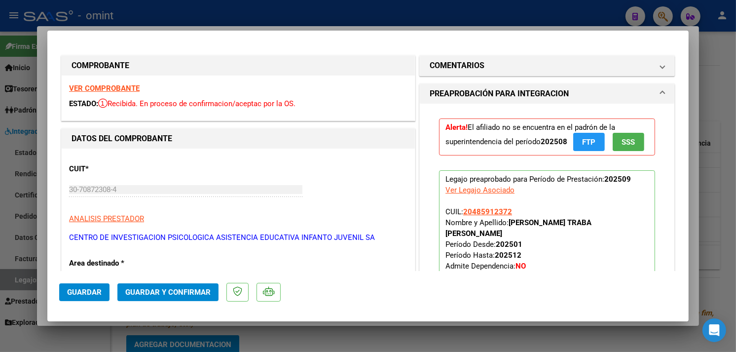
click at [102, 87] on strong "VER COMPROBANTE" at bounding box center [104, 88] width 71 height 9
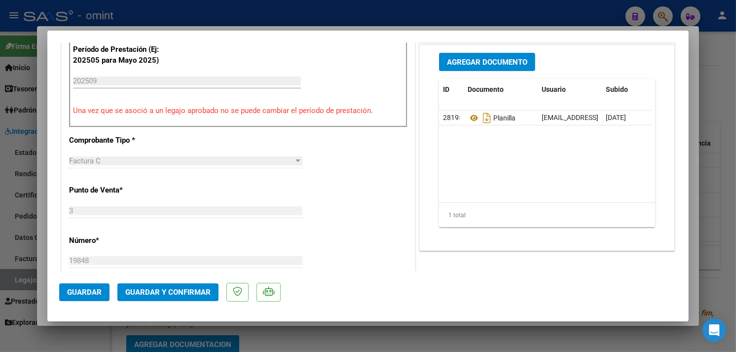
scroll to position [383, 0]
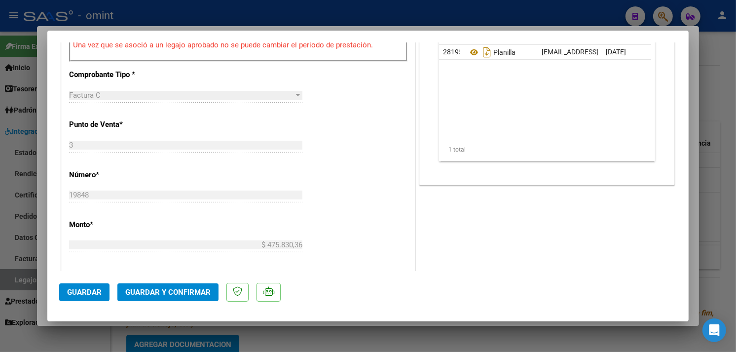
click at [175, 292] on span "Guardar y Confirmar" at bounding box center [167, 291] width 85 height 9
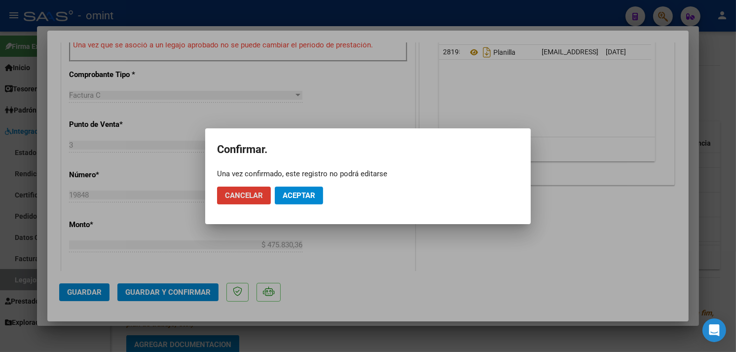
click at [301, 196] on span "Aceptar" at bounding box center [298, 195] width 33 height 9
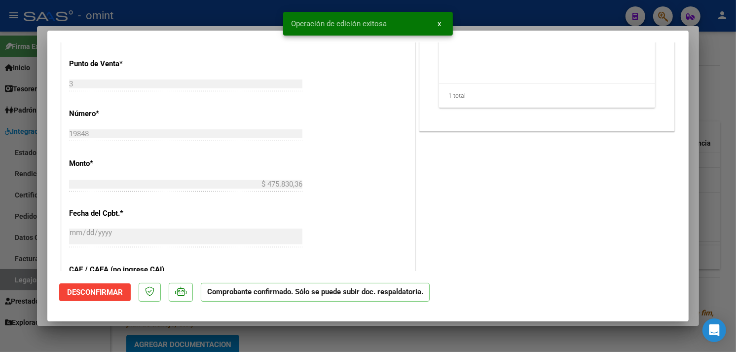
type input "$ 0,00"
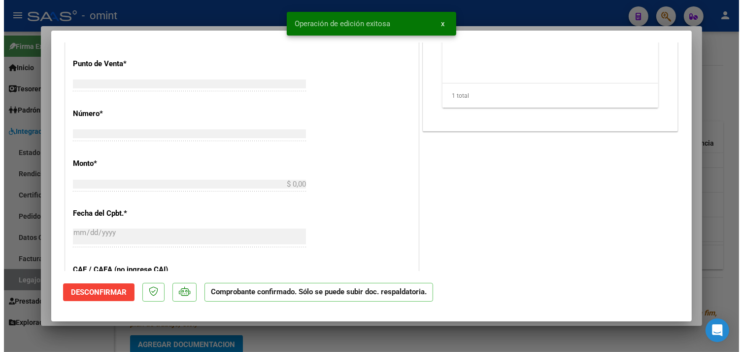
scroll to position [0, 0]
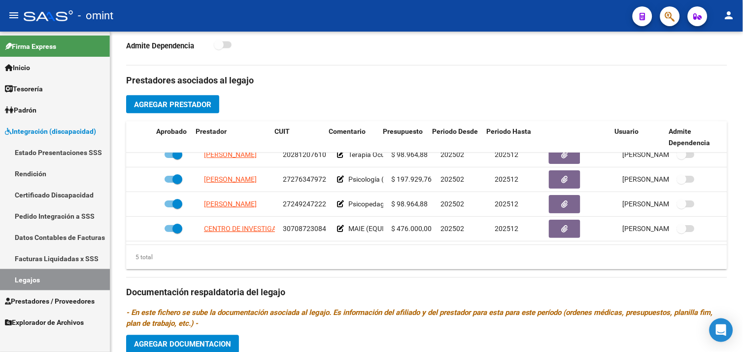
click at [57, 280] on link "Legajos" at bounding box center [55, 279] width 110 height 21
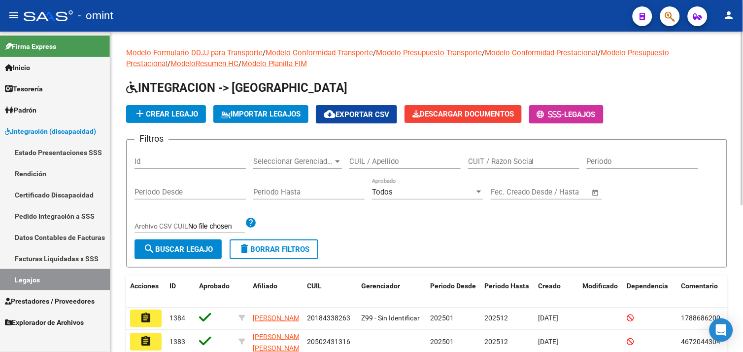
click at [371, 170] on div "CUIL / Apellido" at bounding box center [405, 162] width 111 height 31
click at [381, 156] on div "CUIL / Apellido" at bounding box center [405, 157] width 111 height 21
paste input "23591288504"
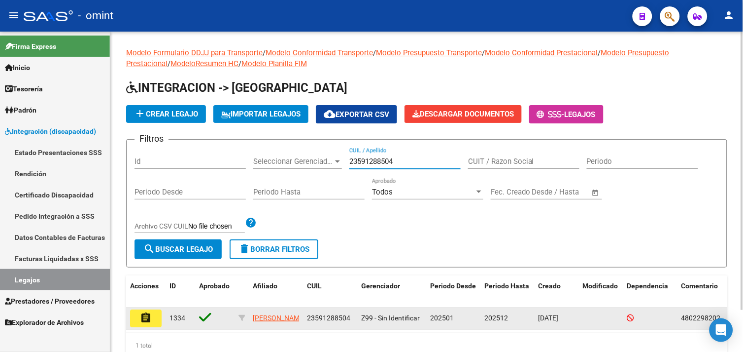
type input "23591288504"
click at [140, 317] on mat-icon "assignment" at bounding box center [146, 318] width 12 height 12
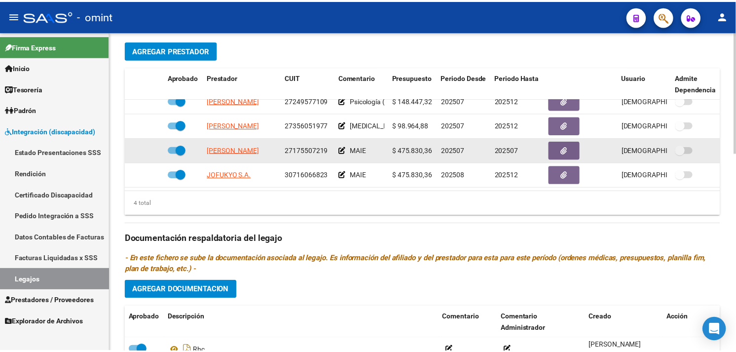
scroll to position [18, 0]
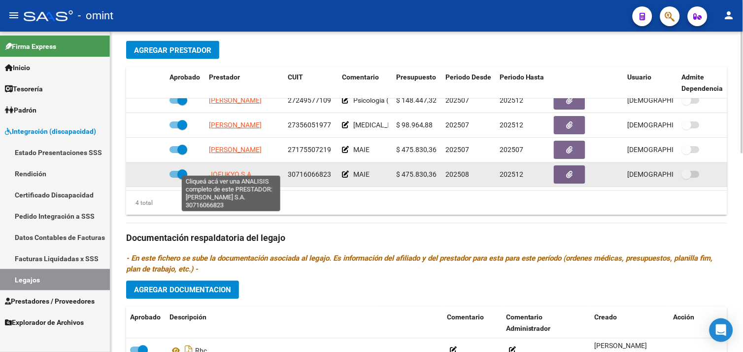
click at [245, 171] on span "JOFUKYO S.A." at bounding box center [231, 175] width 44 height 8
type textarea "30716066823"
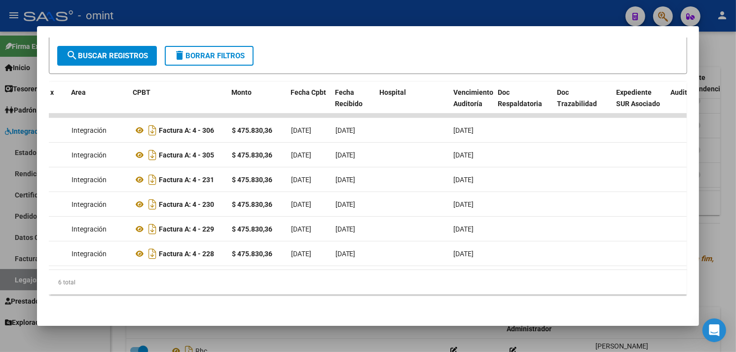
scroll to position [0, 0]
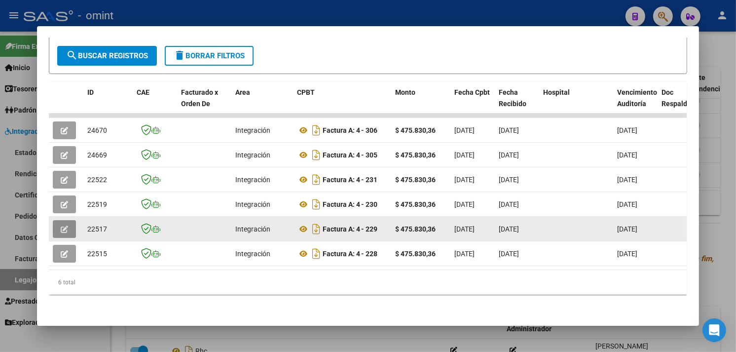
click at [61, 225] on icon "button" at bounding box center [64, 228] width 7 height 7
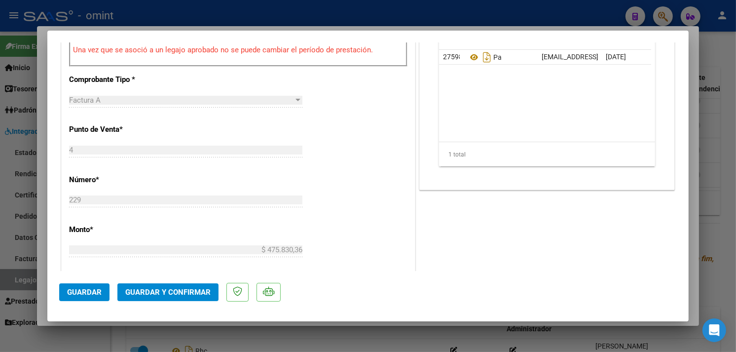
scroll to position [438, 0]
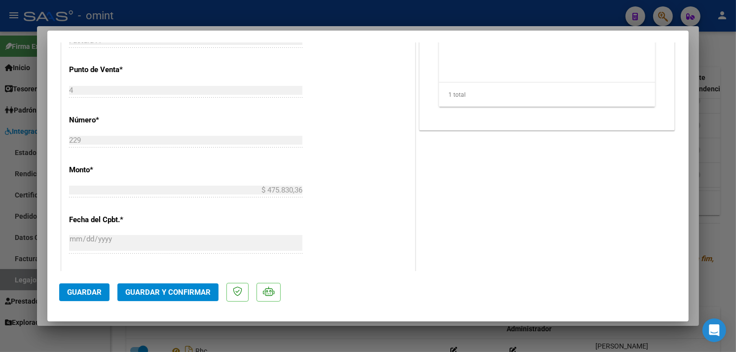
click at [182, 286] on button "Guardar y Confirmar" at bounding box center [167, 292] width 101 height 18
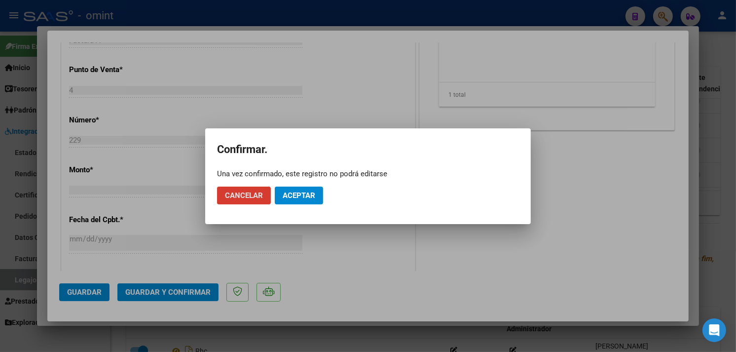
click at [307, 199] on button "Aceptar" at bounding box center [299, 195] width 48 height 18
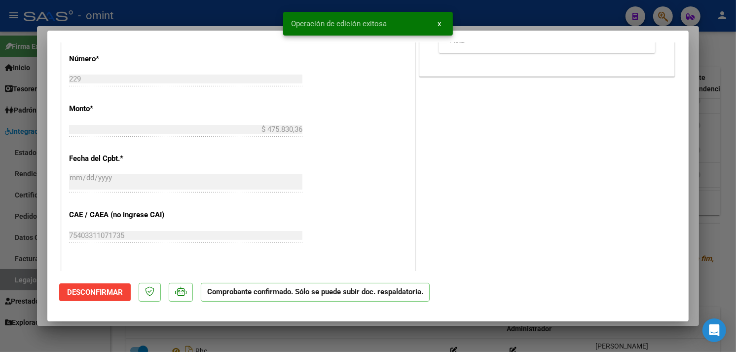
type input "$ 0,00"
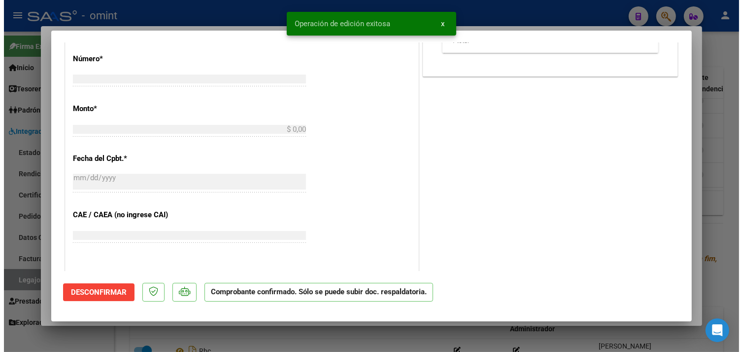
scroll to position [0, 0]
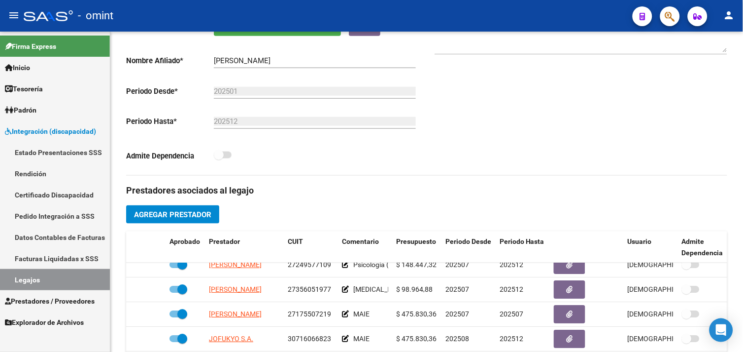
click at [46, 282] on link "Legajos" at bounding box center [55, 279] width 110 height 21
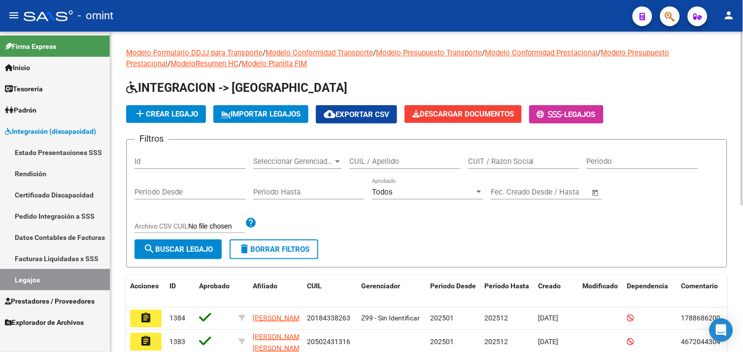
click at [380, 160] on input "CUIL / Apellido" at bounding box center [405, 161] width 111 height 9
paste input "20468642078"
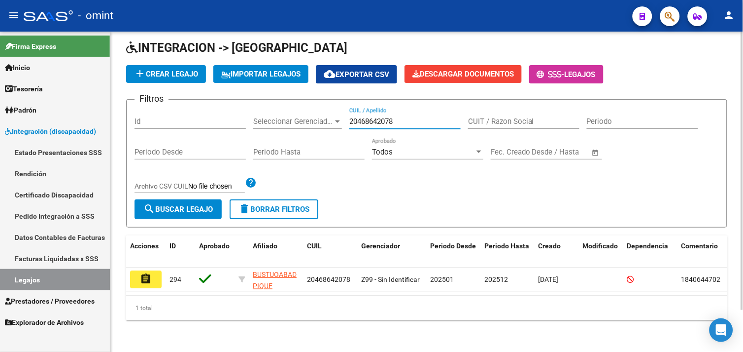
scroll to position [48, 0]
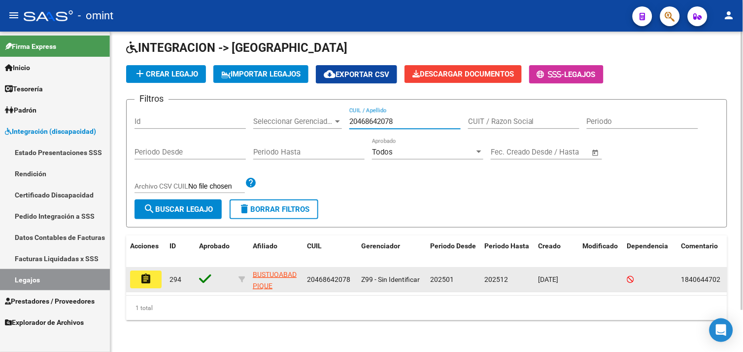
type input "20468642078"
click at [146, 274] on mat-icon "assignment" at bounding box center [146, 279] width 12 height 12
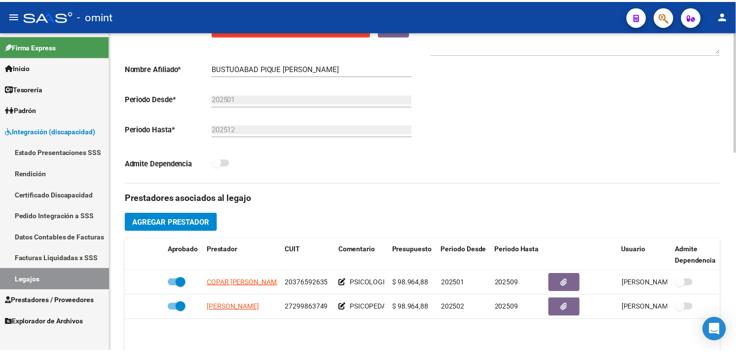
scroll to position [274, 0]
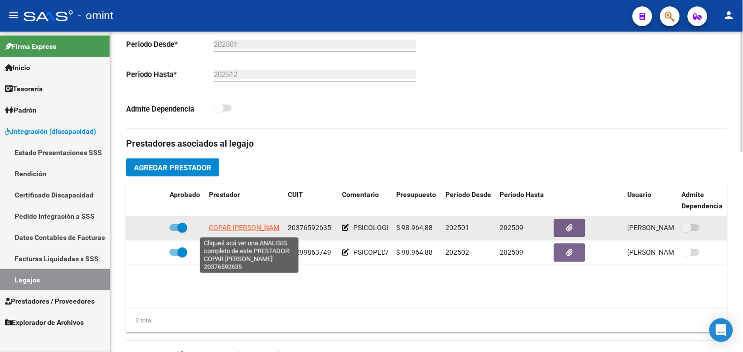
click at [223, 227] on span "COPAR SANTIAGO DANTE" at bounding box center [247, 228] width 76 height 8
type textarea "20376592635"
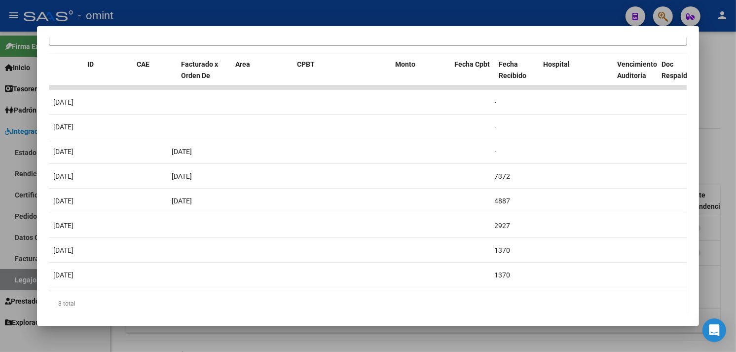
scroll to position [0, 0]
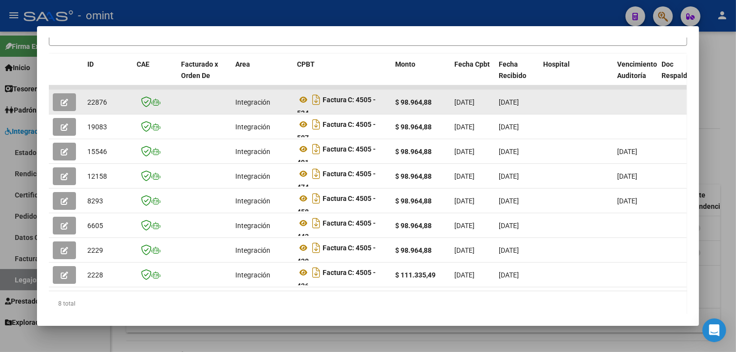
click at [61, 101] on icon "button" at bounding box center [64, 102] width 7 height 7
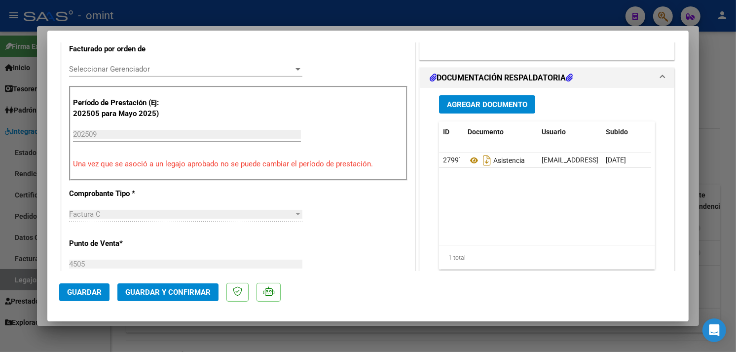
scroll to position [328, 0]
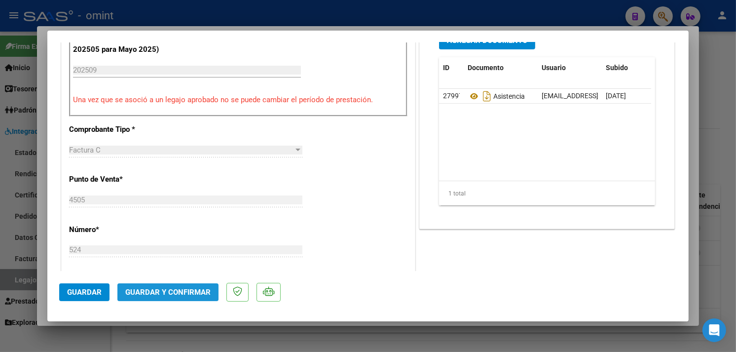
click at [184, 288] on span "Guardar y Confirmar" at bounding box center [167, 291] width 85 height 9
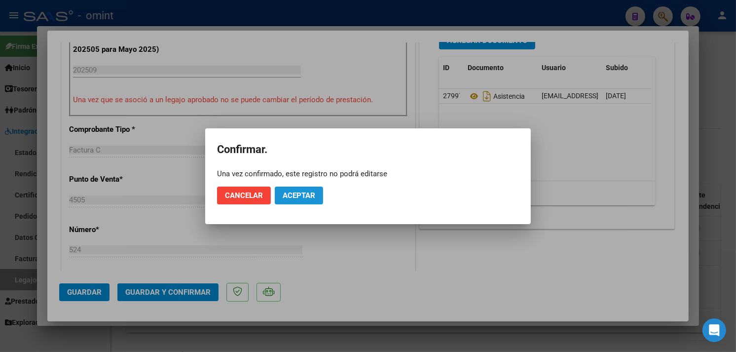
click at [301, 188] on button "Aceptar" at bounding box center [299, 195] width 48 height 18
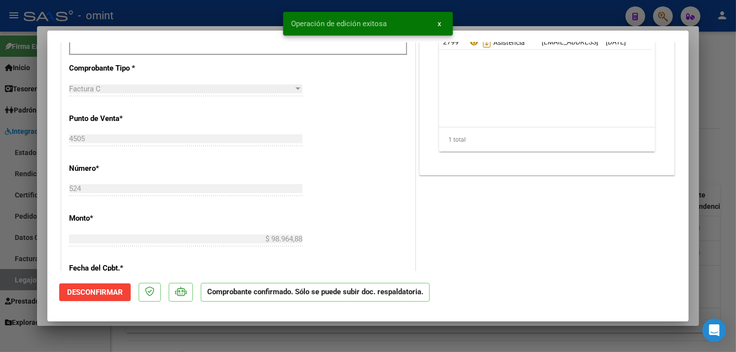
type input "$ 0,00"
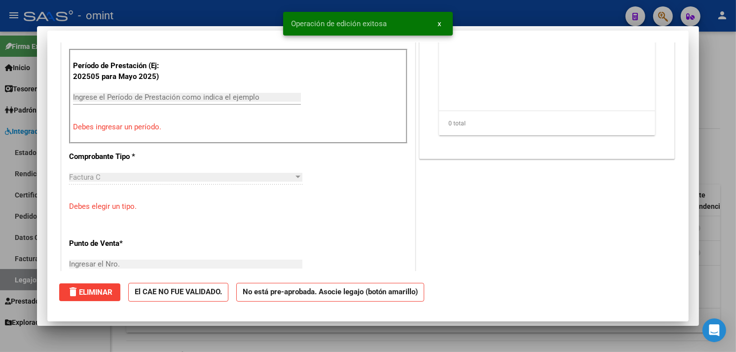
scroll to position [0, 0]
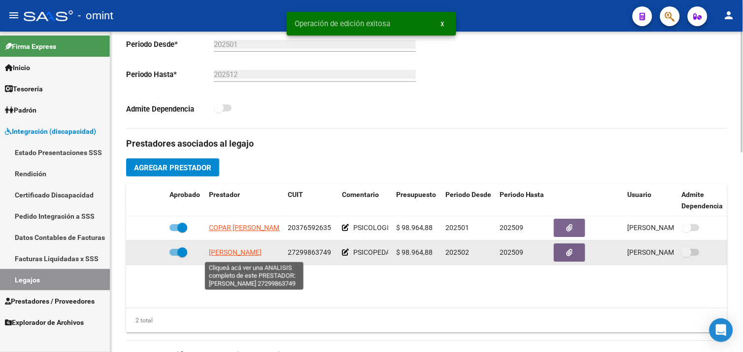
click at [227, 255] on span "[PERSON_NAME]" at bounding box center [235, 252] width 53 height 8
type textarea "27299863749"
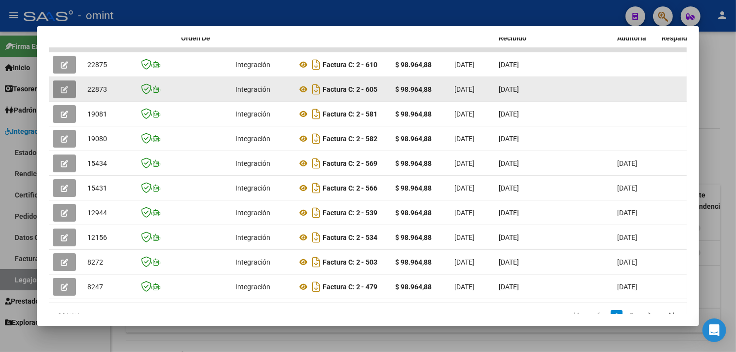
click at [53, 86] on button "button" at bounding box center [64, 89] width 23 height 18
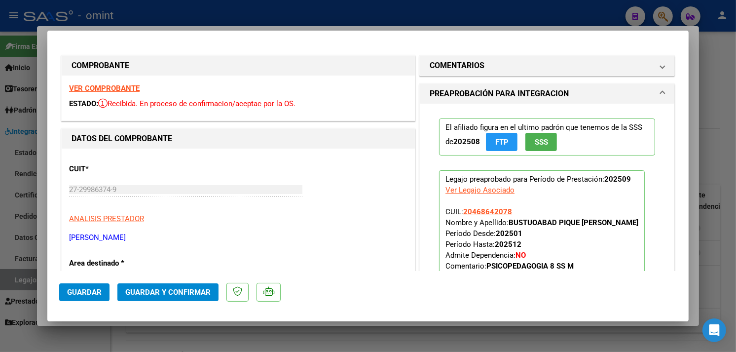
click at [105, 86] on strong "VER COMPROBANTE" at bounding box center [104, 88] width 71 height 9
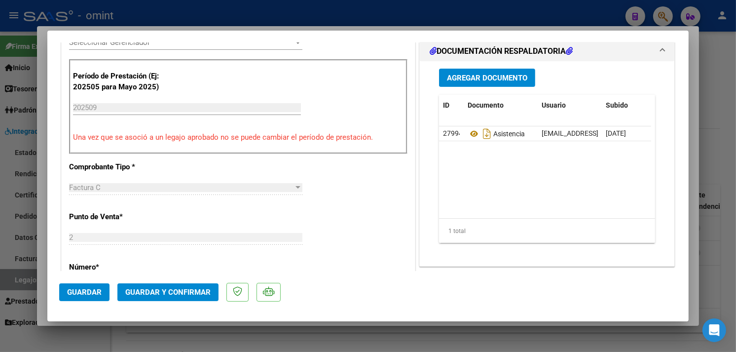
scroll to position [383, 0]
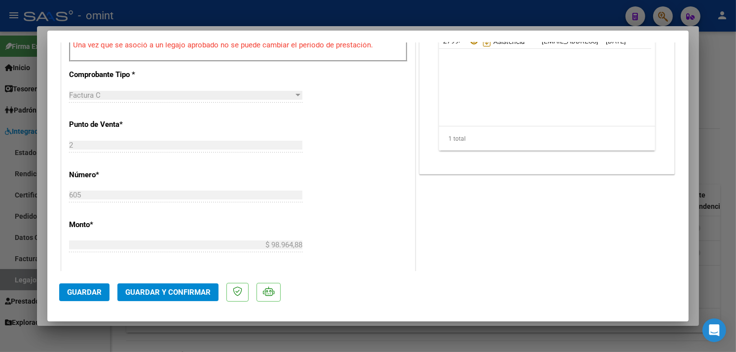
click at [187, 296] on span "Guardar y Confirmar" at bounding box center [167, 291] width 85 height 9
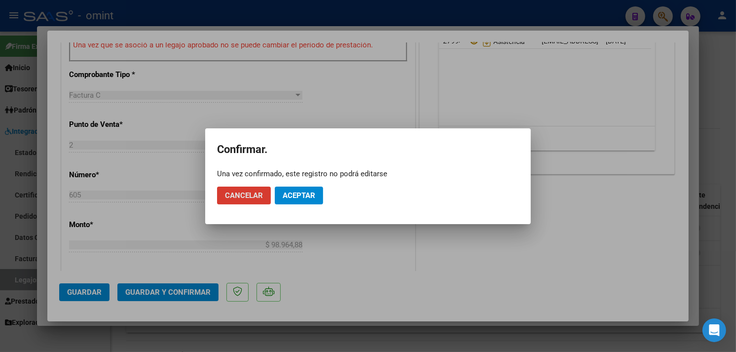
click at [294, 189] on button "Aceptar" at bounding box center [299, 195] width 48 height 18
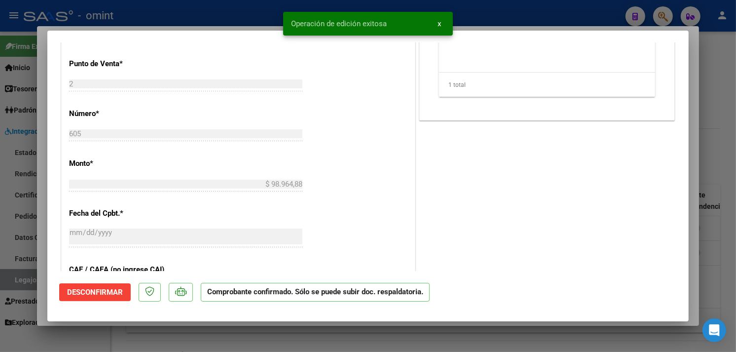
type input "$ 0,00"
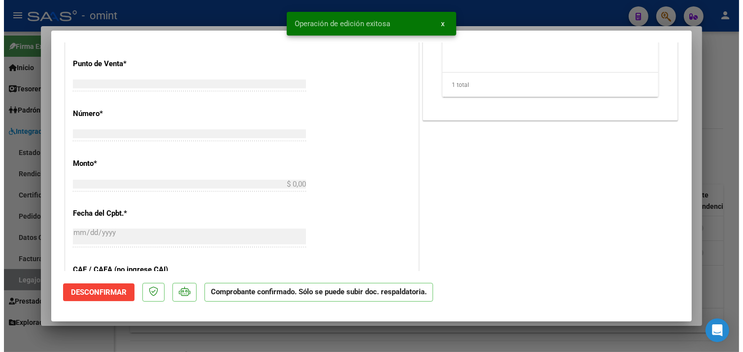
scroll to position [0, 0]
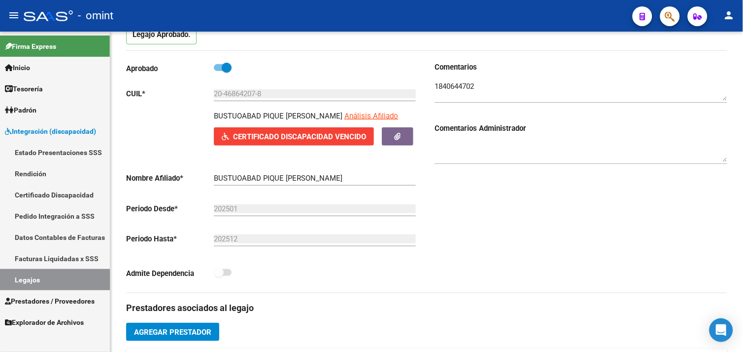
drag, startPoint x: 71, startPoint y: 279, endPoint x: 85, endPoint y: 279, distance: 14.8
click at [71, 279] on link "Legajos" at bounding box center [55, 279] width 110 height 21
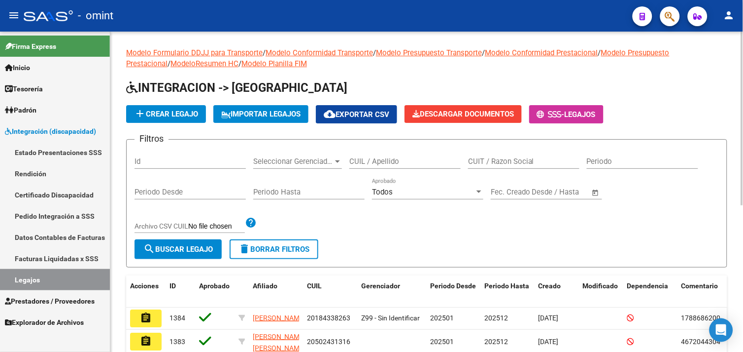
click at [412, 155] on div "CUIL / Apellido" at bounding box center [405, 157] width 111 height 21
paste input "20447137985"
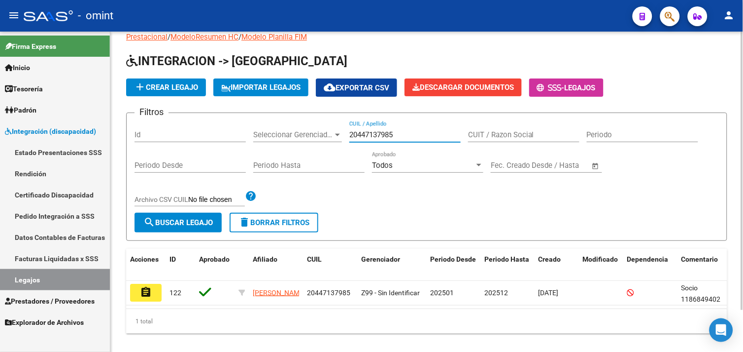
scroll to position [48, 0]
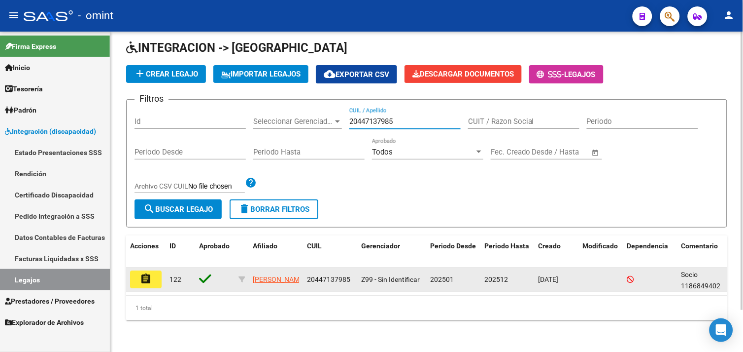
type input "20447137985"
click at [149, 273] on mat-icon "assignment" at bounding box center [146, 279] width 12 height 12
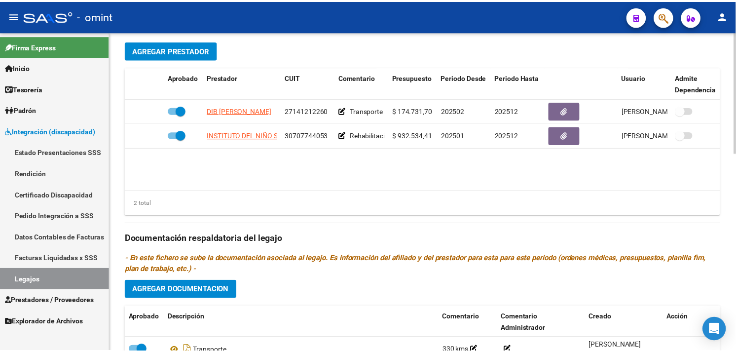
scroll to position [274, 0]
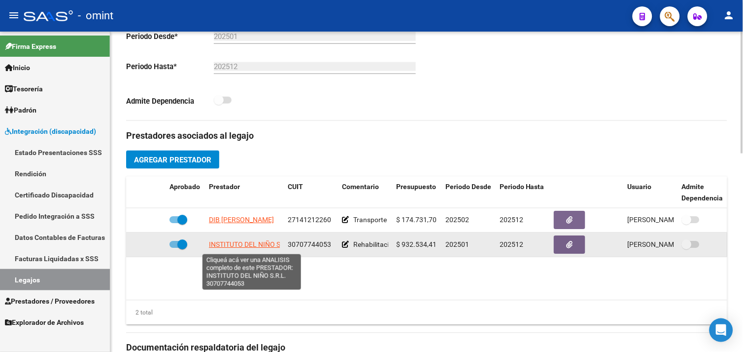
click at [235, 244] on span "INSTITUTO DEL NIÑO S.R.L." at bounding box center [252, 245] width 86 height 8
type textarea "30707744053"
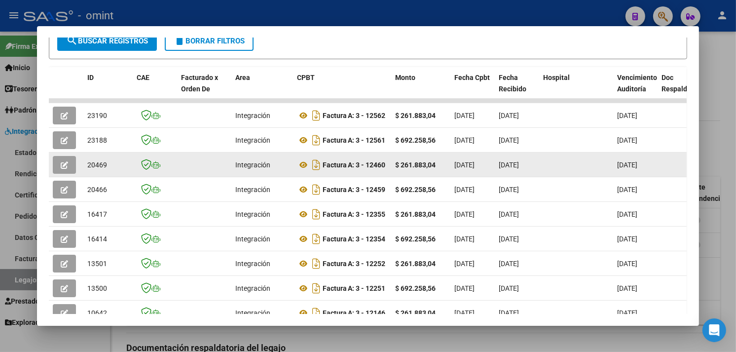
scroll to position [186, 0]
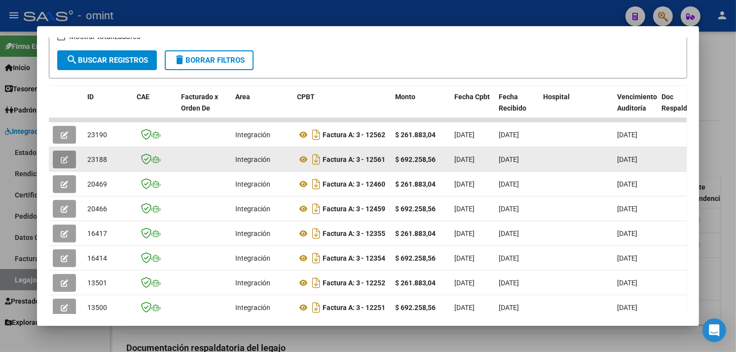
click at [61, 156] on icon "button" at bounding box center [64, 159] width 7 height 7
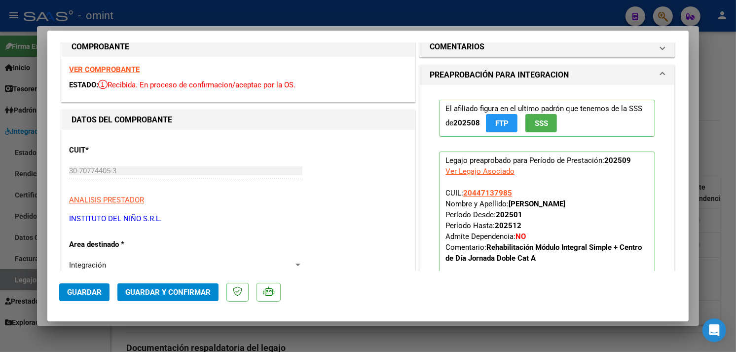
scroll to position [0, 0]
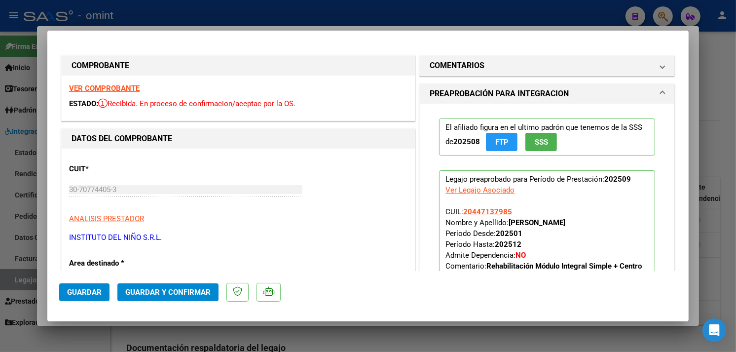
click at [111, 90] on strong "VER COMPROBANTE" at bounding box center [104, 88] width 71 height 9
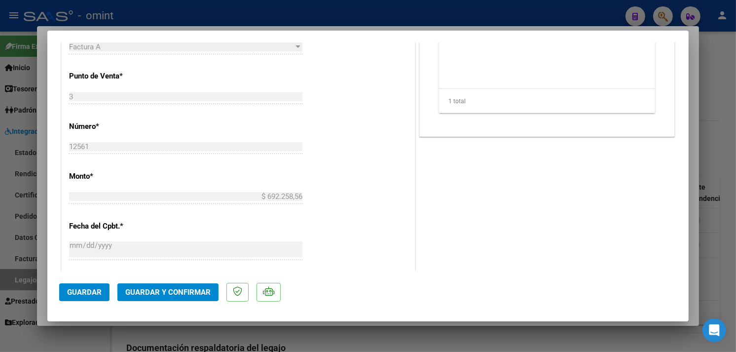
scroll to position [438, 0]
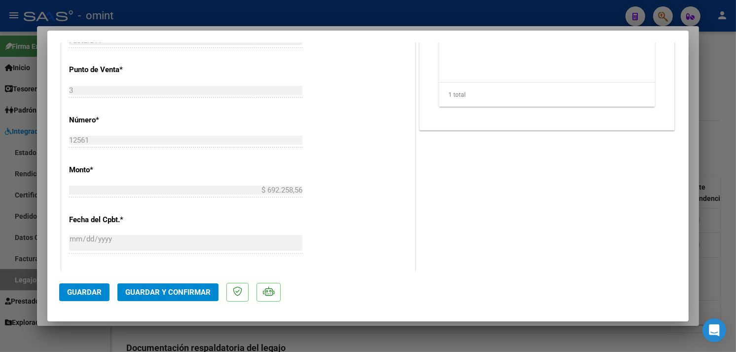
click at [190, 287] on button "Guardar y Confirmar" at bounding box center [167, 292] width 101 height 18
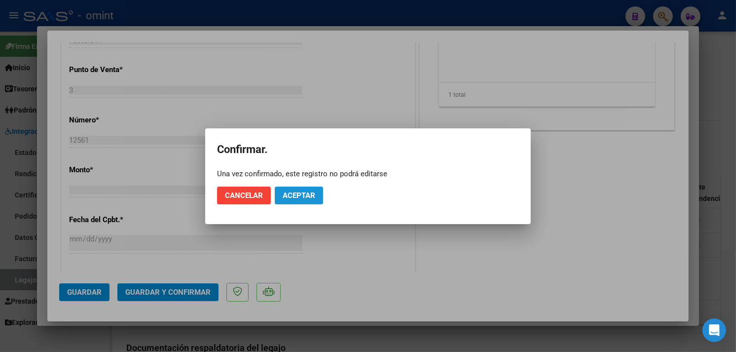
click at [296, 203] on button "Aceptar" at bounding box center [299, 195] width 48 height 18
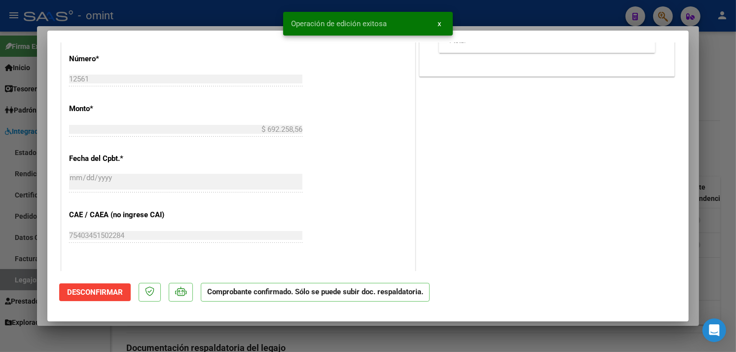
type input "$ 0,00"
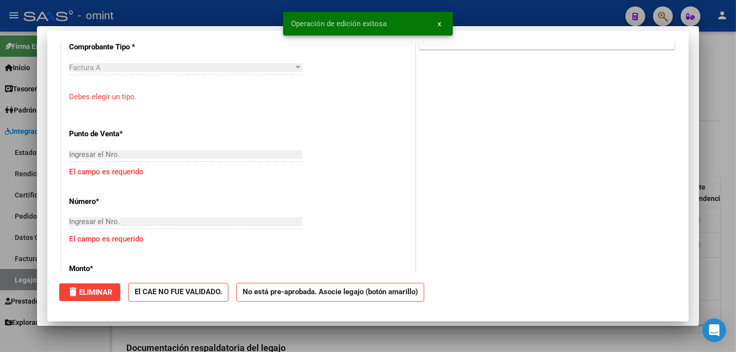
scroll to position [0, 0]
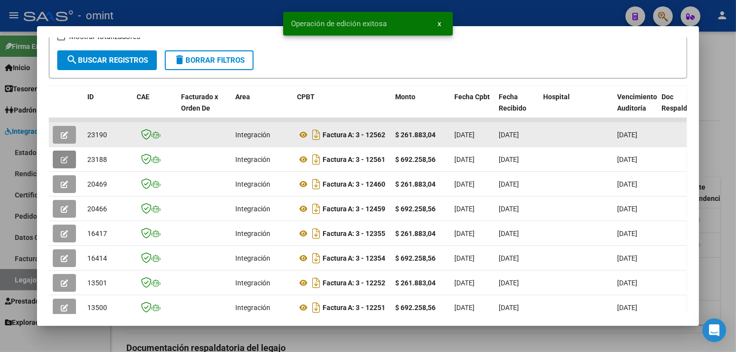
click at [61, 131] on icon "button" at bounding box center [64, 134] width 7 height 7
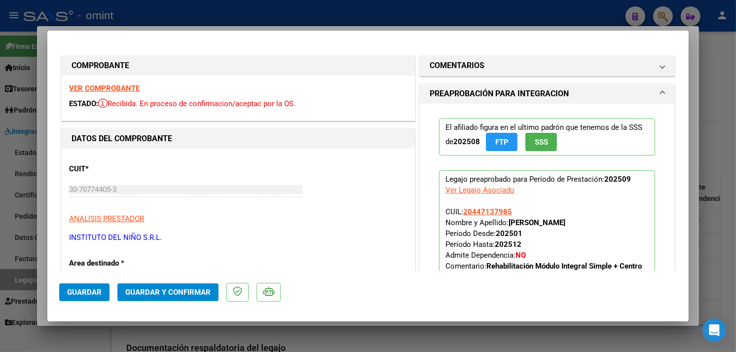
click at [183, 289] on span "Guardar y Confirmar" at bounding box center [167, 291] width 85 height 9
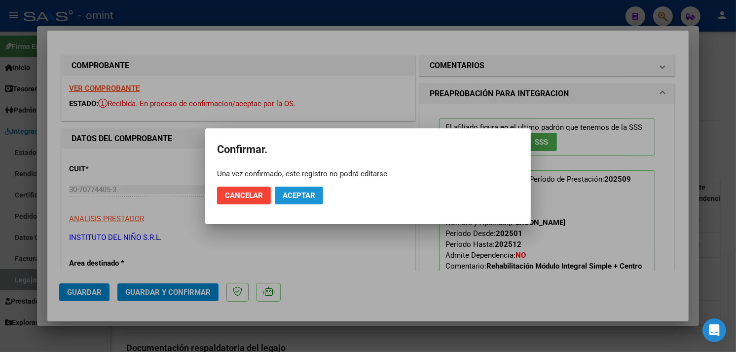
click at [299, 202] on button "Aceptar" at bounding box center [299, 195] width 48 height 18
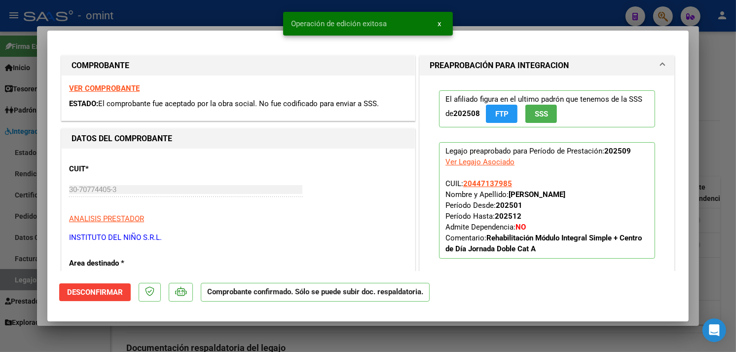
type input "$ 0,00"
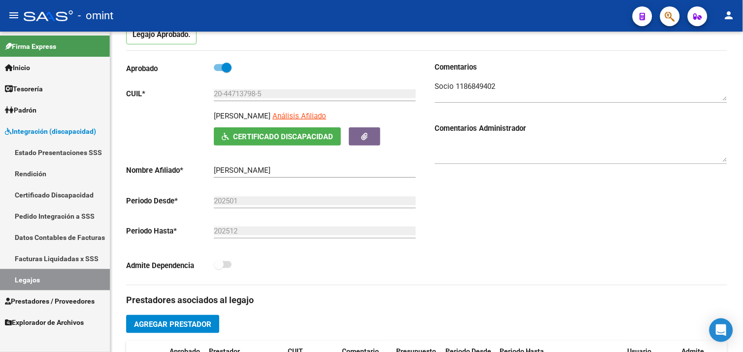
click at [68, 278] on link "Legajos" at bounding box center [55, 279] width 110 height 21
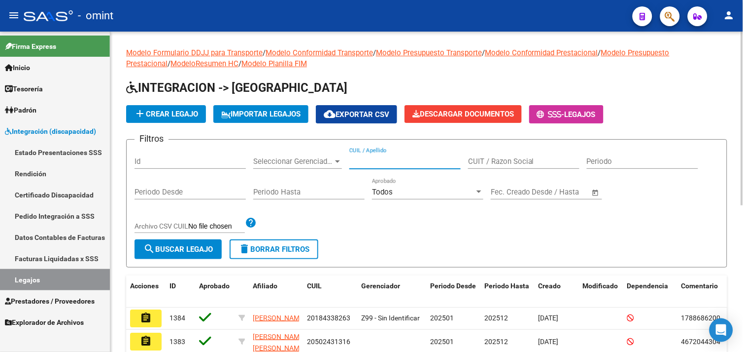
click at [392, 161] on input "CUIL / Apellido" at bounding box center [405, 161] width 111 height 9
paste input "20469147240"
type input "20469147240"
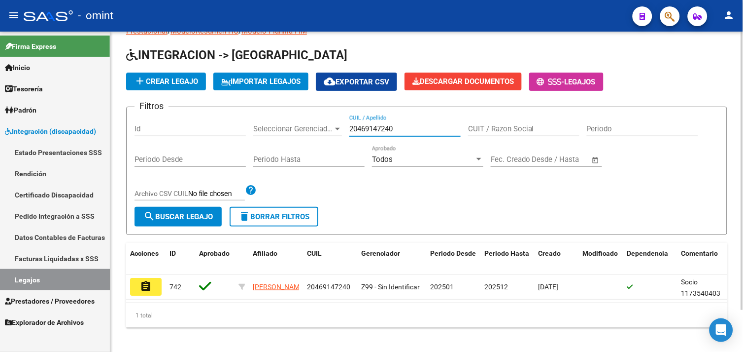
scroll to position [48, 0]
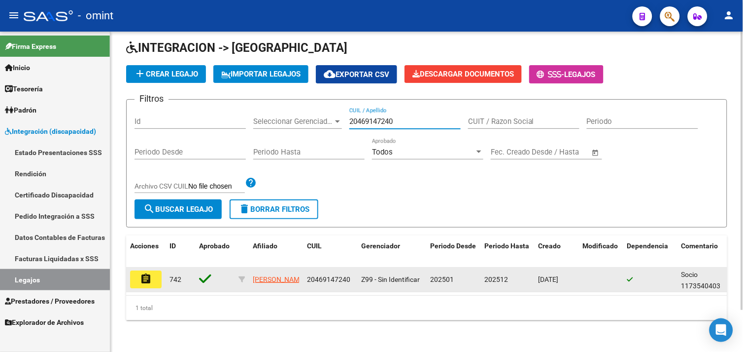
click at [159, 277] on button "assignment" at bounding box center [146, 279] width 32 height 18
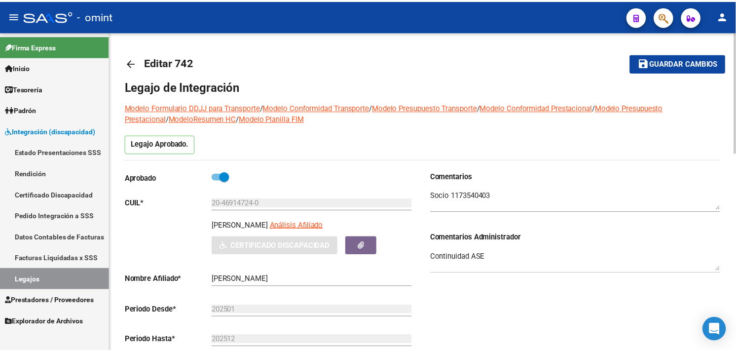
scroll to position [274, 0]
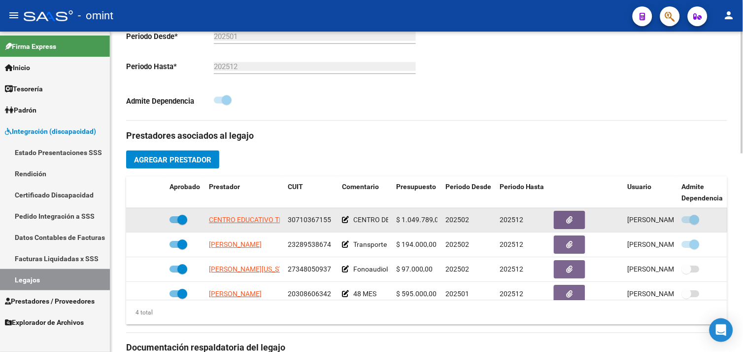
click at [244, 220] on span "CENTRO EDUCATIVO TERAPEUTICO Y DE INVESTIGACION PSICONEUROLOGICA - CETIP S.H." at bounding box center [351, 220] width 285 height 8
type textarea "30710367155"
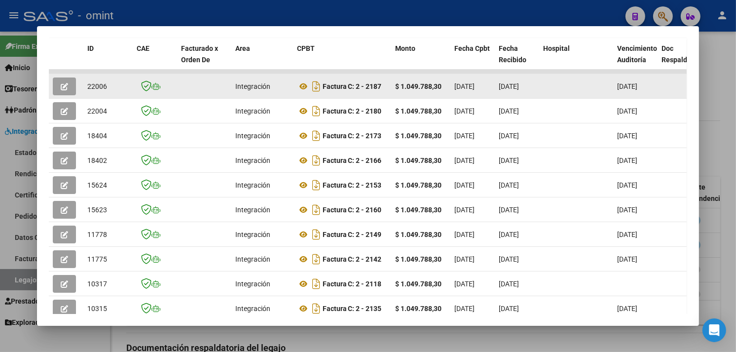
scroll to position [186, 0]
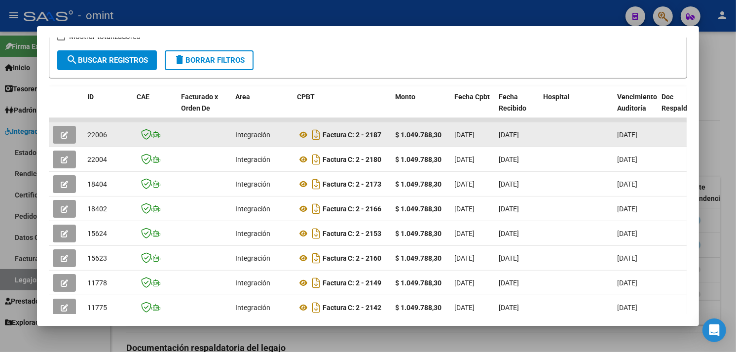
click at [61, 130] on span "button" at bounding box center [64, 134] width 7 height 9
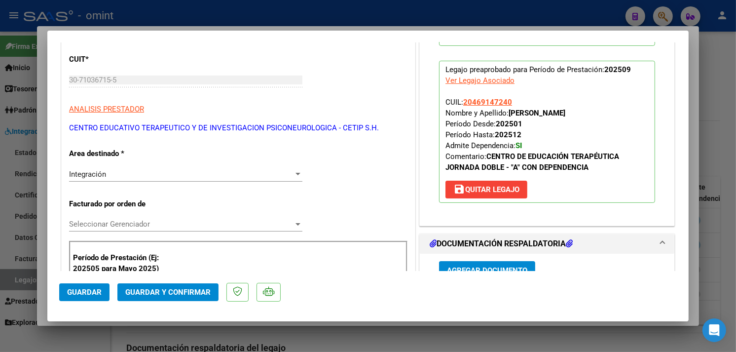
scroll to position [0, 0]
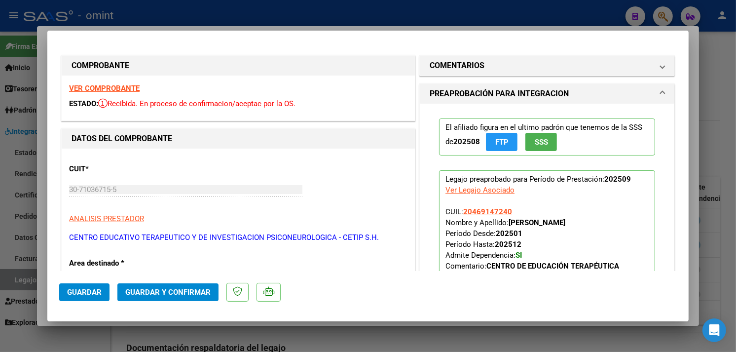
click at [109, 85] on strong "VER COMPROBANTE" at bounding box center [104, 88] width 71 height 9
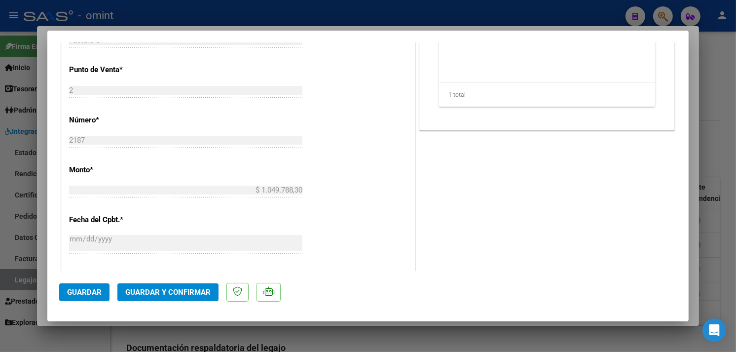
click at [172, 289] on span "Guardar y Confirmar" at bounding box center [167, 291] width 85 height 9
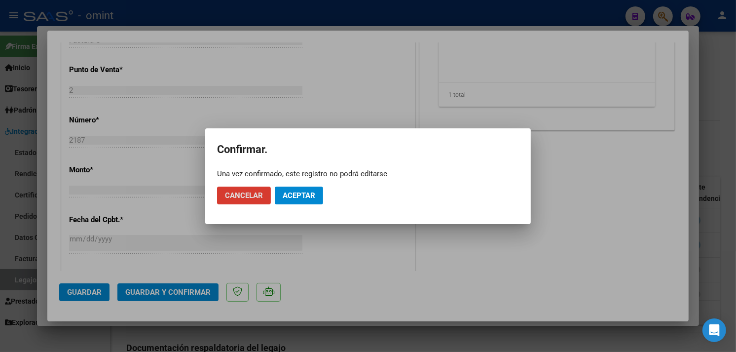
click at [296, 199] on span "Aceptar" at bounding box center [298, 195] width 33 height 9
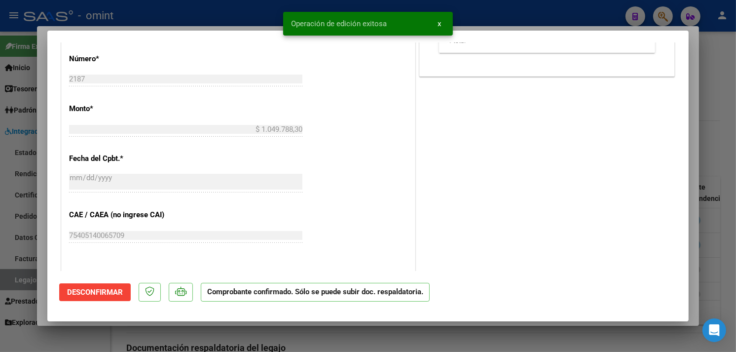
type input "$ 0,00"
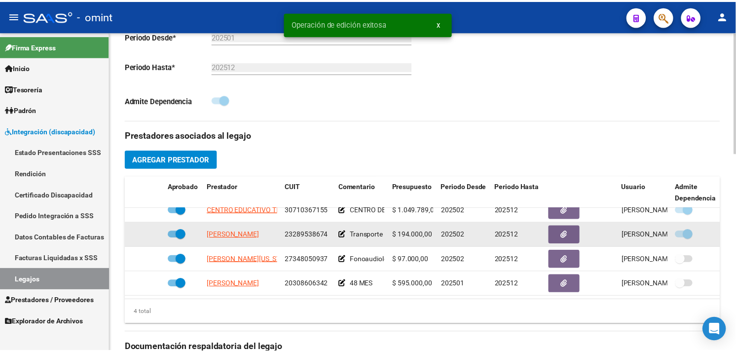
scroll to position [18, 0]
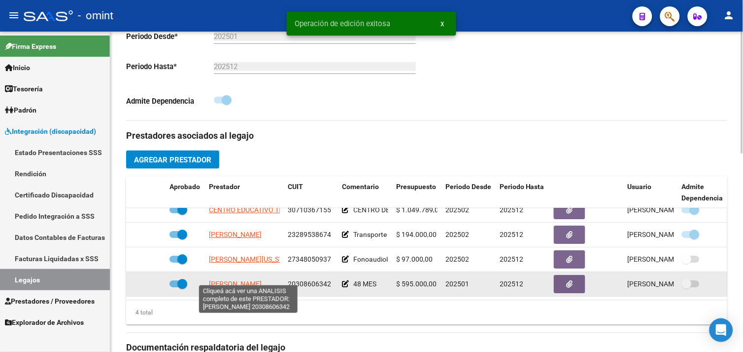
click at [253, 280] on span "[PERSON_NAME]" at bounding box center [235, 284] width 53 height 8
type textarea "20308606342"
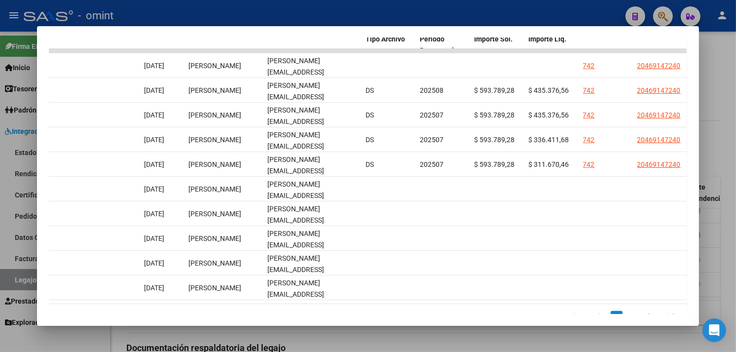
scroll to position [0, 0]
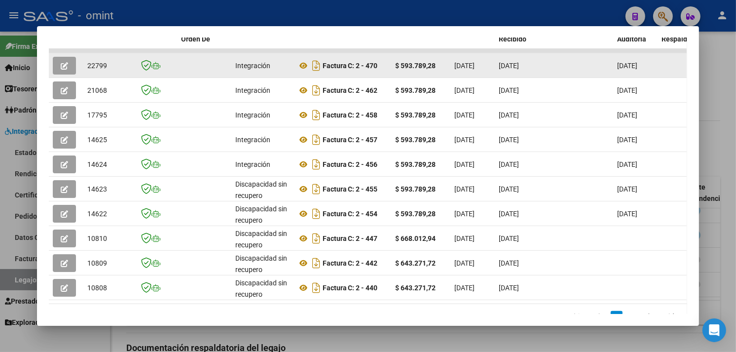
click at [61, 62] on icon "button" at bounding box center [64, 65] width 7 height 7
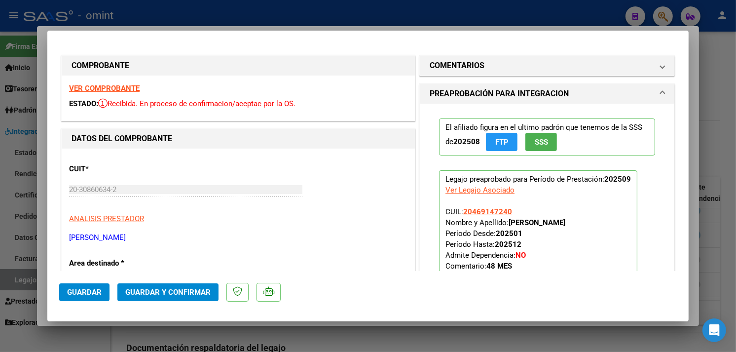
click at [111, 87] on strong "VER COMPROBANTE" at bounding box center [104, 88] width 71 height 9
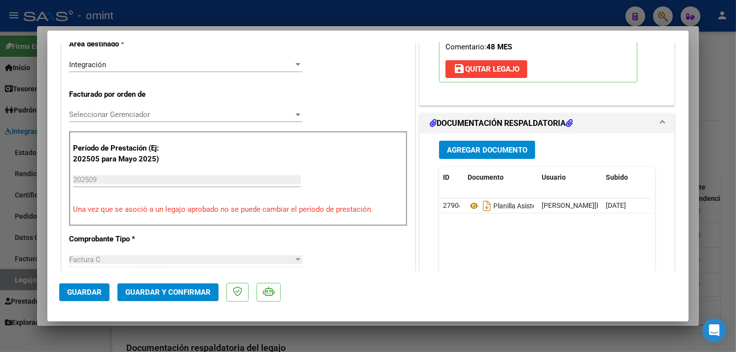
scroll to position [383, 0]
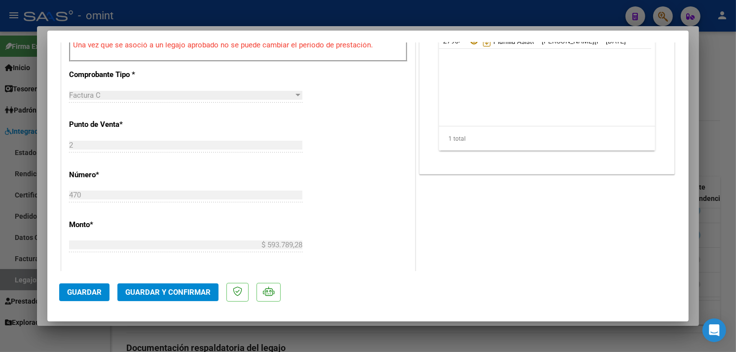
click at [179, 291] on span "Guardar y Confirmar" at bounding box center [167, 291] width 85 height 9
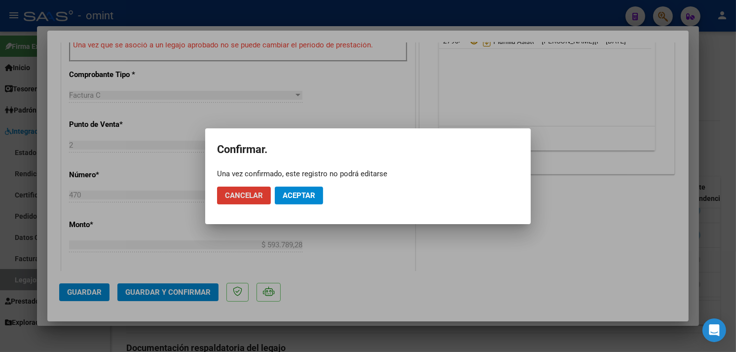
click at [288, 193] on span "Aceptar" at bounding box center [298, 195] width 33 height 9
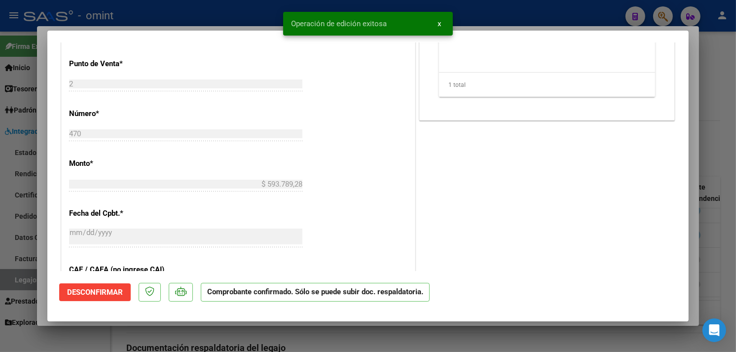
type input "$ 0,00"
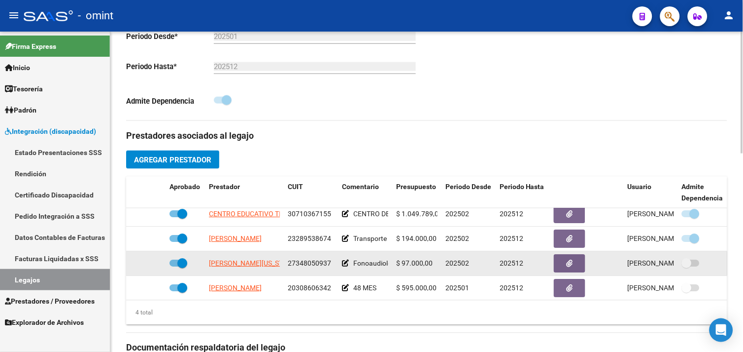
scroll to position [0, 0]
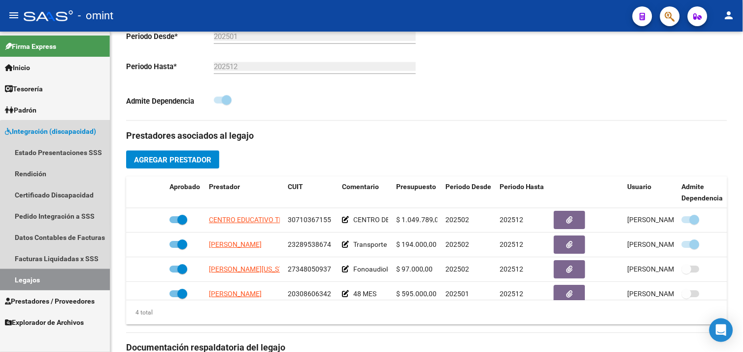
click at [85, 278] on link "Legajos" at bounding box center [55, 279] width 110 height 21
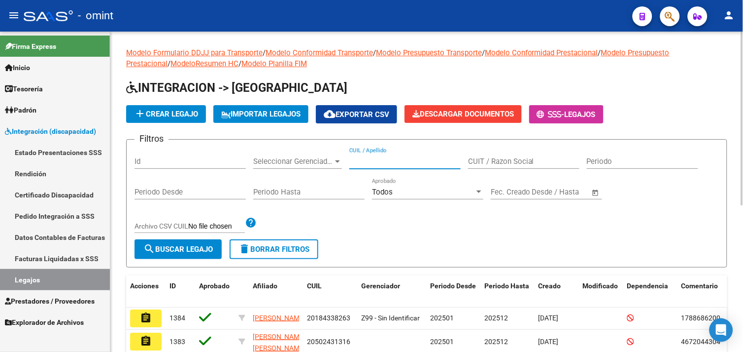
click at [418, 166] on input "CUIL / Apellido" at bounding box center [405, 161] width 111 height 9
paste input "20499489804"
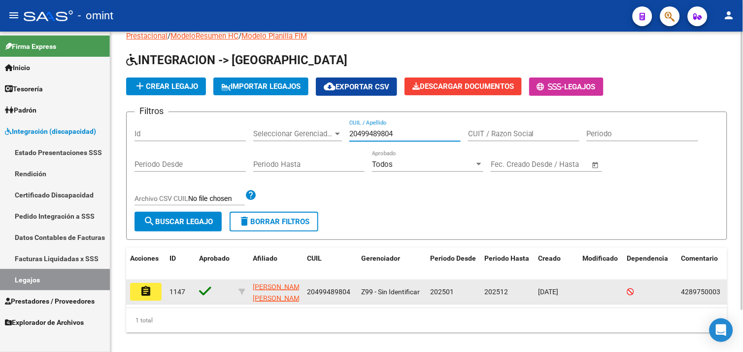
scroll to position [48, 0]
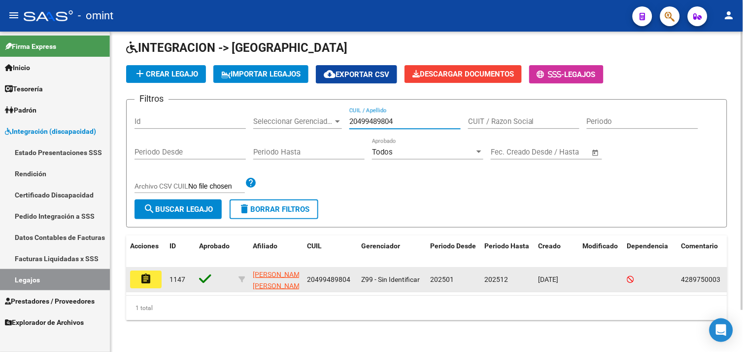
type input "20499489804"
click at [153, 270] on button "assignment" at bounding box center [146, 279] width 32 height 18
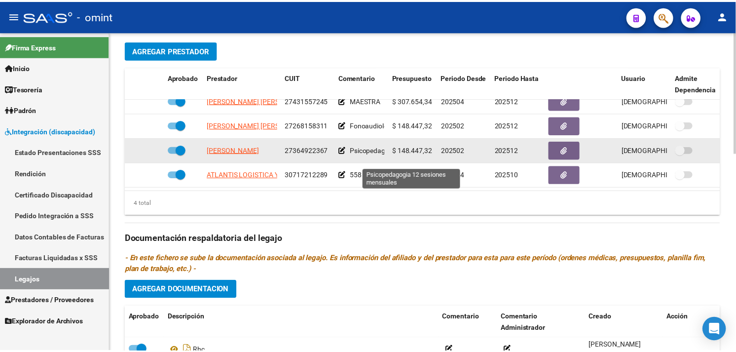
scroll to position [18, 0]
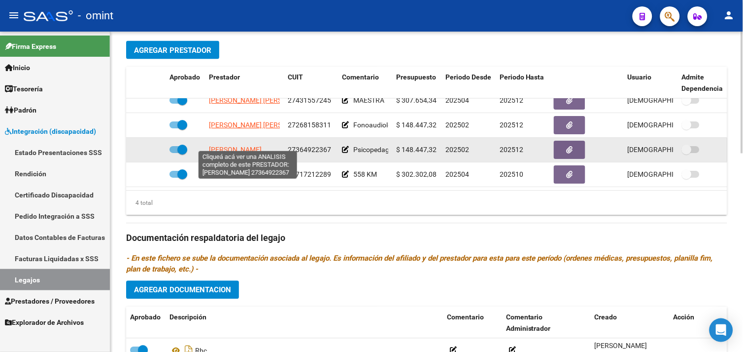
click at [250, 146] on span "[PERSON_NAME]" at bounding box center [235, 150] width 53 height 8
type textarea "27364922367"
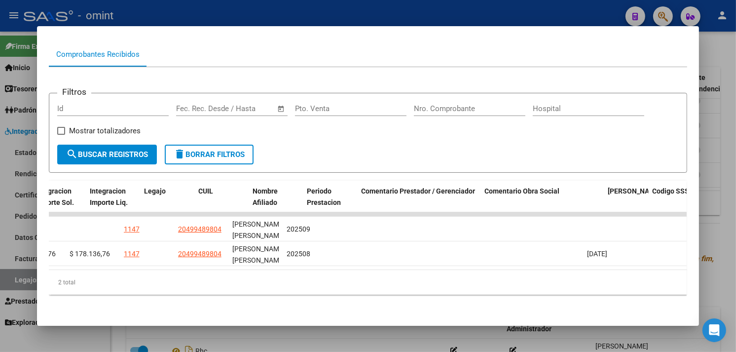
scroll to position [0, 0]
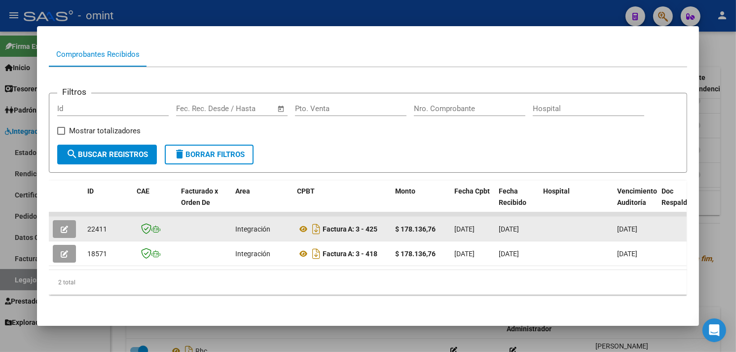
click at [61, 225] on icon "button" at bounding box center [64, 228] width 7 height 7
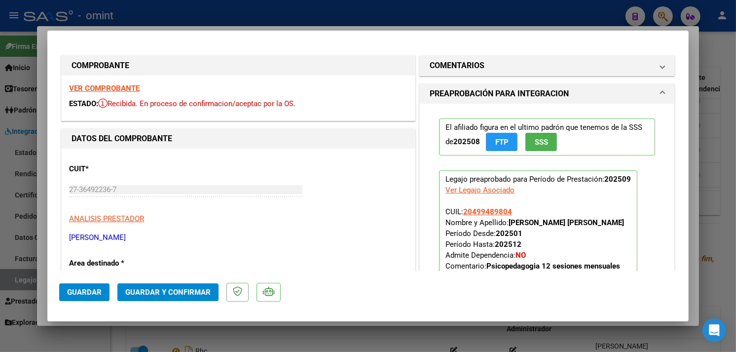
click at [115, 89] on strong "VER COMPROBANTE" at bounding box center [104, 88] width 71 height 9
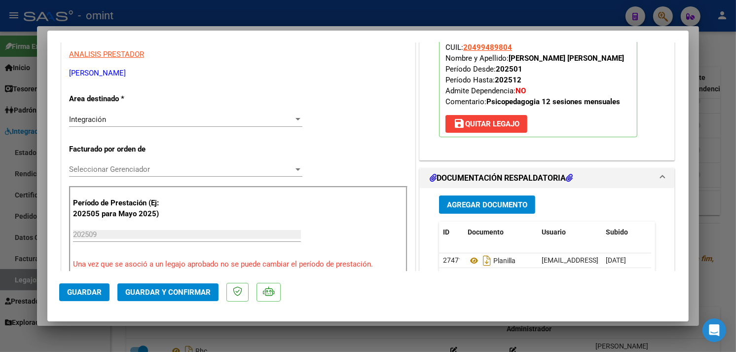
scroll to position [328, 0]
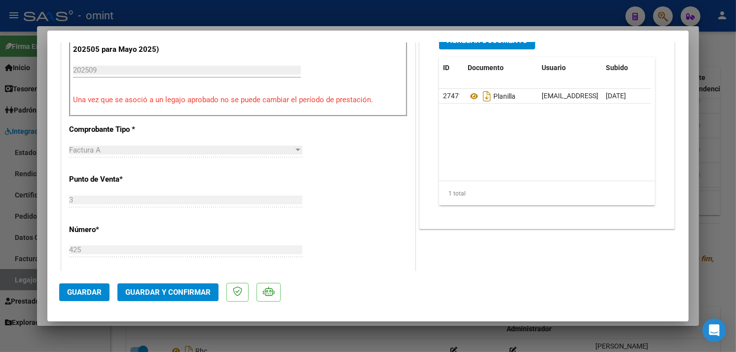
click at [163, 287] on button "Guardar y Confirmar" at bounding box center [167, 292] width 101 height 18
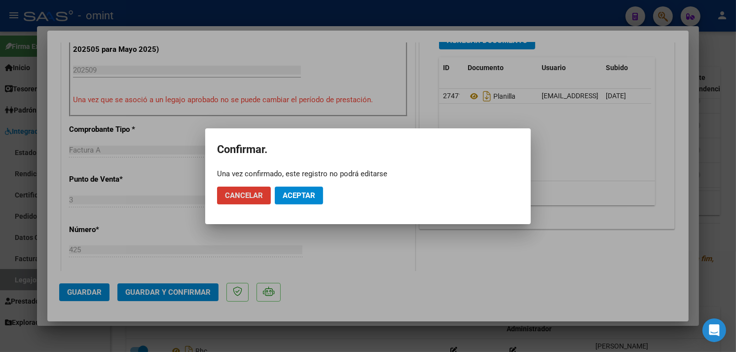
click at [301, 179] on mat-dialog-actions "Cancelar Aceptar" at bounding box center [368, 195] width 302 height 34
click at [296, 188] on button "Aceptar" at bounding box center [299, 195] width 48 height 18
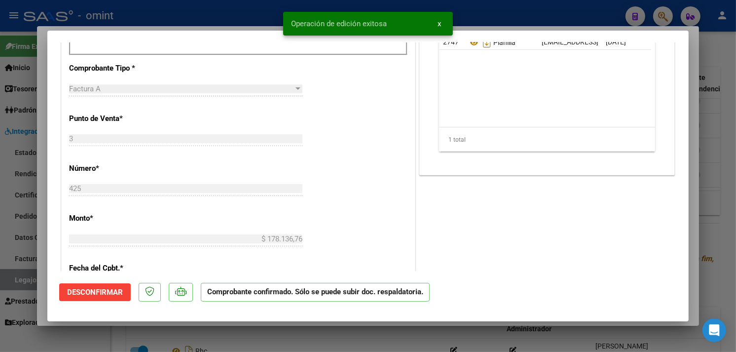
type input "$ 0,00"
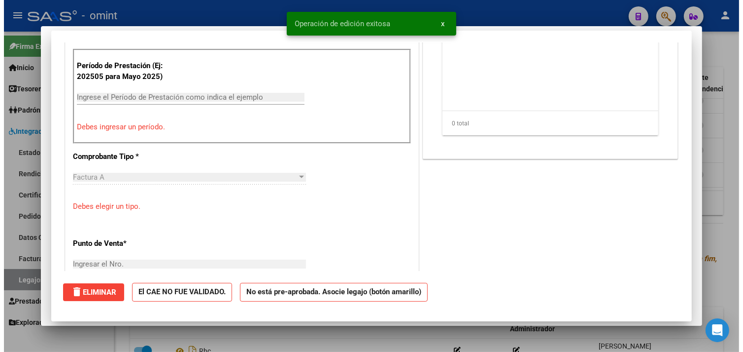
scroll to position [0, 0]
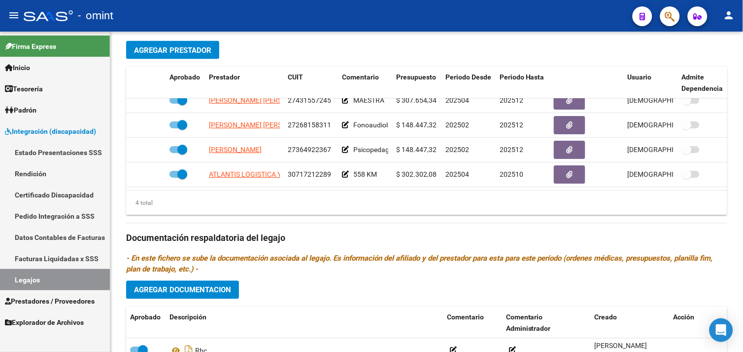
click at [74, 279] on link "Legajos" at bounding box center [55, 279] width 110 height 21
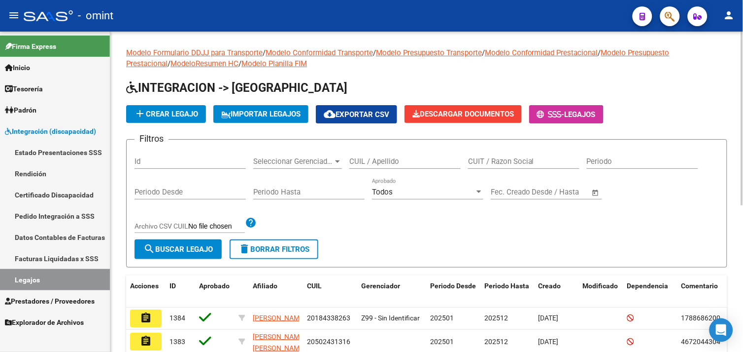
click at [381, 159] on input "CUIL / Apellido" at bounding box center [405, 161] width 111 height 9
paste input "20524424070"
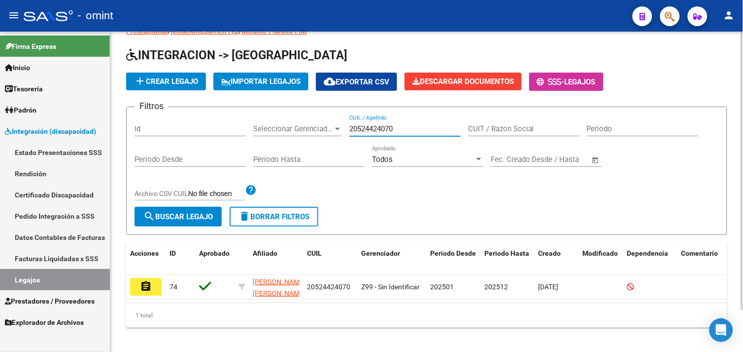
scroll to position [48, 0]
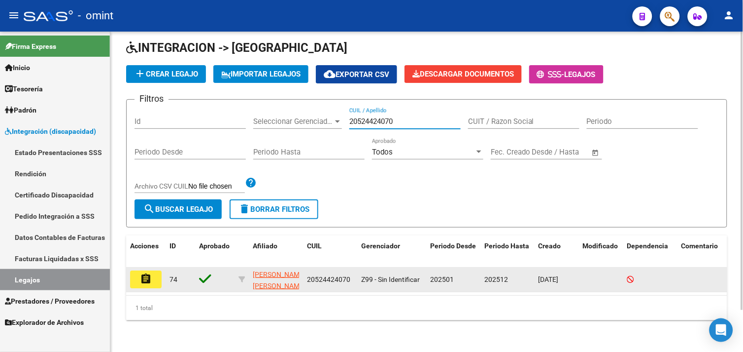
type input "20524424070"
click at [144, 277] on button "assignment" at bounding box center [146, 279] width 32 height 18
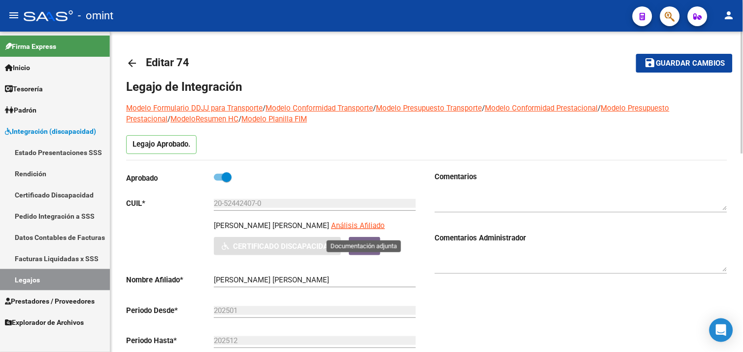
scroll to position [274, 0]
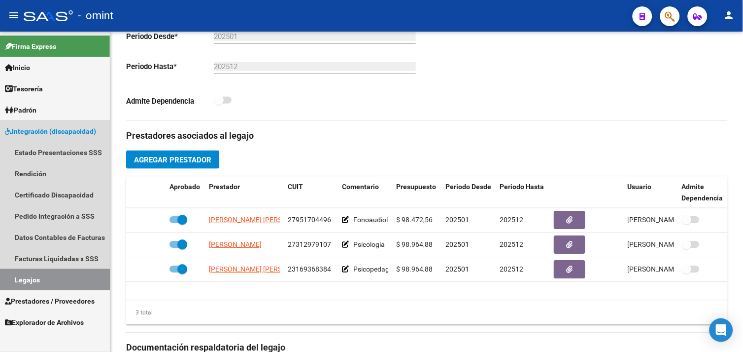
drag, startPoint x: 66, startPoint y: 283, endPoint x: 92, endPoint y: 282, distance: 26.1
click at [66, 283] on link "Legajos" at bounding box center [55, 279] width 110 height 21
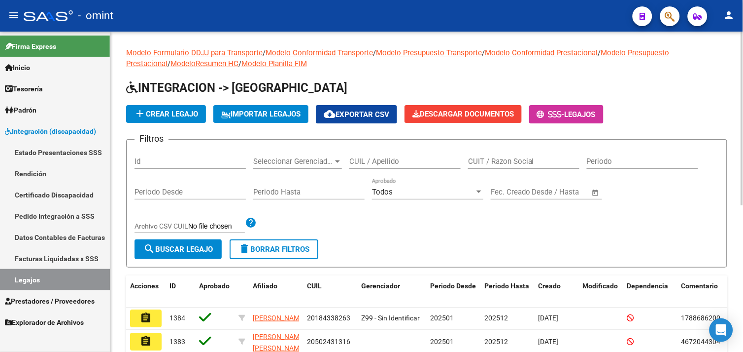
click at [376, 156] on div "CUIL / Apellido" at bounding box center [405, 157] width 111 height 21
paste input "20562780727"
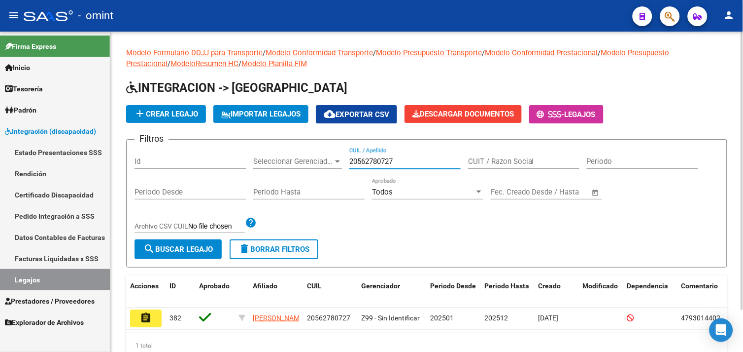
type input "20562780727"
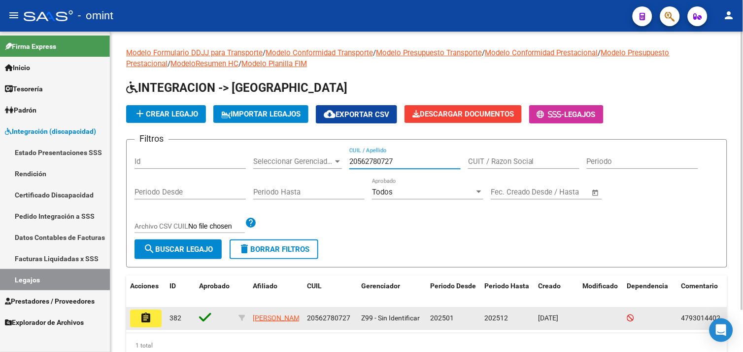
click at [145, 319] on mat-icon "assignment" at bounding box center [146, 318] width 12 height 12
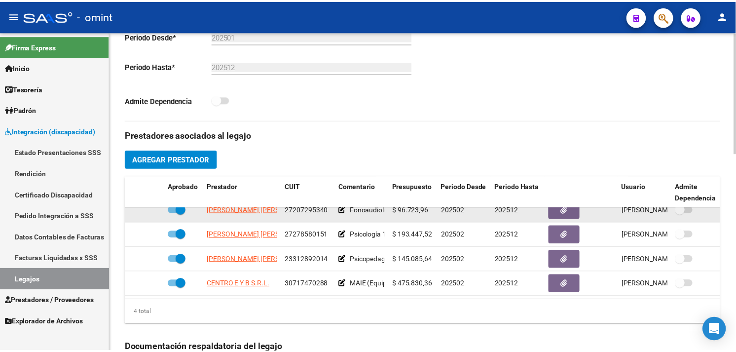
scroll to position [18, 0]
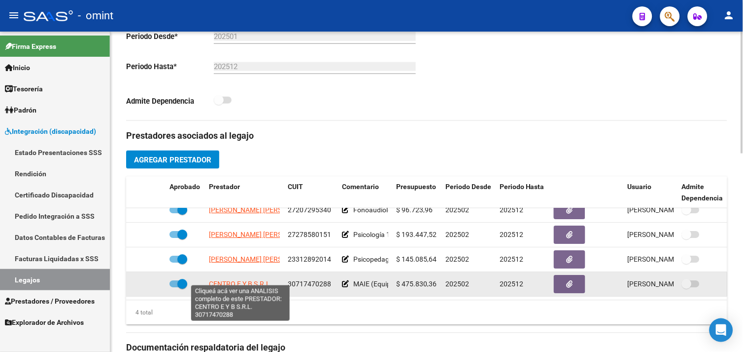
click at [242, 280] on span "CENTRO E Y B S.R.L." at bounding box center [240, 284] width 63 height 8
type textarea "30717470288"
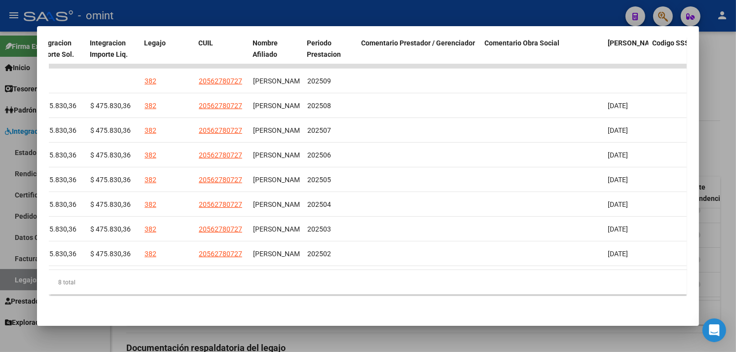
scroll to position [0, 0]
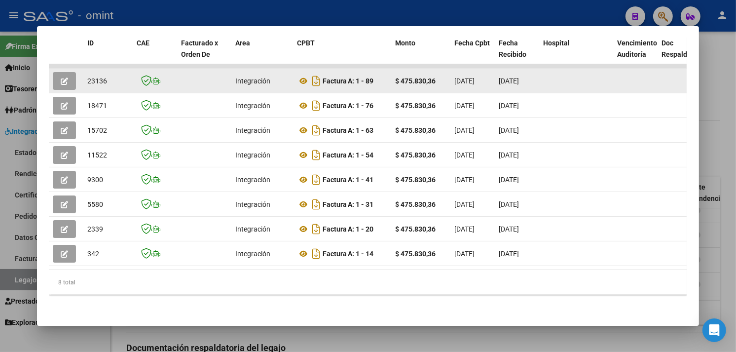
click at [65, 76] on button "button" at bounding box center [64, 81] width 23 height 18
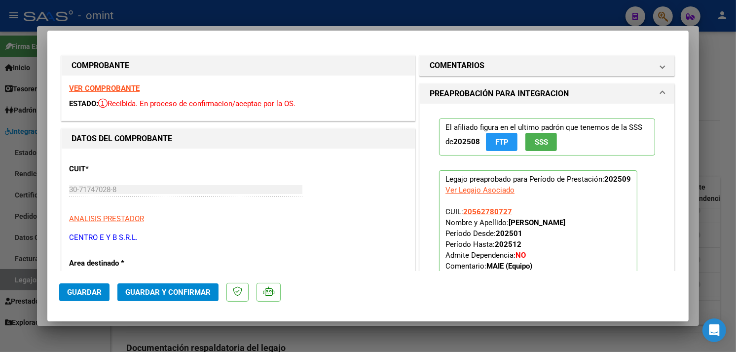
click at [112, 83] on div "VER COMPROBANTE ESTADO: Recibida. En proceso de confirmacion/aceptac por la OS." at bounding box center [238, 97] width 353 height 45
click at [111, 85] on strong "VER COMPROBANTE" at bounding box center [104, 88] width 71 height 9
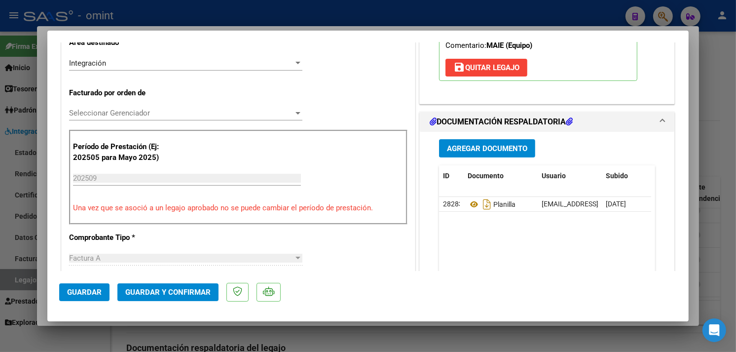
scroll to position [328, 0]
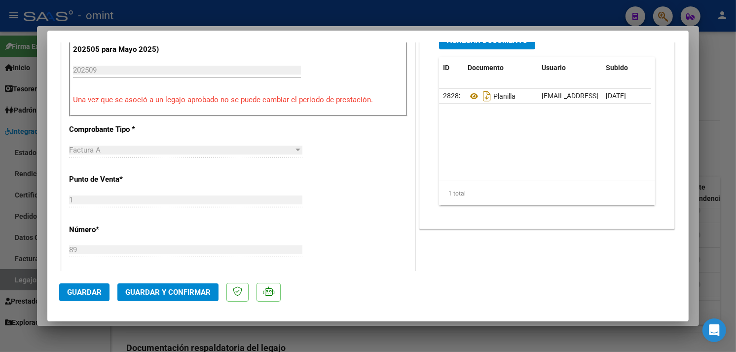
click at [181, 286] on button "Guardar y Confirmar" at bounding box center [167, 292] width 101 height 18
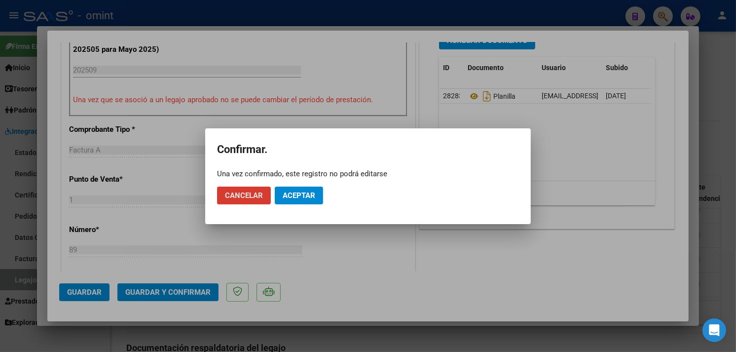
click at [307, 189] on button "Aceptar" at bounding box center [299, 195] width 48 height 18
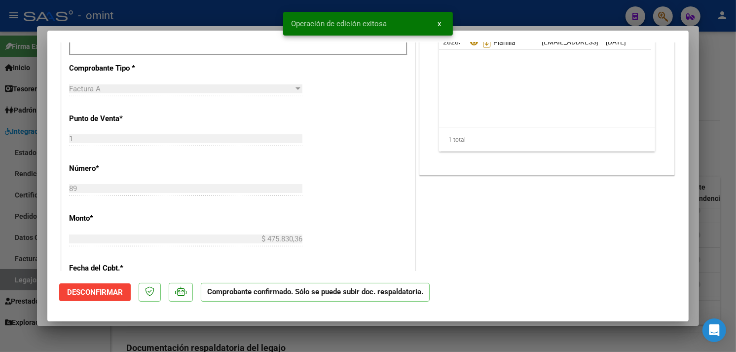
type input "$ 0,00"
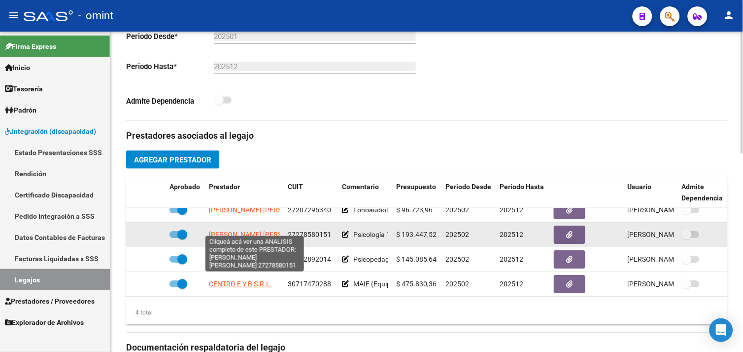
click at [236, 231] on span "[PERSON_NAME] [PERSON_NAME]" at bounding box center [262, 235] width 107 height 8
type textarea "27278580151"
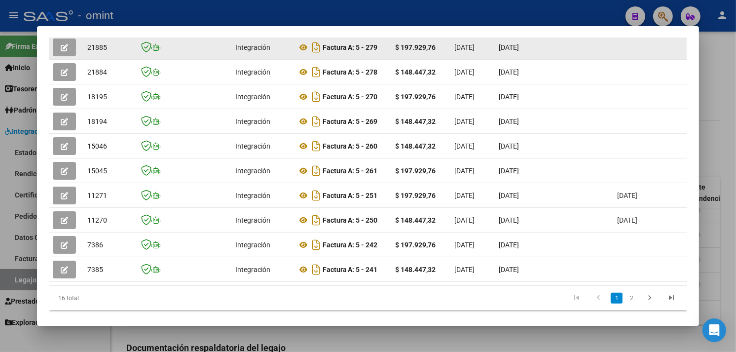
click at [61, 44] on icon "button" at bounding box center [64, 47] width 7 height 7
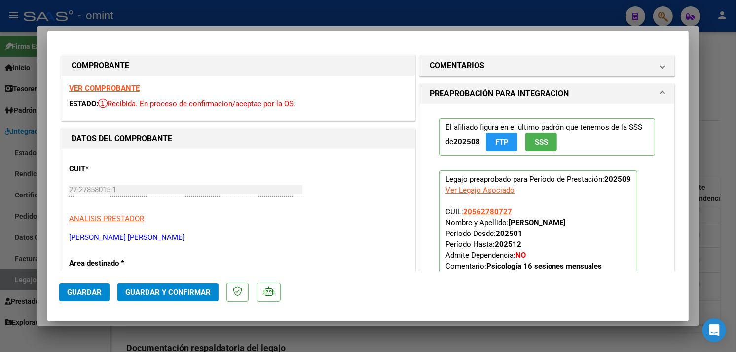
click at [113, 88] on strong "VER COMPROBANTE" at bounding box center [104, 88] width 71 height 9
click at [105, 89] on strong "VER COMPROBANTE" at bounding box center [104, 88] width 71 height 9
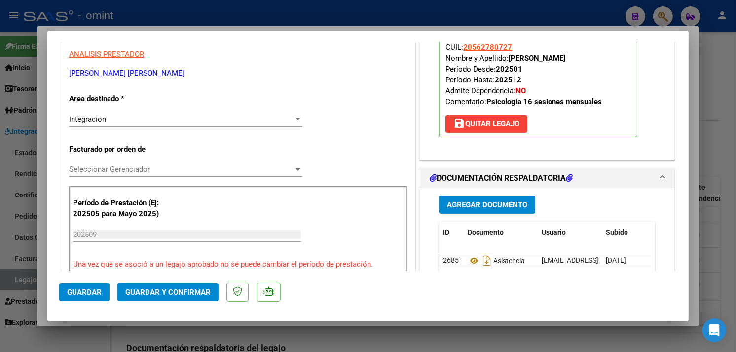
click at [167, 293] on span "Guardar y Confirmar" at bounding box center [167, 291] width 85 height 9
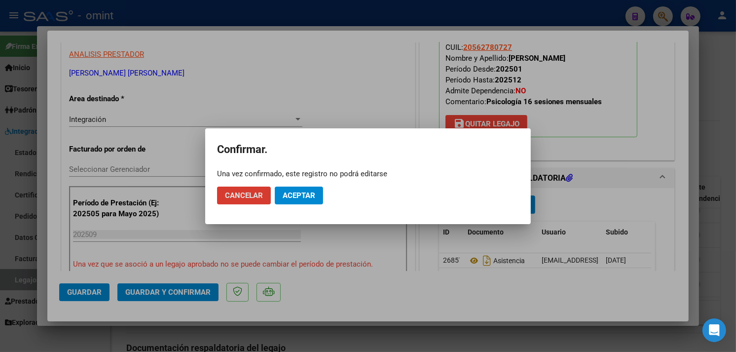
click at [318, 186] on button "Aceptar" at bounding box center [299, 195] width 48 height 18
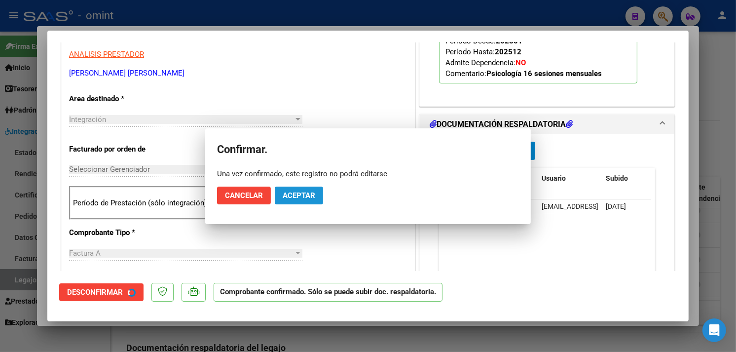
click at [303, 191] on div "Período de Prestación (sólo integración): 202509" at bounding box center [238, 203] width 338 height 34
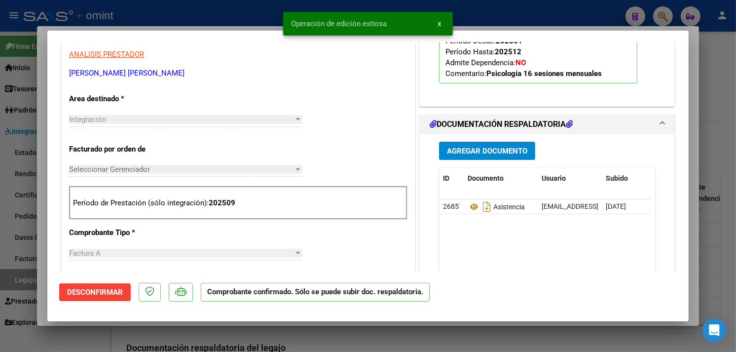
type input "$ 0,00"
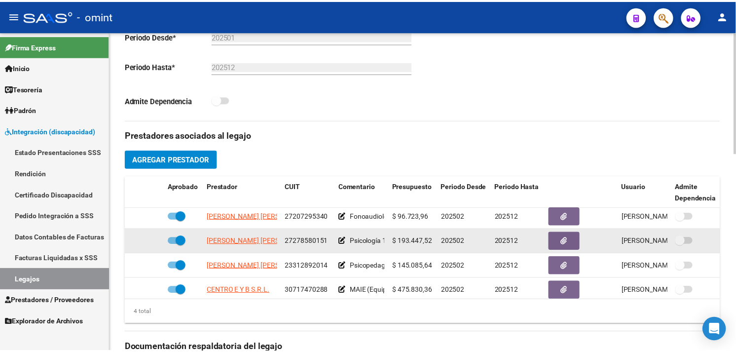
scroll to position [0, 0]
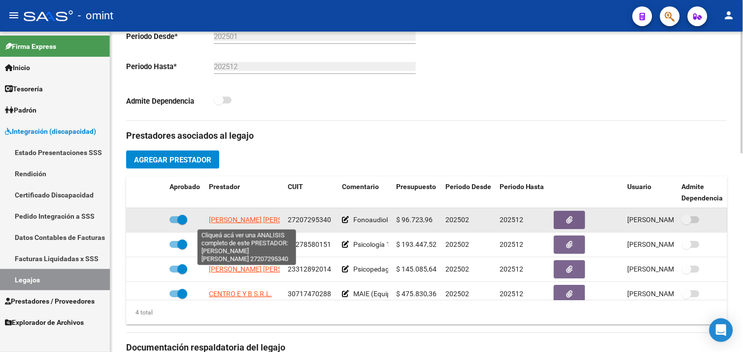
click at [228, 222] on span "[PERSON_NAME] [PERSON_NAME]" at bounding box center [262, 220] width 107 height 8
type textarea "27207295340"
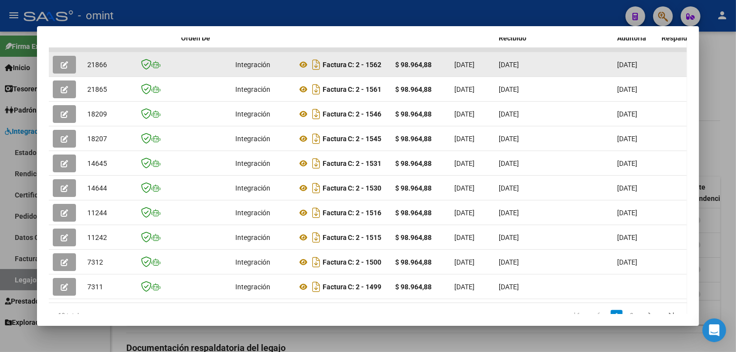
click at [57, 58] on button "button" at bounding box center [64, 65] width 23 height 18
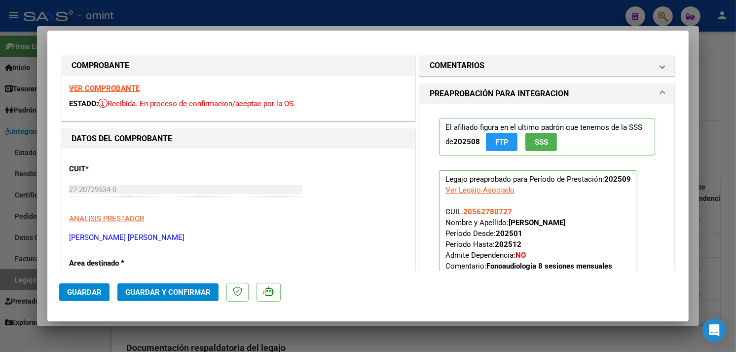
click at [106, 81] on div "VER COMPROBANTE ESTADO: Recibida. En proceso de confirmacion/aceptac por la OS." at bounding box center [238, 97] width 353 height 45
click at [106, 84] on strong "VER COMPROBANTE" at bounding box center [104, 88] width 71 height 9
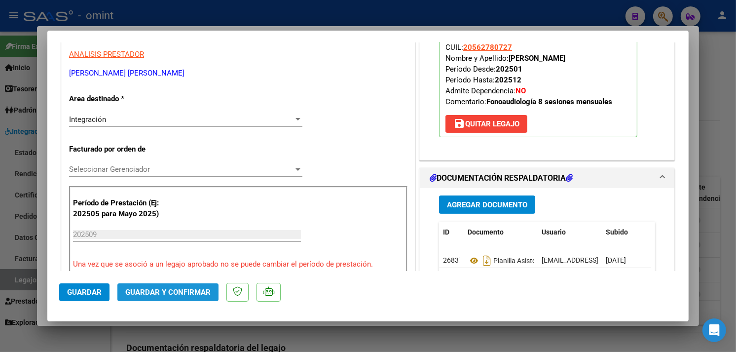
click at [176, 288] on span "Guardar y Confirmar" at bounding box center [167, 291] width 85 height 9
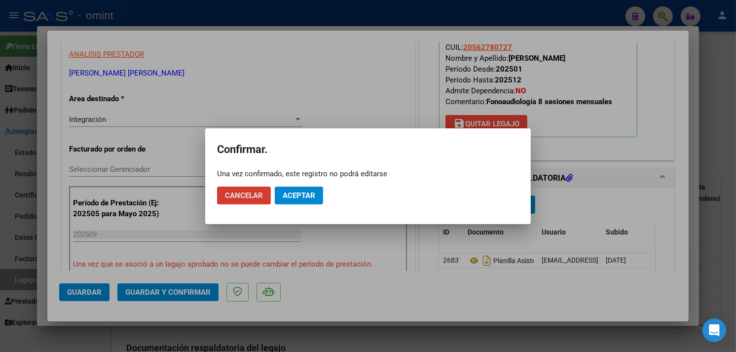
click at [284, 198] on span "Aceptar" at bounding box center [298, 195] width 33 height 9
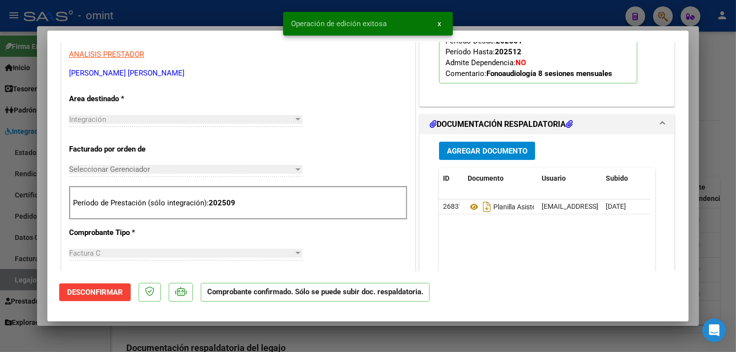
type input "$ 0,00"
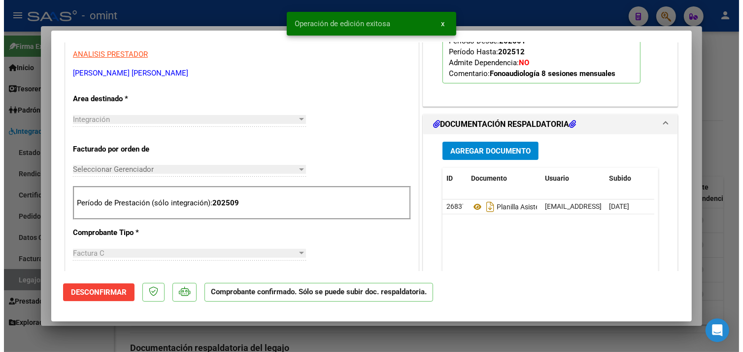
scroll to position [0, 0]
